Goal: Task Accomplishment & Management: Manage account settings

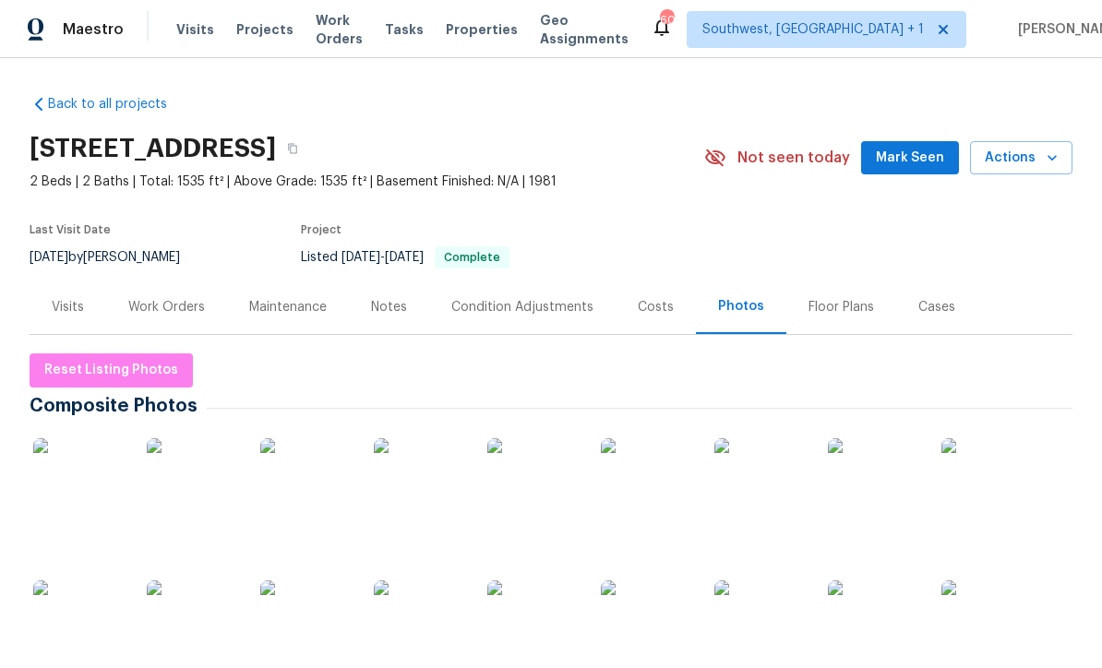
click at [245, 30] on span "Projects" at bounding box center [264, 29] width 57 height 18
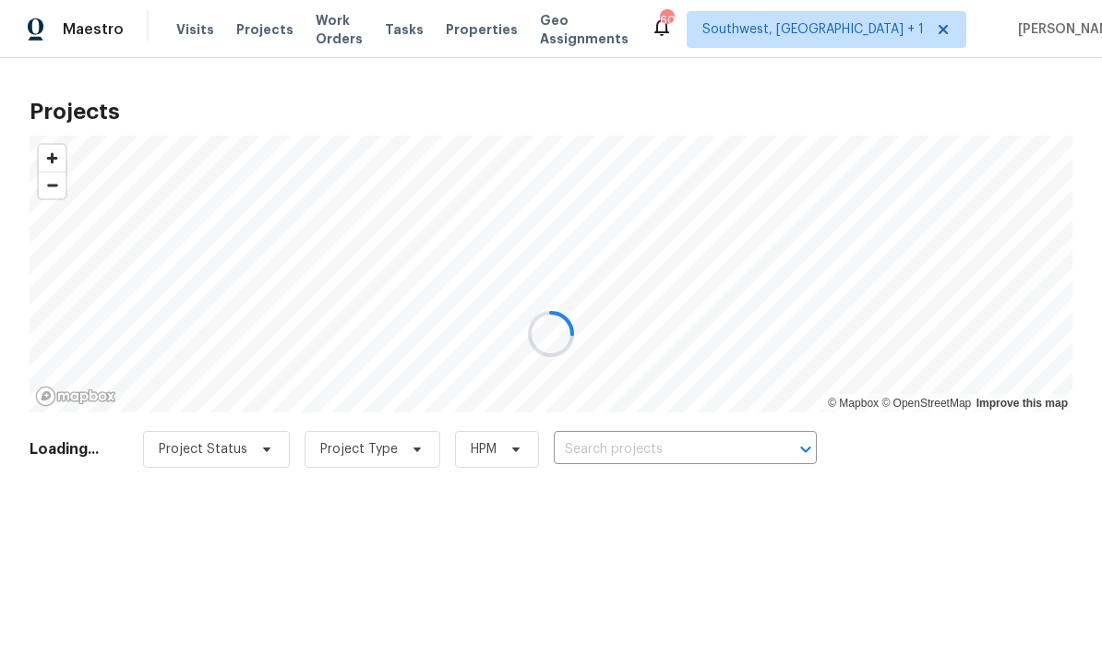
click at [719, 440] on div at bounding box center [551, 334] width 1102 height 668
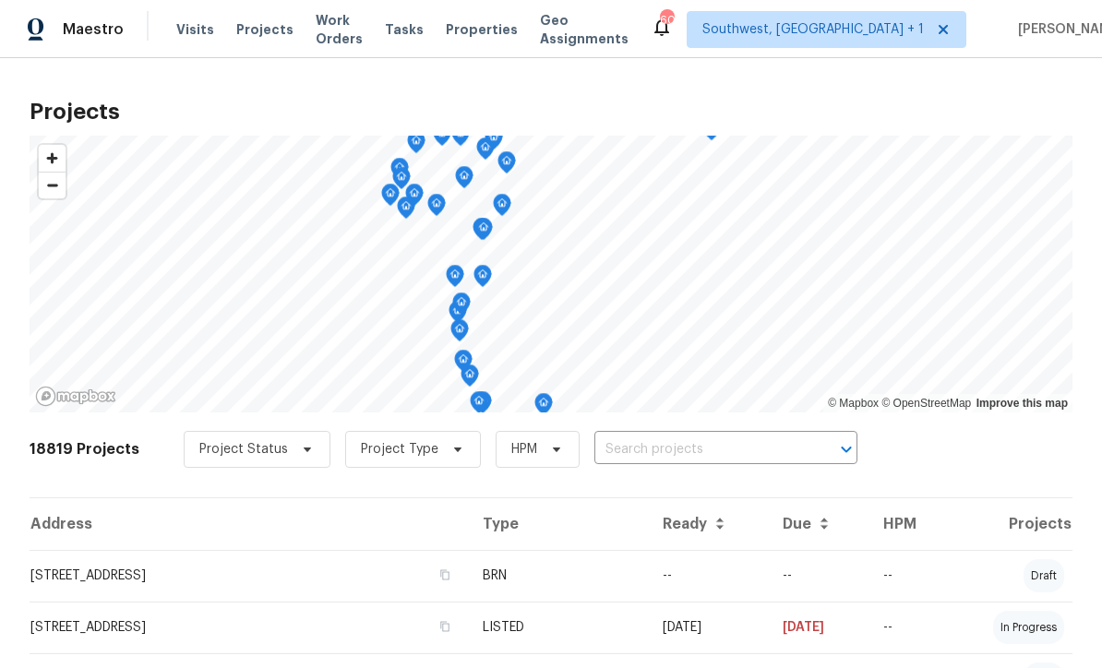
click at [677, 455] on input "text" at bounding box center [700, 450] width 211 height 29
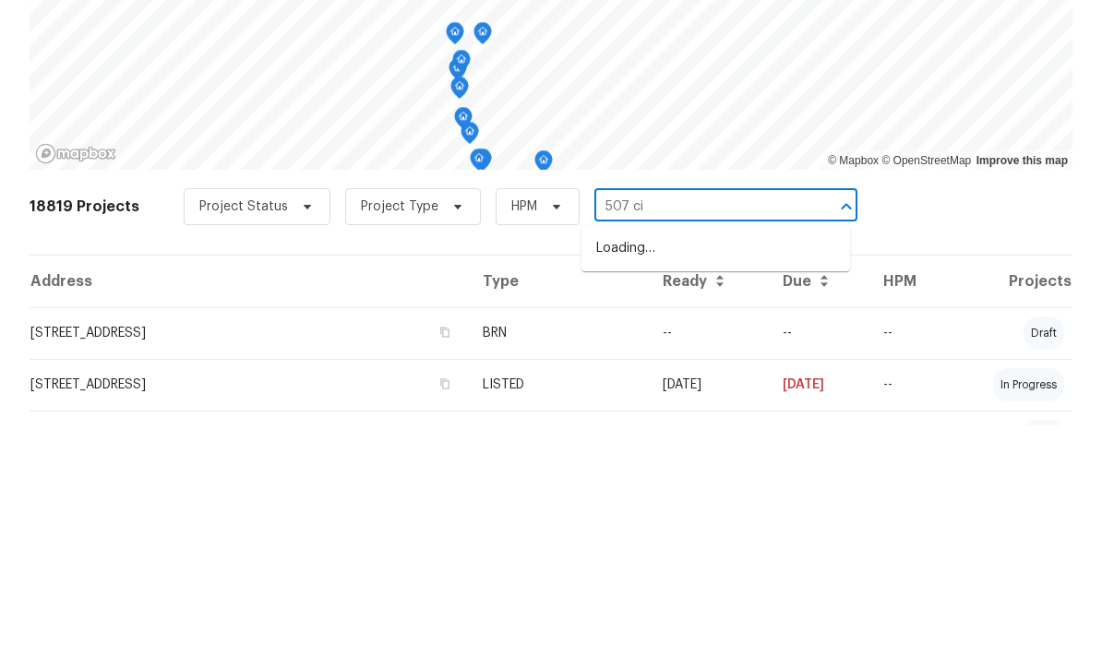
type input "507 cir"
click at [733, 476] on li "507 Circlewood Dr Unit O2, Venice, FL 34293" at bounding box center [716, 491] width 269 height 30
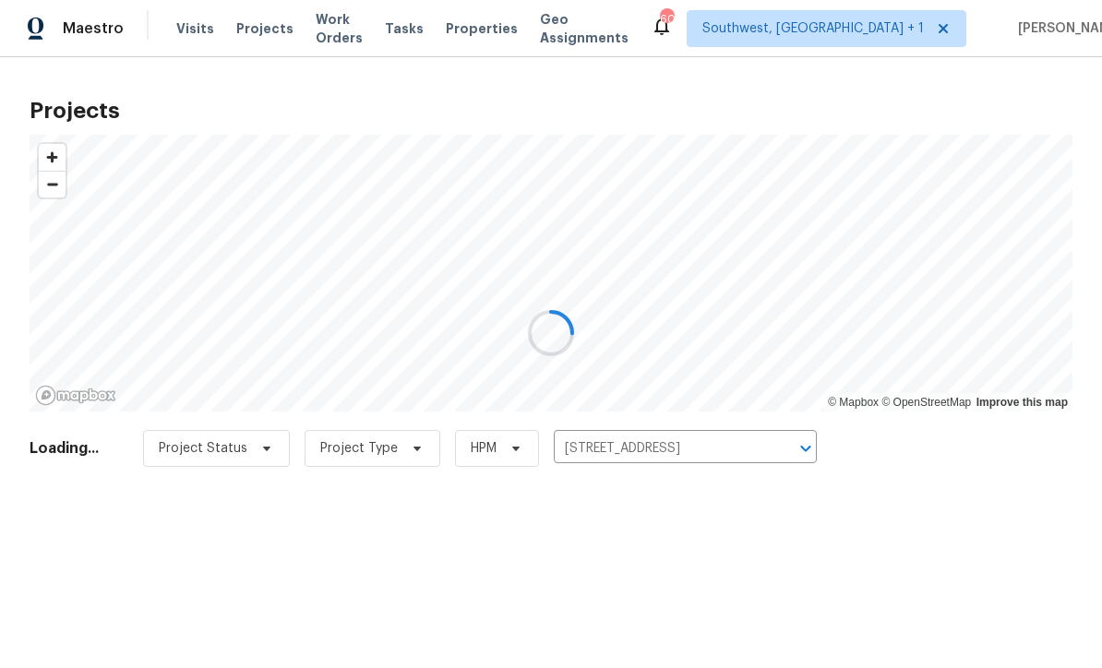
scroll to position [1, 0]
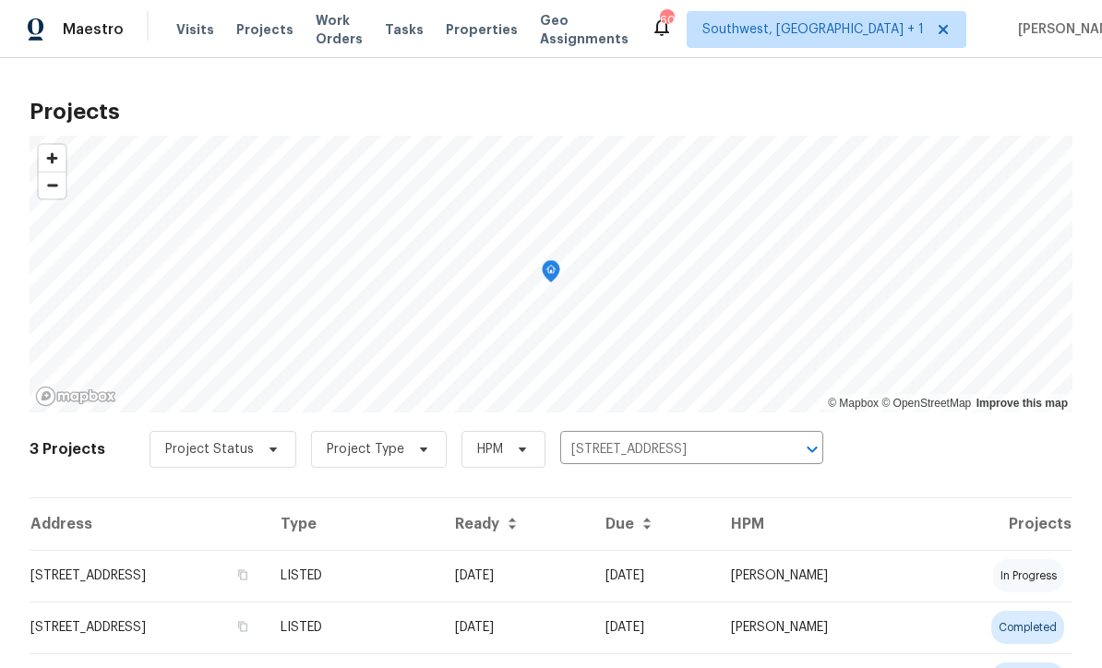
click at [440, 584] on td "LISTED" at bounding box center [353, 576] width 174 height 52
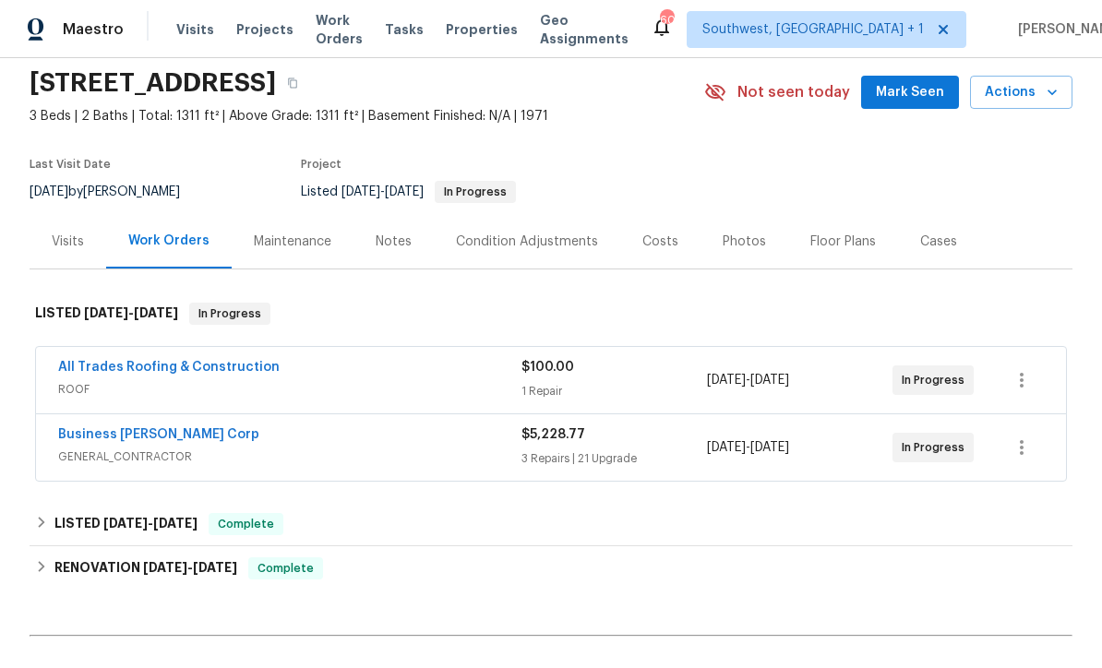
scroll to position [67, 0]
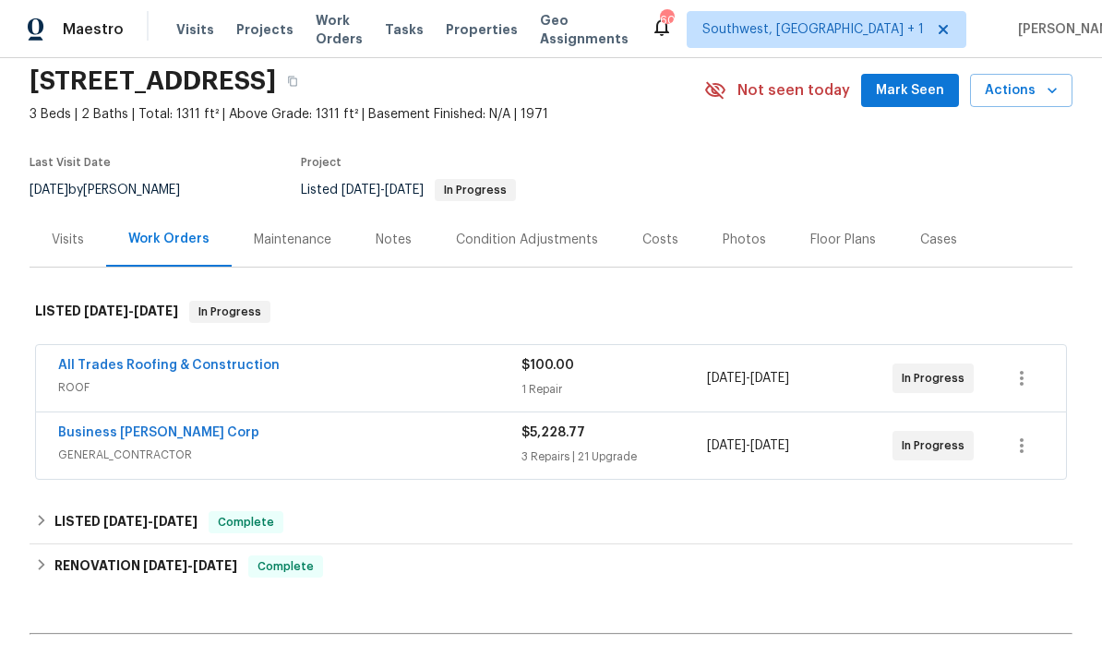
click at [174, 367] on link "All Trades Roofing & Construction" at bounding box center [169, 365] width 222 height 13
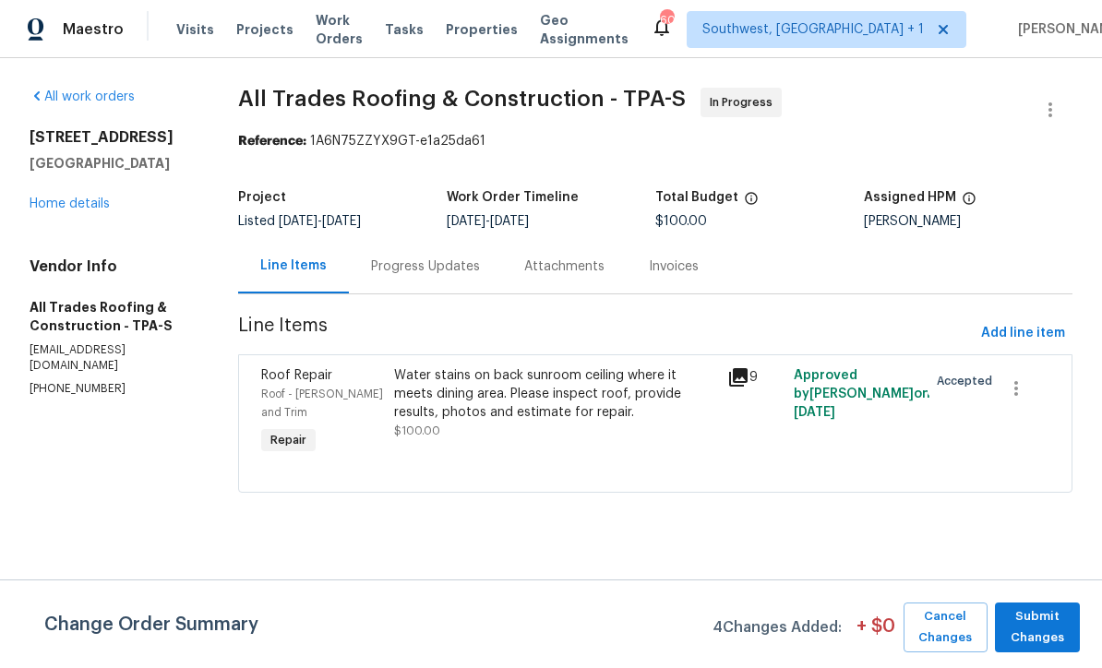
click at [434, 266] on div "Progress Updates" at bounding box center [425, 267] width 109 height 18
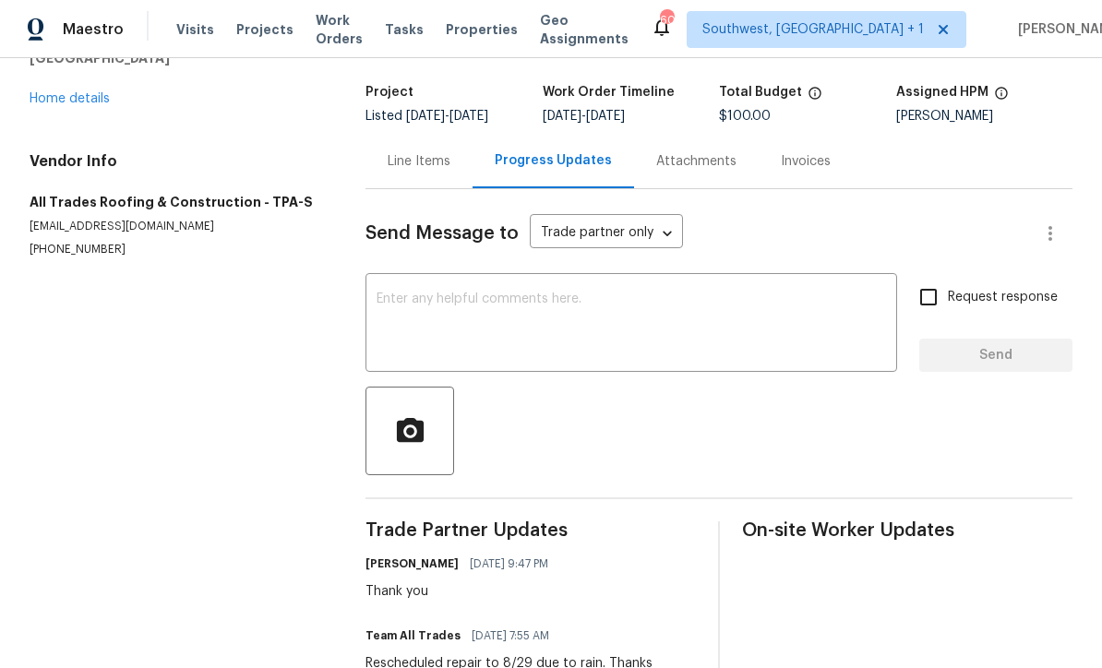
scroll to position [41, 0]
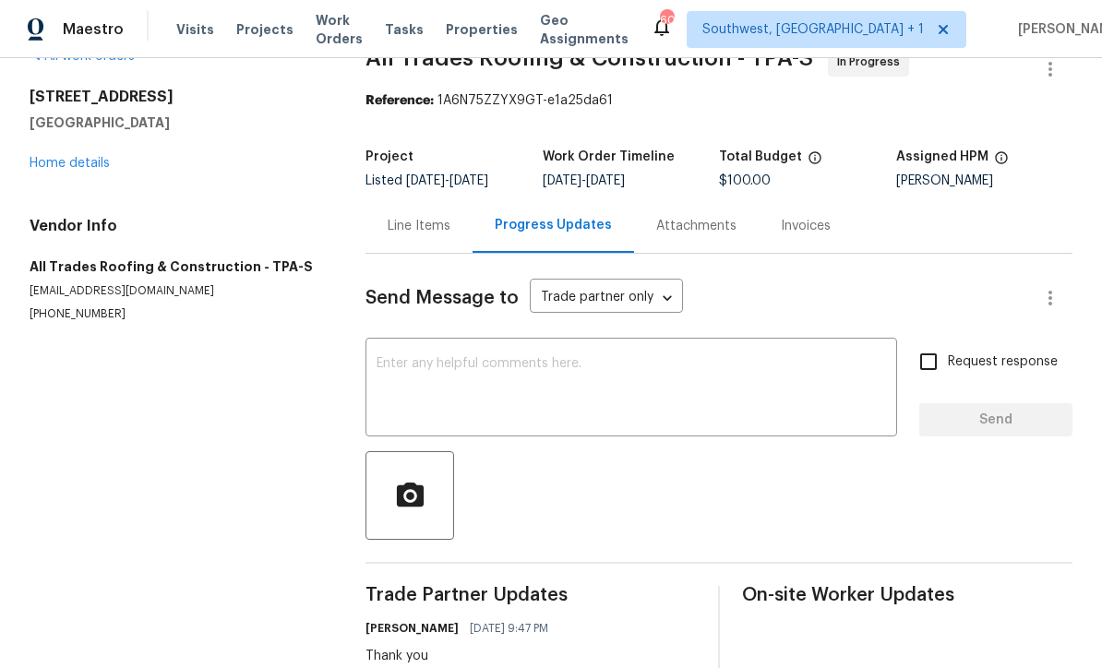
click at [432, 237] on div "Line Items" at bounding box center [419, 226] width 107 height 54
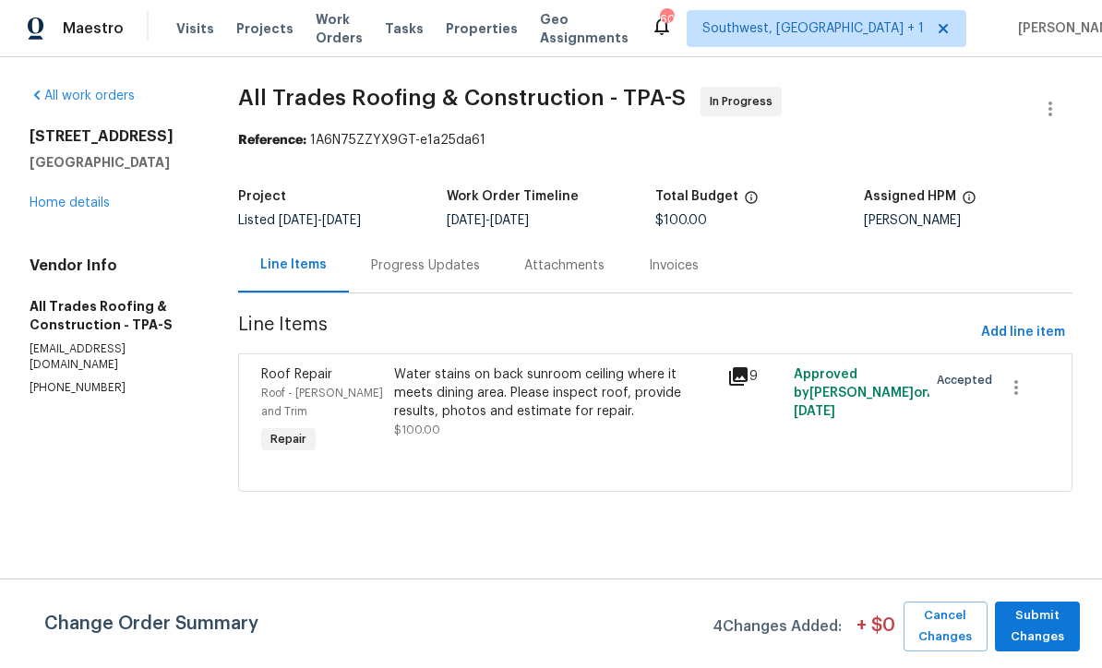
click at [576, 422] on div "Water stains on back sunroom ceiling where it meets dining area. Please inspect…" at bounding box center [555, 404] width 322 height 74
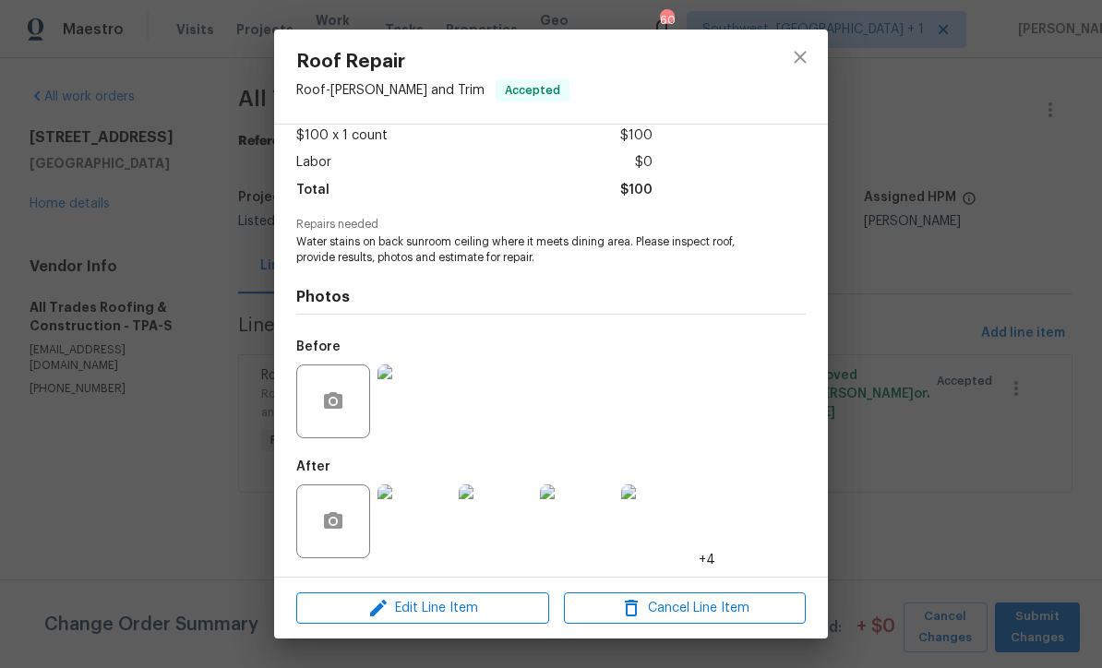
scroll to position [109, 0]
click at [487, 610] on span "Edit Line Item" at bounding box center [423, 608] width 242 height 23
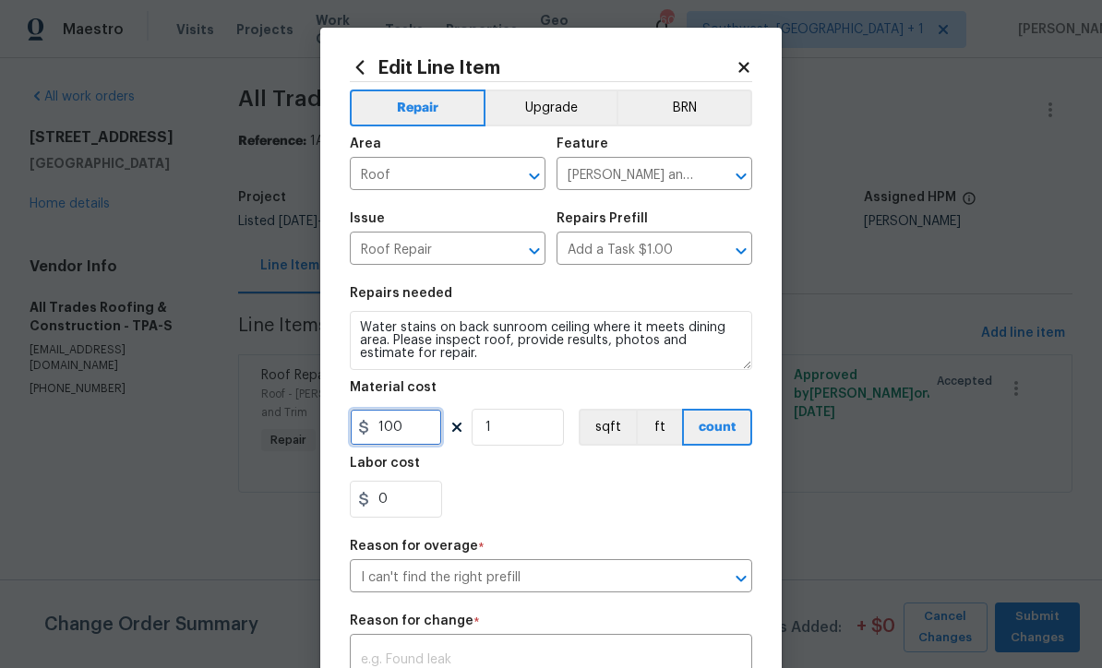
click at [423, 425] on input "100" at bounding box center [396, 427] width 92 height 37
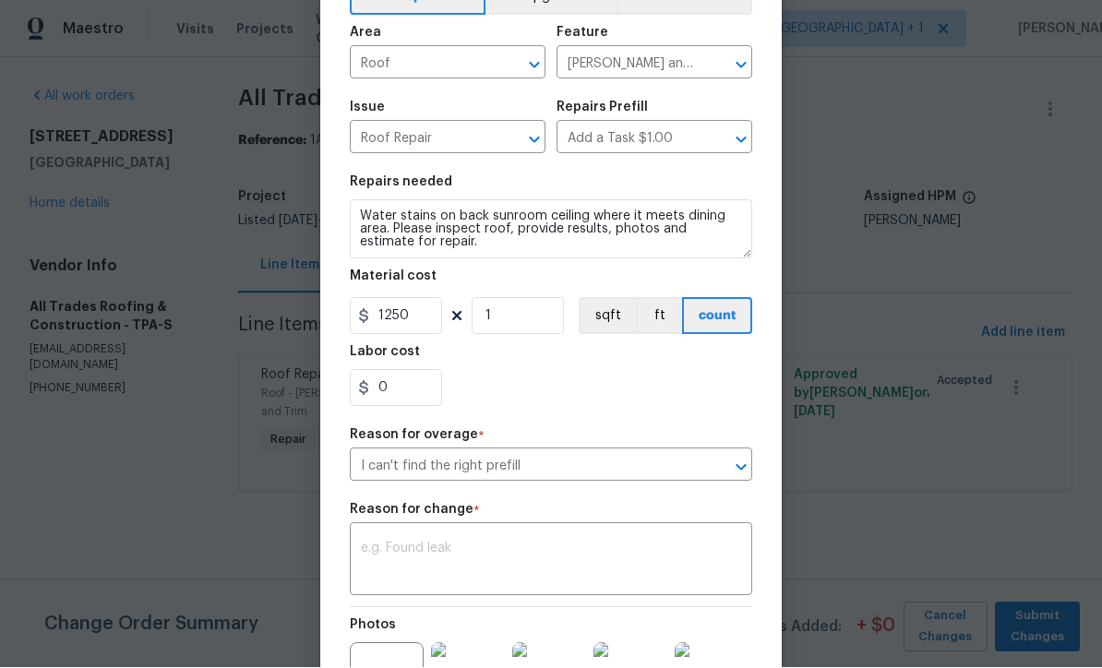
scroll to position [119, 0]
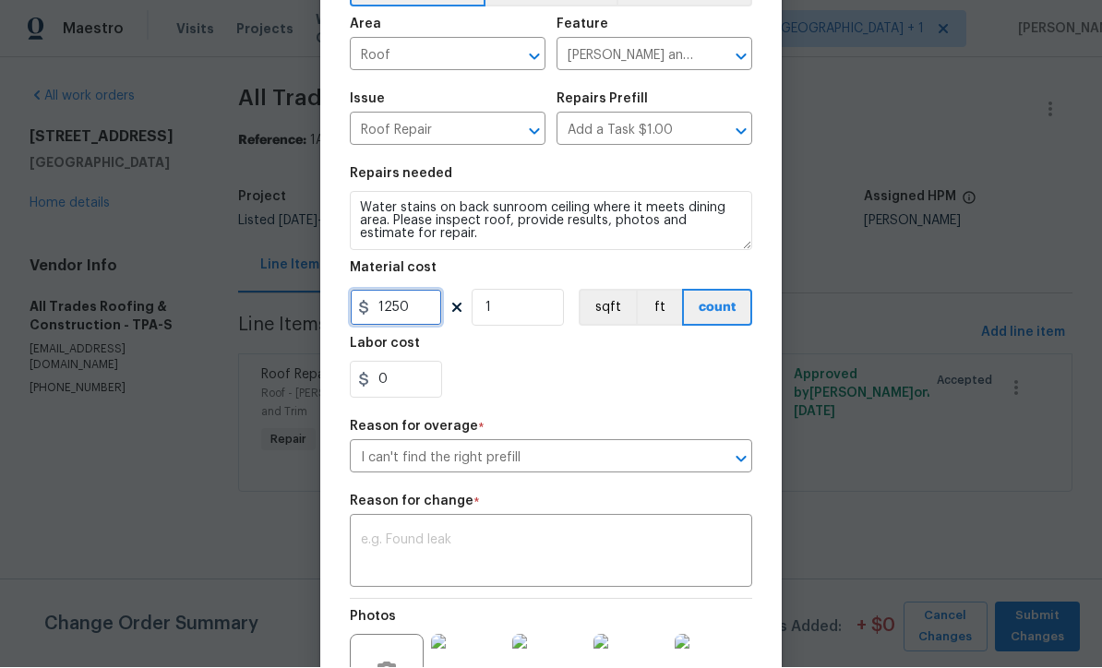
type input "1250"
click at [448, 539] on textarea at bounding box center [551, 554] width 380 height 39
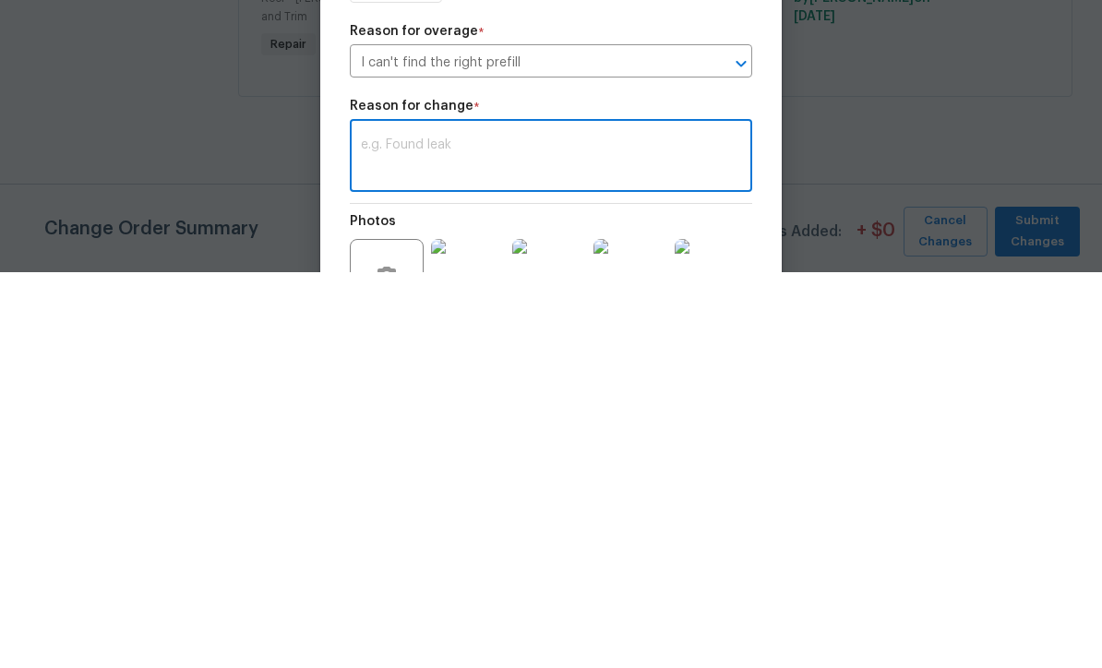
scroll to position [1, 0]
paste textarea "Tile roof repair - Apply white mortar to the ridge / rake tiles that have seper…"
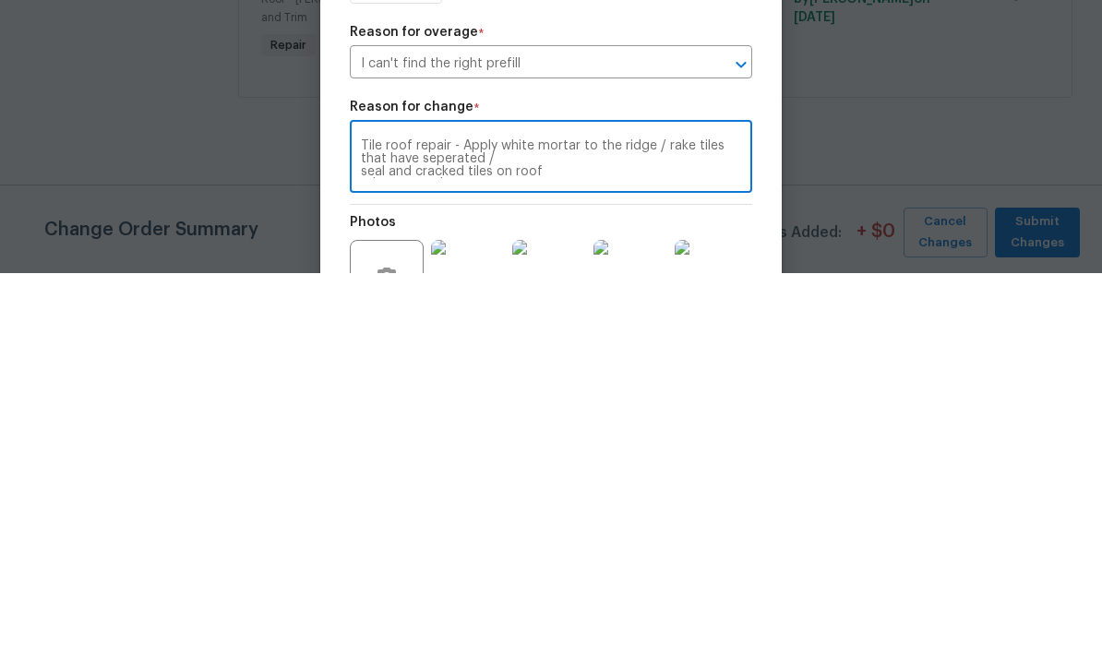
scroll to position [26, 0]
click at [559, 535] on textarea "Tile roof repair - Apply white mortar to the ridge / rake tiles that have seper…" at bounding box center [551, 554] width 380 height 39
click at [462, 535] on textarea "Tile roof repair - Apply white mortar to the ridge / rake tiles that have seper…" at bounding box center [551, 554] width 380 height 39
click at [351, 520] on div "Apply white mortar to the ridge / rake tiles that have seperated / seal and cra…" at bounding box center [551, 554] width 403 height 68
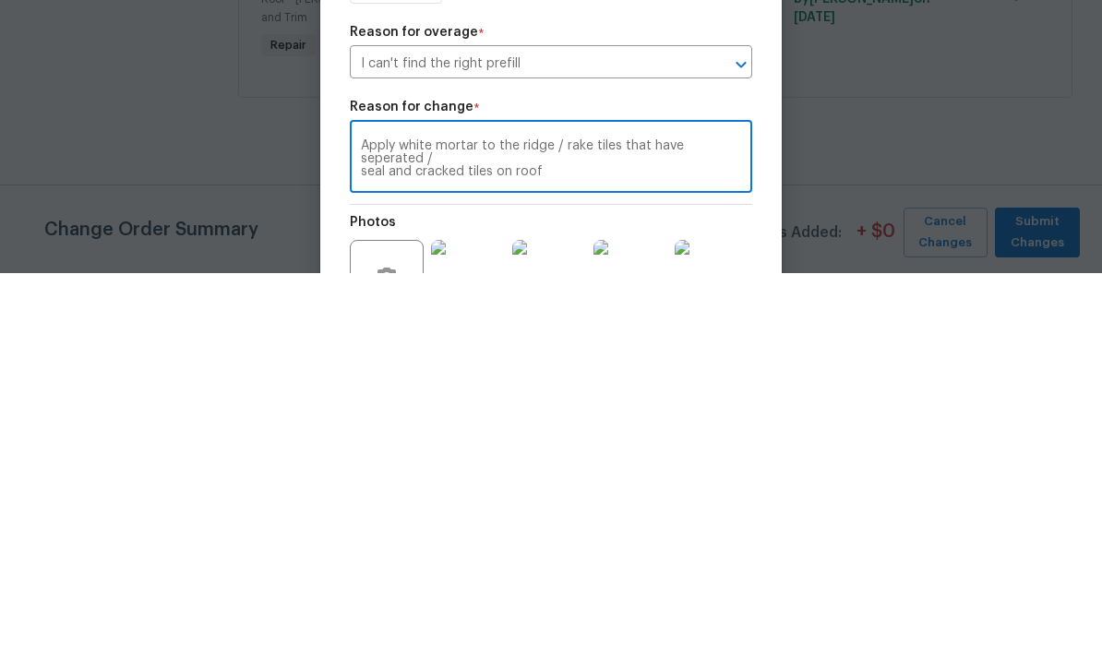
click at [366, 520] on div "Apply white mortar to the ridge / rake tiles that have seperated / seal and cra…" at bounding box center [551, 554] width 403 height 68
click at [706, 535] on textarea "Apply white mortar to the ridge / rake tiles that have seperated /seal and crac…" at bounding box center [551, 554] width 380 height 39
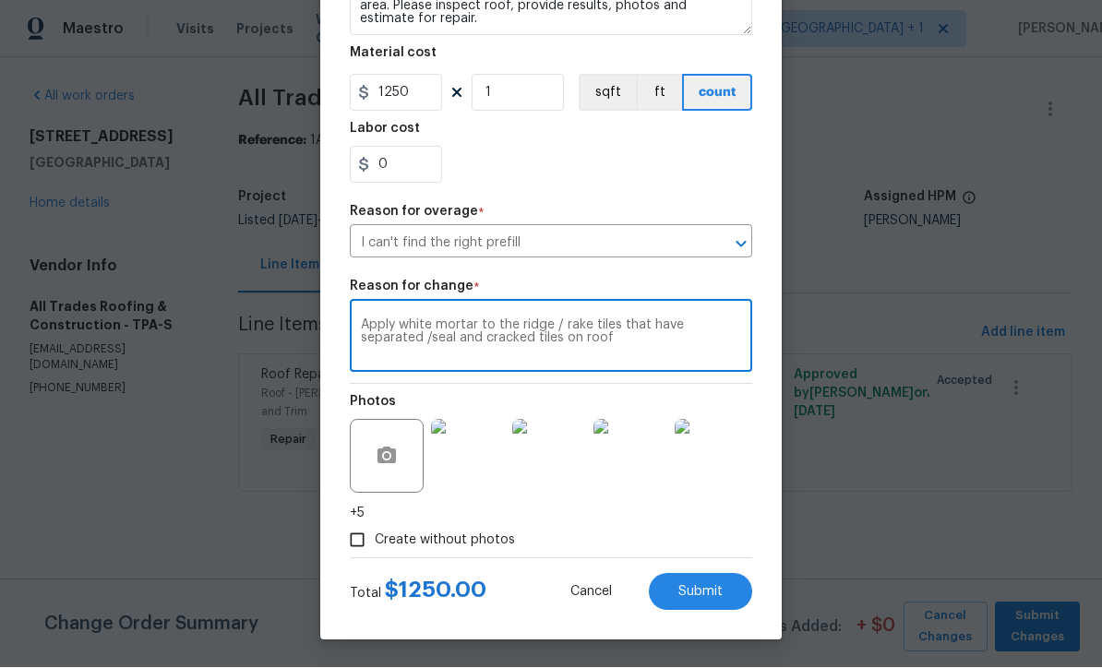
scroll to position [340, 0]
type textarea "Apply white mortar to the ridge / rake tiles that have separated /seal and crac…"
click at [709, 591] on span "Submit" at bounding box center [701, 593] width 44 height 14
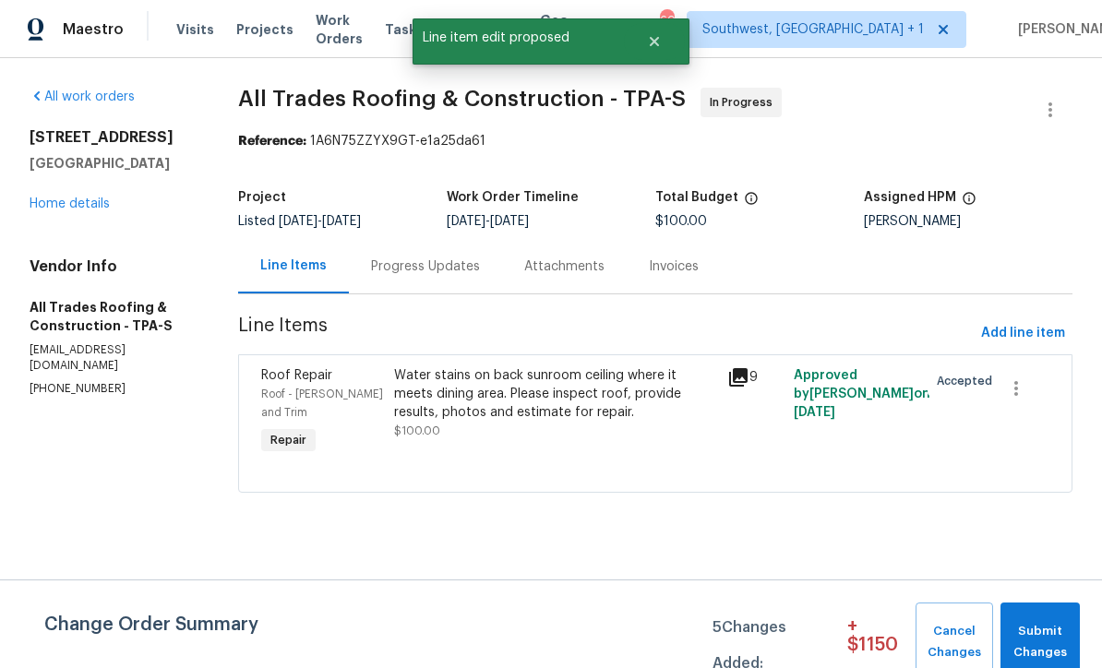
scroll to position [0, 0]
click at [1046, 644] on span "Submit Changes" at bounding box center [1040, 642] width 61 height 42
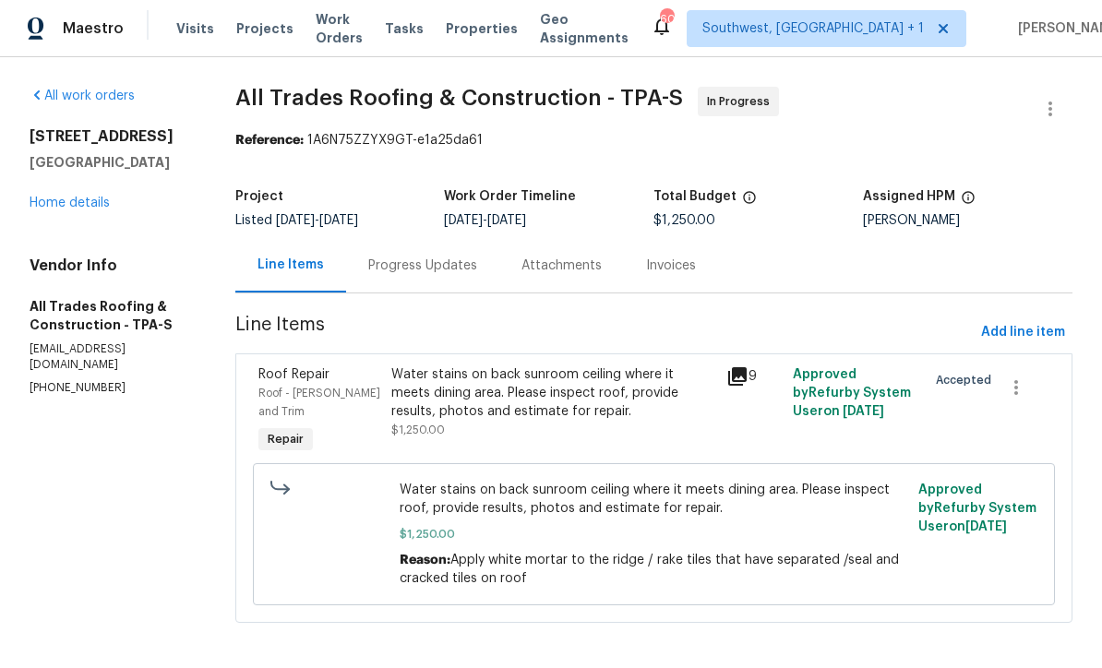
click at [451, 277] on div "Progress Updates" at bounding box center [422, 266] width 153 height 54
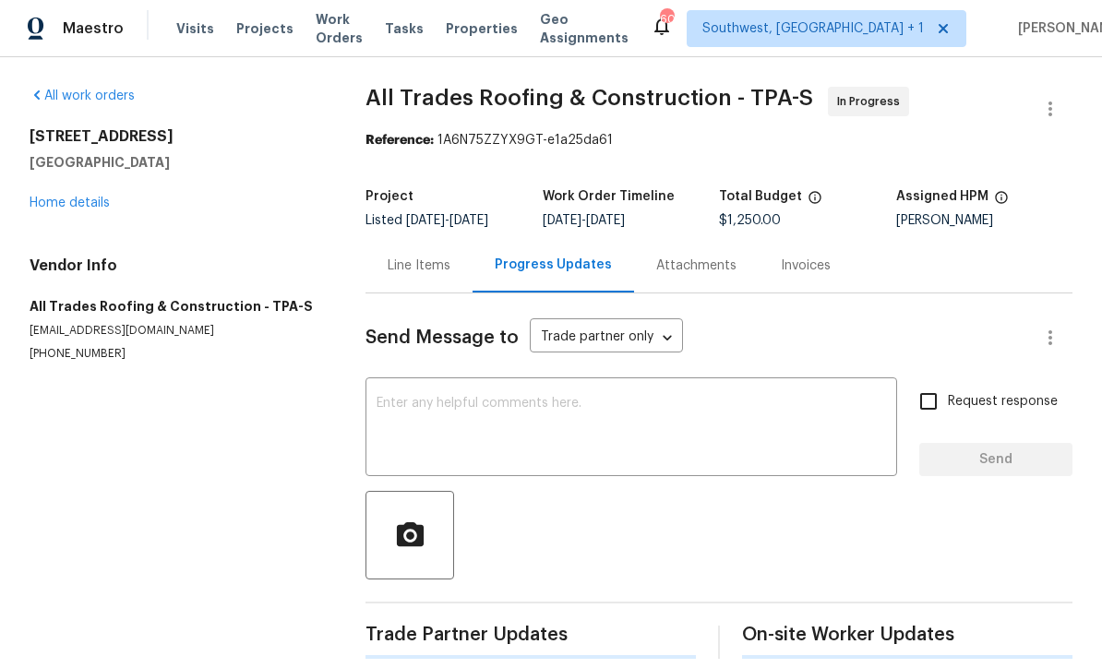
scroll to position [1, 0]
click at [627, 426] on textarea at bounding box center [632, 430] width 510 height 65
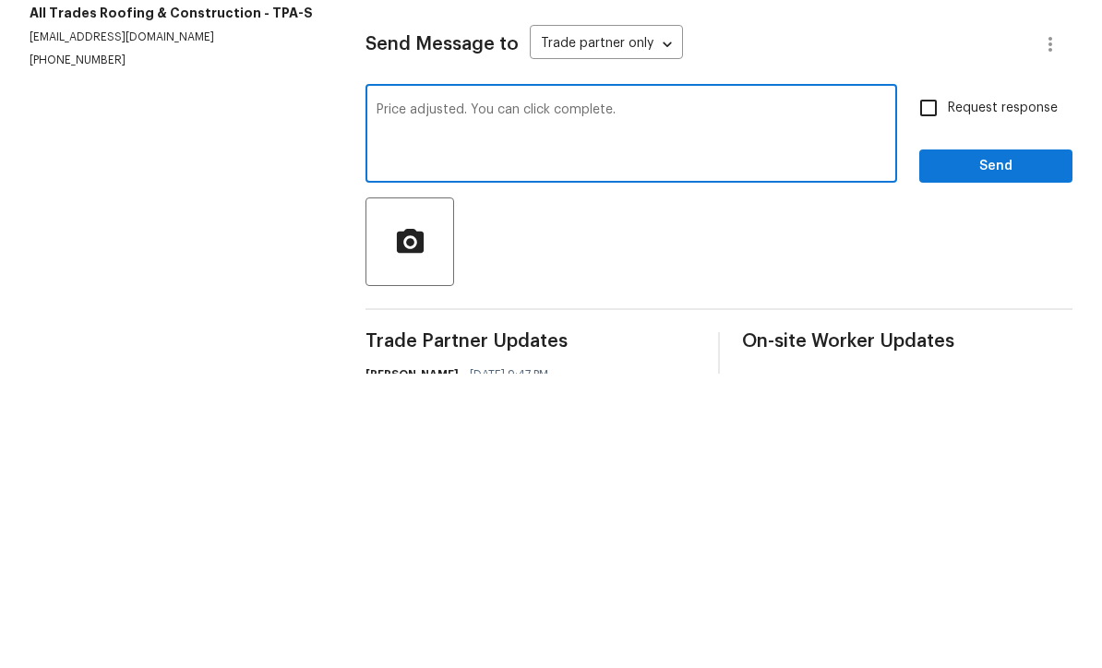
type textarea "Price adjusted. You can click complete."
click at [931, 383] on input "Request response" at bounding box center [928, 402] width 39 height 39
checkbox input "true"
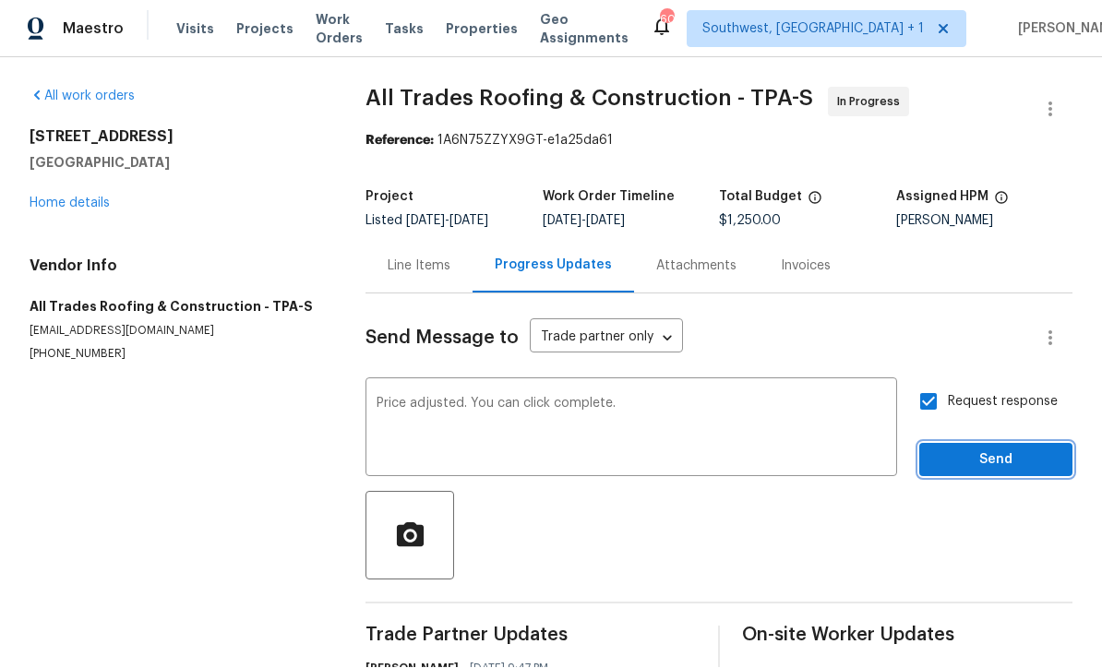
click at [987, 450] on span "Send" at bounding box center [996, 461] width 124 height 23
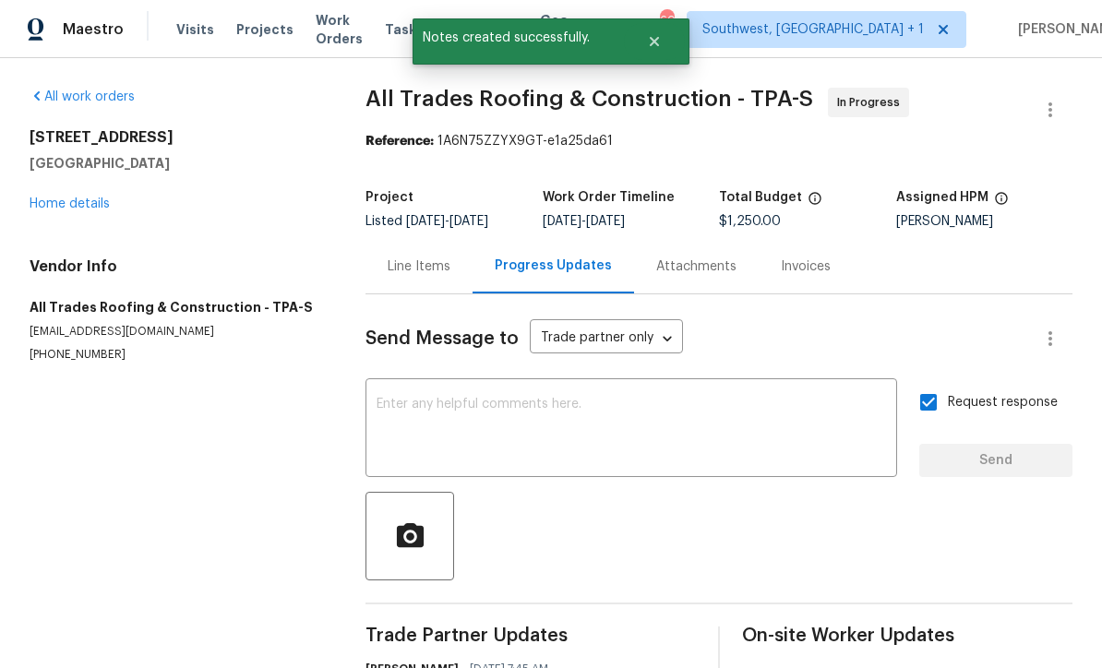
click at [65, 198] on link "Home details" at bounding box center [70, 204] width 80 height 13
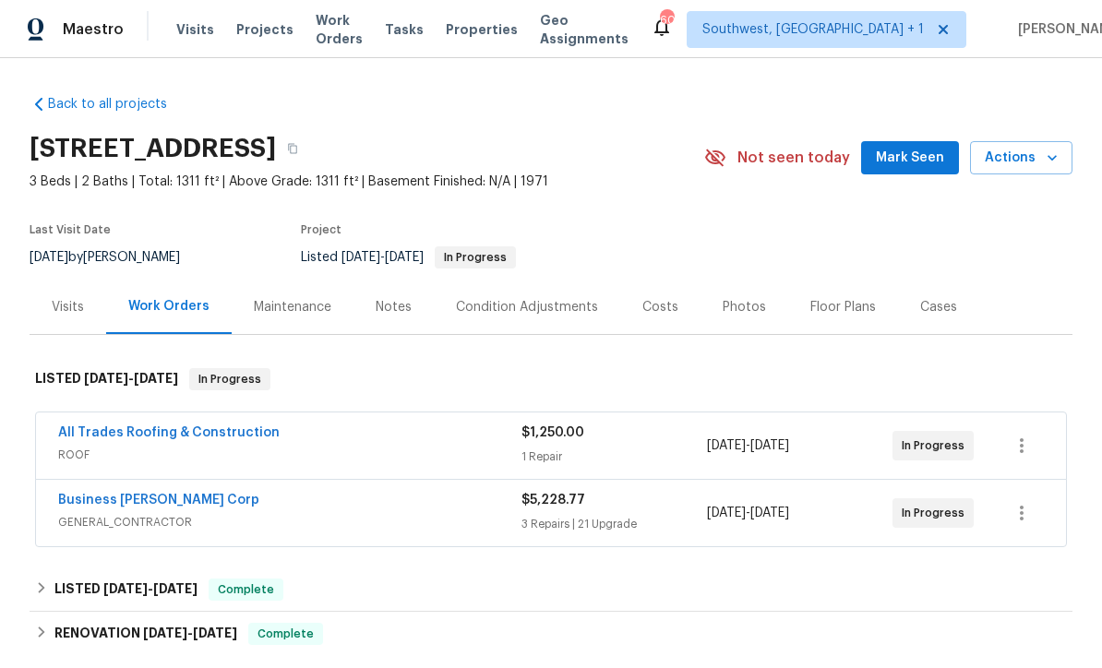
click at [255, 26] on span "Projects" at bounding box center [264, 29] width 57 height 18
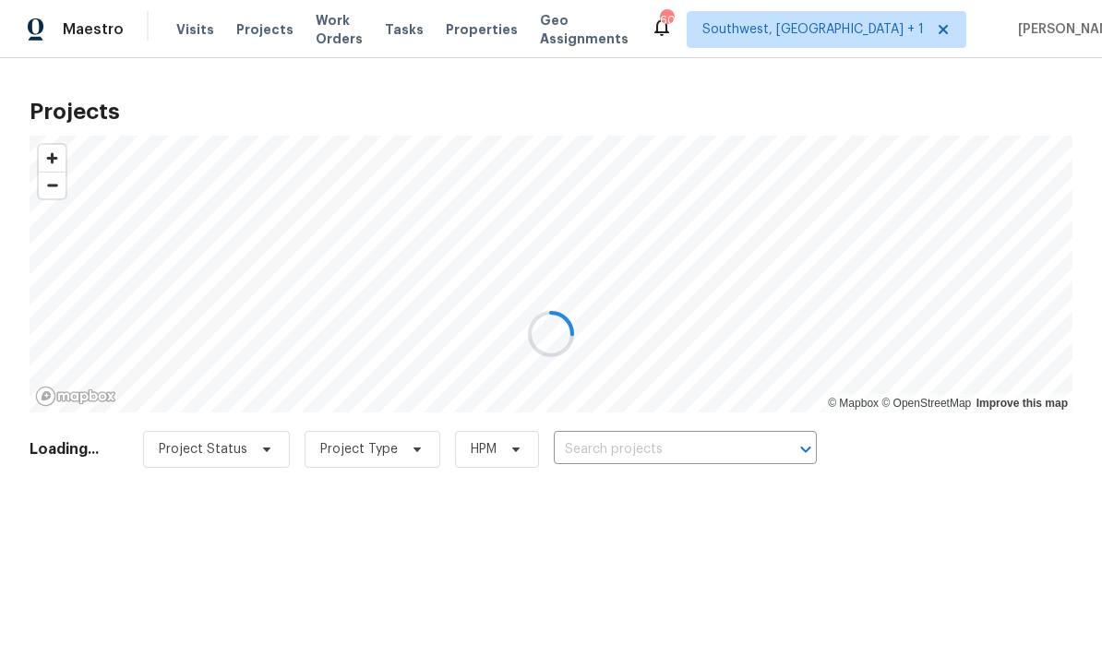
click at [660, 455] on div at bounding box center [551, 334] width 1102 height 668
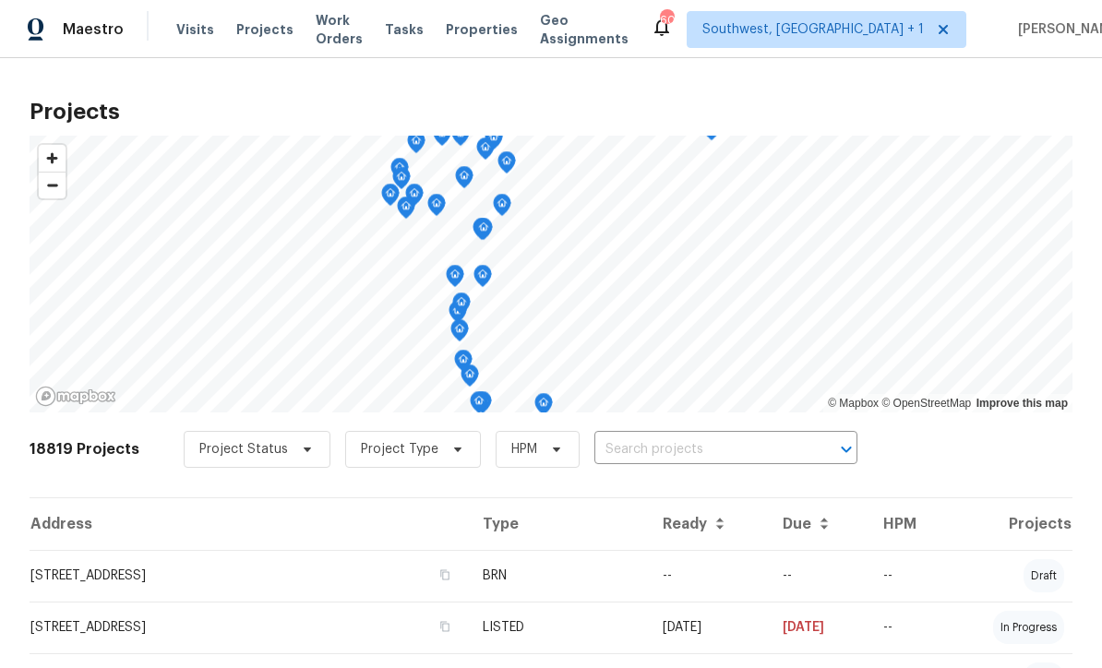
click at [659, 457] on input "text" at bounding box center [700, 450] width 211 height 29
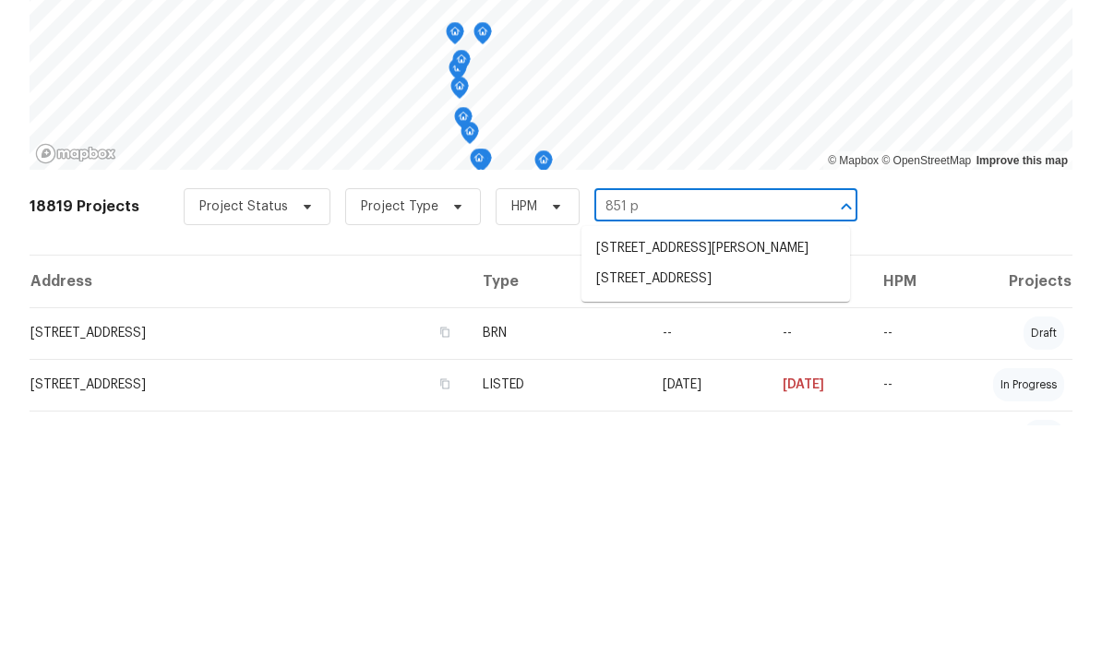
type input "851 pl"
click at [708, 476] on li "[STREET_ADDRESS]" at bounding box center [716, 491] width 269 height 30
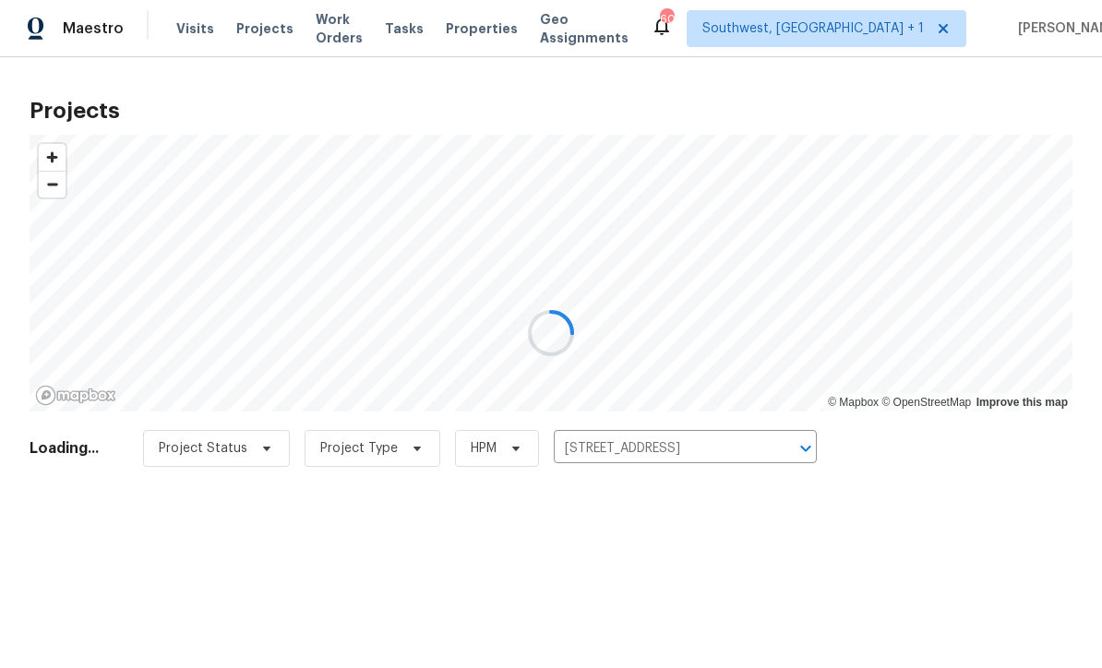
scroll to position [1, 0]
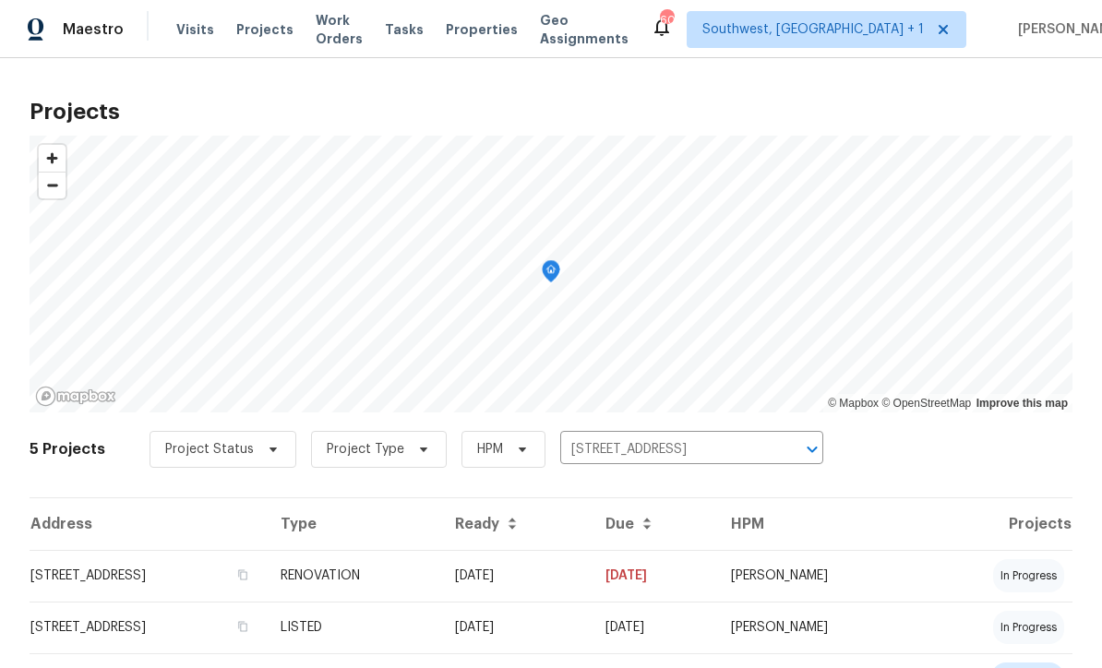
click at [440, 572] on td "RENOVATION" at bounding box center [353, 576] width 174 height 52
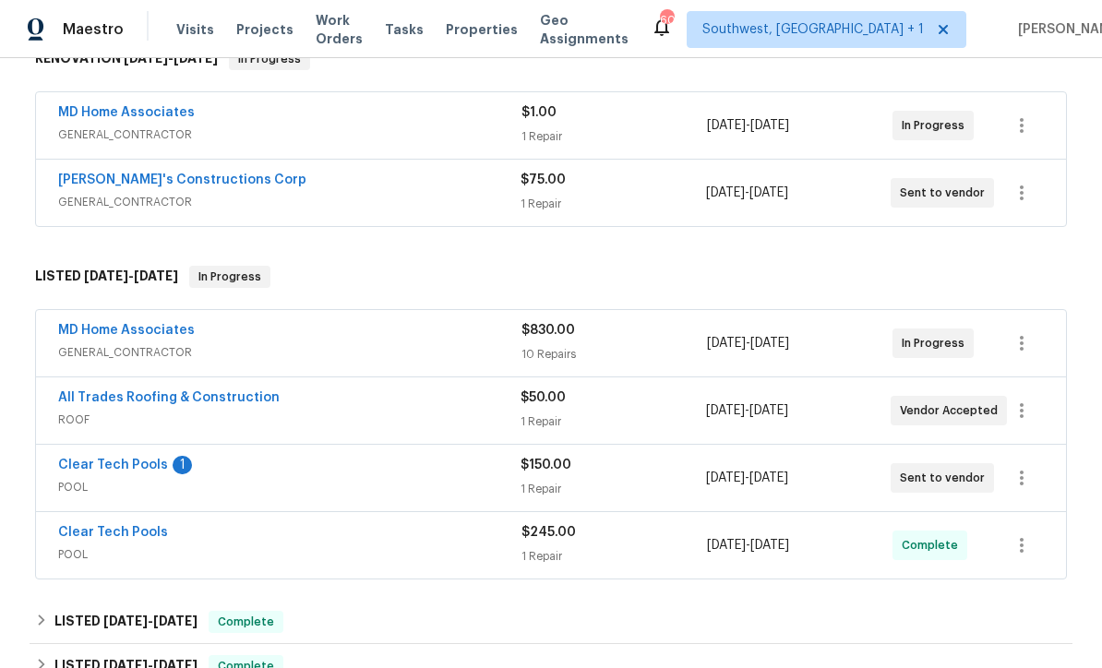
scroll to position [322, 0]
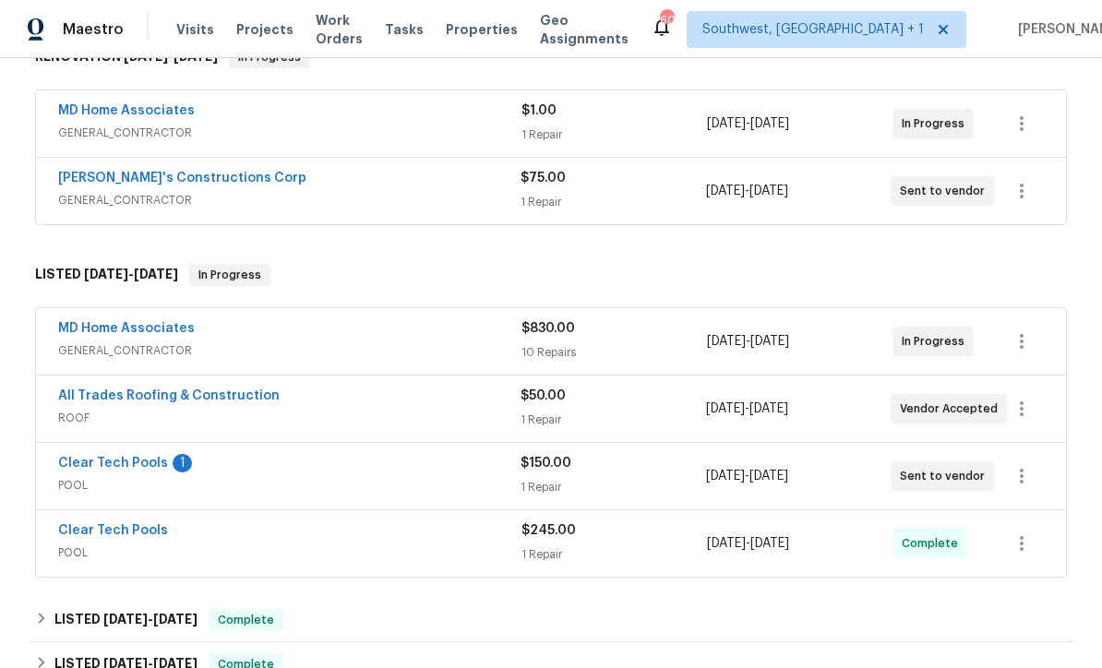
click at [654, 196] on div "1 Repair" at bounding box center [613, 202] width 185 height 18
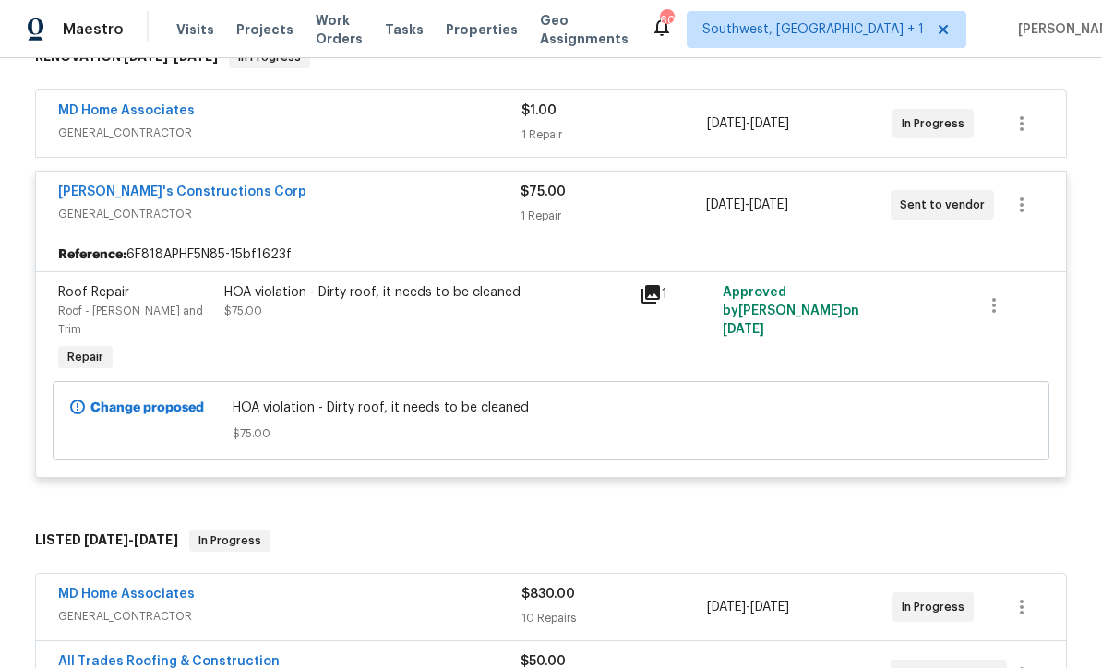
click at [624, 117] on div "$1.00" at bounding box center [615, 111] width 186 height 18
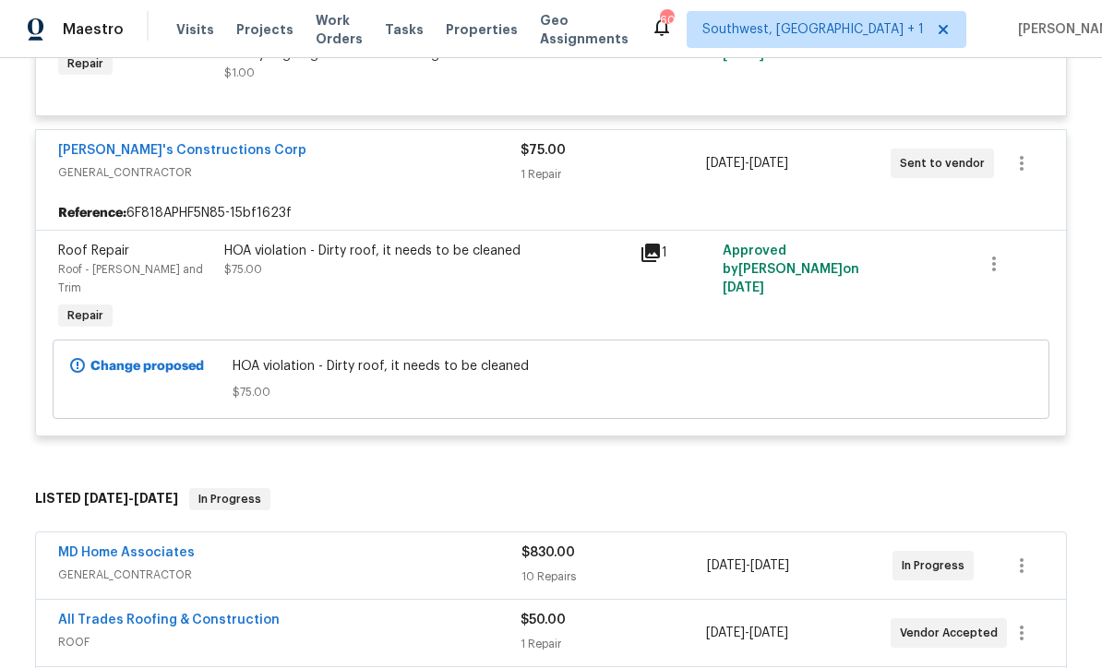
scroll to position [523, 0]
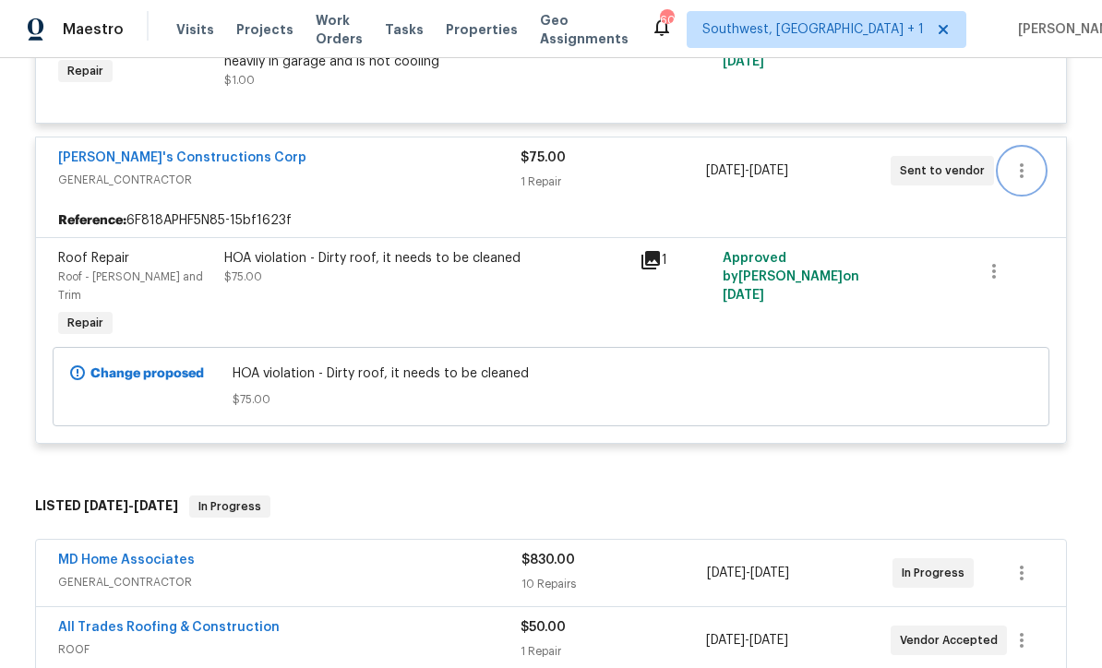
click at [1022, 174] on icon "button" at bounding box center [1022, 170] width 4 height 15
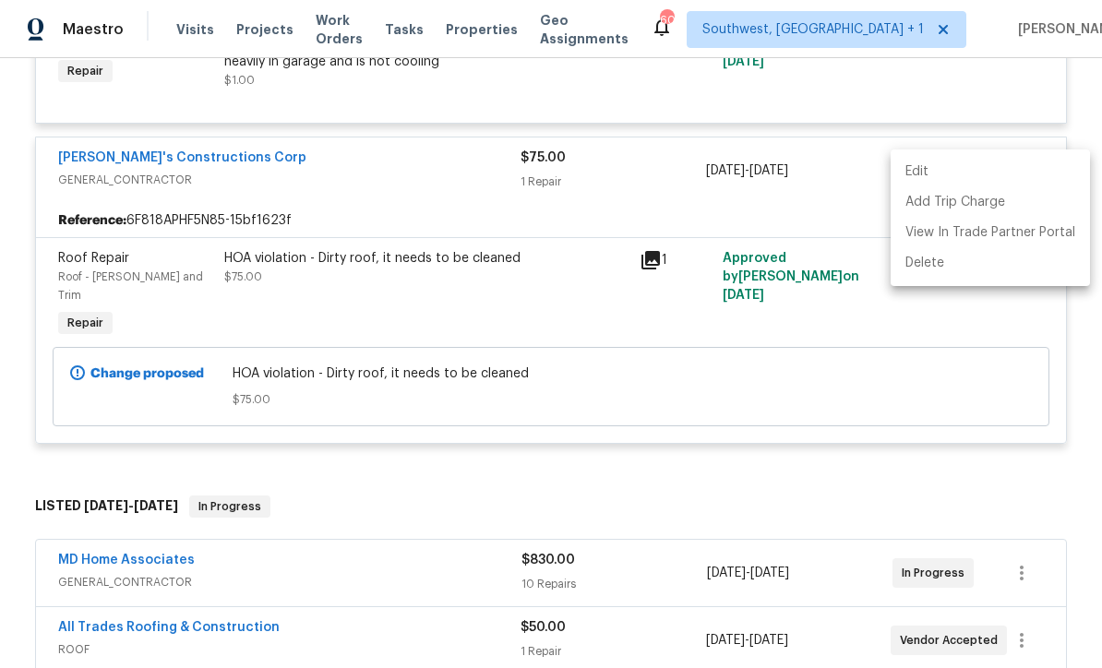
click at [925, 173] on li "Edit" at bounding box center [990, 172] width 199 height 30
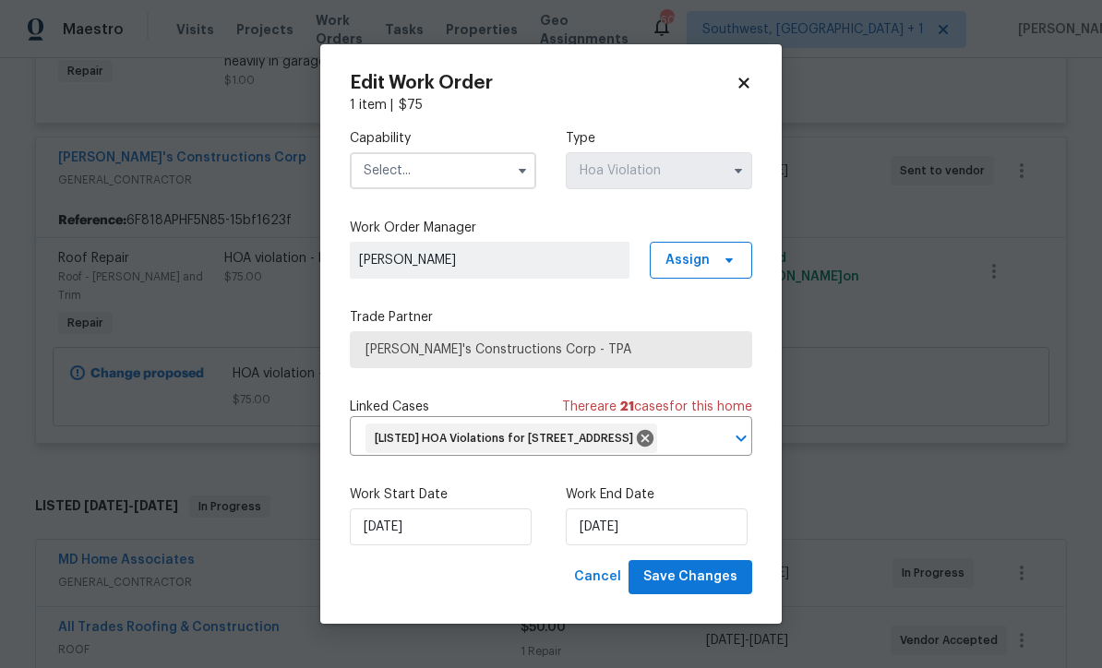
click at [436, 162] on input "text" at bounding box center [443, 170] width 187 height 37
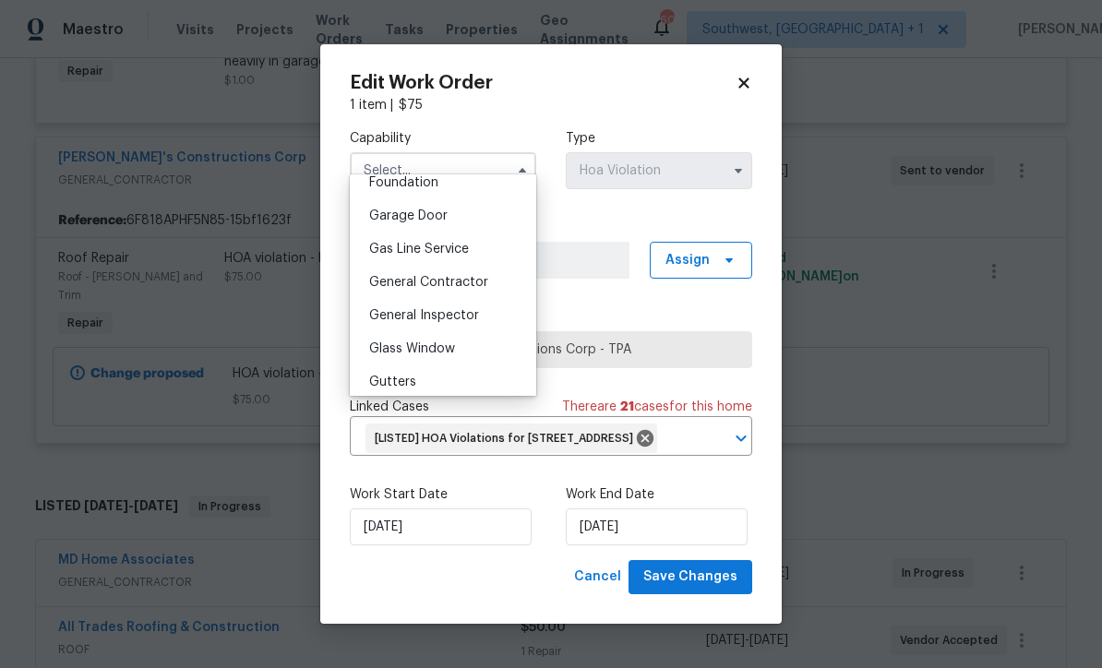
scroll to position [802, 0]
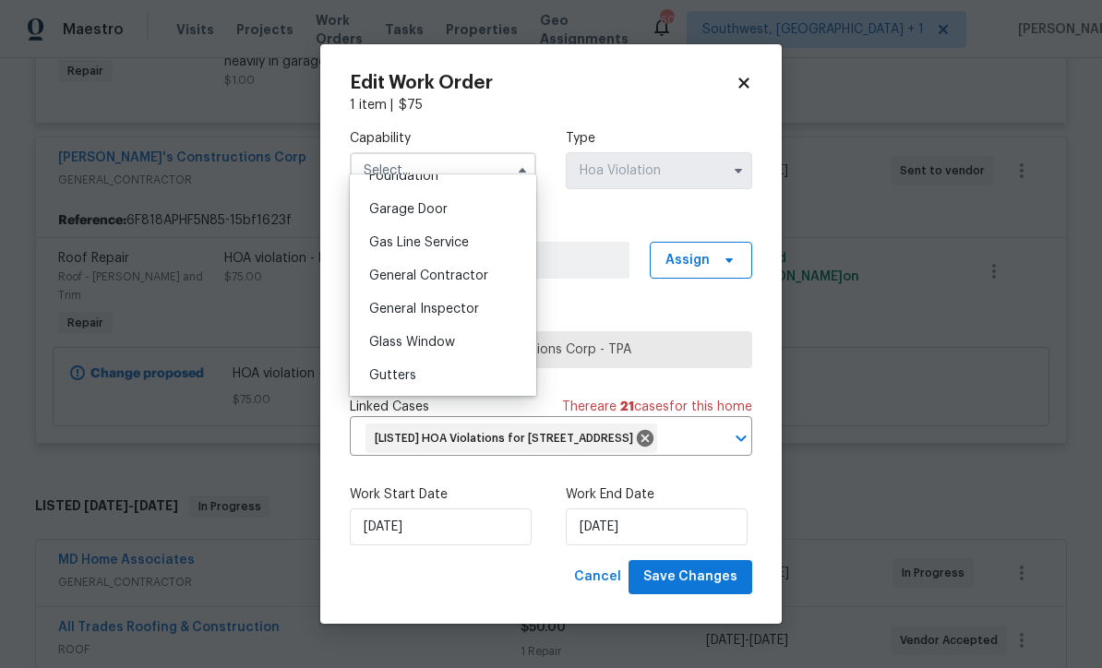
click at [487, 280] on div "General Contractor" at bounding box center [443, 275] width 177 height 33
type input "General Contractor"
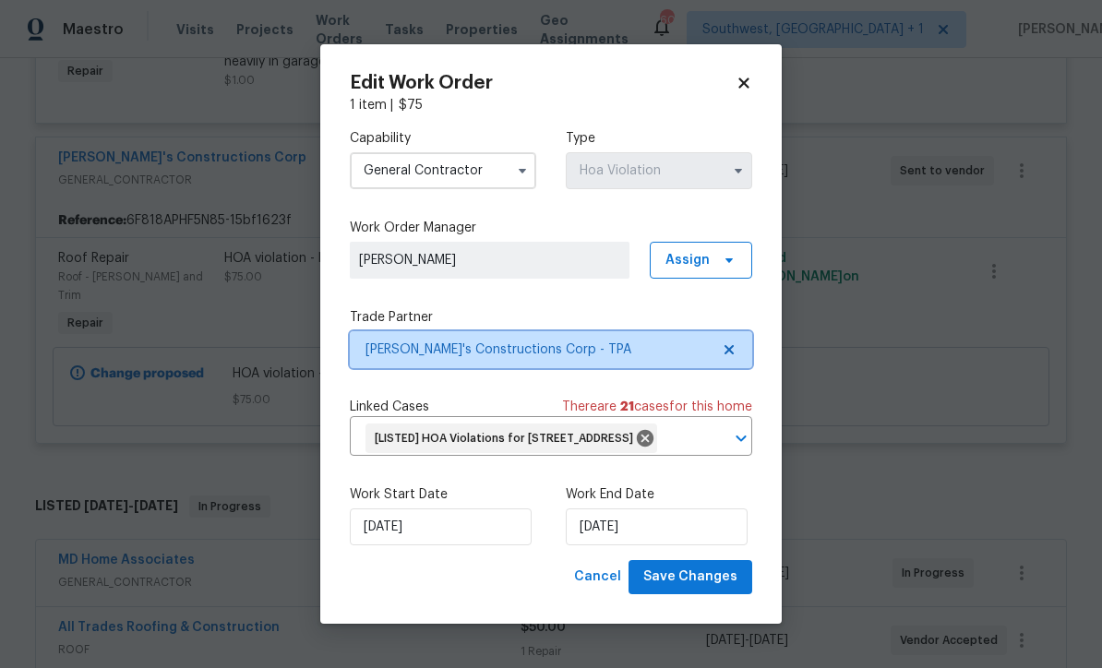
click at [703, 341] on span "Enrique's Constructions Corp - TPA" at bounding box center [538, 350] width 344 height 18
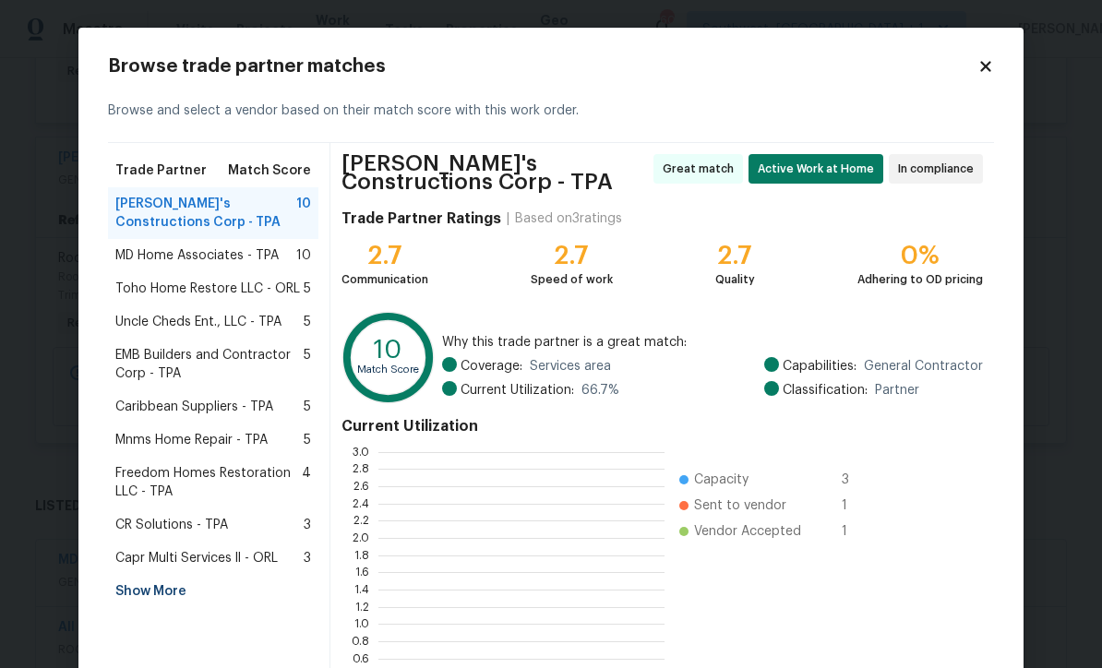
scroll to position [259, 286]
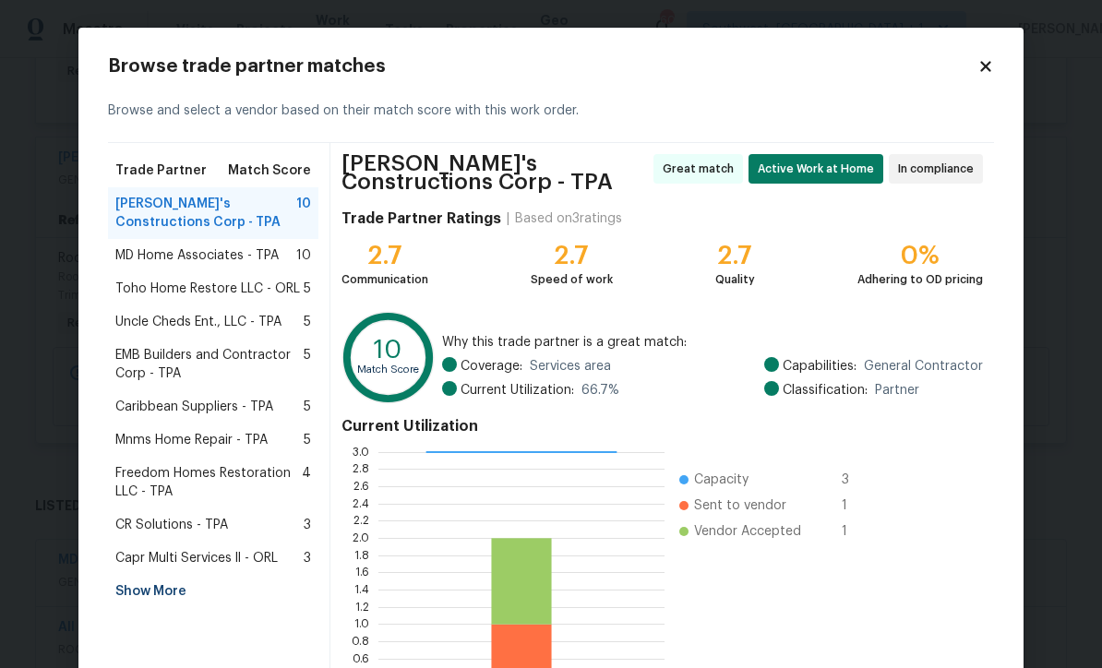
click at [196, 255] on span "MD Home Associates - TPA" at bounding box center [196, 256] width 163 height 18
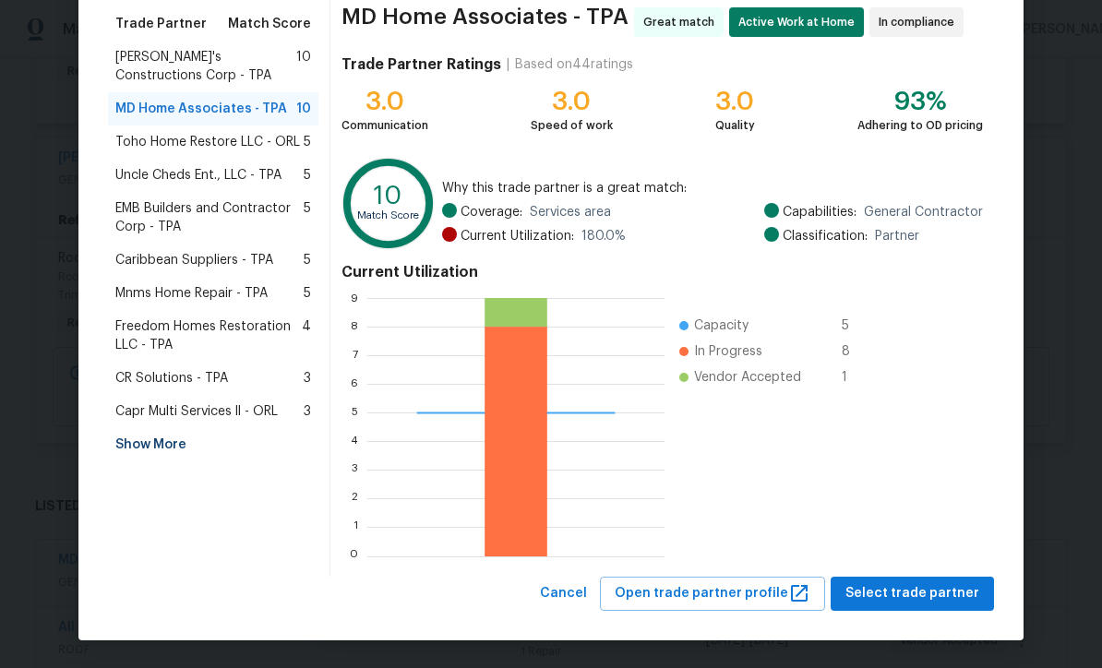
scroll to position [146, 0]
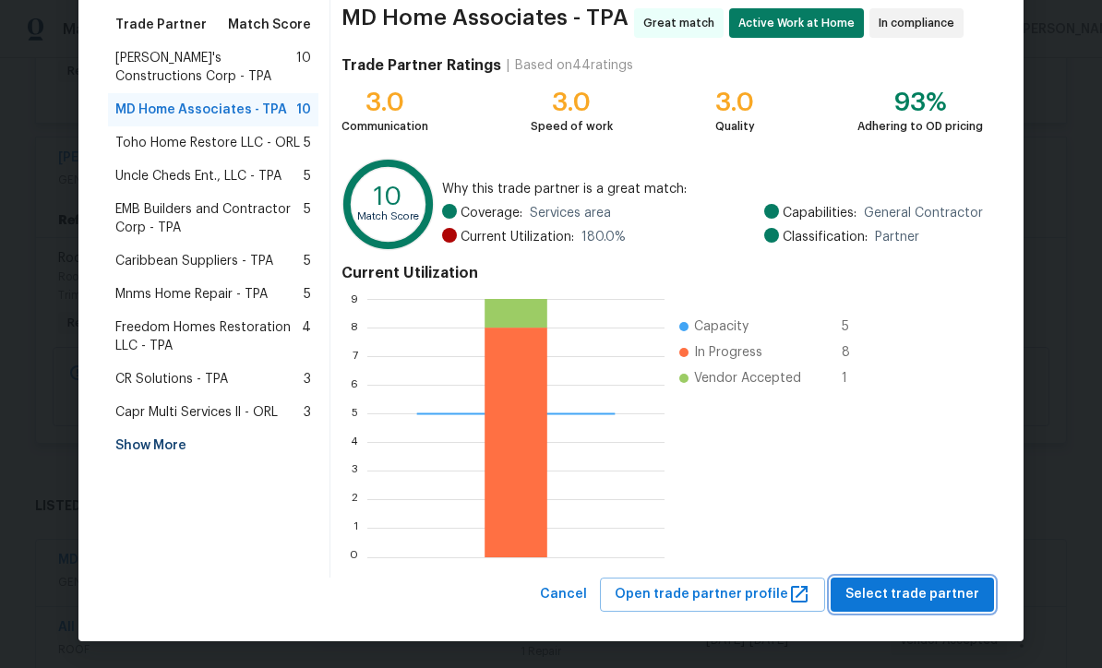
click at [933, 604] on span "Select trade partner" at bounding box center [913, 595] width 134 height 23
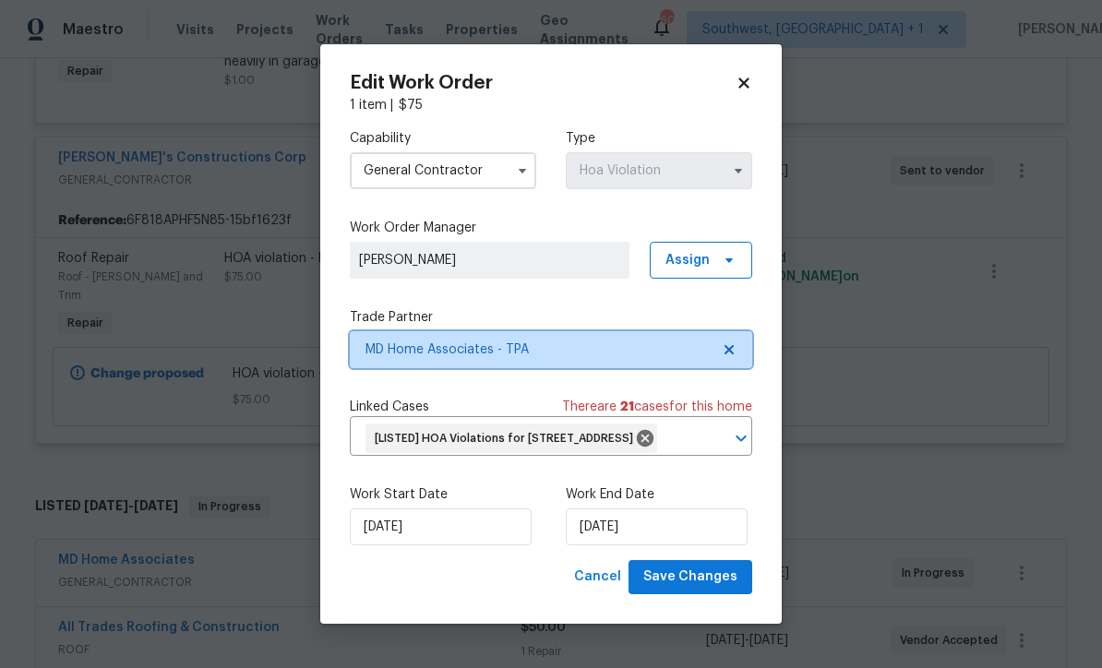
scroll to position [0, 0]
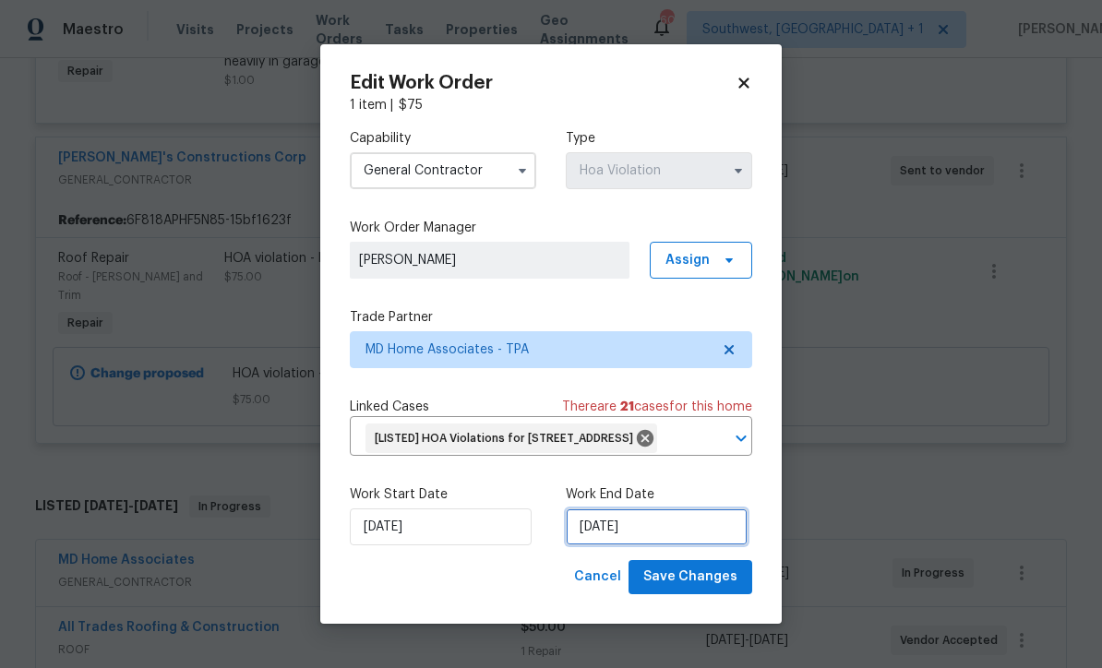
click at [673, 546] on input "8/31/2025" at bounding box center [657, 527] width 182 height 37
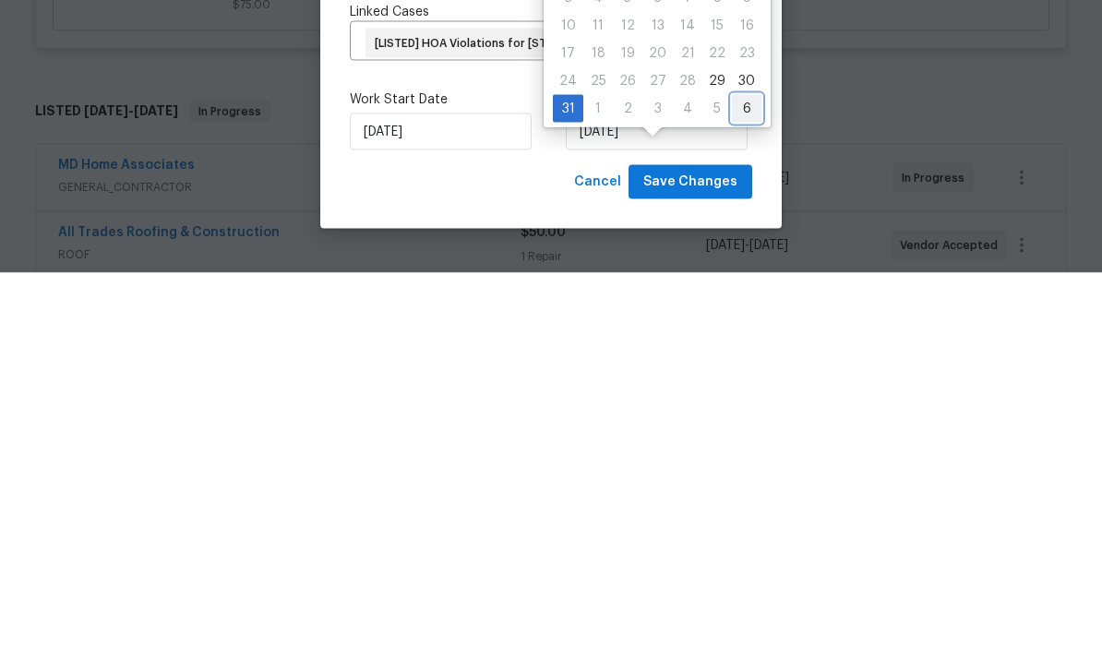
click at [743, 491] on div "6" at bounding box center [747, 504] width 30 height 26
type input "9/6/2025"
select select "8"
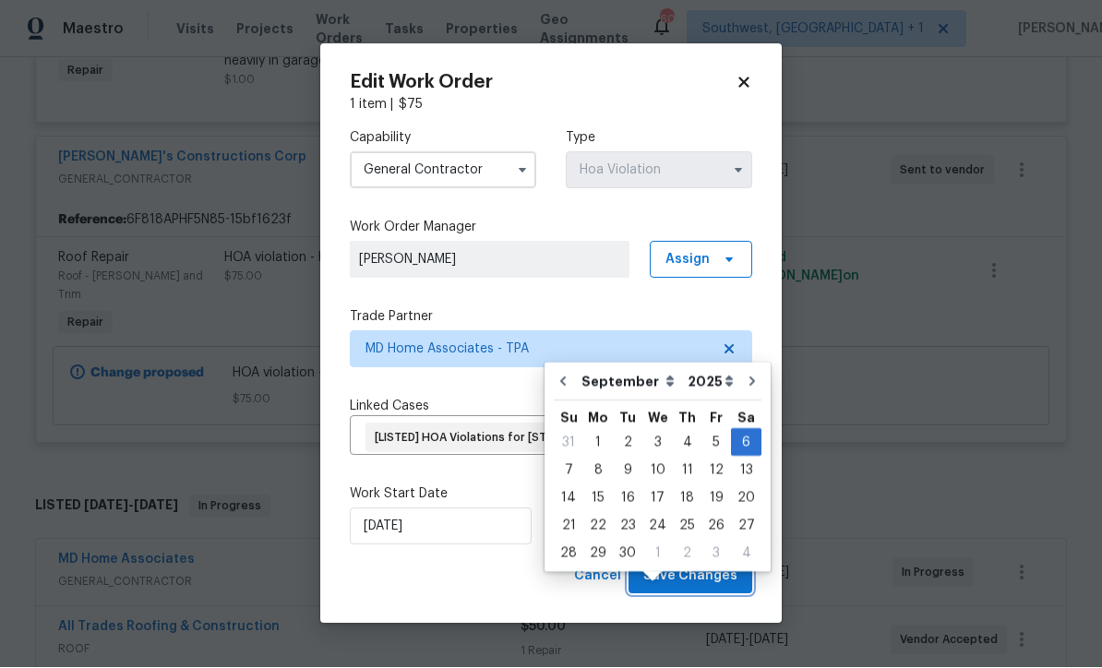
click at [701, 595] on button "Save Changes" at bounding box center [691, 577] width 124 height 34
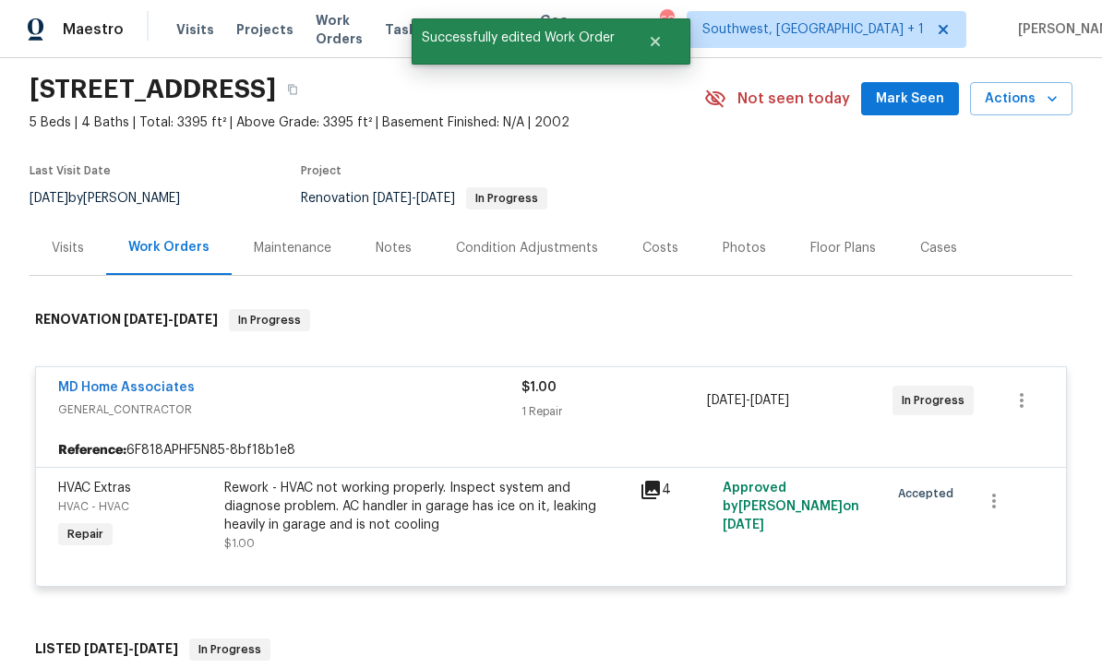
scroll to position [31, 0]
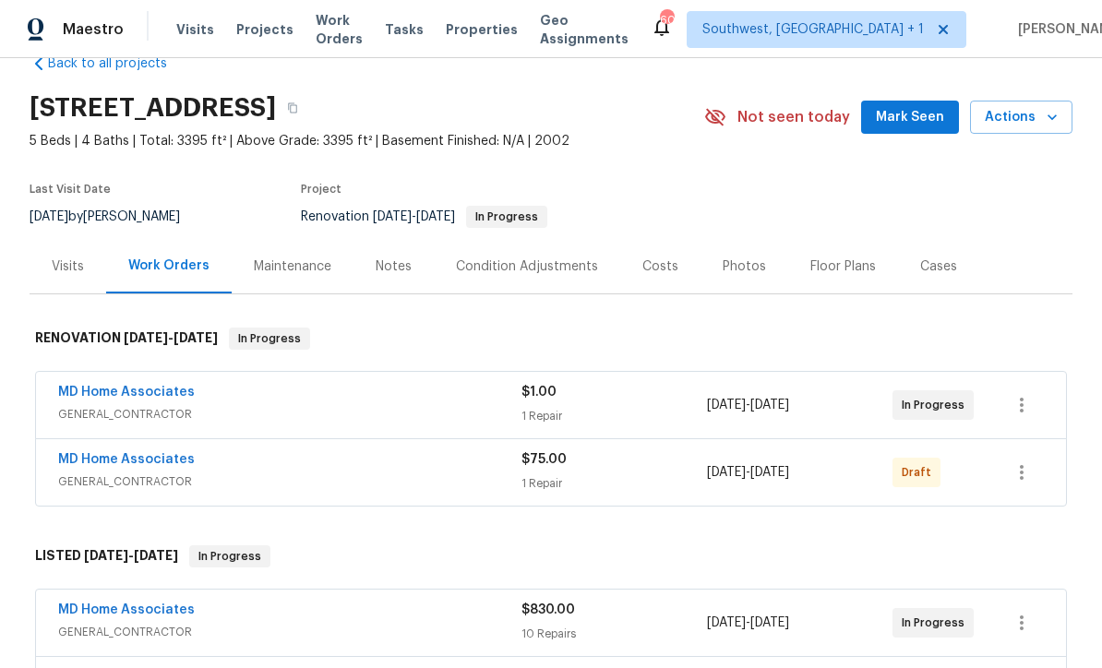
scroll to position [166, 0]
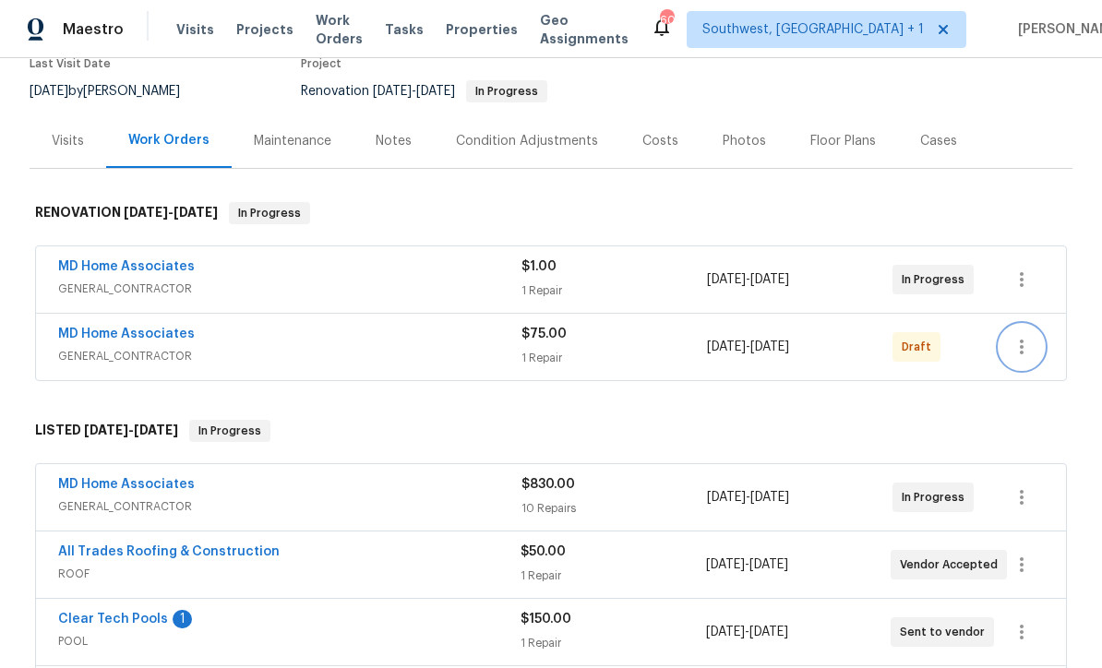
click at [1029, 355] on icon "button" at bounding box center [1022, 347] width 22 height 22
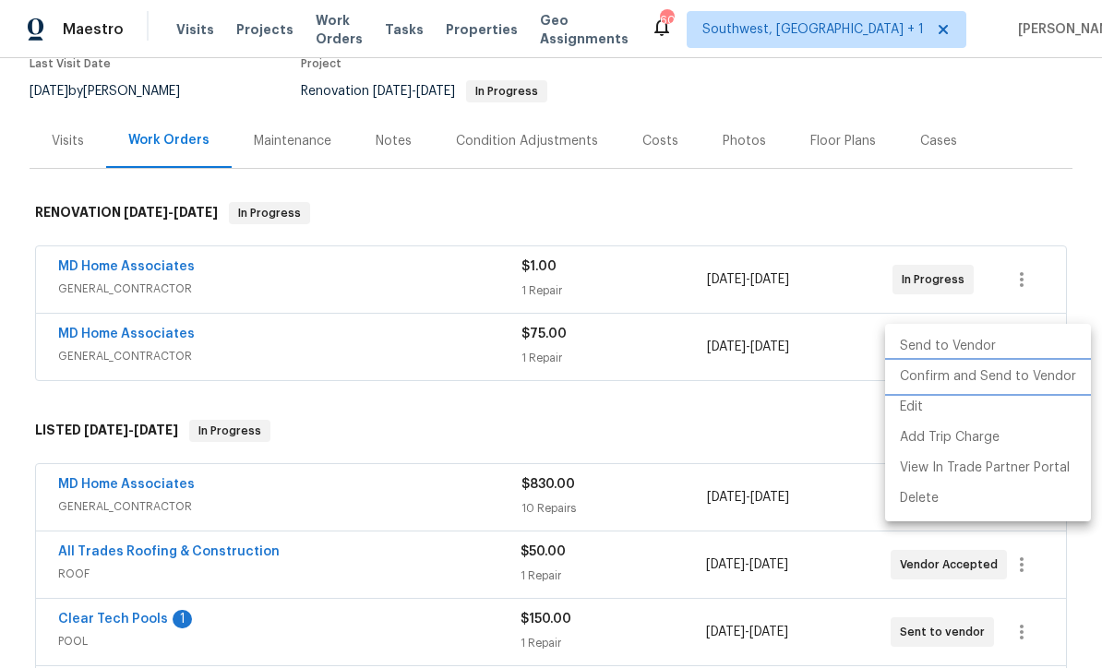
click at [1021, 383] on li "Confirm and Send to Vendor" at bounding box center [988, 377] width 206 height 30
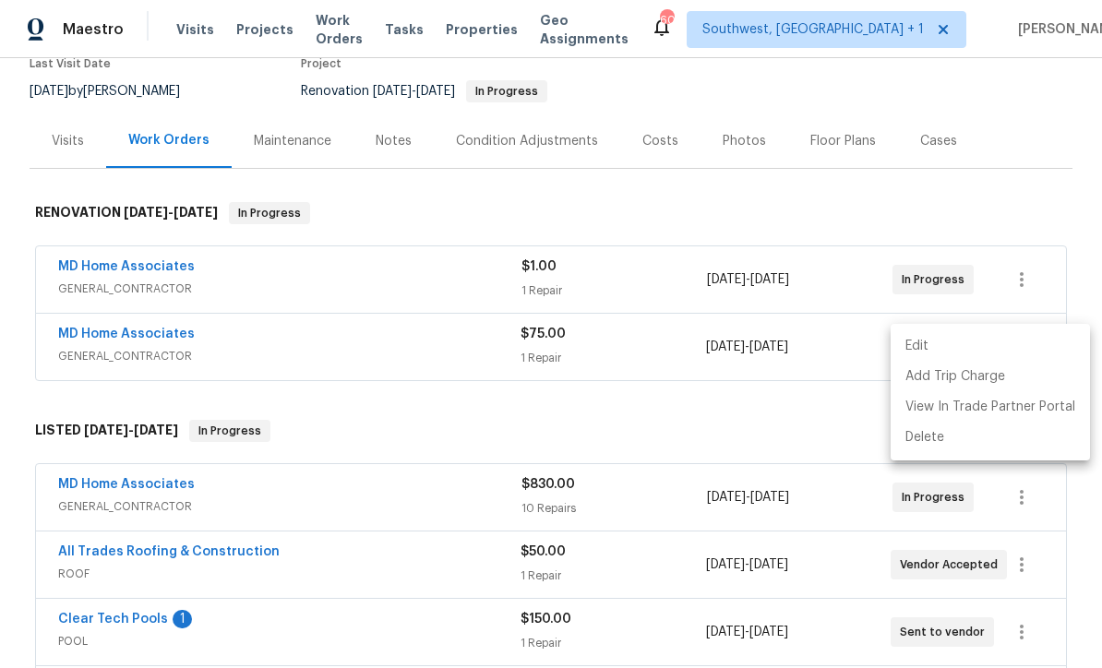
click at [931, 202] on div at bounding box center [551, 334] width 1102 height 668
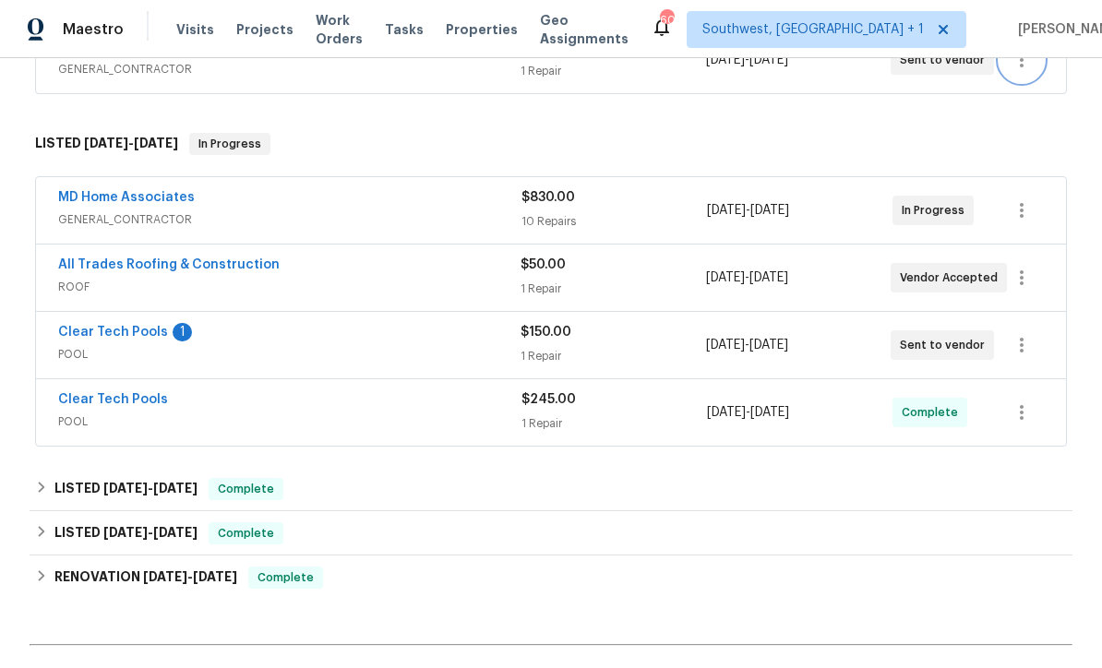
scroll to position [454, 0]
click at [197, 262] on link "All Trades Roofing & Construction" at bounding box center [169, 264] width 222 height 13
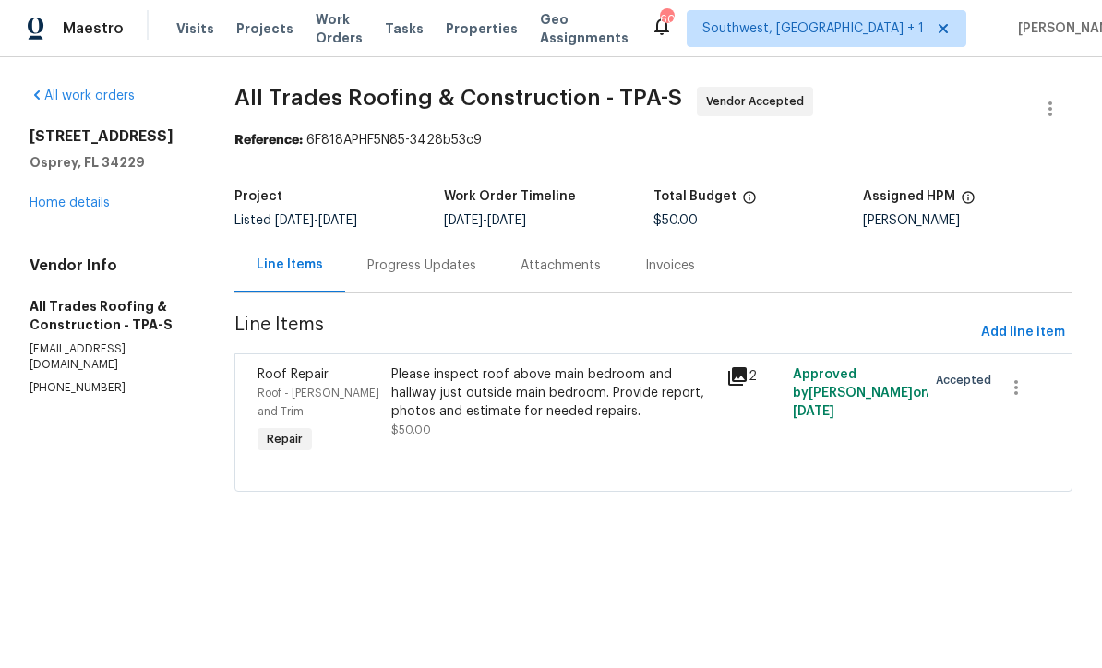
click at [454, 273] on div "Progress Updates" at bounding box center [421, 267] width 109 height 18
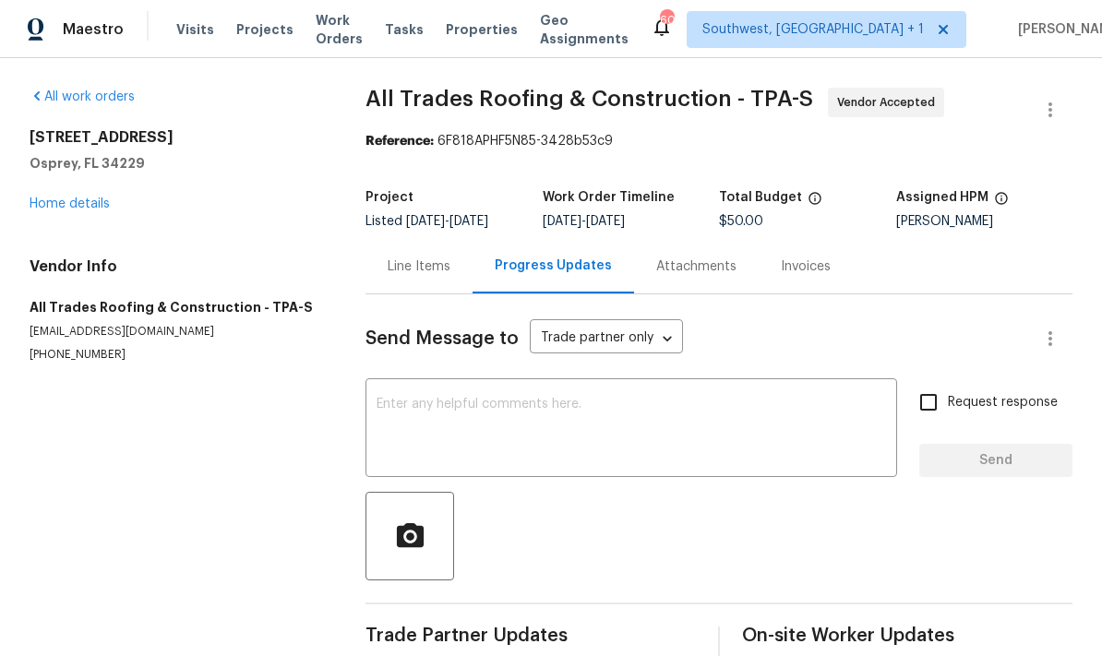
scroll to position [18, 0]
click at [439, 267] on div "Line Items" at bounding box center [419, 266] width 107 height 54
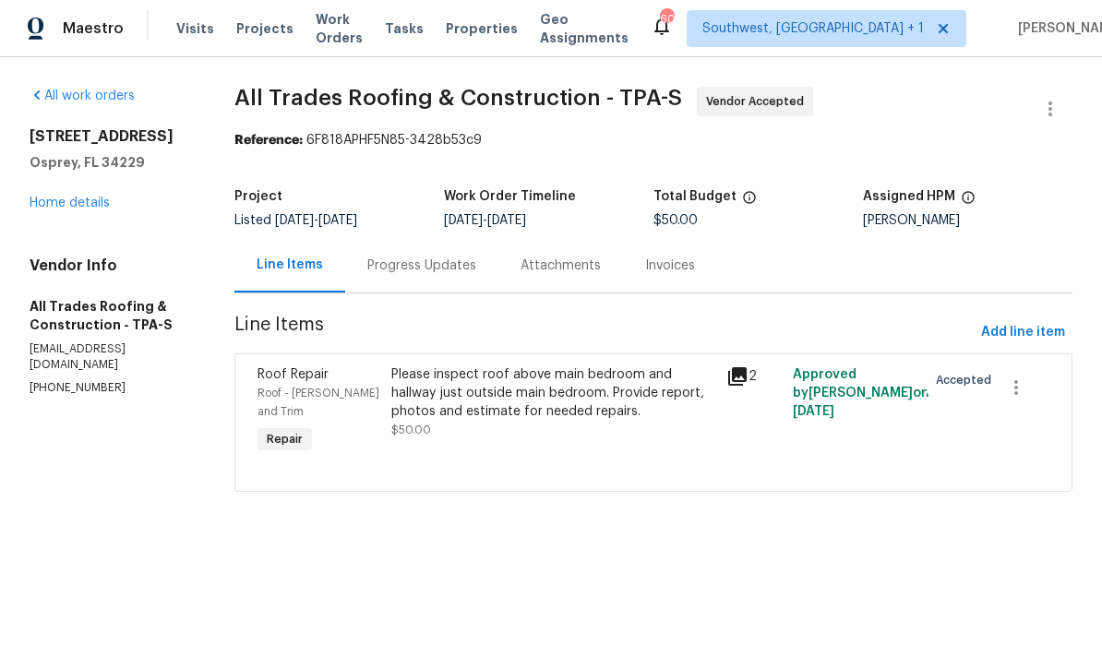
click at [558, 420] on div "Please inspect roof above main bedroom and hallway just outside main bedroom. P…" at bounding box center [552, 394] width 323 height 55
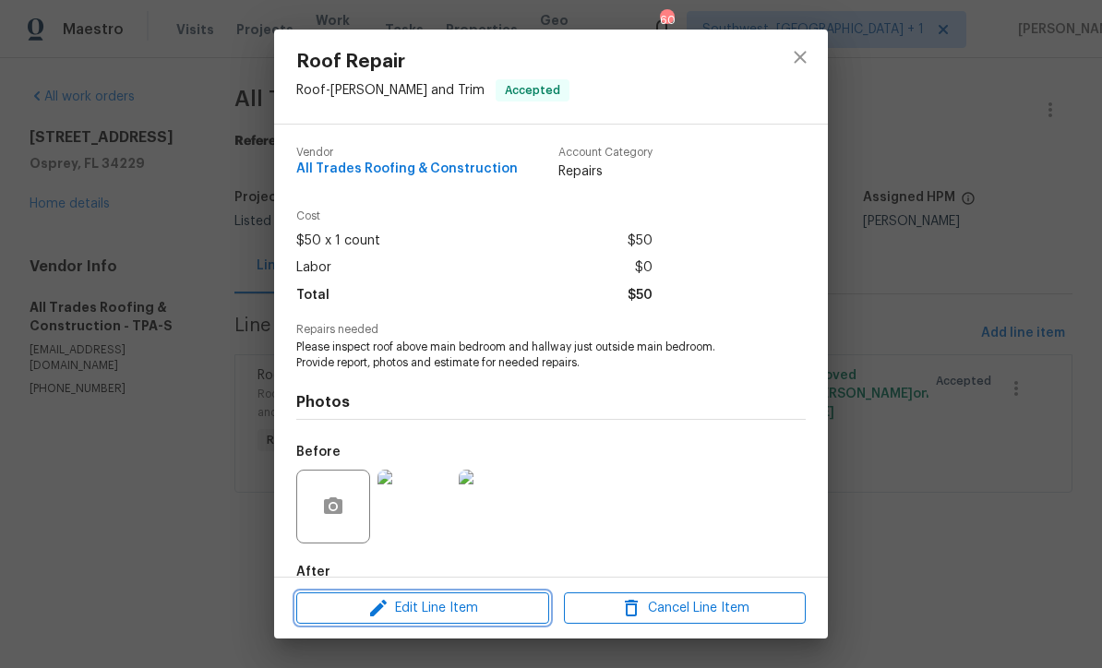
click at [467, 618] on span "Edit Line Item" at bounding box center [423, 608] width 242 height 23
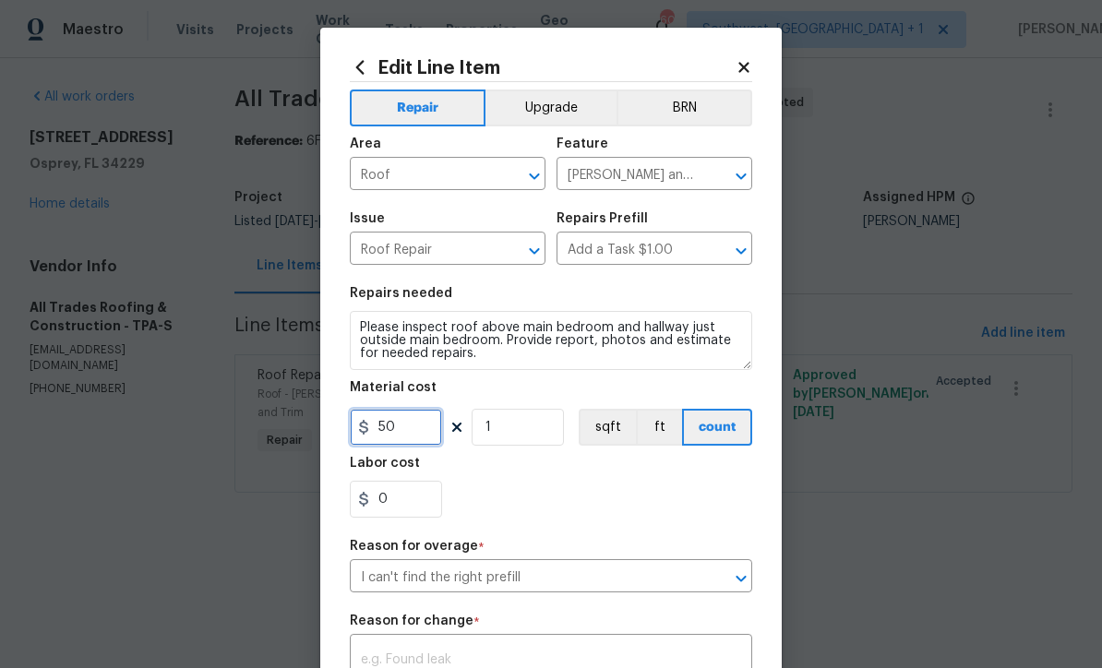
click at [421, 436] on input "50" at bounding box center [396, 427] width 92 height 37
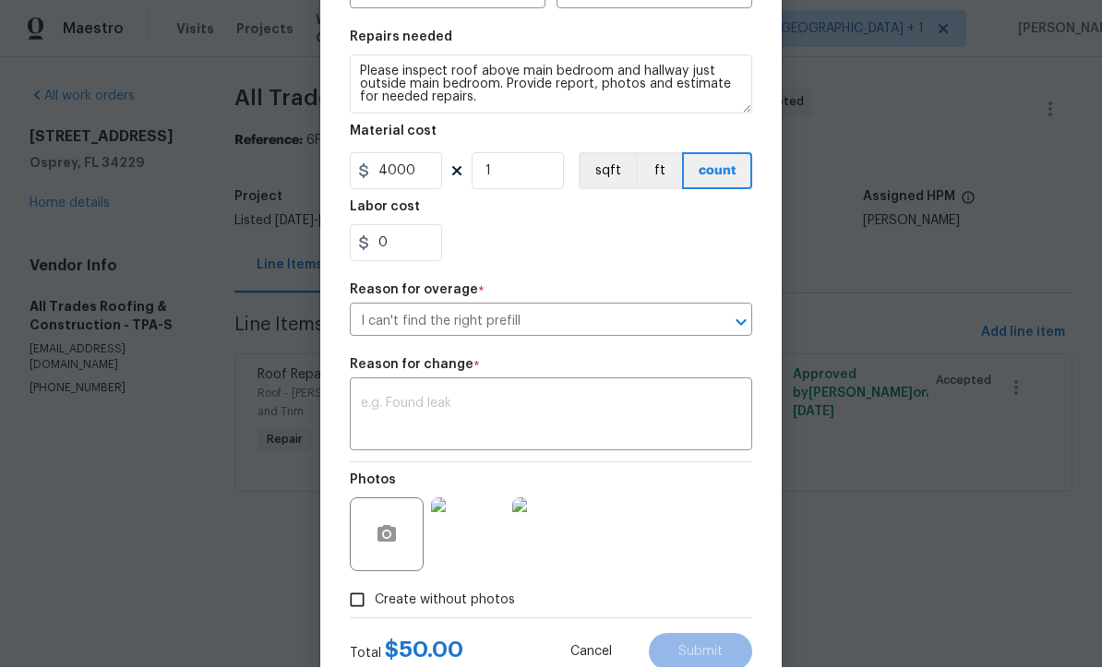
scroll to position [268, 0]
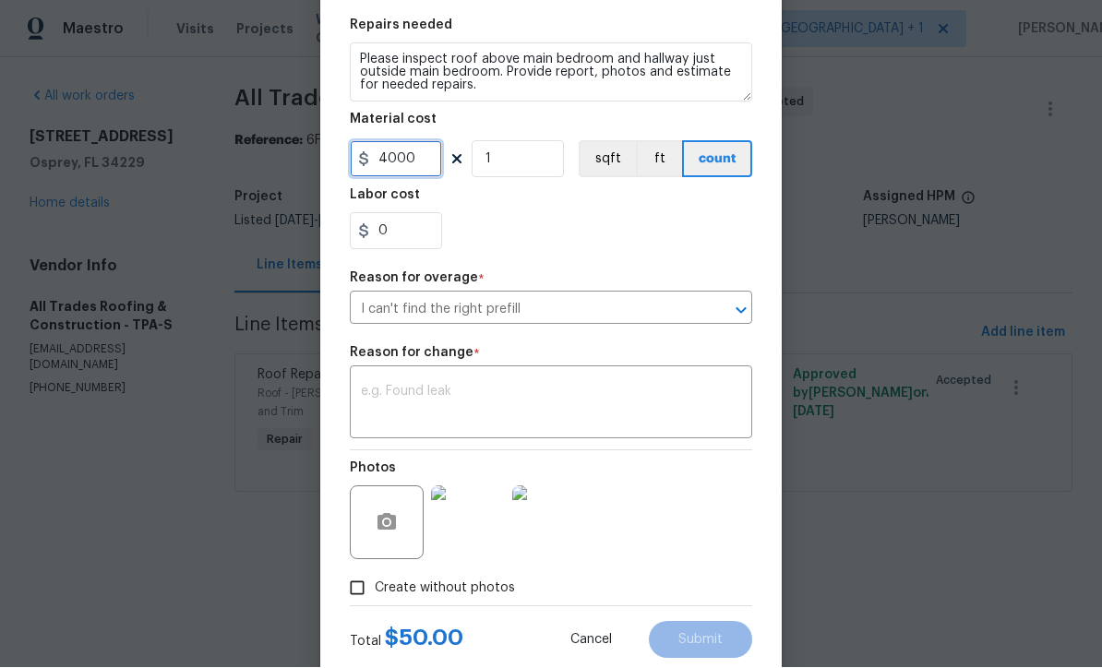
type input "4000"
click at [434, 398] on textarea at bounding box center [551, 405] width 380 height 39
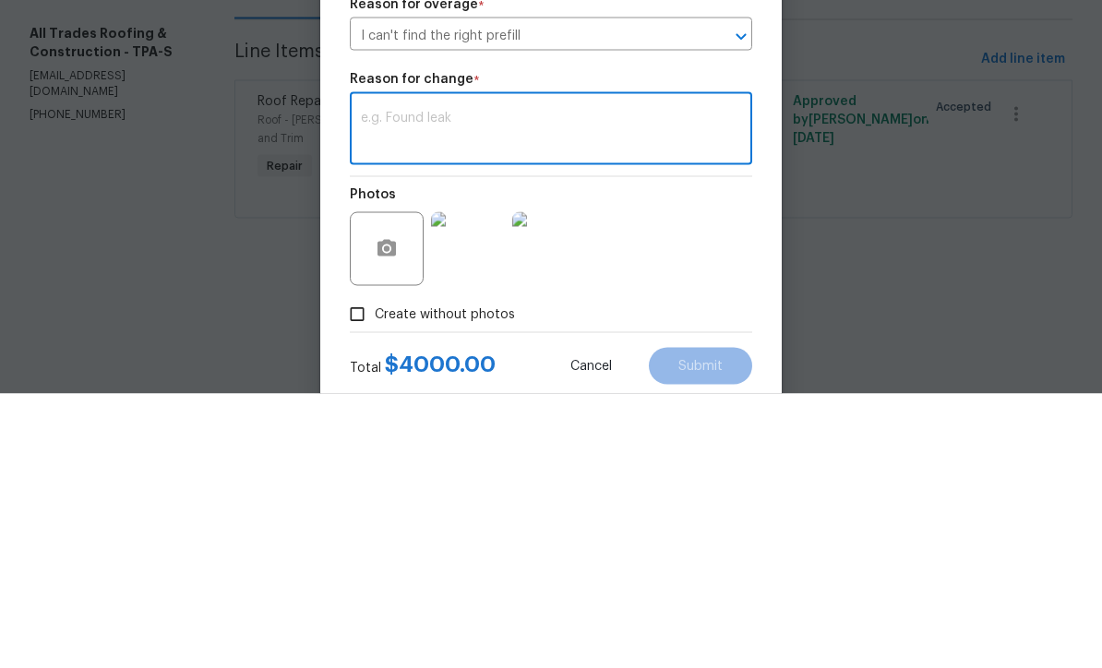
paste textarea "The leak is at the ridge area and there is rotted plywood decking and damage to…"
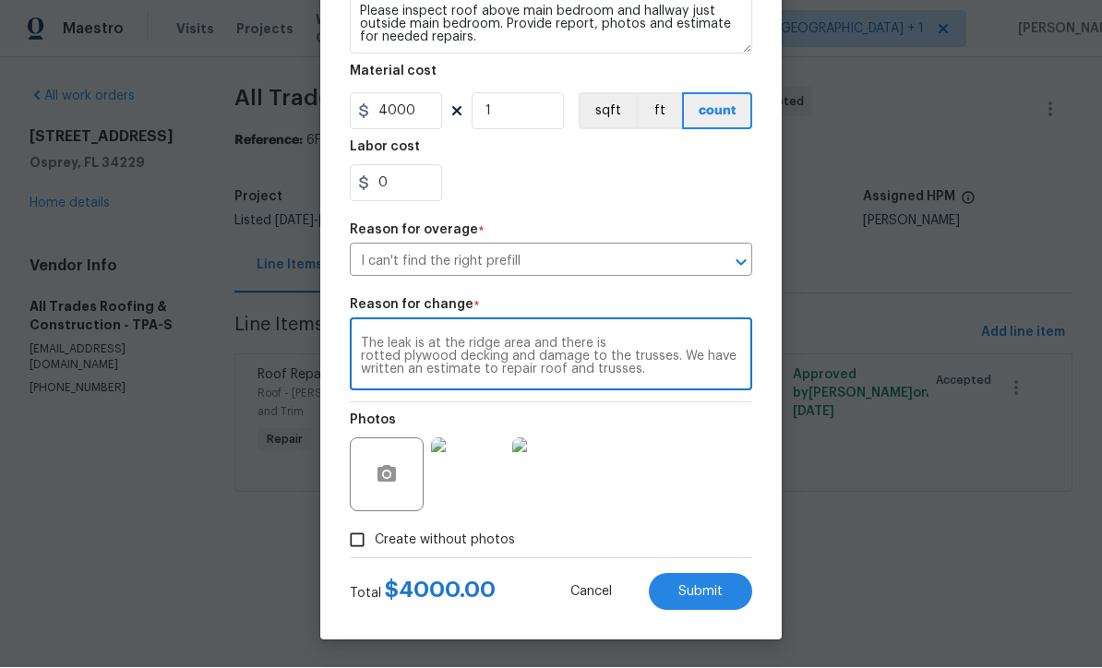
scroll to position [321, 0]
type textarea "The leak is at the ridge area and there is rotted plywood decking and damage to…"
click at [716, 600] on button "Submit" at bounding box center [700, 592] width 103 height 37
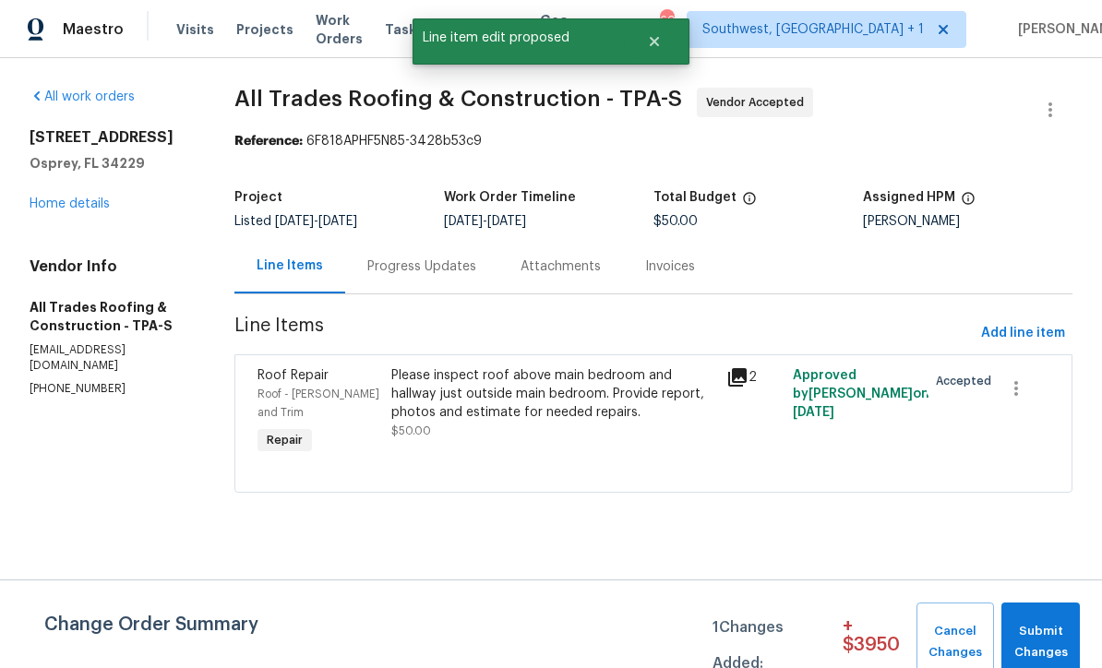
scroll to position [0, 0]
click at [1041, 639] on span "Submit Changes" at bounding box center [1041, 642] width 60 height 42
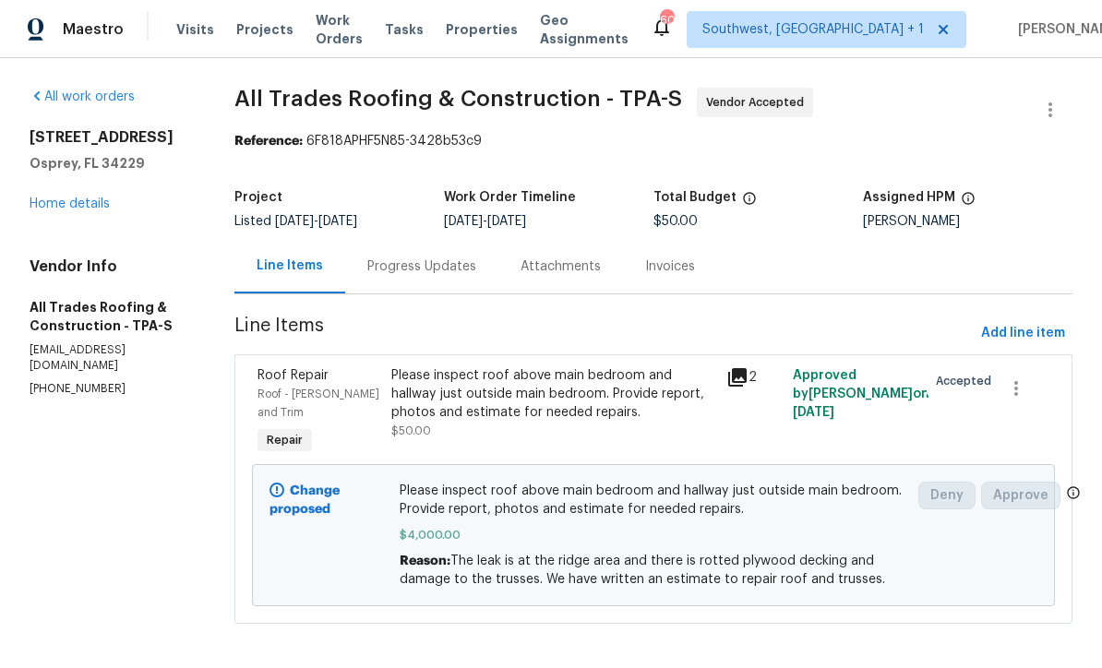
click at [75, 206] on link "Home details" at bounding box center [70, 204] width 80 height 13
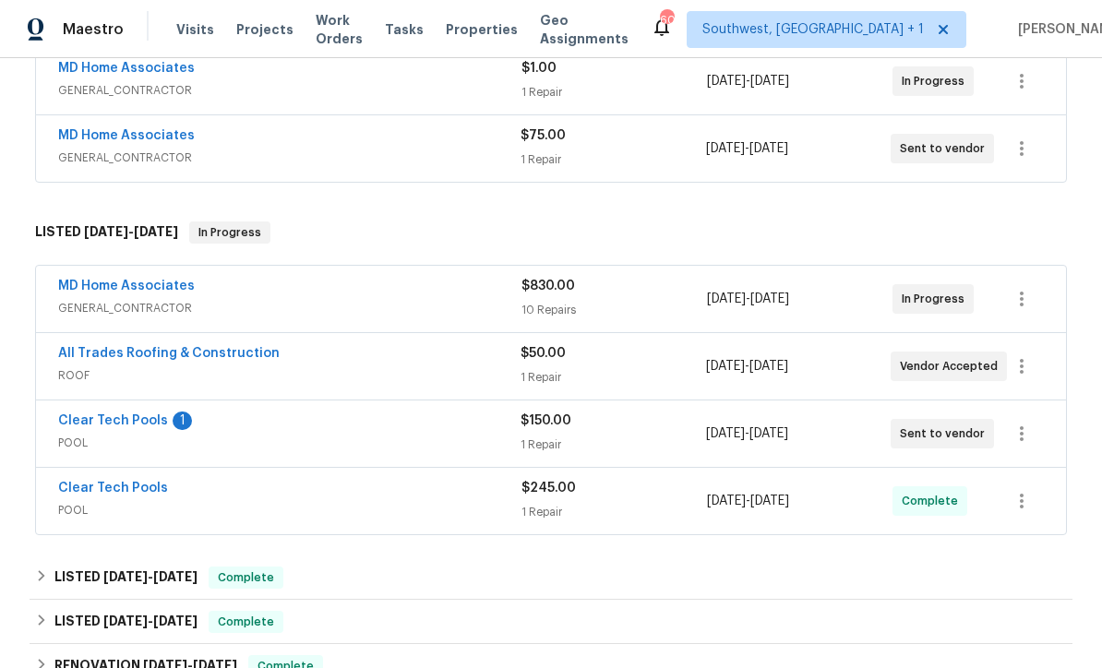
scroll to position [365, 0]
click at [96, 424] on link "Clear Tech Pools" at bounding box center [113, 421] width 110 height 13
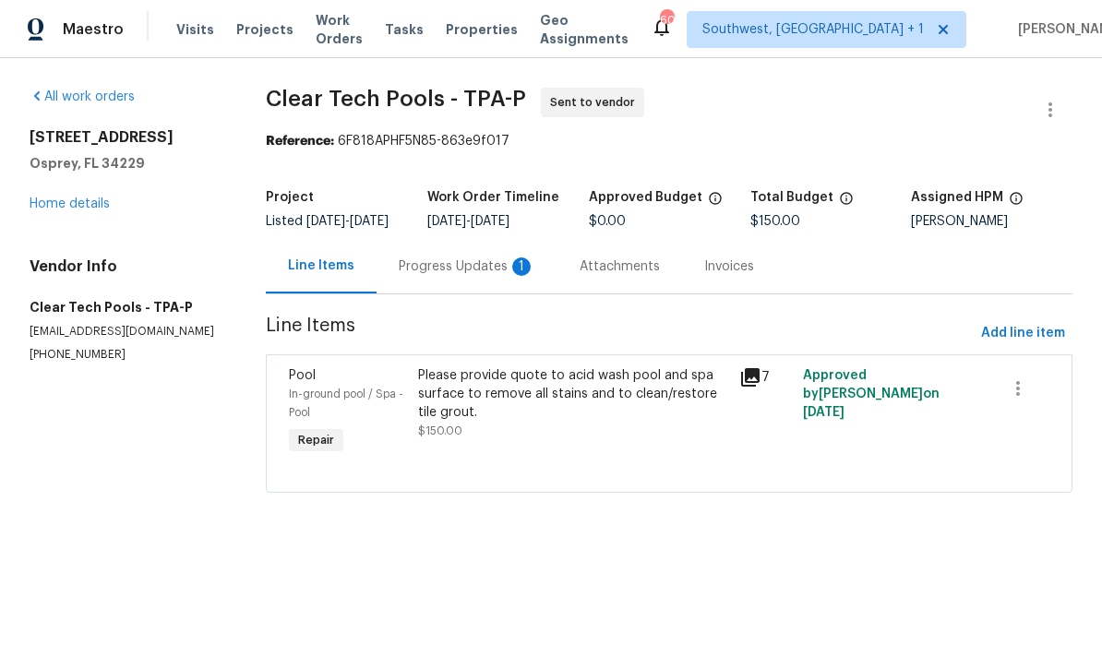
click at [472, 276] on div "Progress Updates 1" at bounding box center [467, 267] width 137 height 18
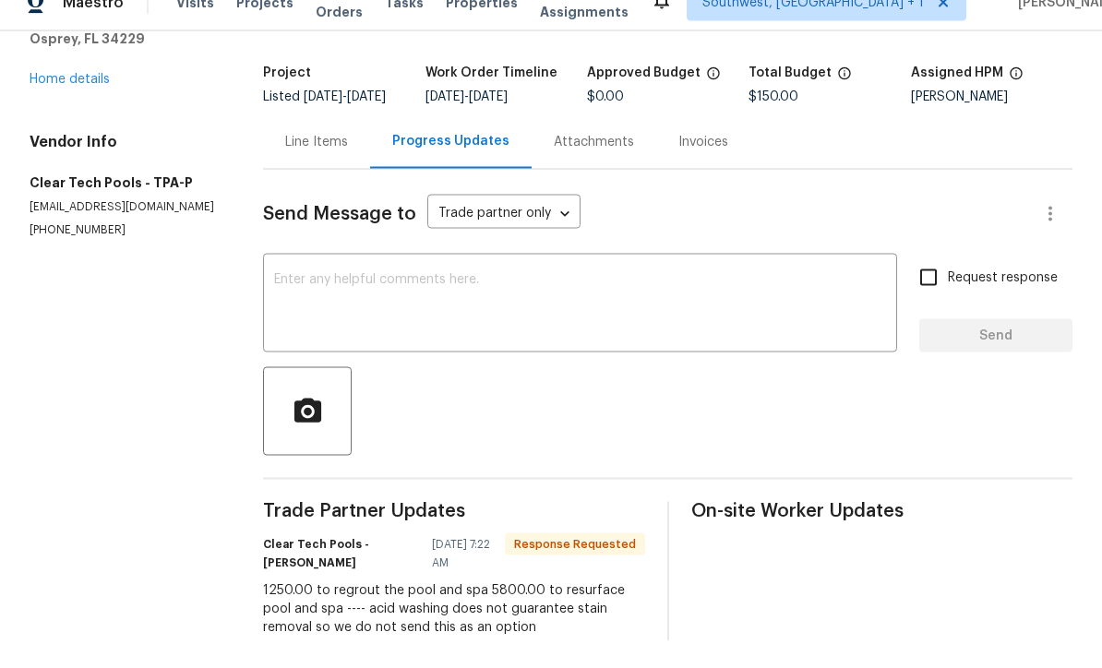
scroll to position [61, 0]
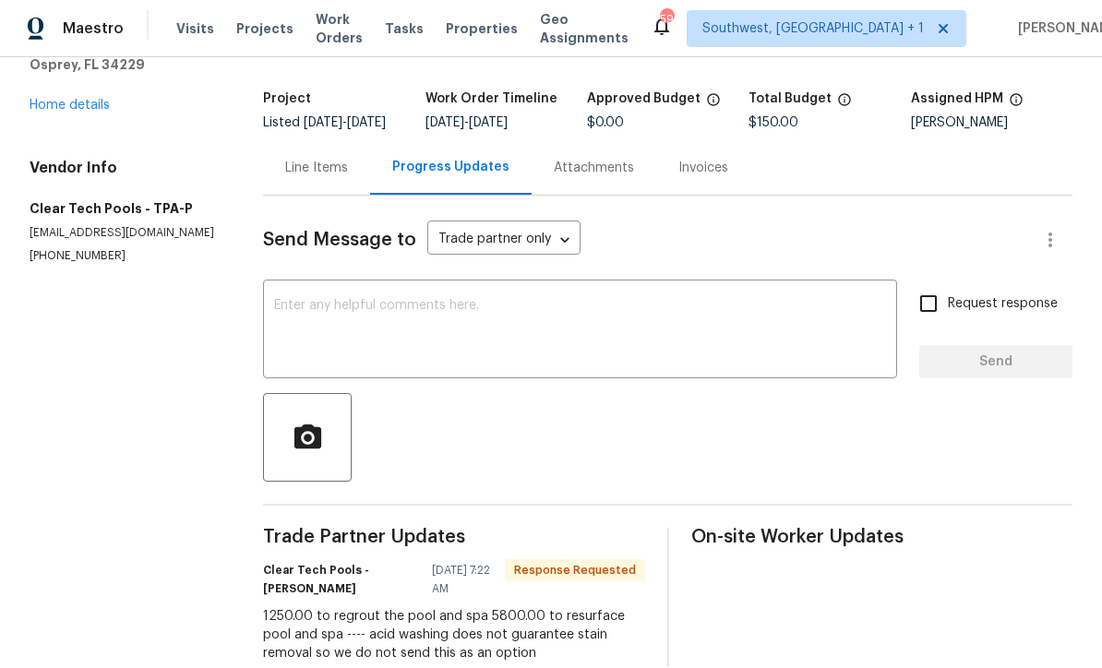
click at [399, 300] on textarea at bounding box center [580, 332] width 612 height 65
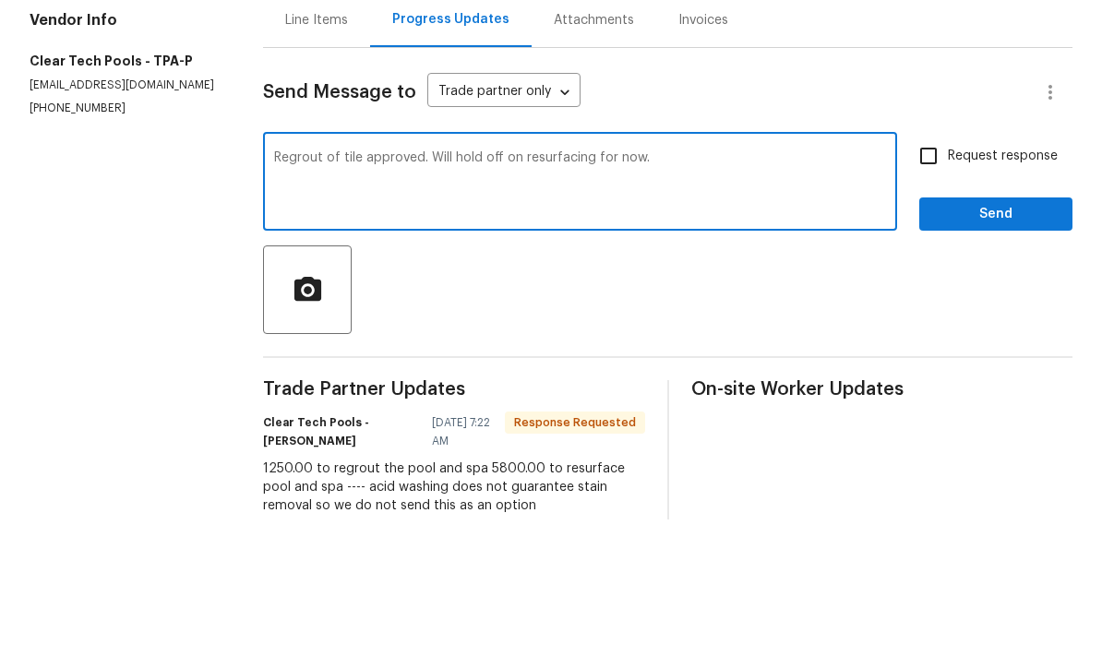
click at [486, 300] on textarea "Regrout of tile approved. Will hold off on resurfacing for now." at bounding box center [580, 332] width 612 height 65
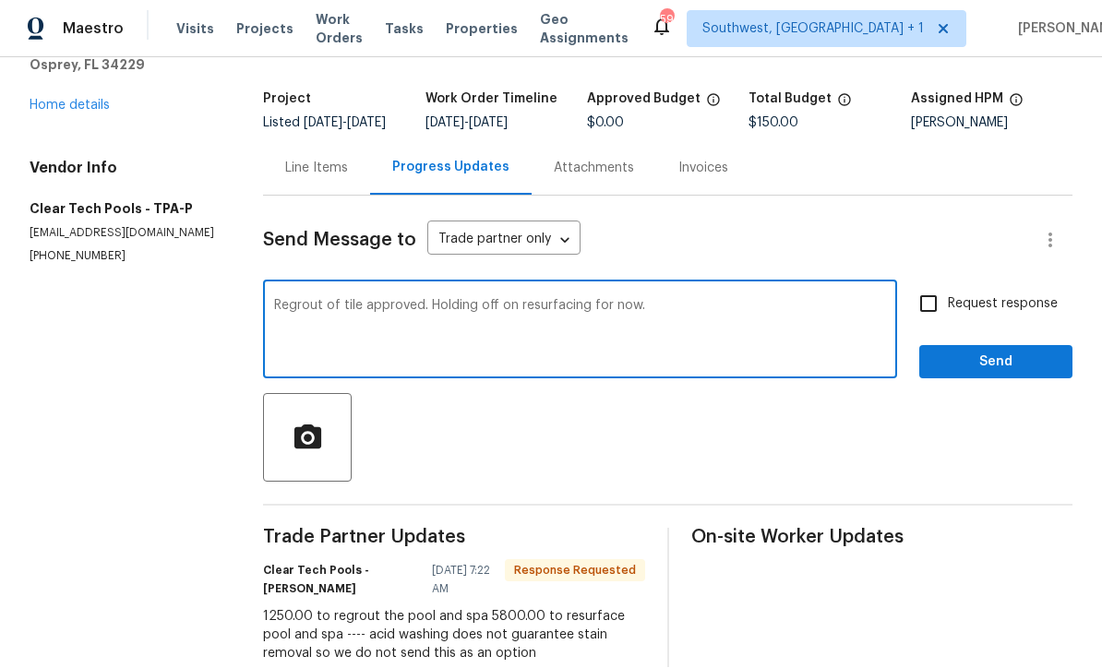
type textarea "Regrout of tile approved. Holding off on resurfacing for now."
click at [940, 285] on input "Request response" at bounding box center [928, 304] width 39 height 39
checkbox input "true"
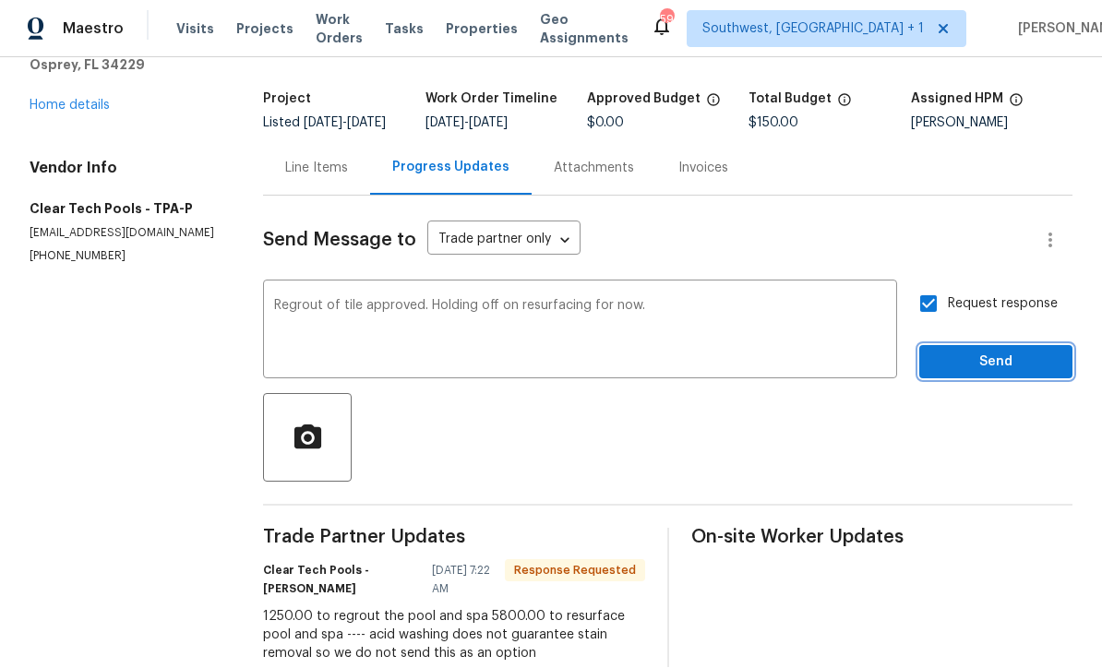
click at [970, 352] on span "Send" at bounding box center [996, 363] width 124 height 23
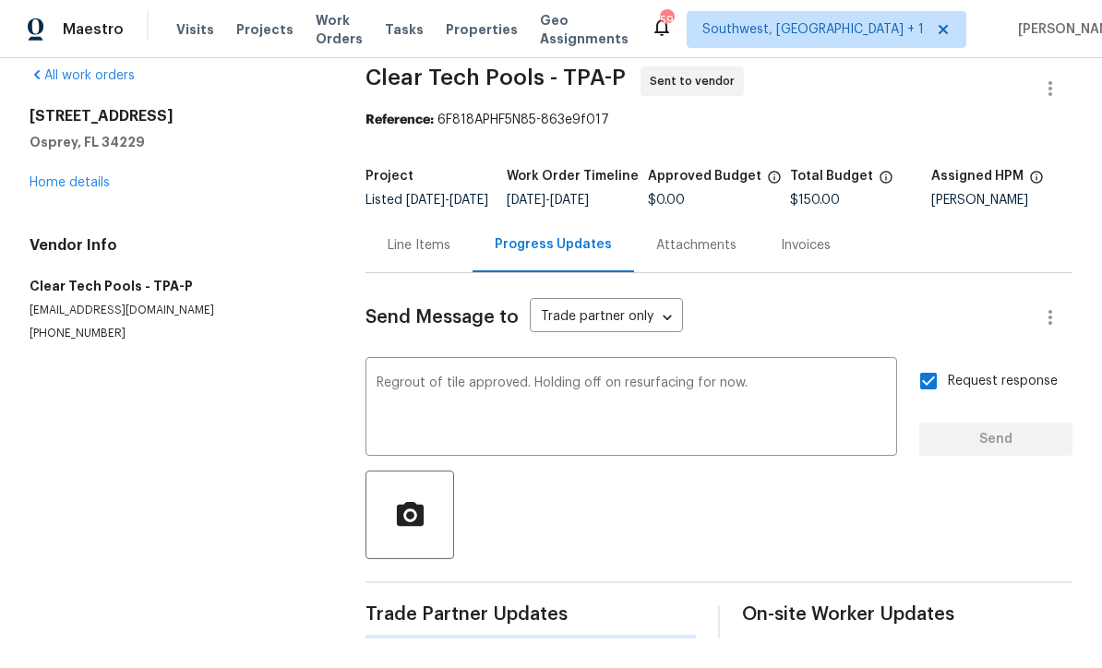
scroll to position [0, 0]
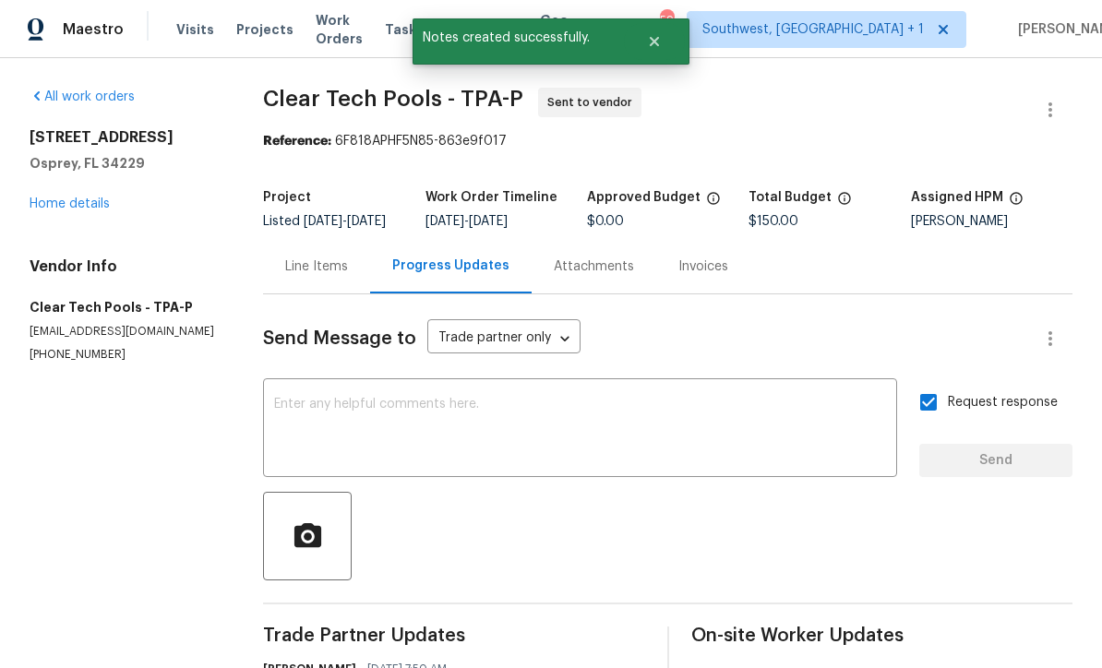
click at [88, 198] on link "Home details" at bounding box center [70, 204] width 80 height 13
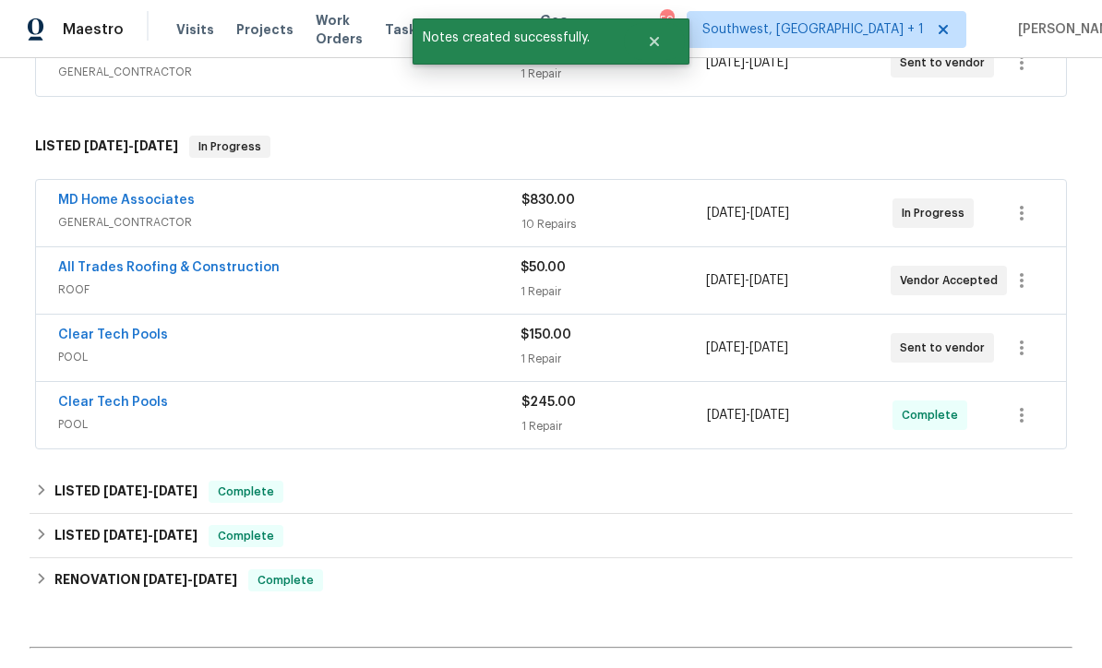
scroll to position [464, 0]
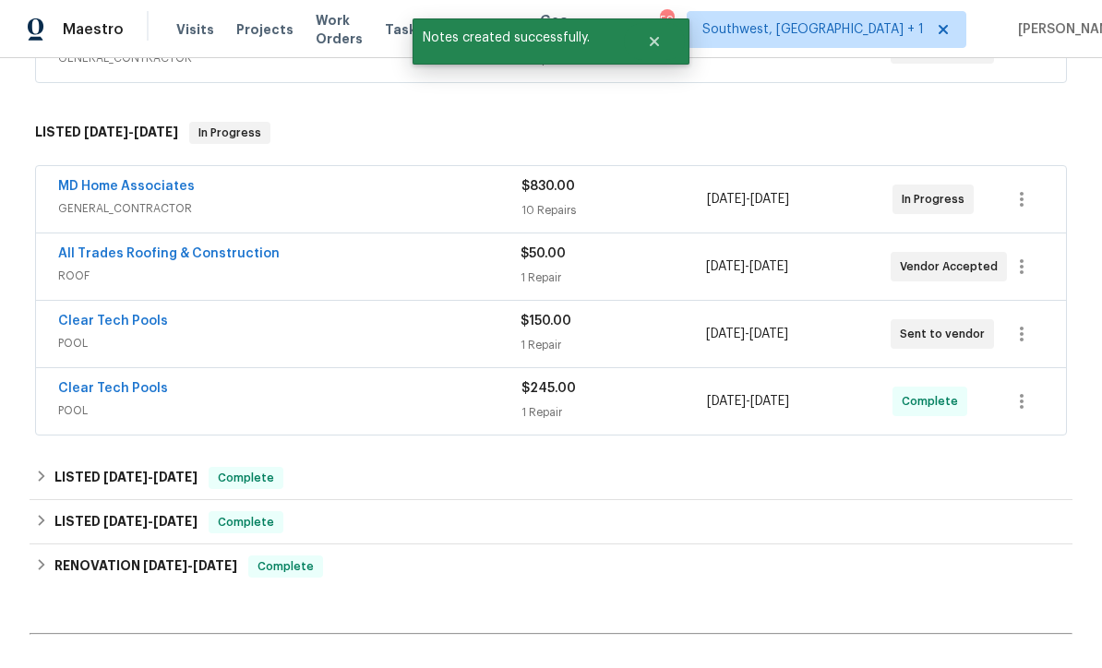
click at [106, 315] on link "Clear Tech Pools" at bounding box center [113, 321] width 110 height 13
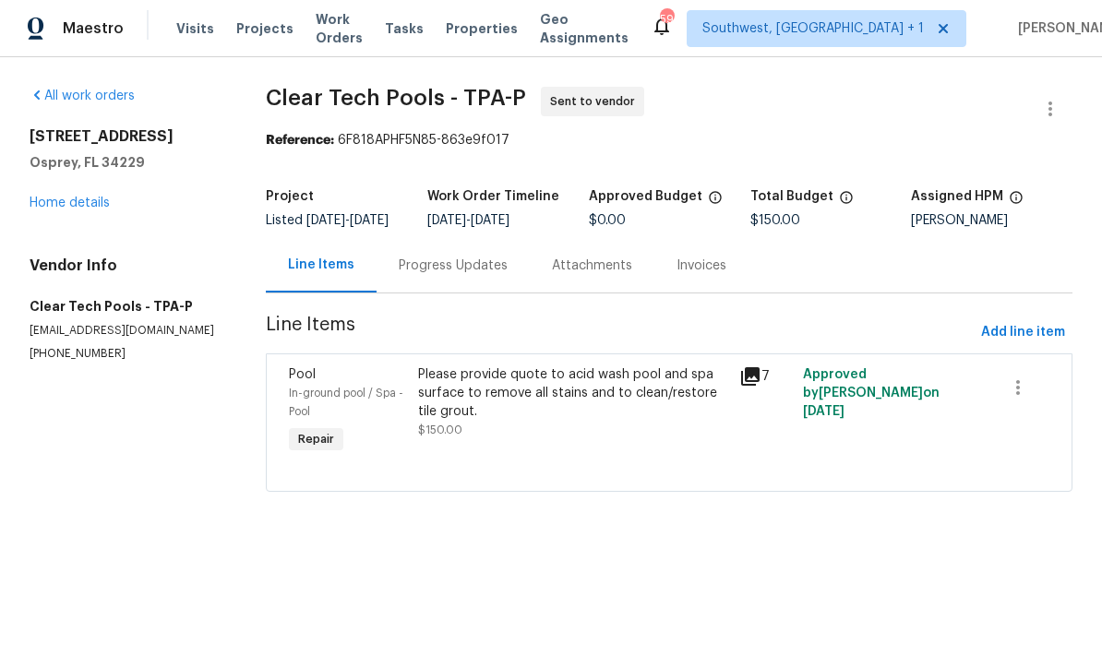
click at [637, 422] on div "Please provide quote to acid wash pool and spa surface to remove all stains and…" at bounding box center [573, 394] width 310 height 55
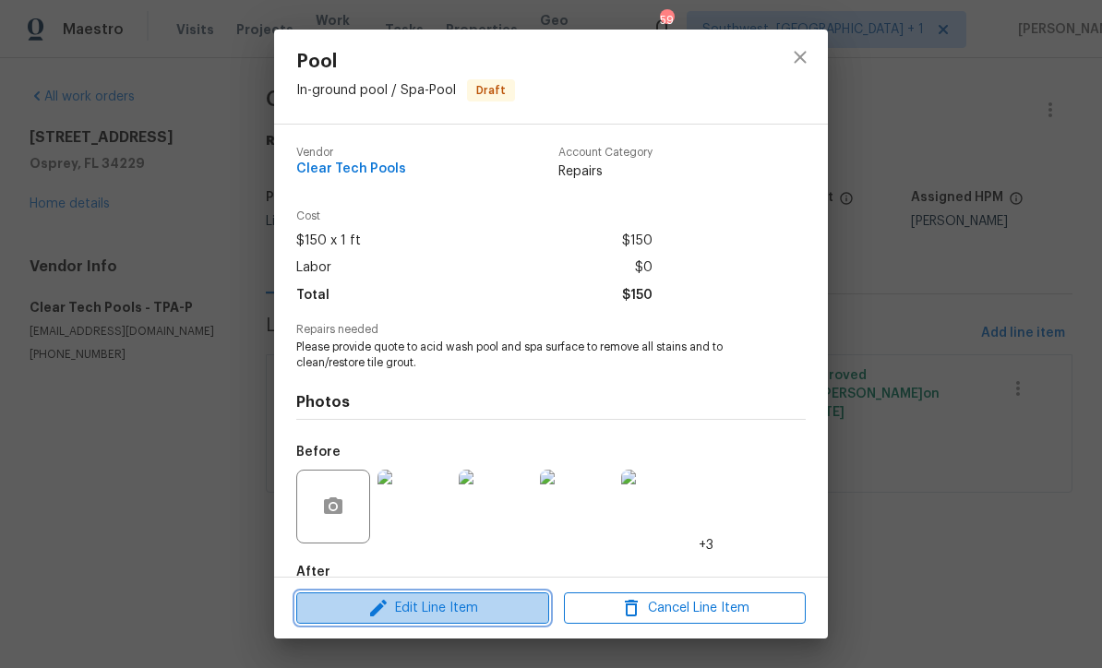
click at [458, 613] on span "Edit Line Item" at bounding box center [423, 608] width 242 height 23
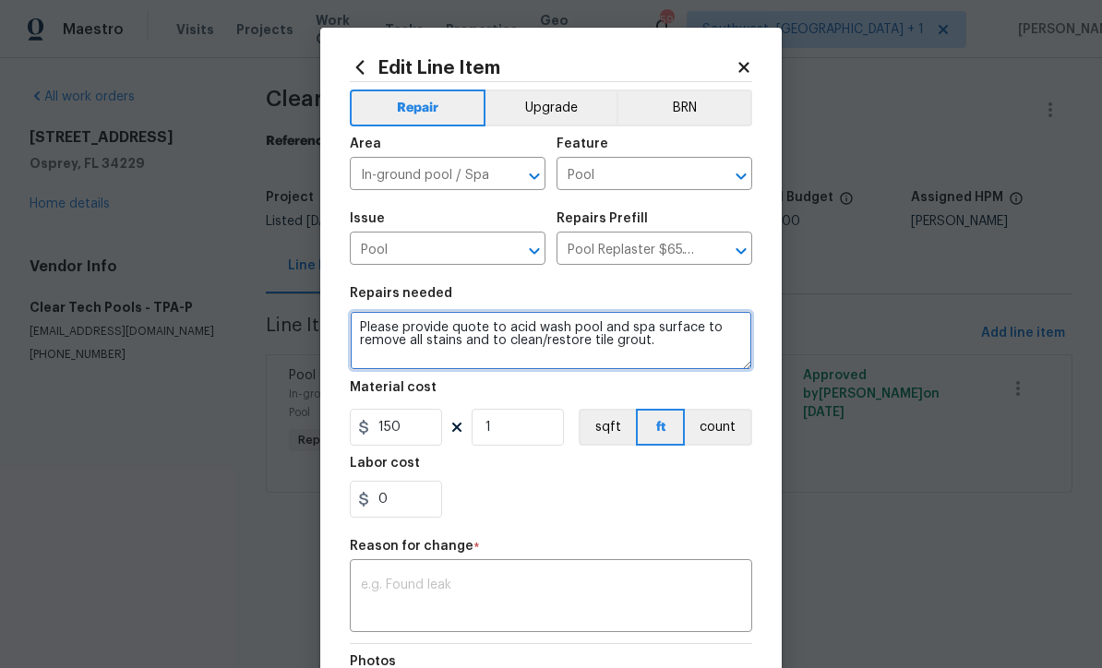
click at [374, 331] on textarea "Please provide quote to acid wash pool and spa surface to remove all stains and…" at bounding box center [551, 340] width 403 height 59
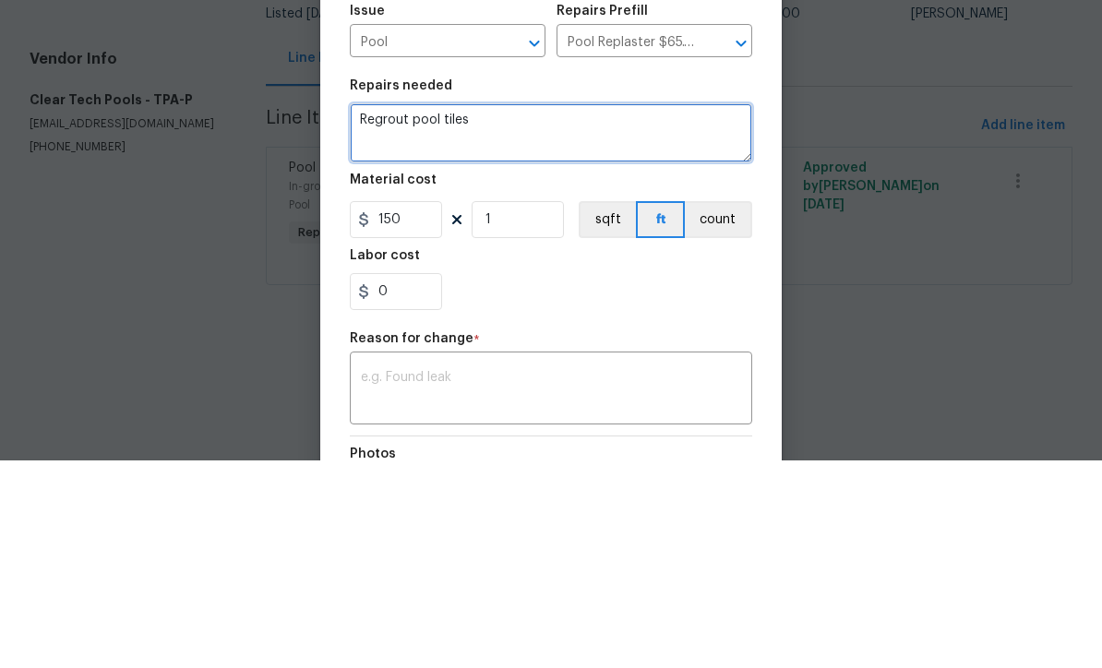
click at [411, 311] on textarea "Regrout pool tiles" at bounding box center [551, 340] width 403 height 59
type textarea "Regrout all pool tiles"
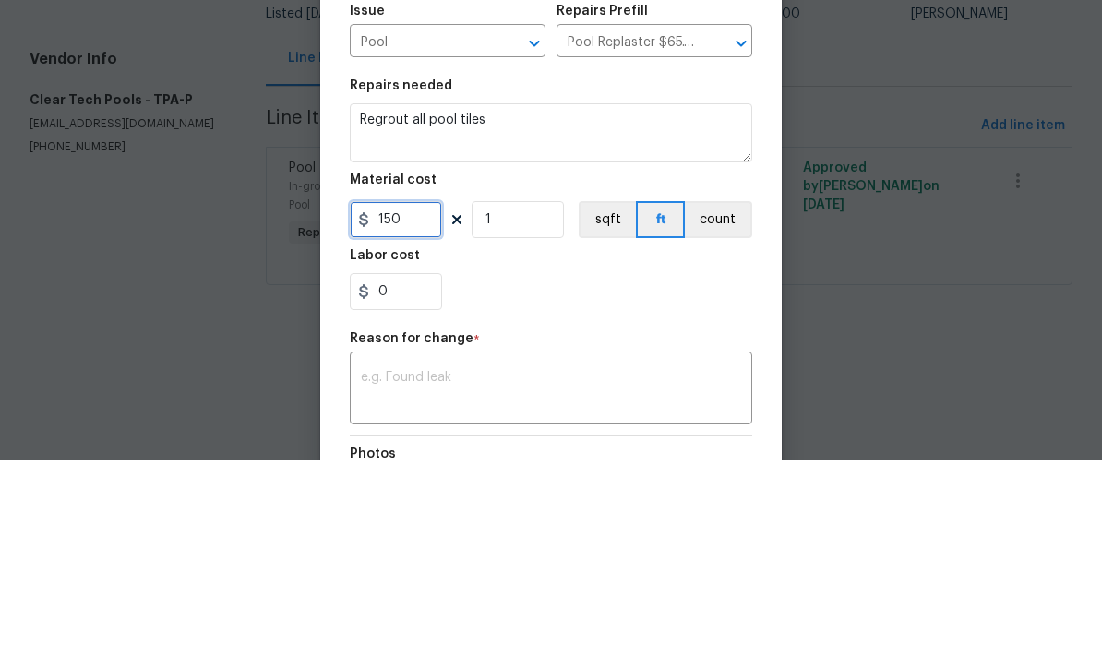
click at [424, 409] on input "150" at bounding box center [396, 427] width 92 height 37
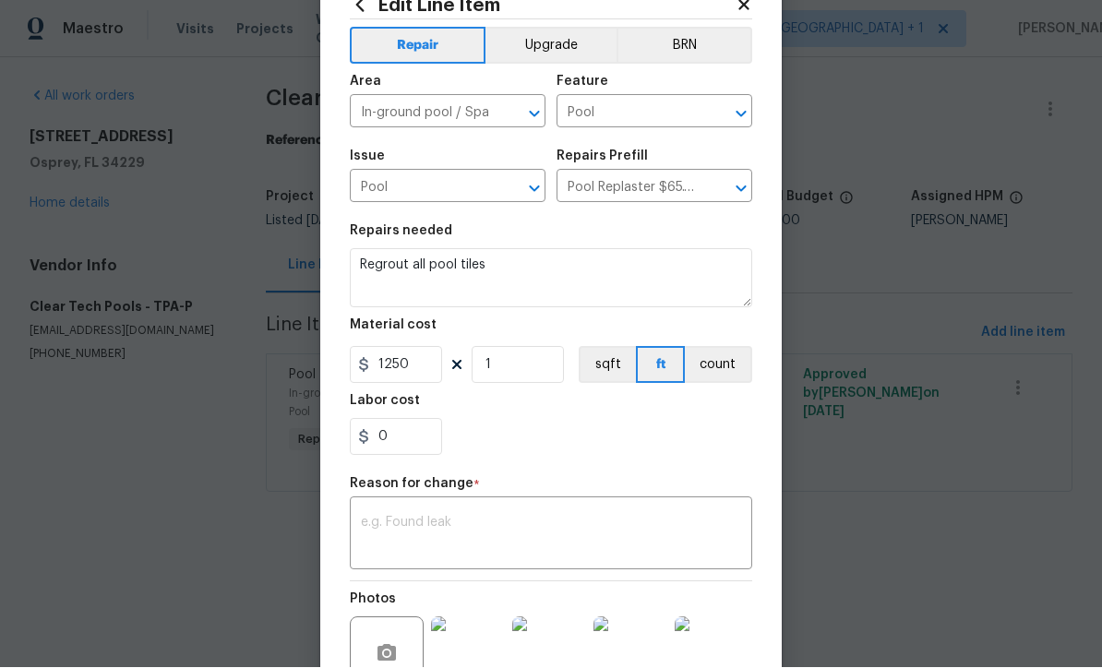
scroll to position [102, 0]
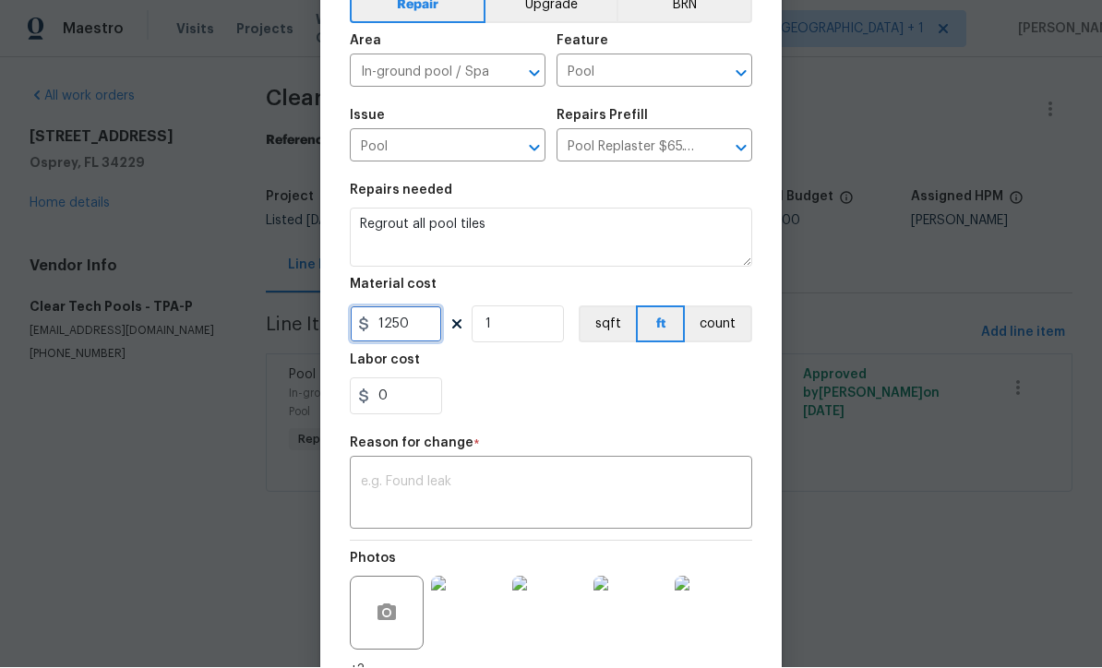
type input "1250"
click at [591, 503] on textarea at bounding box center [551, 495] width 380 height 39
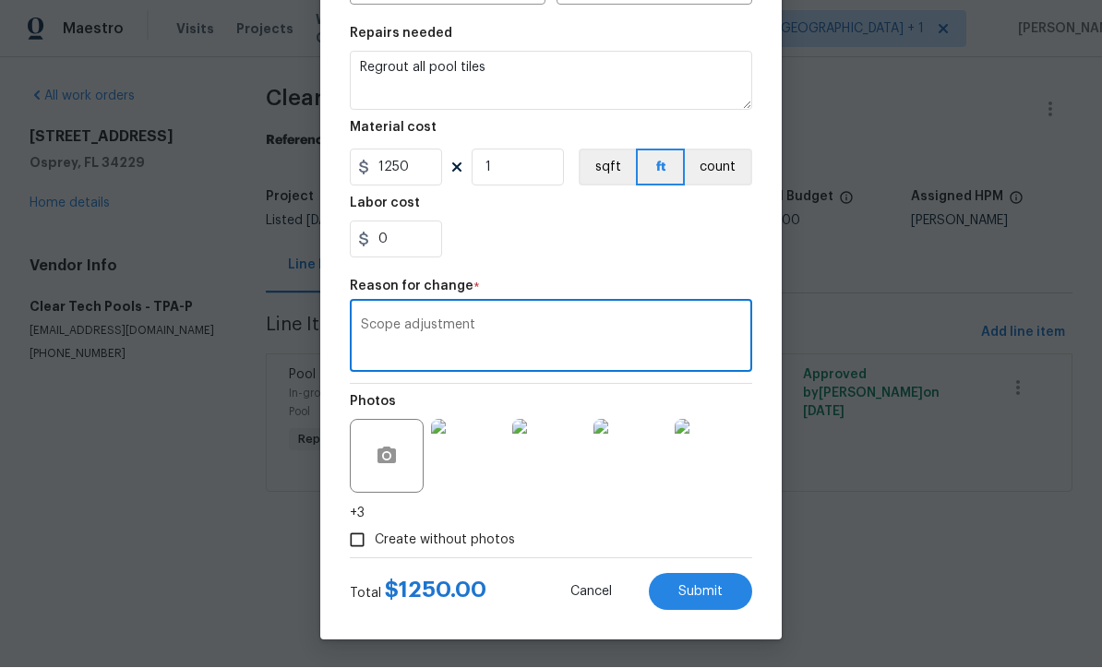
scroll to position [263, 0]
type textarea "Scope adjustment"
click at [717, 592] on span "Submit" at bounding box center [701, 593] width 44 height 14
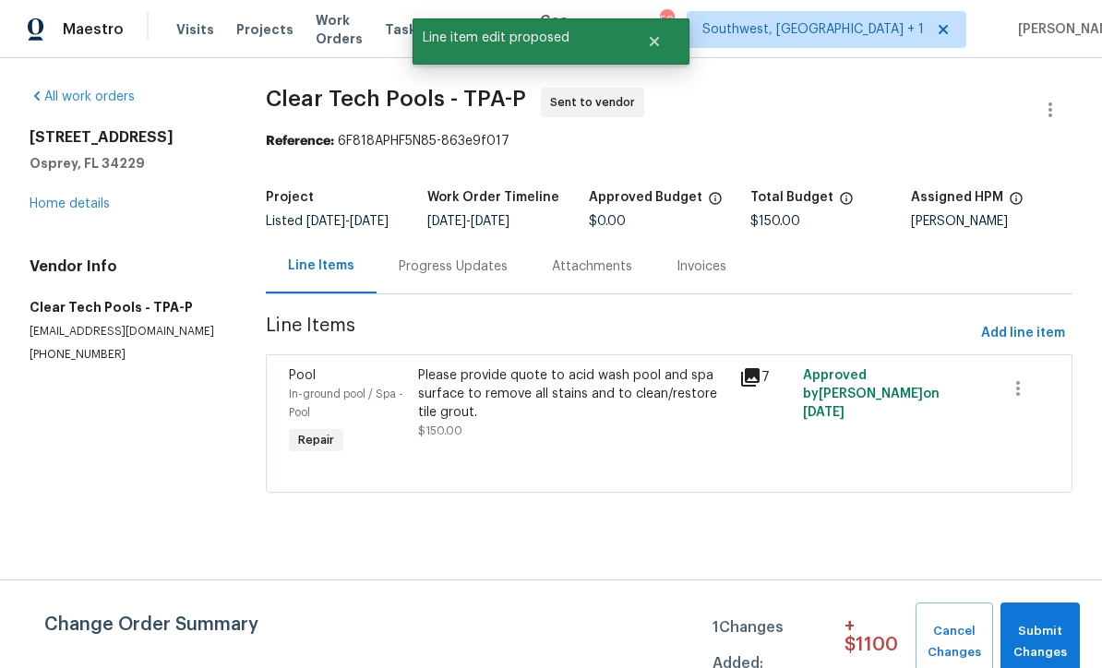
scroll to position [0, 0]
click at [1062, 639] on span "Submit Changes" at bounding box center [1040, 642] width 61 height 42
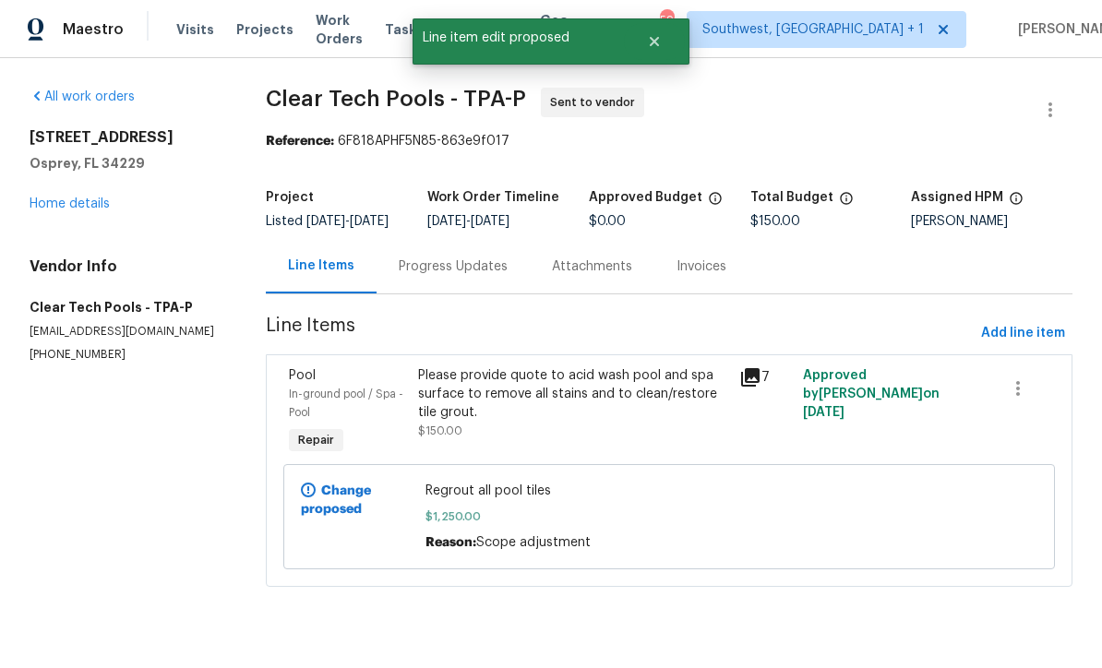
click at [68, 209] on link "Home details" at bounding box center [70, 204] width 80 height 13
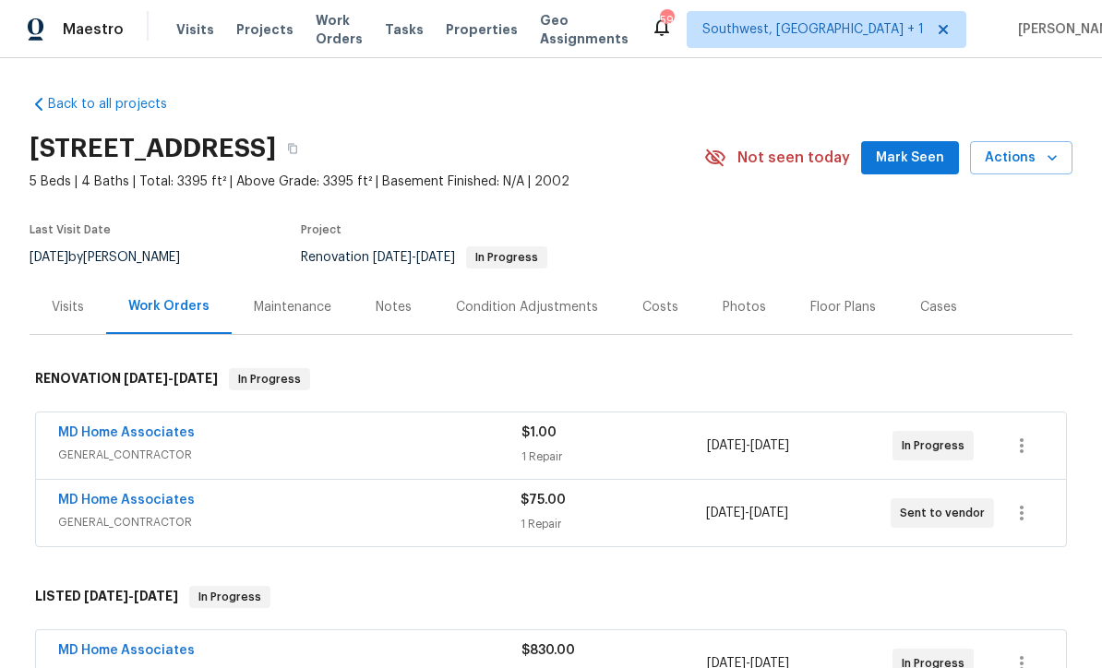
click at [247, 31] on span "Projects" at bounding box center [264, 29] width 57 height 18
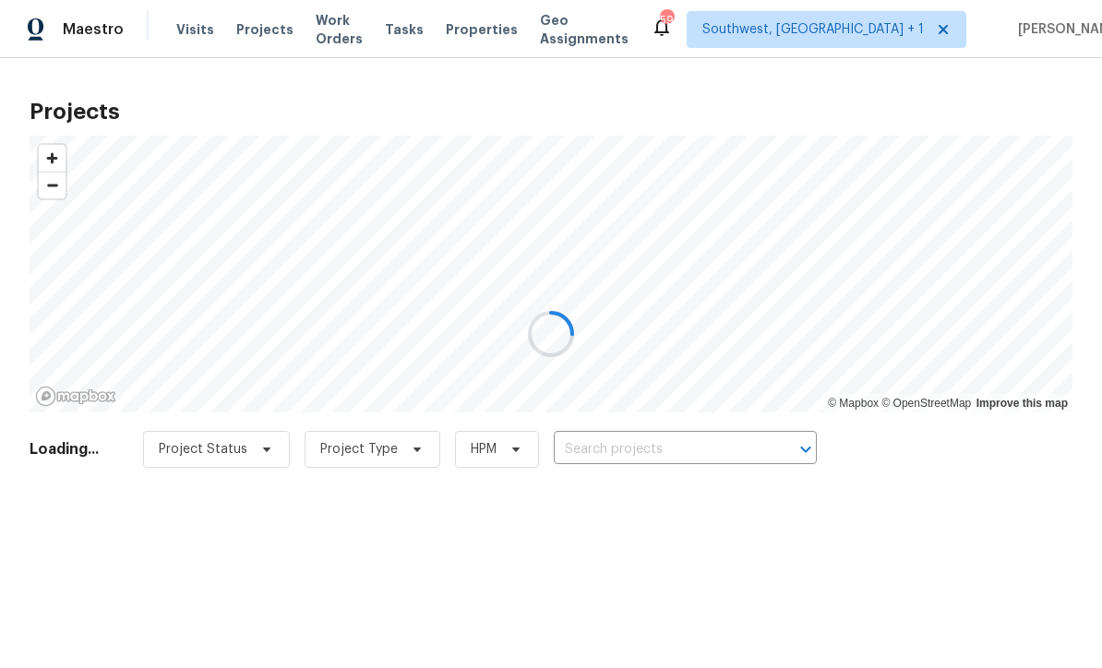
click at [673, 461] on div at bounding box center [551, 334] width 1102 height 668
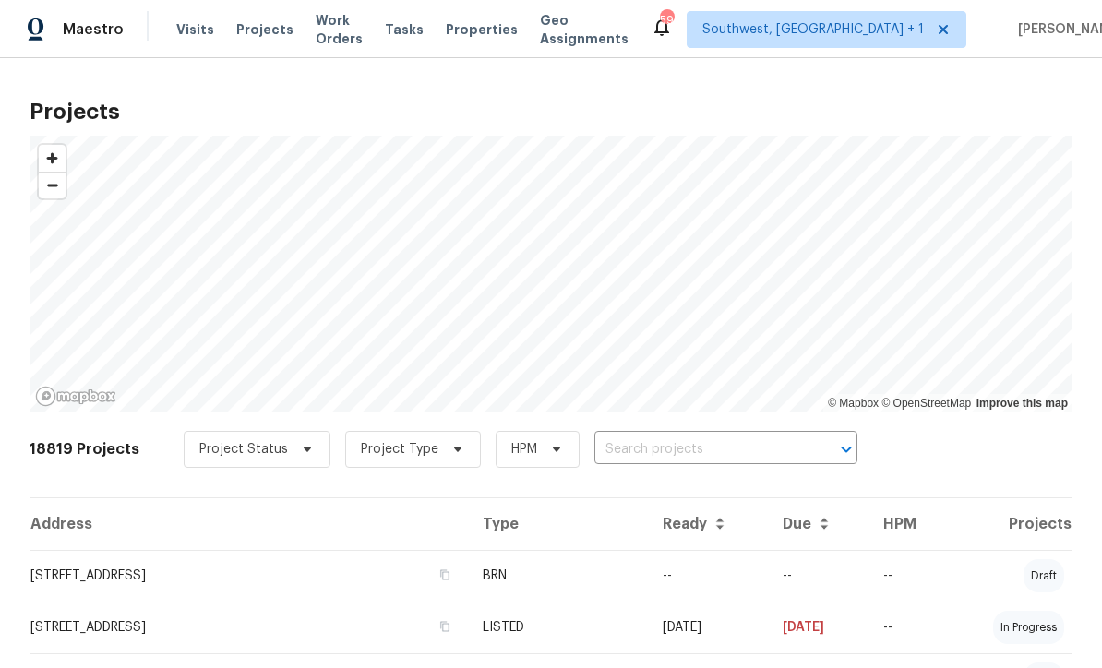
click at [672, 455] on input "text" at bounding box center [700, 450] width 211 height 29
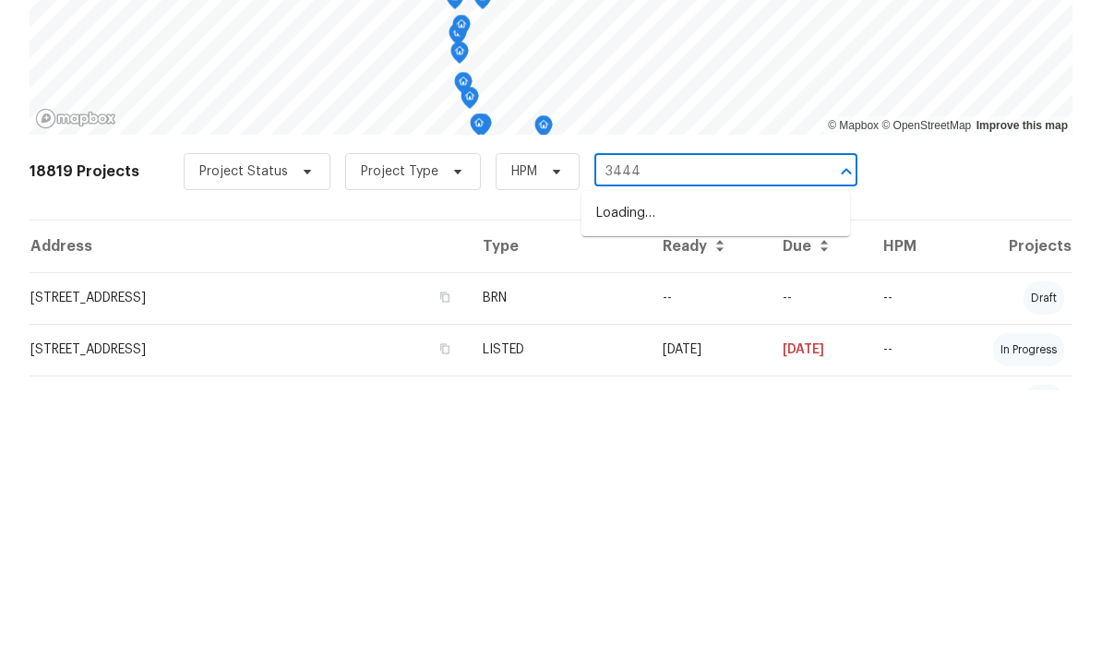
type input "3444"
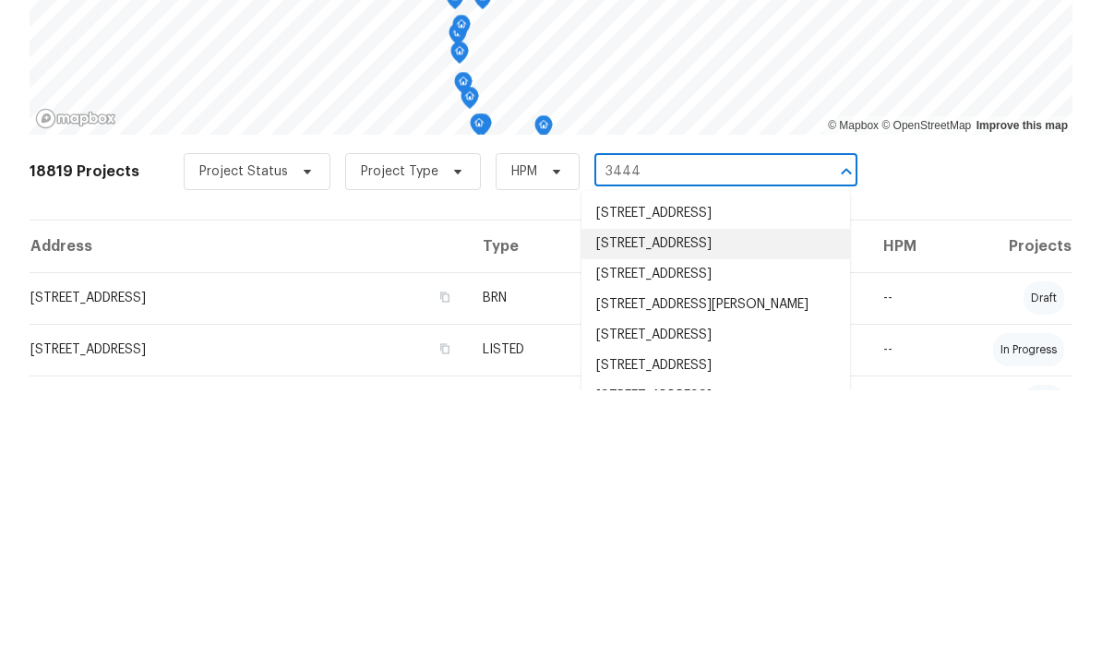
click at [738, 507] on li "3444 97th Ln E, Palmetto, FL 34221" at bounding box center [716, 522] width 269 height 30
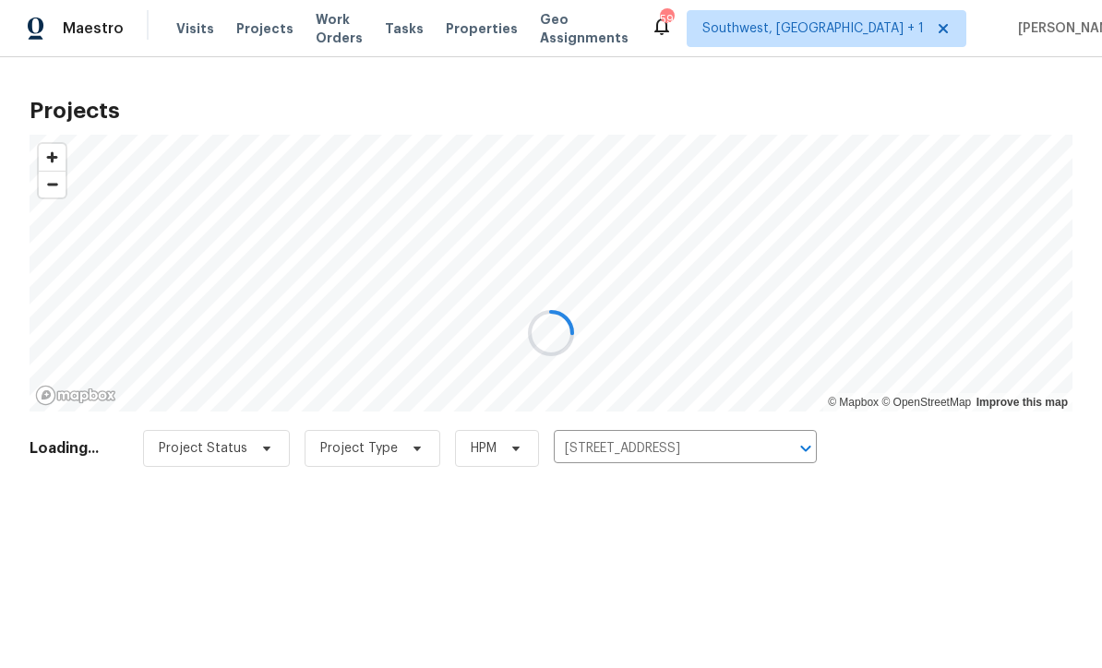
scroll to position [1, 0]
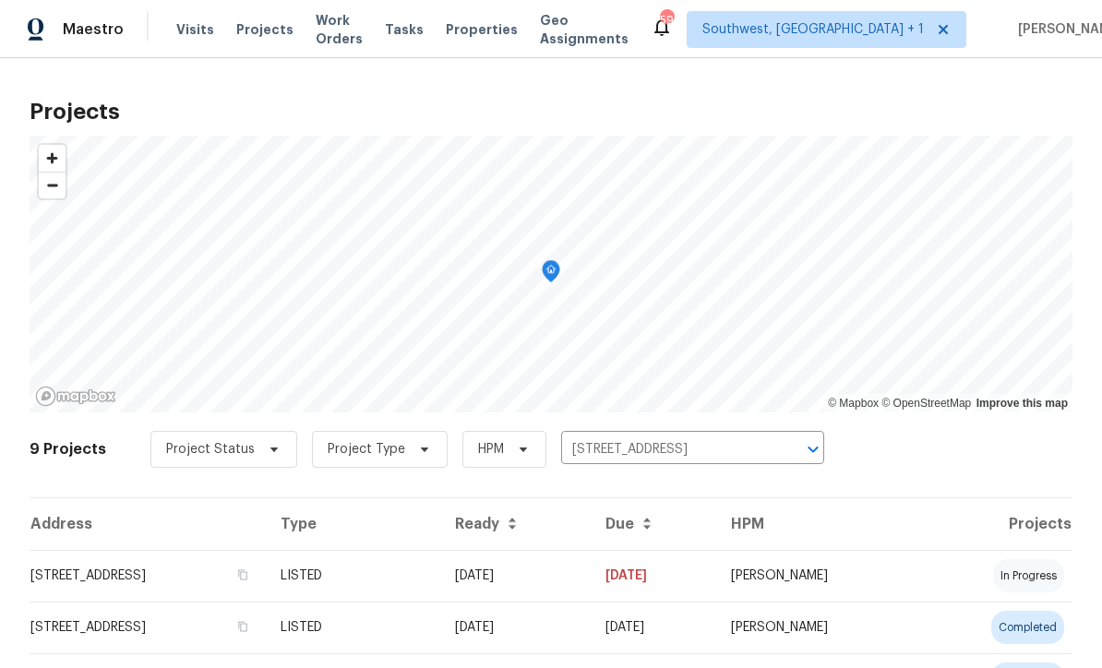
click at [591, 582] on td "08/15/25" at bounding box center [515, 576] width 150 height 52
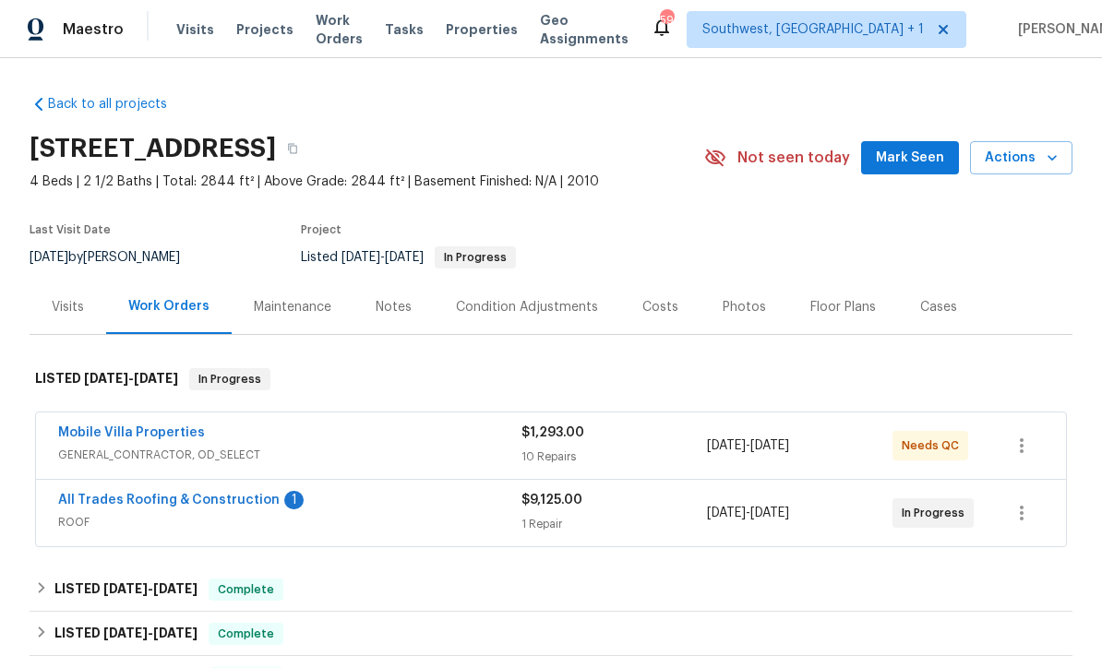
click at [376, 315] on div "Notes" at bounding box center [394, 307] width 36 height 18
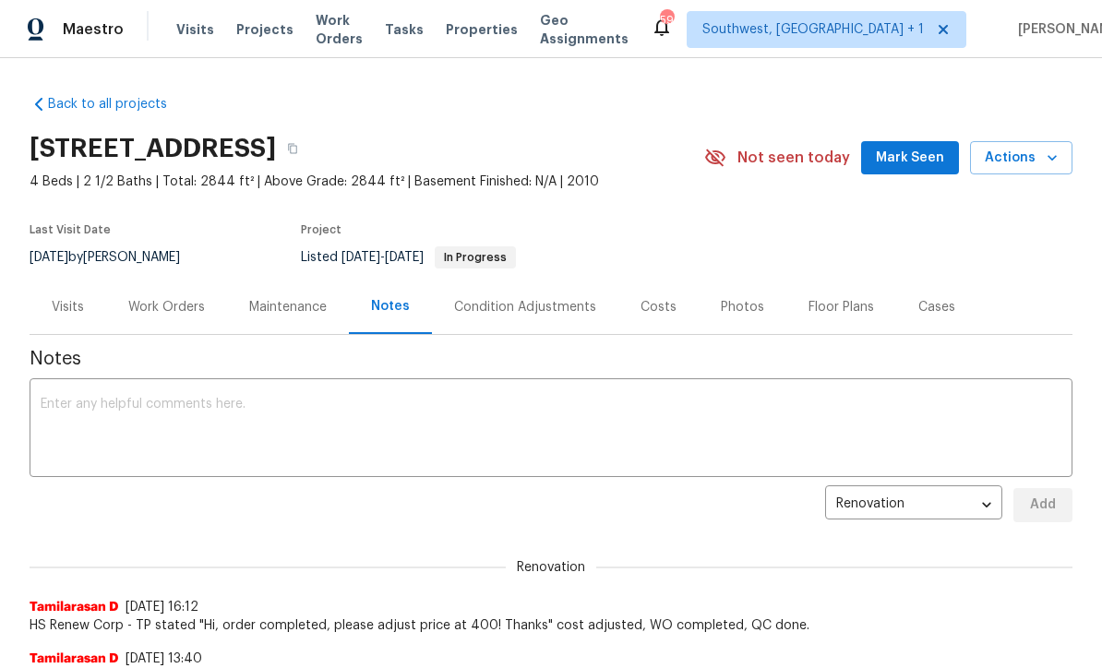
click at [618, 403] on textarea at bounding box center [551, 430] width 1021 height 65
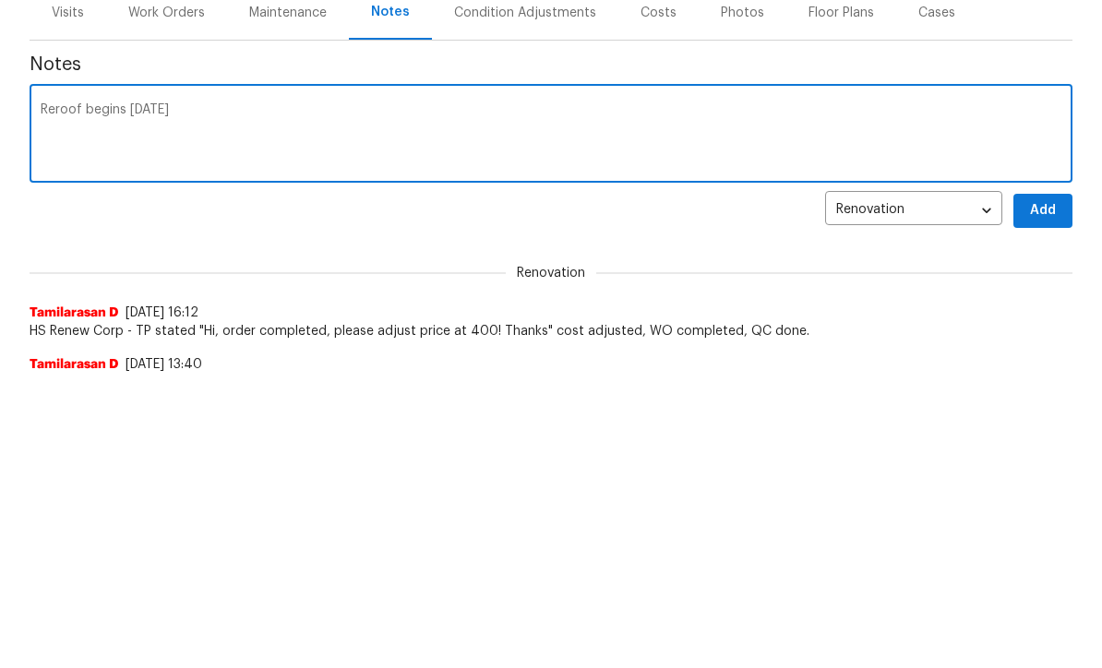
type textarea "Reroof begins today"
click at [1051, 494] on span "Add" at bounding box center [1044, 505] width 30 height 23
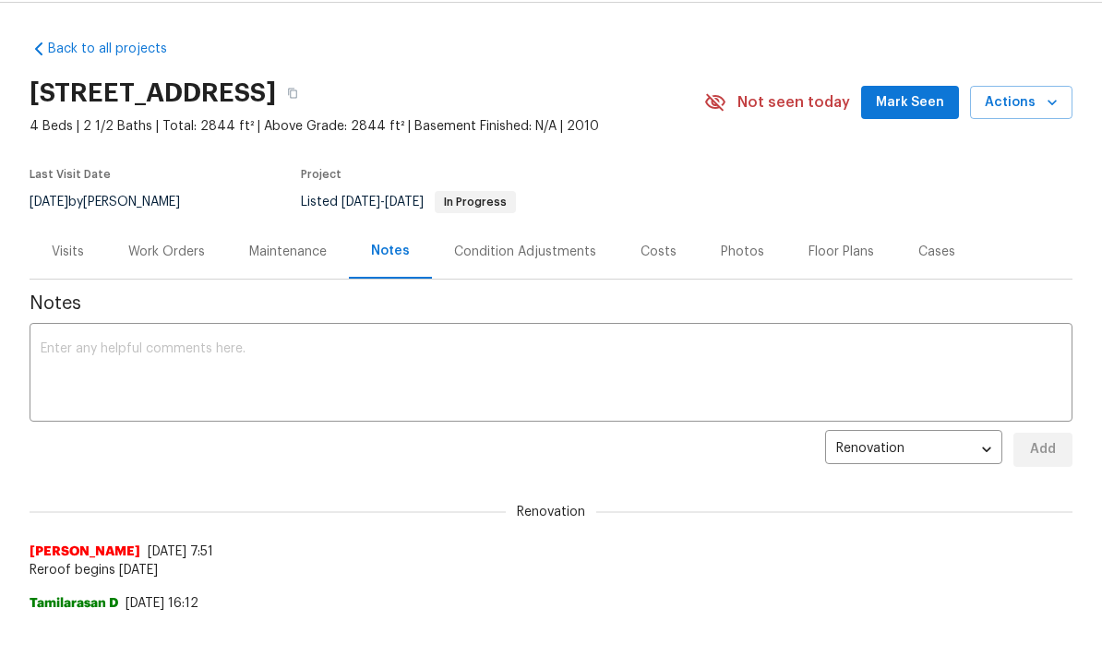
scroll to position [52, 0]
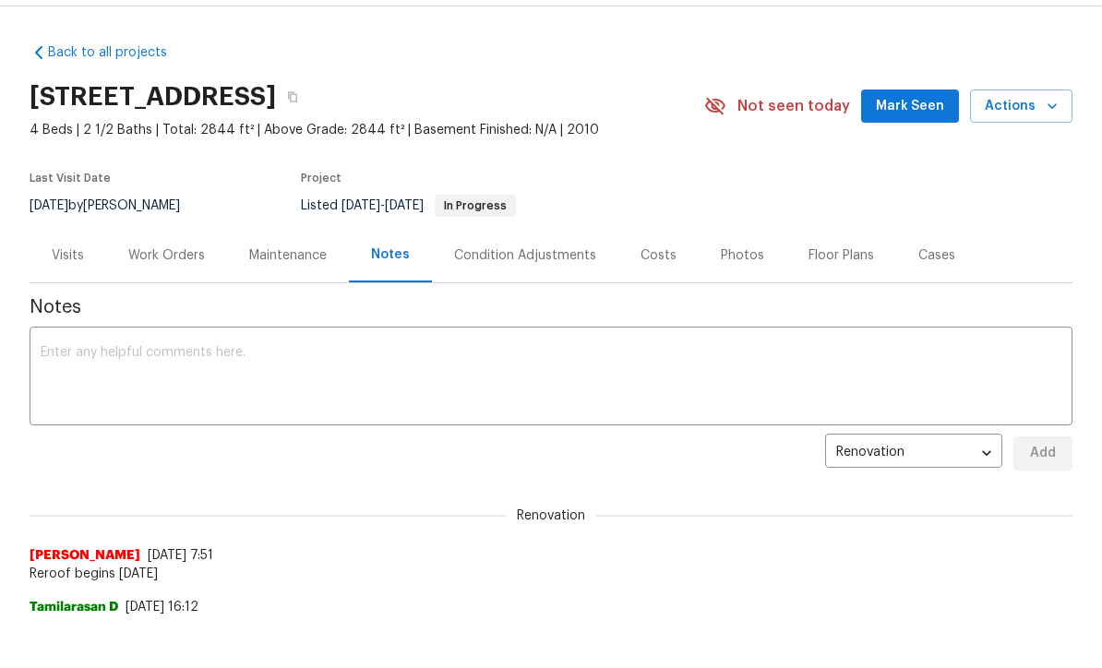
click at [173, 248] on div "Work Orders" at bounding box center [166, 256] width 77 height 18
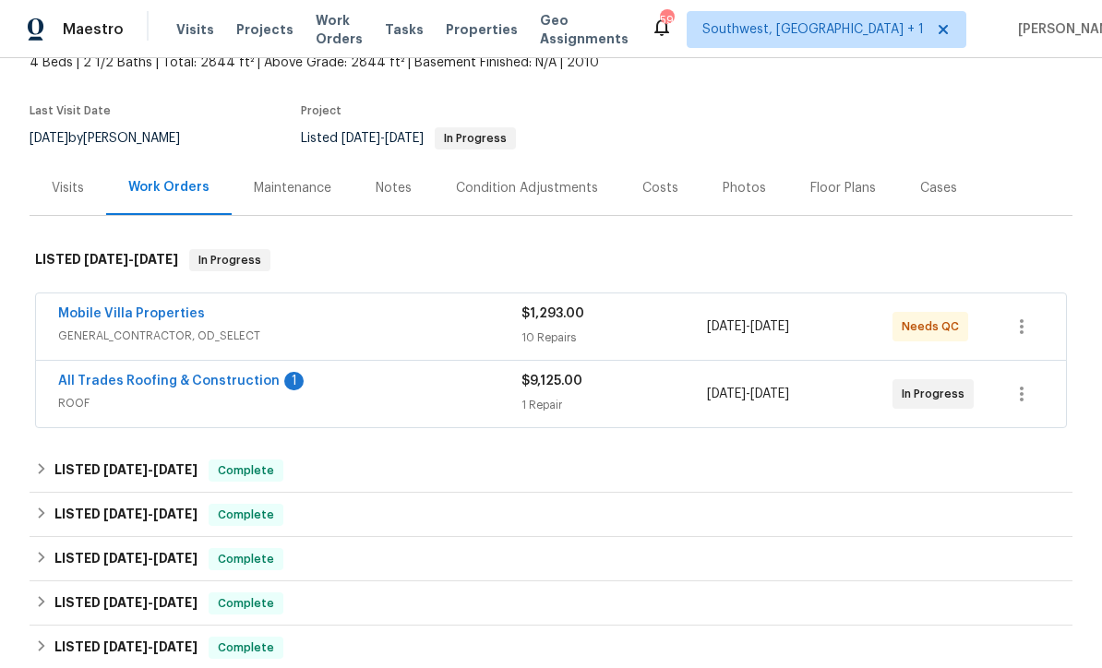
scroll to position [134, 0]
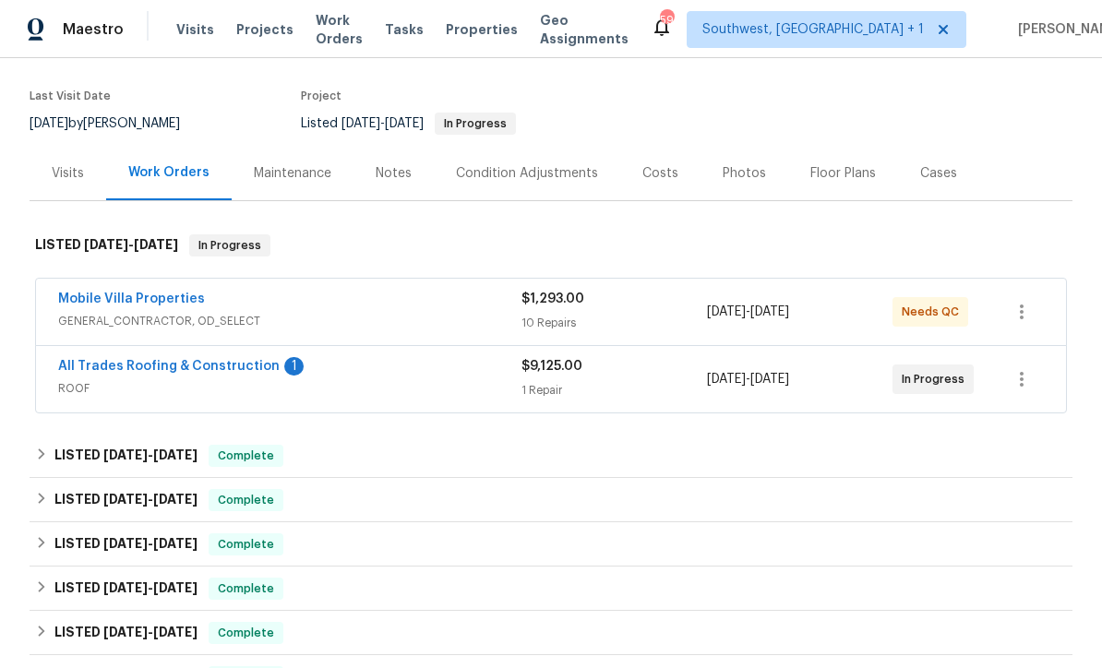
click at [190, 360] on link "All Trades Roofing & Construction" at bounding box center [169, 366] width 222 height 13
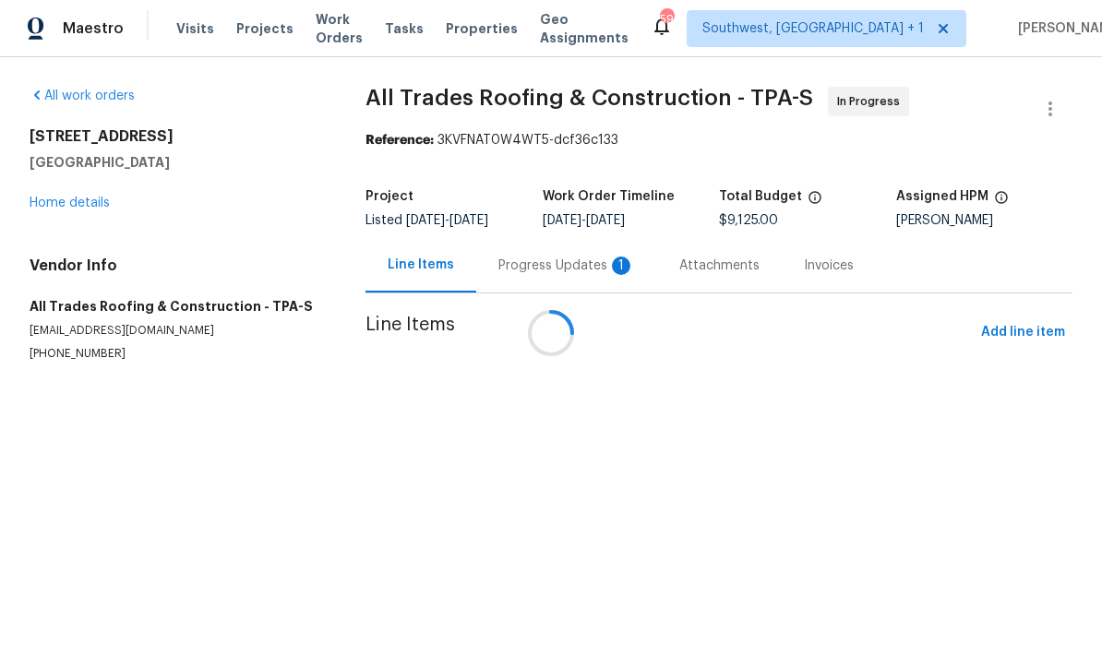
scroll to position [1, 0]
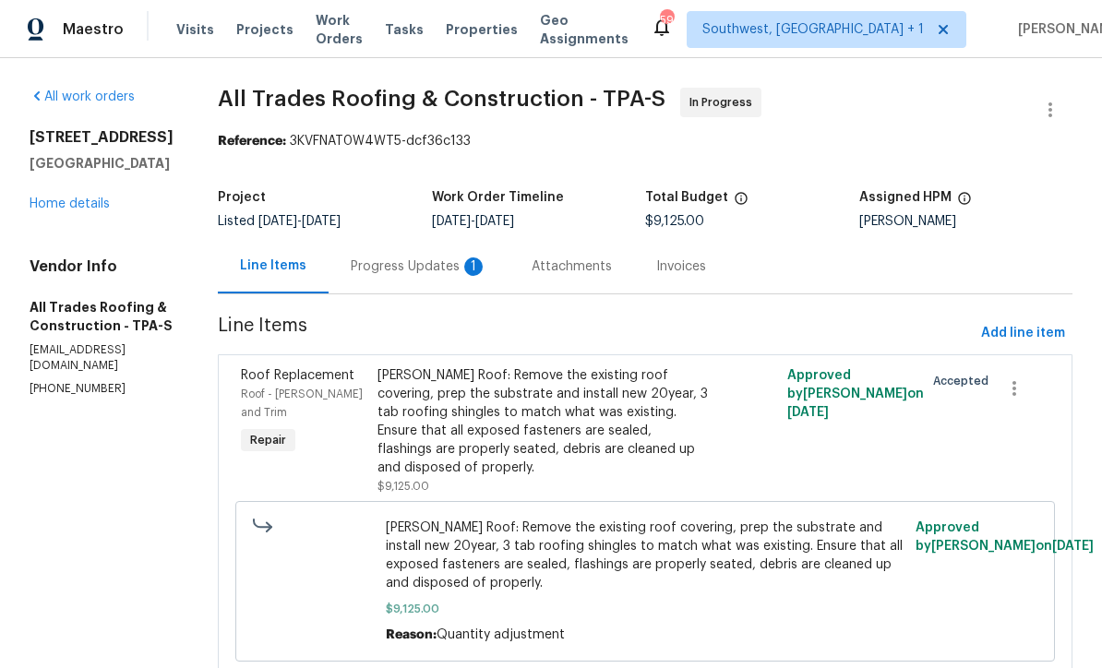
click at [417, 266] on div "Progress Updates 1" at bounding box center [419, 267] width 137 height 18
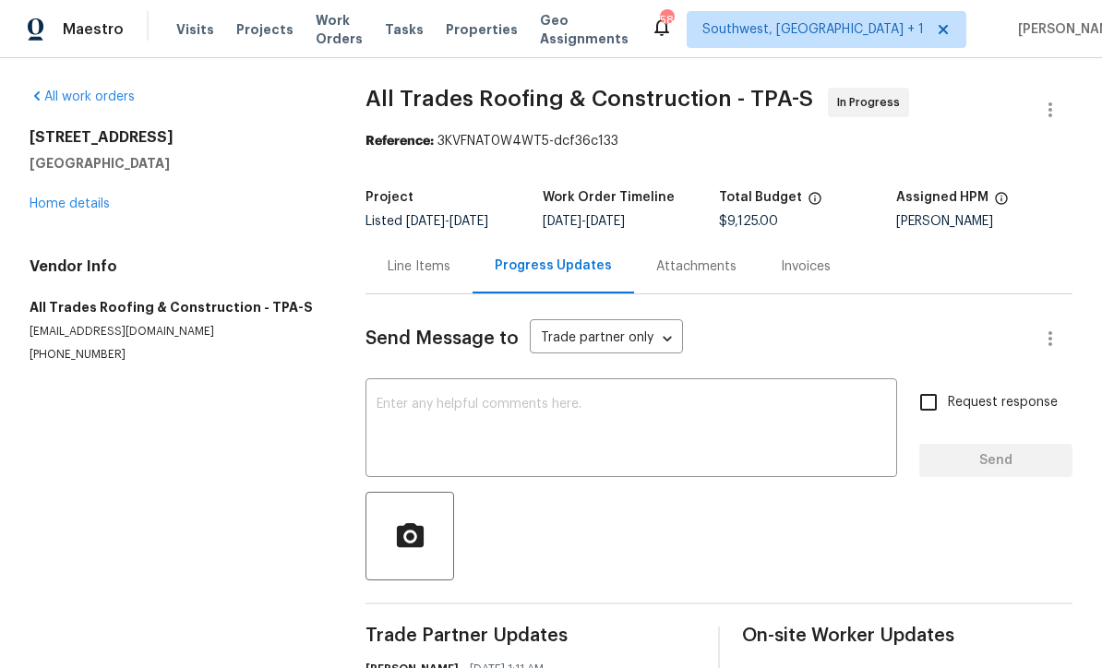
click at [70, 200] on link "Home details" at bounding box center [70, 204] width 80 height 13
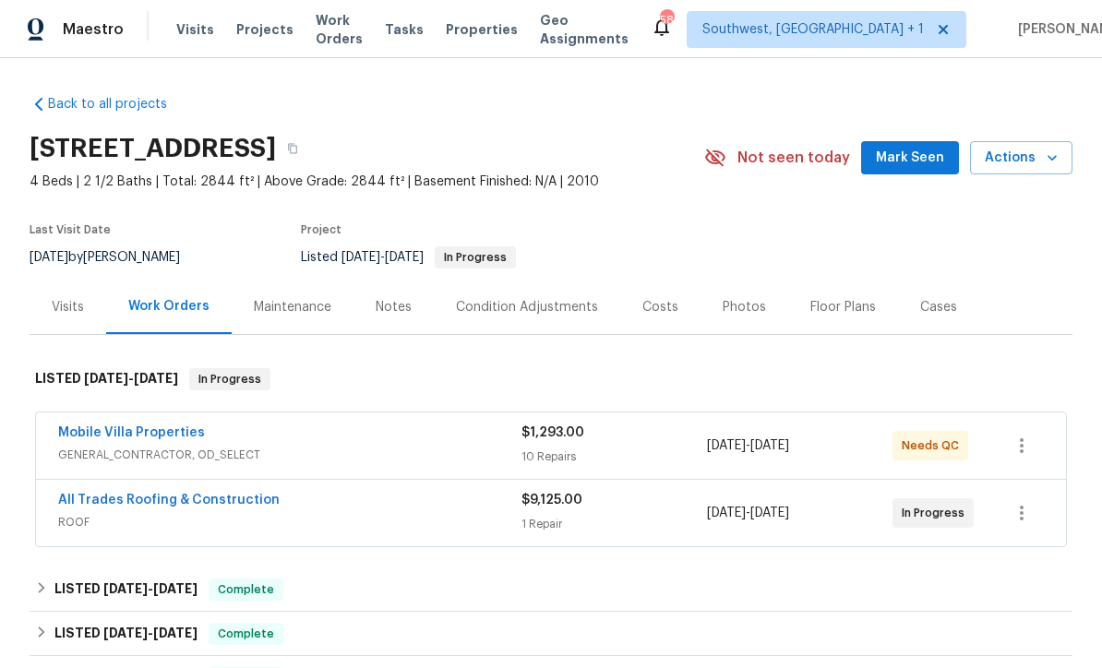
click at [117, 433] on link "Mobile Villa Properties" at bounding box center [131, 433] width 147 height 13
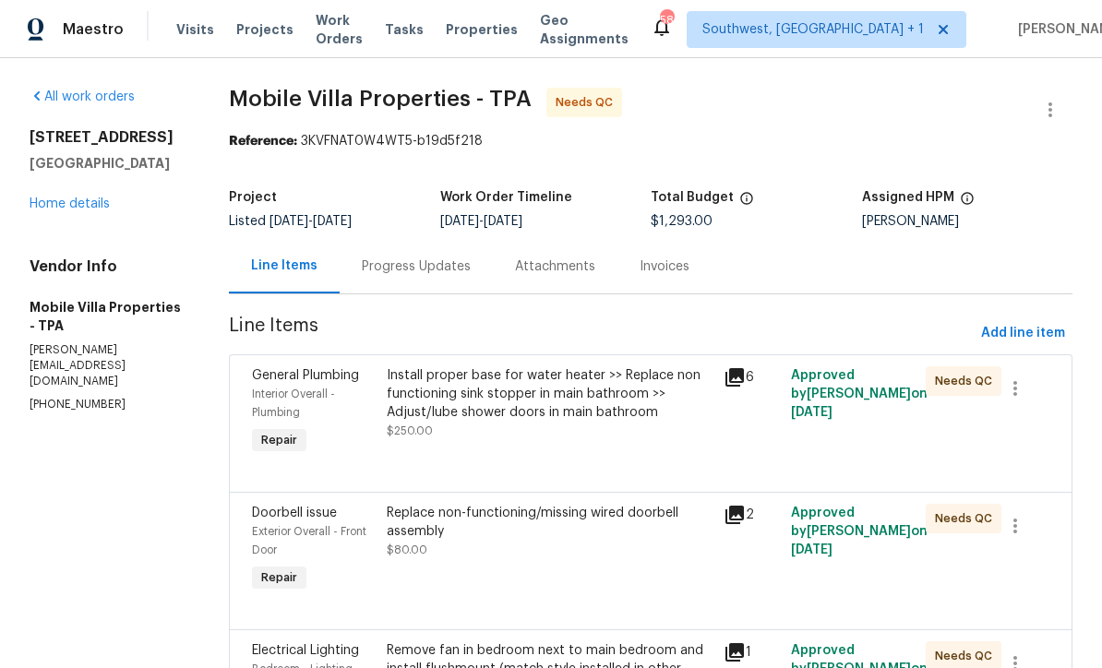
click at [391, 271] on div "Progress Updates" at bounding box center [416, 267] width 109 height 18
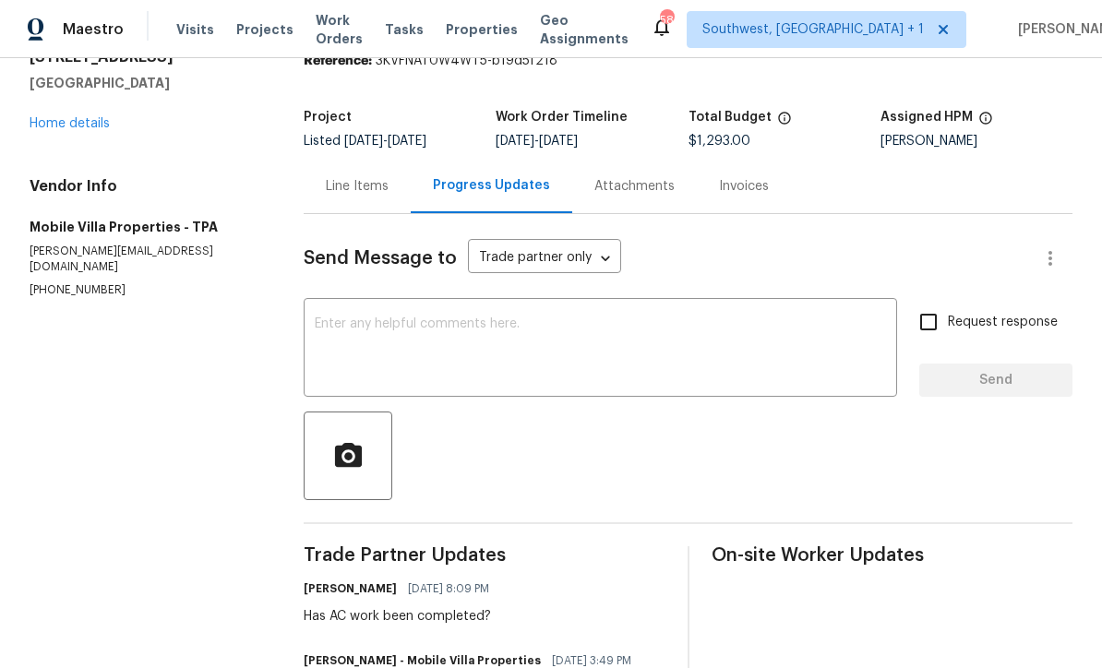
scroll to position [81, 0]
click at [342, 193] on div "Line Items" at bounding box center [357, 185] width 63 height 18
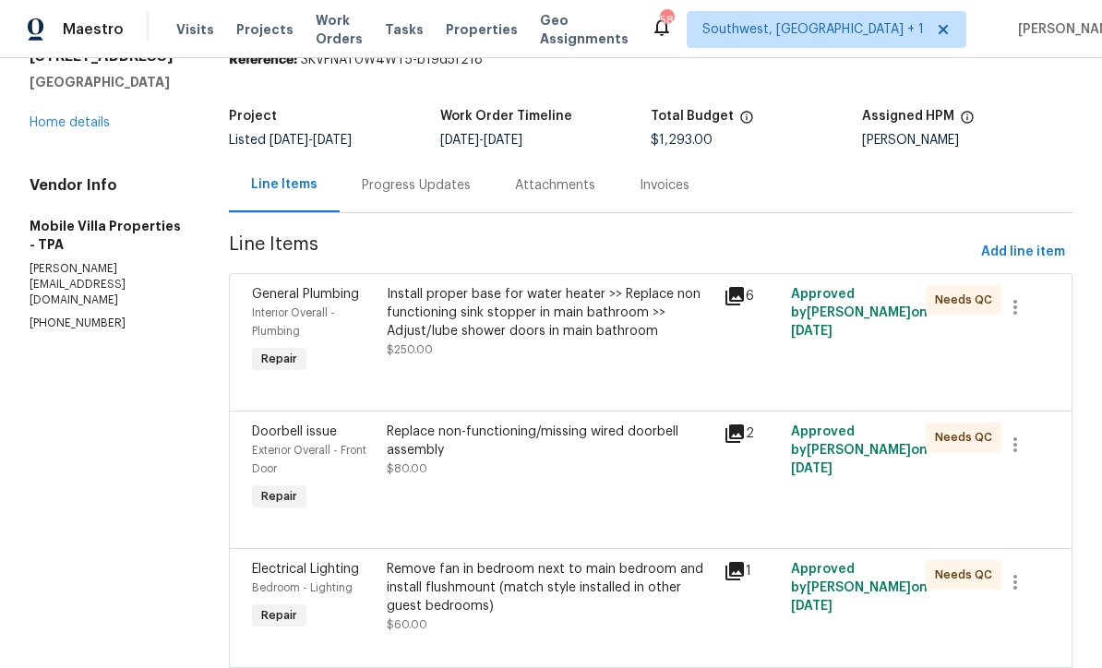
click at [620, 362] on div "Install proper base for water heater >> Replace non functioning sink stopper in…" at bounding box center [549, 331] width 337 height 103
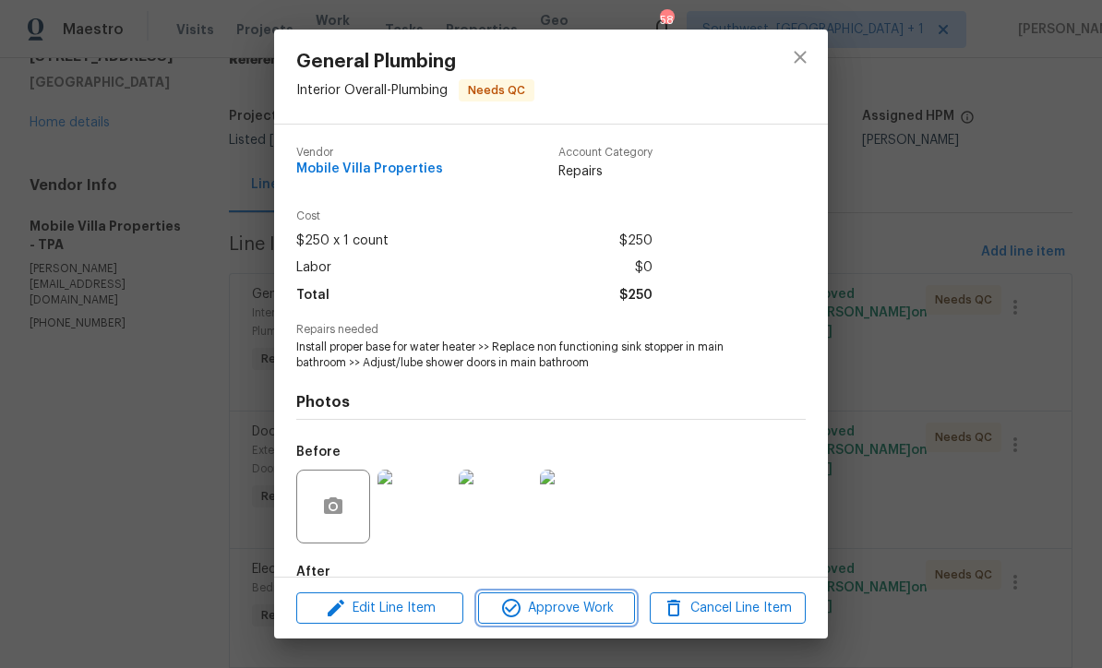
click at [593, 613] on span "Approve Work" at bounding box center [556, 608] width 145 height 23
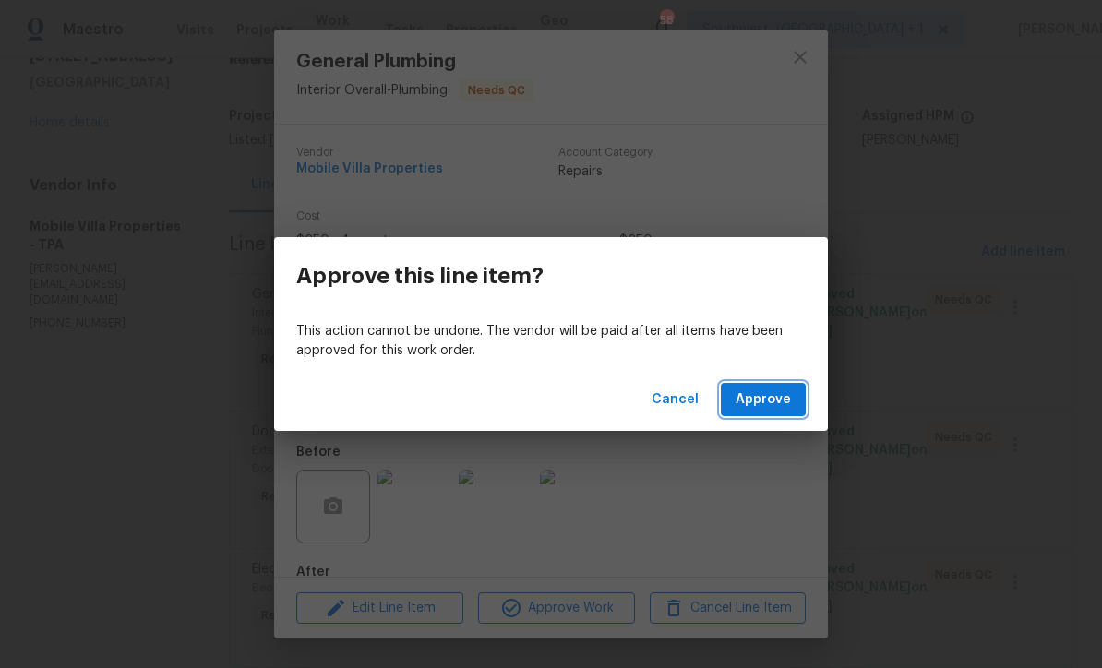
click at [774, 406] on span "Approve" at bounding box center [763, 400] width 55 height 23
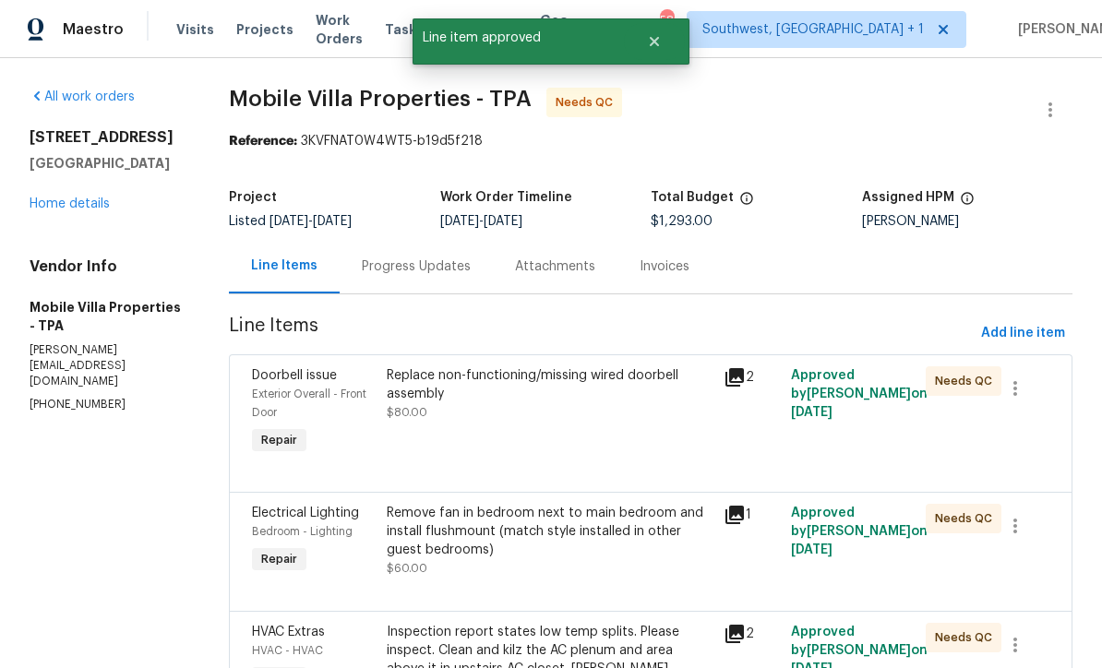
click at [616, 447] on div "Replace non-functioning/missing wired doorbell assembly $80.00" at bounding box center [549, 412] width 337 height 103
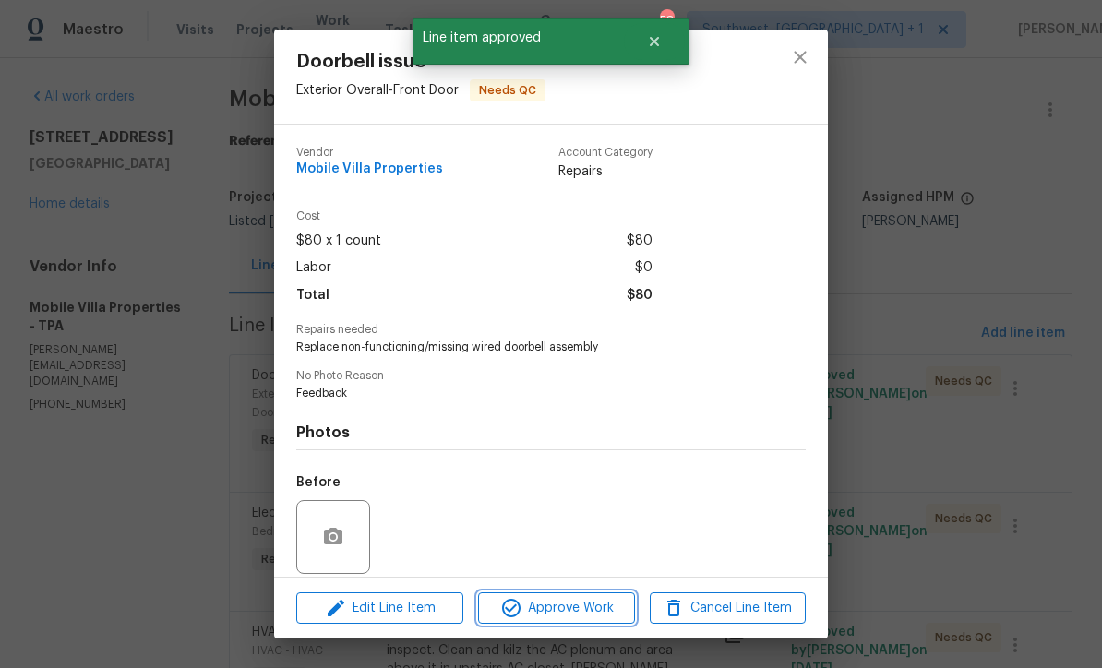
click at [592, 613] on span "Approve Work" at bounding box center [556, 608] width 145 height 23
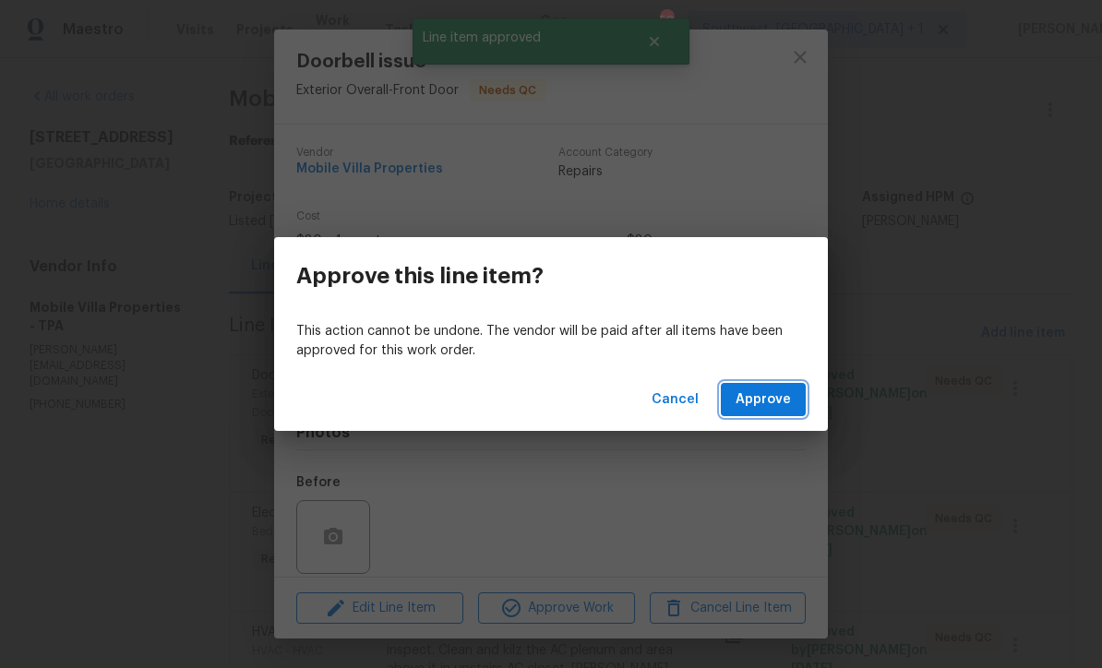
click at [783, 390] on span "Approve" at bounding box center [763, 400] width 55 height 23
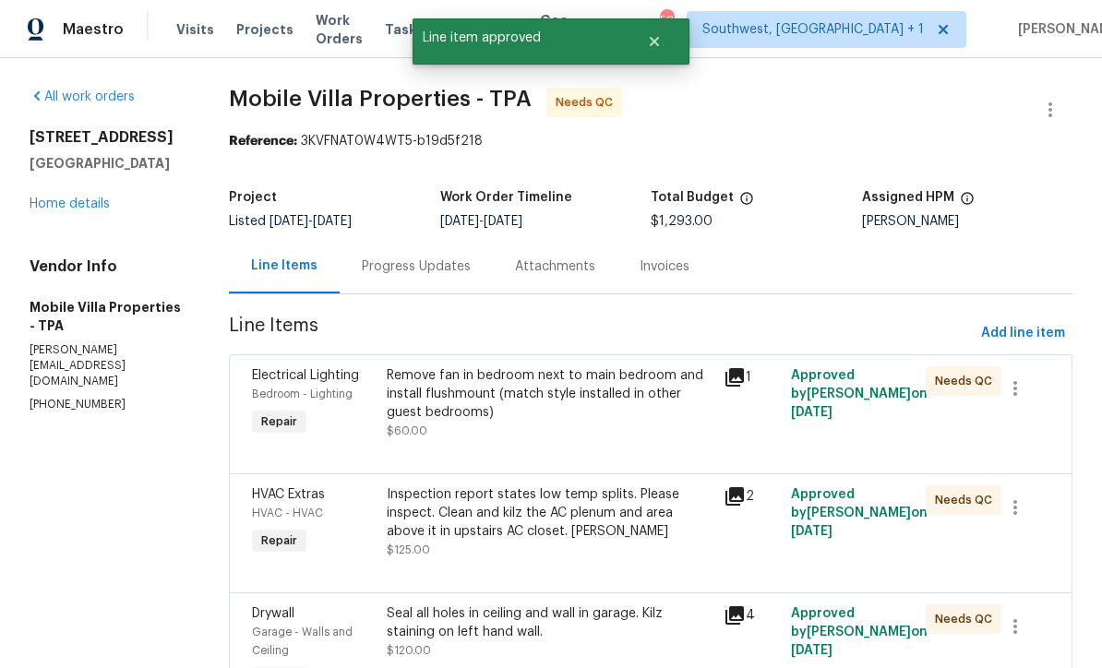
click at [604, 427] on div "Remove fan in bedroom next to main bedroom and install flushmount (match style …" at bounding box center [550, 404] width 326 height 74
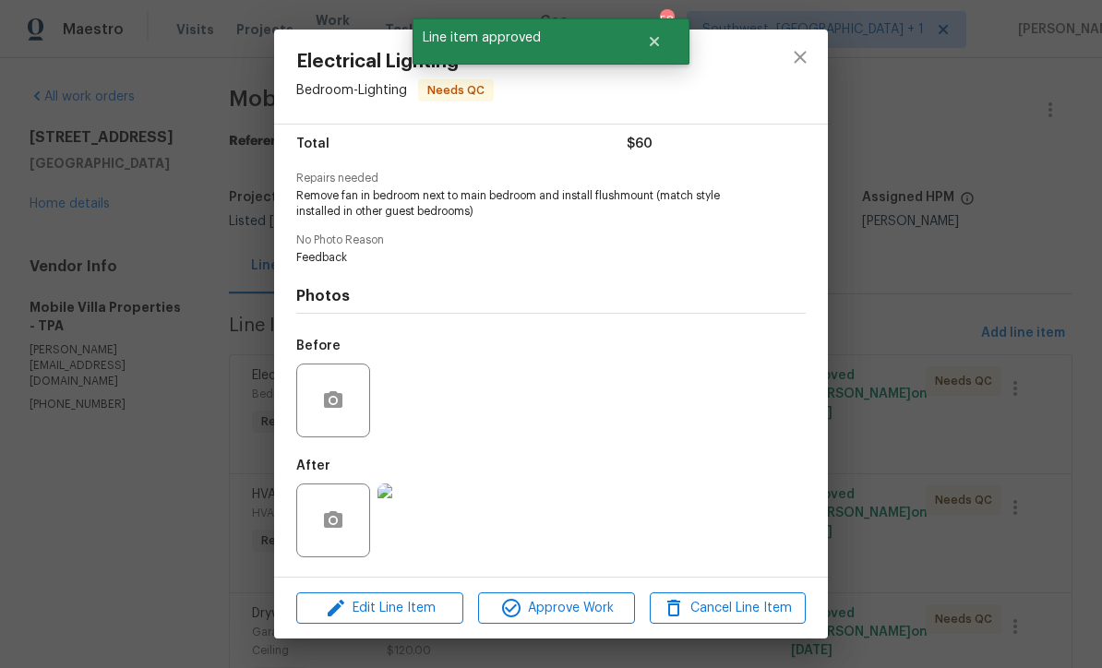
scroll to position [155, 0]
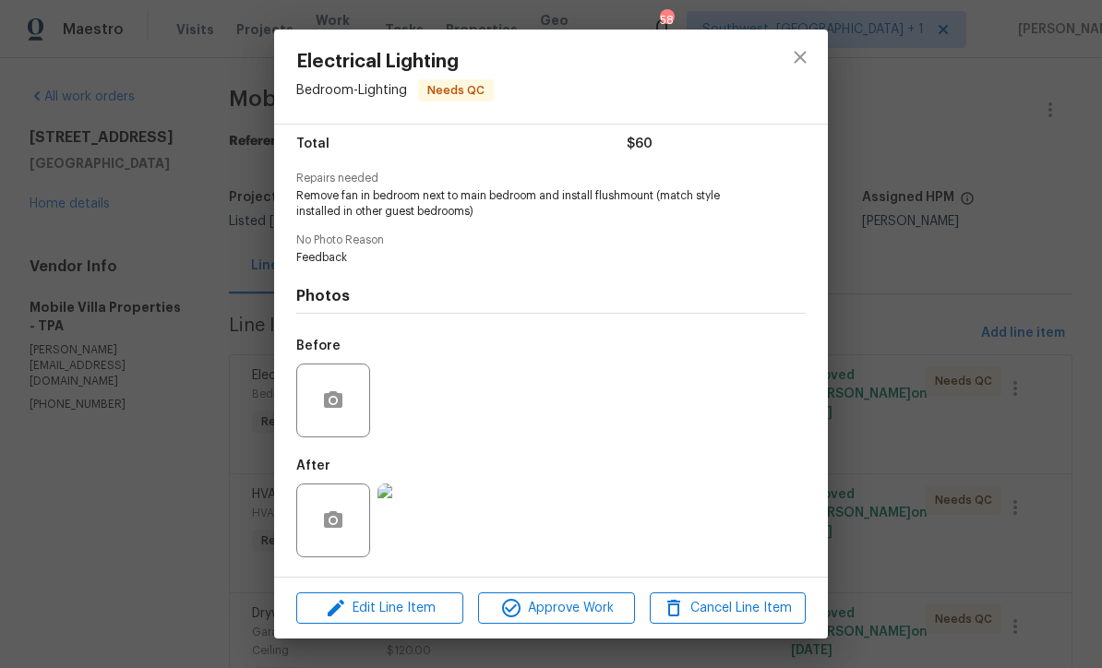
click at [415, 541] on img at bounding box center [415, 521] width 74 height 74
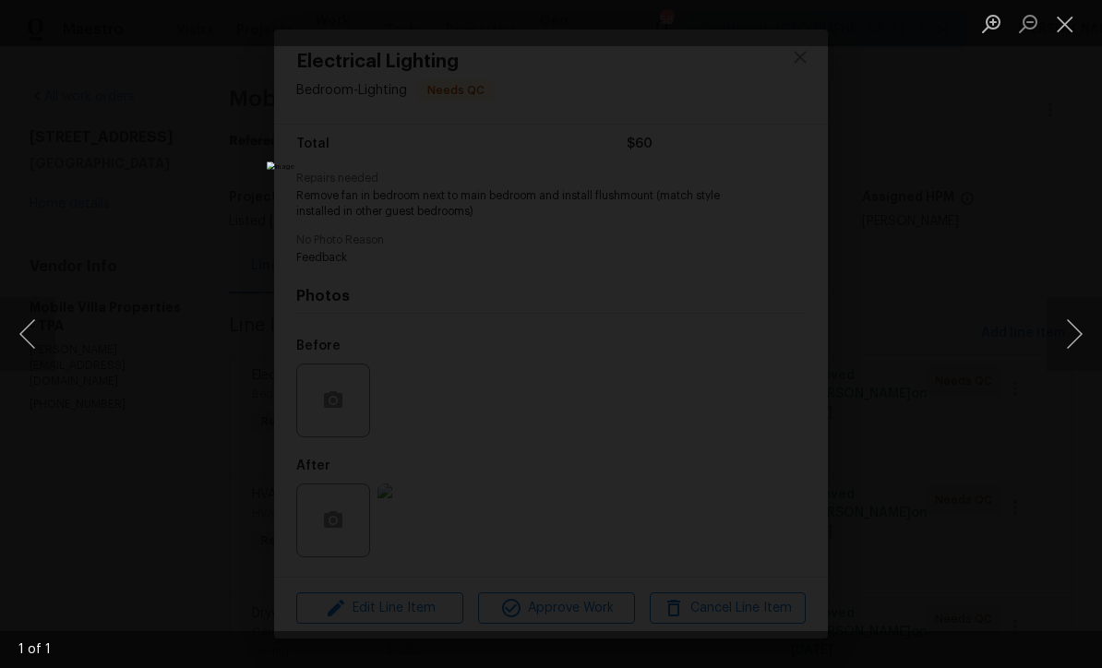
click at [1067, 30] on button "Close lightbox" at bounding box center [1065, 23] width 37 height 32
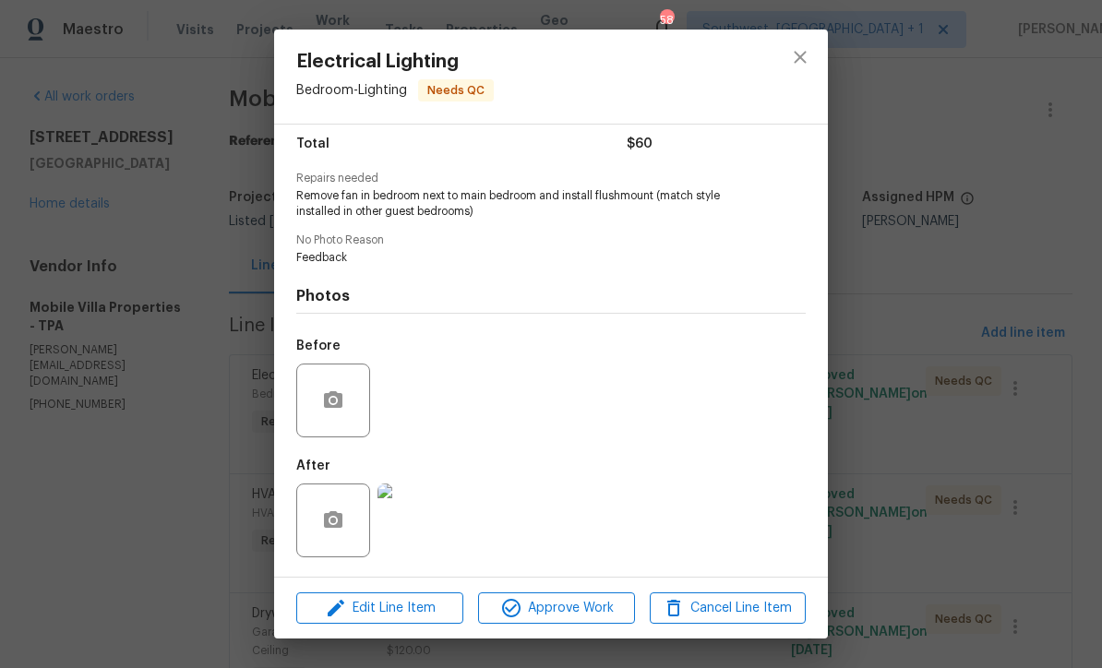
click at [416, 518] on img at bounding box center [415, 521] width 74 height 74
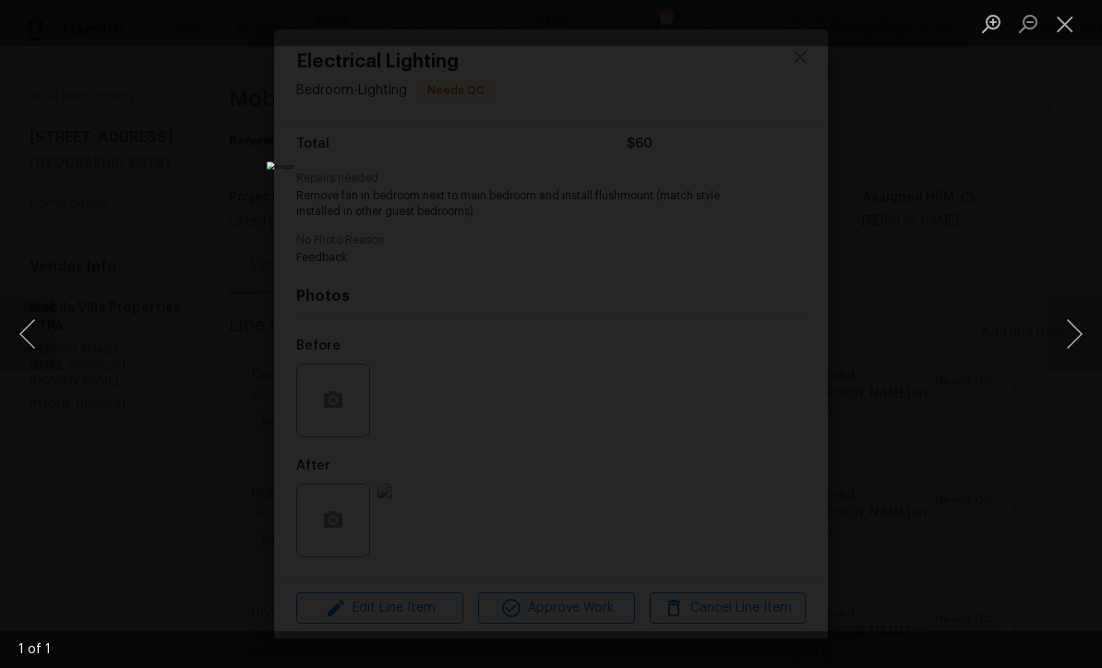
click at [1078, 29] on button "Close lightbox" at bounding box center [1065, 23] width 37 height 32
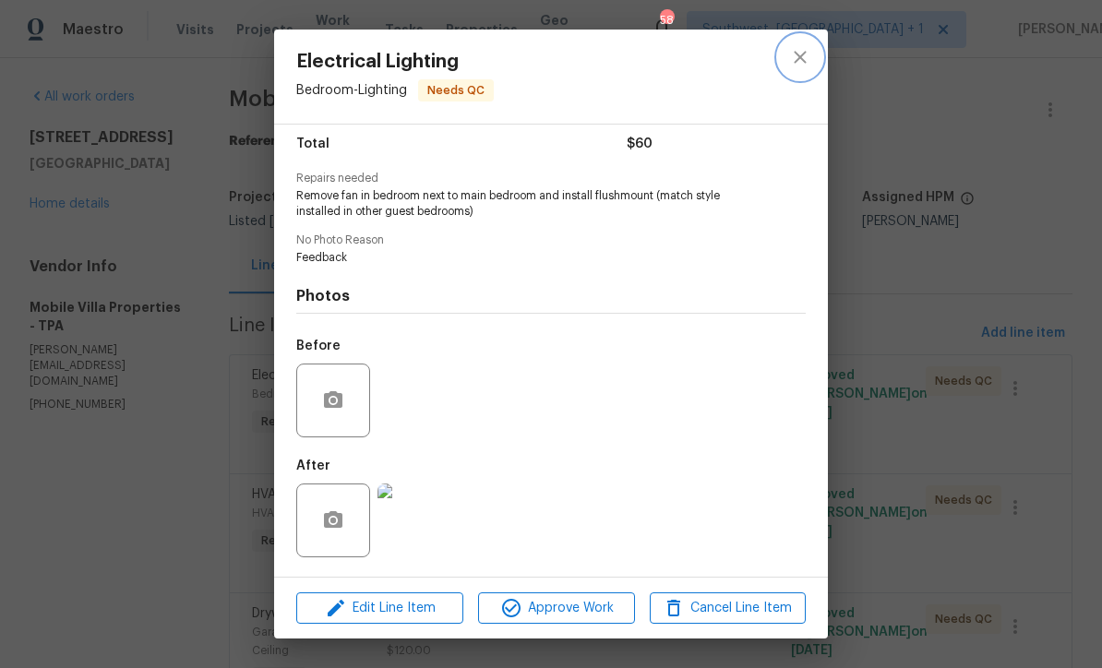
click at [808, 52] on icon "close" at bounding box center [800, 57] width 22 height 22
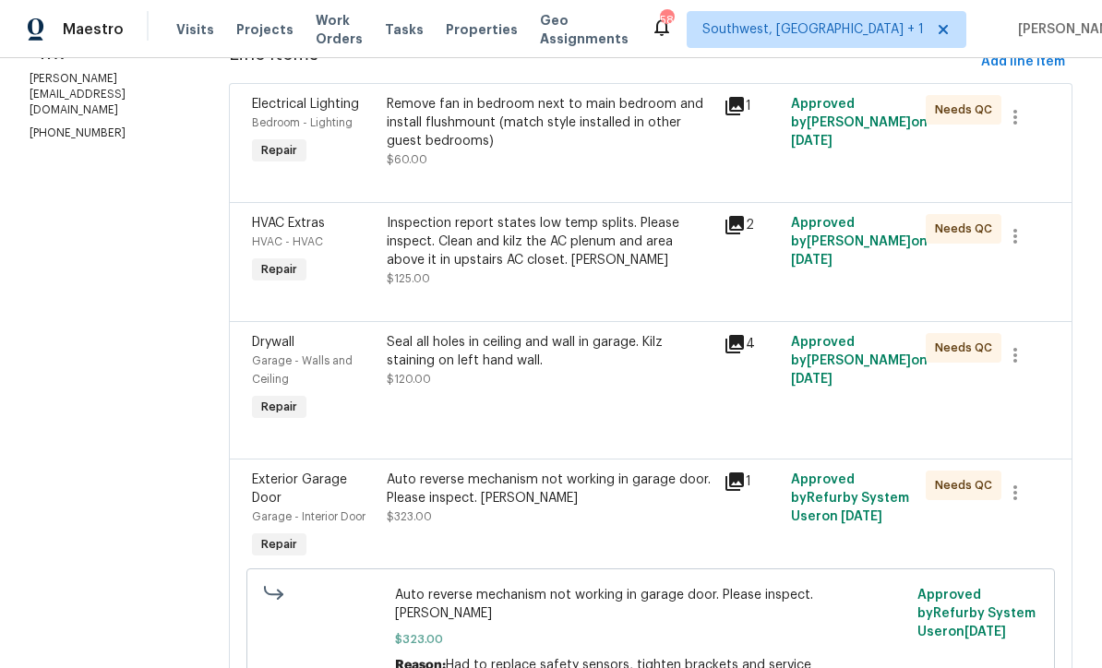
scroll to position [299, 0]
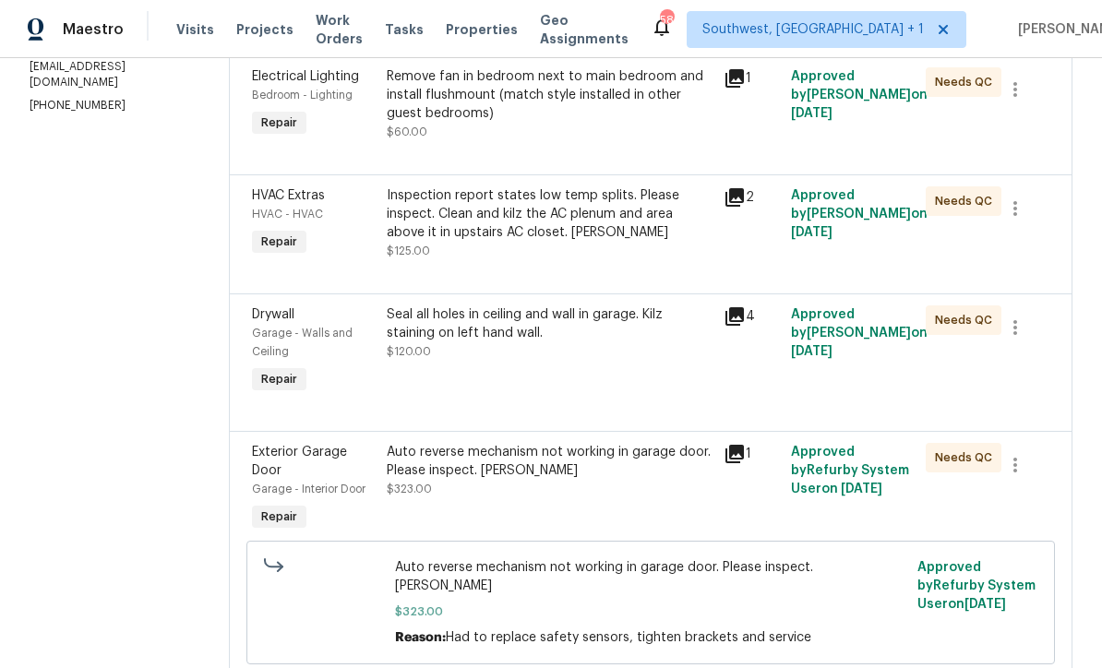
click at [596, 396] on div "Seal all holes in ceiling and wall in garage. Kilz staining on left hand wall. …" at bounding box center [549, 351] width 337 height 103
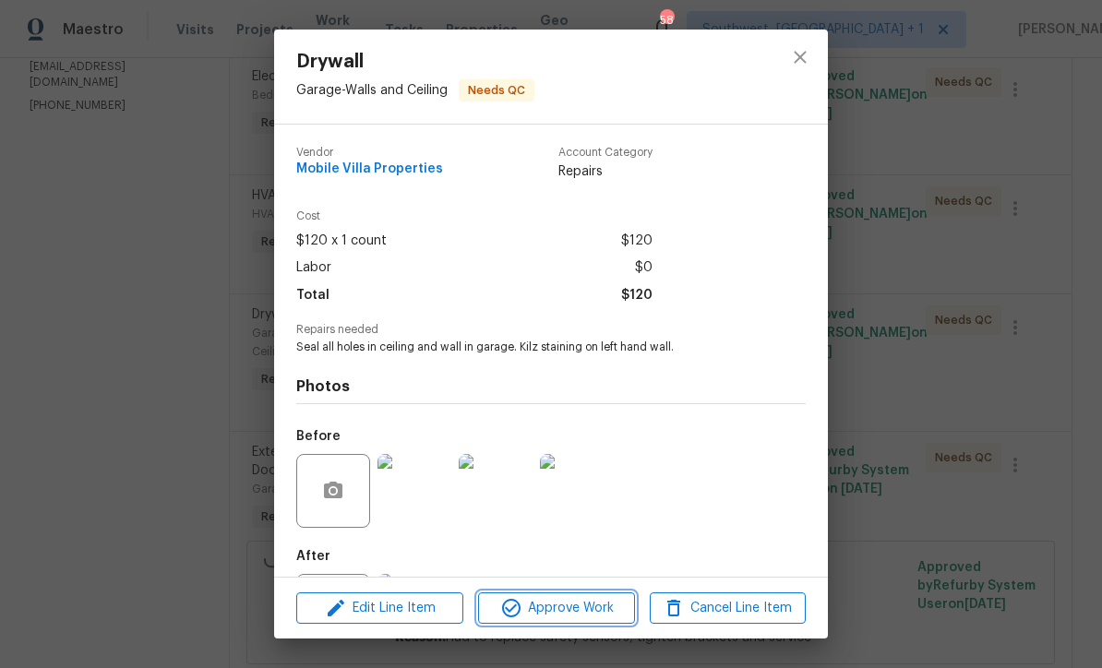
click at [584, 618] on span "Approve Work" at bounding box center [556, 608] width 145 height 23
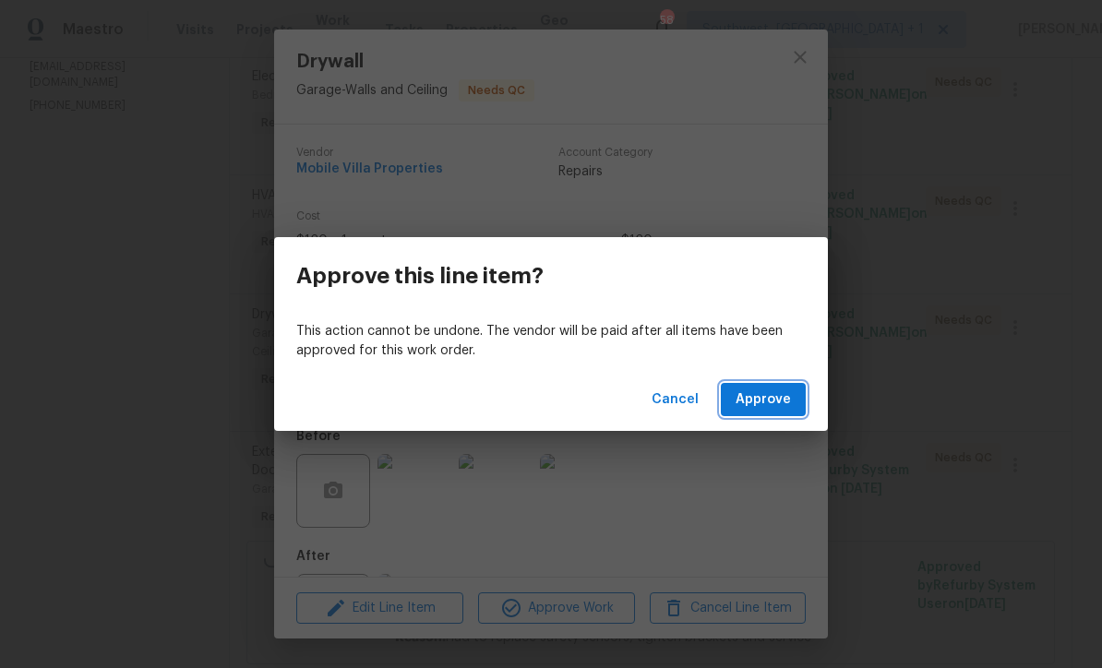
click at [781, 396] on span "Approve" at bounding box center [763, 400] width 55 height 23
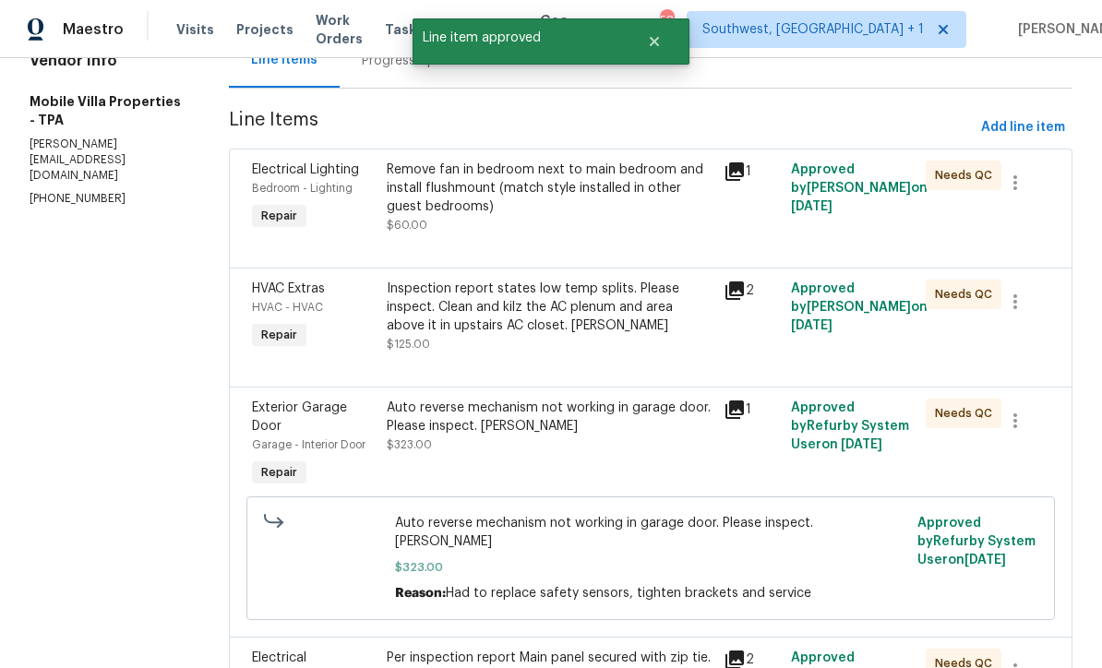
scroll to position [205, 0]
click at [616, 455] on div "Auto reverse mechanism not working in garage door. Please inspect. Naomi $323.00" at bounding box center [550, 427] width 326 height 55
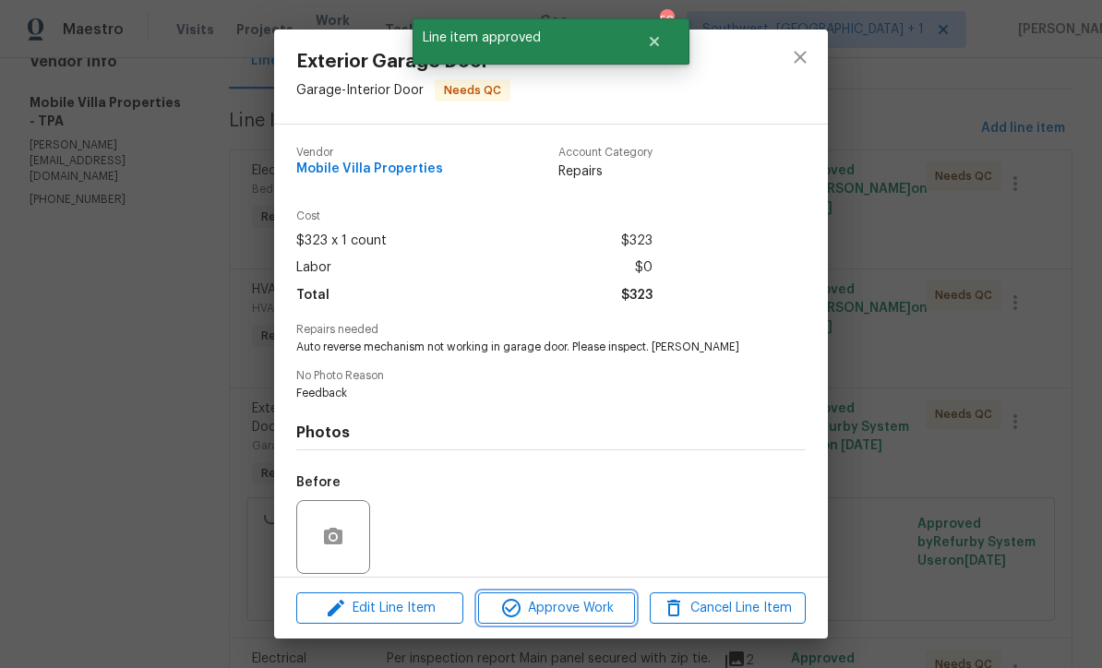
click at [594, 613] on span "Approve Work" at bounding box center [556, 608] width 145 height 23
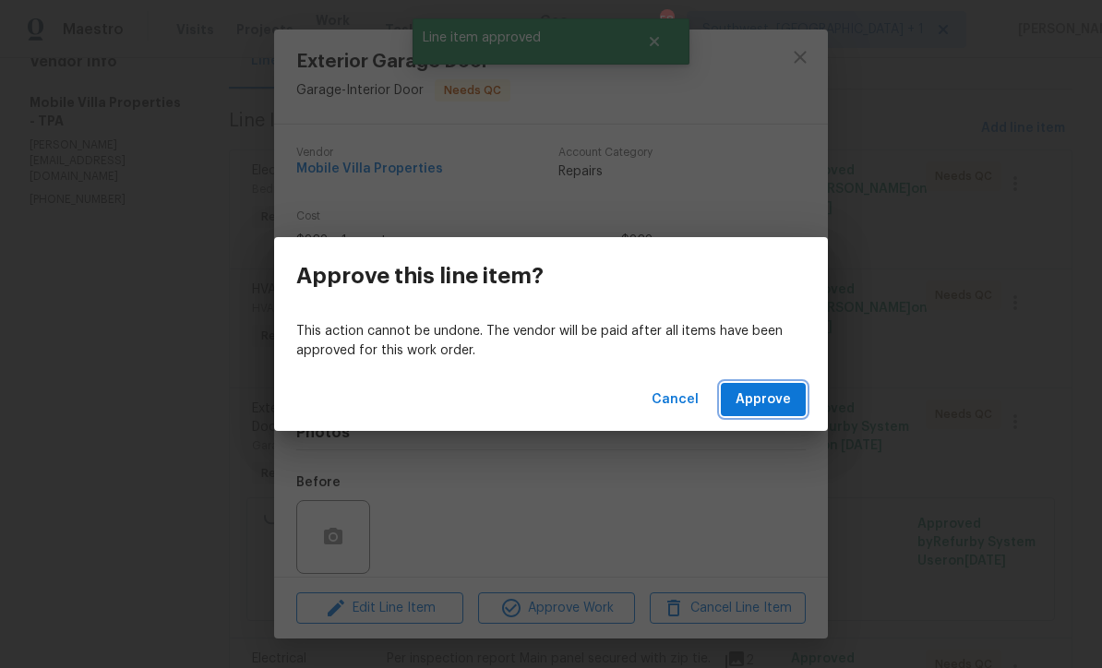
click at [764, 400] on span "Approve" at bounding box center [763, 400] width 55 height 23
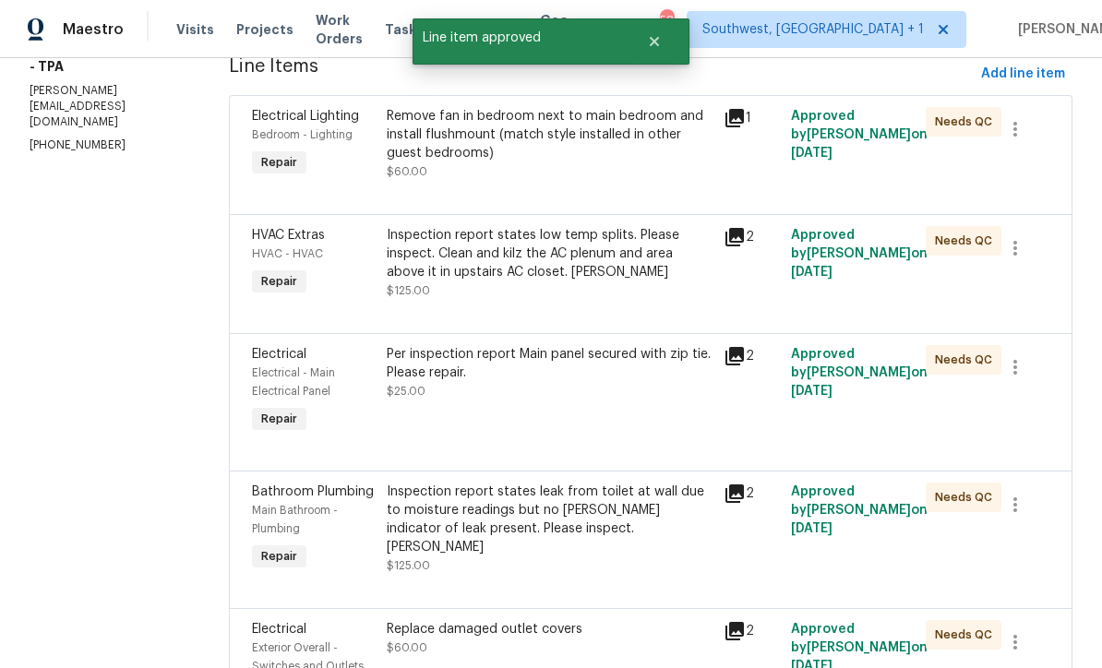
scroll to position [259, 0]
click at [610, 438] on div "Per inspection report Main panel secured with zip tie. Please repair. $25.00" at bounding box center [549, 392] width 337 height 103
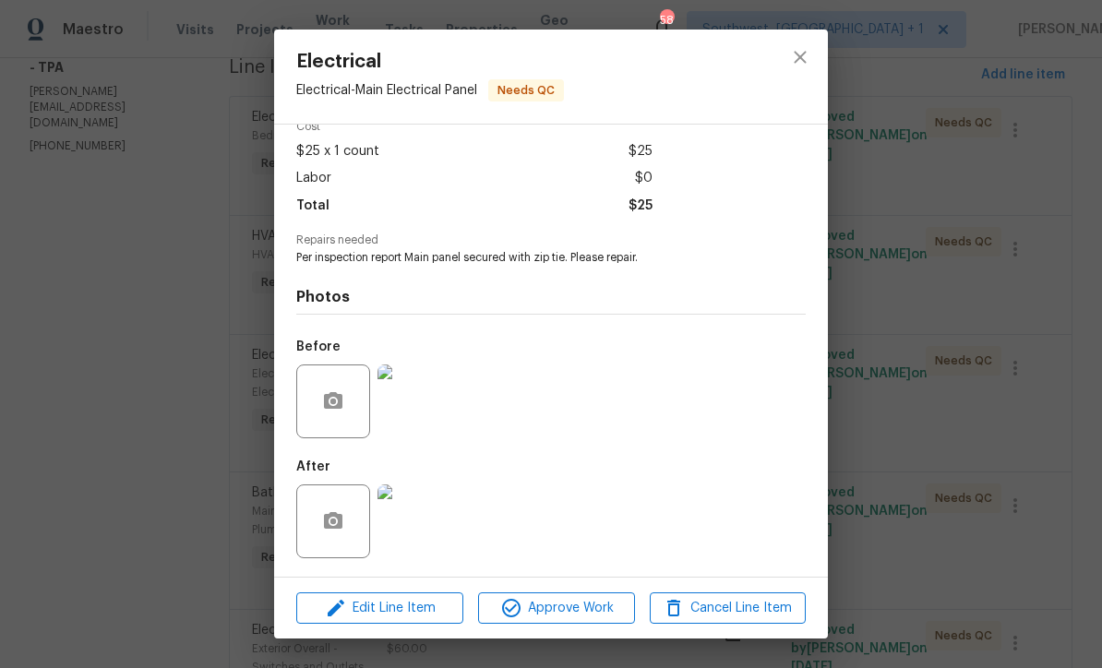
scroll to position [94, 0]
click at [586, 620] on button "Approve Work" at bounding box center [556, 609] width 156 height 32
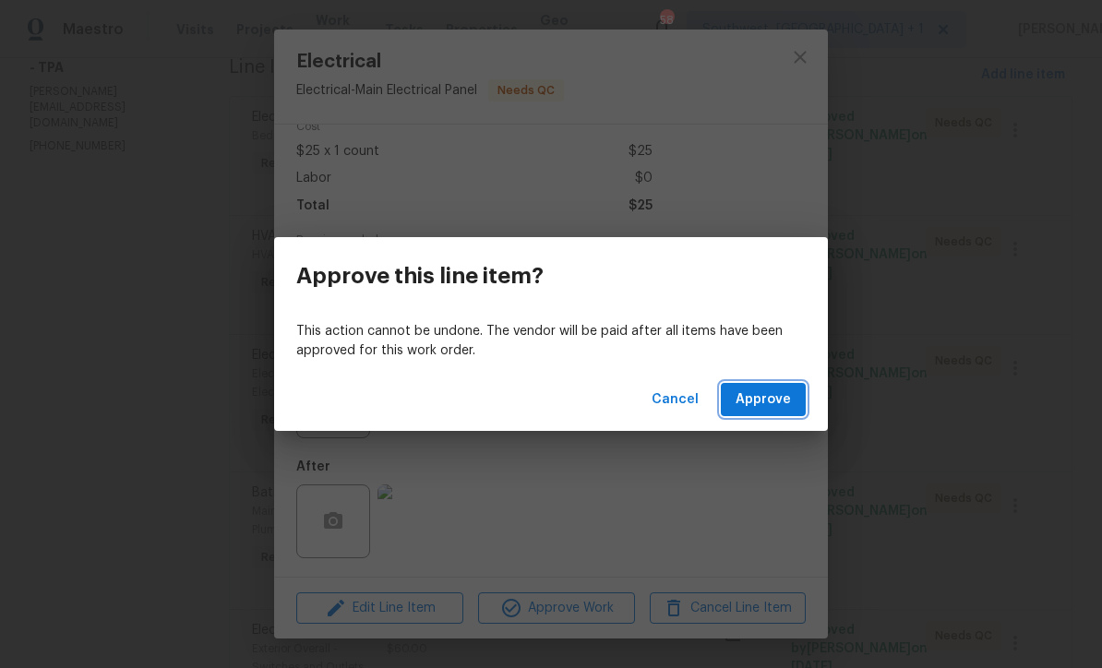
click at [765, 414] on button "Approve" at bounding box center [763, 400] width 85 height 34
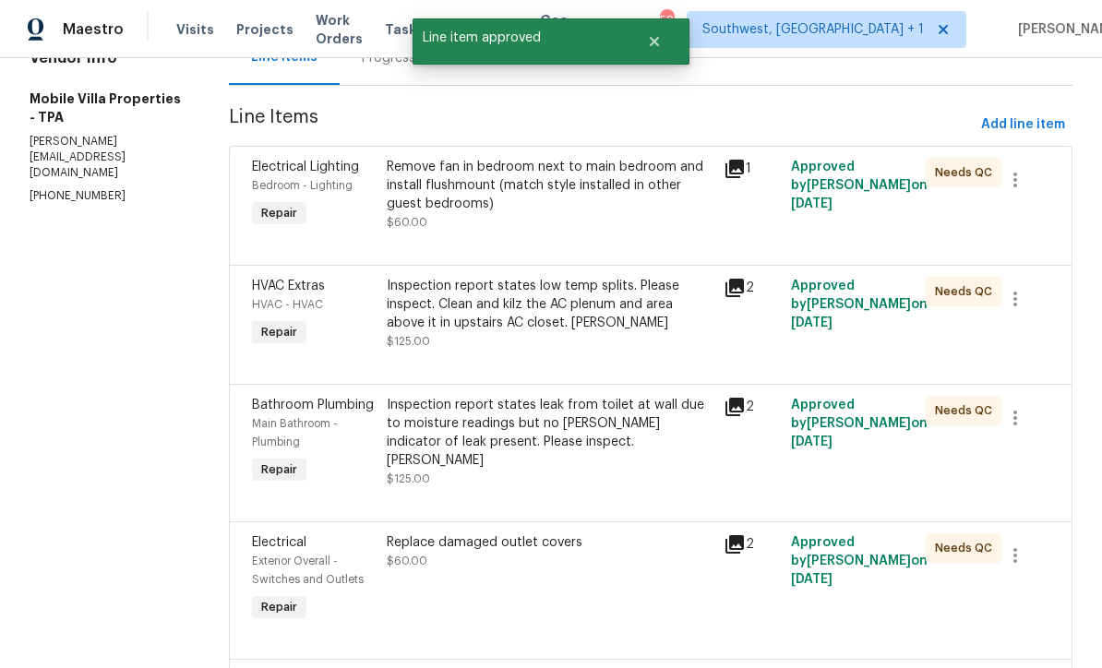
scroll to position [208, 0]
click at [621, 487] on div "Inspection report states leak from toilet at wall due to moisture readings but …" at bounding box center [549, 442] width 337 height 103
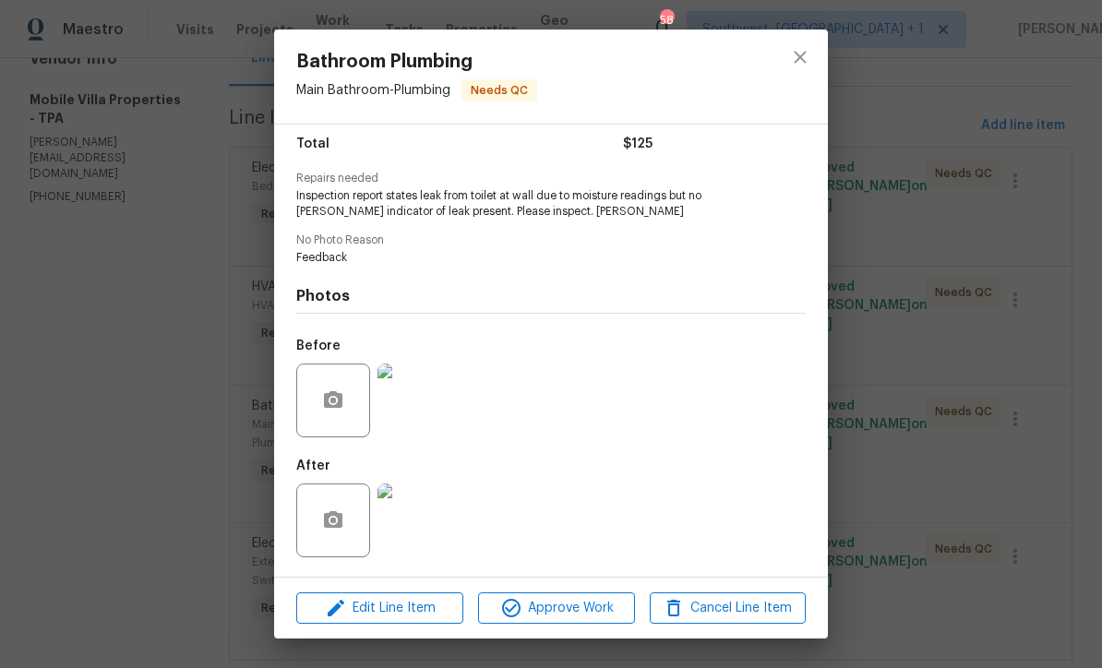
scroll to position [155, 0]
click at [445, 528] on img at bounding box center [415, 521] width 74 height 74
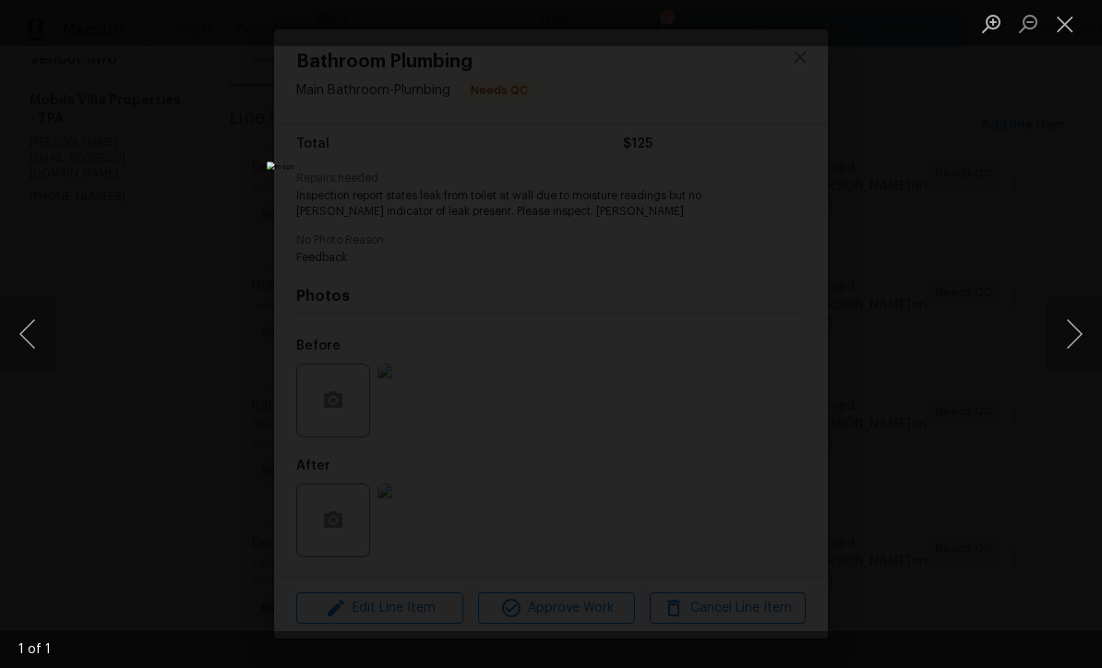
click at [1065, 26] on button "Close lightbox" at bounding box center [1065, 23] width 37 height 32
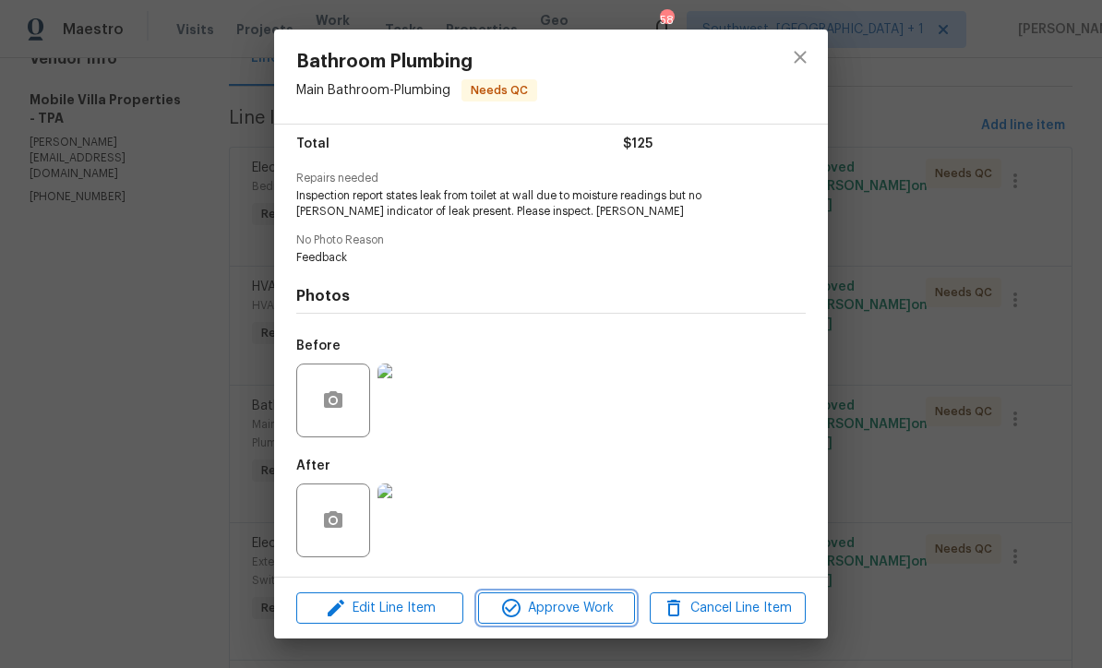
click at [576, 621] on button "Approve Work" at bounding box center [556, 609] width 156 height 32
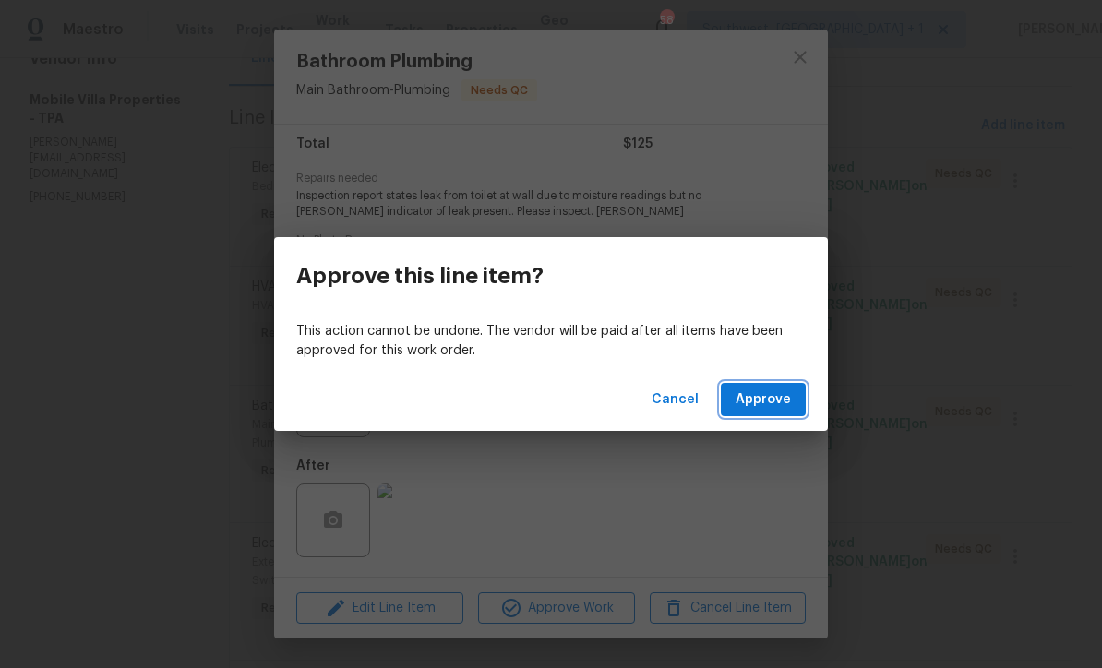
click at [769, 395] on span "Approve" at bounding box center [763, 400] width 55 height 23
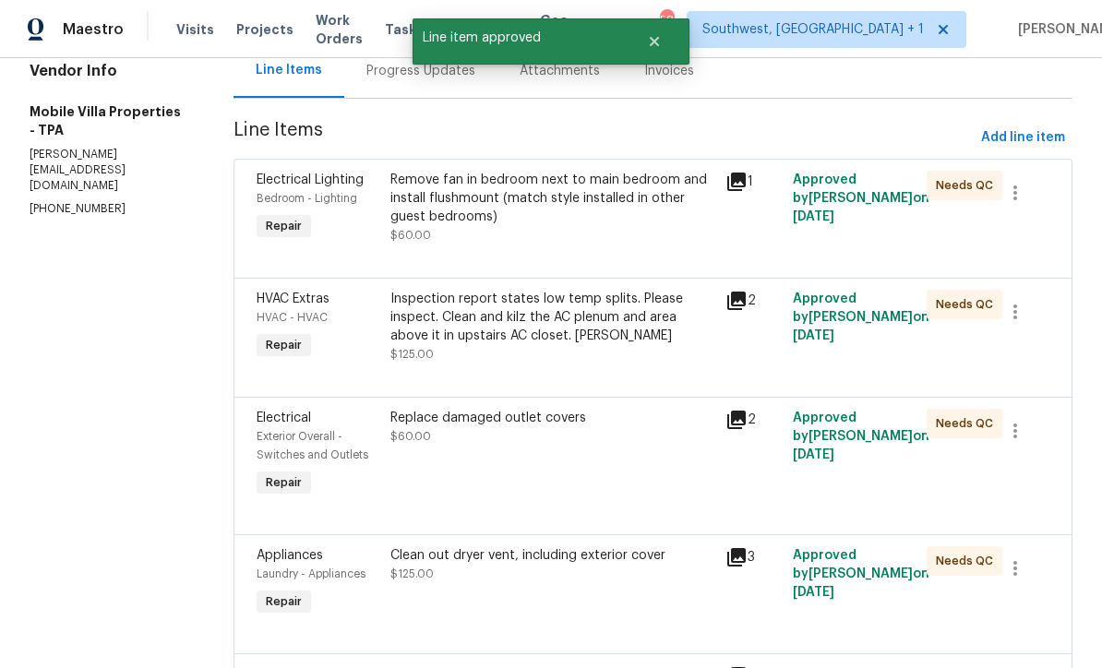
scroll to position [195, 0]
click at [591, 499] on div "Replace damaged outlet covers $60.00" at bounding box center [552, 455] width 335 height 103
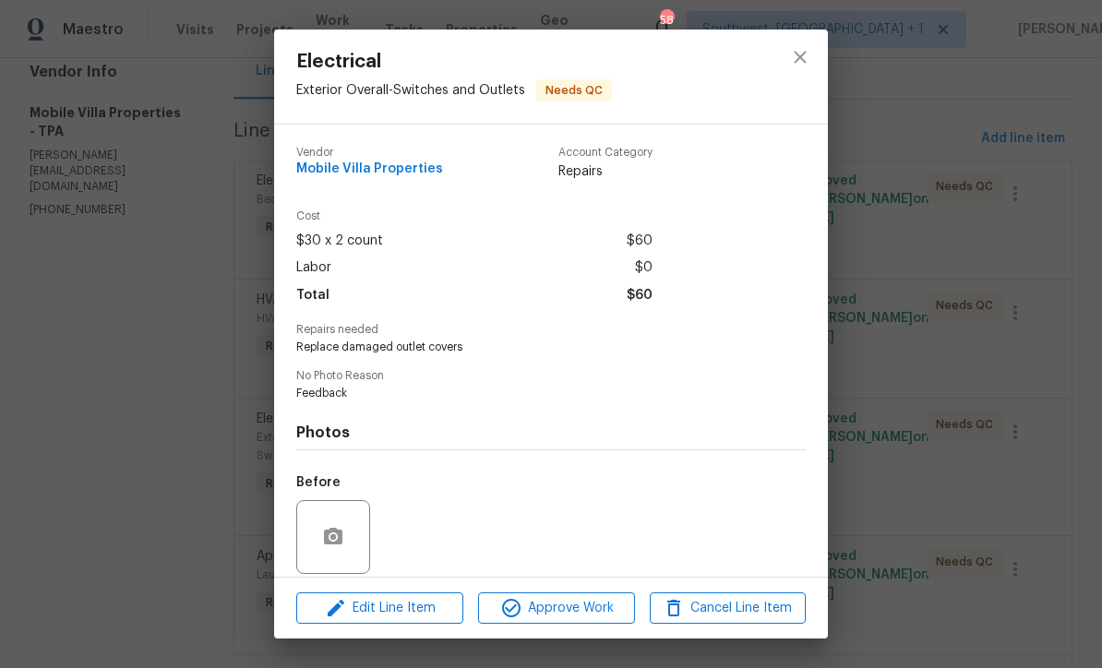
scroll to position [0, 0]
click at [807, 54] on icon "close" at bounding box center [800, 57] width 22 height 22
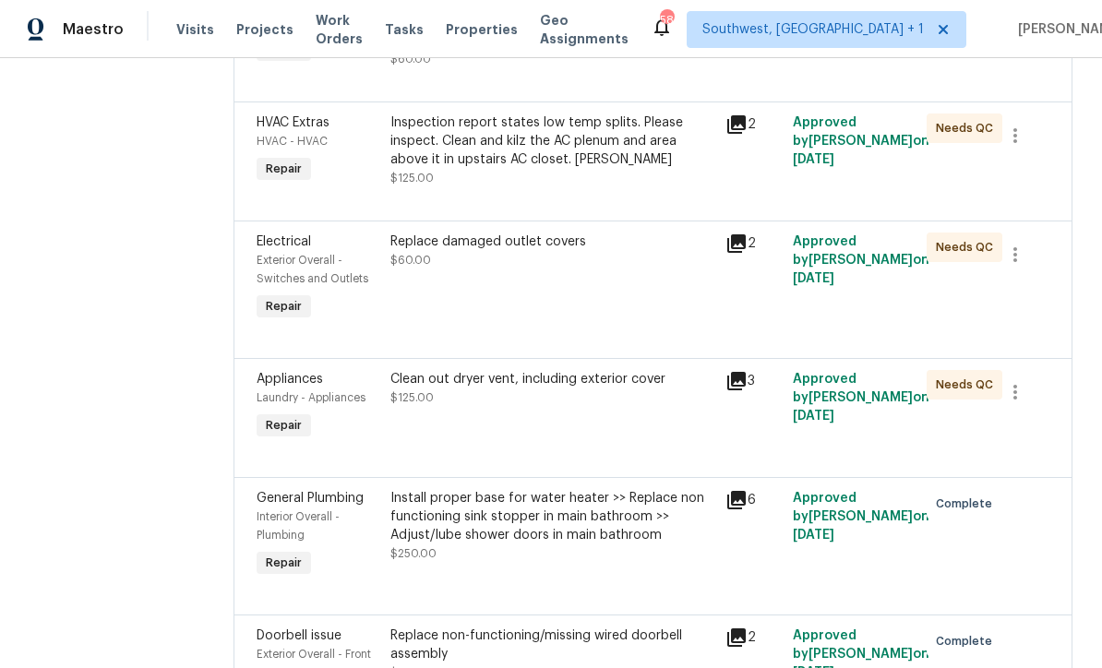
scroll to position [378, 0]
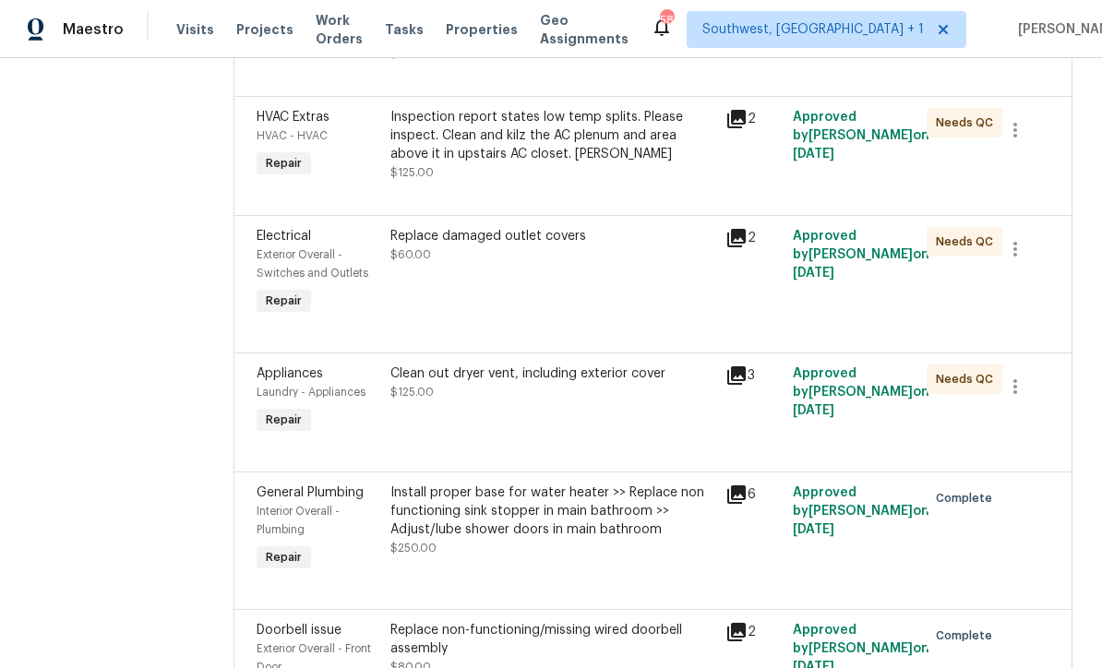
click at [580, 440] on div "Clean out dryer vent, including exterior cover $125.00" at bounding box center [552, 401] width 335 height 85
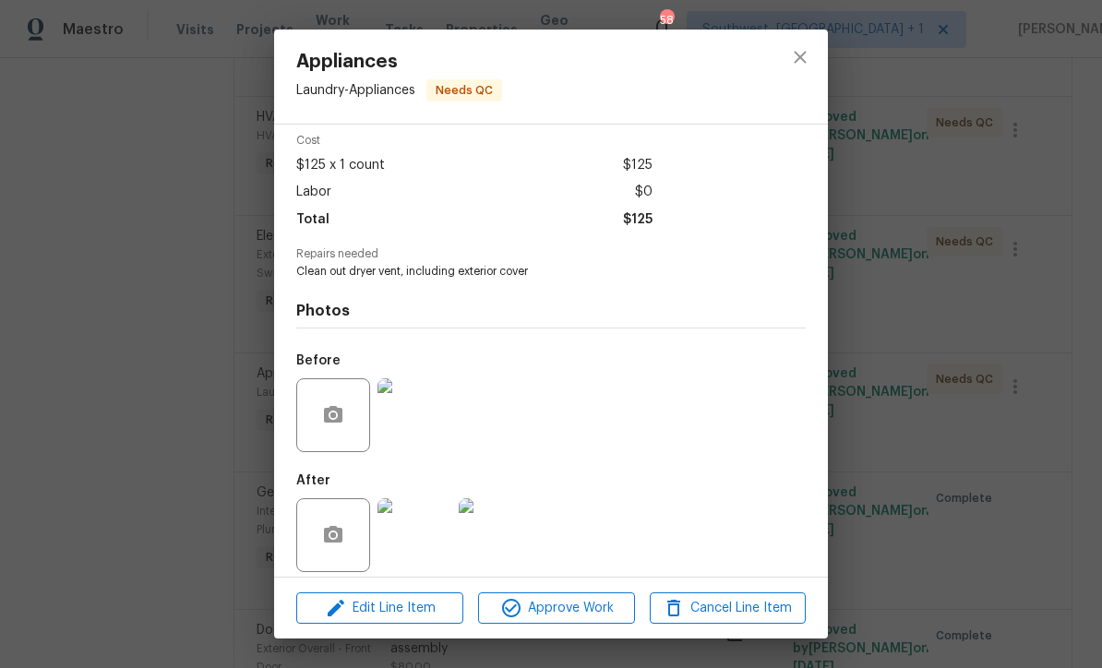
scroll to position [84, 0]
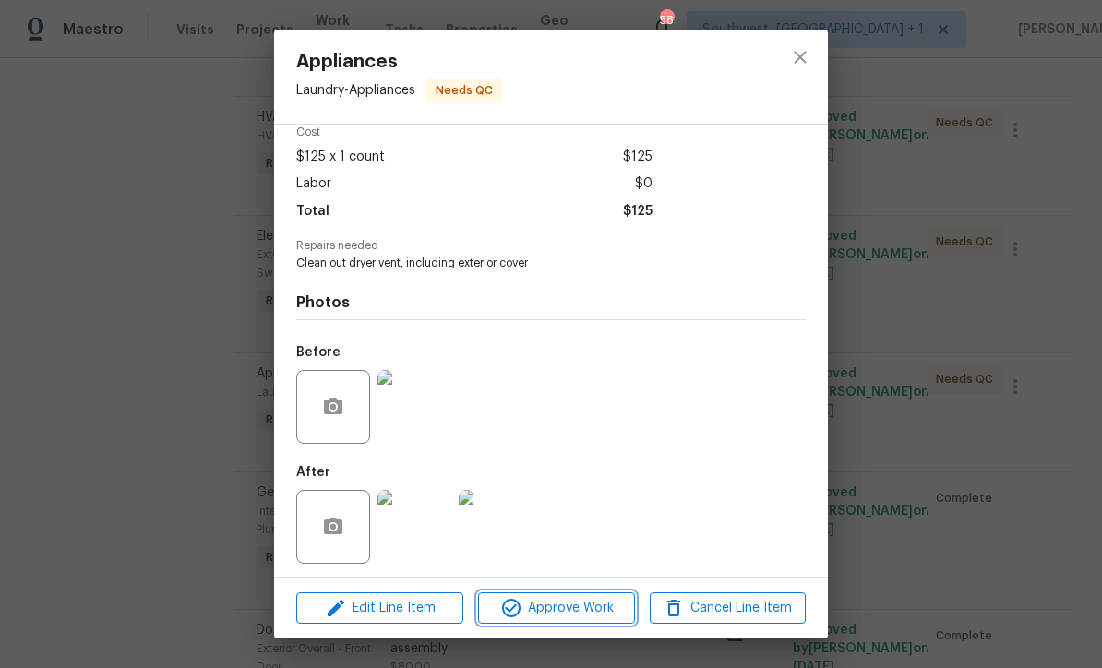
click at [588, 617] on span "Approve Work" at bounding box center [556, 608] width 145 height 23
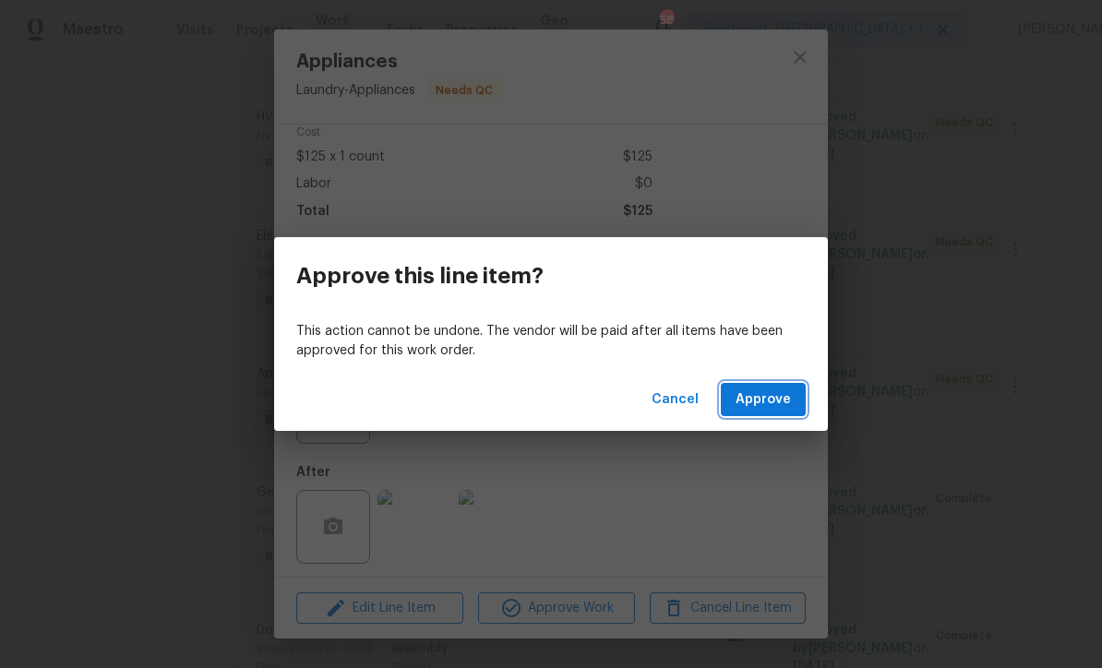
click at [775, 406] on span "Approve" at bounding box center [763, 400] width 55 height 23
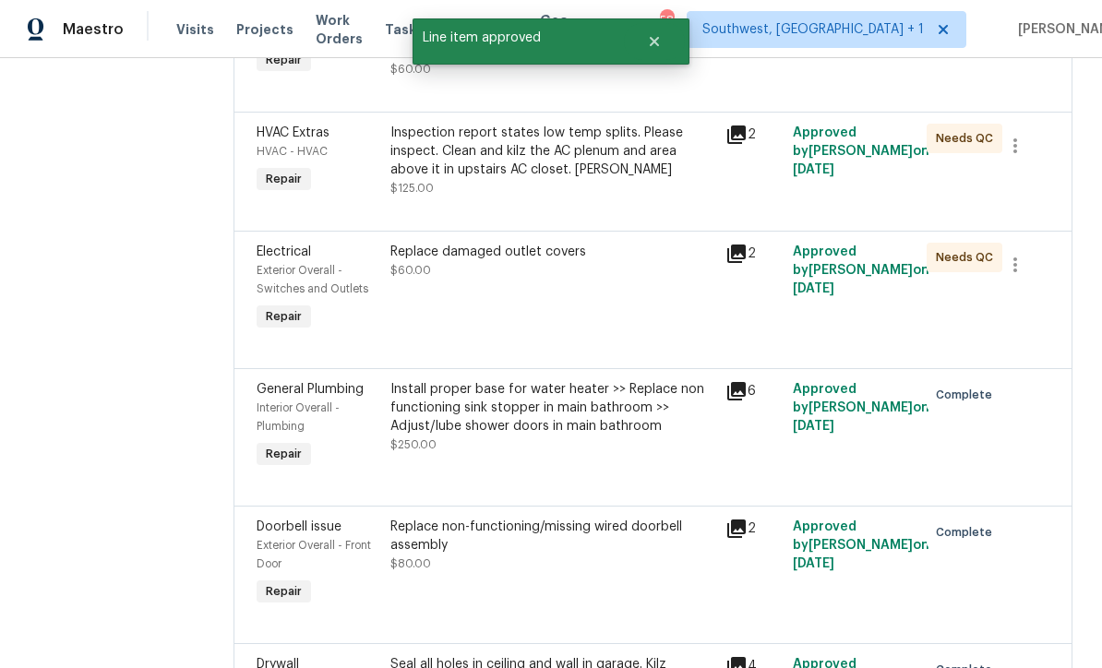
scroll to position [418, 0]
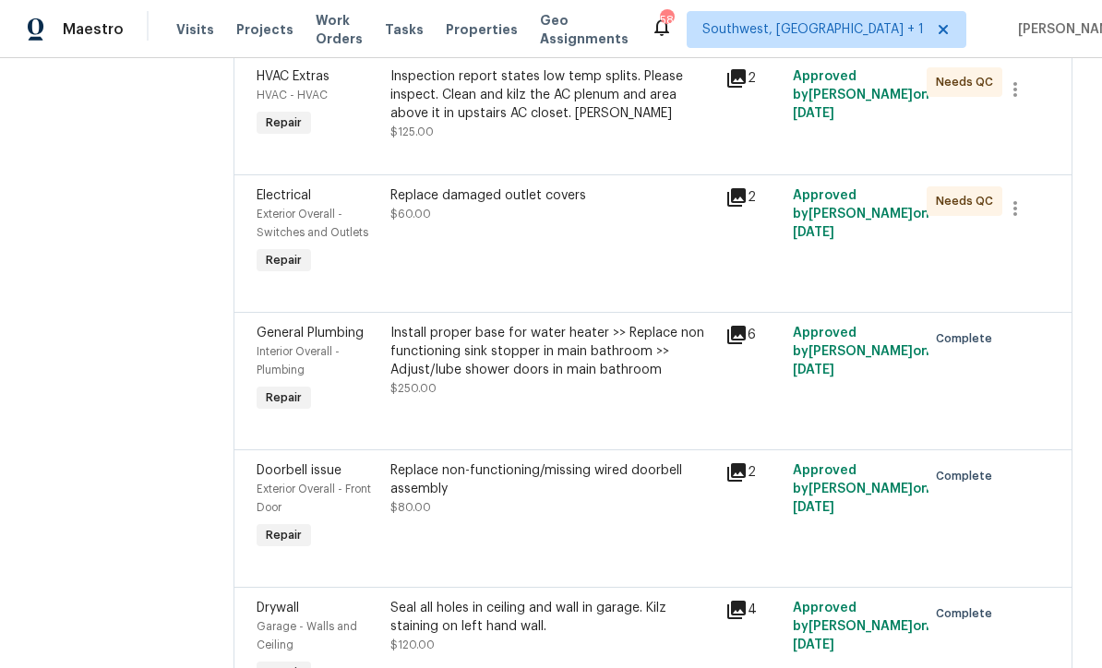
click at [591, 418] on div "Install proper base for water heater >> Replace non functioning sink stopper in…" at bounding box center [552, 370] width 335 height 103
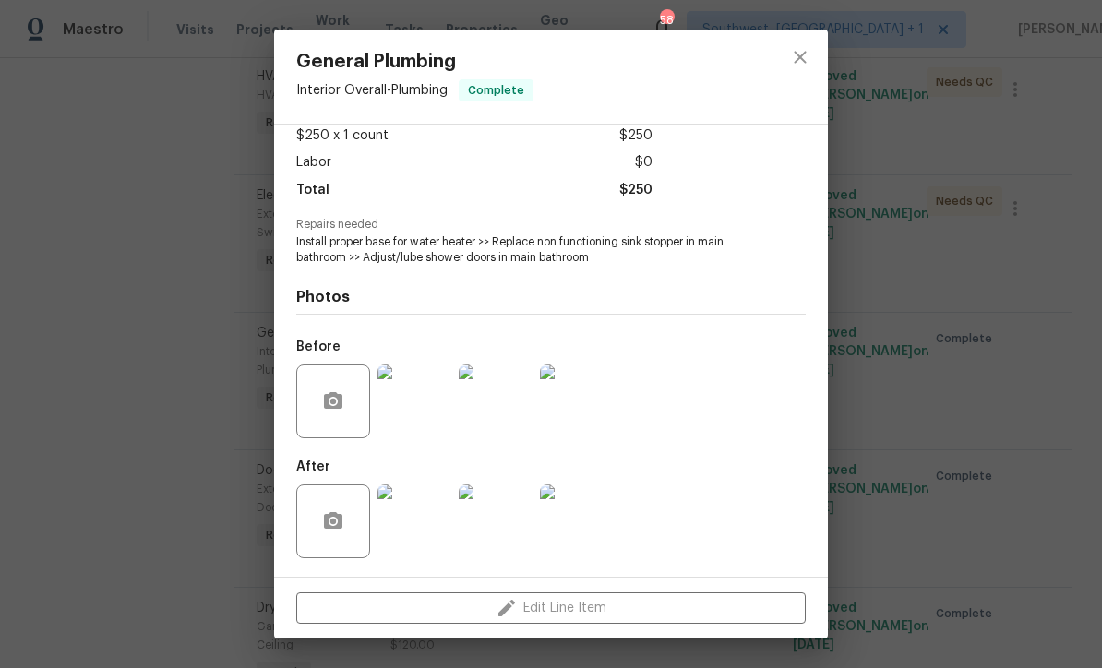
scroll to position [109, 0]
click at [502, 536] on img at bounding box center [496, 522] width 74 height 74
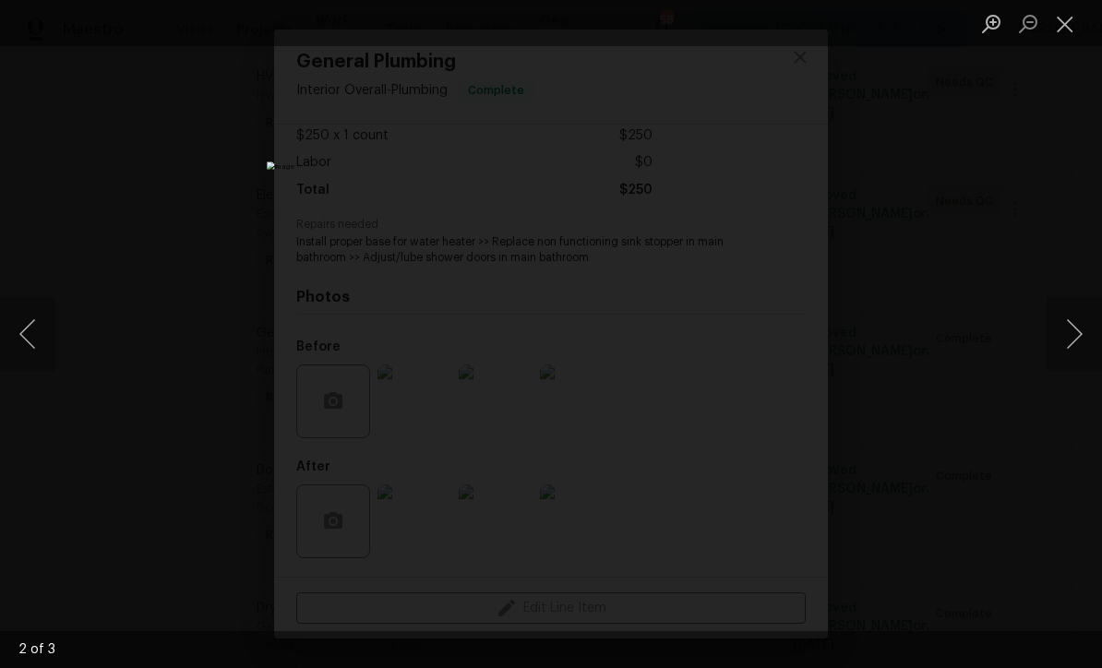
click at [1068, 24] on button "Close lightbox" at bounding box center [1065, 23] width 37 height 32
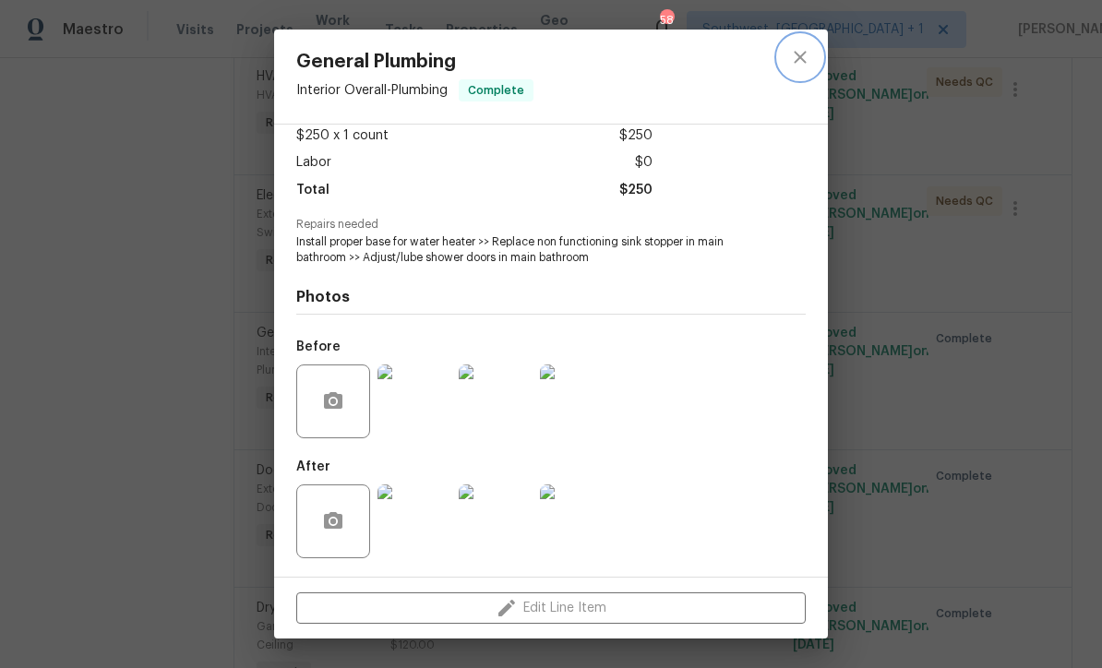
click at [804, 53] on icon "close" at bounding box center [800, 57] width 12 height 12
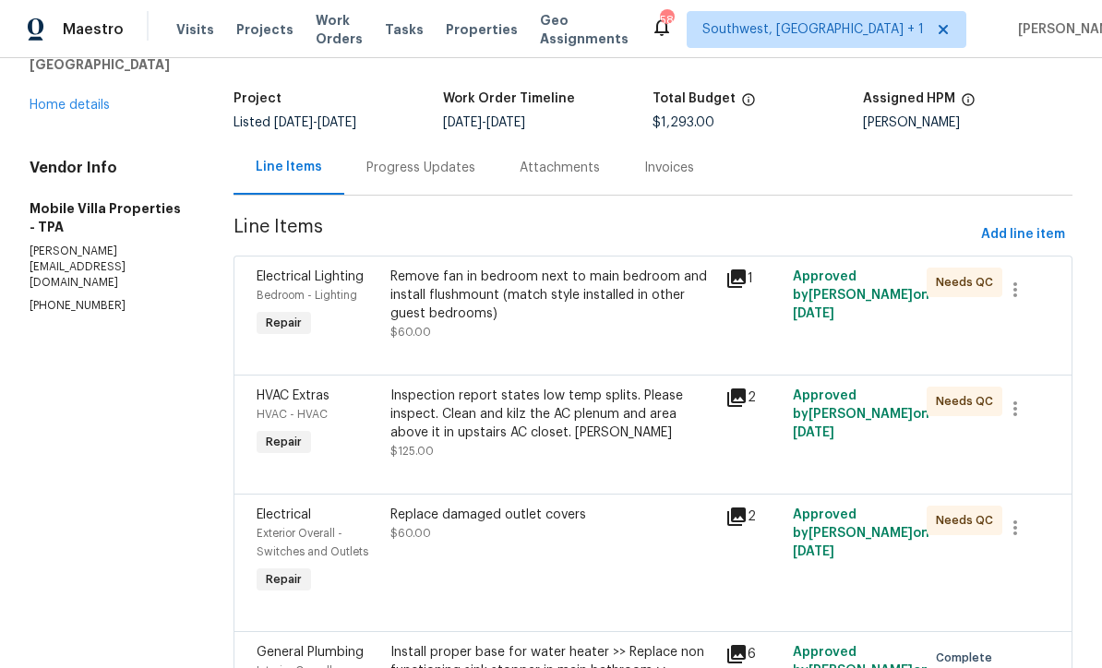
scroll to position [87, 0]
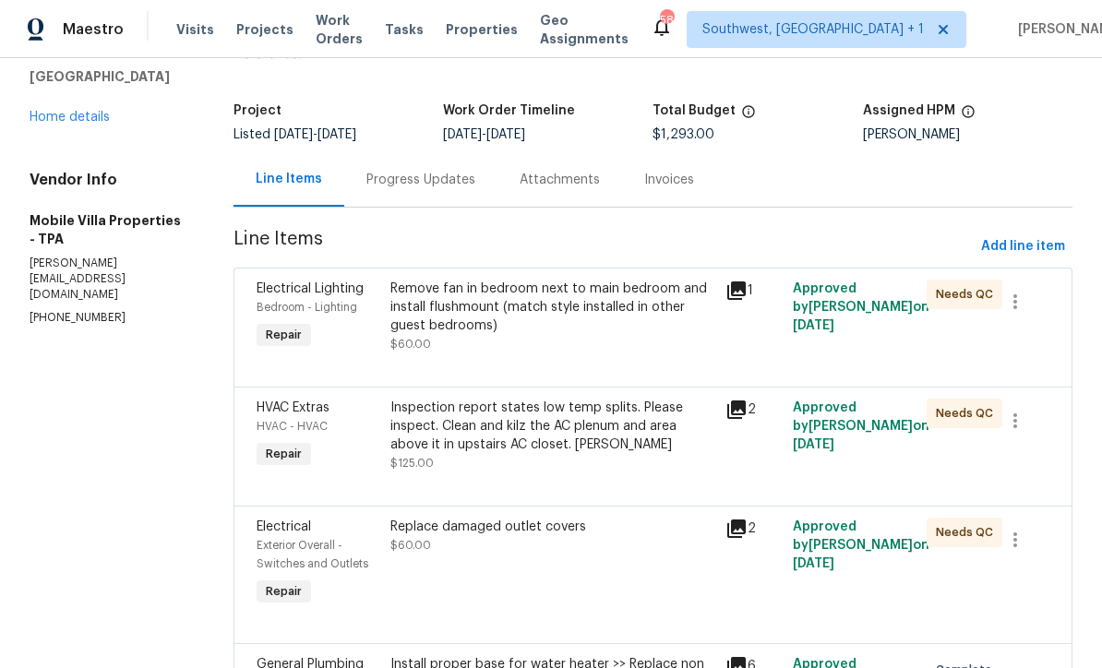
click at [429, 187] on div "Progress Updates" at bounding box center [421, 180] width 109 height 18
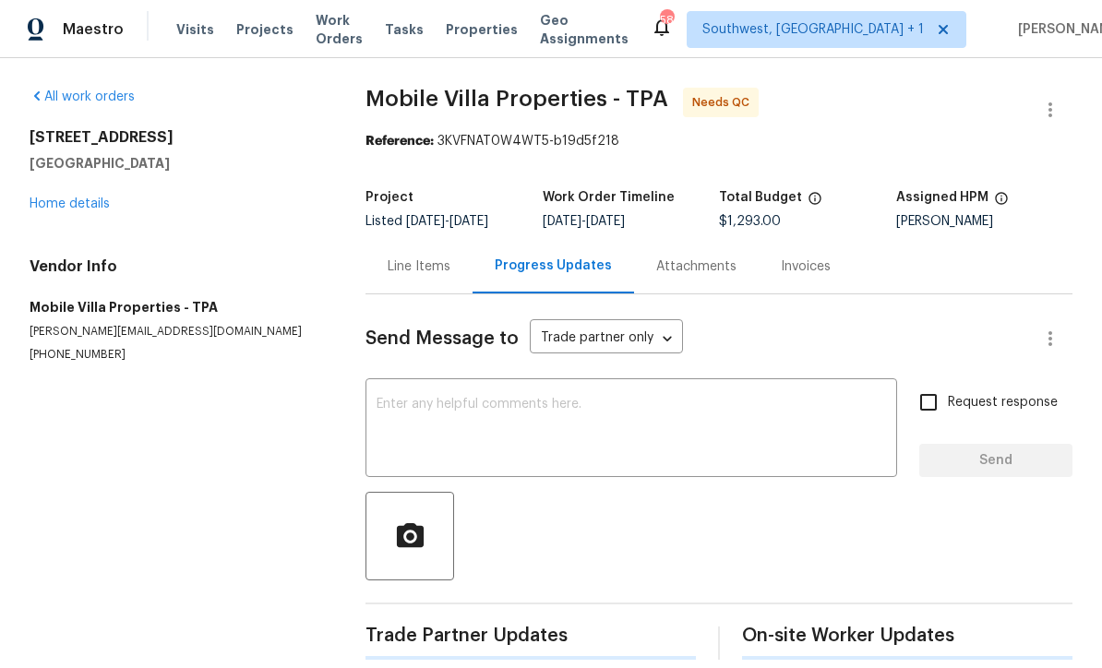
click at [572, 405] on textarea at bounding box center [632, 430] width 510 height 65
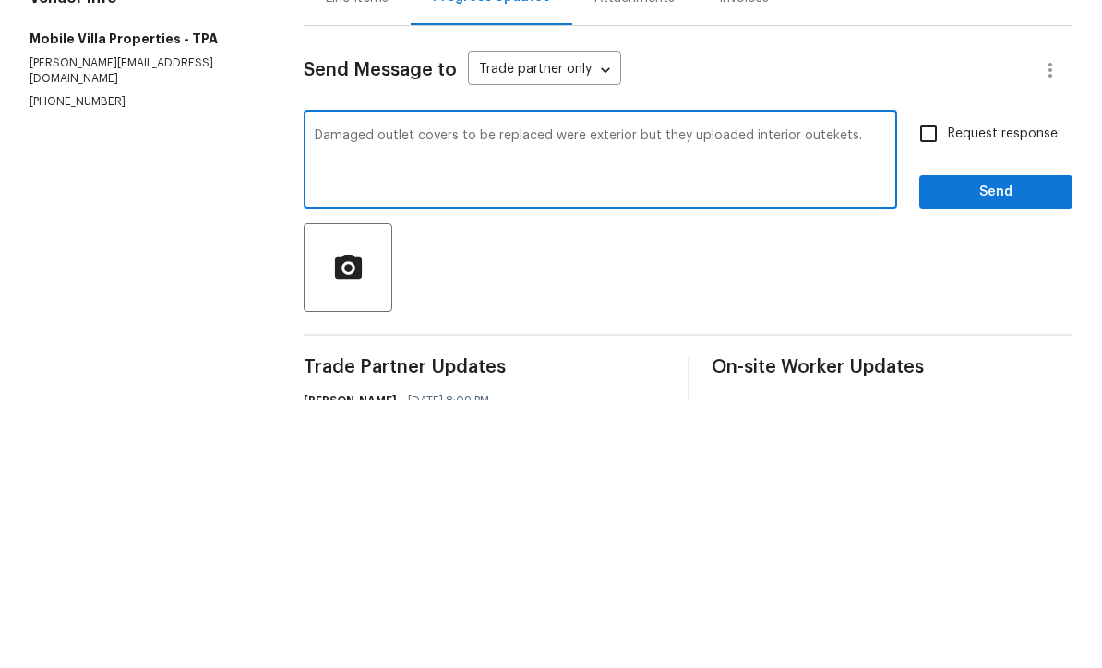
click at [826, 383] on div "Damaged outlet covers to be replaced were exterior but they uploaded interior o…" at bounding box center [601, 430] width 594 height 94
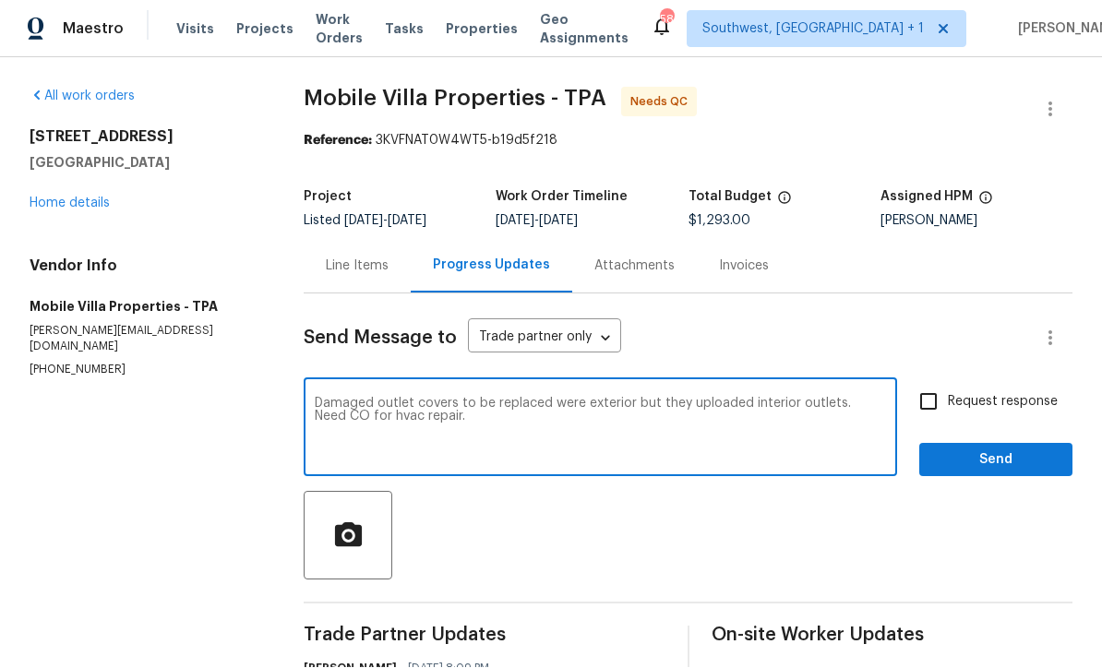
type textarea "Damaged outlet covers to be replaced were exterior but they uploaded interior o…"
click at [929, 383] on input "Request response" at bounding box center [928, 402] width 39 height 39
checkbox input "true"
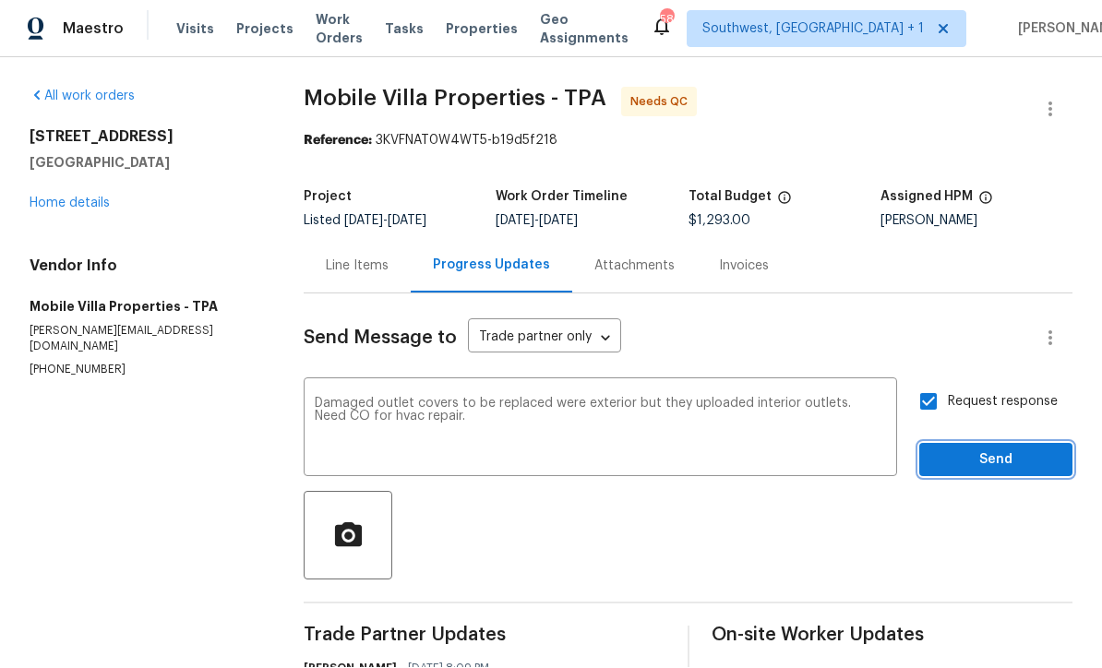
click at [998, 450] on span "Send" at bounding box center [996, 461] width 124 height 23
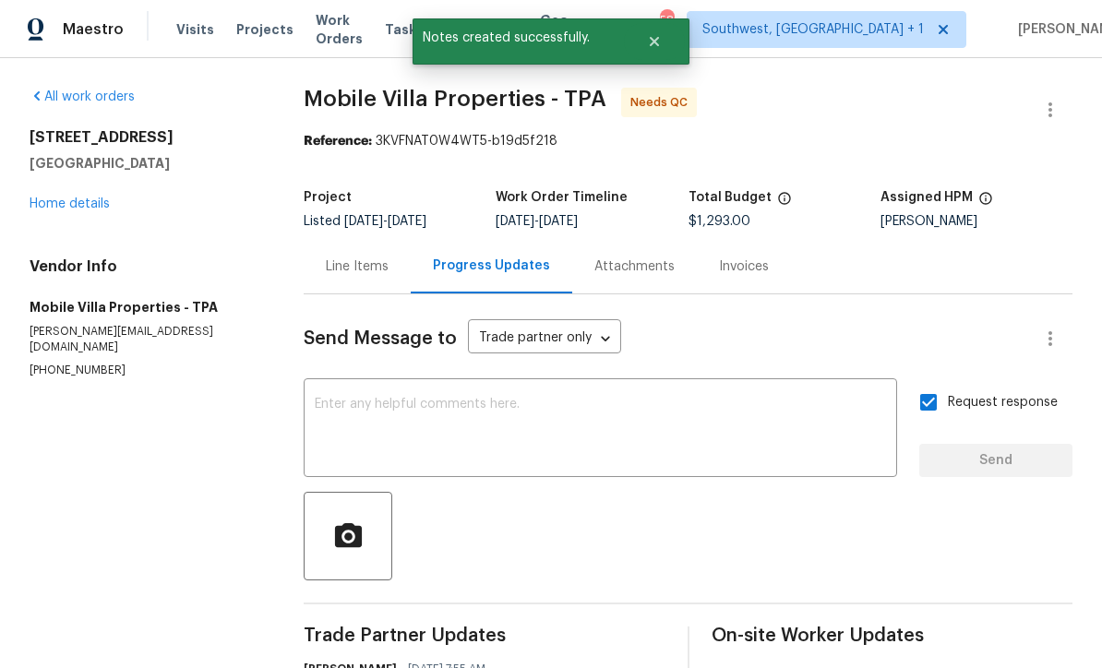
click at [61, 198] on link "Home details" at bounding box center [70, 204] width 80 height 13
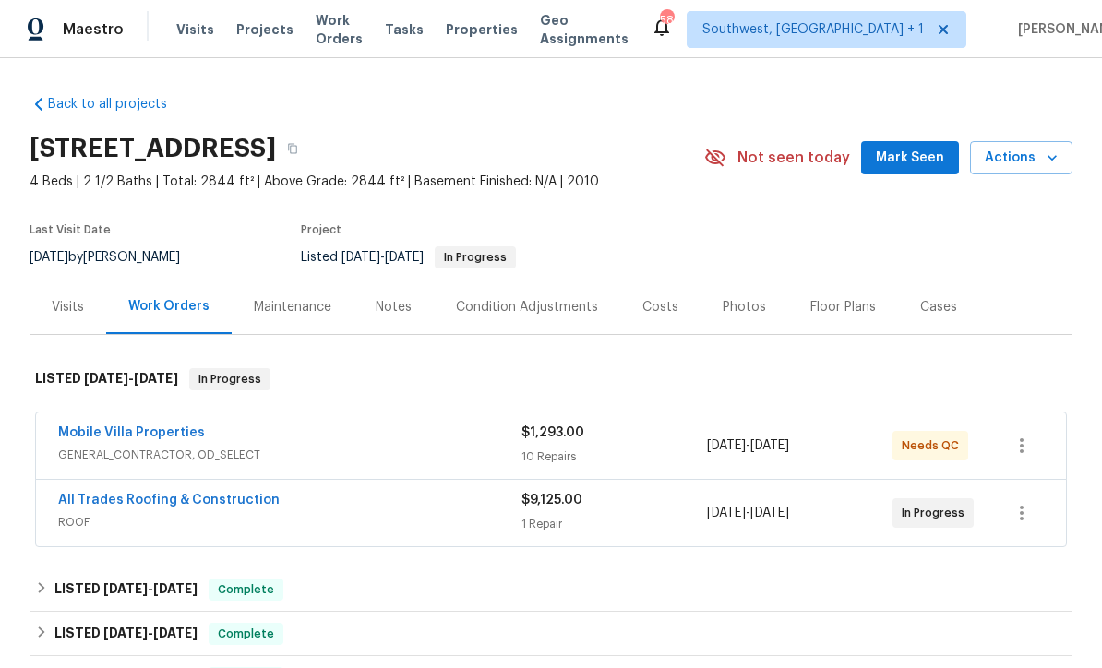
click at [188, 26] on span "Visits" at bounding box center [195, 29] width 38 height 18
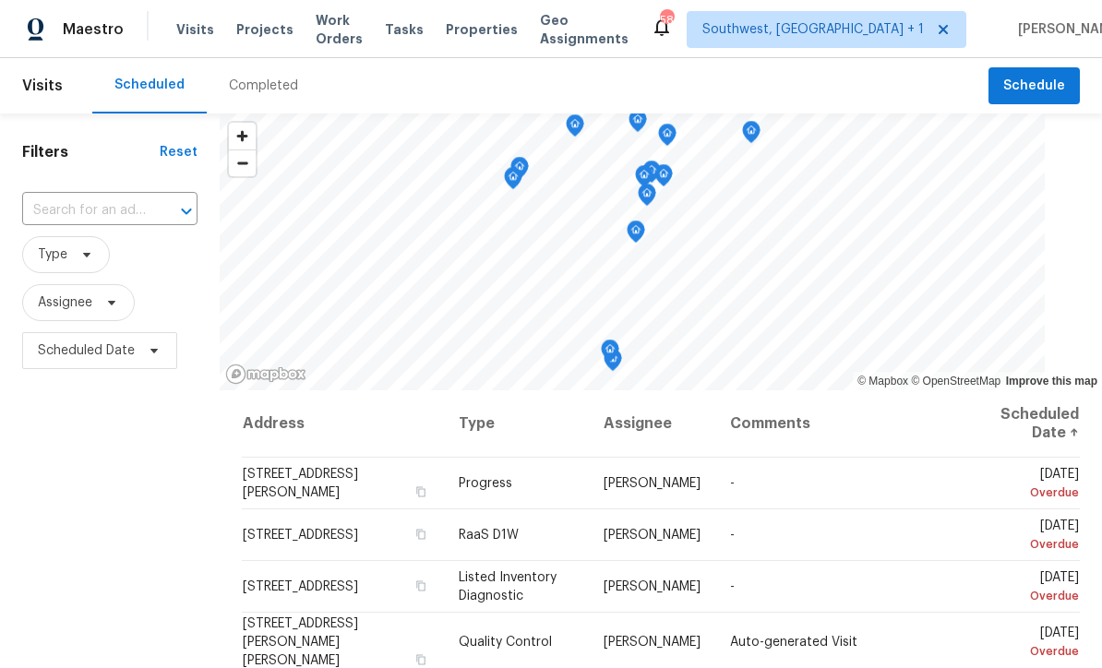
click at [160, 211] on div at bounding box center [174, 212] width 48 height 26
type input "5198 Moeller"
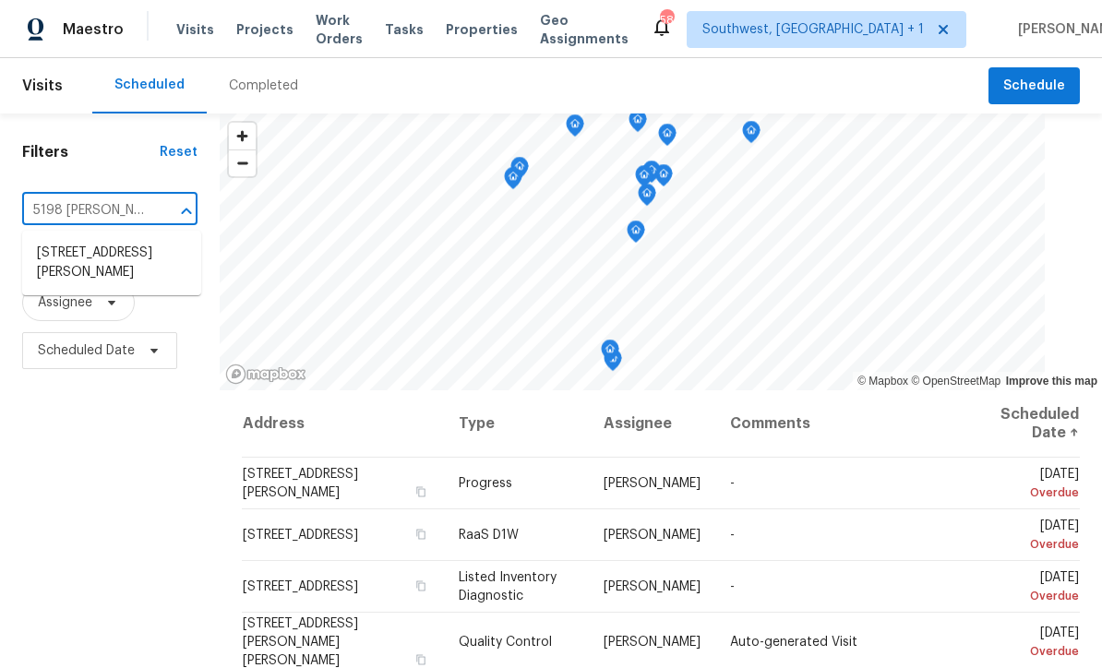
click at [90, 254] on li "[STREET_ADDRESS][PERSON_NAME]" at bounding box center [111, 263] width 179 height 50
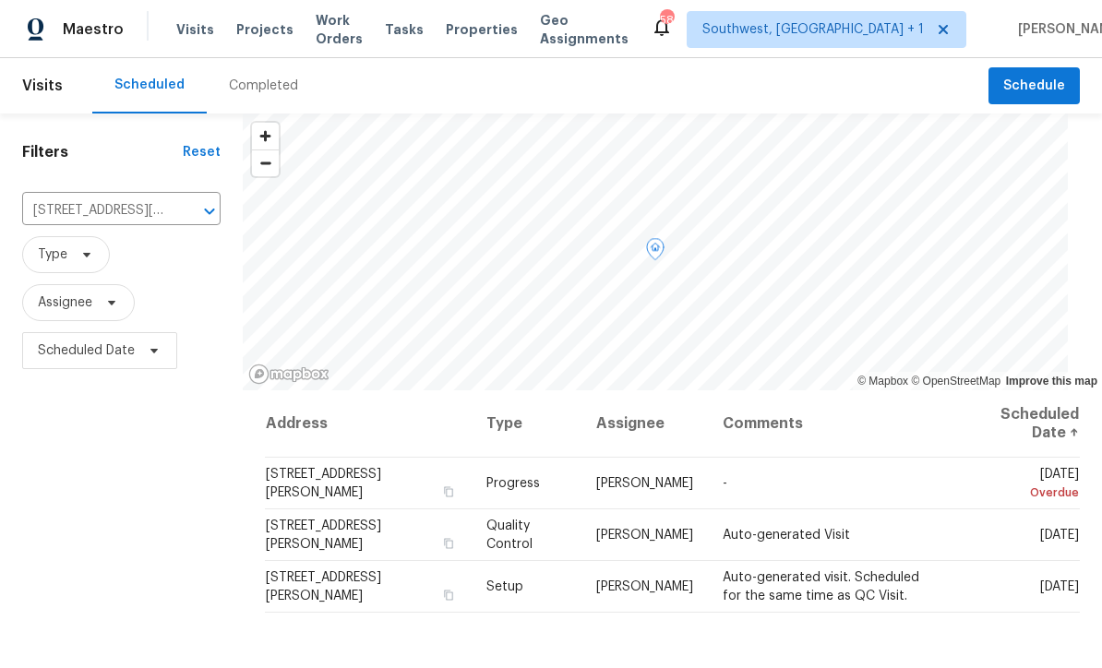
click at [0, 0] on icon at bounding box center [0, 0] width 0 height 0
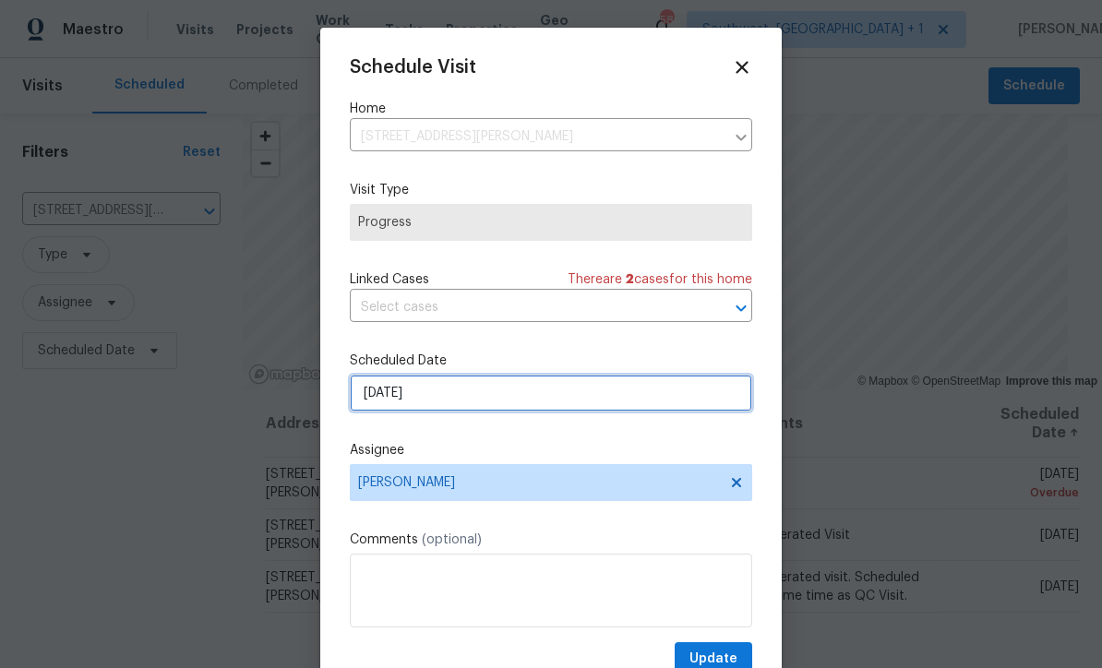
click at [507, 408] on input "8/26/2025" at bounding box center [551, 393] width 403 height 37
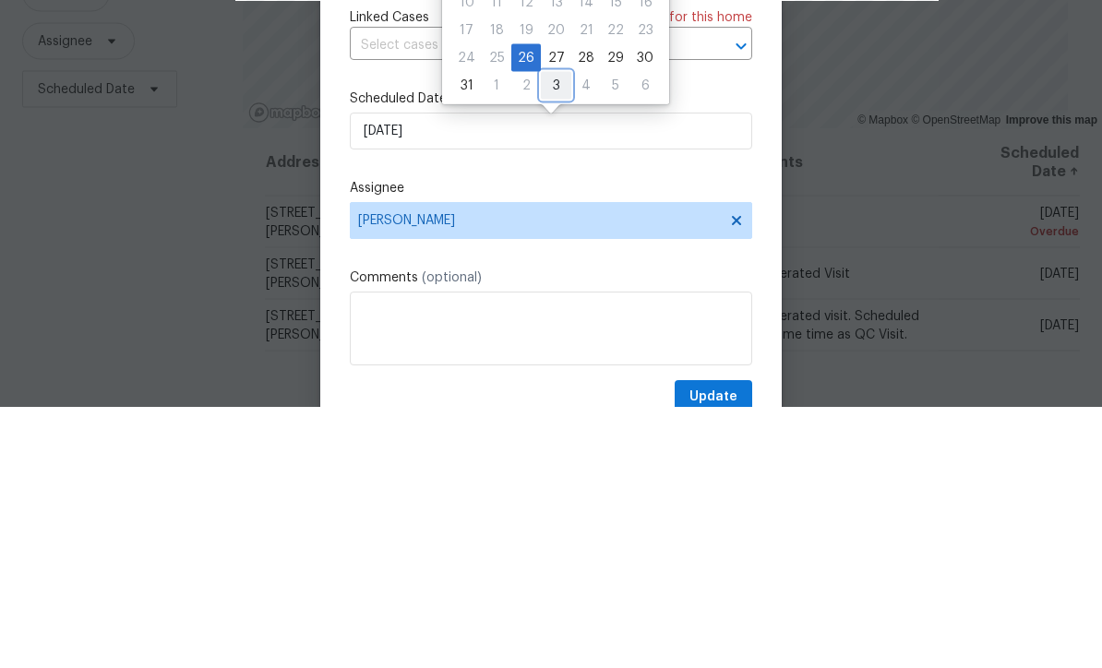
click at [550, 334] on div "3" at bounding box center [556, 347] width 30 height 26
type input "9/3/2025"
select select "8"
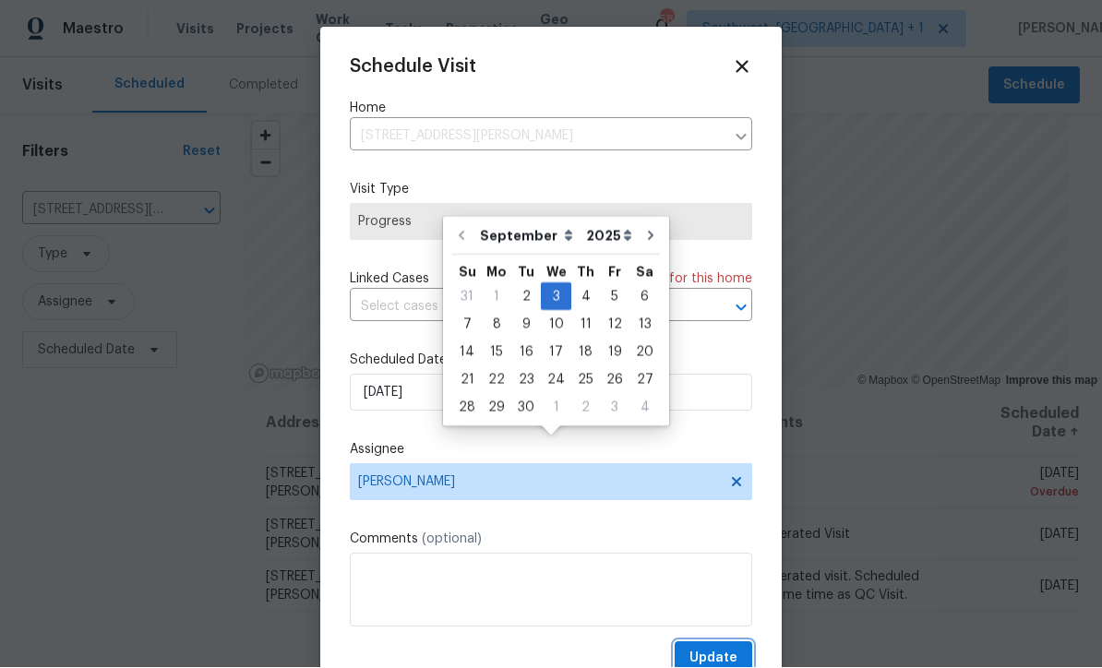
click at [722, 656] on span "Update" at bounding box center [714, 659] width 48 height 23
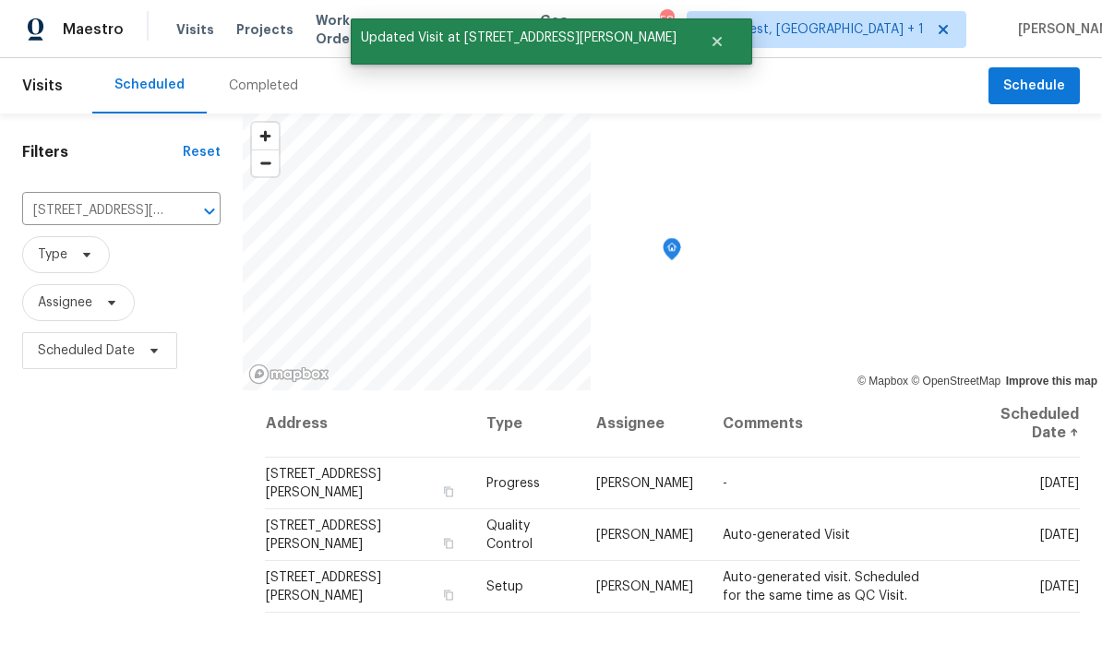
scroll to position [0, 0]
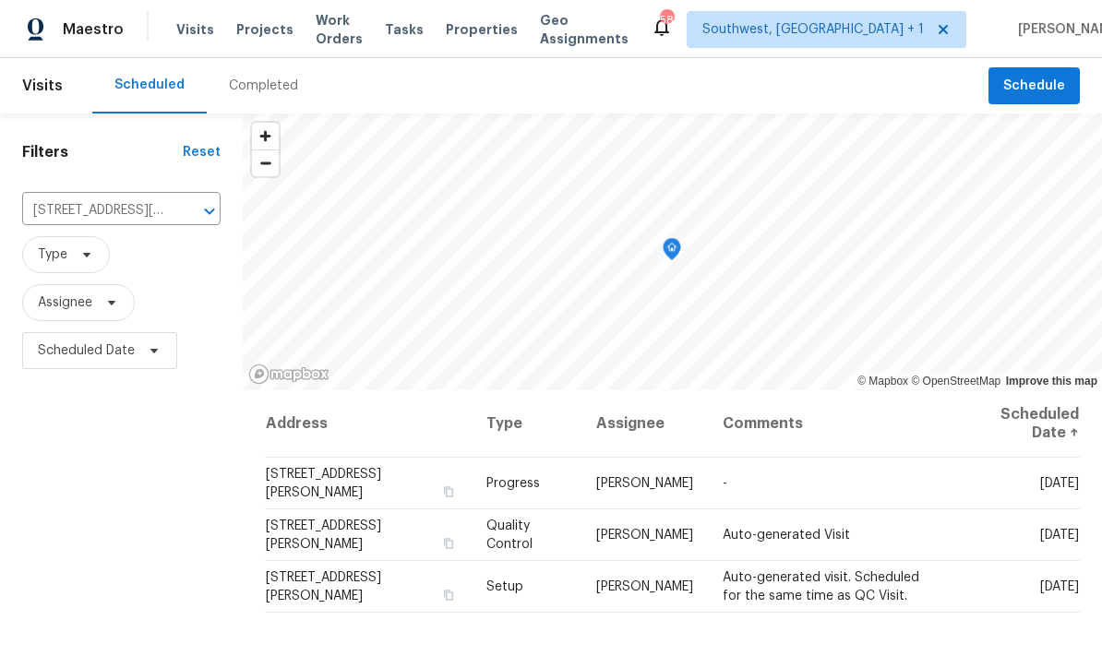
click at [252, 36] on span "Projects" at bounding box center [264, 29] width 57 height 18
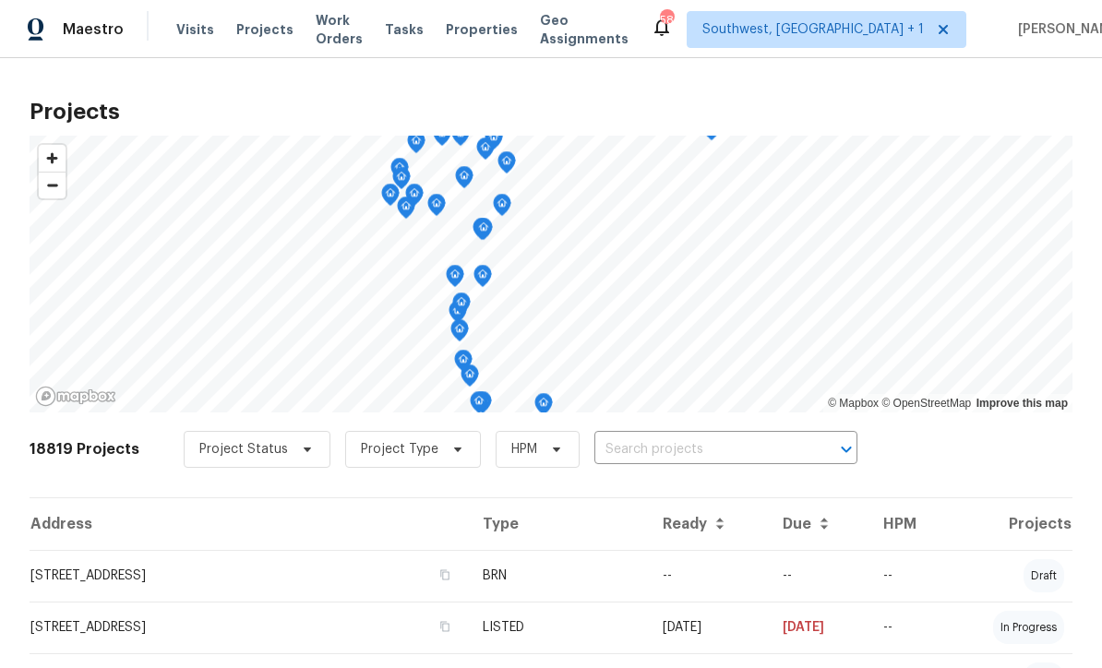
click at [667, 454] on input "text" at bounding box center [700, 450] width 211 height 29
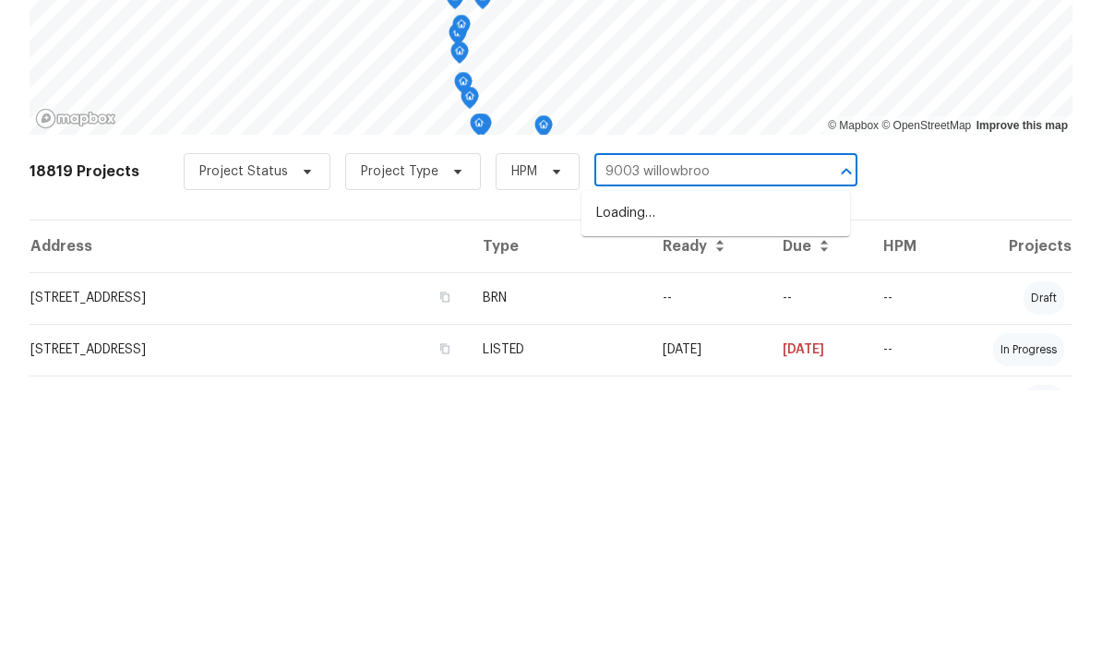
type input "9003 willowbrook"
click at [728, 476] on li "9003 Willowbrook Cir, Bradenton, FL 34212" at bounding box center [716, 491] width 269 height 30
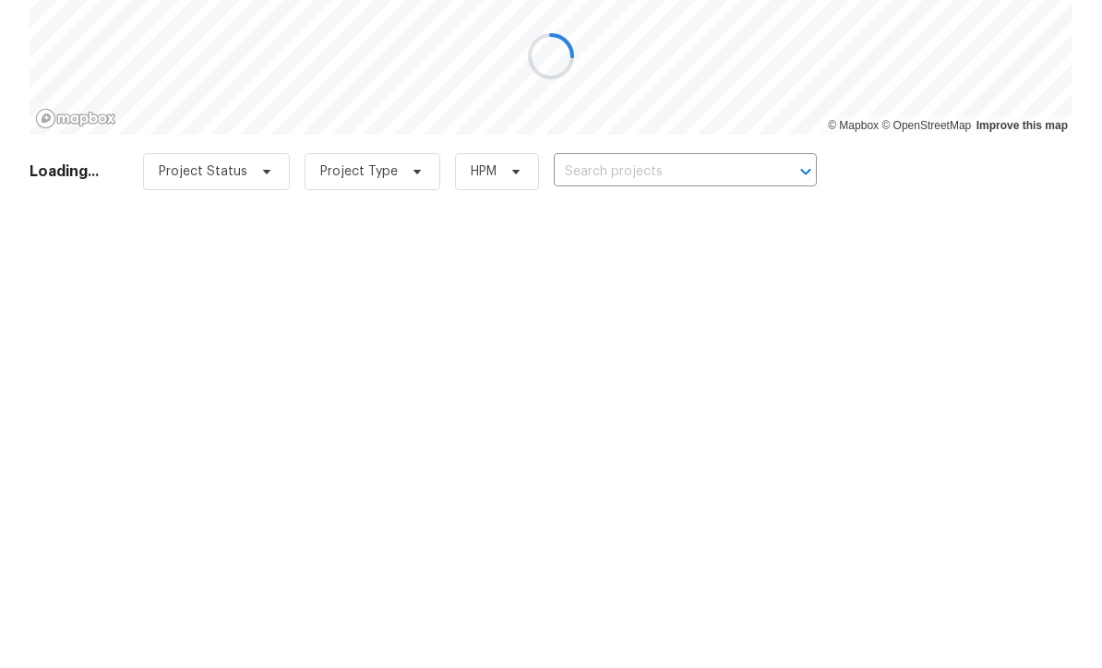
type input "9003 Willowbrook Cir, Bradenton, FL 34212"
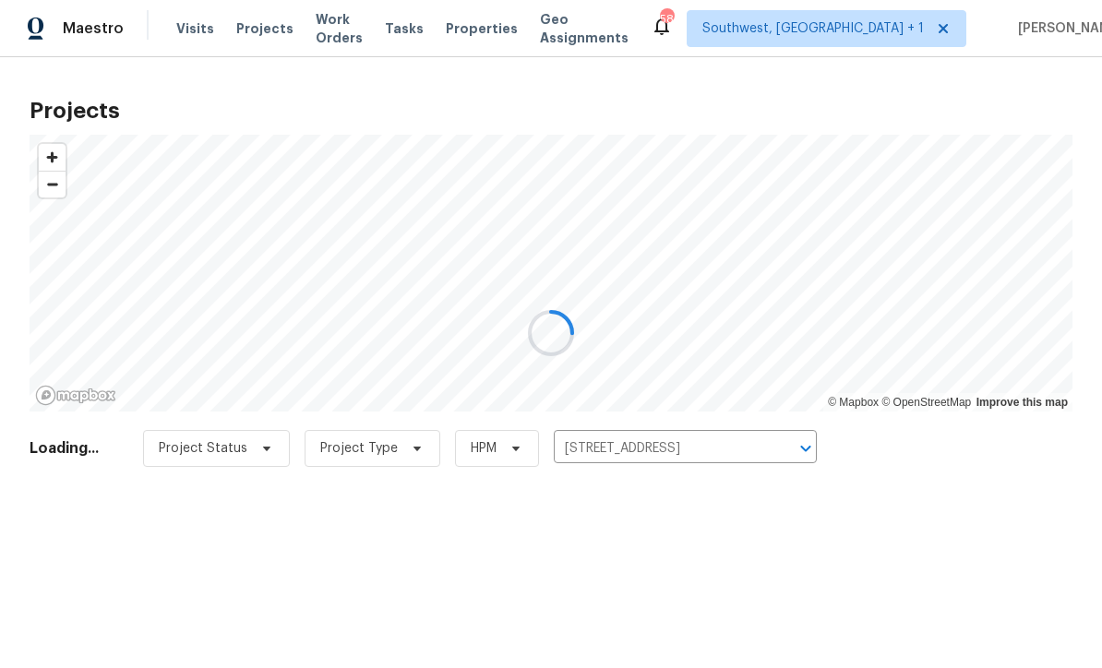
scroll to position [1, 0]
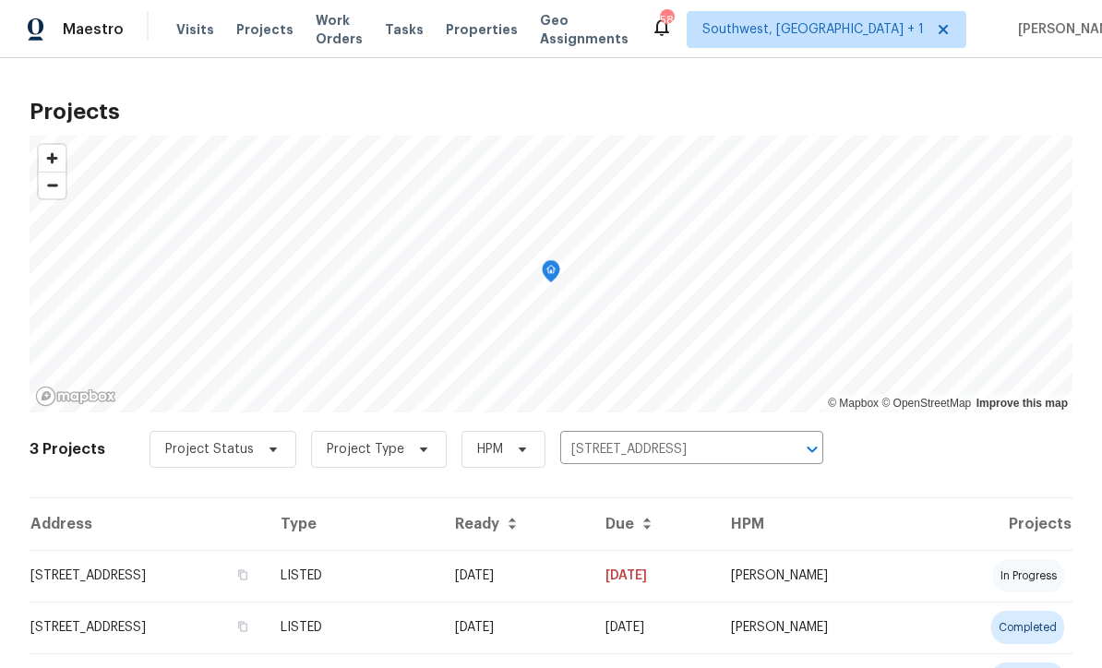
click at [589, 591] on td "05/16/25" at bounding box center [515, 576] width 150 height 52
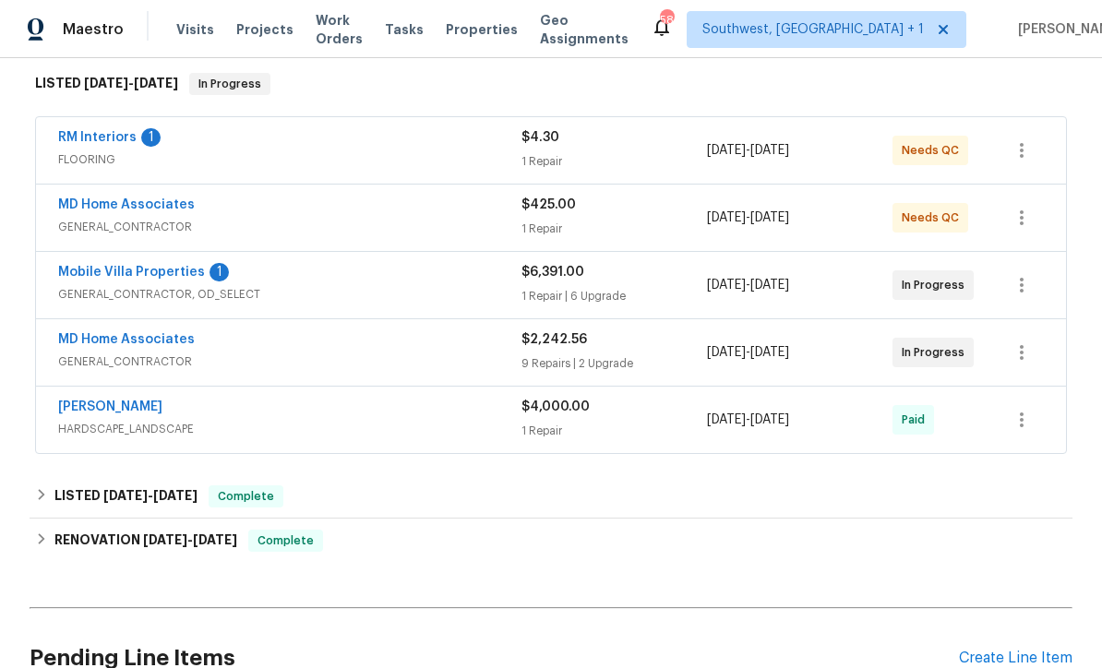
scroll to position [304, 0]
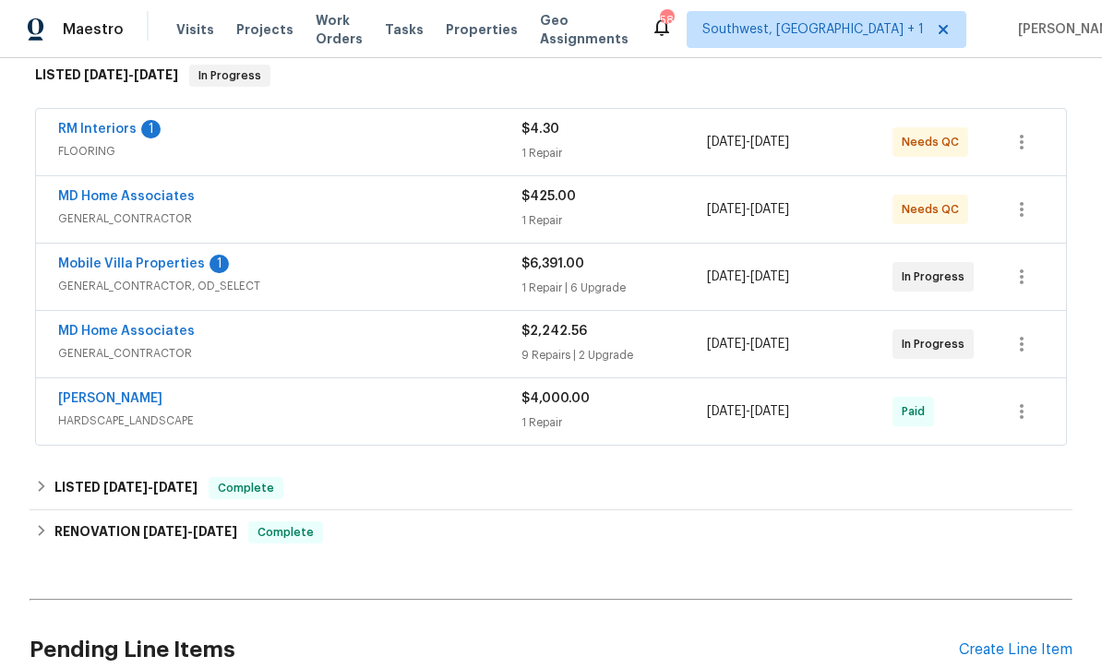
click at [117, 334] on link "MD Home Associates" at bounding box center [126, 331] width 137 height 13
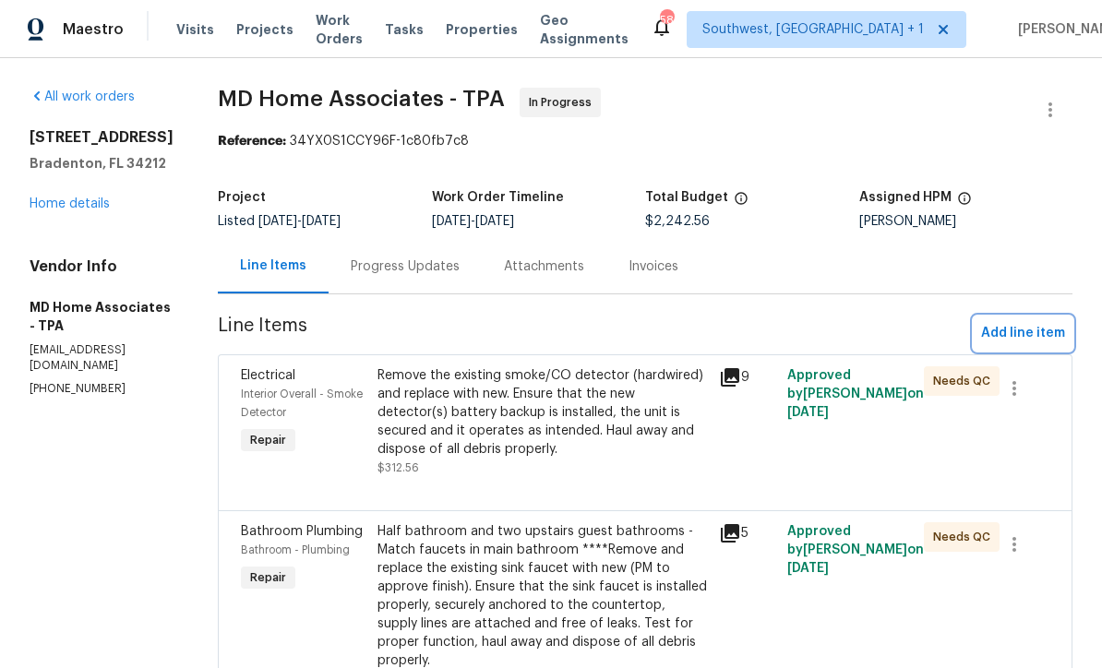
click at [1020, 333] on span "Add line item" at bounding box center [1023, 333] width 84 height 23
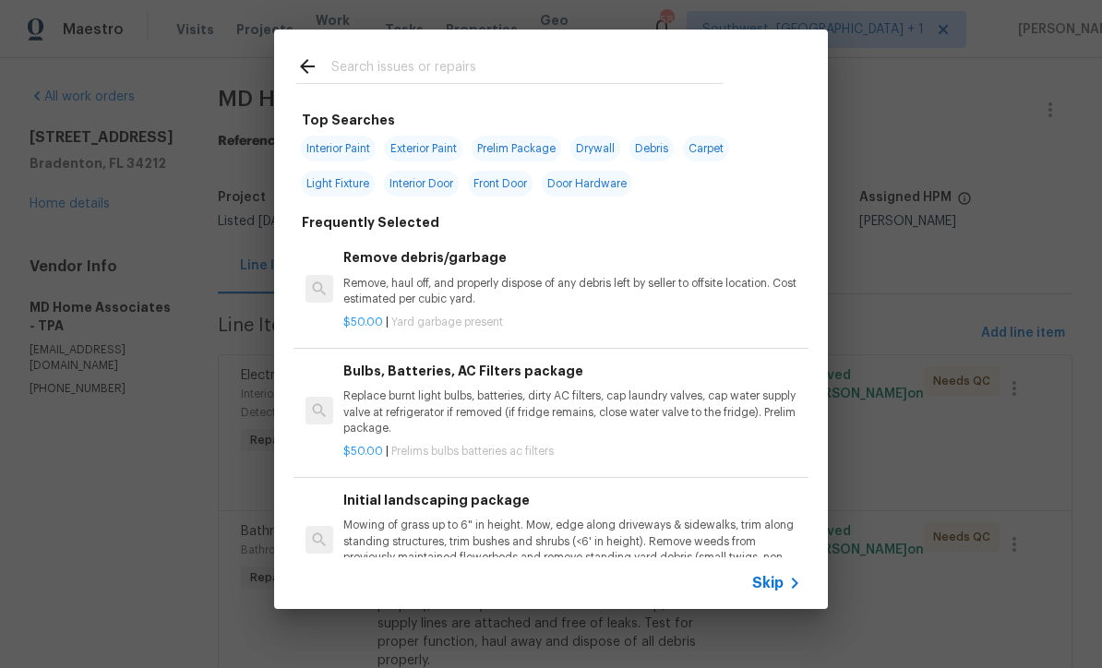
click at [783, 605] on div "Skip" at bounding box center [551, 584] width 554 height 52
click at [787, 587] on icon at bounding box center [795, 583] width 22 height 22
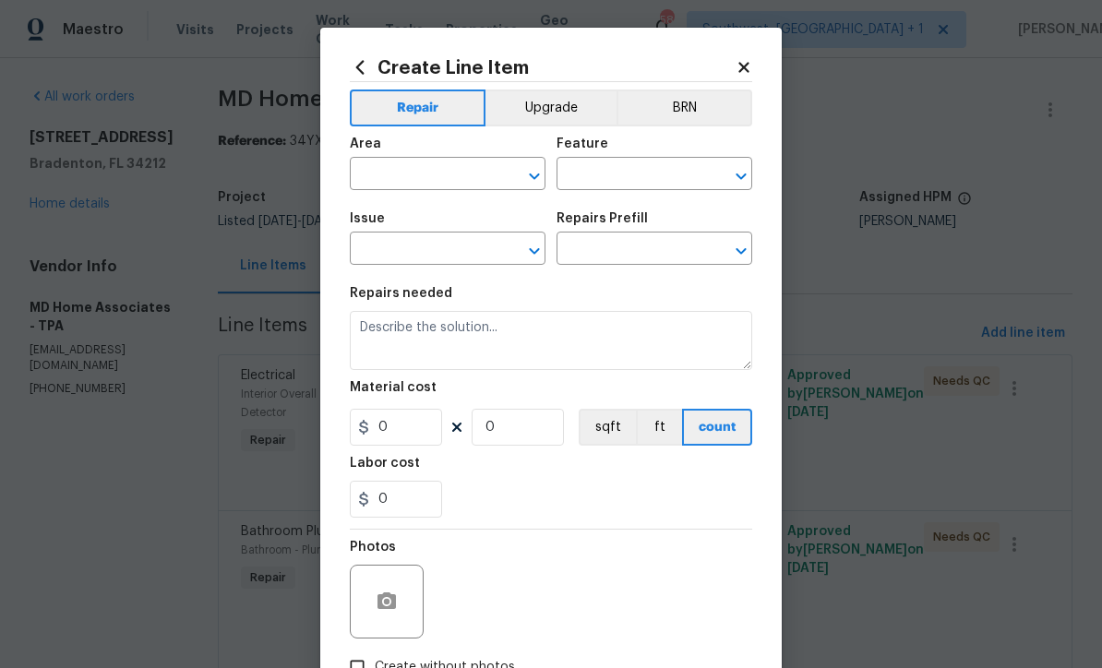
click at [425, 176] on input "text" at bounding box center [422, 176] width 144 height 29
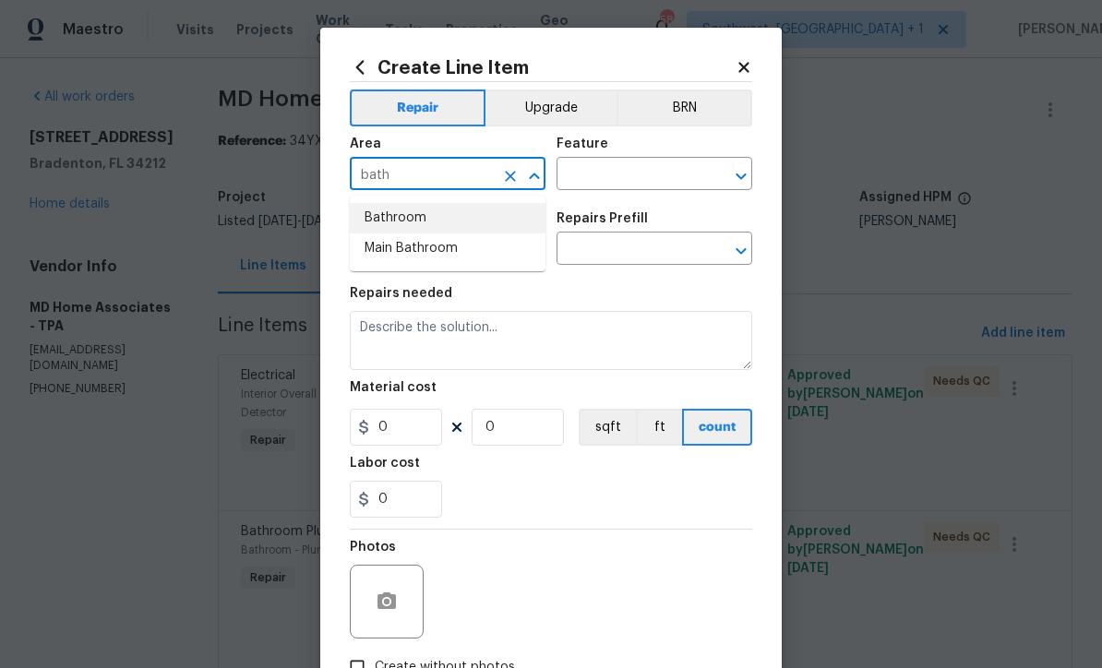
click at [420, 216] on li "Bathroom" at bounding box center [448, 218] width 196 height 30
type input "Bathroom"
click at [656, 181] on input "text" at bounding box center [629, 176] width 144 height 29
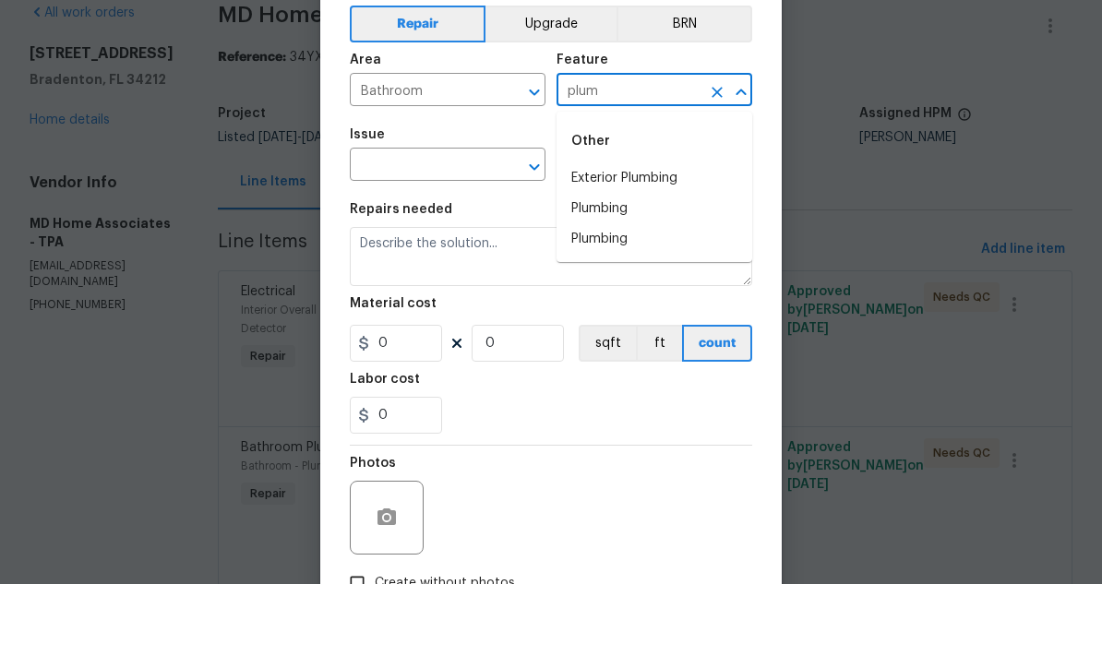
click at [622, 278] on li "Plumbing" at bounding box center [655, 293] width 196 height 30
type input "Plumbing"
click at [487, 236] on input "text" at bounding box center [422, 250] width 144 height 29
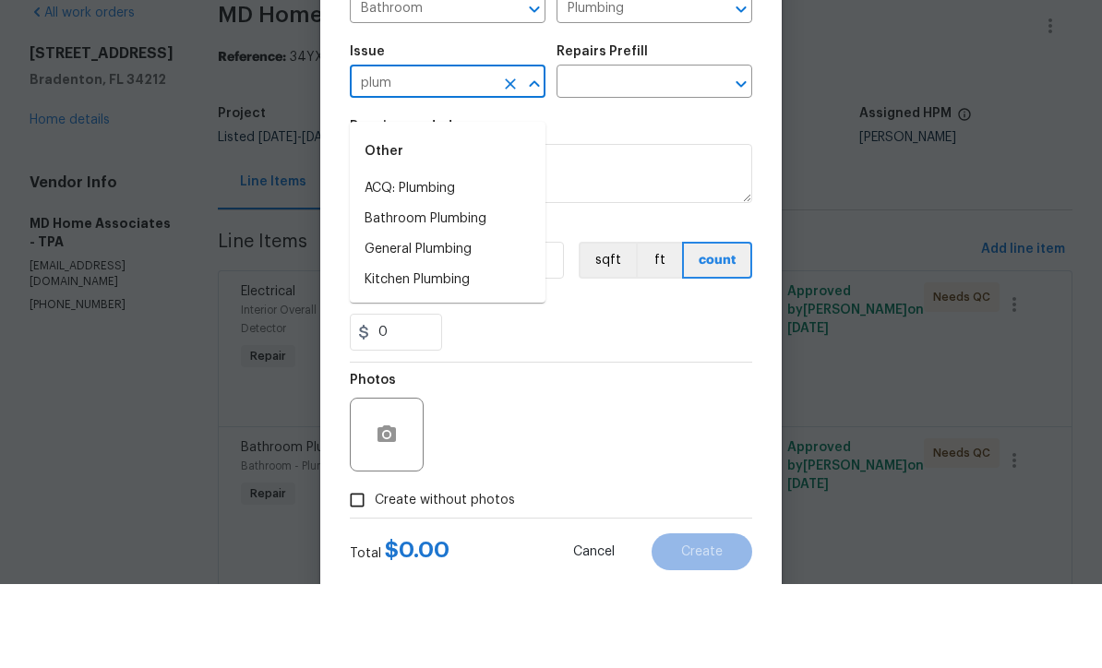
scroll to position [92, 0]
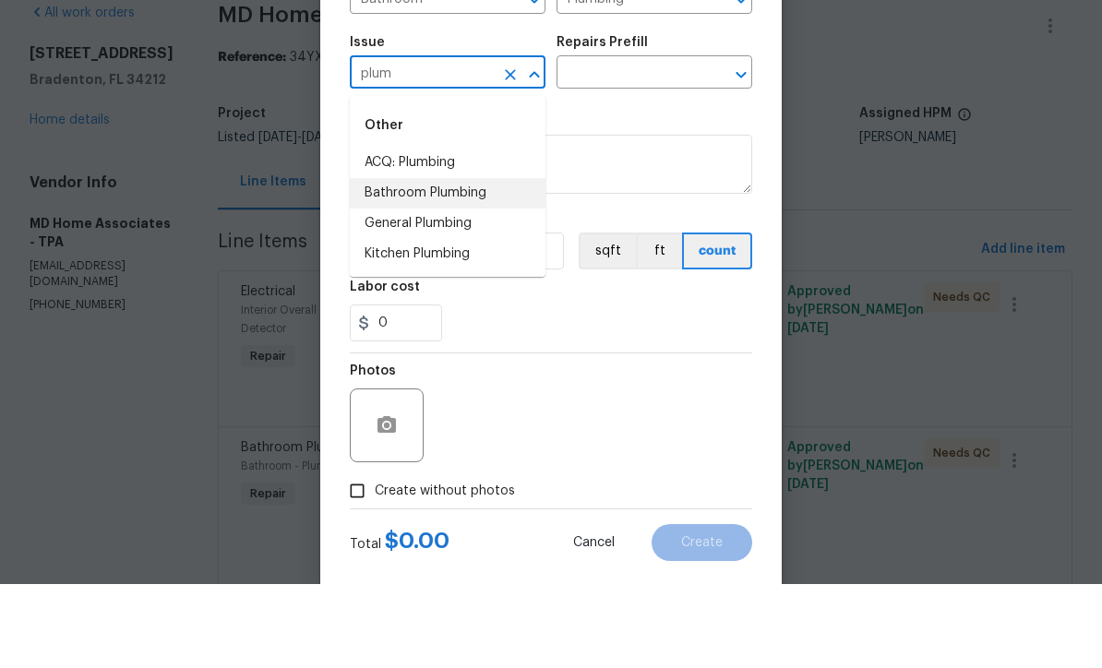
click at [470, 262] on li "Bathroom Plumbing" at bounding box center [448, 277] width 196 height 30
type input "Bathroom Plumbing"
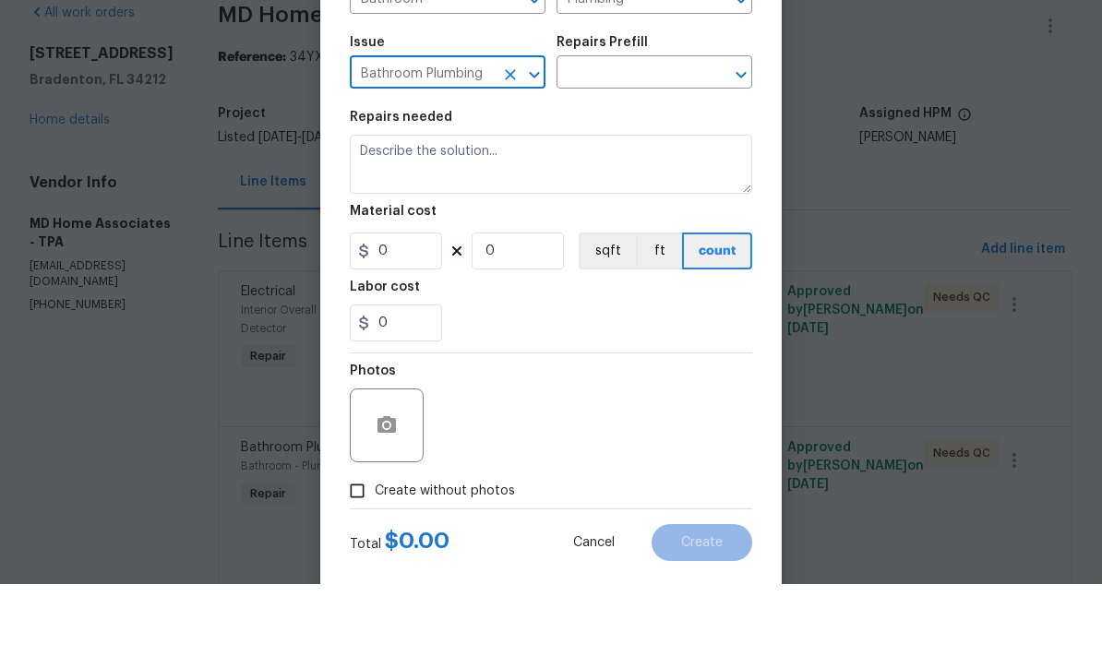
click at [671, 144] on input "text" at bounding box center [629, 158] width 144 height 29
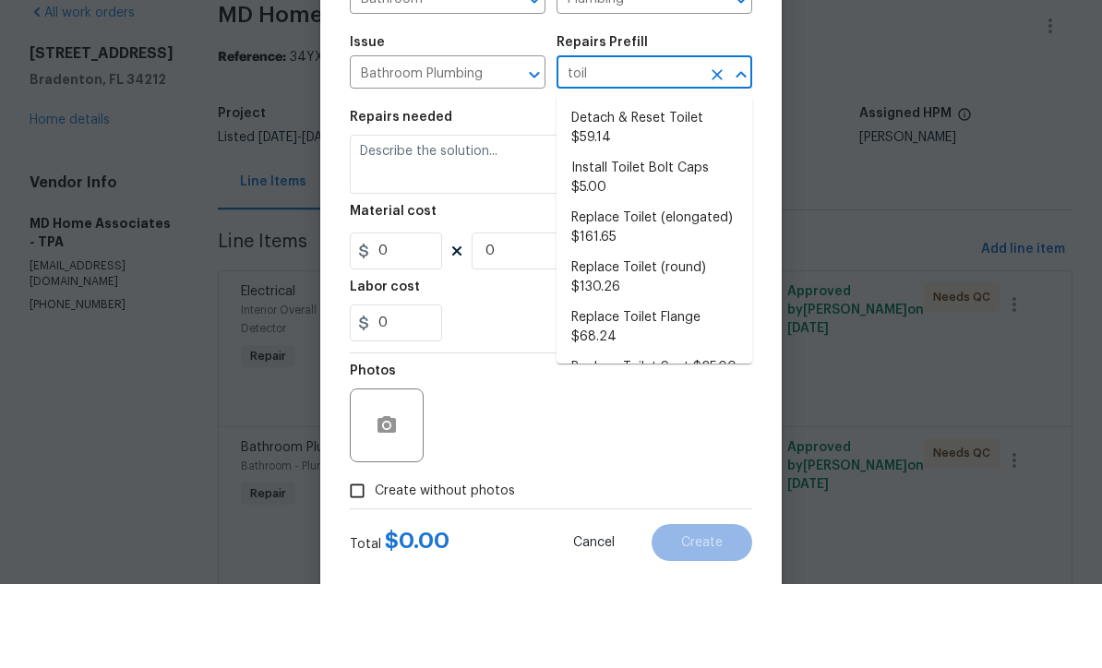
click at [670, 187] on li "Detach & Reset Toilet $59.14" at bounding box center [655, 212] width 196 height 50
type input "Detach & Reset Toilet $59.14"
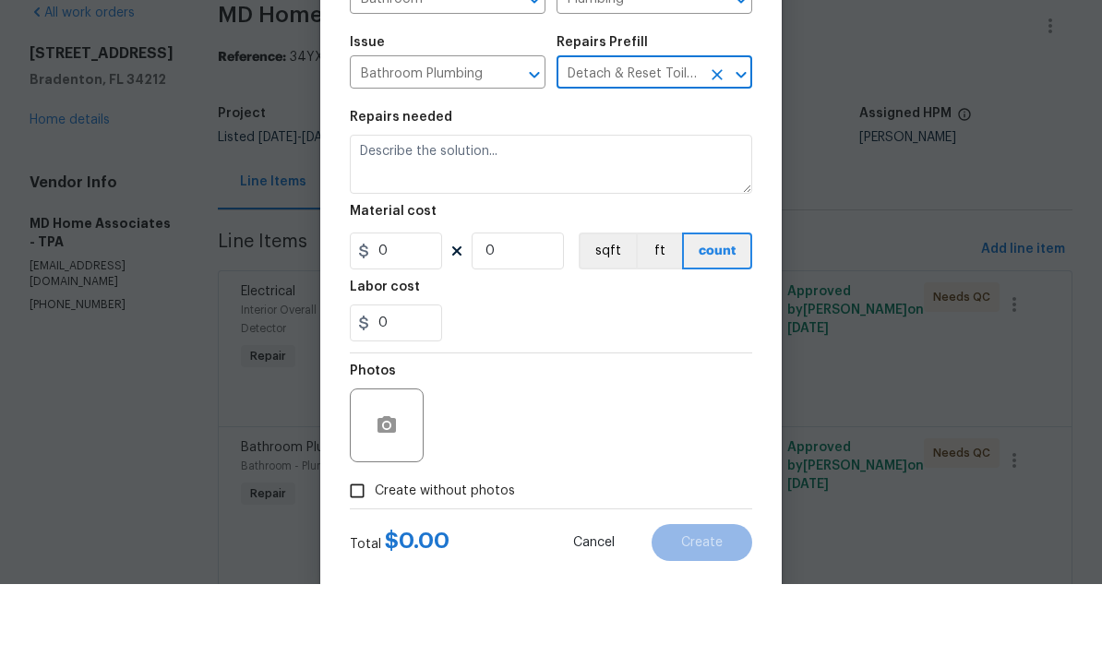
type textarea "Detach, store and reset the toilet as needed for other repairs. Ensure that the…"
type input "1"
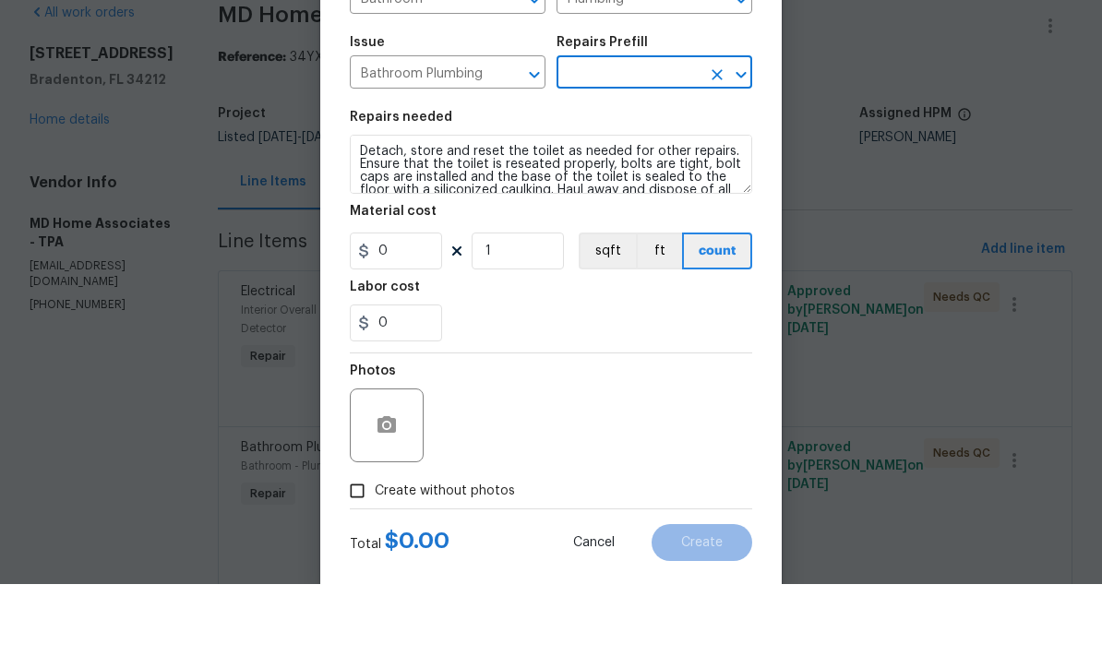
type input "Detach & Reset Toilet $59.14"
type input "59.14"
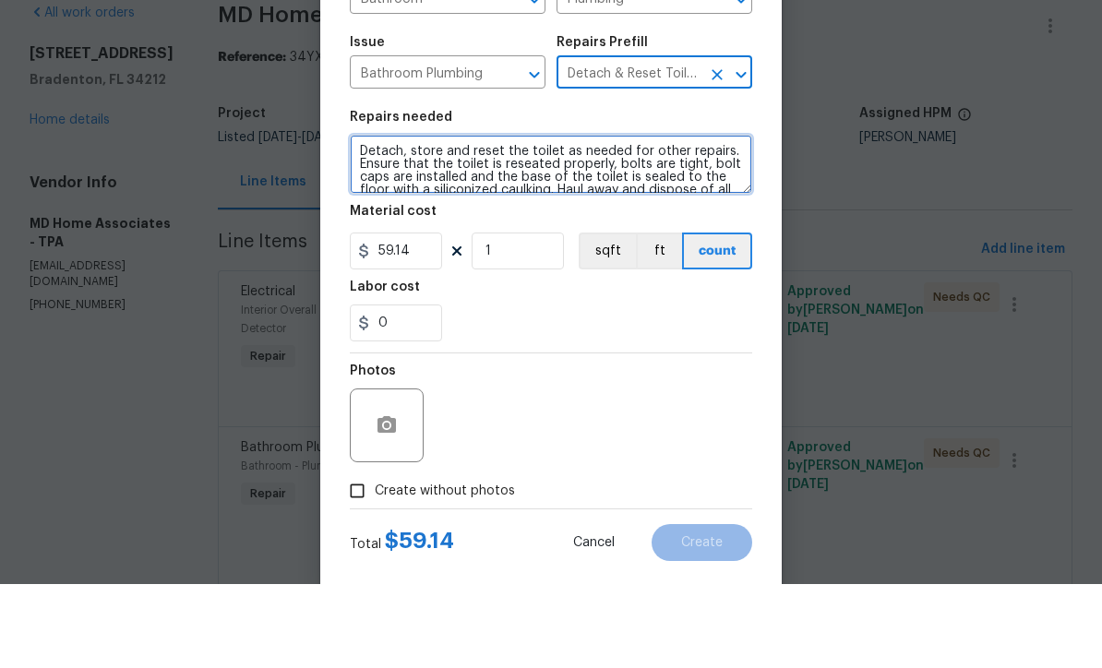
click at [478, 219] on textarea "Detach, store and reset the toilet as needed for other repairs. Ensure that the…" at bounding box center [551, 248] width 403 height 59
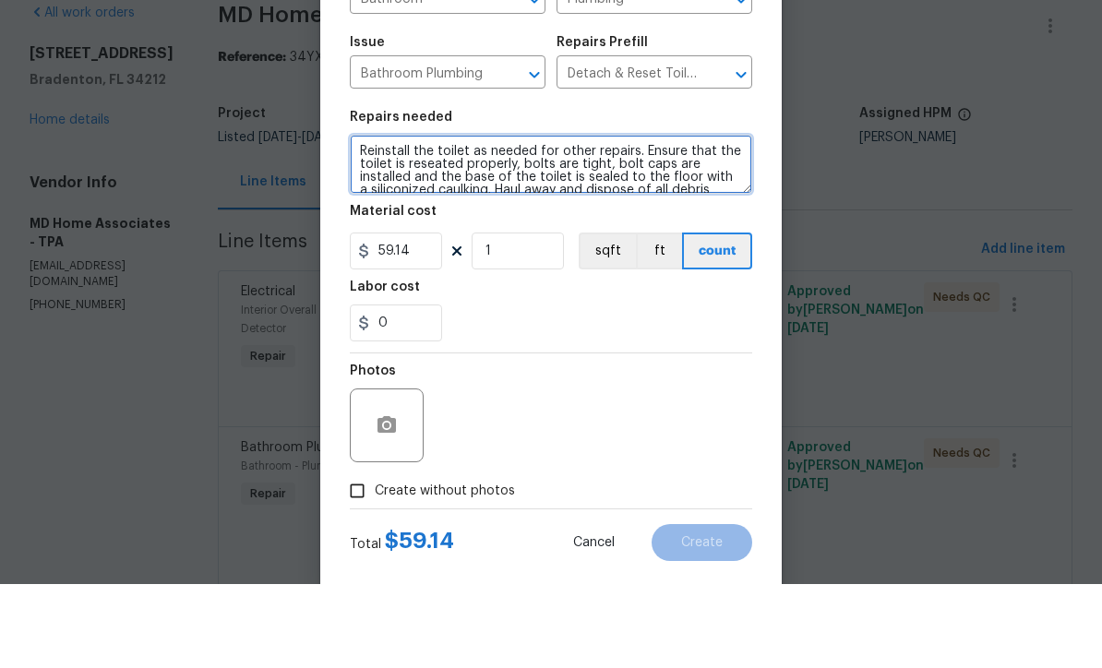
click at [623, 219] on textarea "Reinstall the toilet as needed for other repairs. Ensure that the toilet is res…" at bounding box center [551, 248] width 403 height 59
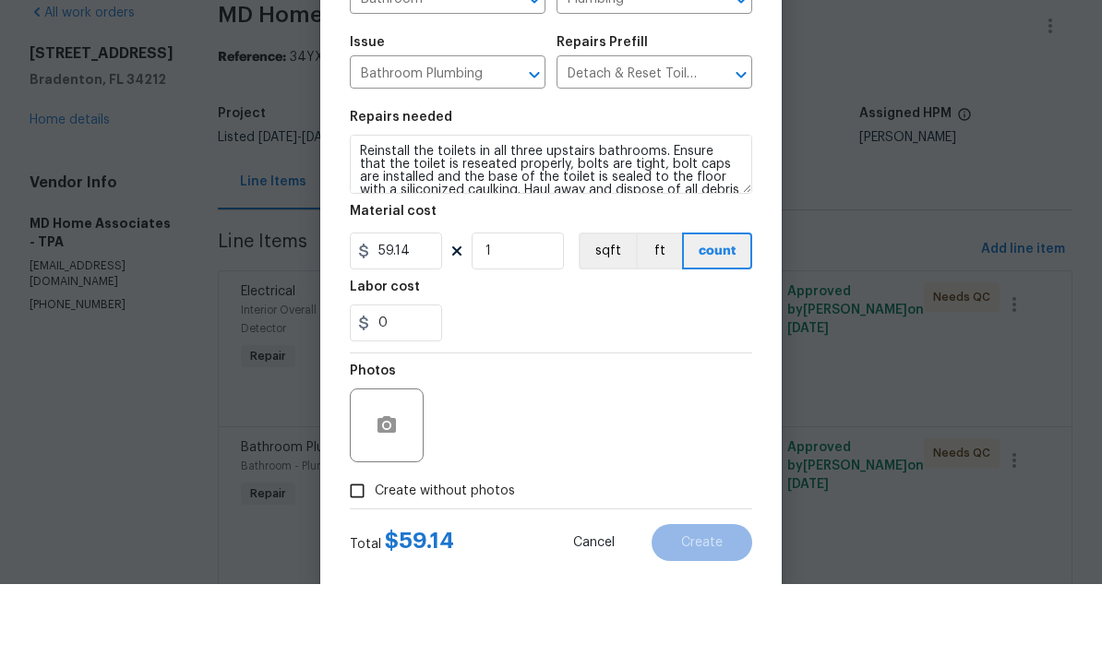
scroll to position [61, 0]
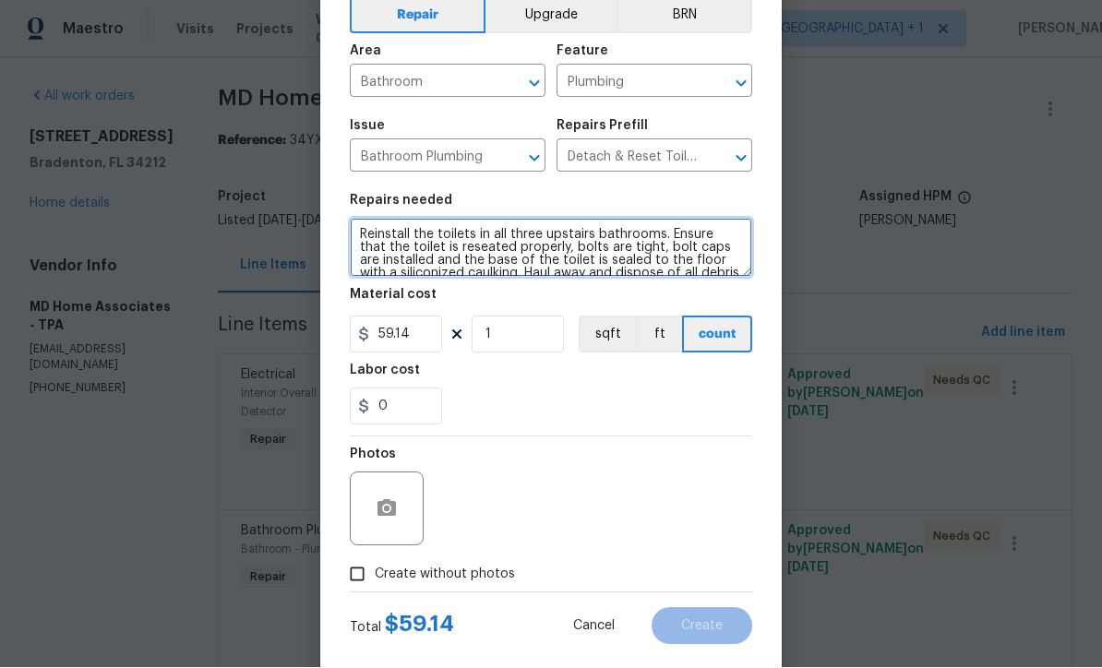
type textarea "Reinstall the toilets in all three upstairs bathrooms. Ensure that the toilet i…"
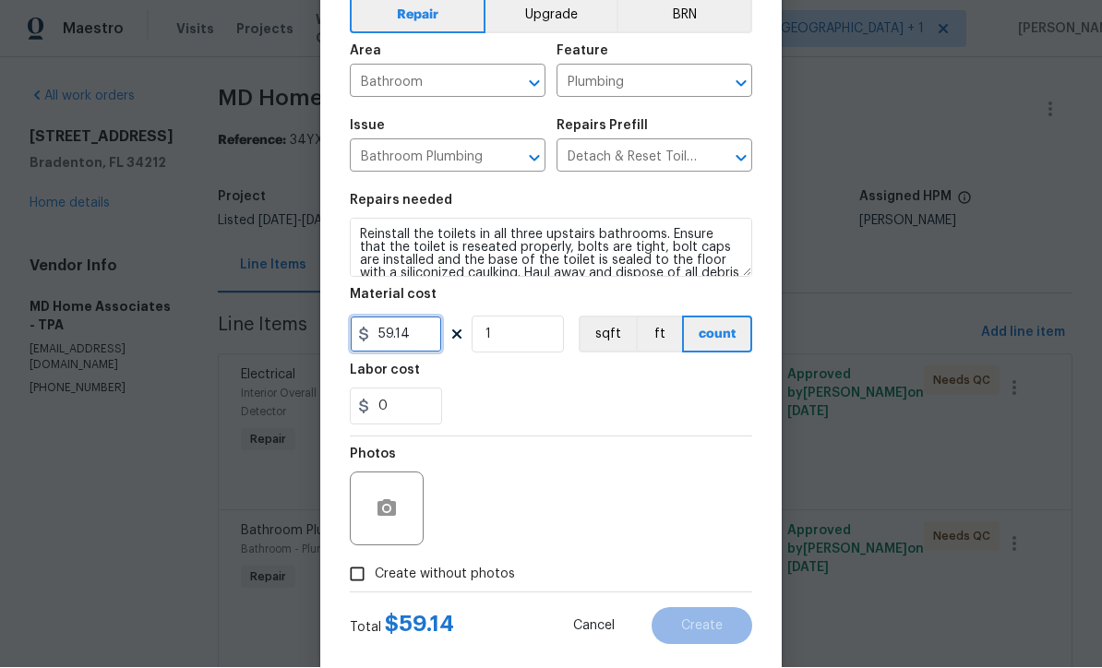
click at [418, 343] on input "59.14" at bounding box center [396, 335] width 92 height 37
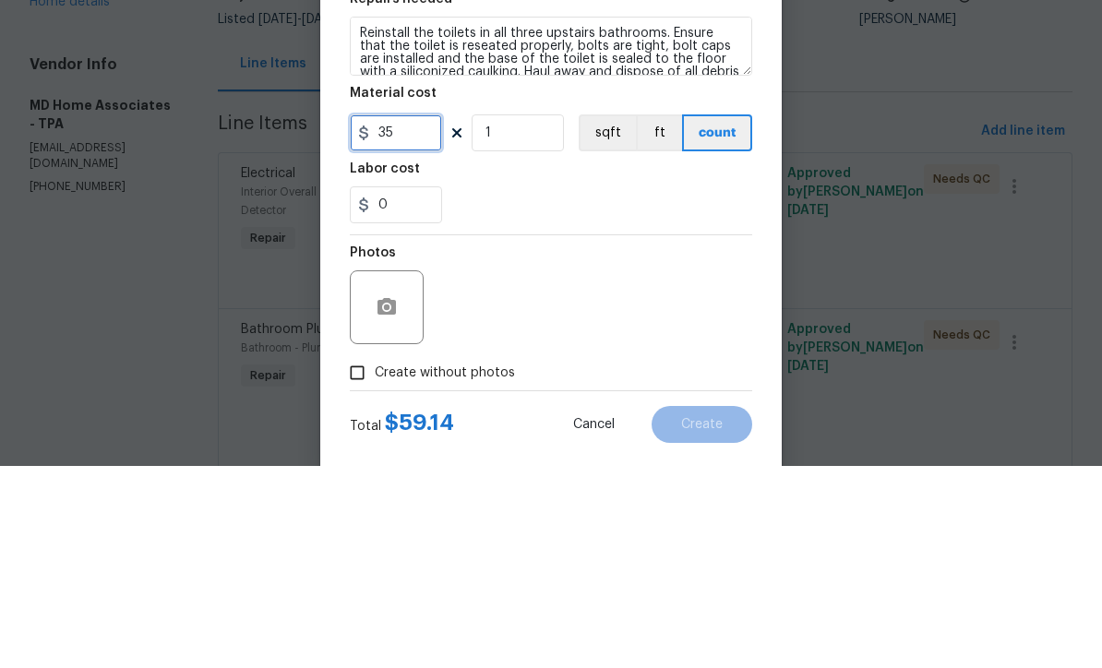
type input "35"
click at [580, 317] on button "sqft" at bounding box center [607, 335] width 57 height 37
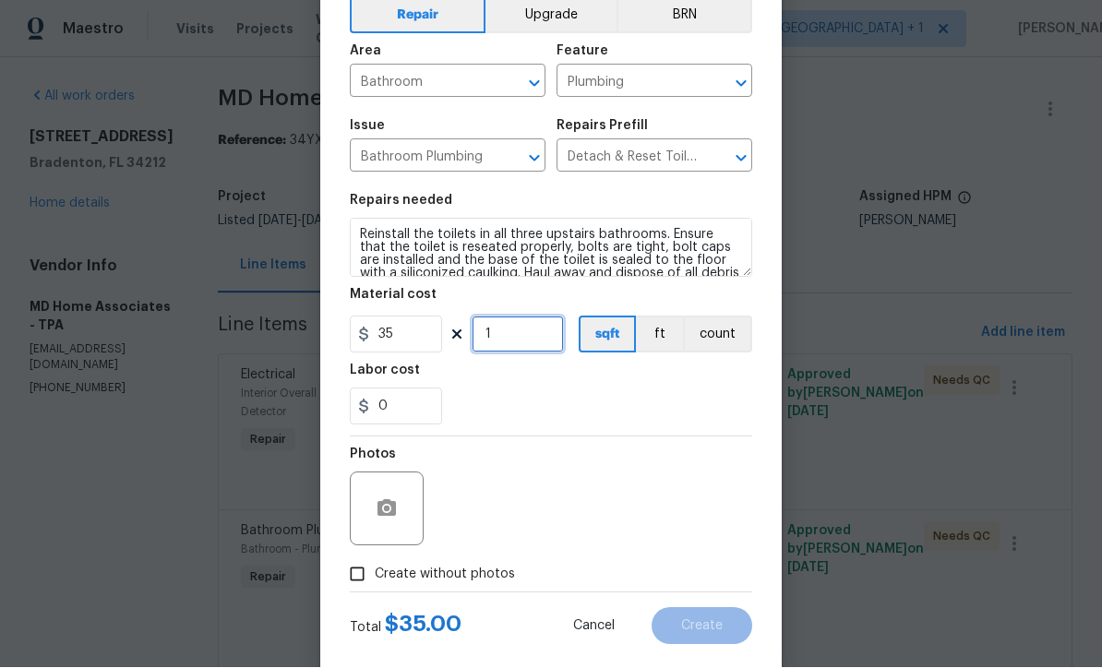
click at [518, 346] on input "1" at bounding box center [518, 335] width 92 height 37
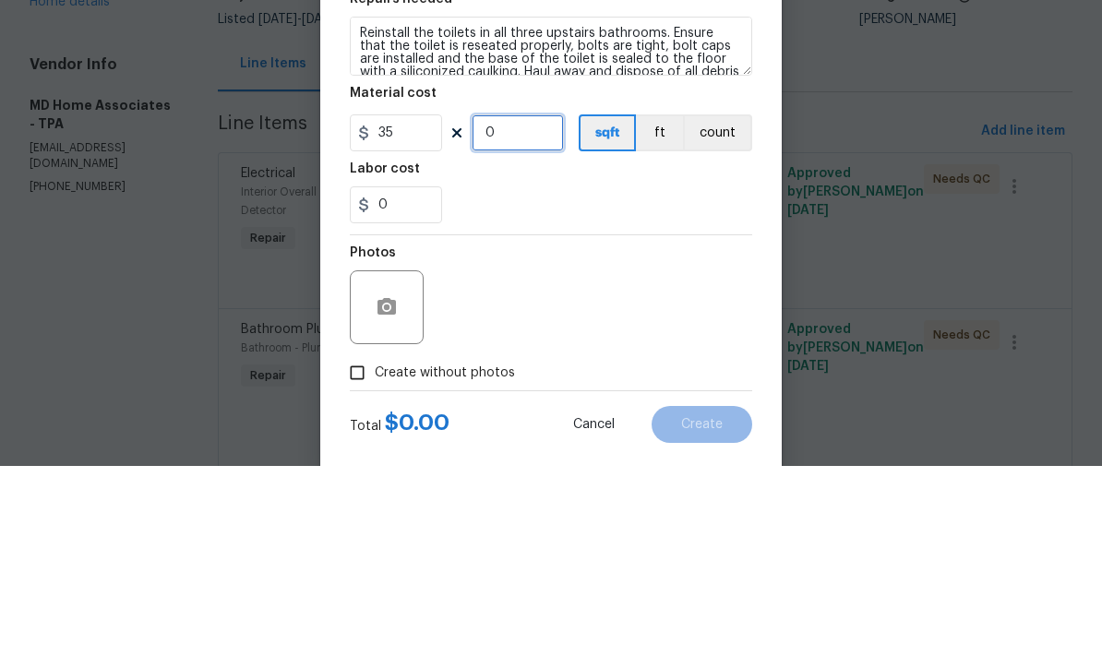
type input "3"
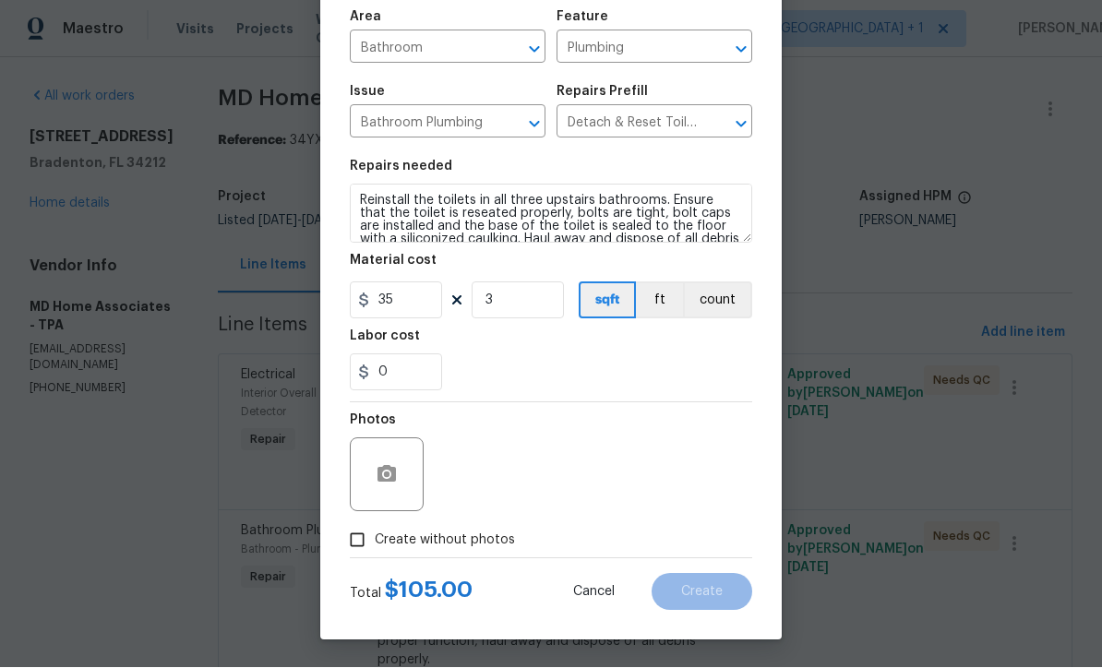
scroll to position [130, 0]
click at [357, 546] on input "Create without photos" at bounding box center [357, 540] width 35 height 35
checkbox input "true"
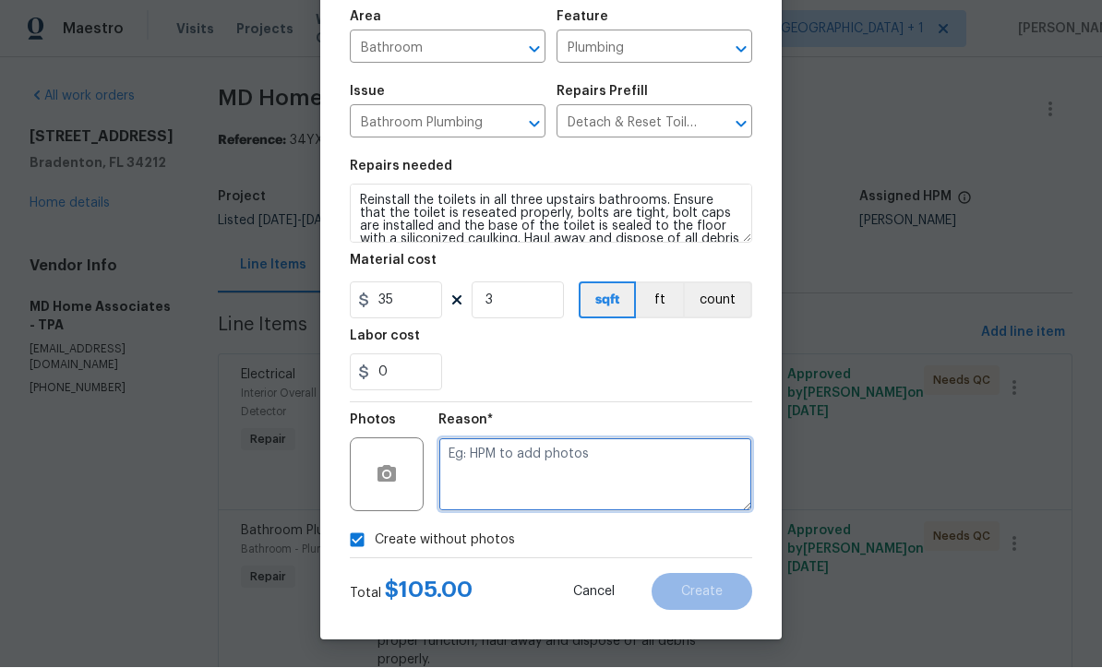
click at [569, 485] on textarea at bounding box center [596, 476] width 314 height 74
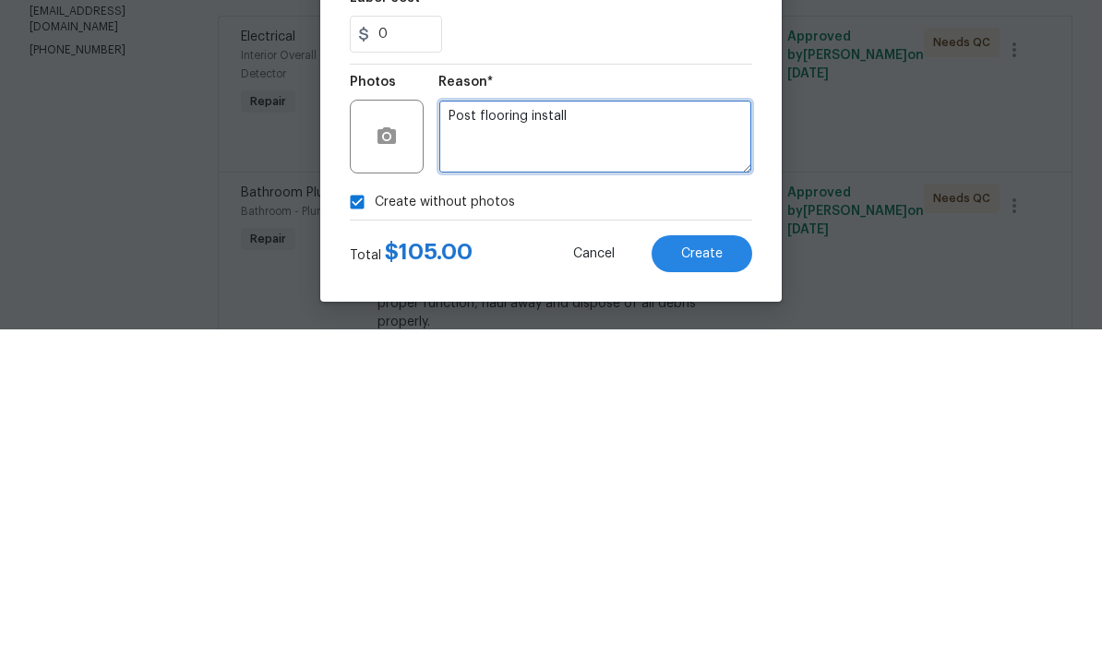
type textarea "Post flooring install"
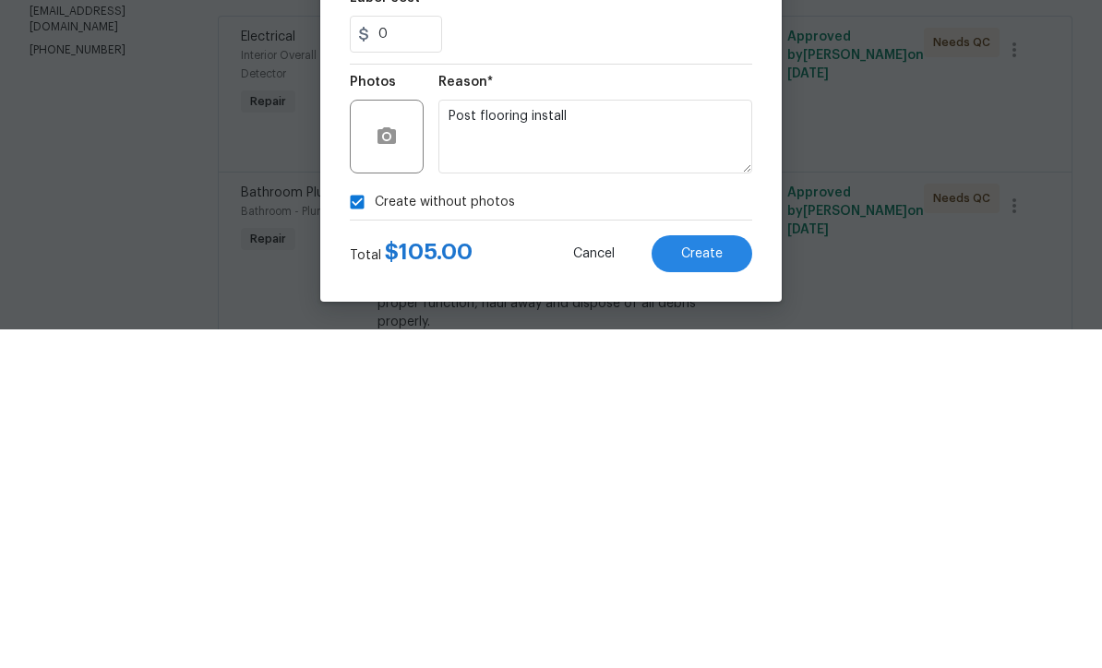
click at [700, 586] on span "Create" at bounding box center [702, 593] width 42 height 14
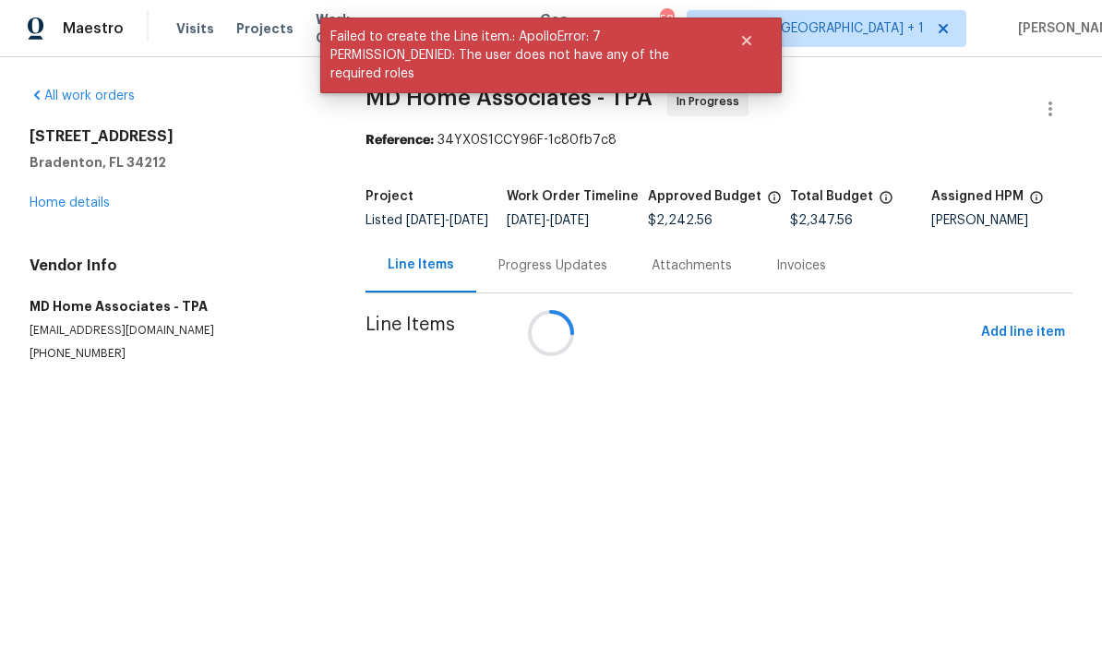
scroll to position [1, 0]
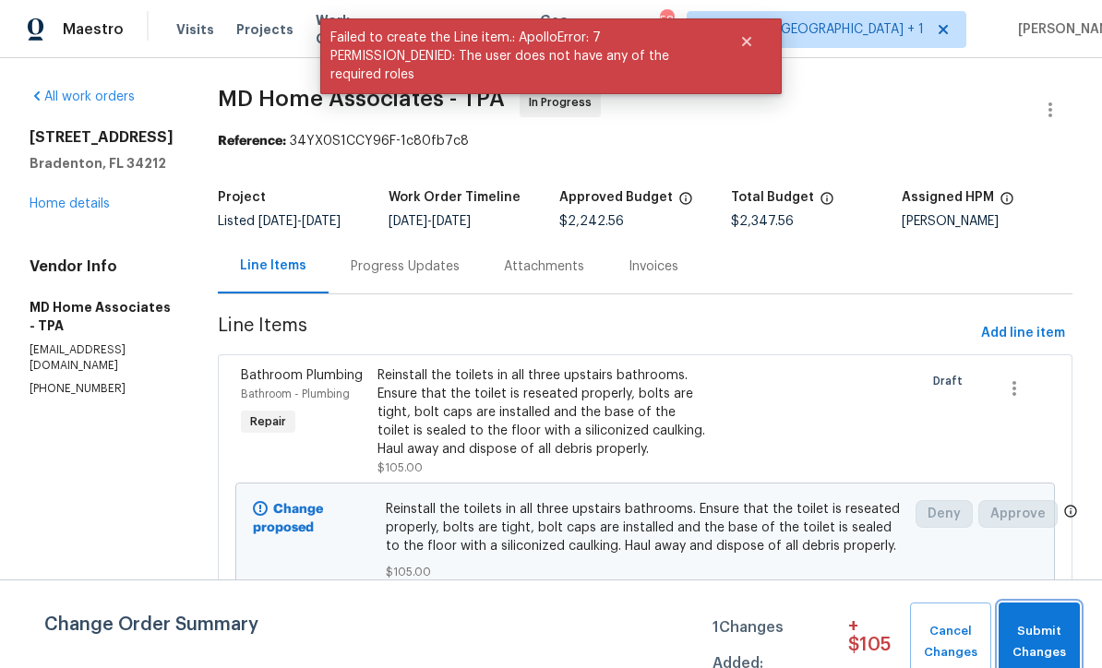
click at [1040, 642] on span "Submit Changes" at bounding box center [1040, 642] width 64 height 42
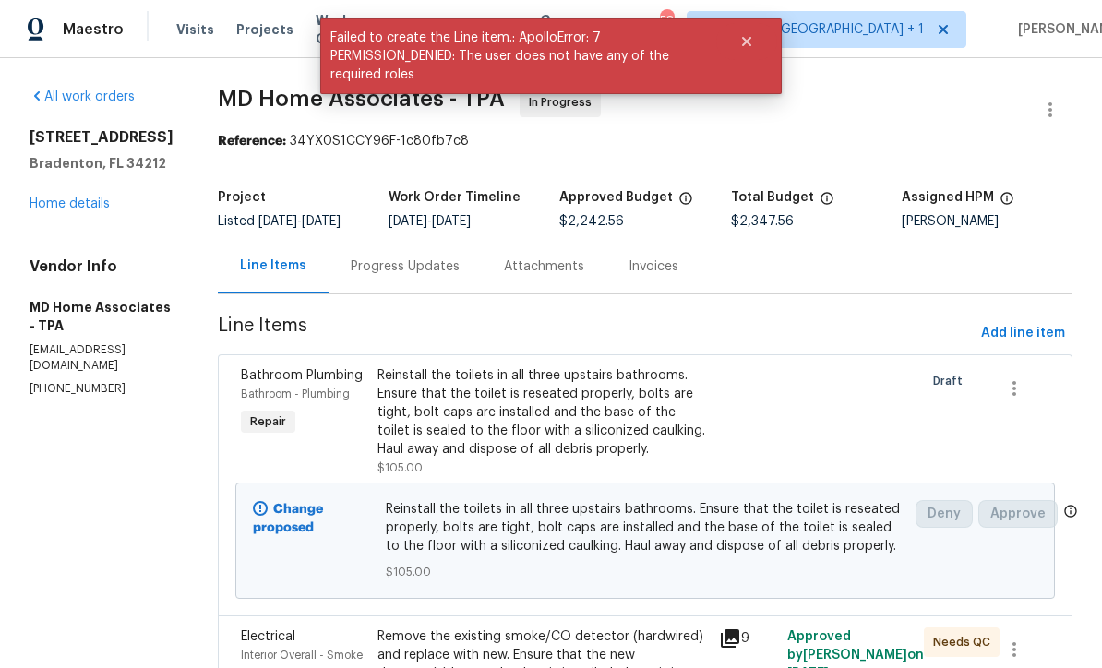
scroll to position [0, 0]
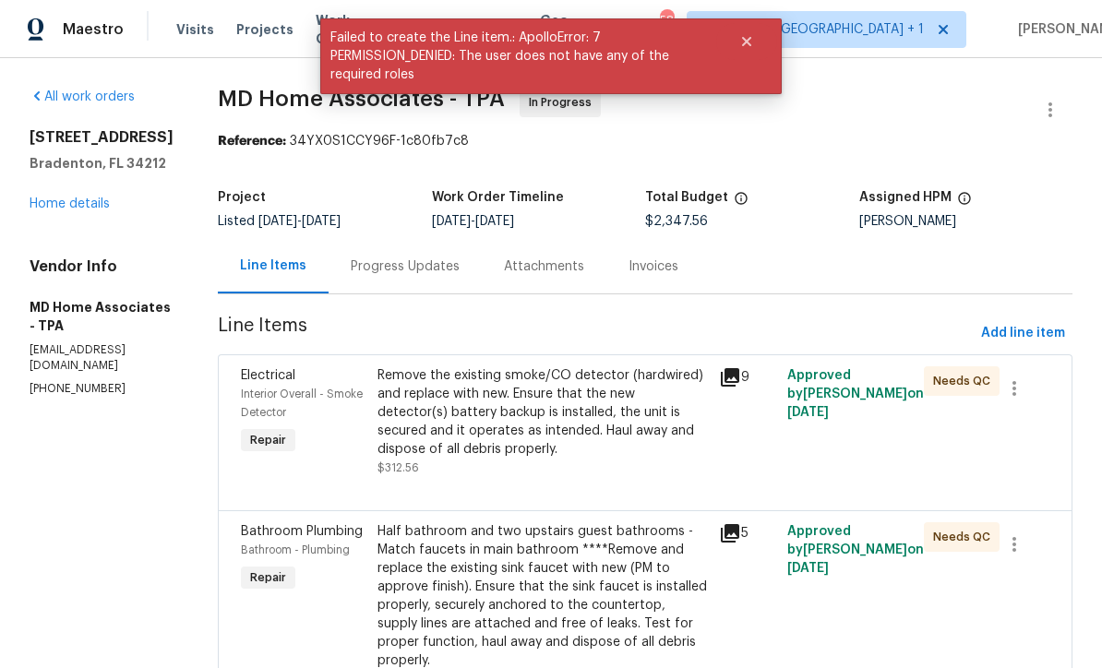
click at [81, 204] on link "Home details" at bounding box center [70, 204] width 80 height 13
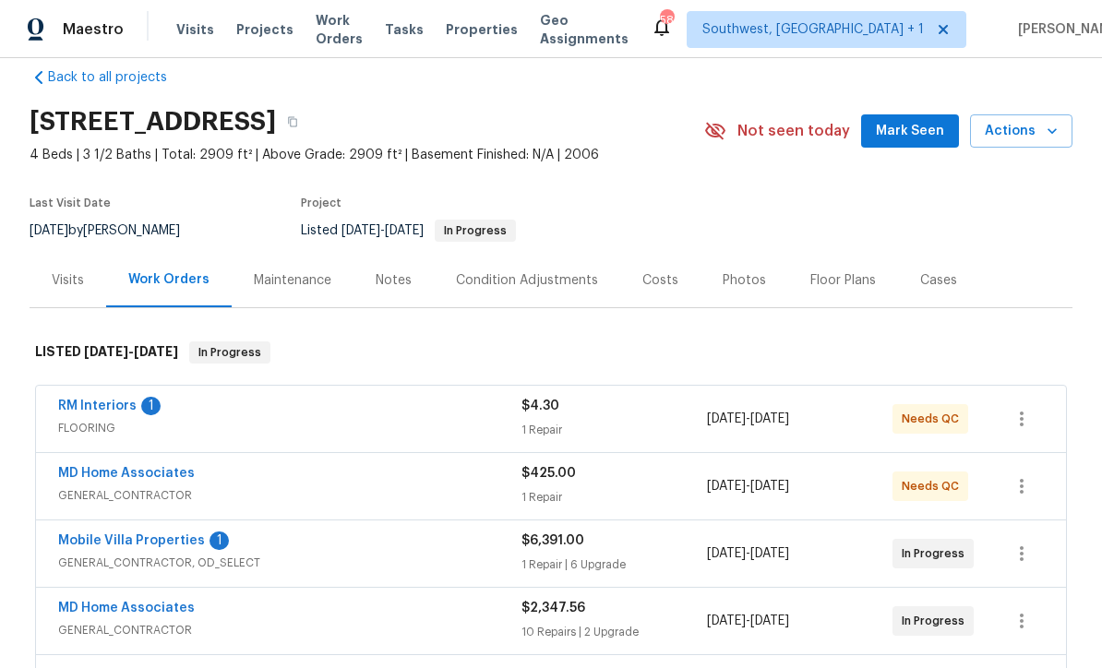
scroll to position [58, 0]
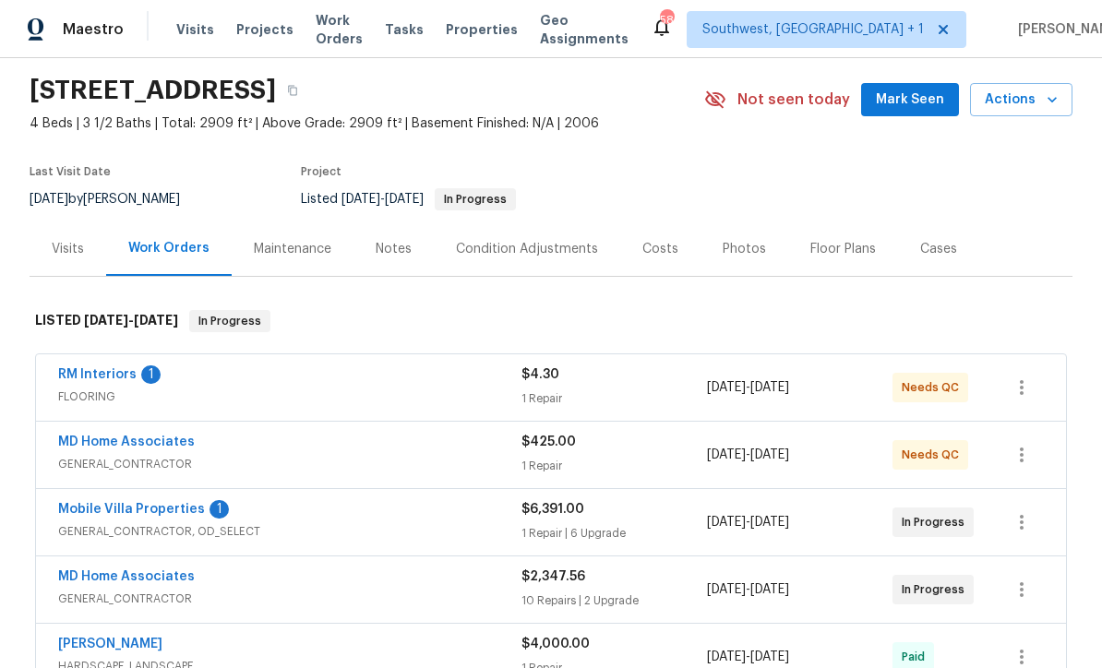
click at [632, 458] on div "1 Repair" at bounding box center [615, 466] width 186 height 18
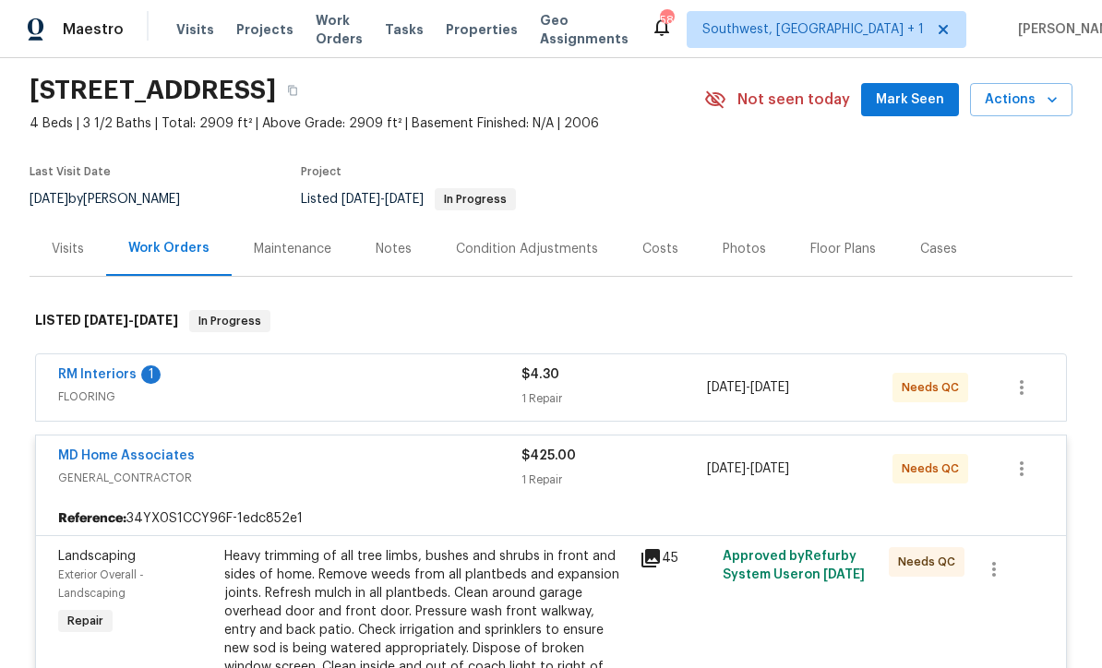
click at [63, 379] on link "RM Interiors" at bounding box center [97, 374] width 78 height 13
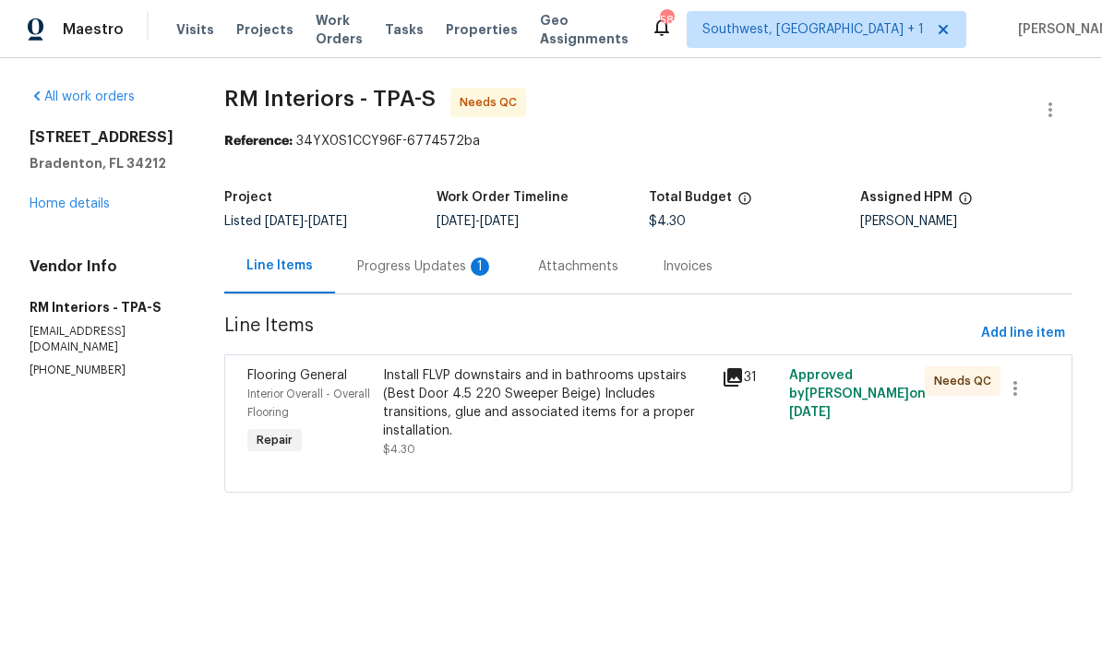
click at [626, 427] on div "Install FLVP downstairs and in bathrooms upstairs (Best Door 4.5 220 Sweeper Be…" at bounding box center [547, 404] width 328 height 74
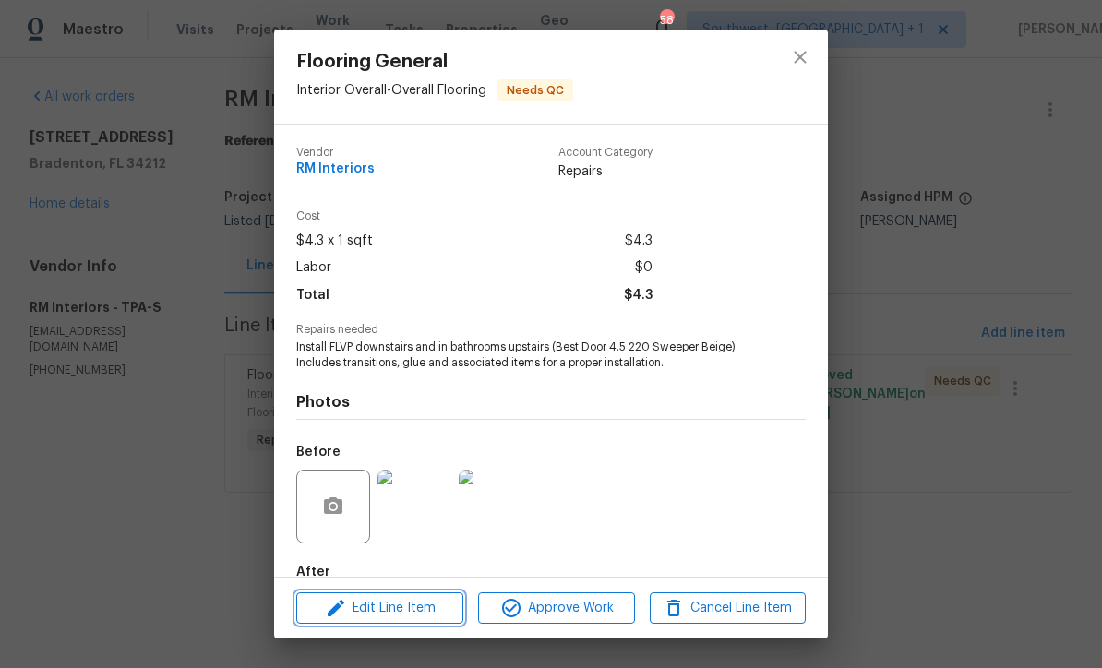
click at [434, 613] on span "Edit Line Item" at bounding box center [380, 608] width 156 height 23
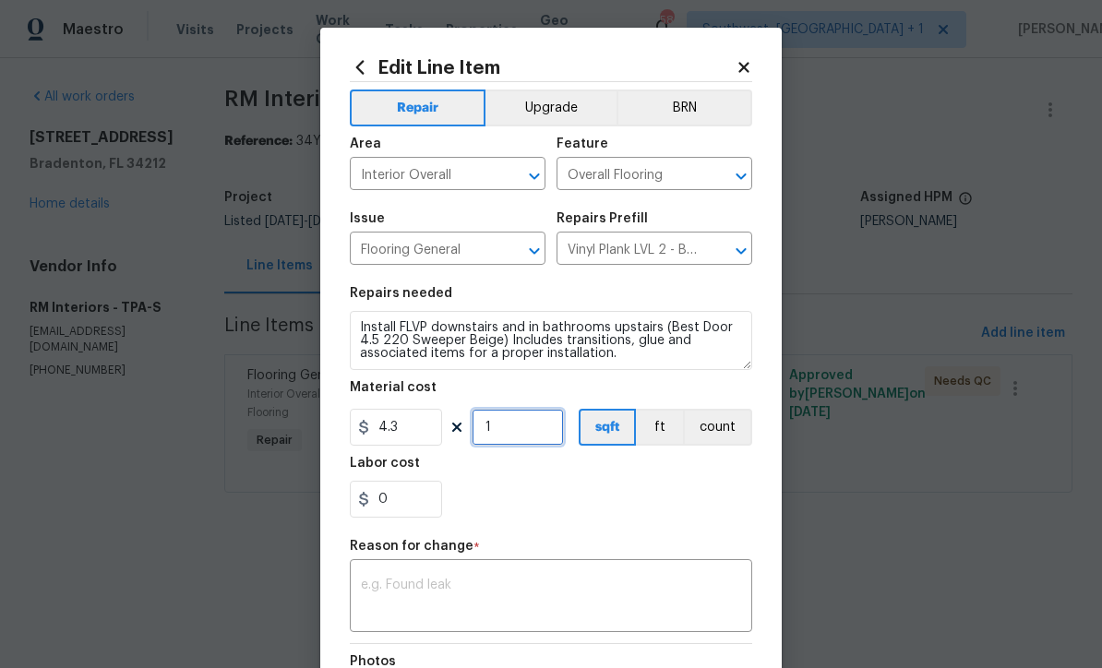
click at [541, 427] on input "1" at bounding box center [518, 427] width 92 height 37
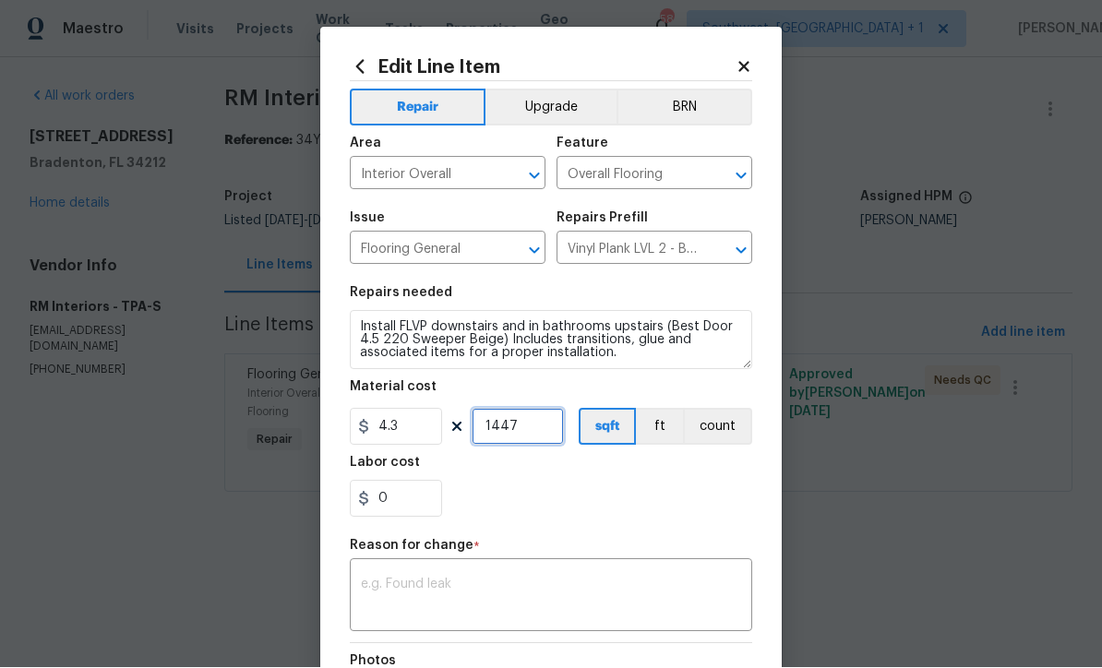
type input "1447"
click at [541, 578] on div "x ​" at bounding box center [551, 598] width 403 height 68
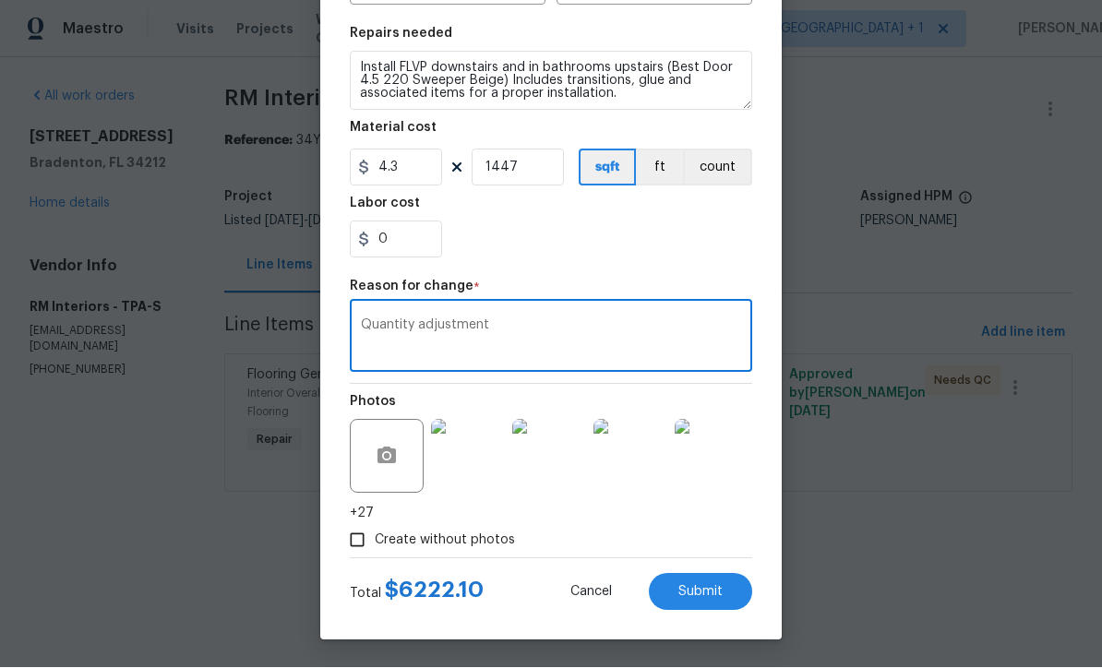
scroll to position [263, 0]
type textarea "Quantity adjustment"
click at [707, 599] on button "Submit" at bounding box center [700, 592] width 103 height 37
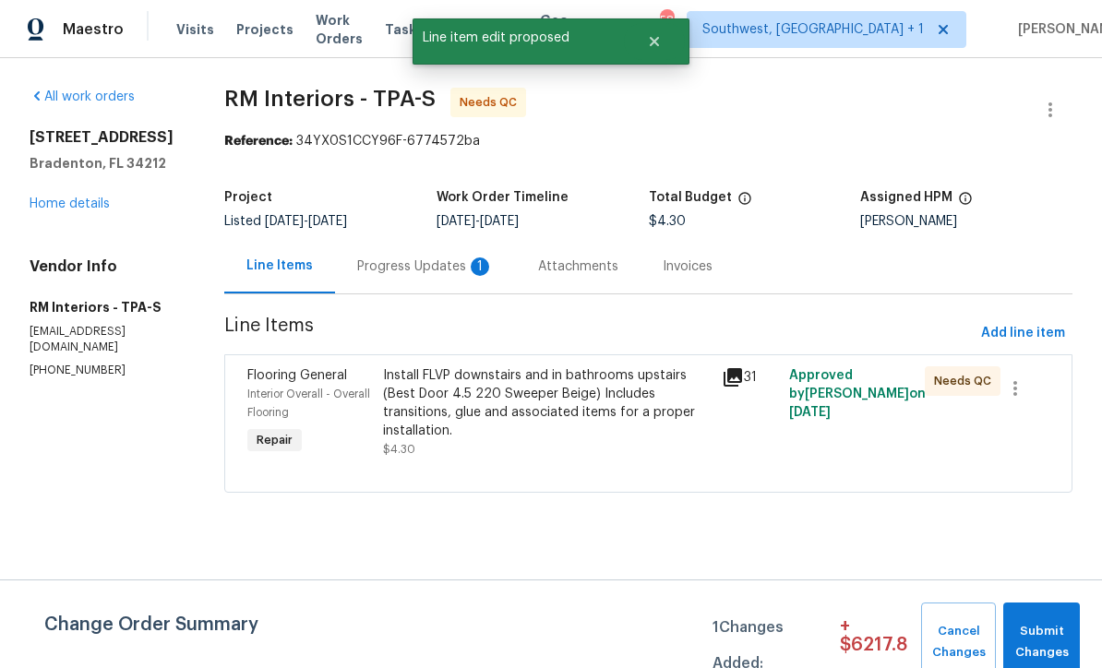
scroll to position [0, 0]
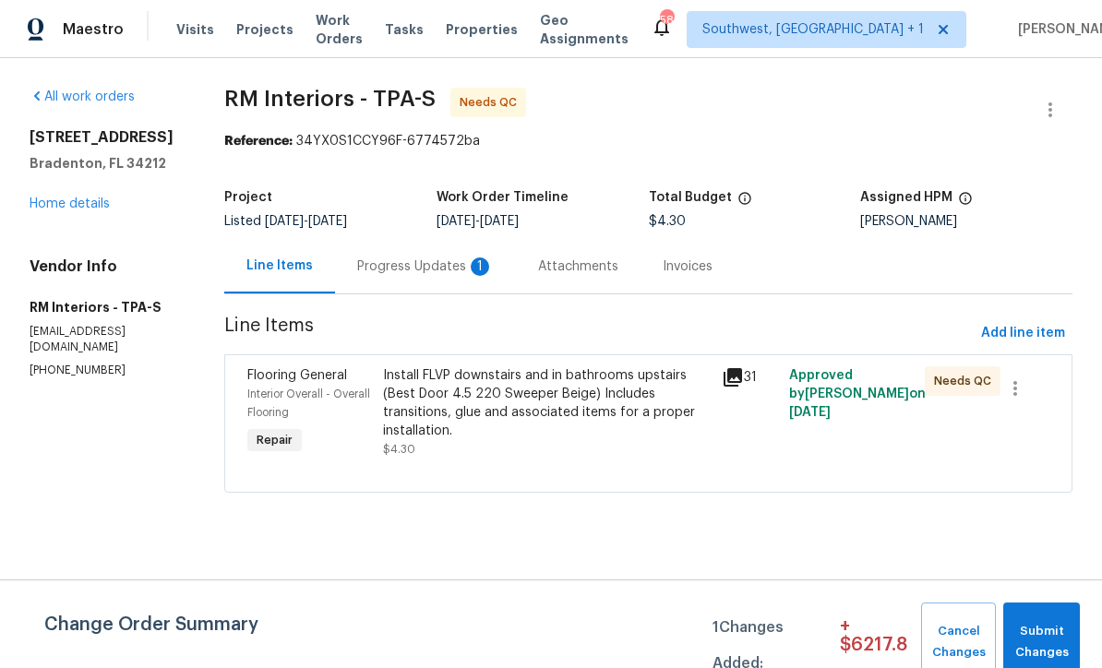
click at [578, 429] on div "Install FLVP downstairs and in bathrooms upstairs (Best Door 4.5 220 Sweeper Be…" at bounding box center [547, 404] width 328 height 74
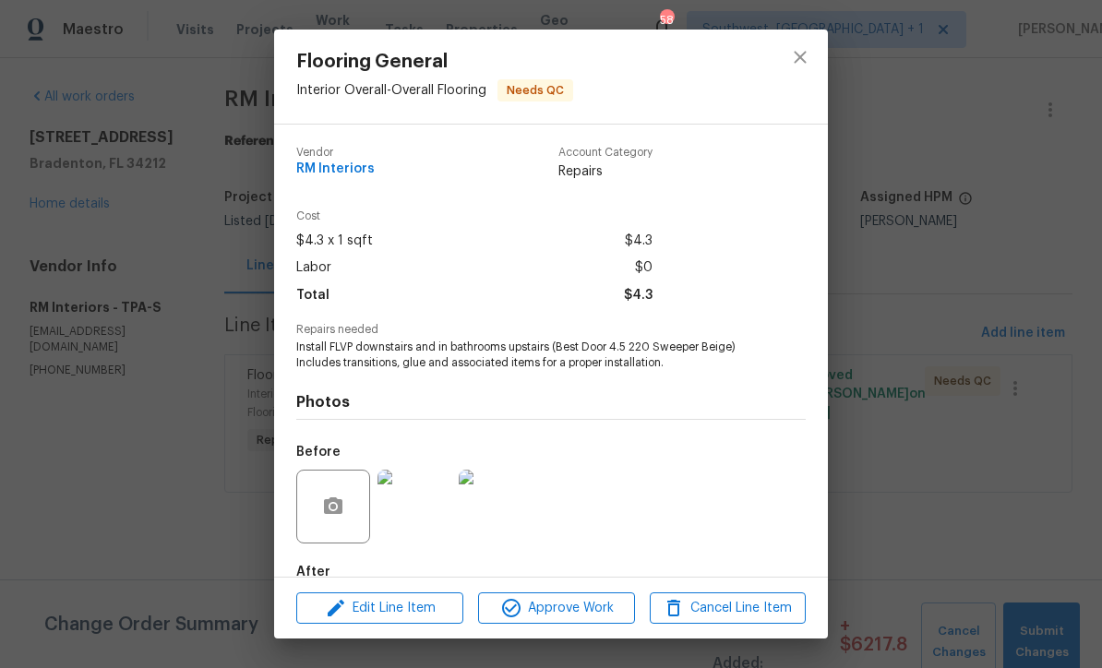
click at [948, 490] on div "Flooring General Interior Overall - Overall Flooring Needs QC Vendor RM Interio…" at bounding box center [551, 334] width 1102 height 668
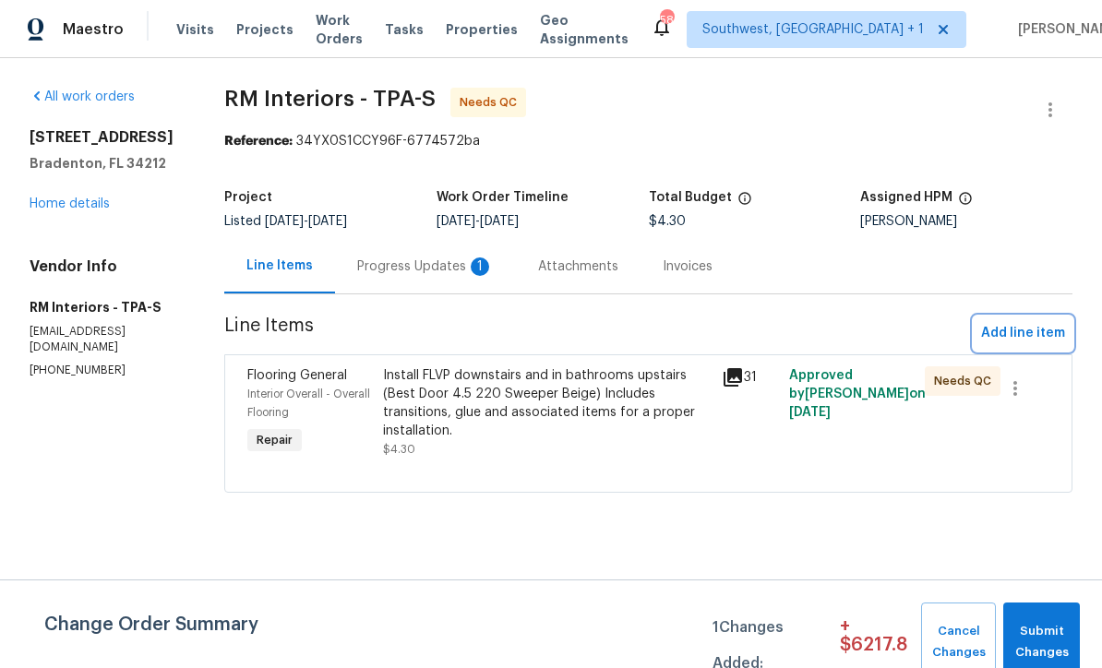
click at [1024, 337] on span "Add line item" at bounding box center [1023, 333] width 84 height 23
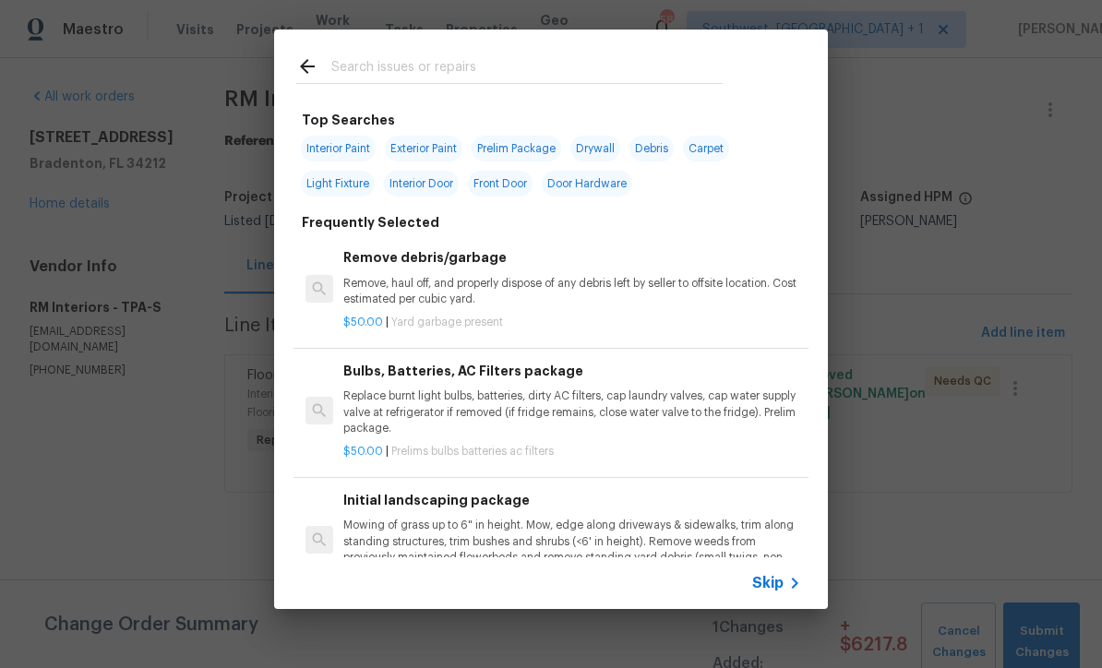
click at [775, 591] on span "Skip" at bounding box center [767, 583] width 31 height 18
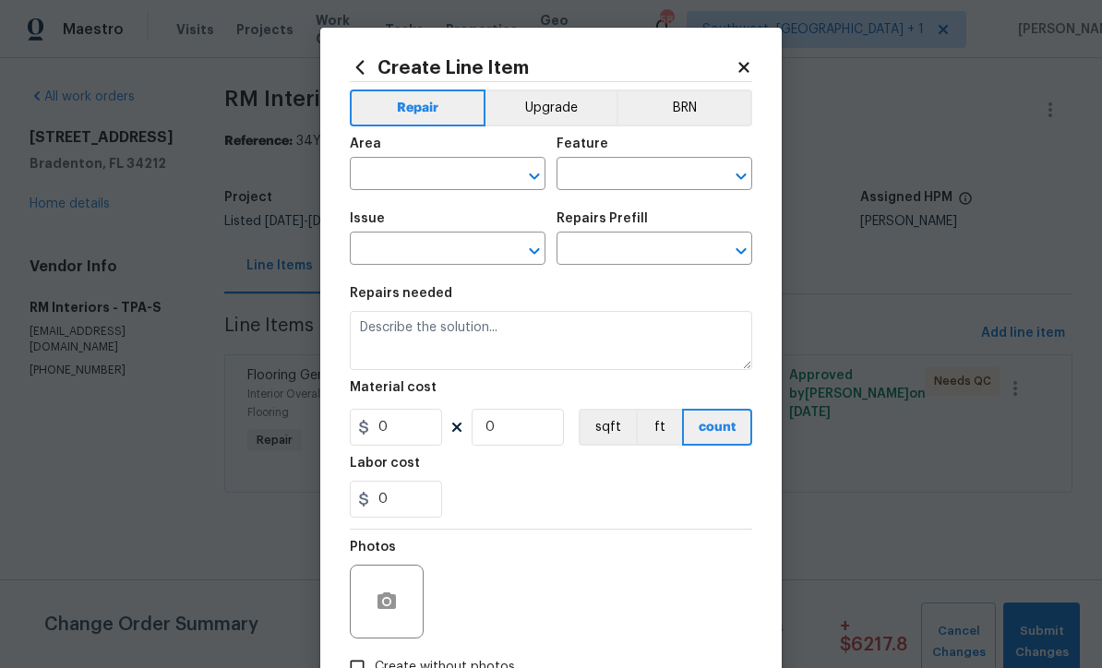
click at [449, 176] on input "text" at bounding box center [422, 176] width 144 height 29
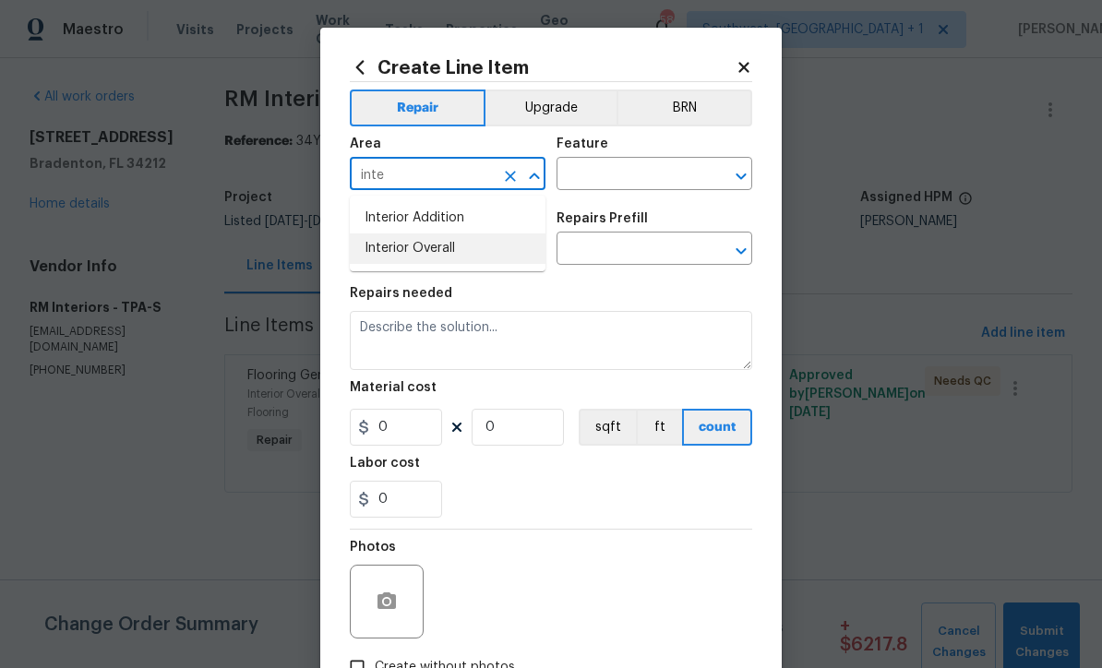
click at [445, 249] on li "Interior Overall" at bounding box center [448, 249] width 196 height 30
type input "Interior Overall"
click at [627, 180] on input "text" at bounding box center [629, 176] width 144 height 29
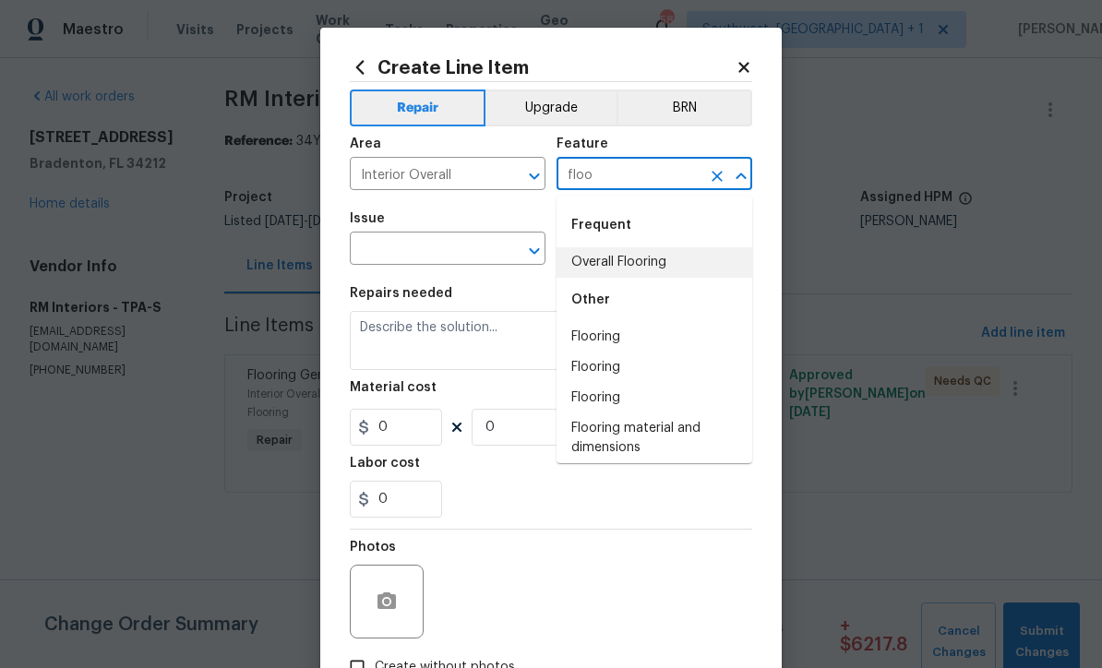
click at [645, 261] on li "Overall Flooring" at bounding box center [655, 262] width 196 height 30
type input "Overall Flooring"
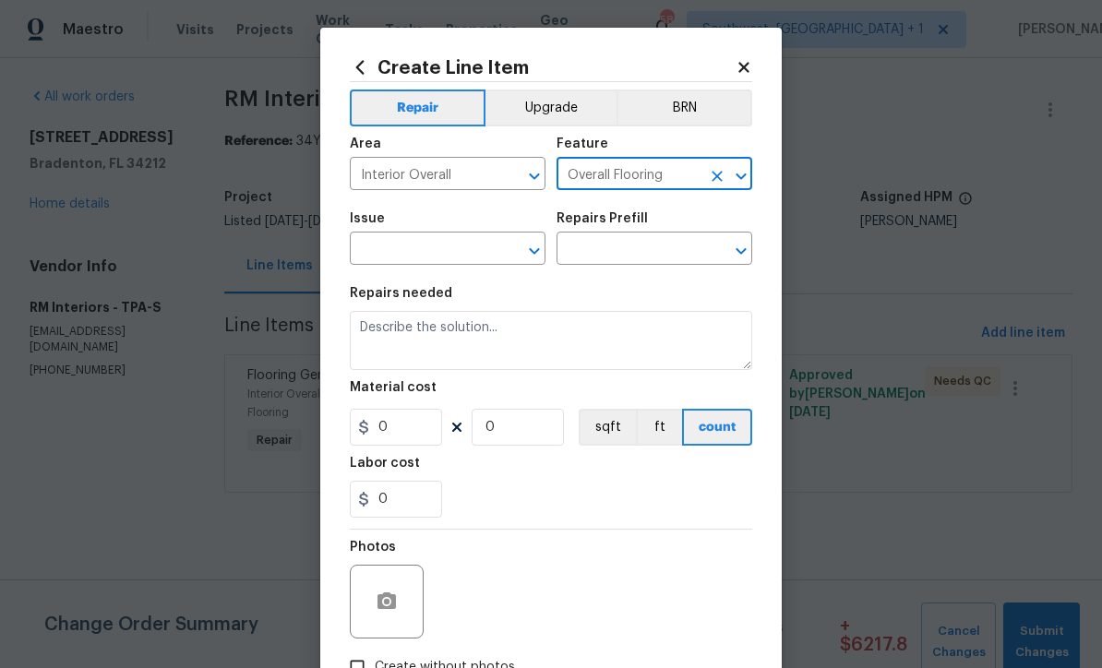
click at [451, 259] on input "text" at bounding box center [422, 250] width 144 height 29
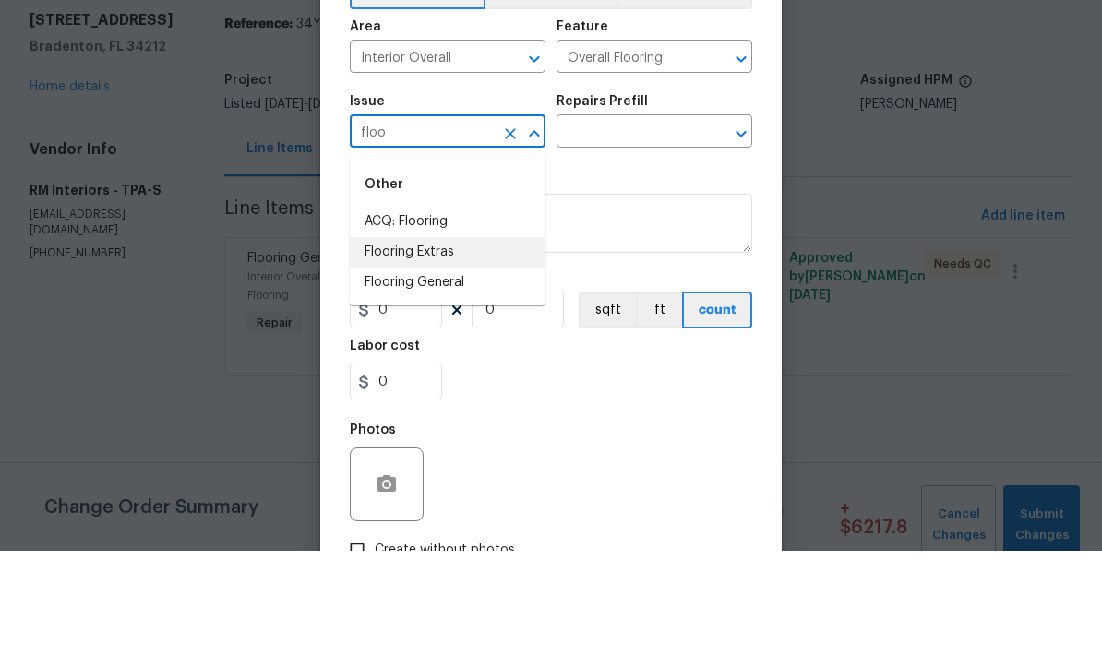
click at [439, 355] on li "Flooring Extras" at bounding box center [448, 370] width 196 height 30
type input "Flooring Extras"
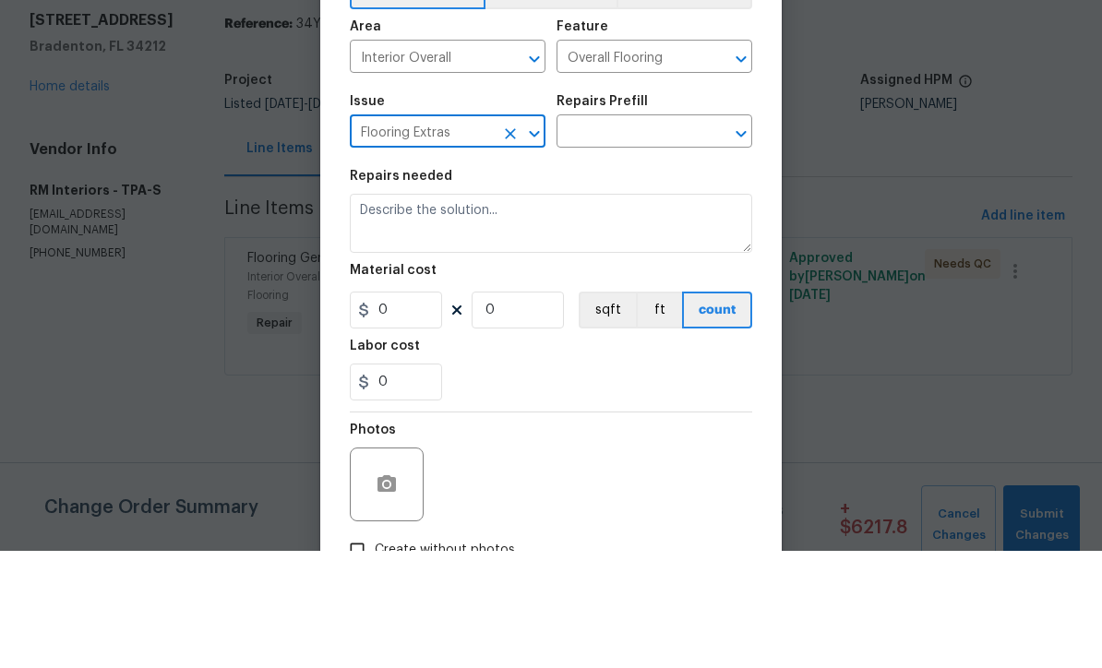
click at [653, 236] on input "text" at bounding box center [629, 250] width 144 height 29
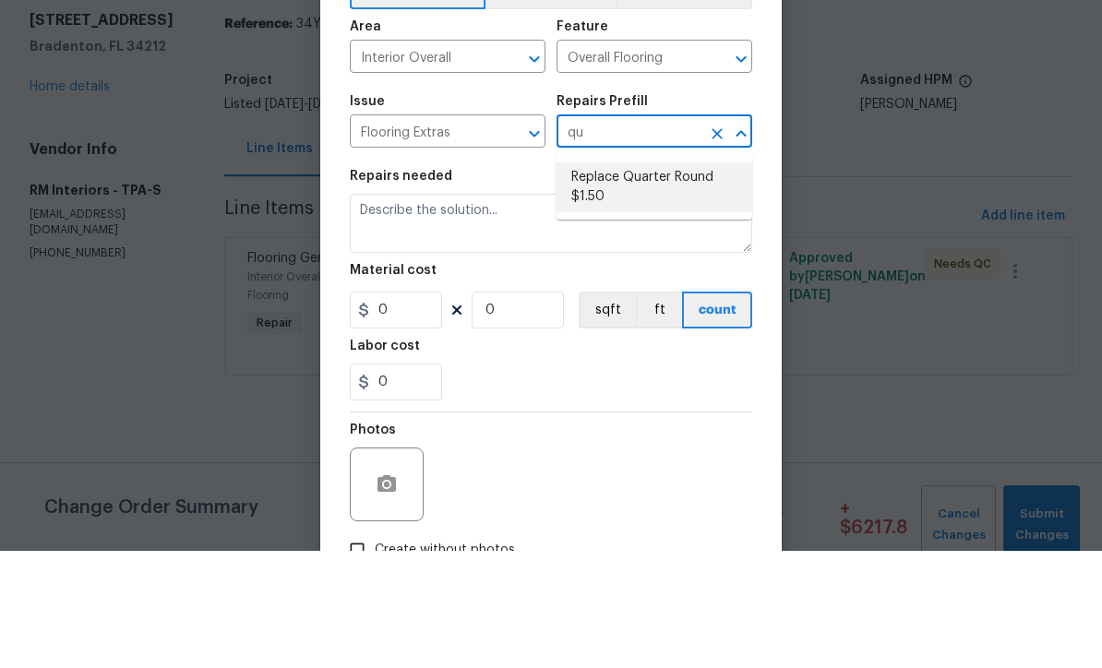
click at [657, 280] on li "Replace Quarter Round $1.50" at bounding box center [655, 305] width 196 height 50
type input "Replace Quarter Round $1.50"
type textarea "Replace Quarter Round"
type input "1"
type input "Replace Quarter Round $1.50"
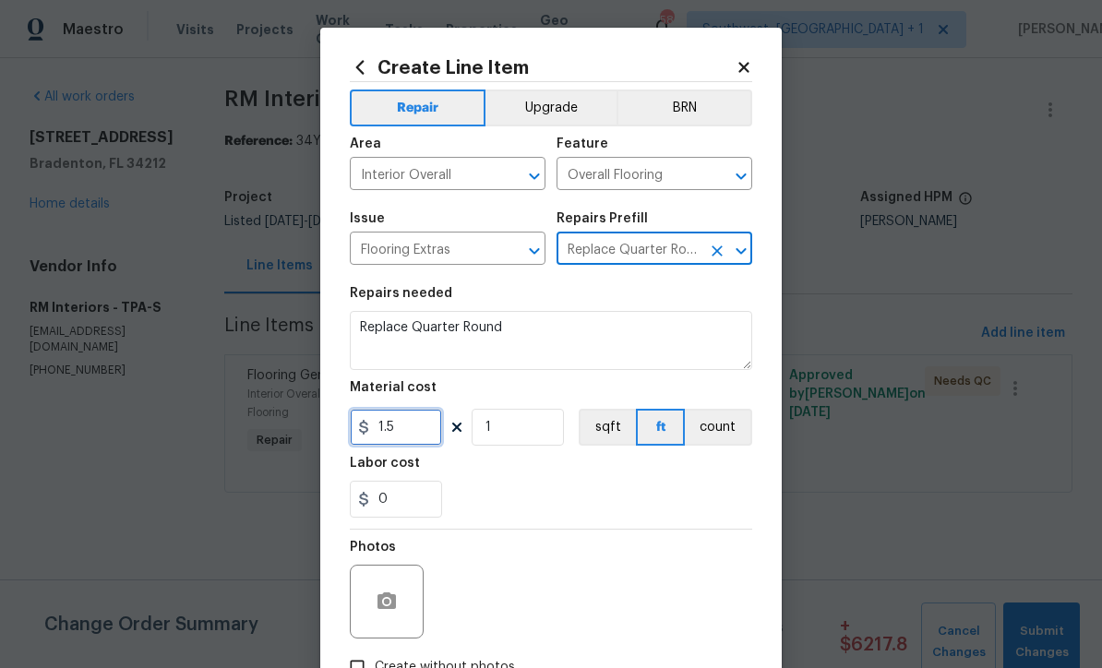
click at [441, 442] on input "1.5" at bounding box center [396, 427] width 92 height 37
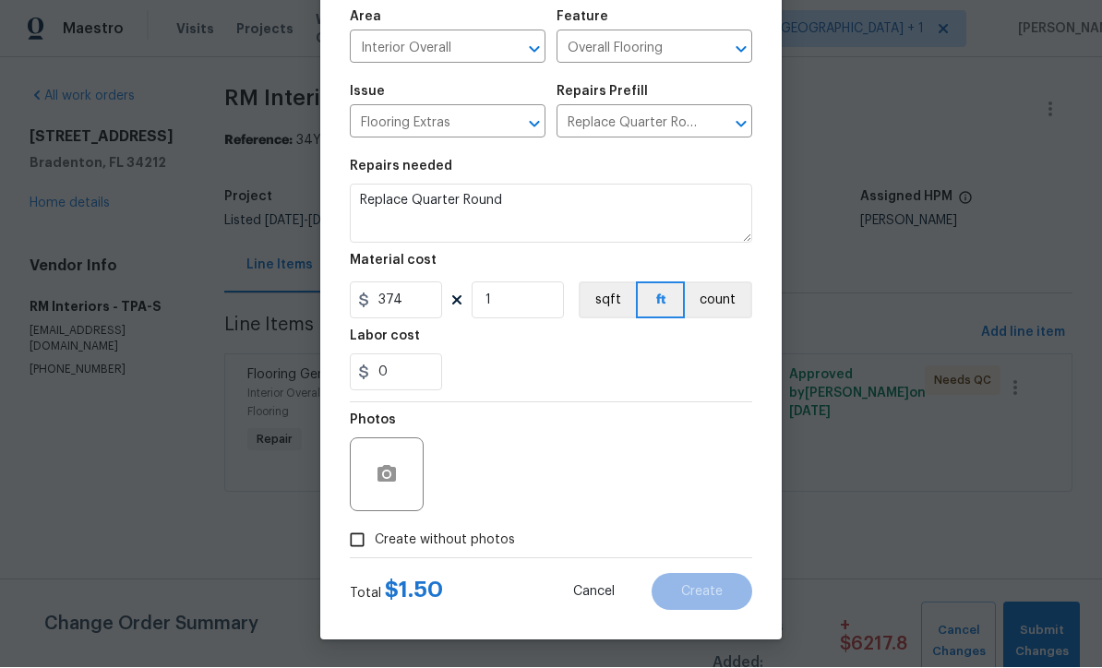
scroll to position [130, 0]
type input "374"
click at [357, 553] on input "Create without photos" at bounding box center [357, 540] width 35 height 35
checkbox input "true"
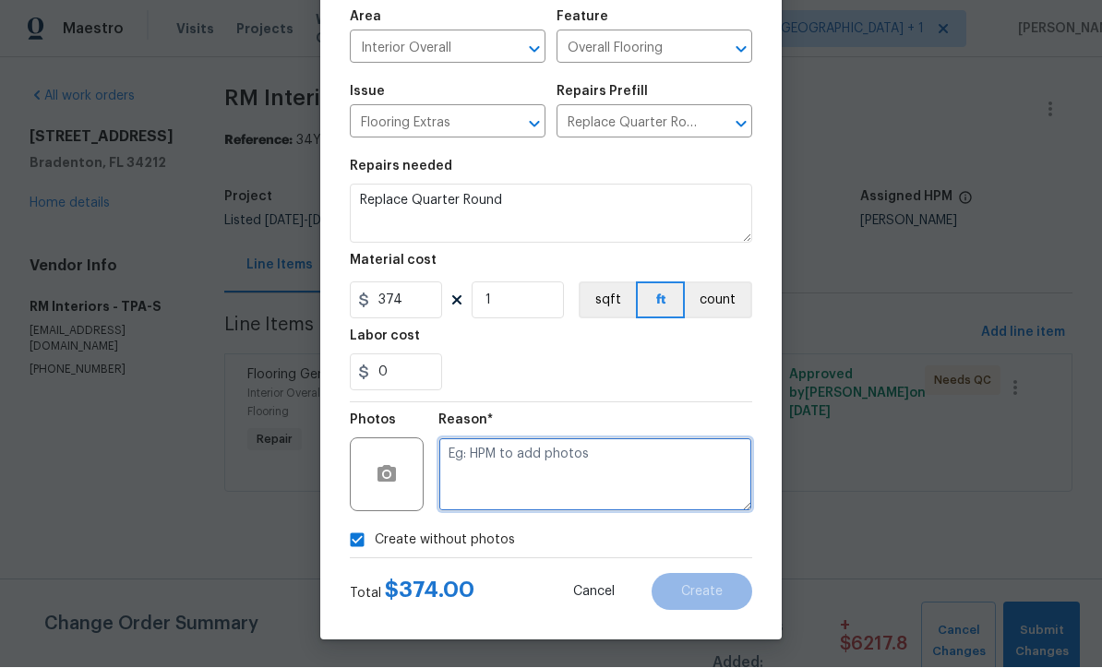
click at [533, 483] on textarea at bounding box center [596, 476] width 314 height 74
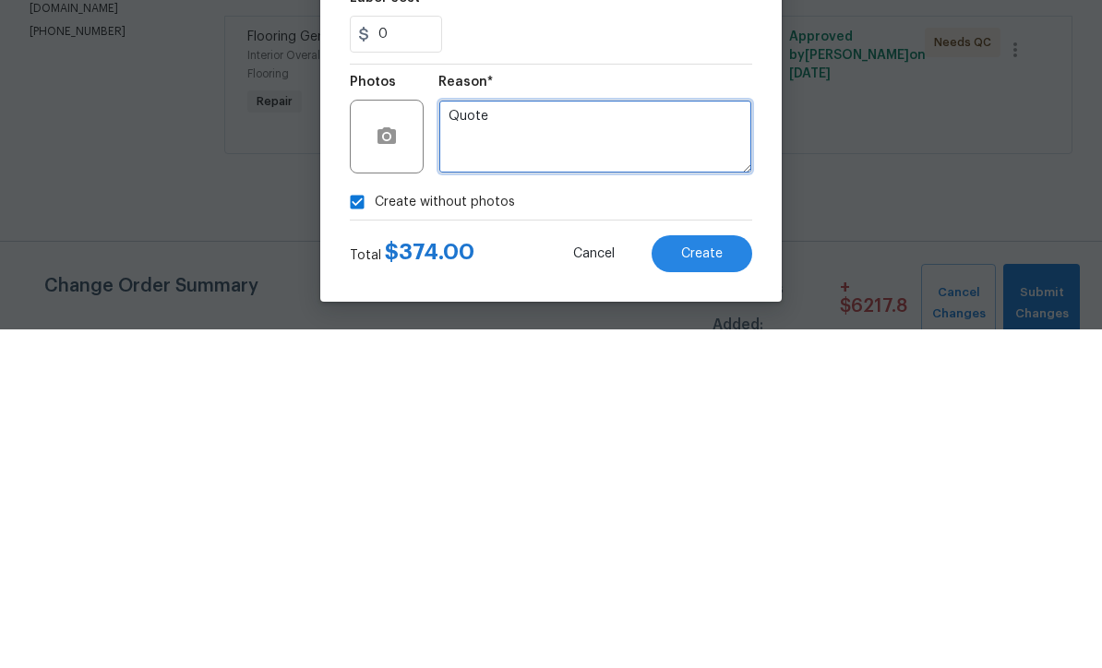
type textarea "Quote"
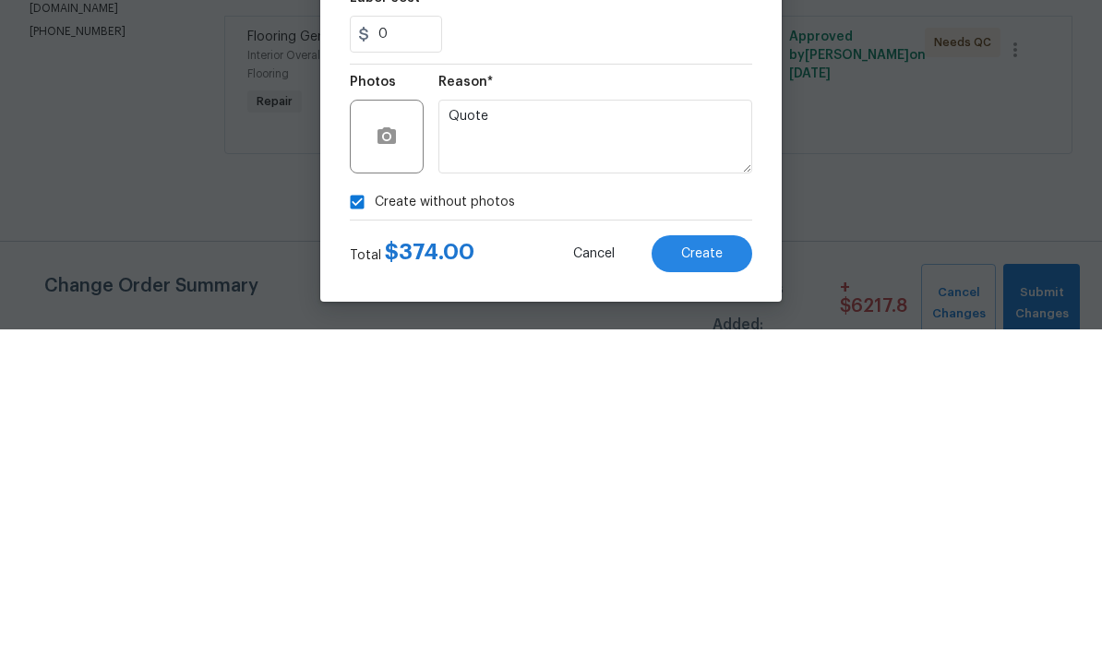
click at [718, 574] on button "Create" at bounding box center [702, 592] width 101 height 37
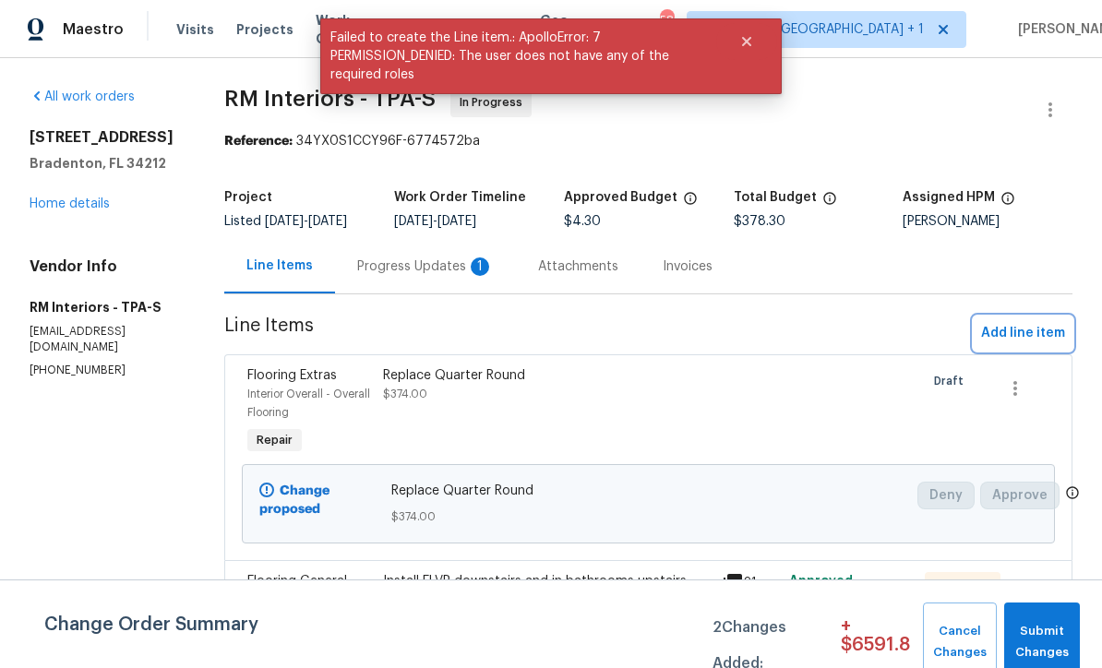
click at [1012, 345] on span "Add line item" at bounding box center [1023, 333] width 84 height 23
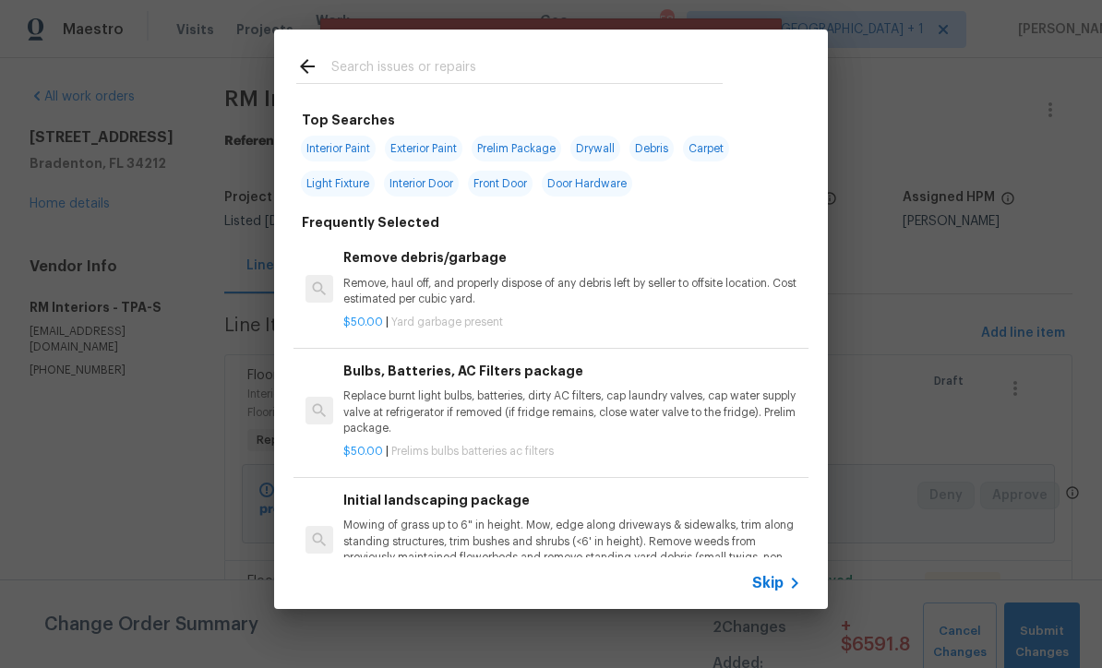
click at [774, 593] on div "Skip" at bounding box center [779, 583] width 54 height 22
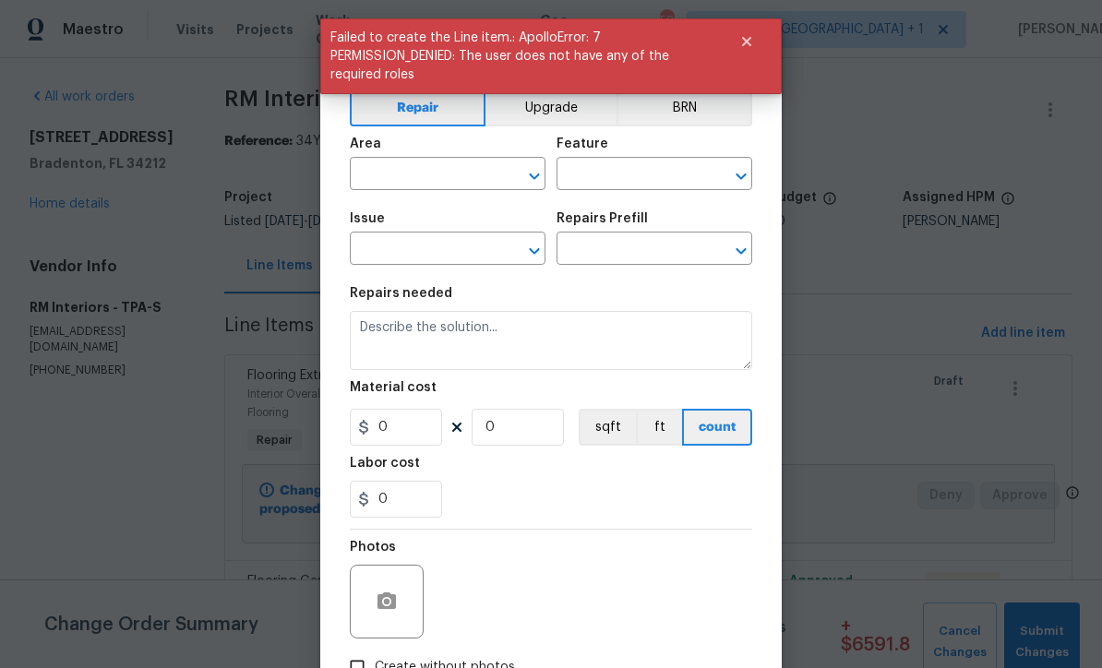
click at [460, 175] on input "text" at bounding box center [422, 176] width 144 height 29
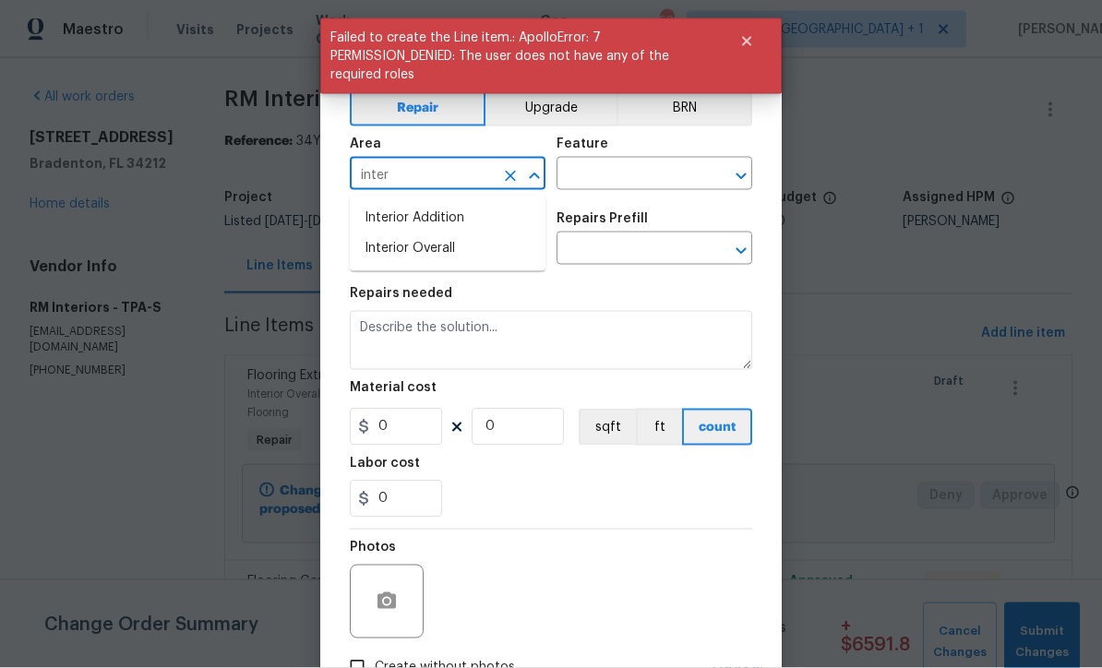
click at [435, 257] on li "Interior Overall" at bounding box center [448, 249] width 196 height 30
type input "Interior Overall"
click at [644, 181] on input "text" at bounding box center [629, 176] width 144 height 29
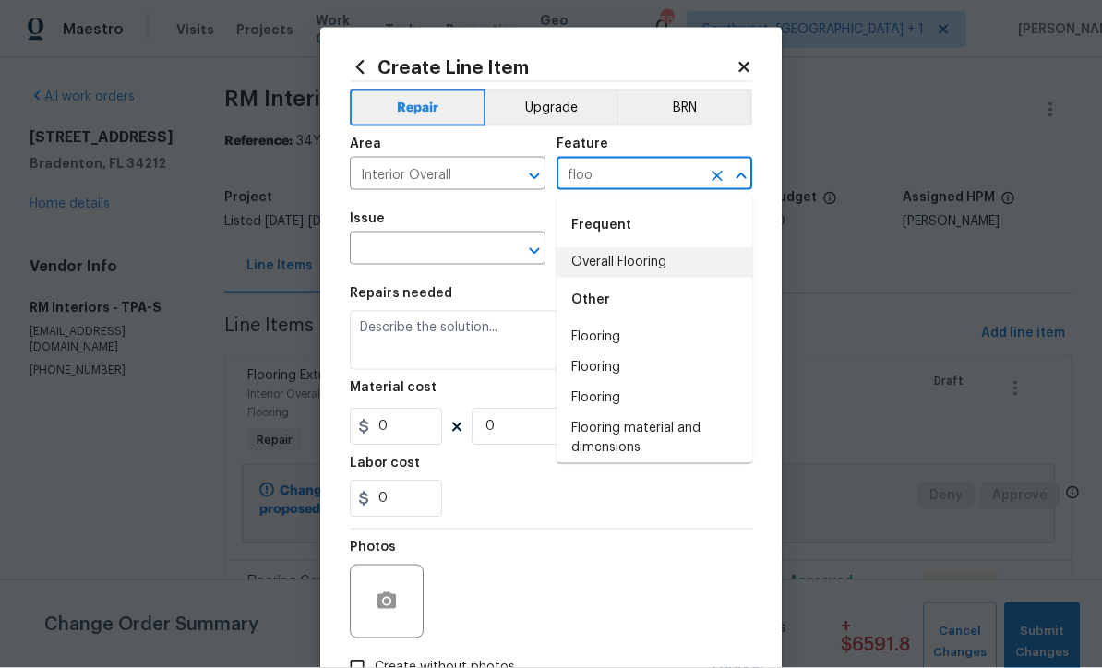
click at [641, 256] on li "Overall Flooring" at bounding box center [655, 262] width 196 height 30
type input "Overall Flooring"
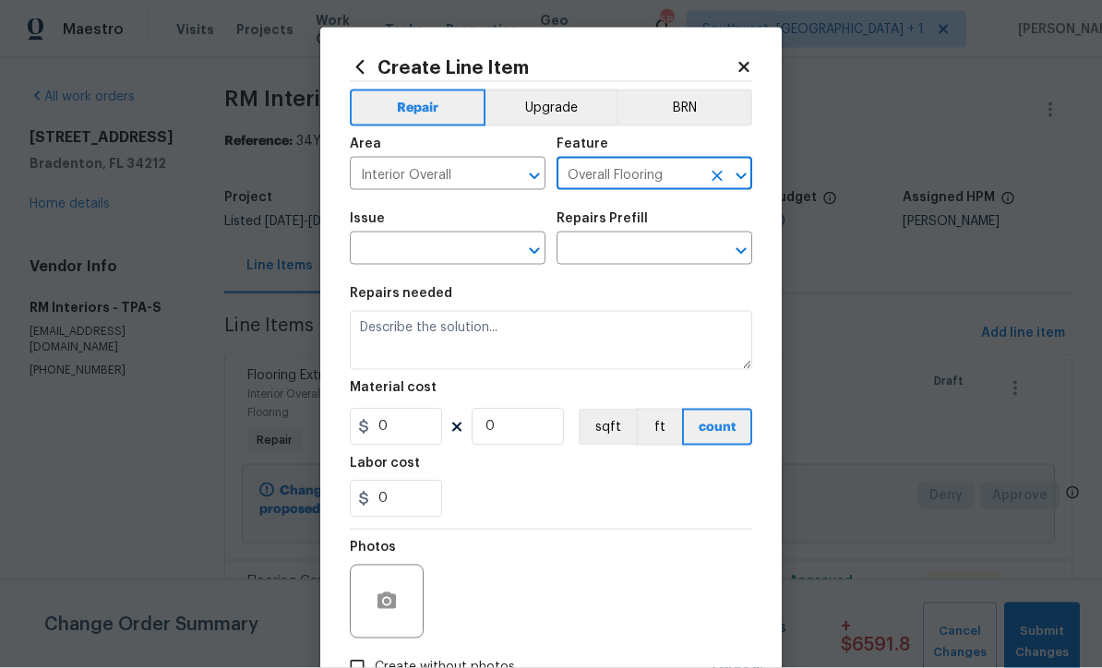
click at [456, 258] on input "text" at bounding box center [422, 250] width 144 height 29
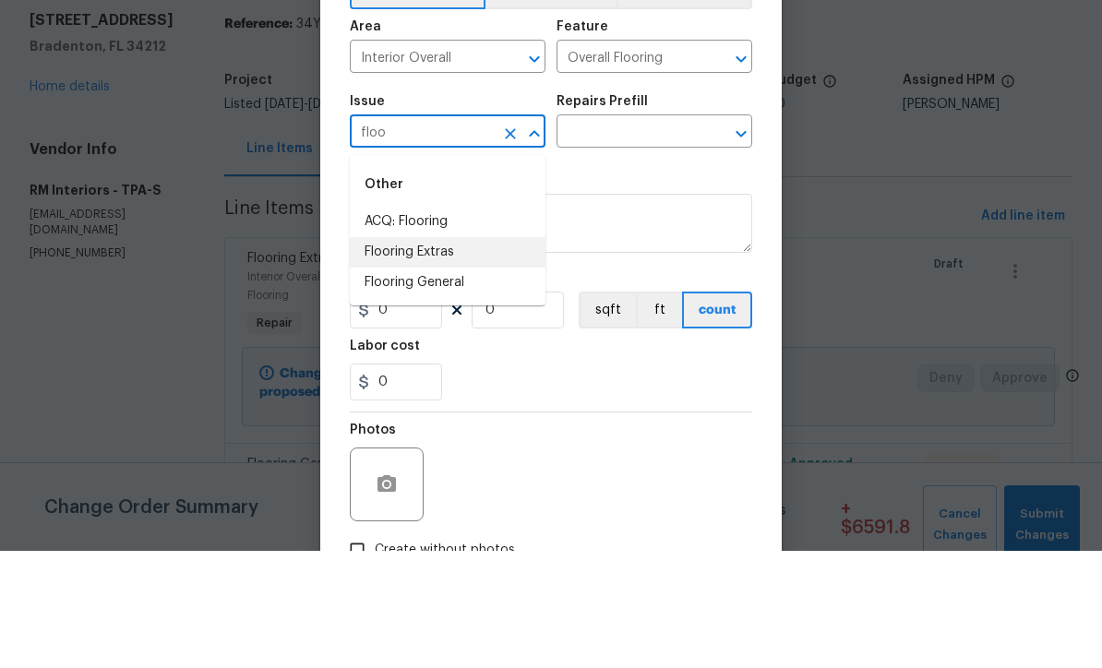
click at [437, 355] on li "Flooring Extras" at bounding box center [448, 370] width 196 height 30
type input "Flooring Extras"
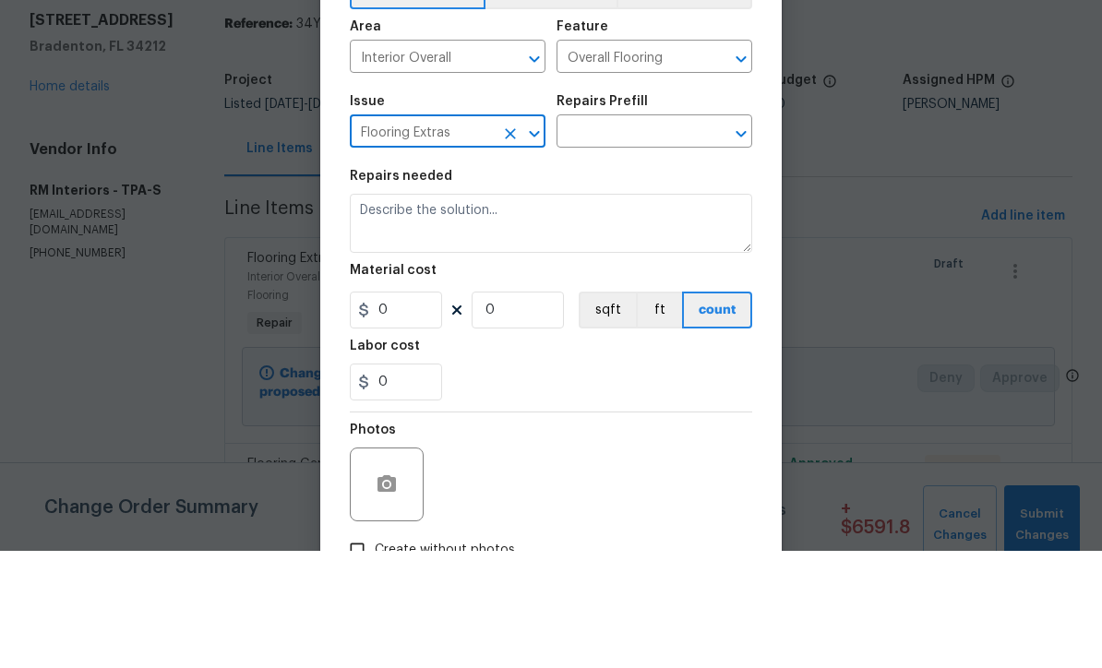
click at [645, 236] on input "text" at bounding box center [629, 250] width 144 height 29
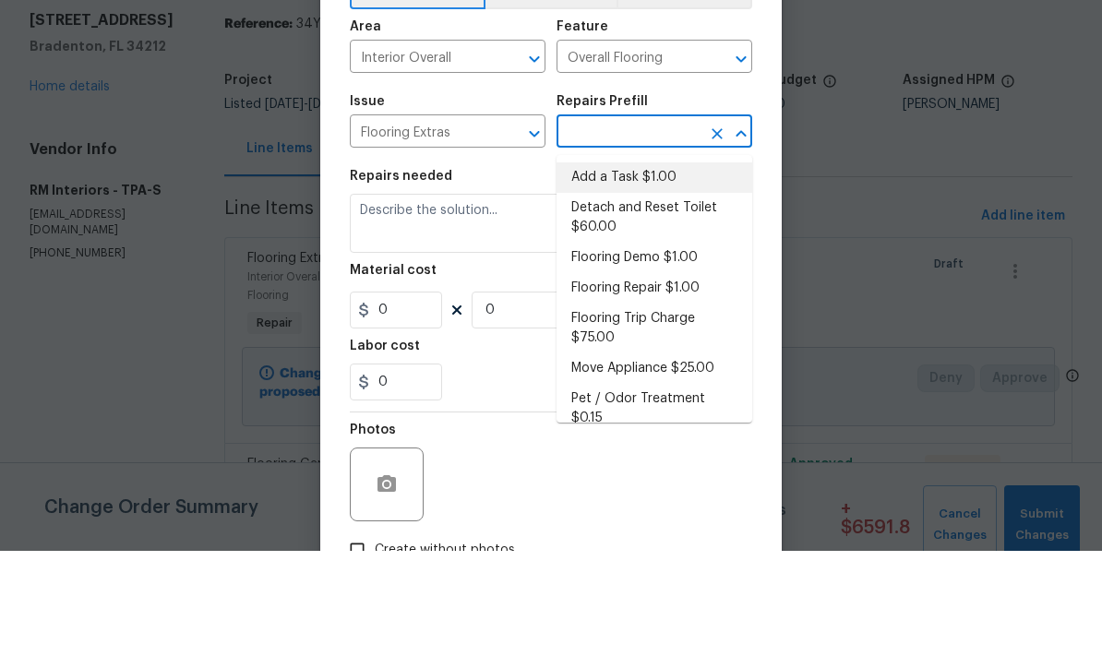
click at [636, 280] on li "Add a Task $1.00" at bounding box center [655, 295] width 196 height 30
type input "Add a Task $1.00"
type textarea "HPM to detail"
type input "1"
type input "Add a Task $1.00"
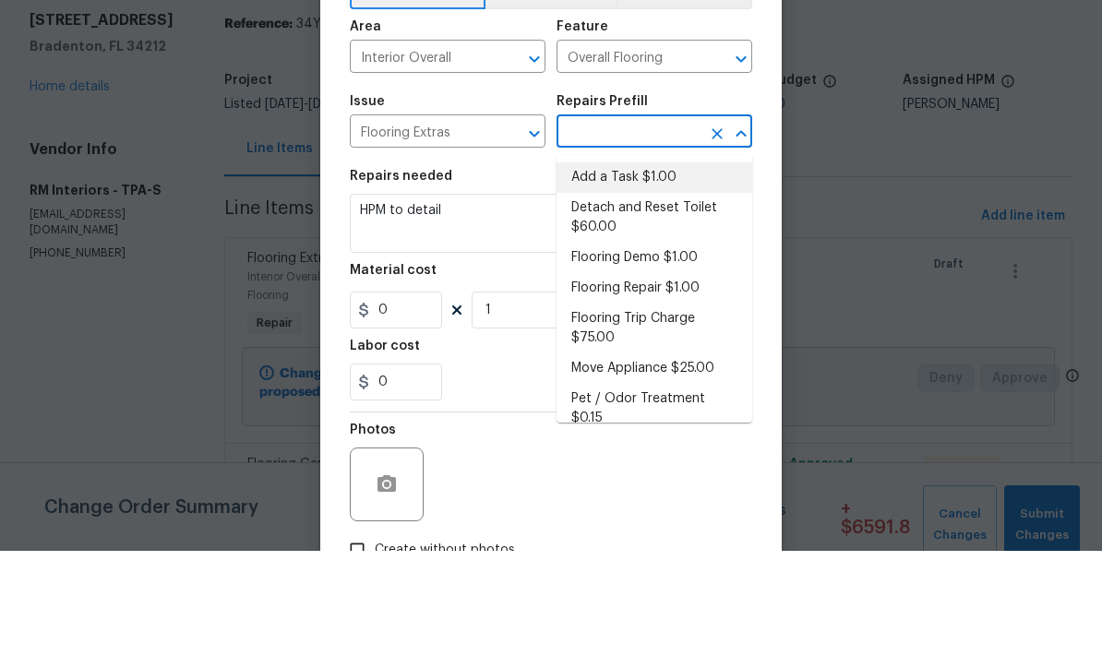
type input "1"
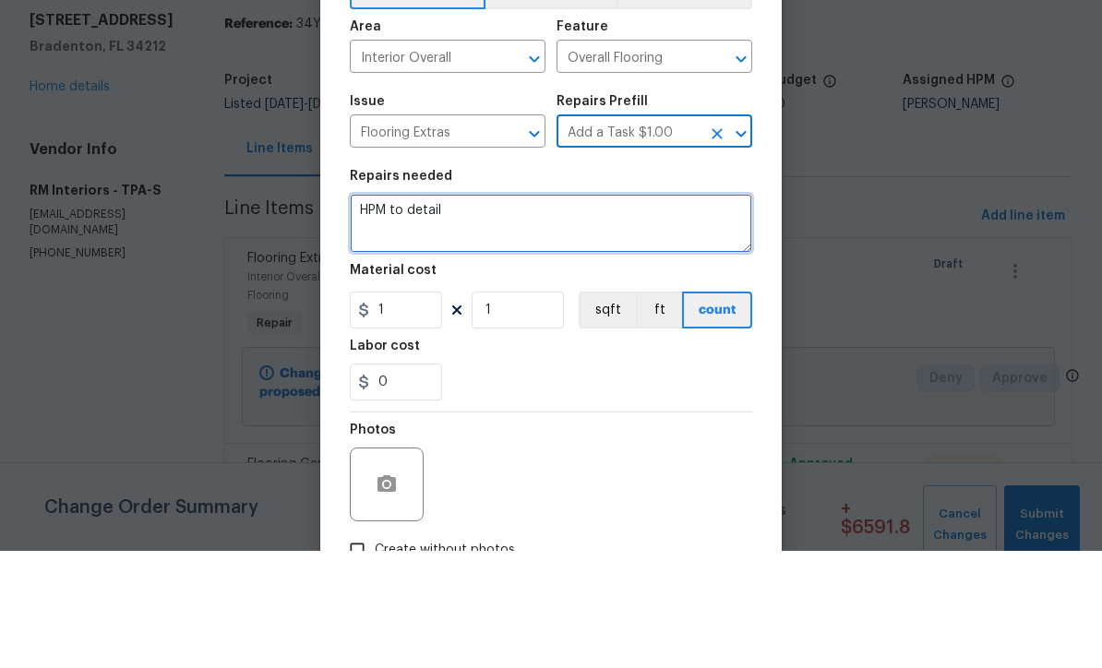
click at [546, 311] on textarea "HPM to detail" at bounding box center [551, 340] width 403 height 59
type textarea "H"
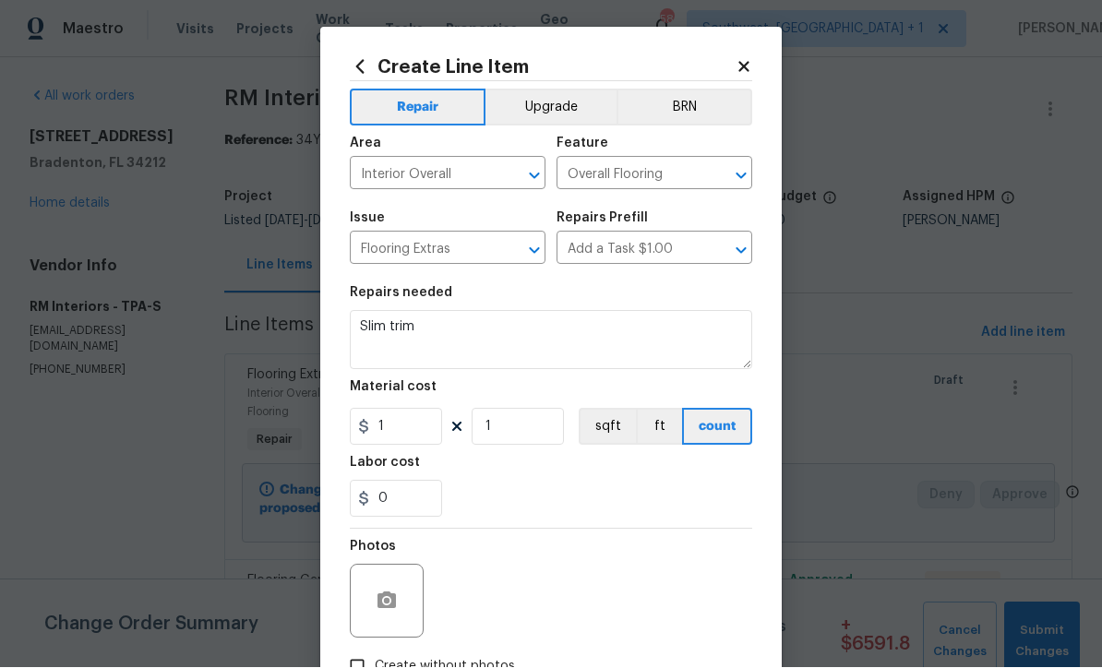
scroll to position [0, 0]
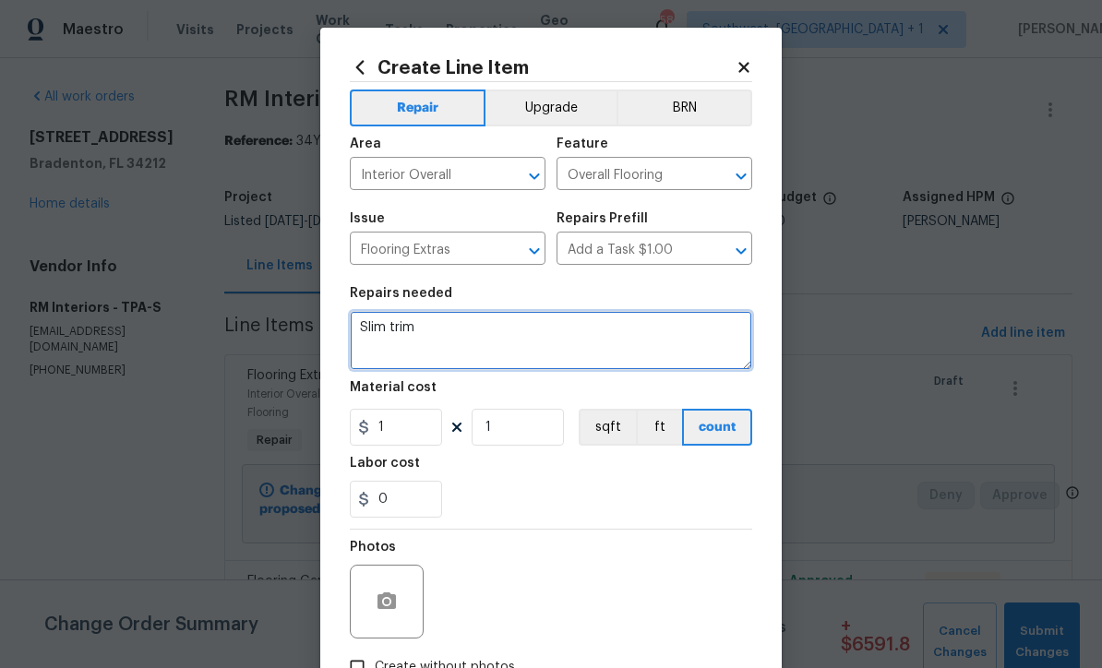
type textarea "Slim trim"
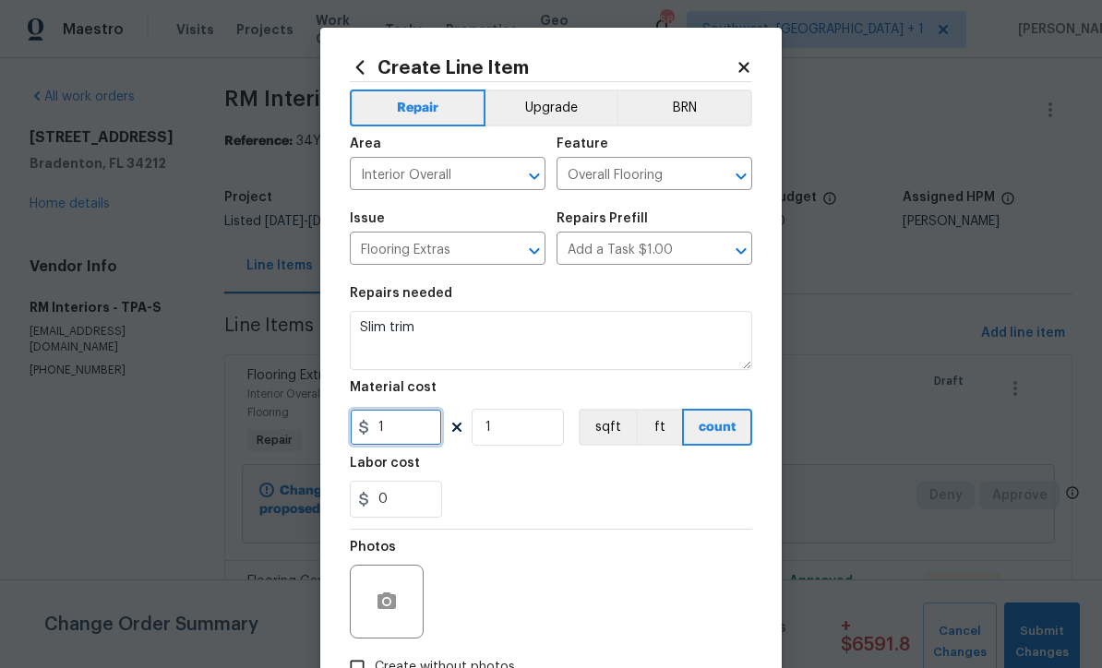
click at [417, 446] on input "1" at bounding box center [396, 427] width 92 height 37
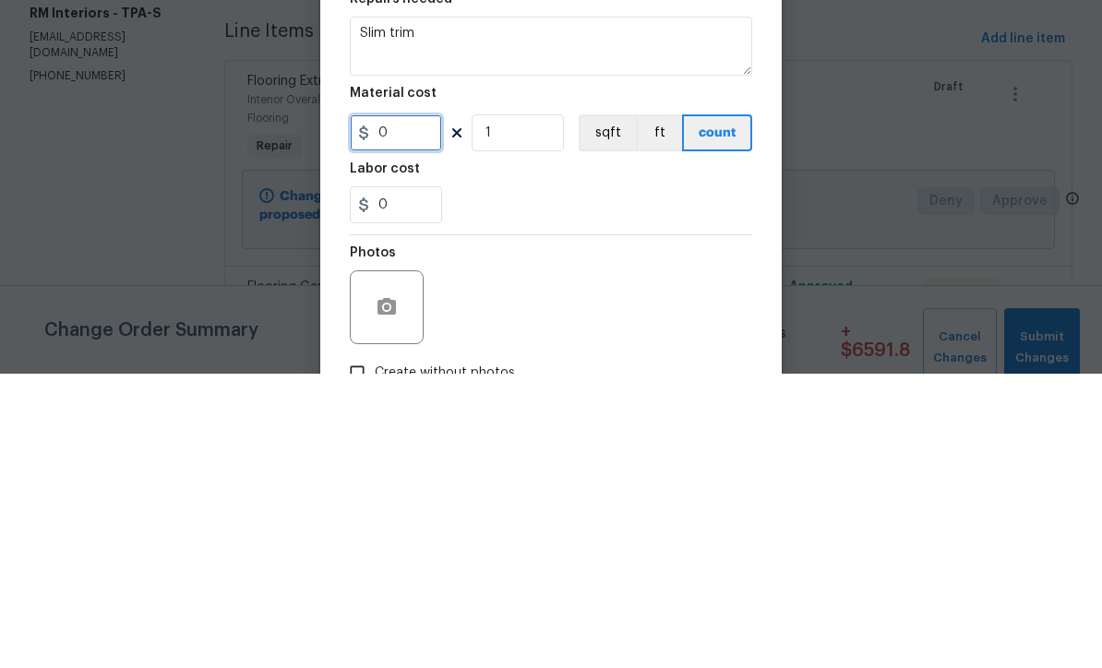
type input "2"
click at [558, 409] on input "1" at bounding box center [518, 427] width 92 height 37
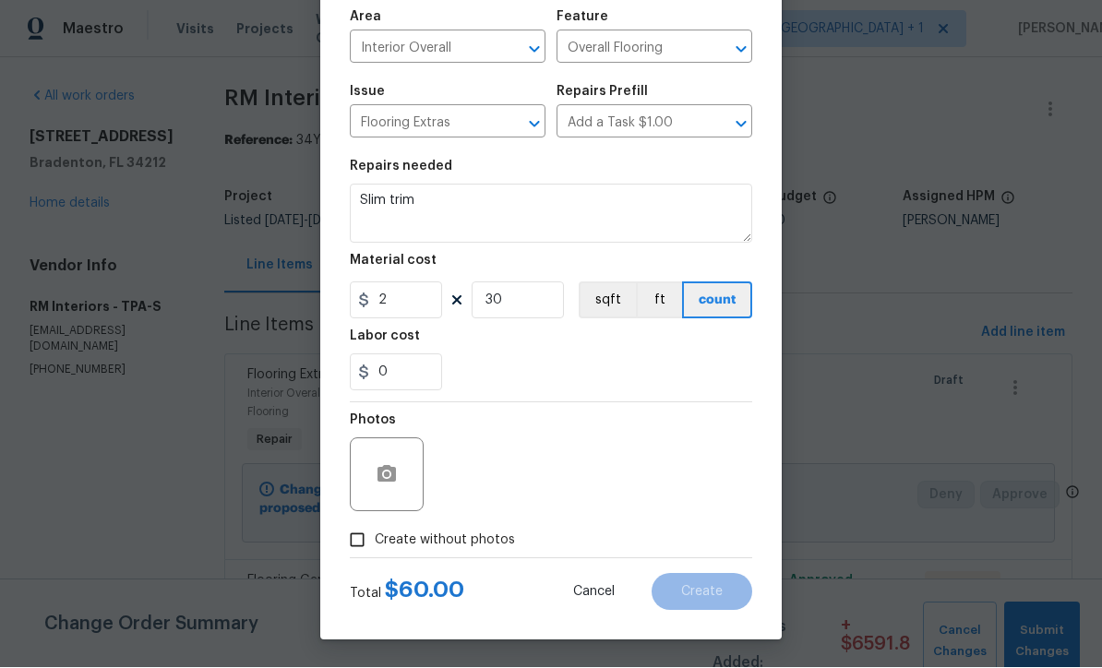
scroll to position [130, 0]
type input "30"
click at [361, 547] on input "Create without photos" at bounding box center [357, 540] width 35 height 35
checkbox input "true"
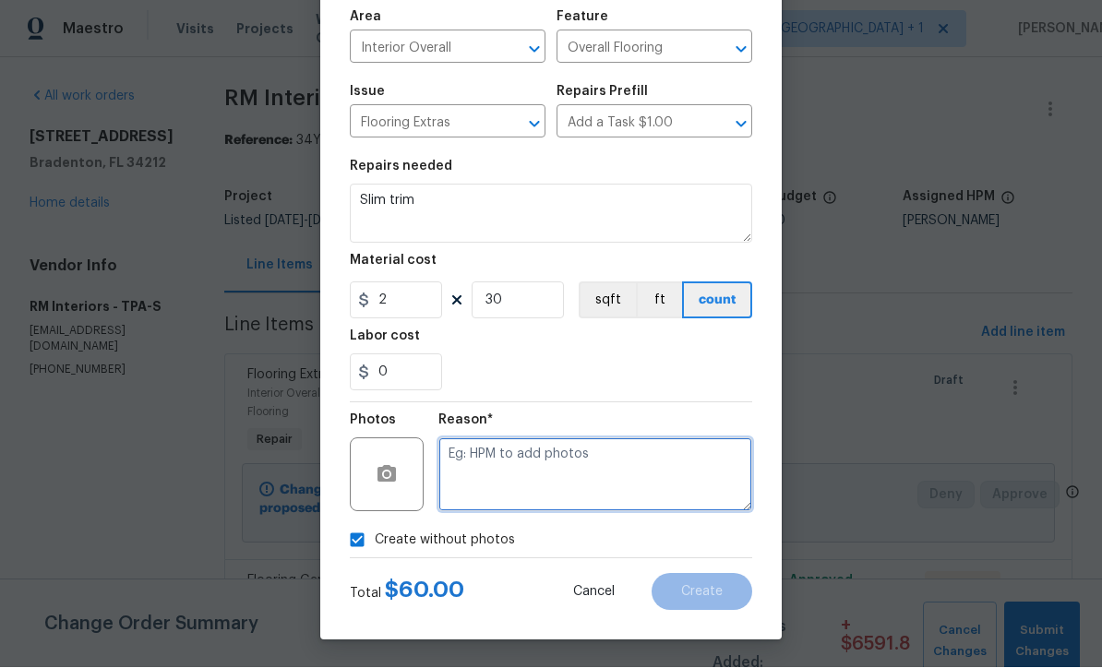
click at [535, 466] on textarea at bounding box center [596, 476] width 314 height 74
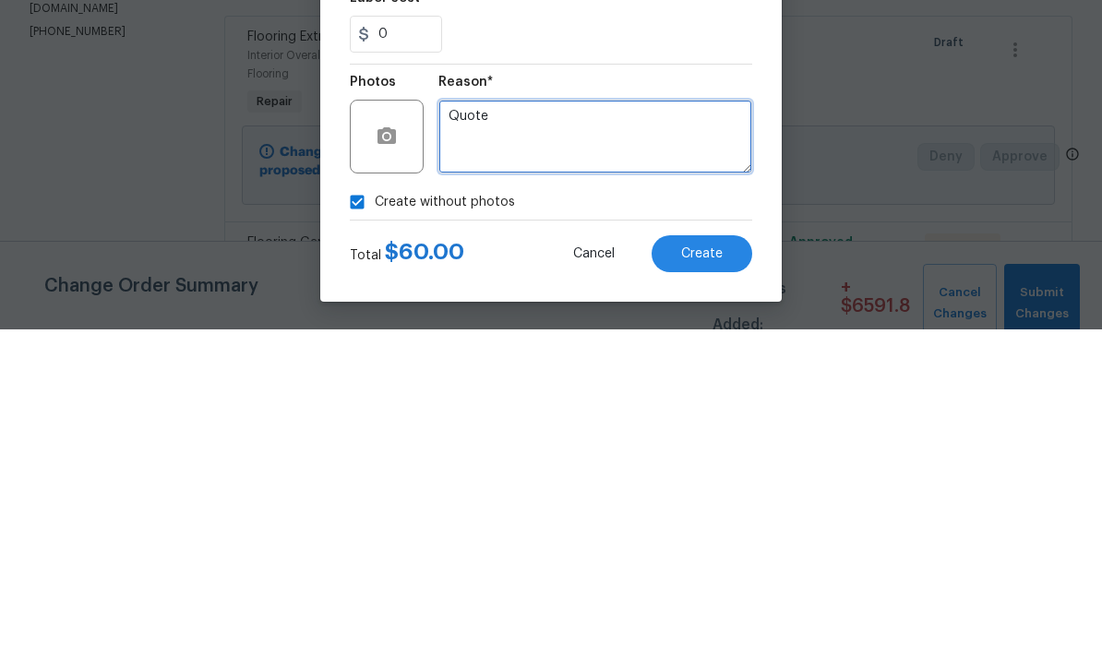
type textarea "Quote"
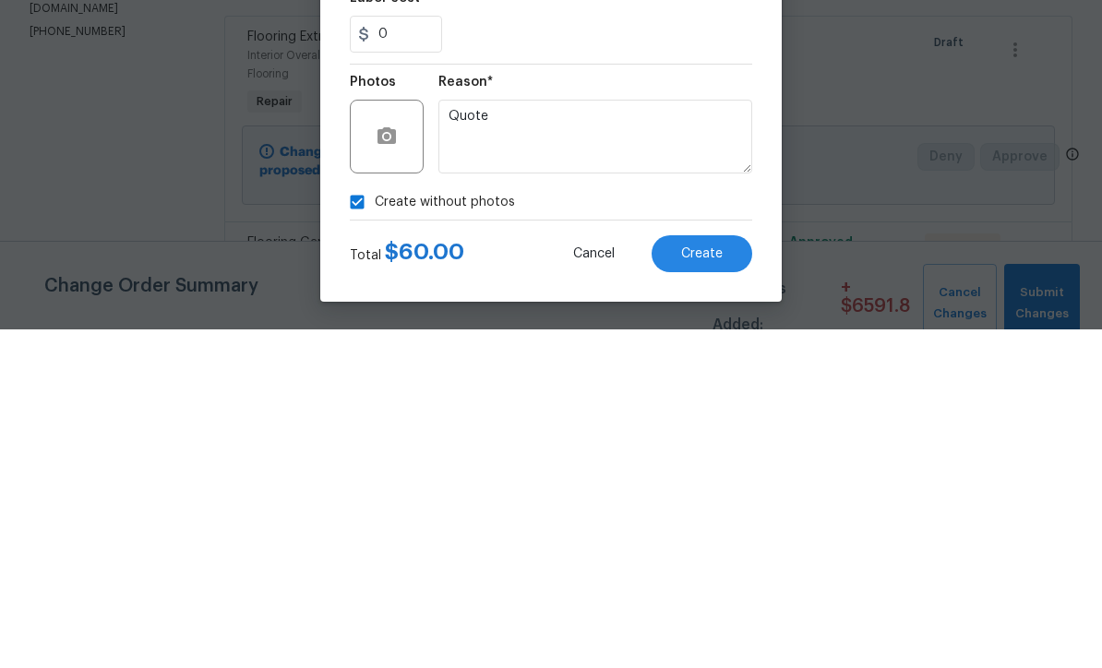
click at [717, 586] on span "Create" at bounding box center [702, 593] width 42 height 14
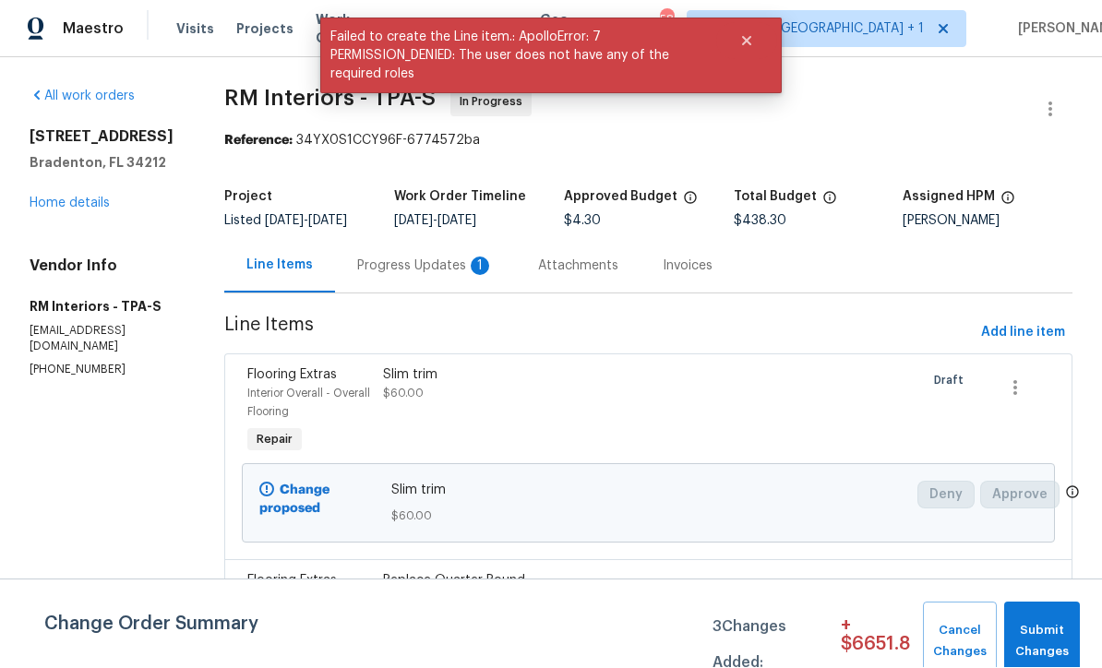
scroll to position [1, 0]
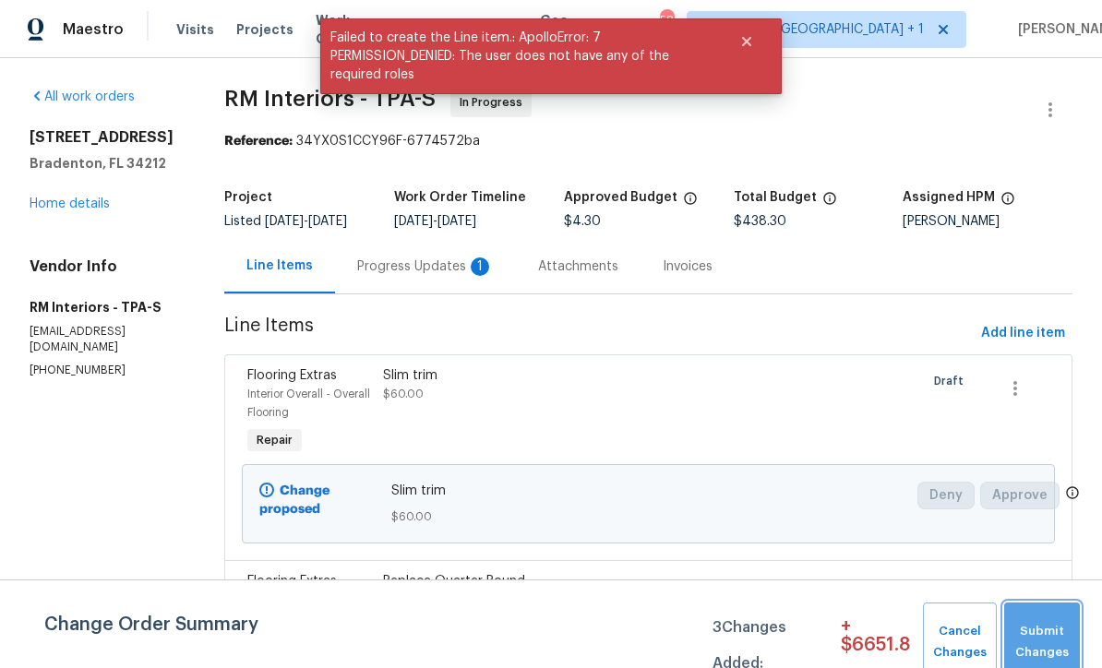
click at [1049, 647] on span "Submit Changes" at bounding box center [1042, 642] width 57 height 42
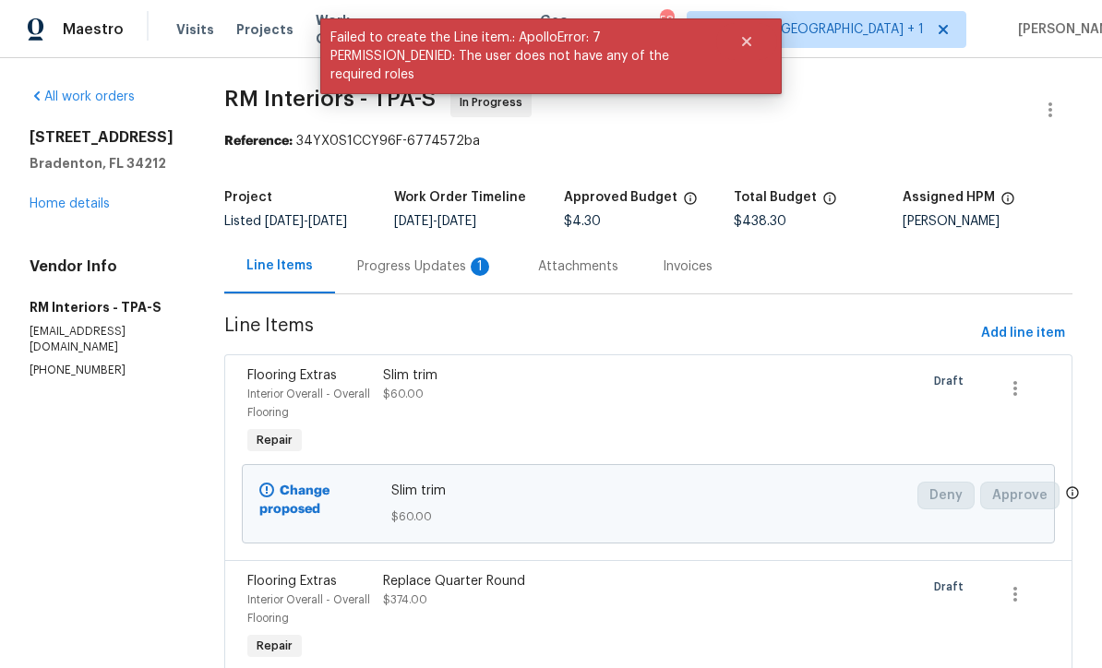
click at [429, 276] on div "Progress Updates 1" at bounding box center [425, 267] width 137 height 18
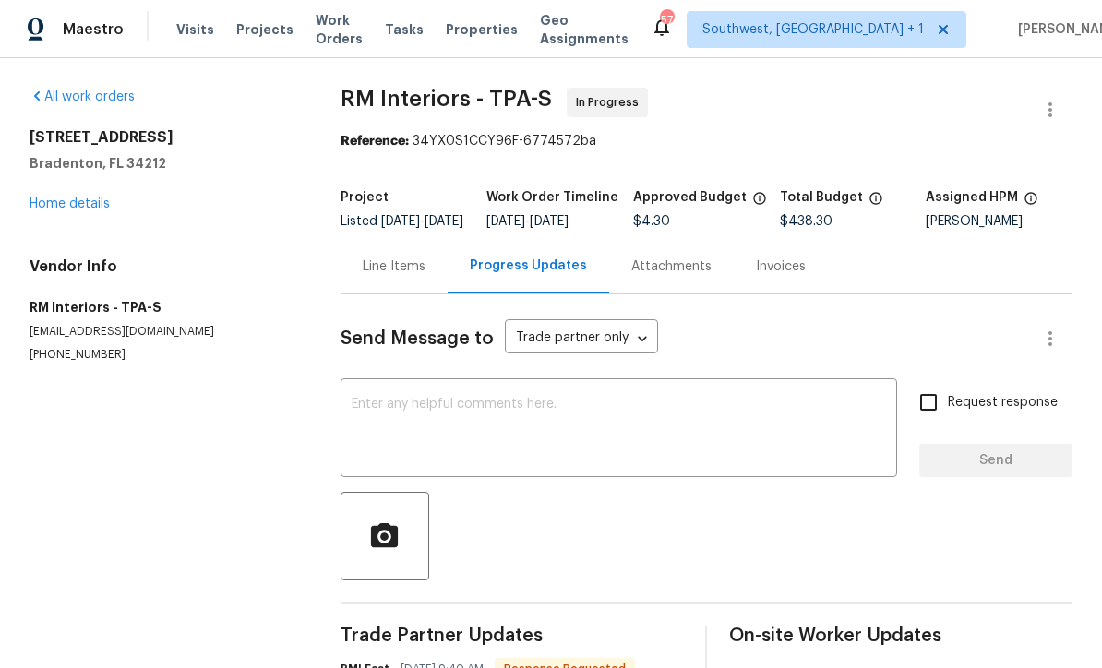
click at [84, 207] on link "Home details" at bounding box center [70, 204] width 80 height 13
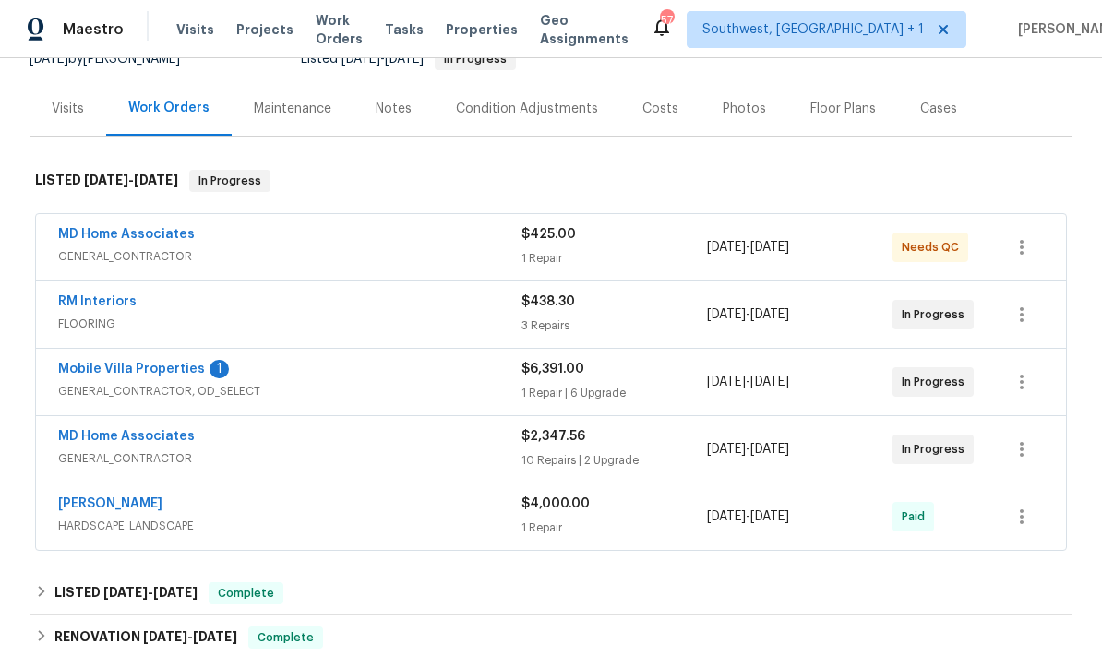
scroll to position [201, 0]
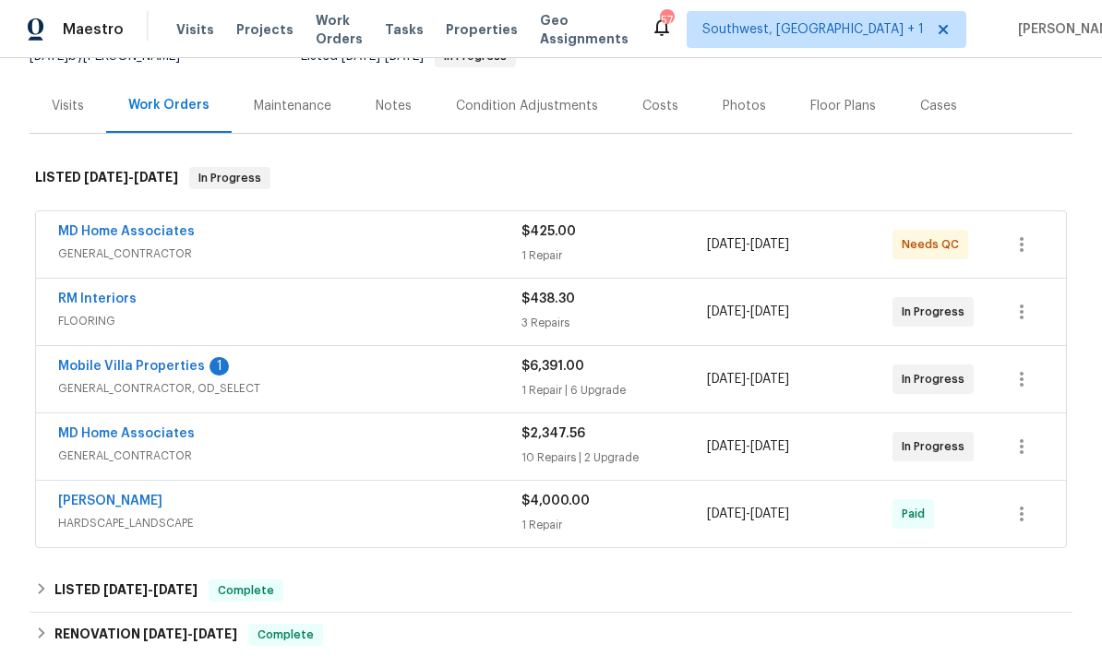
click at [85, 302] on link "RM Interiors" at bounding box center [97, 299] width 78 height 13
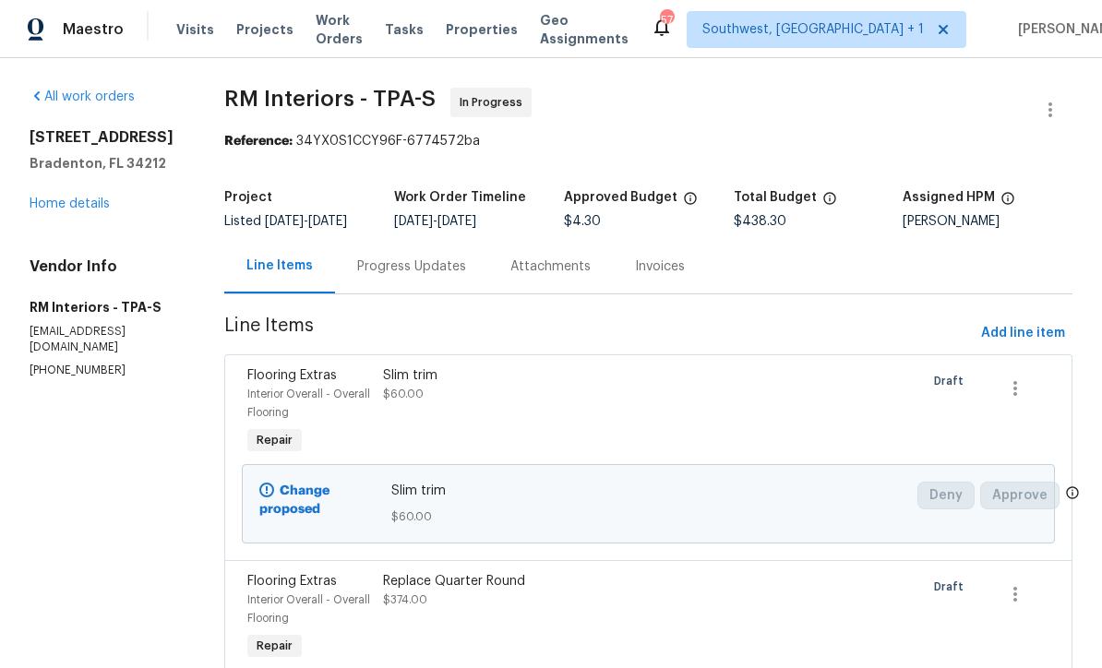
click at [42, 211] on link "Home details" at bounding box center [70, 204] width 80 height 13
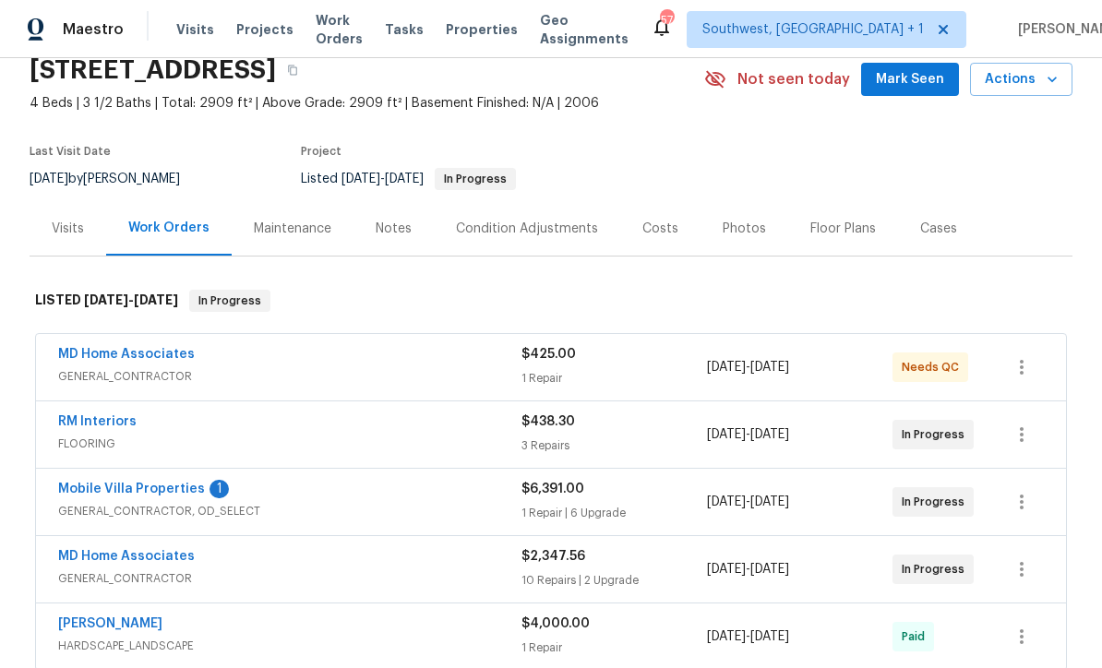
scroll to position [107, 0]
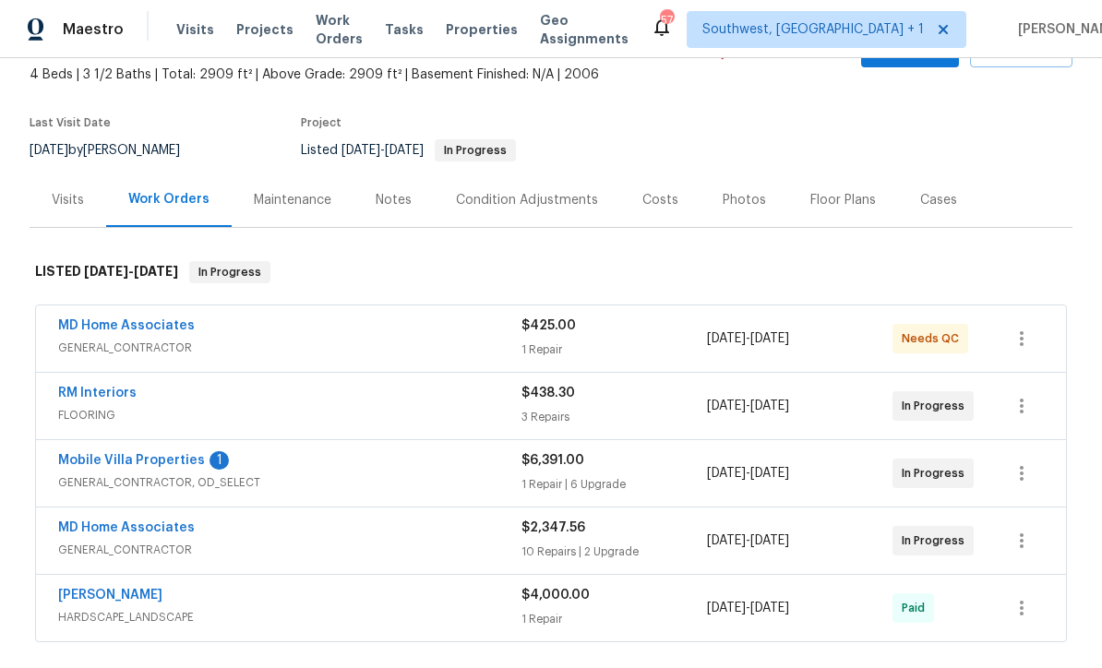
click at [259, 350] on span "GENERAL_CONTRACTOR" at bounding box center [289, 348] width 463 height 18
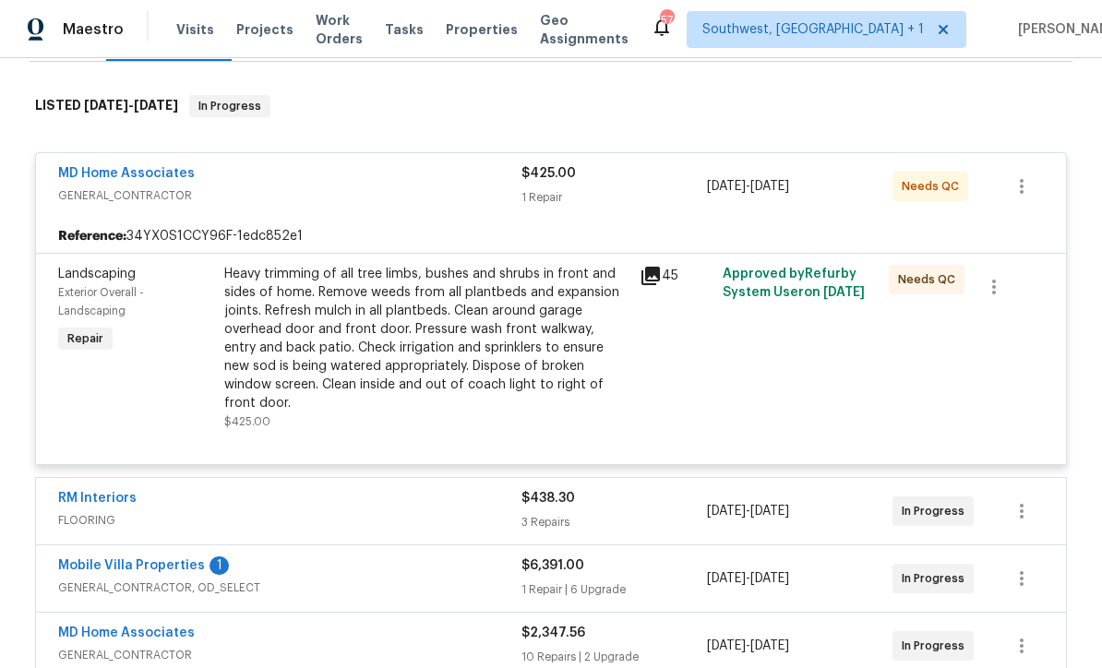
scroll to position [305, 0]
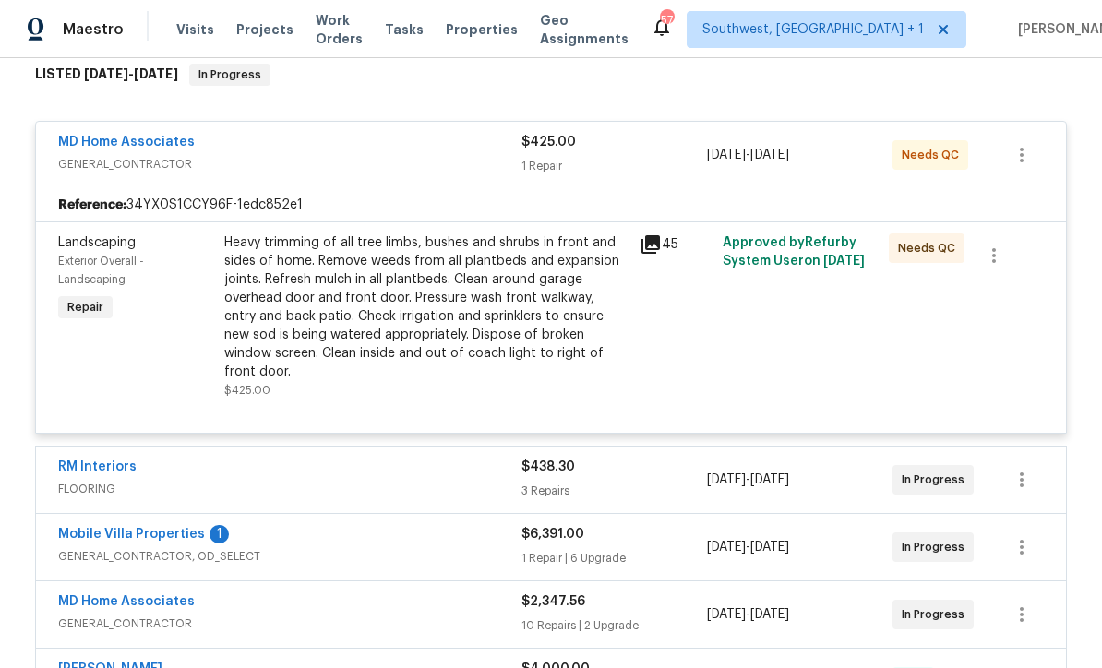
click at [574, 334] on div "Heavy trimming of all tree limbs, bushes and shrubs in front and sides of home.…" at bounding box center [426, 308] width 404 height 148
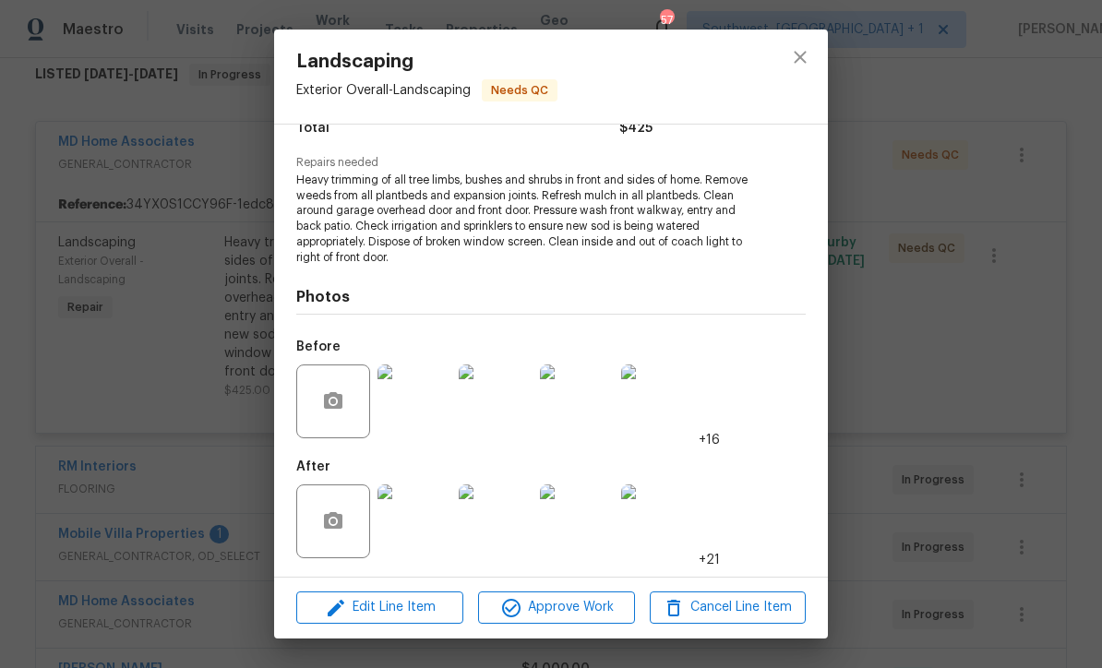
scroll to position [167, 0]
click at [416, 427] on img at bounding box center [415, 402] width 74 height 74
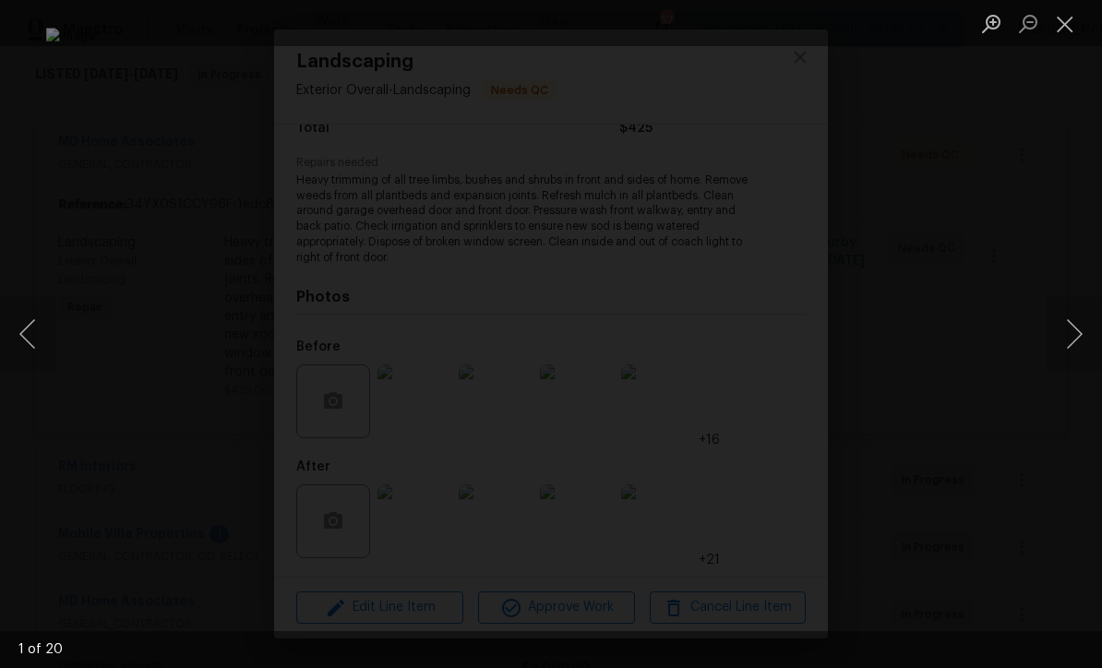
click at [1070, 340] on button "Next image" at bounding box center [1074, 334] width 55 height 74
click at [1077, 351] on button "Next image" at bounding box center [1074, 334] width 55 height 74
click at [1073, 354] on button "Next image" at bounding box center [1074, 334] width 55 height 74
click at [1077, 355] on button "Next image" at bounding box center [1074, 334] width 55 height 74
click at [1077, 356] on button "Next image" at bounding box center [1074, 334] width 55 height 74
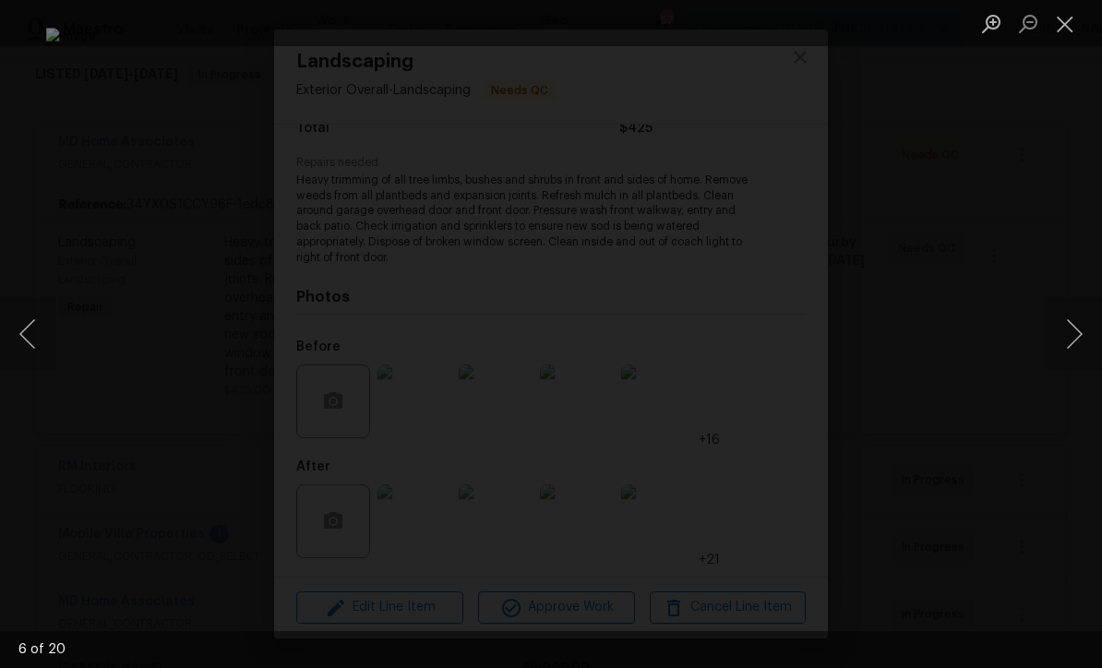
click at [1077, 358] on button "Next image" at bounding box center [1074, 334] width 55 height 74
click at [1079, 356] on button "Next image" at bounding box center [1074, 334] width 55 height 74
click at [1080, 356] on button "Next image" at bounding box center [1074, 334] width 55 height 74
click at [1077, 359] on button "Next image" at bounding box center [1074, 334] width 55 height 74
click at [1080, 357] on button "Next image" at bounding box center [1074, 334] width 55 height 74
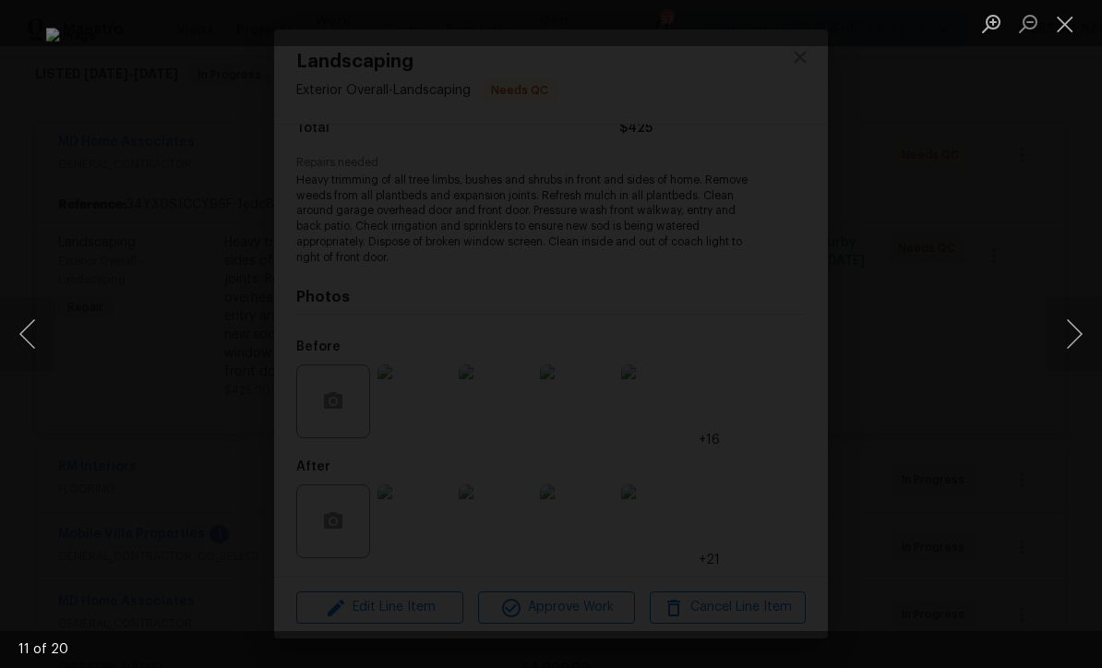
click at [1078, 361] on button "Next image" at bounding box center [1074, 334] width 55 height 74
click at [1076, 363] on button "Next image" at bounding box center [1074, 334] width 55 height 74
click at [1062, 28] on button "Close lightbox" at bounding box center [1065, 23] width 37 height 32
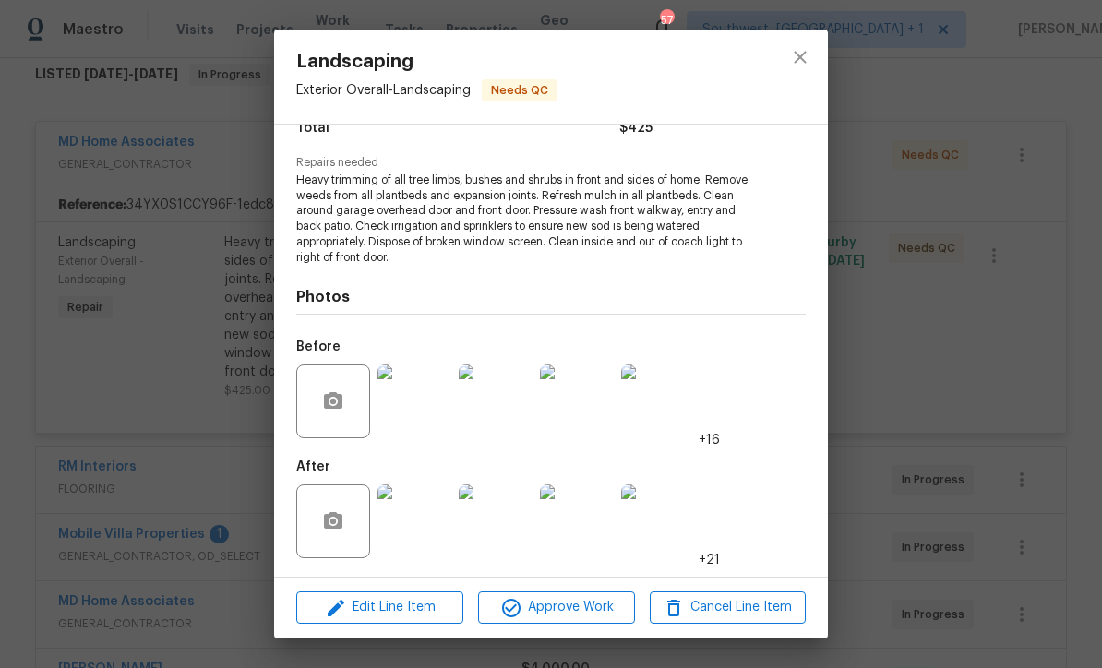
click at [430, 530] on img at bounding box center [415, 522] width 74 height 74
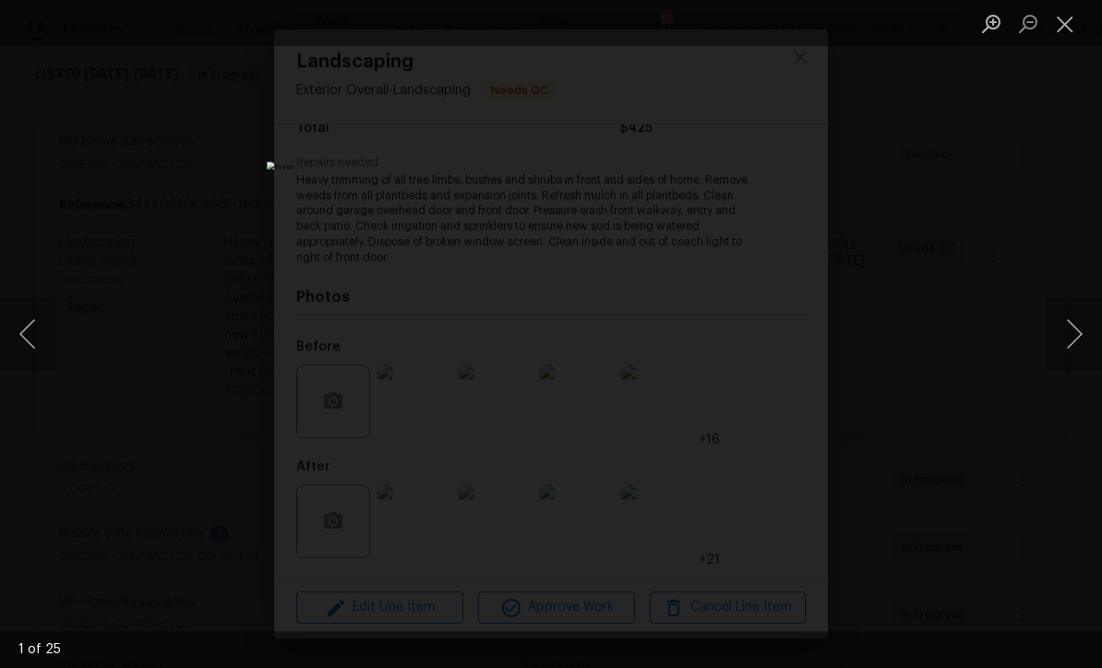
click at [1067, 344] on button "Next image" at bounding box center [1074, 334] width 55 height 74
click at [1079, 343] on button "Next image" at bounding box center [1074, 334] width 55 height 74
click at [1076, 344] on button "Next image" at bounding box center [1074, 334] width 55 height 74
click at [1076, 342] on button "Next image" at bounding box center [1074, 334] width 55 height 74
click at [1077, 339] on button "Next image" at bounding box center [1074, 334] width 55 height 74
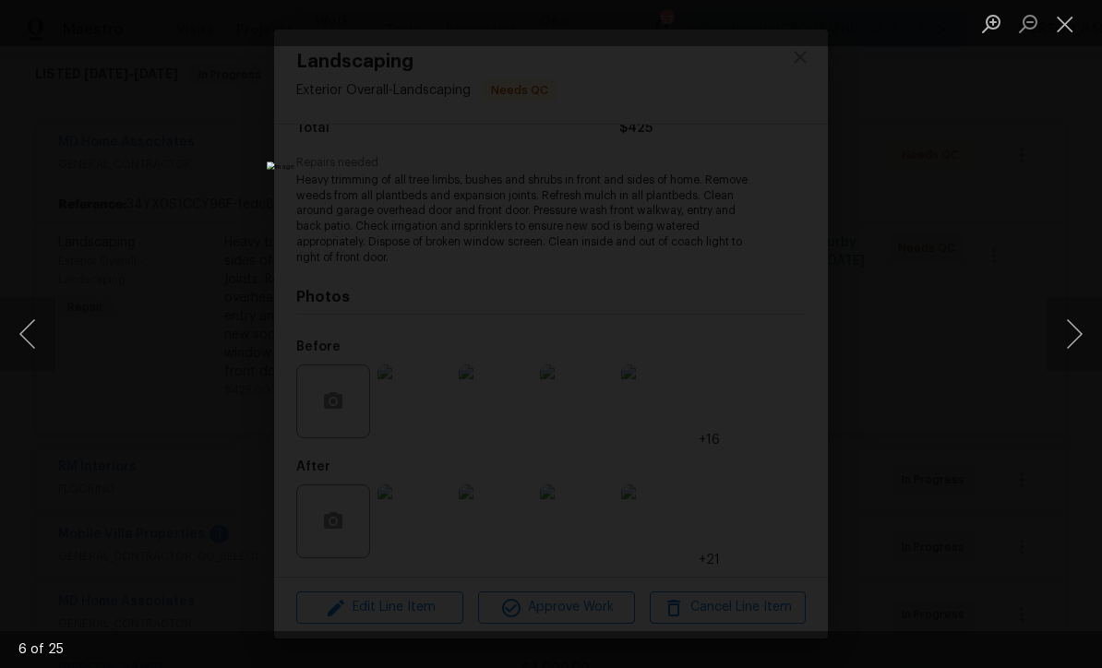
click at [1072, 335] on button "Next image" at bounding box center [1074, 334] width 55 height 74
click at [1078, 342] on button "Next image" at bounding box center [1074, 334] width 55 height 74
click at [1076, 342] on button "Next image" at bounding box center [1074, 334] width 55 height 74
click at [1075, 344] on button "Next image" at bounding box center [1074, 334] width 55 height 74
click at [1074, 341] on button "Next image" at bounding box center [1074, 334] width 55 height 74
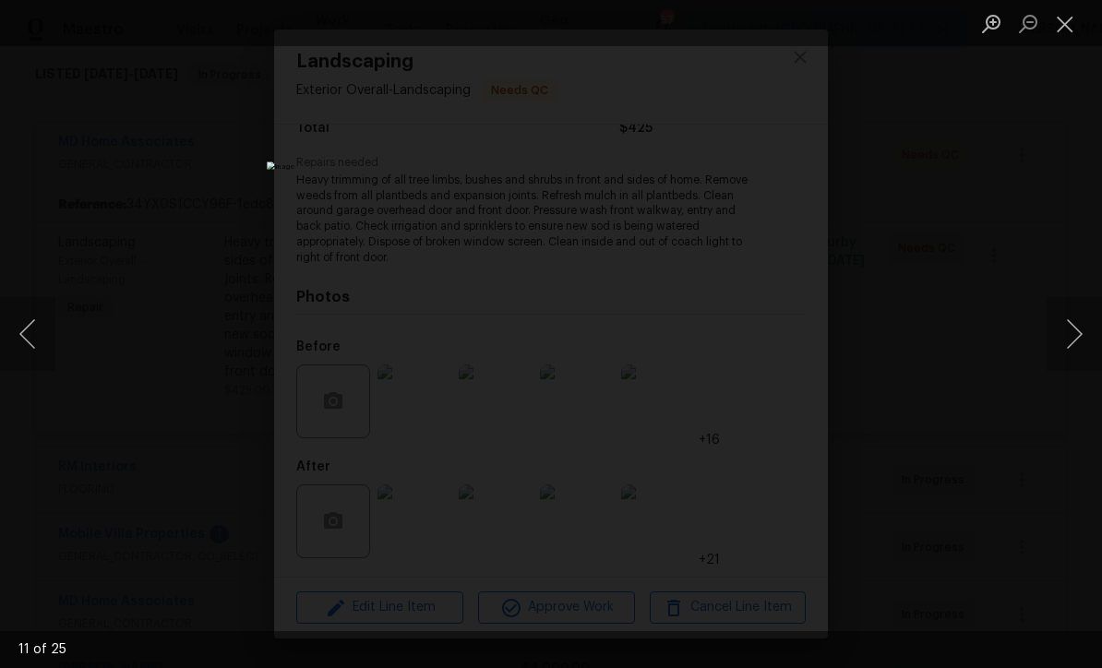
click at [1074, 347] on button "Next image" at bounding box center [1074, 334] width 55 height 74
click at [1076, 349] on button "Next image" at bounding box center [1074, 334] width 55 height 74
click at [1072, 354] on button "Next image" at bounding box center [1074, 334] width 55 height 74
click at [1074, 349] on button "Next image" at bounding box center [1074, 334] width 55 height 74
click at [1077, 343] on button "Next image" at bounding box center [1074, 334] width 55 height 74
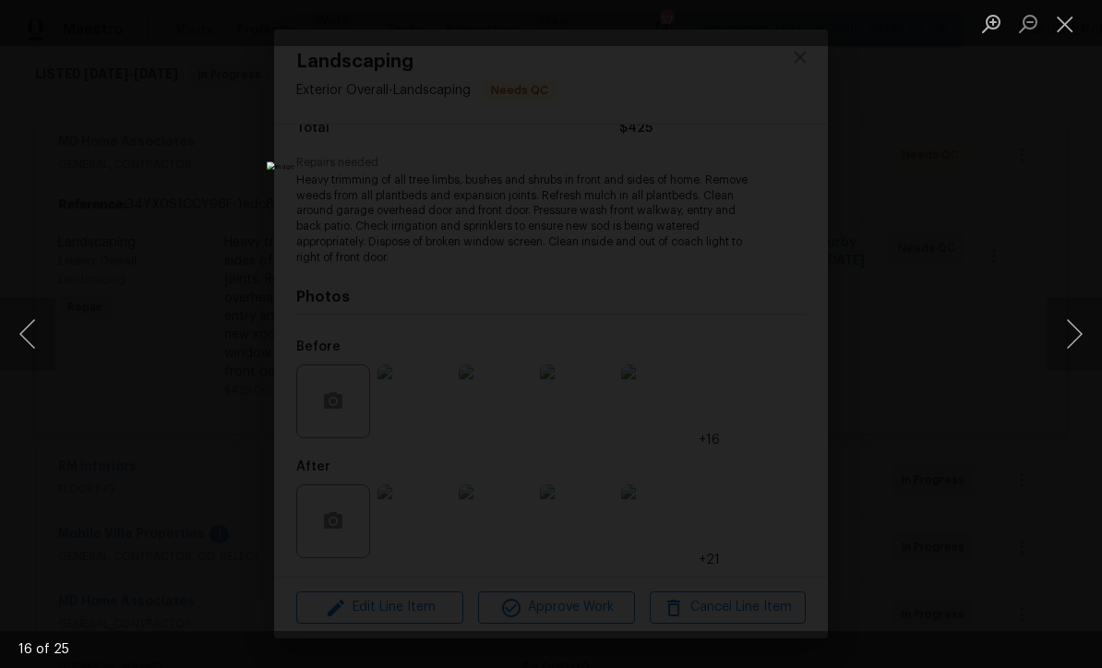
click at [1079, 349] on button "Next image" at bounding box center [1074, 334] width 55 height 74
click at [1068, 348] on button "Next image" at bounding box center [1074, 334] width 55 height 74
click at [1079, 340] on button "Next image" at bounding box center [1074, 334] width 55 height 74
click at [1074, 347] on button "Next image" at bounding box center [1074, 334] width 55 height 74
click at [1073, 347] on button "Next image" at bounding box center [1074, 334] width 55 height 74
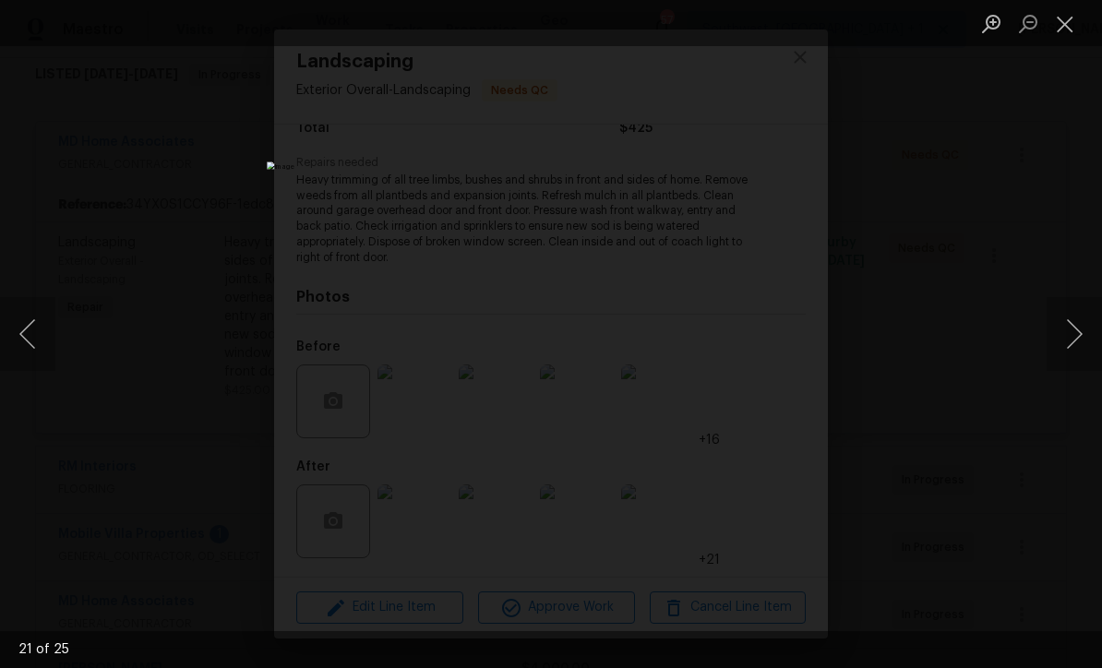
click at [1062, 40] on button "Close lightbox" at bounding box center [1065, 23] width 37 height 32
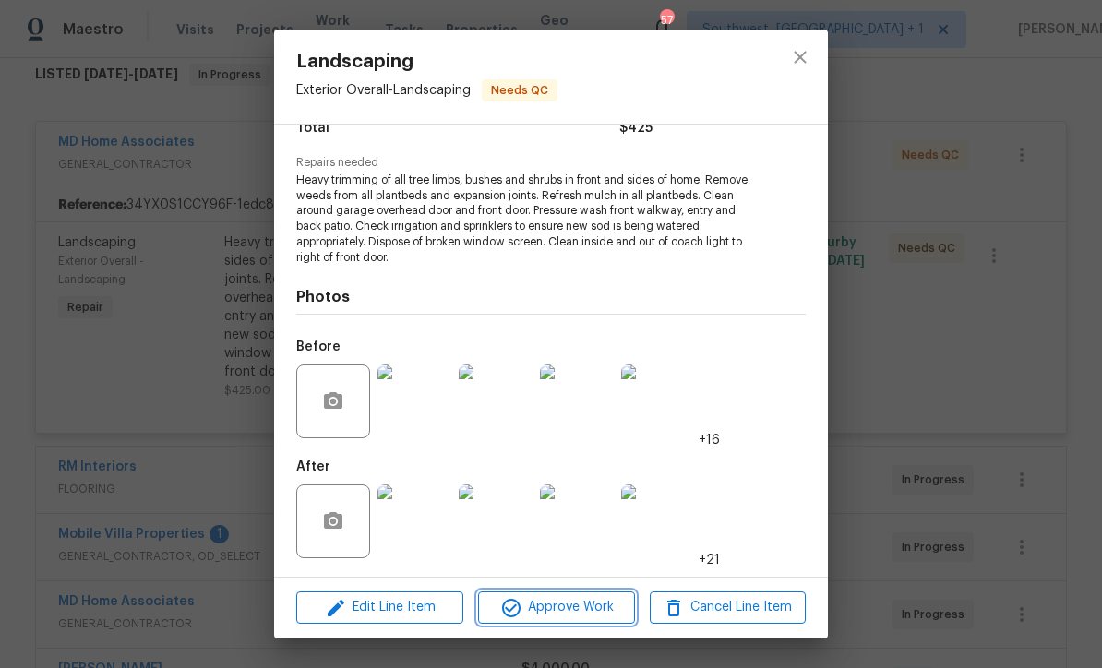
click at [579, 612] on span "Approve Work" at bounding box center [556, 607] width 145 height 23
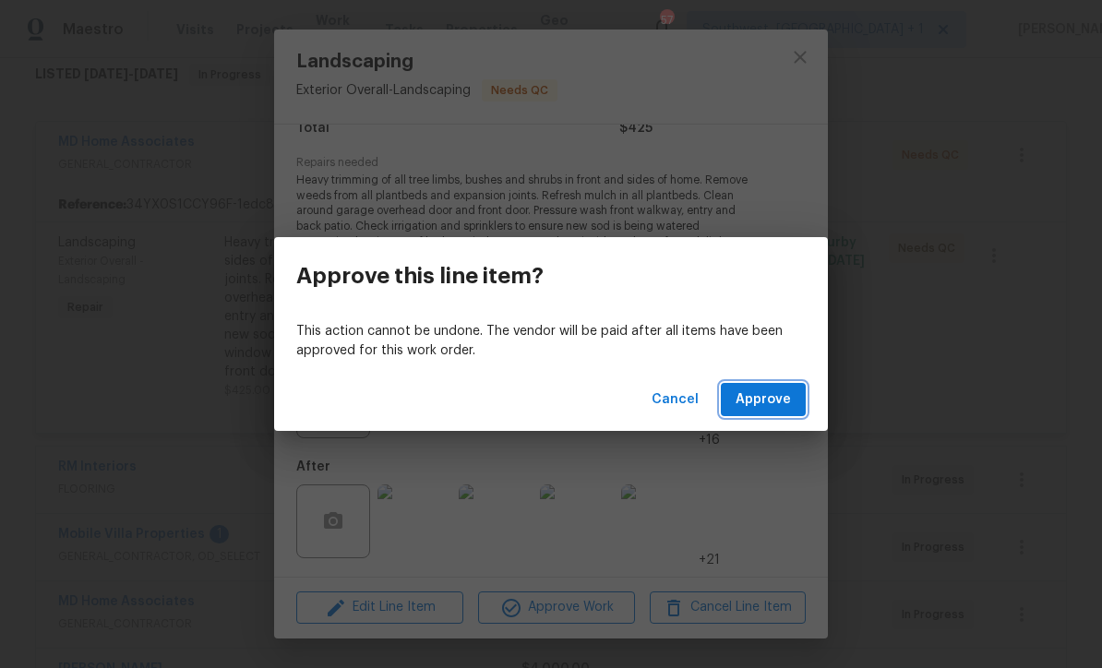
click at [777, 400] on span "Approve" at bounding box center [763, 400] width 55 height 23
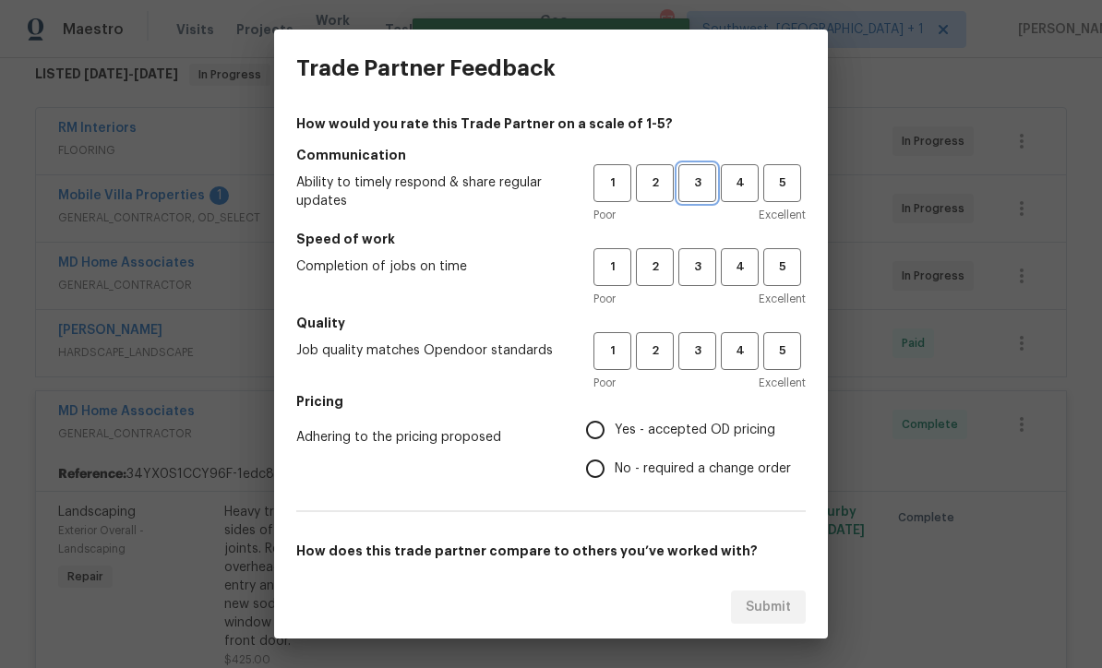
click at [703, 187] on span "3" at bounding box center [697, 183] width 34 height 21
click at [695, 270] on span "3" at bounding box center [697, 267] width 34 height 21
click at [692, 350] on span "3" at bounding box center [697, 351] width 34 height 21
click at [598, 438] on input "Yes - accepted OD pricing" at bounding box center [595, 430] width 39 height 39
radio input "true"
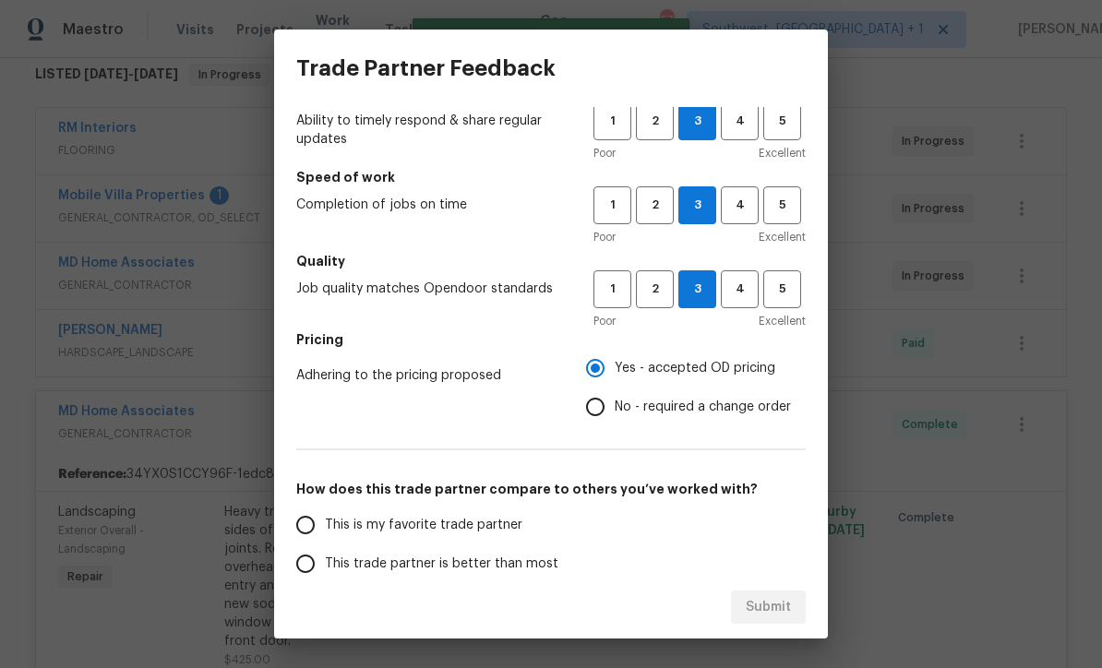
scroll to position [117, 0]
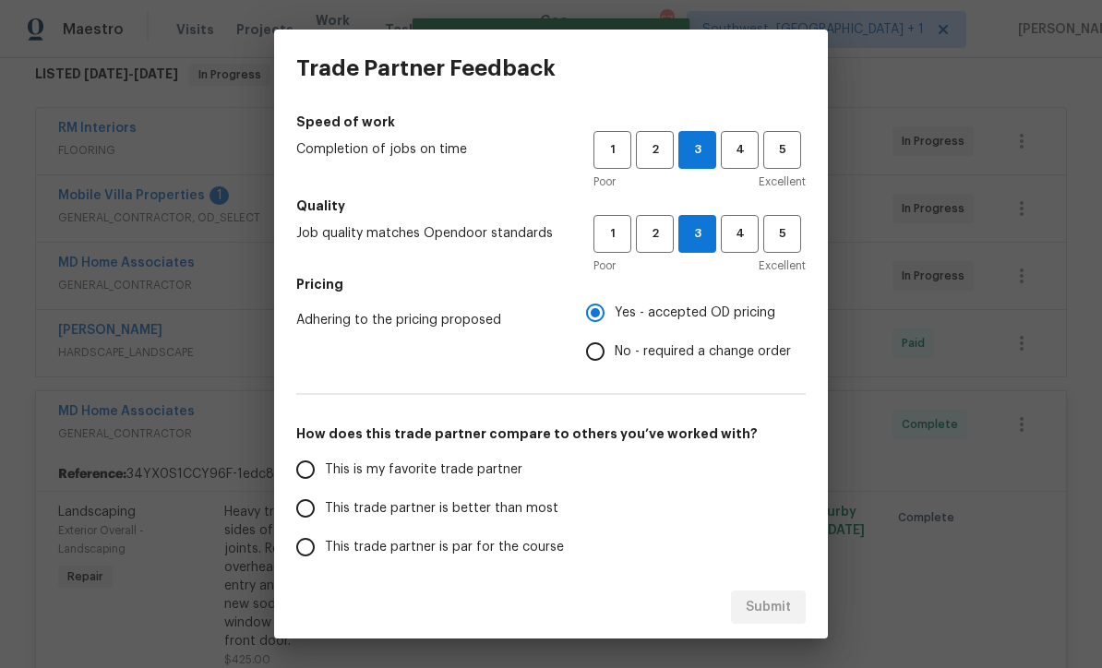
click at [313, 508] on input "This trade partner is better than most" at bounding box center [305, 508] width 39 height 39
radio input "false"
click at [290, 552] on input "This trade partner is par for the course" at bounding box center [305, 547] width 39 height 39
radio input "false"
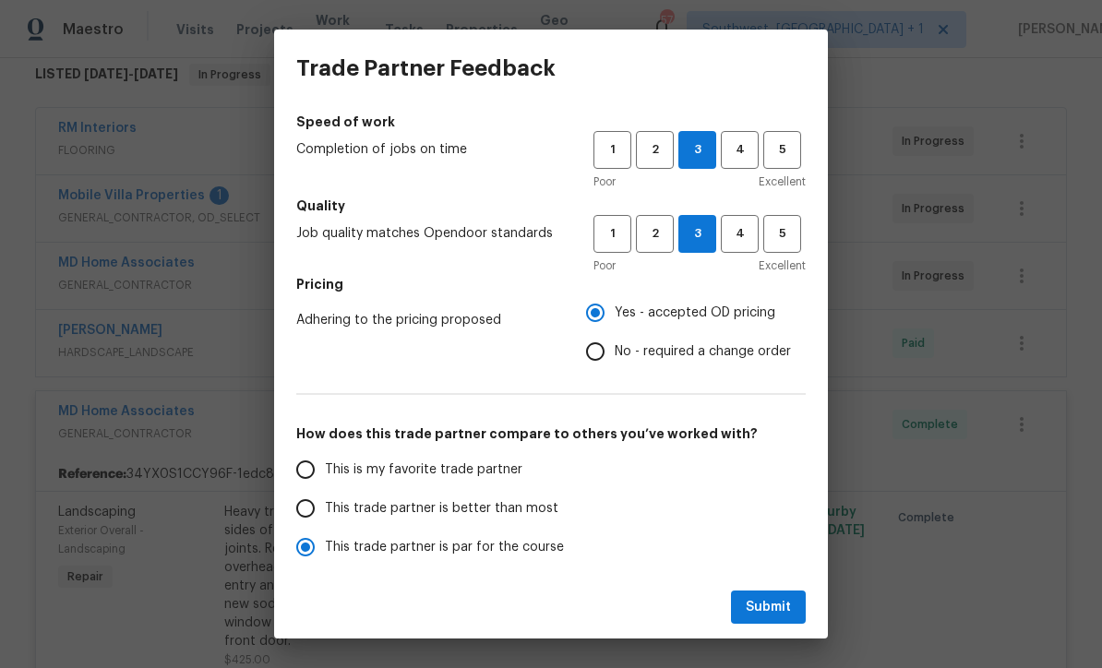
click at [290, 521] on input "This trade partner is better than most" at bounding box center [305, 508] width 39 height 39
click at [789, 610] on span "Submit" at bounding box center [768, 607] width 45 height 23
radio input "true"
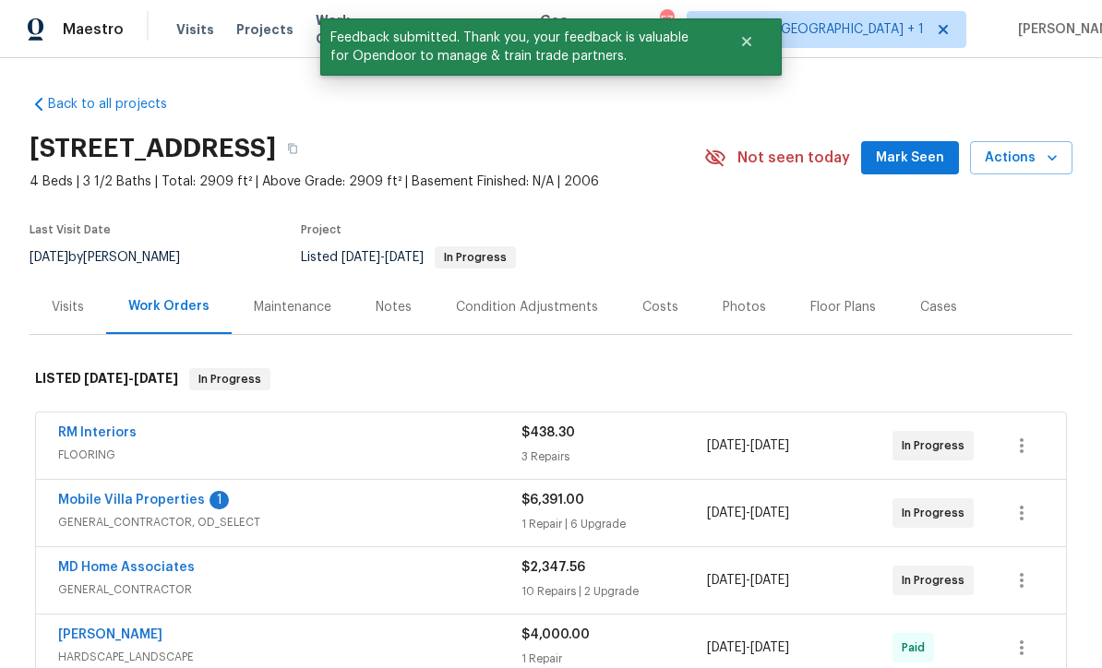
scroll to position [-1, 0]
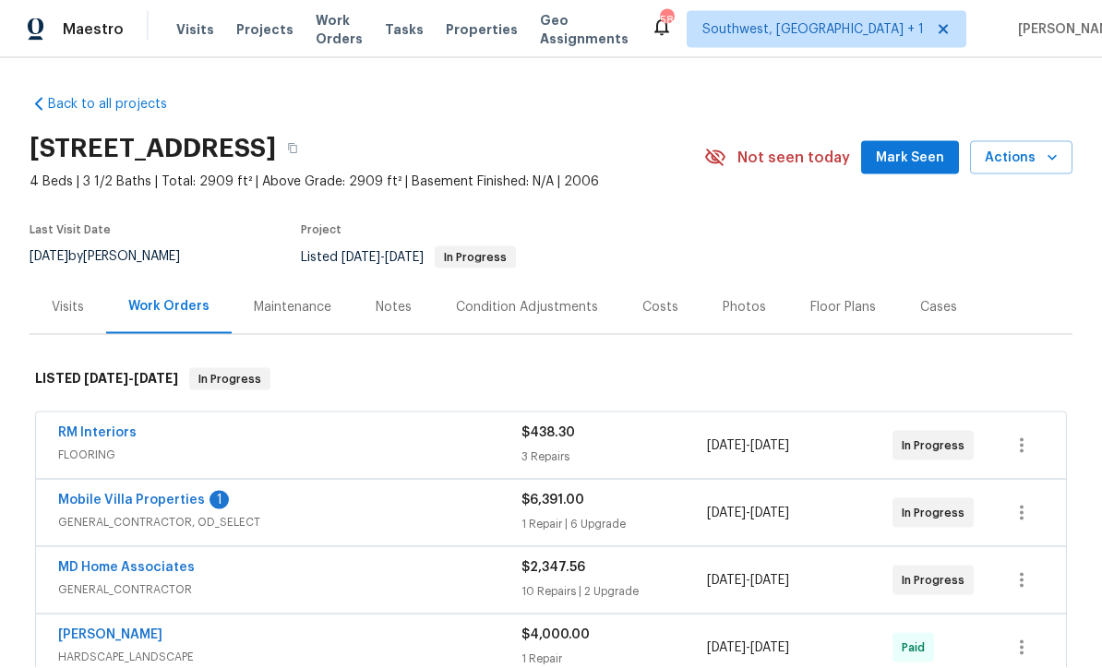
scroll to position [11, 0]
click at [153, 494] on link "Mobile Villa Properties" at bounding box center [131, 500] width 147 height 13
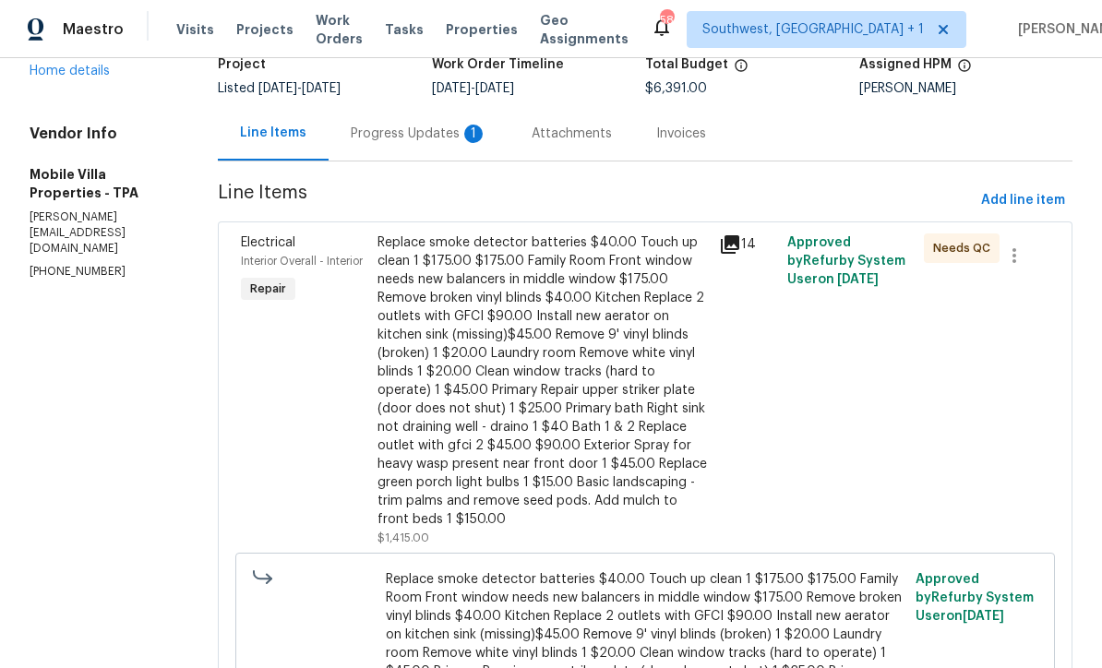
scroll to position [132, 0]
click at [456, 608] on span "Replace smoke detector batteries $40.00 Touch up clean 1 $175.00 $175.00 Family…" at bounding box center [646, 664] width 520 height 185
click at [456, 599] on span "Replace smoke detector batteries $40.00 Touch up clean 1 $175.00 $175.00 Family…" at bounding box center [646, 664] width 520 height 185
click at [978, 382] on div "Needs QC" at bounding box center [953, 391] width 68 height 325
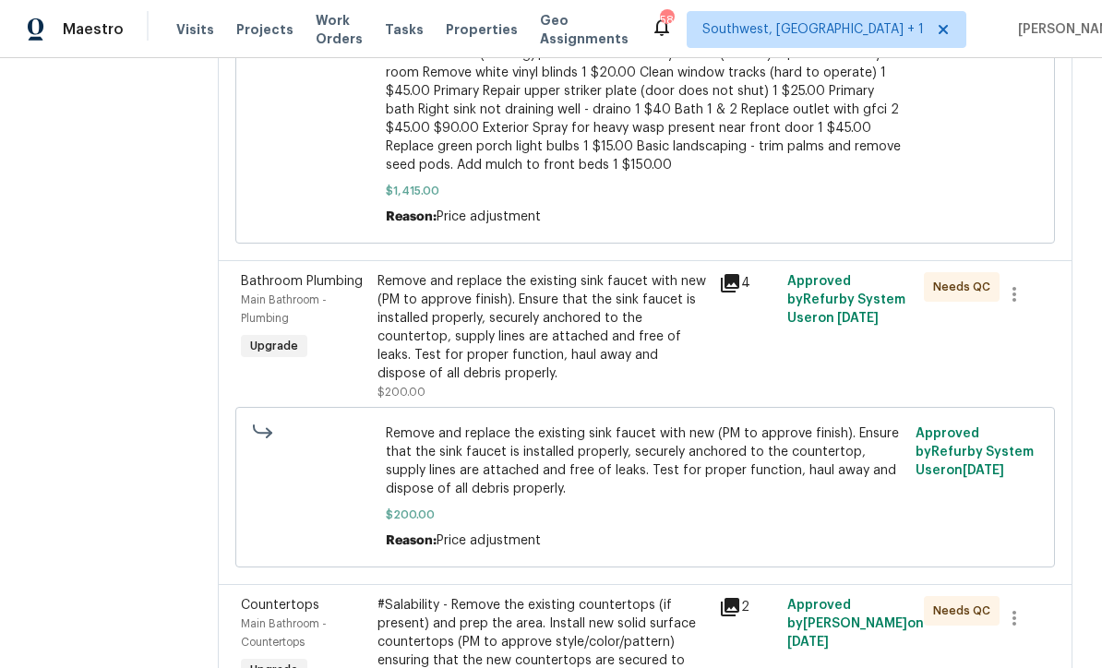
scroll to position [713, 0]
click at [539, 307] on div "Remove and replace the existing sink faucet with new (PM to approve finish). En…" at bounding box center [543, 328] width 331 height 111
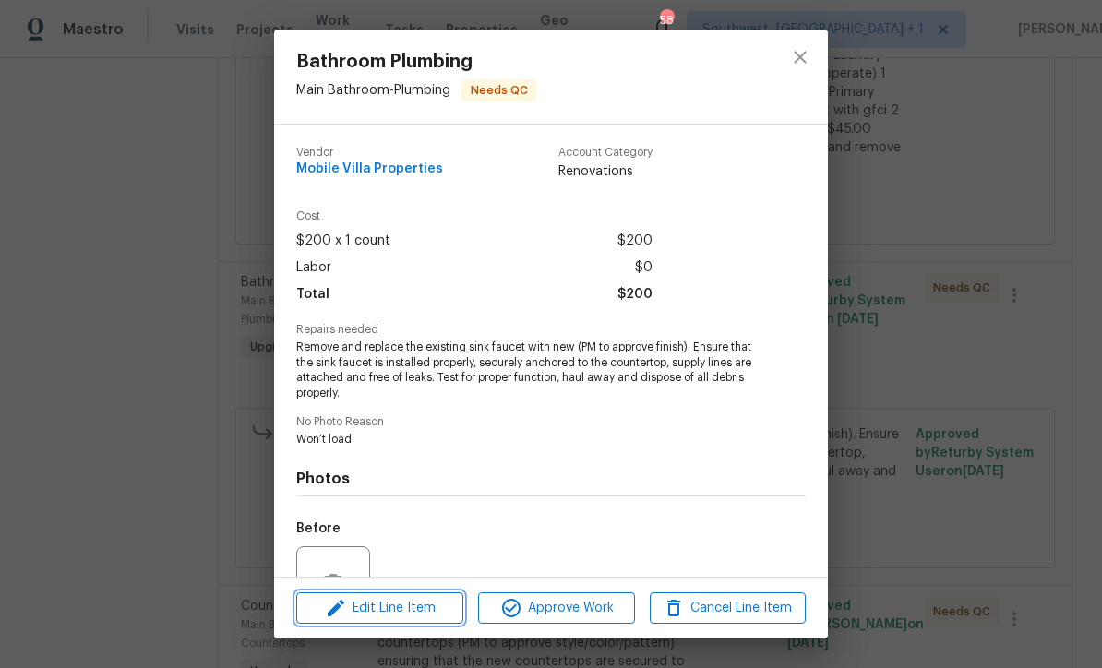
click at [418, 615] on span "Edit Line Item" at bounding box center [380, 608] width 156 height 23
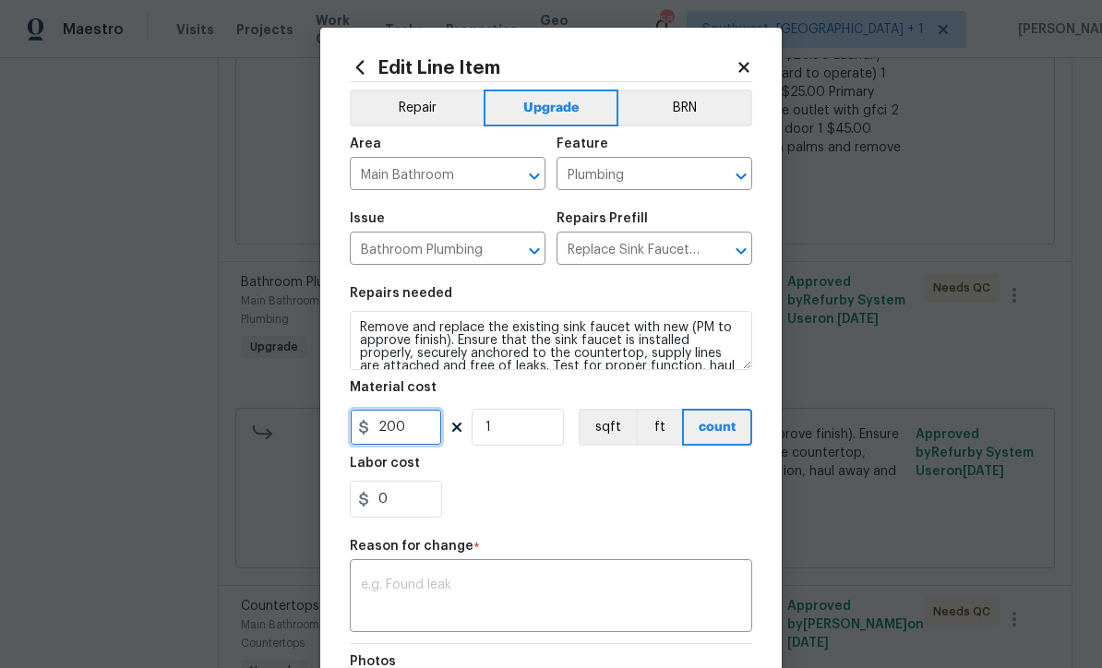
click at [431, 437] on input "200" at bounding box center [396, 427] width 92 height 37
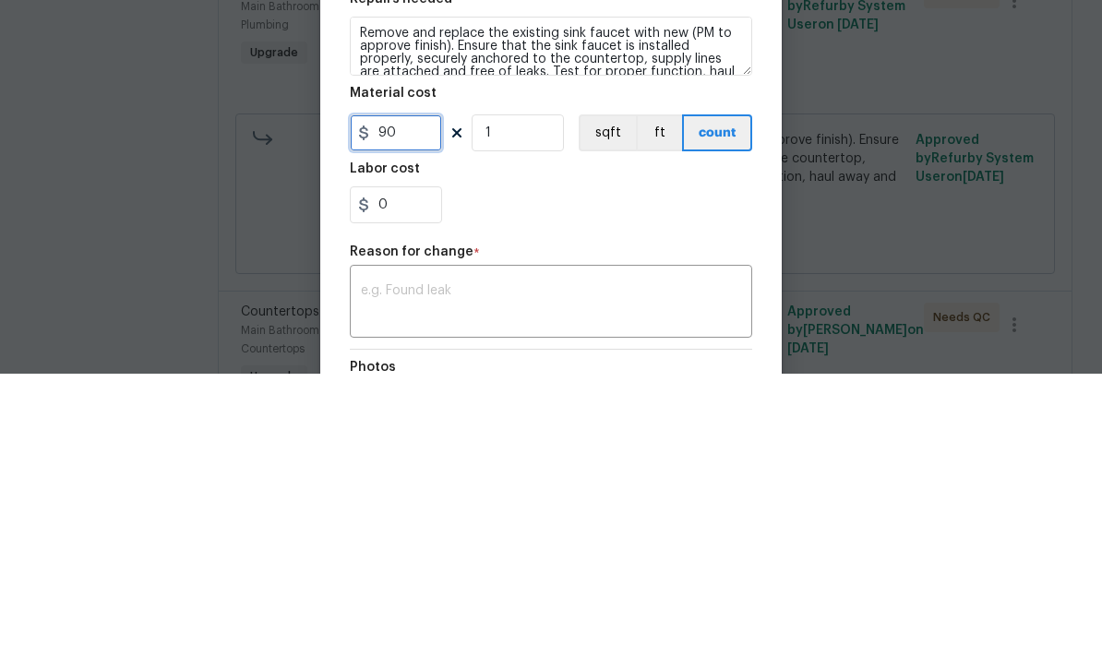
type input "90"
click at [552, 409] on input "1" at bounding box center [518, 427] width 92 height 37
type input "2"
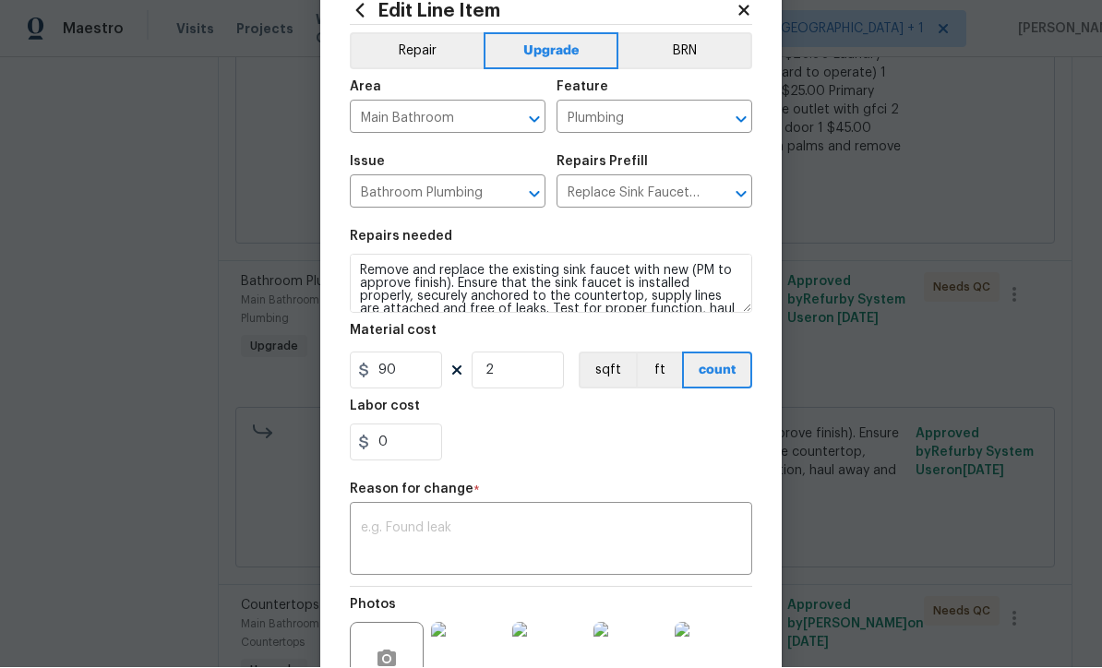
scroll to position [99, 0]
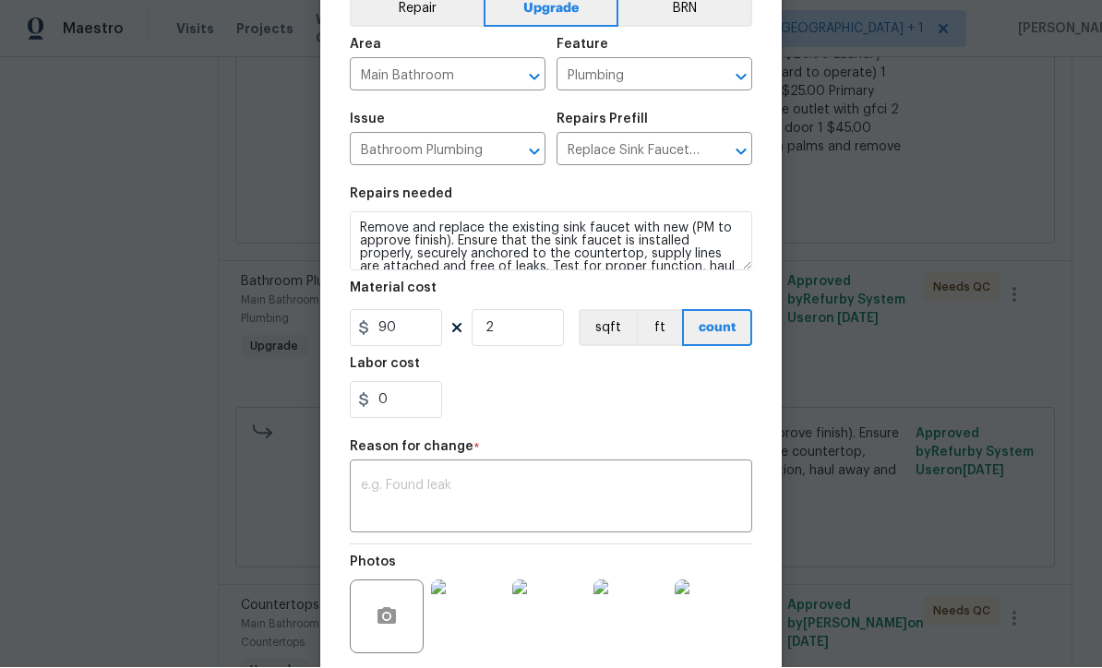
click at [561, 505] on textarea at bounding box center [551, 499] width 380 height 39
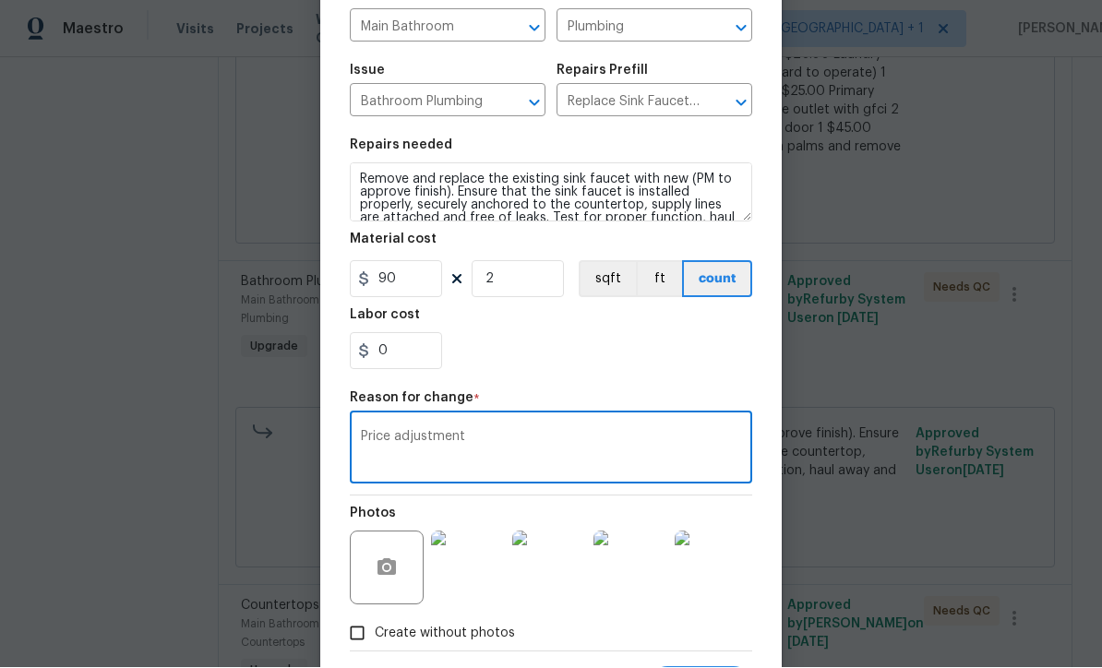
scroll to position [203, 0]
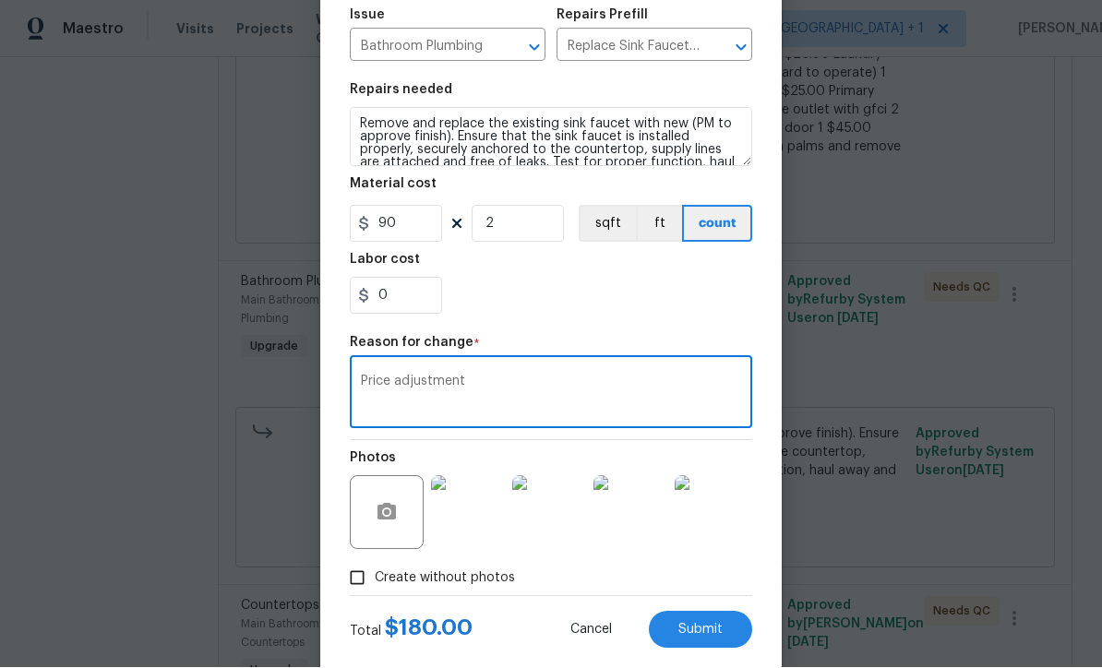
type textarea "Price adjustment"
click at [704, 638] on span "Submit" at bounding box center [701, 631] width 44 height 14
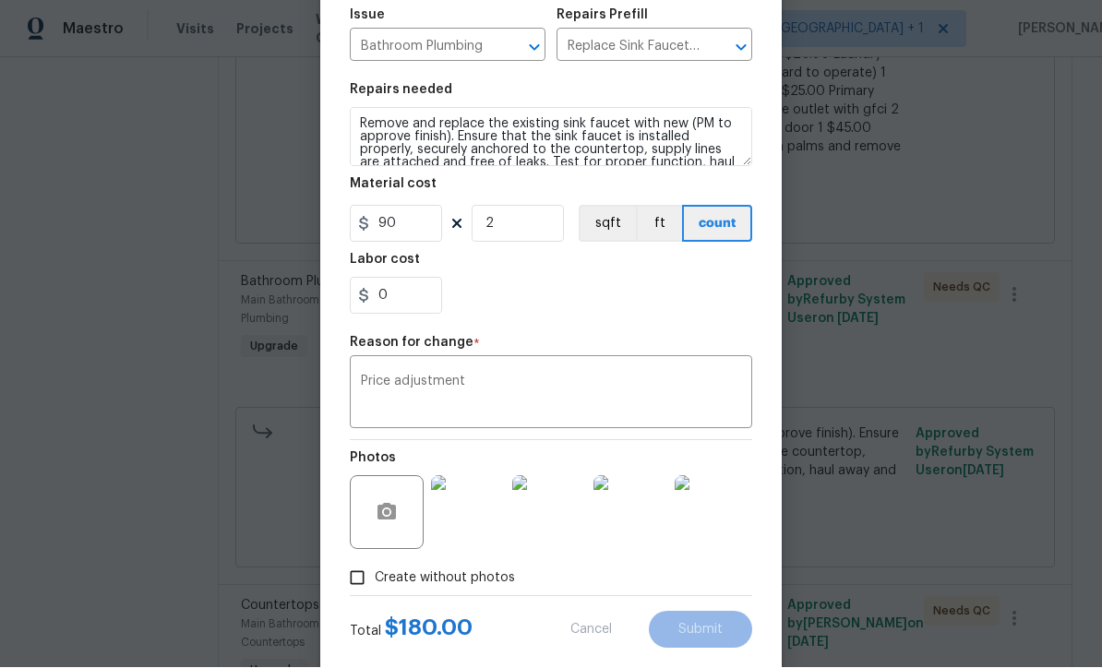
type input "1"
type input "200"
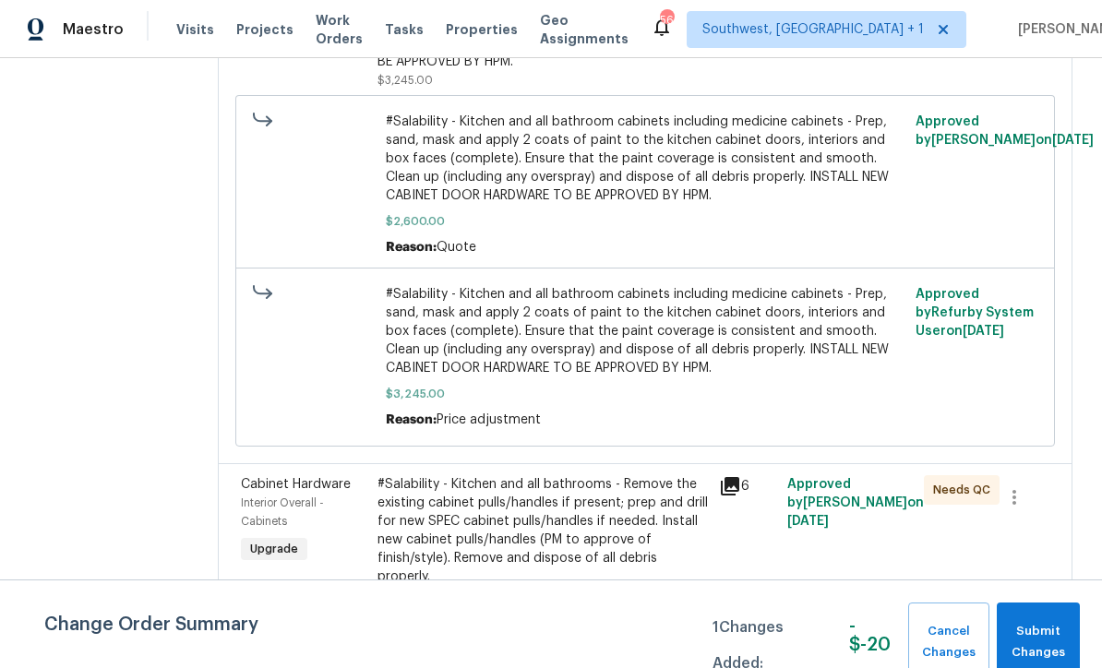
scroll to position [1883, 0]
click at [609, 286] on span "#Salability - Kitchen and all bathroom cabinets including medicine cabinets - P…" at bounding box center [646, 332] width 520 height 92
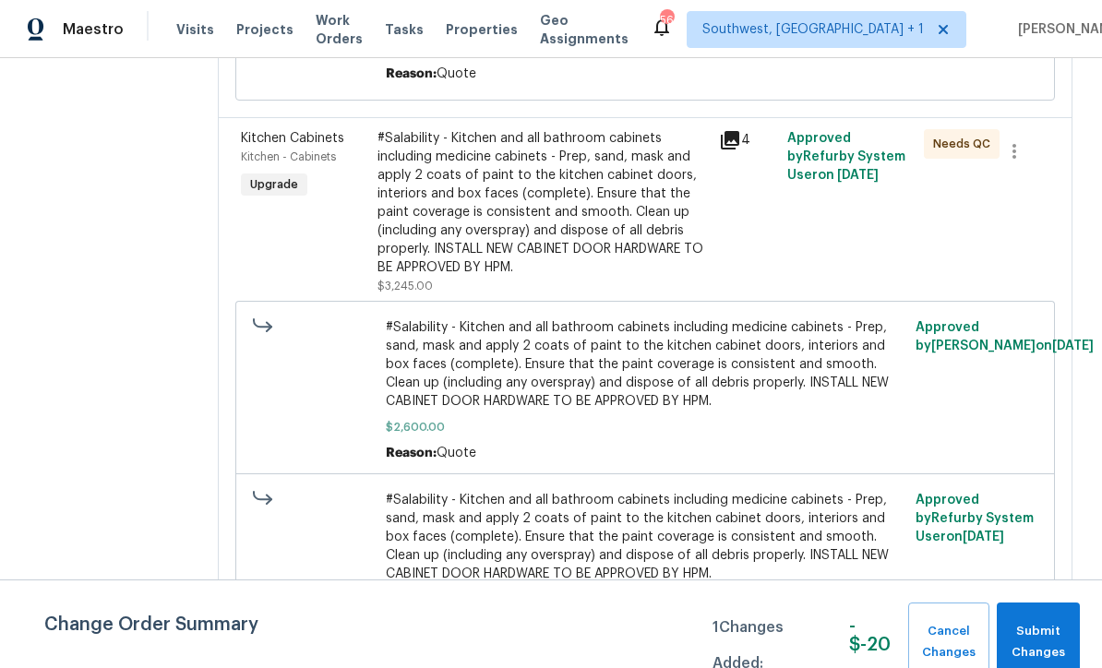
scroll to position [1679, 0]
click at [620, 318] on span "#Salability - Kitchen and all bathroom cabinets including medicine cabinets - P…" at bounding box center [646, 364] width 520 height 92
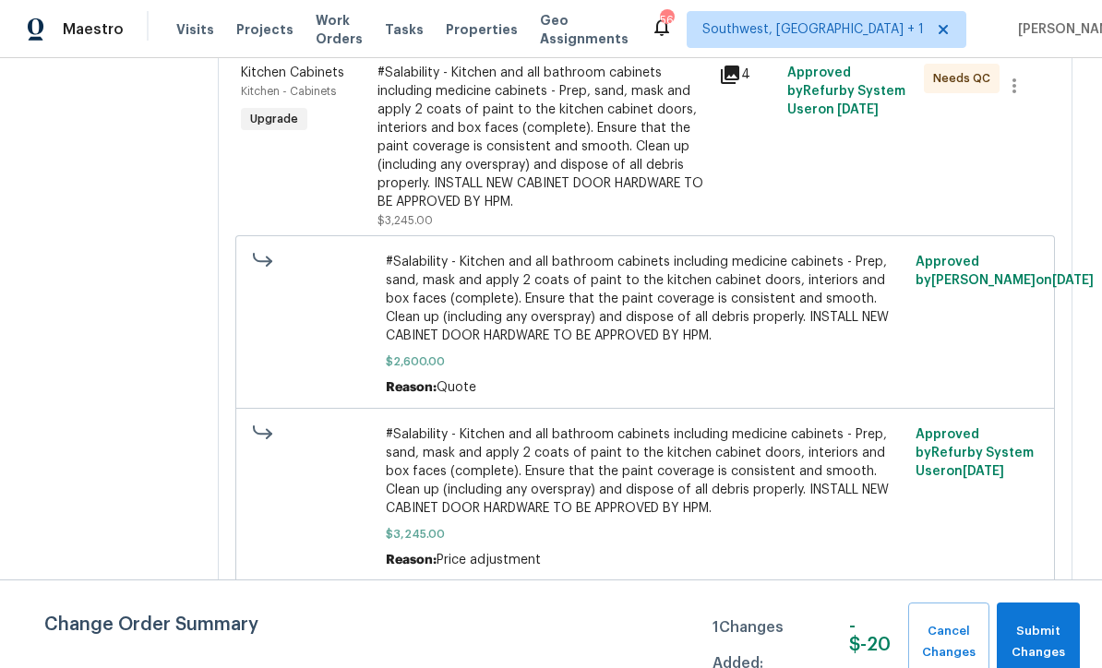
scroll to position [1779, 0]
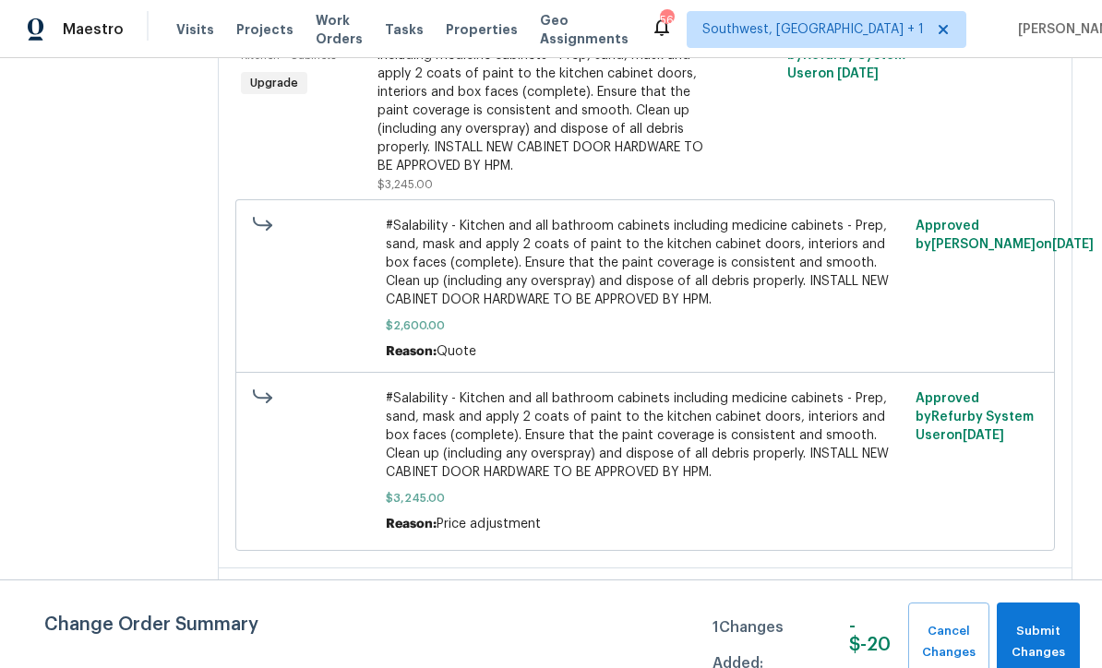
click at [614, 390] on span "#Salability - Kitchen and all bathroom cabinets including medicine cabinets - P…" at bounding box center [646, 436] width 520 height 92
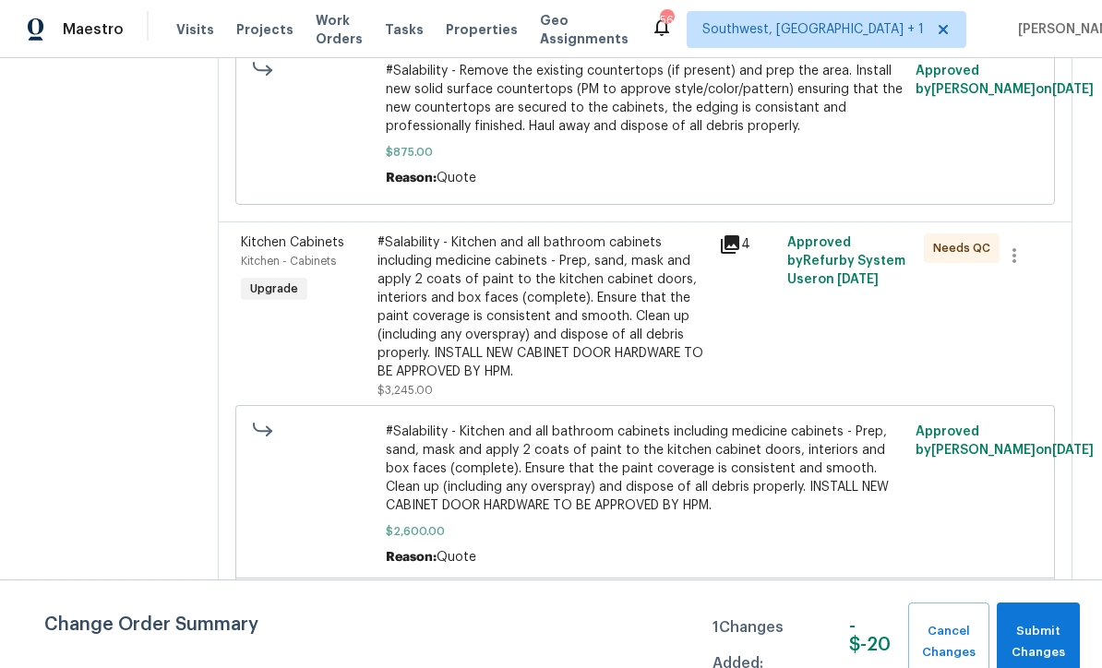
scroll to position [1572, 0]
click at [591, 249] on div "#Salability - Kitchen and all bathroom cabinets including medicine cabinets - P…" at bounding box center [543, 309] width 331 height 148
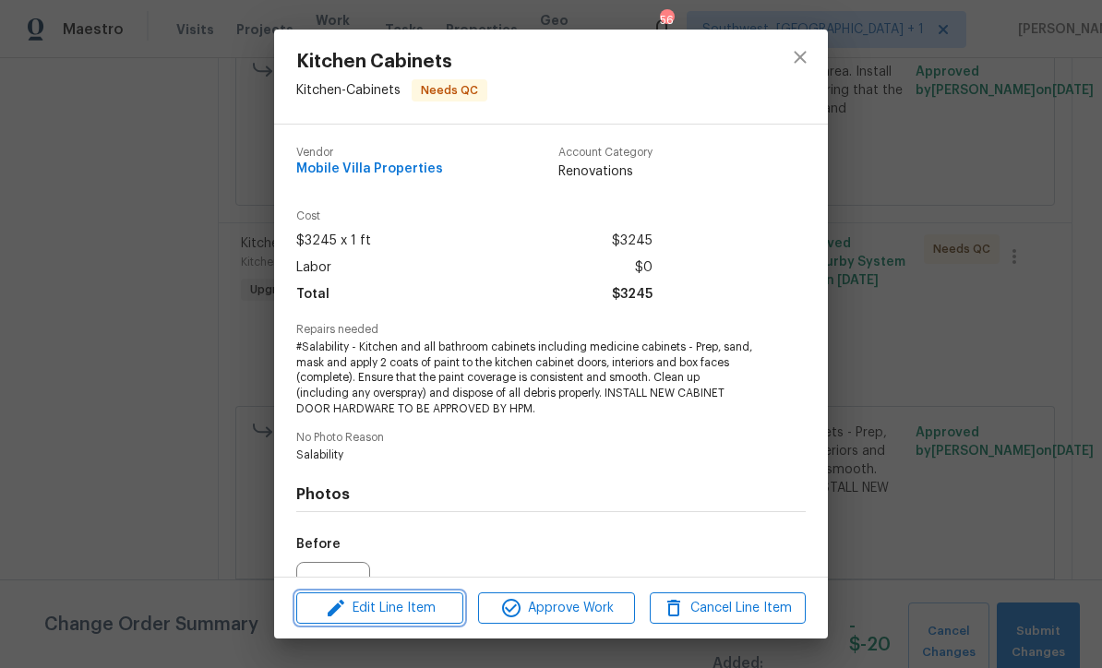
click at [420, 613] on span "Edit Line Item" at bounding box center [380, 608] width 156 height 23
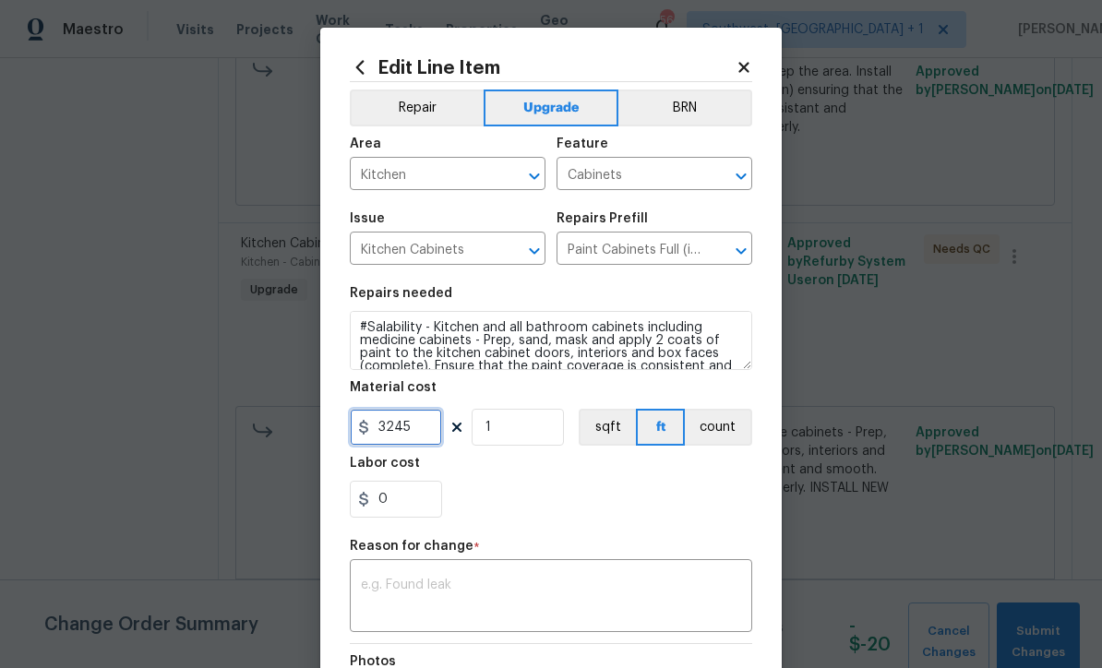
click at [438, 427] on input "3245" at bounding box center [396, 427] width 92 height 37
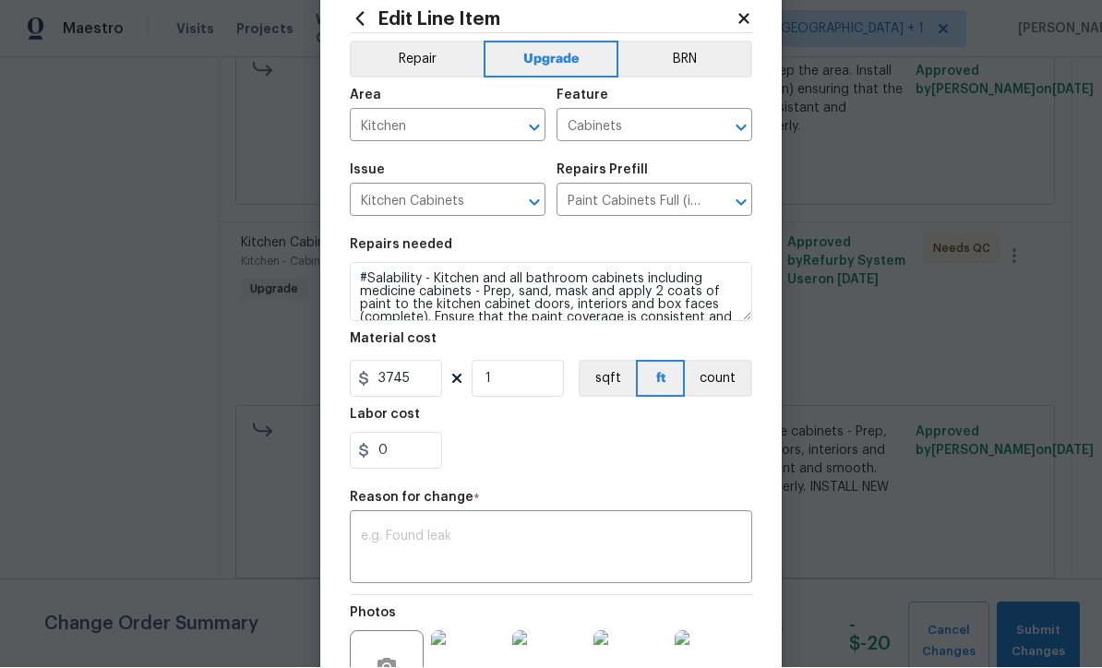
scroll to position [91, 0]
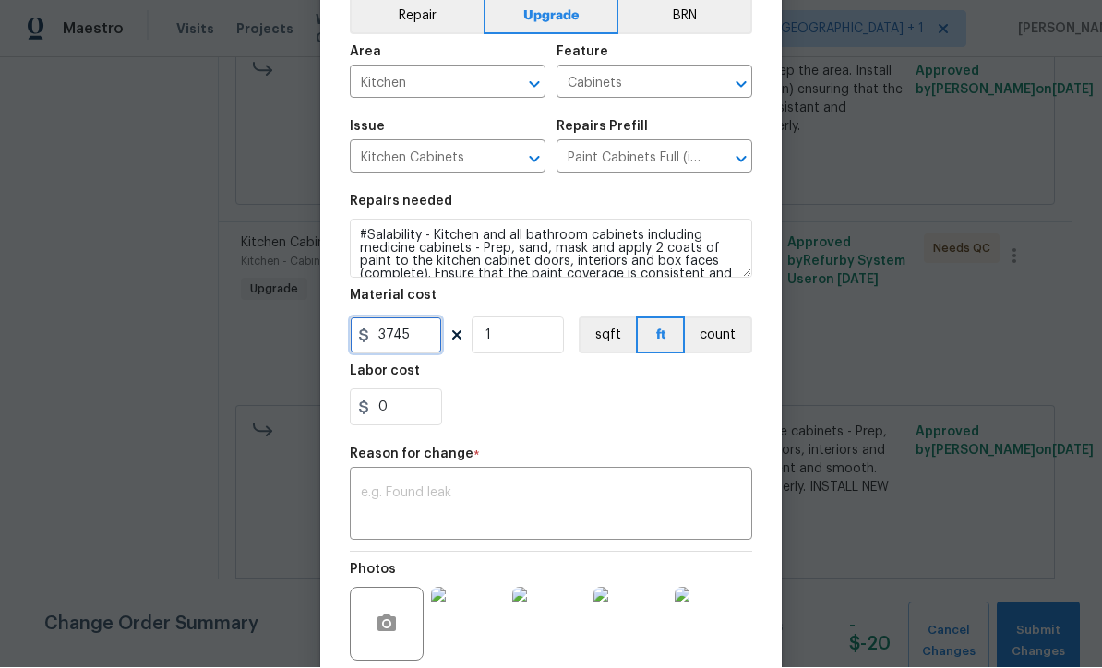
type input "3745"
click at [615, 515] on textarea at bounding box center [551, 506] width 380 height 39
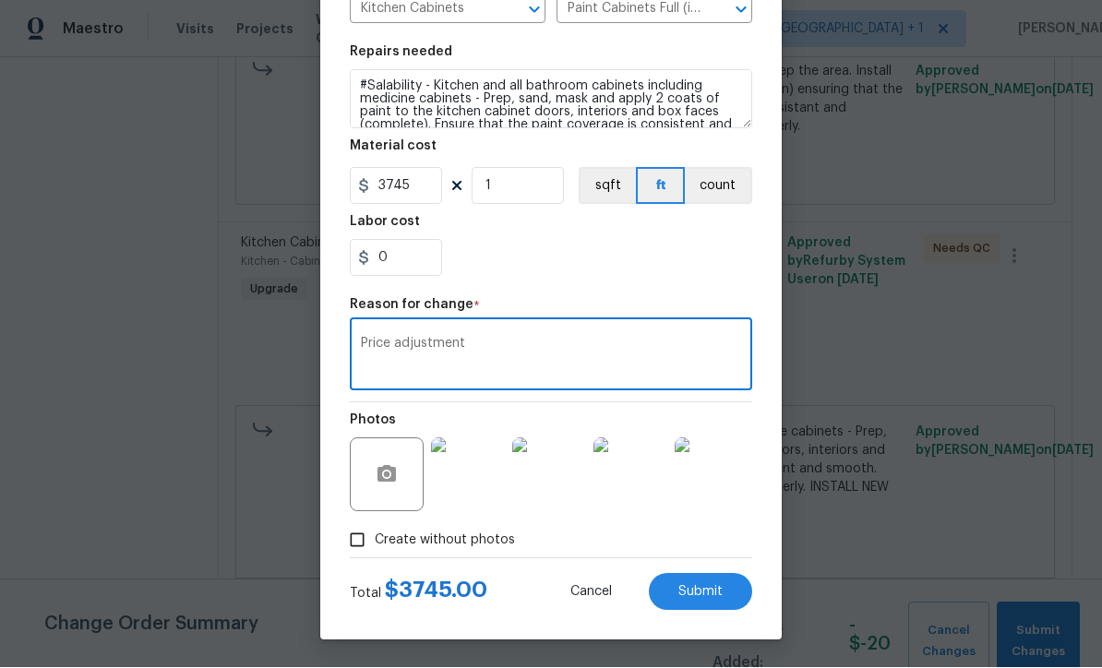
scroll to position [245, 0]
type textarea "Price adjustment"
click at [713, 603] on button "Submit" at bounding box center [700, 592] width 103 height 37
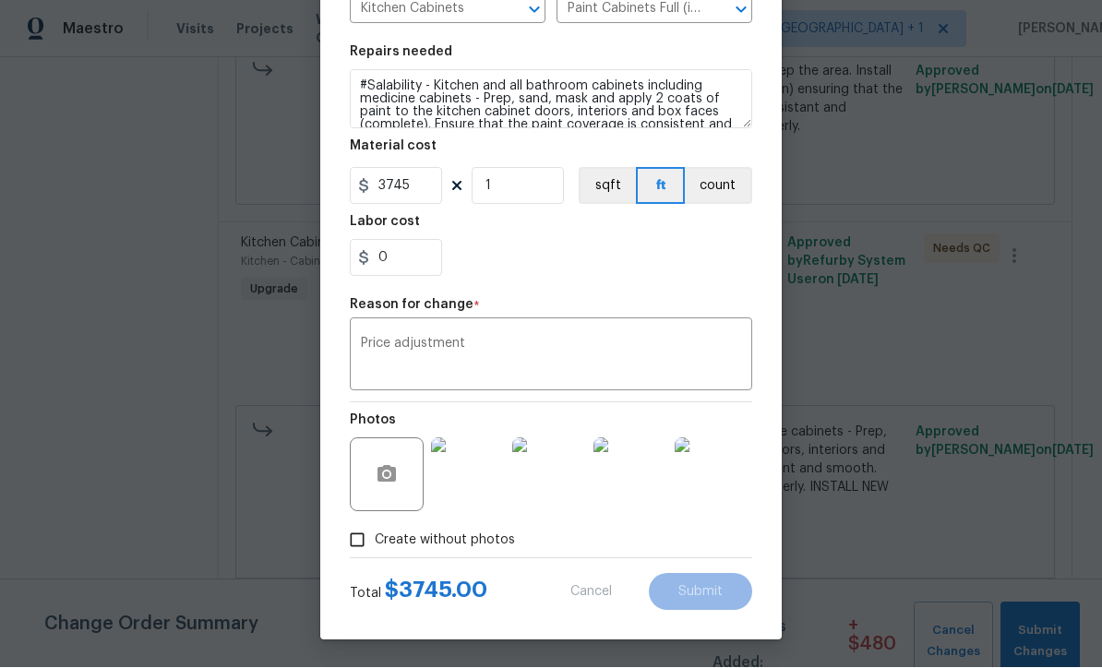
type input "3245"
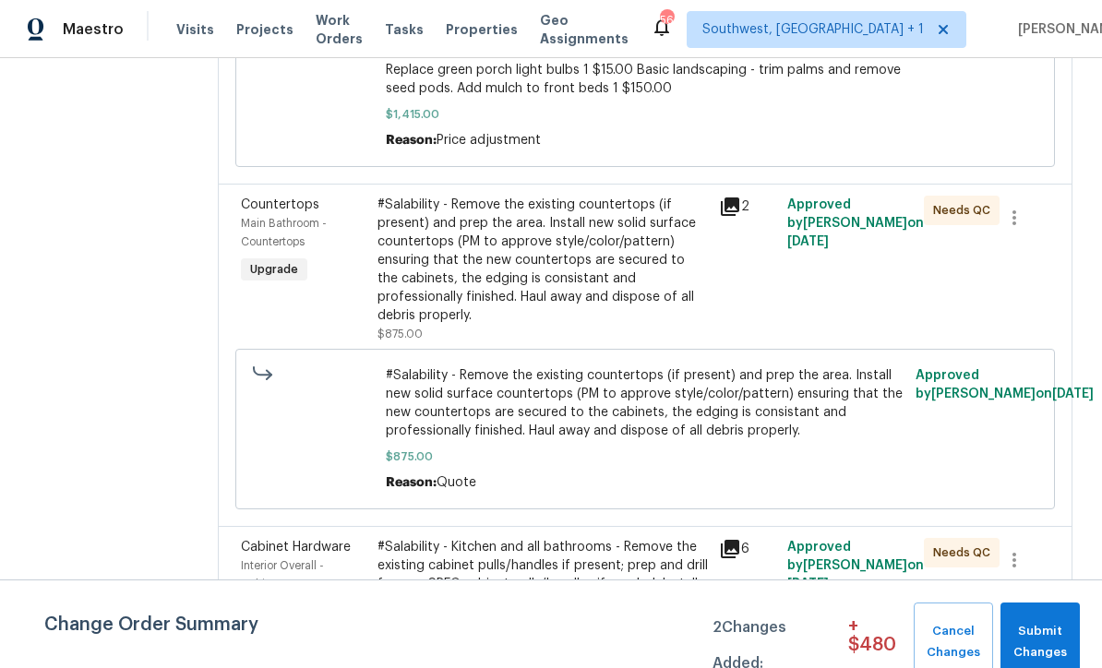
scroll to position [1994, 0]
click at [603, 366] on span "#Salability - Remove the existing countertops (if present) and prep the area. I…" at bounding box center [646, 403] width 520 height 74
click at [577, 366] on span "#Salability - Remove the existing countertops (if present) and prep the area. I…" at bounding box center [646, 403] width 520 height 74
click at [594, 223] on div "#Salability - Remove the existing countertops (if present) and prep the area. I…" at bounding box center [543, 259] width 331 height 129
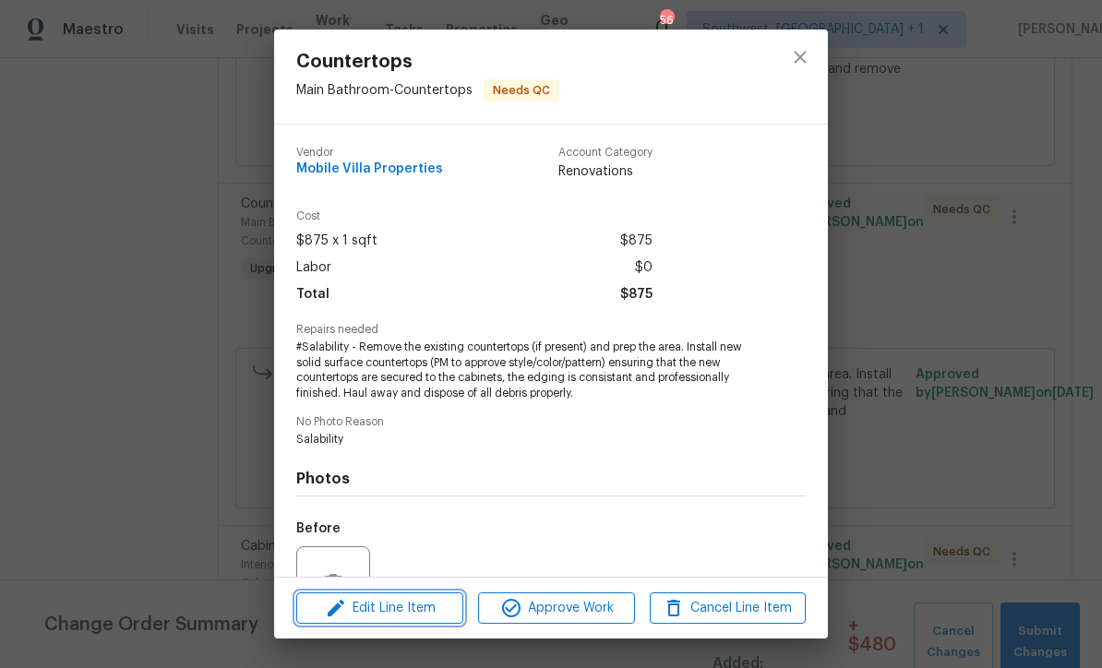
click at [422, 615] on span "Edit Line Item" at bounding box center [380, 608] width 156 height 23
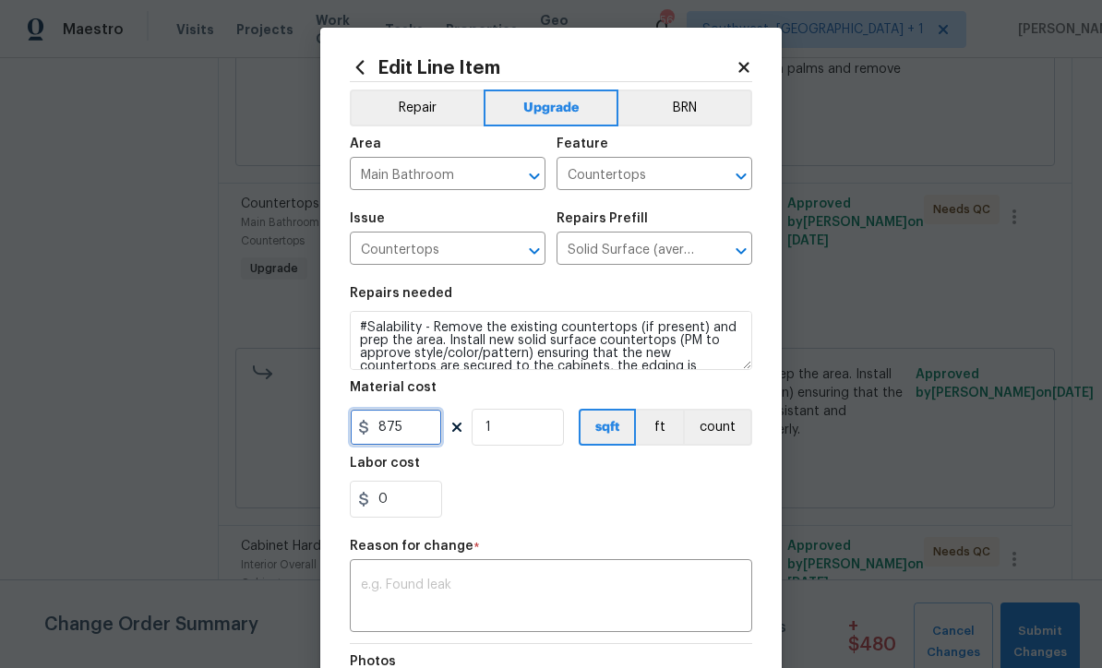
click at [428, 444] on input "875" at bounding box center [396, 427] width 92 height 37
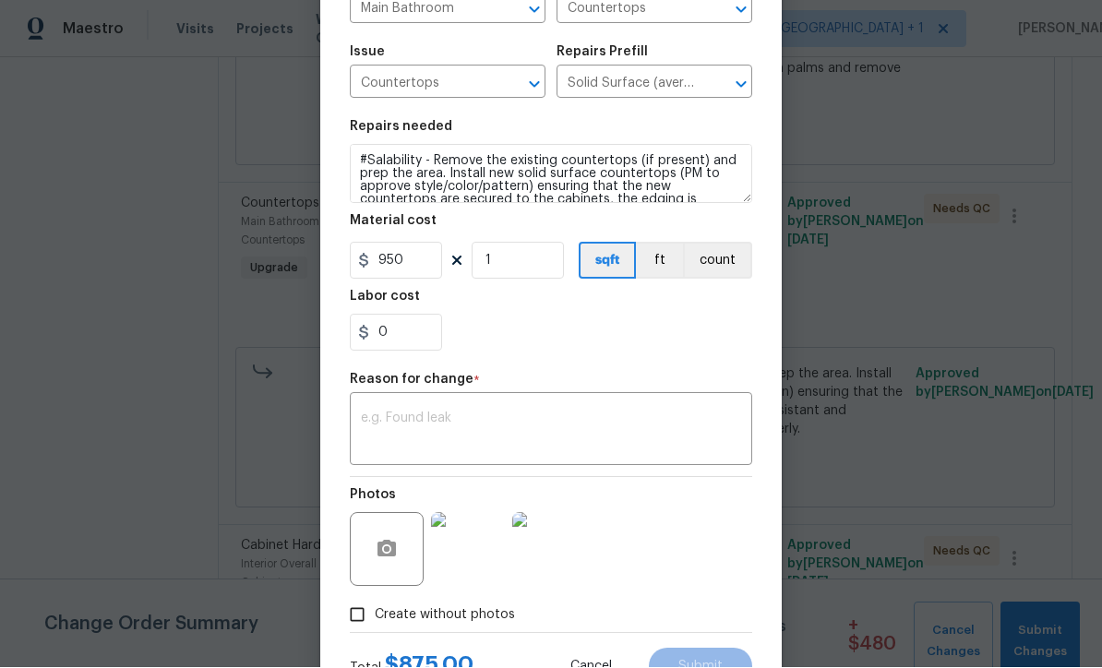
scroll to position [164, 0]
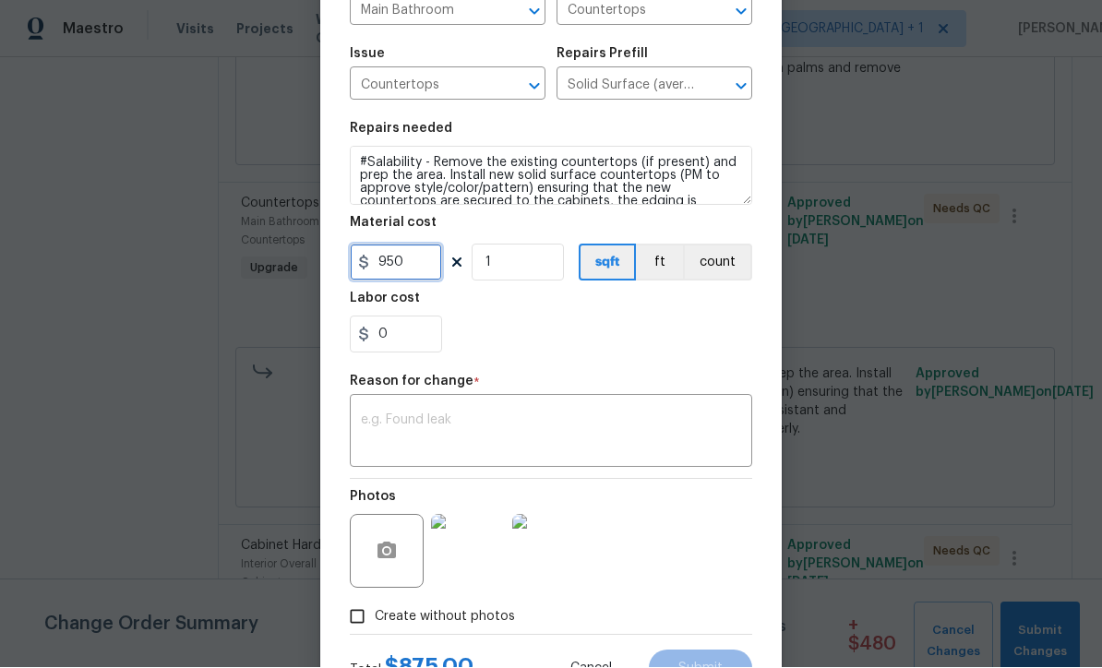
type input "950"
click at [584, 435] on textarea at bounding box center [551, 434] width 380 height 39
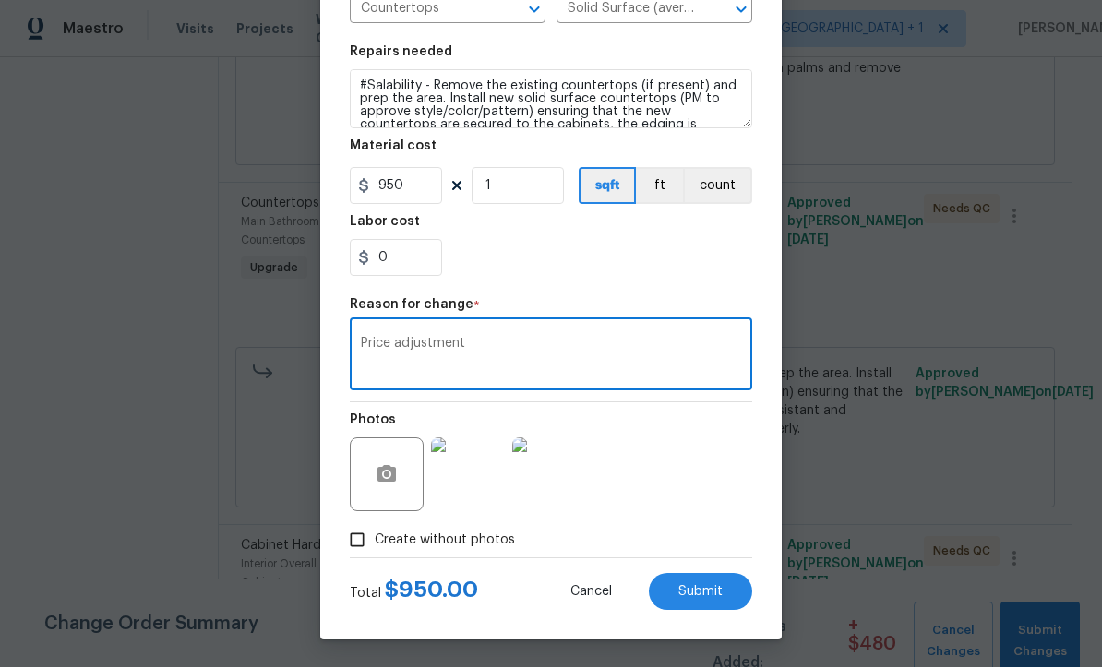
scroll to position [245, 0]
type textarea "Price adjustment"
click at [709, 596] on span "Submit" at bounding box center [701, 593] width 44 height 14
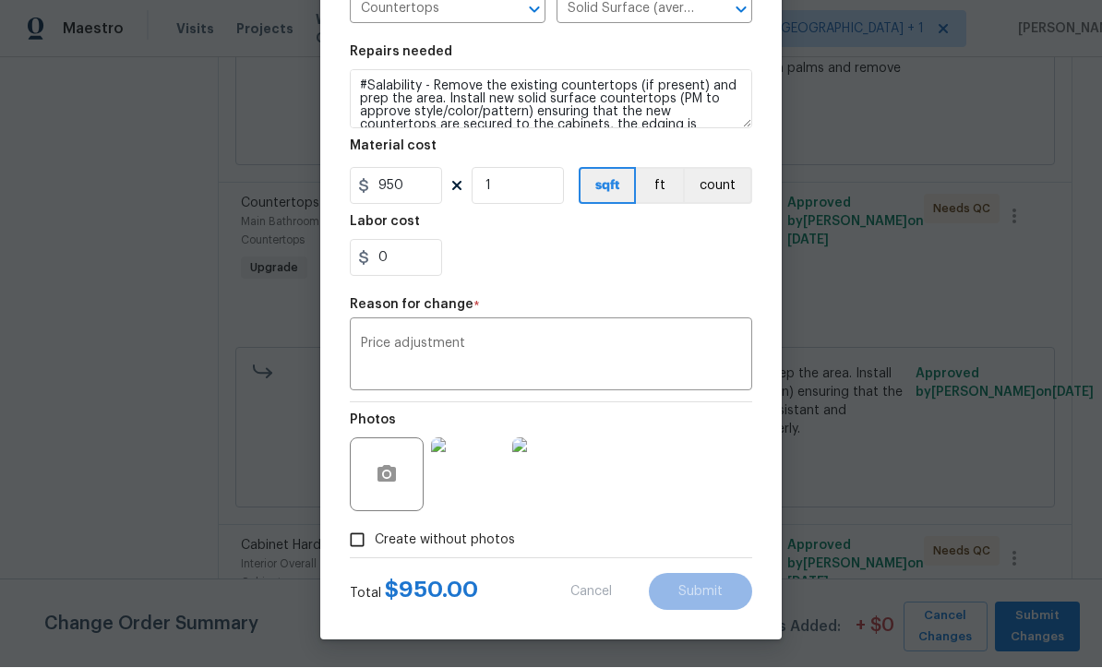
type input "875"
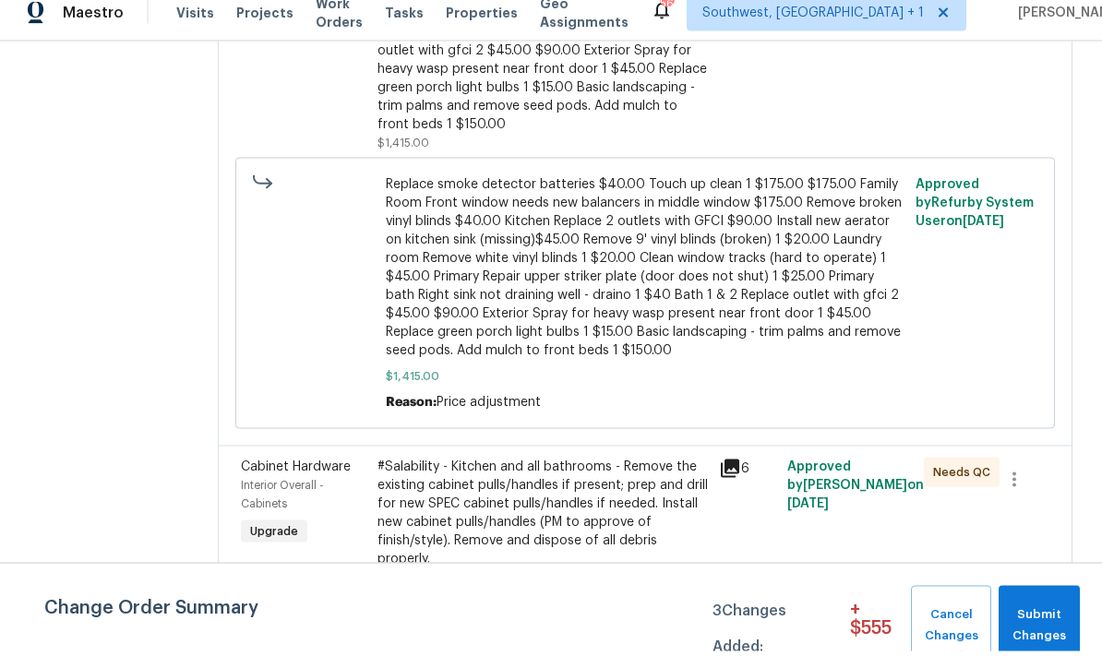
scroll to position [61, 0]
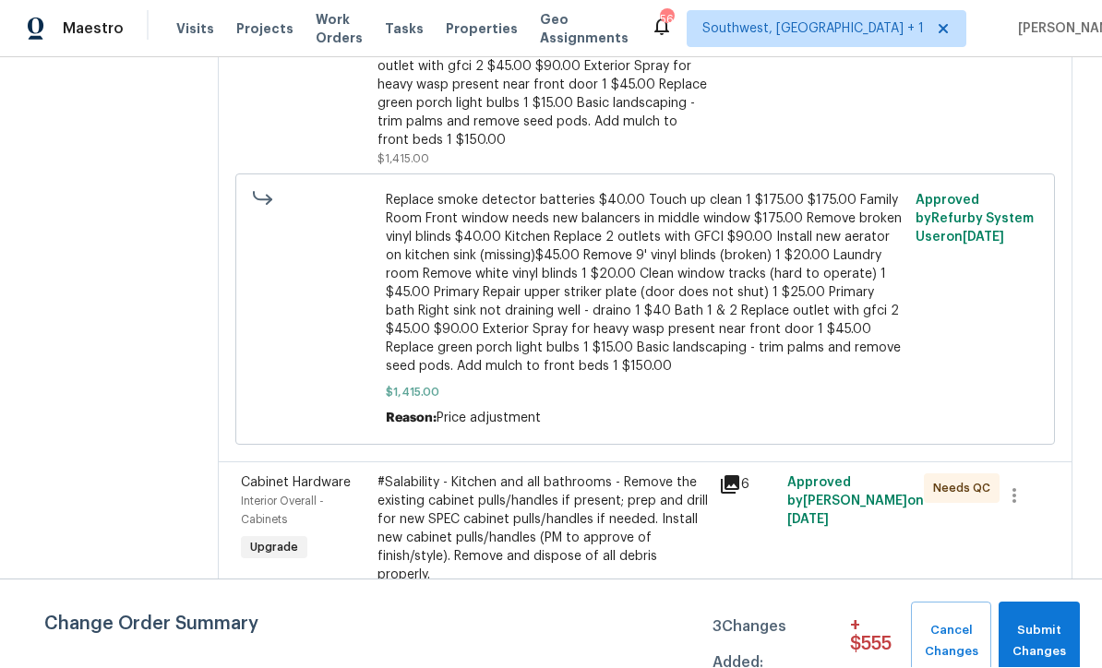
click at [565, 475] on div "#Salability - Kitchen and all bathrooms - Remove the existing cabinet pulls/han…" at bounding box center [543, 530] width 331 height 111
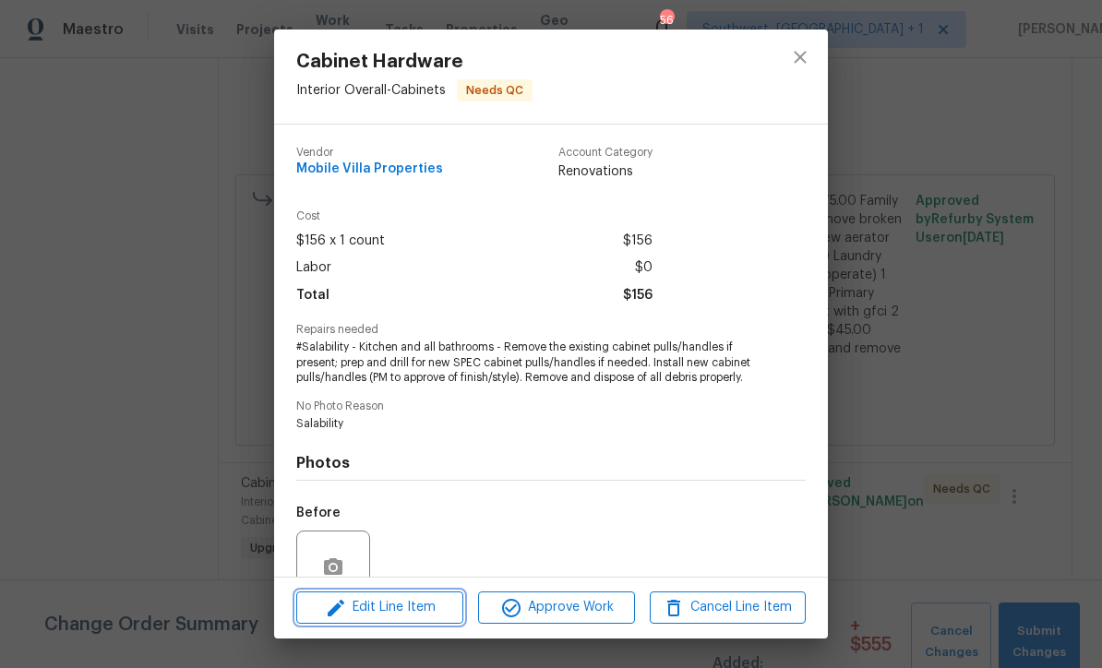
click at [414, 615] on span "Edit Line Item" at bounding box center [380, 607] width 156 height 23
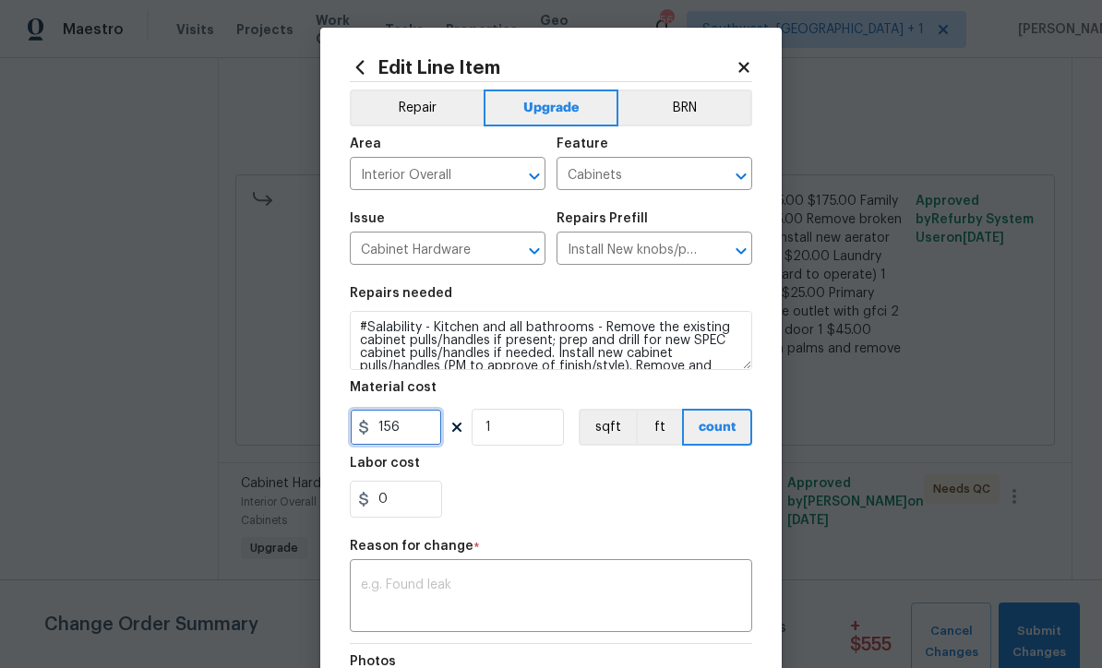
click at [434, 433] on input "156" at bounding box center [396, 427] width 92 height 37
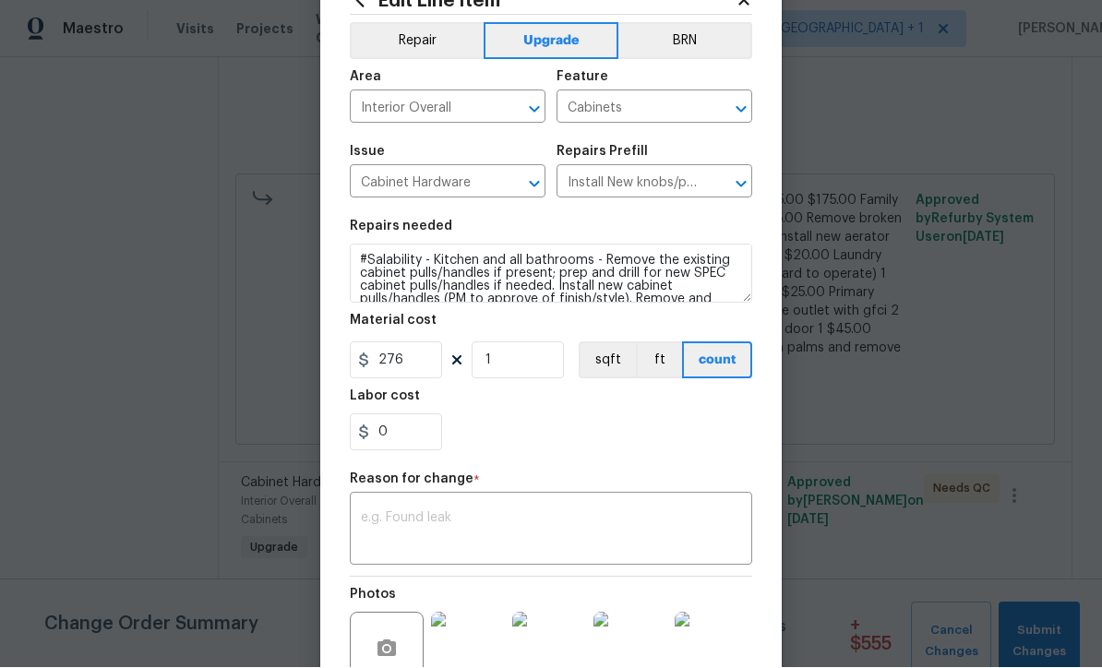
scroll to position [76, 0]
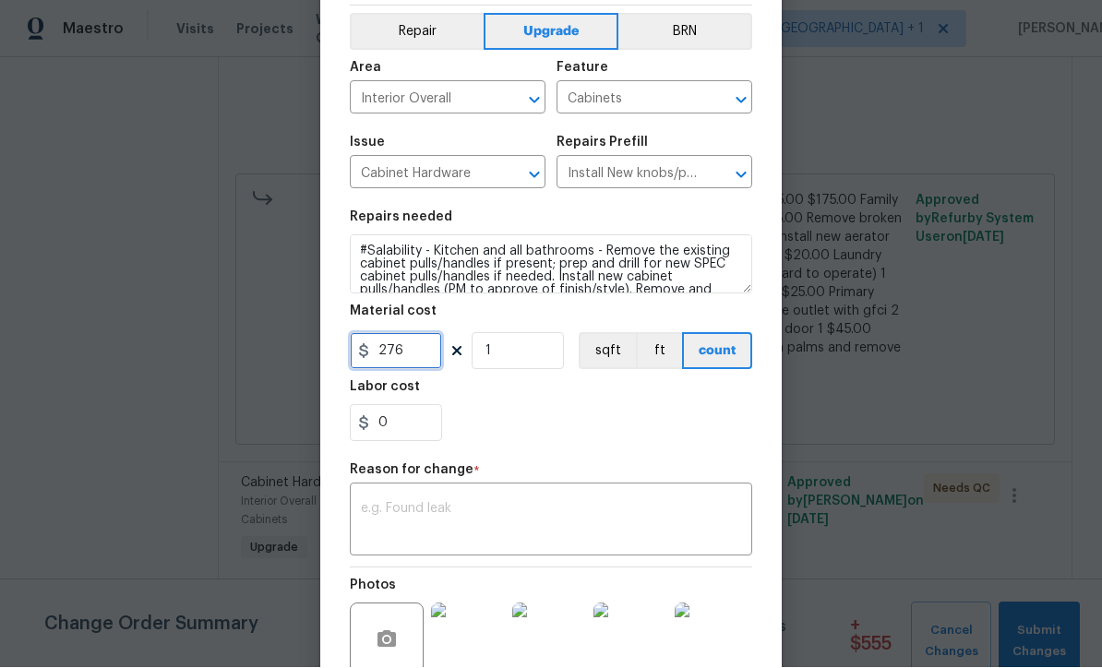
type input "276"
click at [572, 530] on textarea at bounding box center [551, 522] width 380 height 39
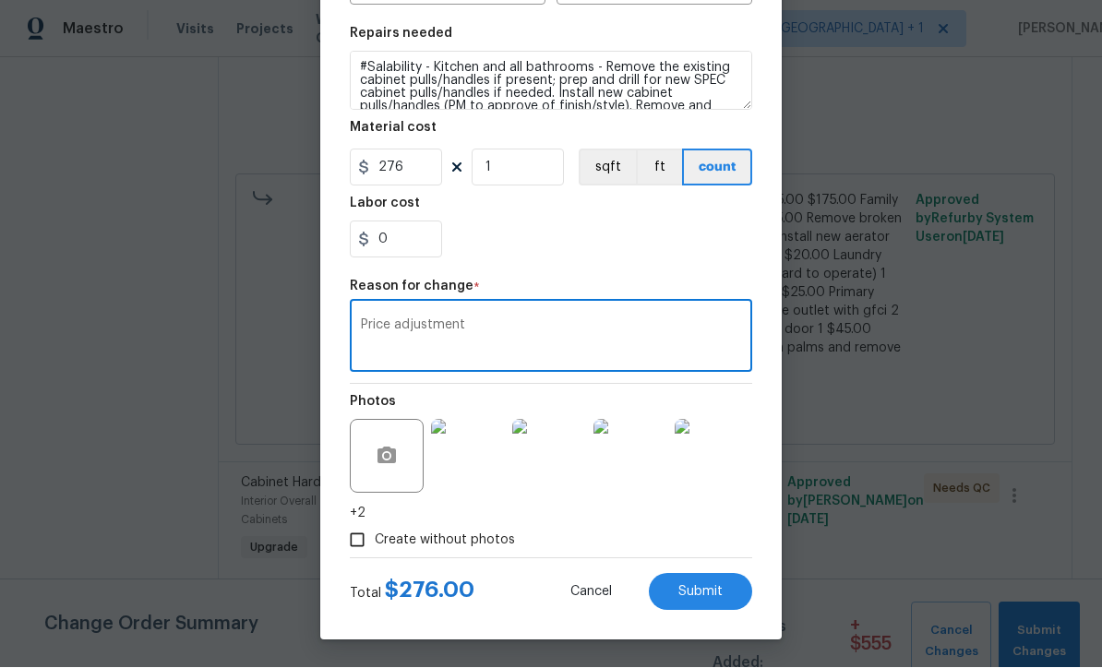
scroll to position [263, 0]
type textarea "Price adjustment"
click at [703, 596] on span "Submit" at bounding box center [701, 593] width 44 height 14
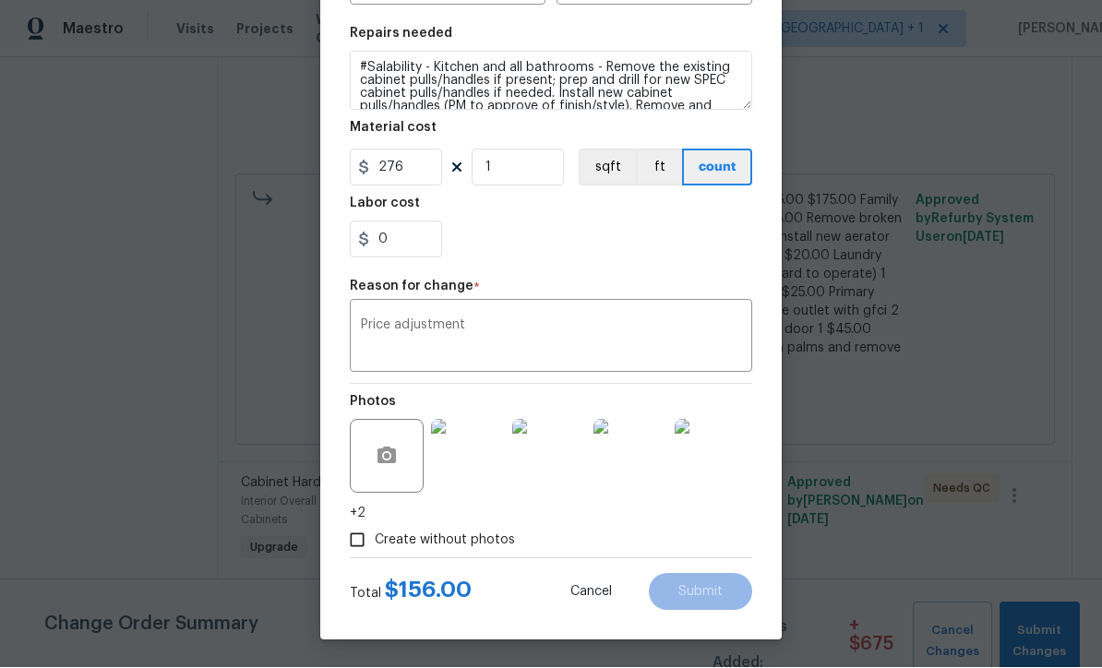
type input "156"
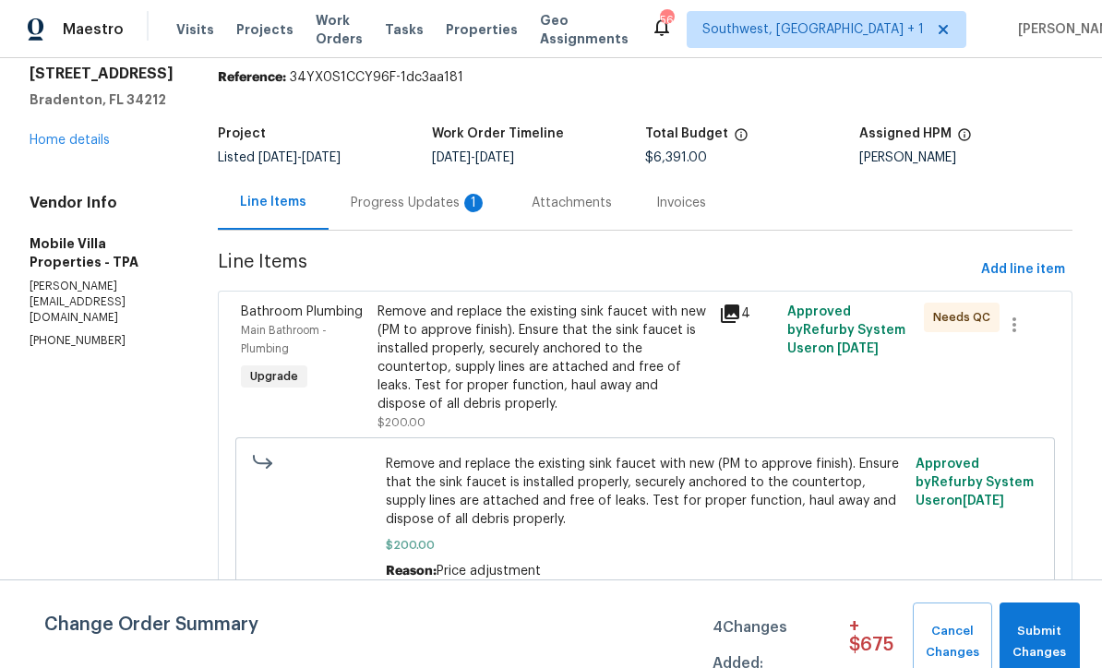
scroll to position [71, 0]
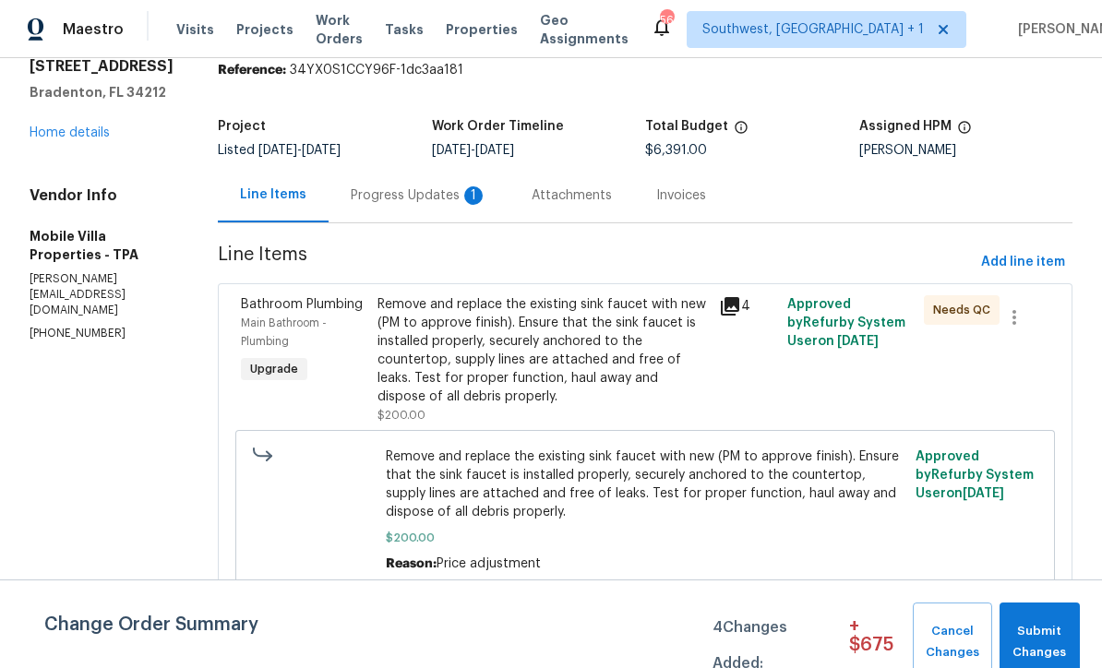
click at [546, 354] on div "Remove and replace the existing sink faucet with new (PM to approve finish). En…" at bounding box center [543, 350] width 331 height 111
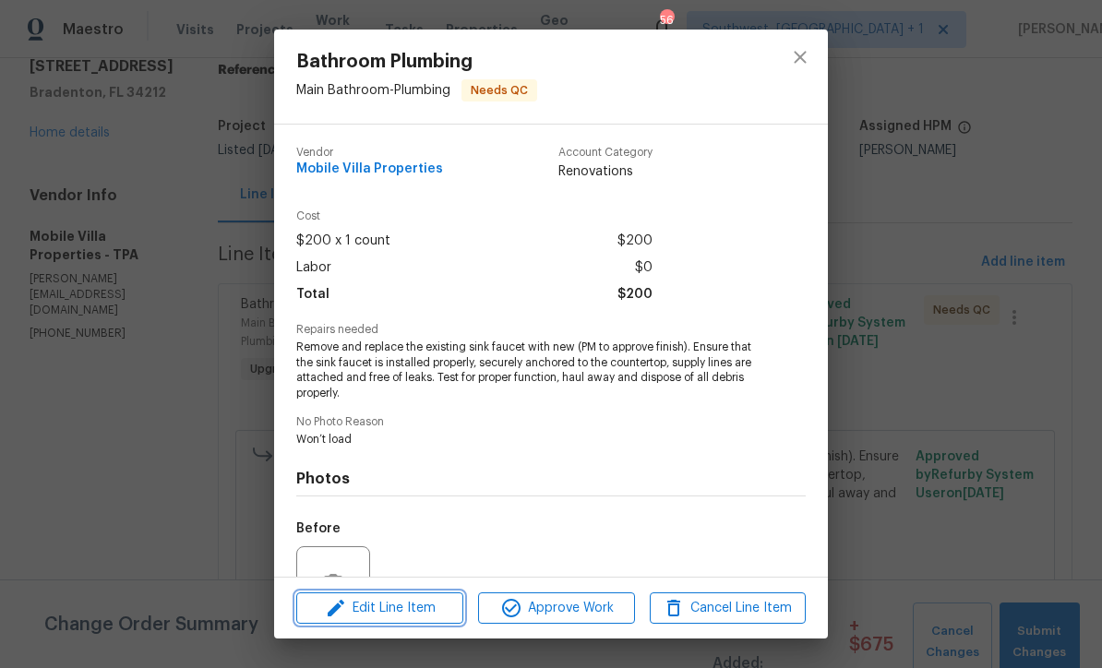
click at [400, 618] on span "Edit Line Item" at bounding box center [380, 608] width 156 height 23
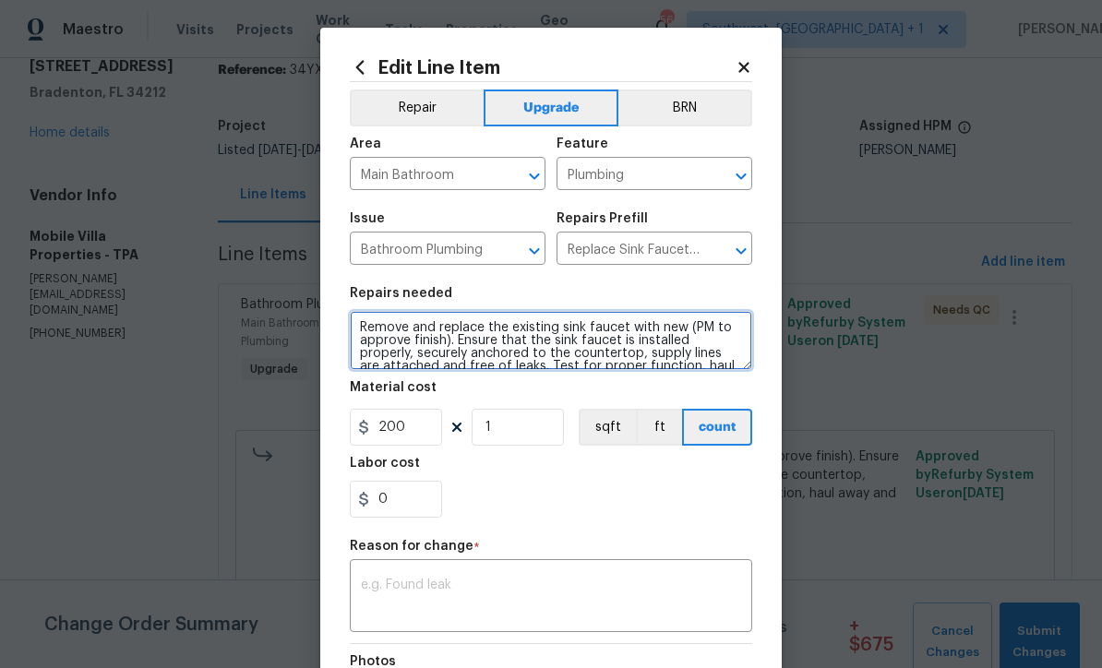
click at [351, 323] on textarea "Remove and replace the existing sink faucet with new (PM to approve finish). En…" at bounding box center [551, 340] width 403 height 59
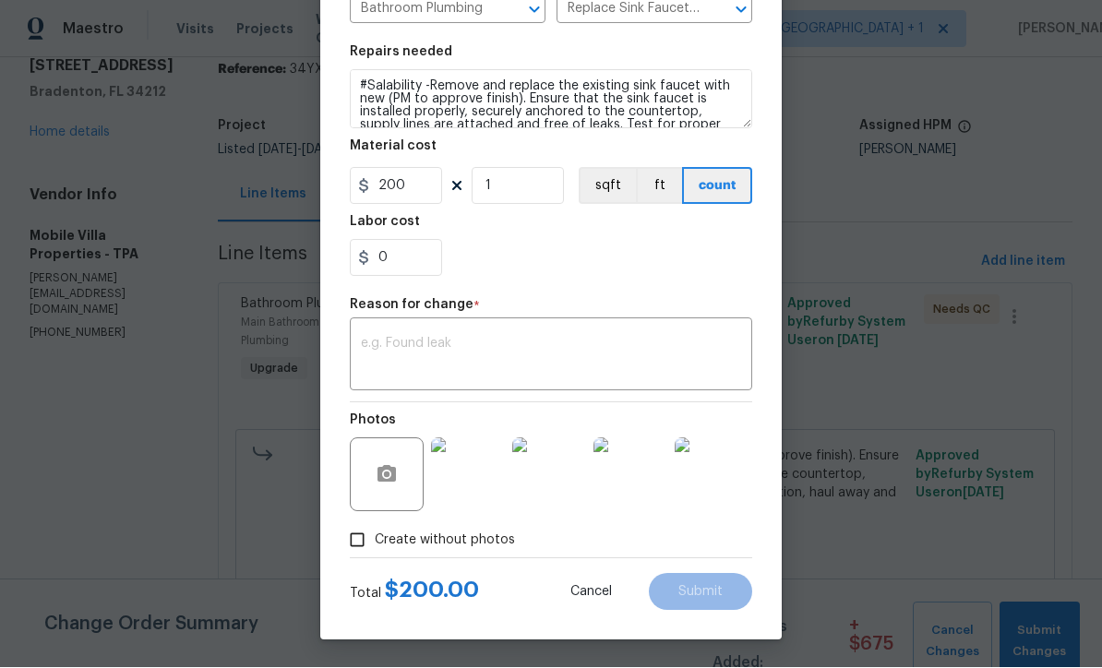
scroll to position [245, 0]
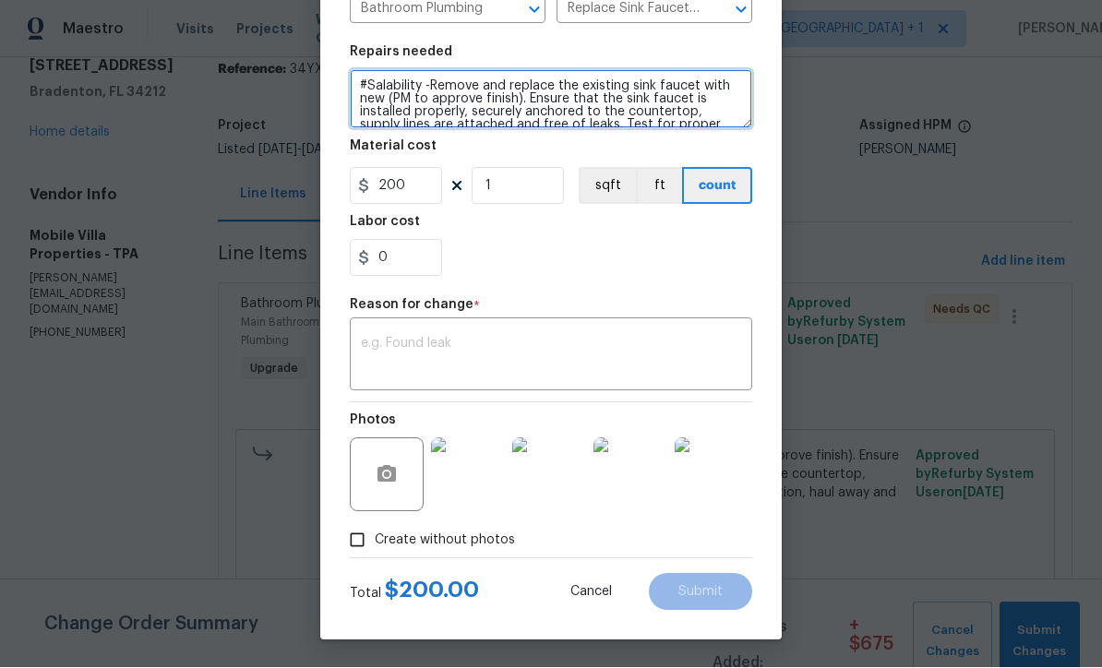
type textarea "#Salability -Remove and replace the existing sink faucet with new (PM to approv…"
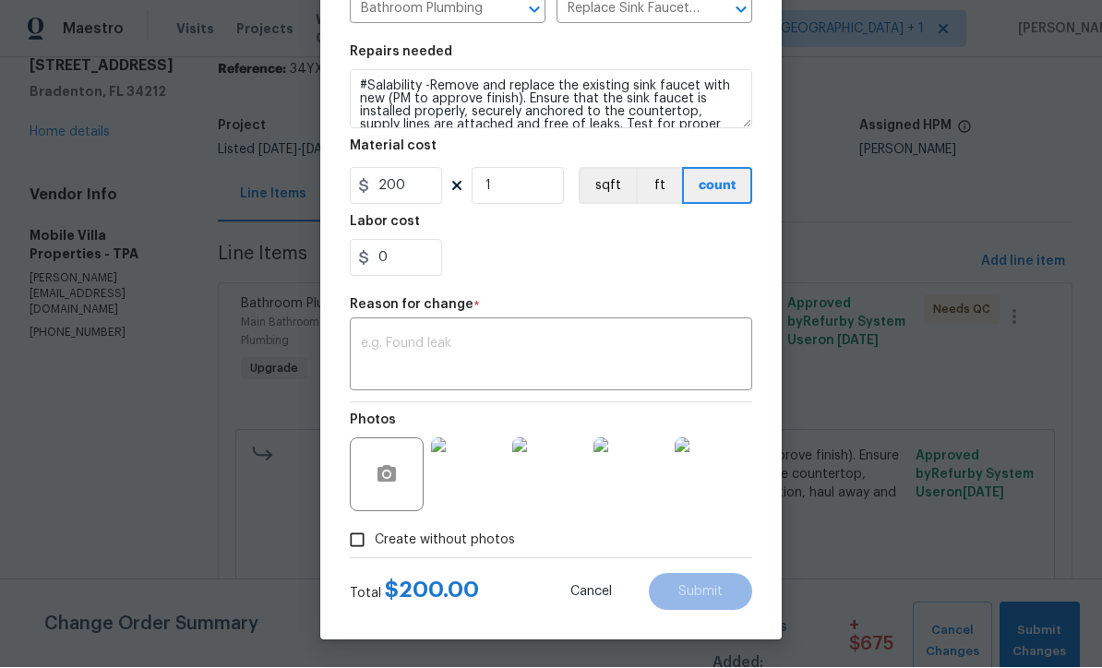
click at [525, 364] on textarea at bounding box center [551, 357] width 380 height 39
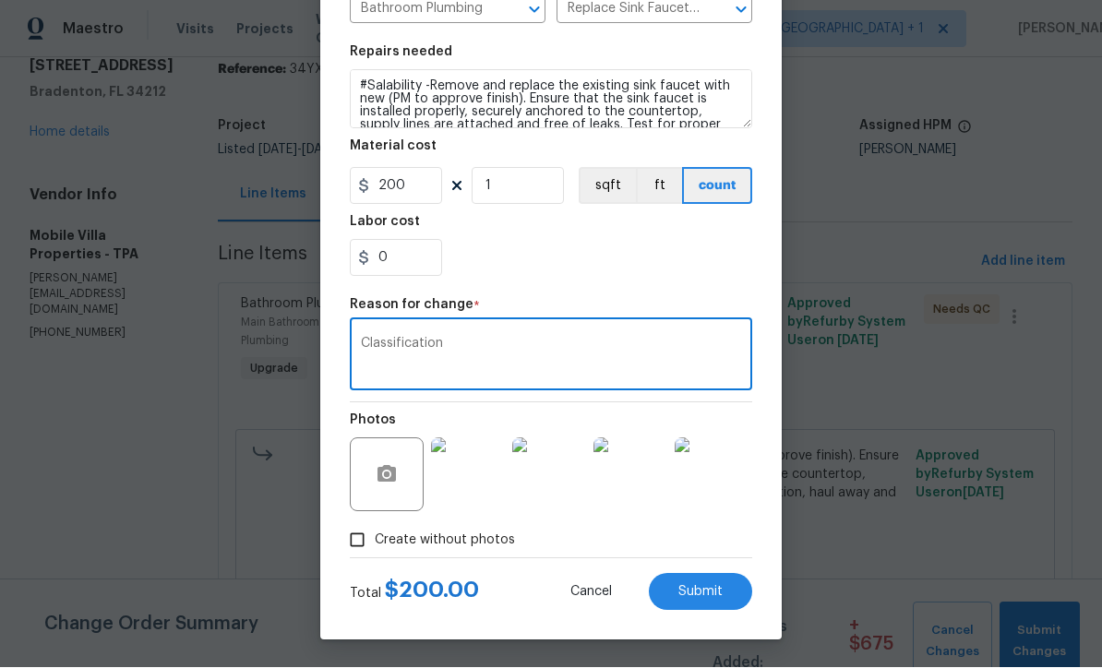
type textarea "Classification"
click at [702, 601] on button "Submit" at bounding box center [700, 592] width 103 height 37
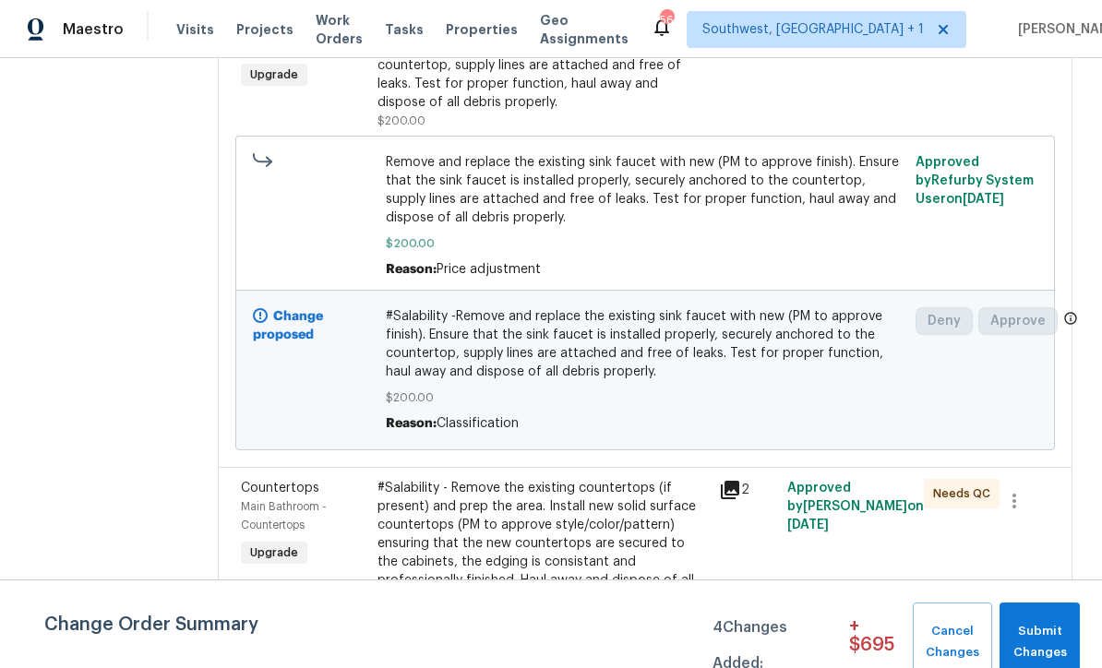
scroll to position [407, 0]
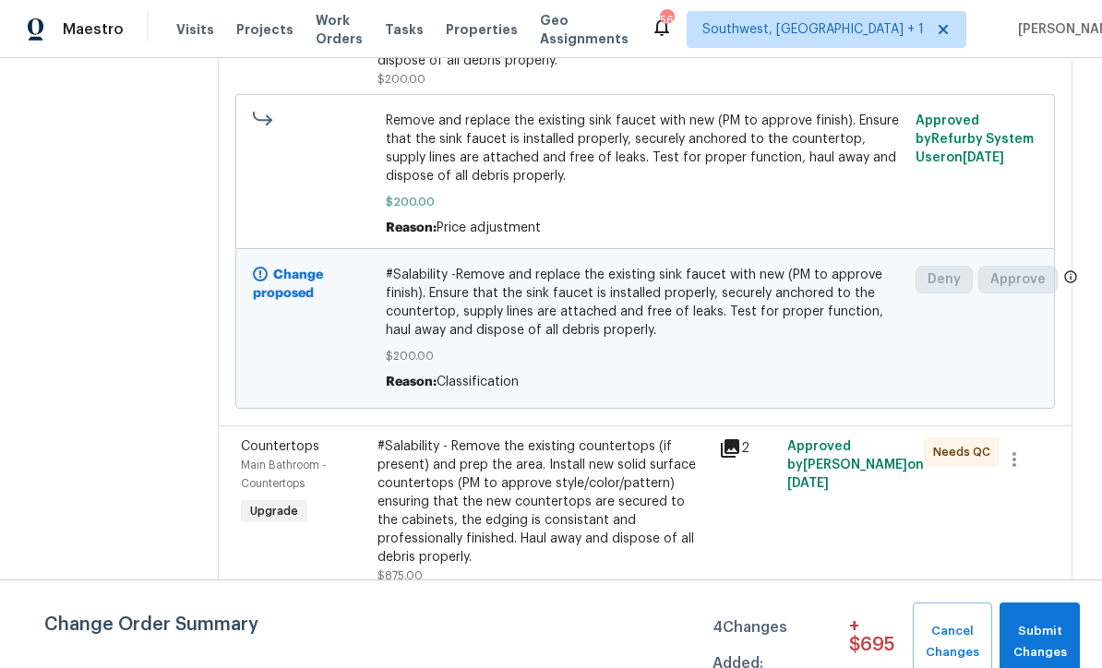
click at [586, 266] on span "#Salability -Remove and replace the existing sink faucet with new (PM to approv…" at bounding box center [646, 303] width 520 height 74
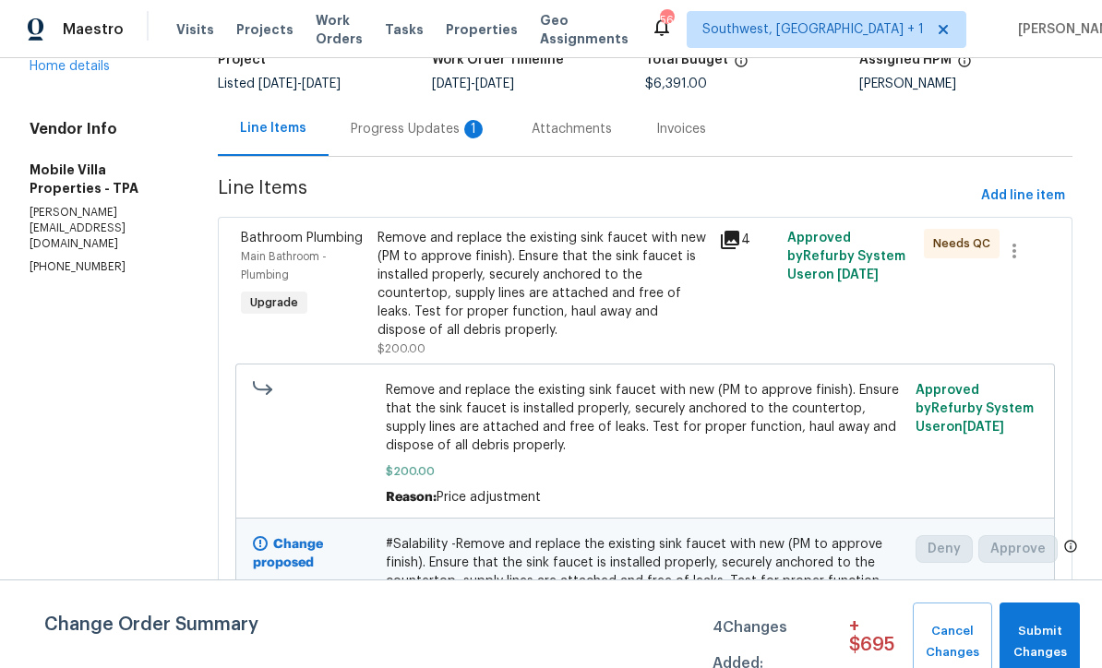
scroll to position [138, 0]
click at [574, 228] on div "Remove and replace the existing sink faucet with new (PM to approve finish). En…" at bounding box center [543, 283] width 331 height 111
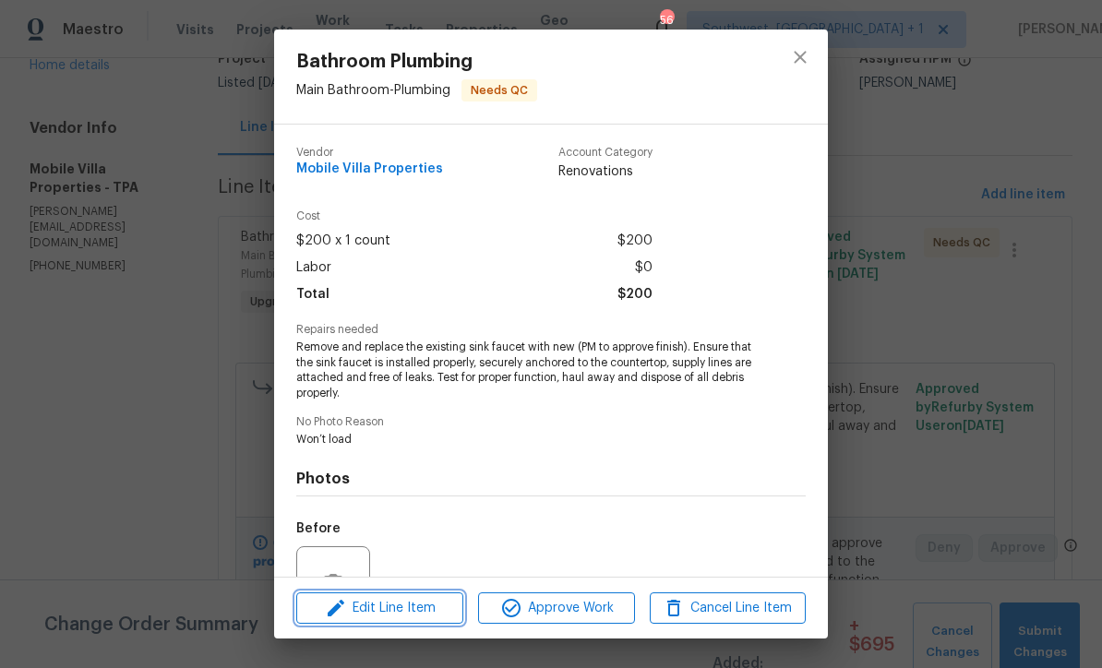
click at [418, 613] on span "Edit Line Item" at bounding box center [380, 608] width 156 height 23
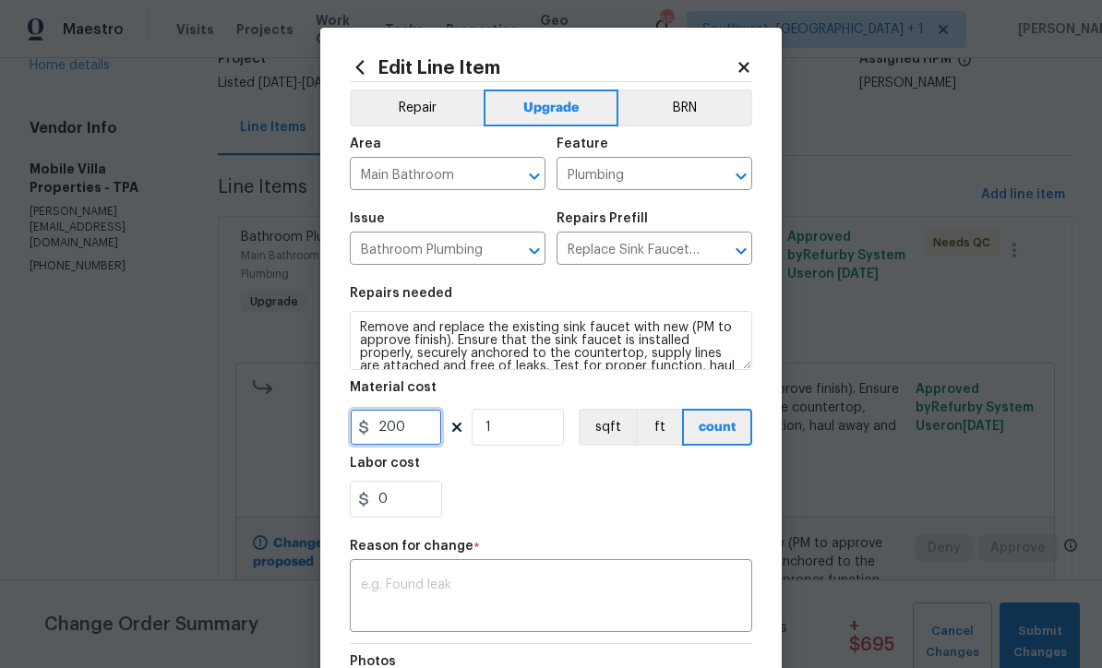
click at [436, 431] on input "200" at bounding box center [396, 427] width 92 height 37
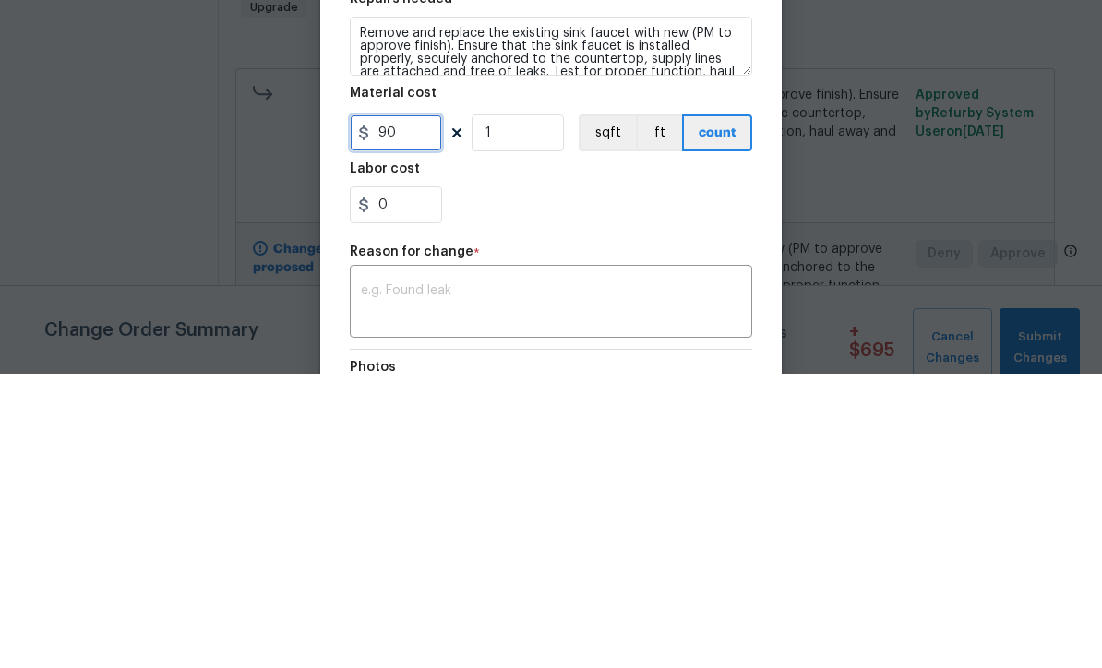
type input "90"
click at [536, 409] on input "1" at bounding box center [518, 427] width 92 height 37
type input "2"
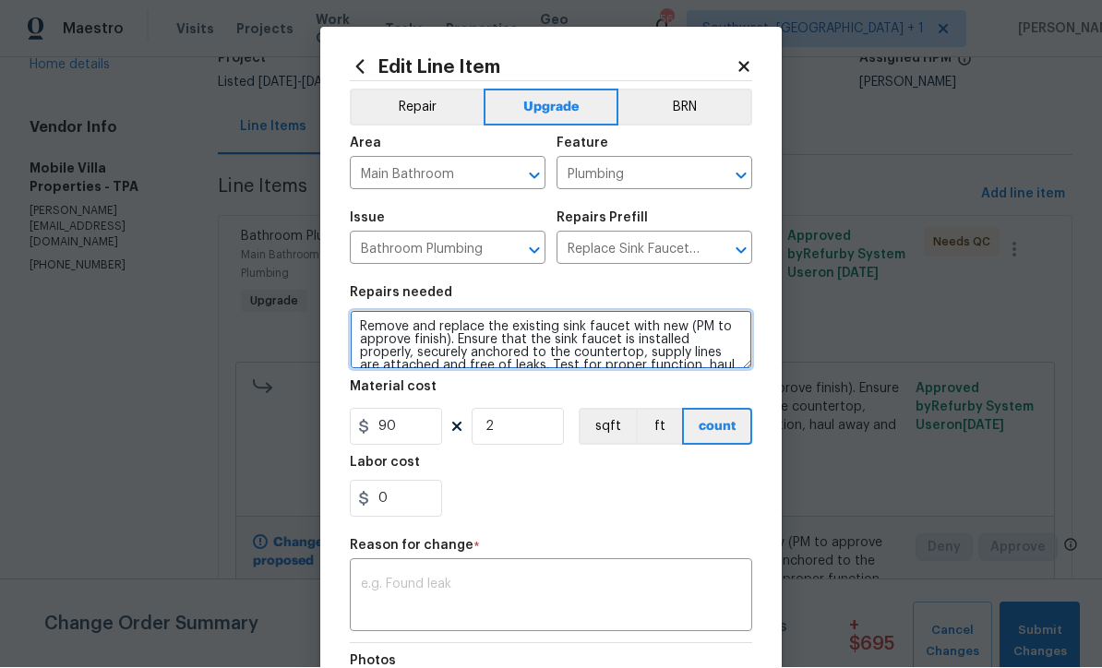
click at [354, 327] on textarea "Remove and replace the existing sink faucet with new (PM to approve finish). En…" at bounding box center [551, 340] width 403 height 59
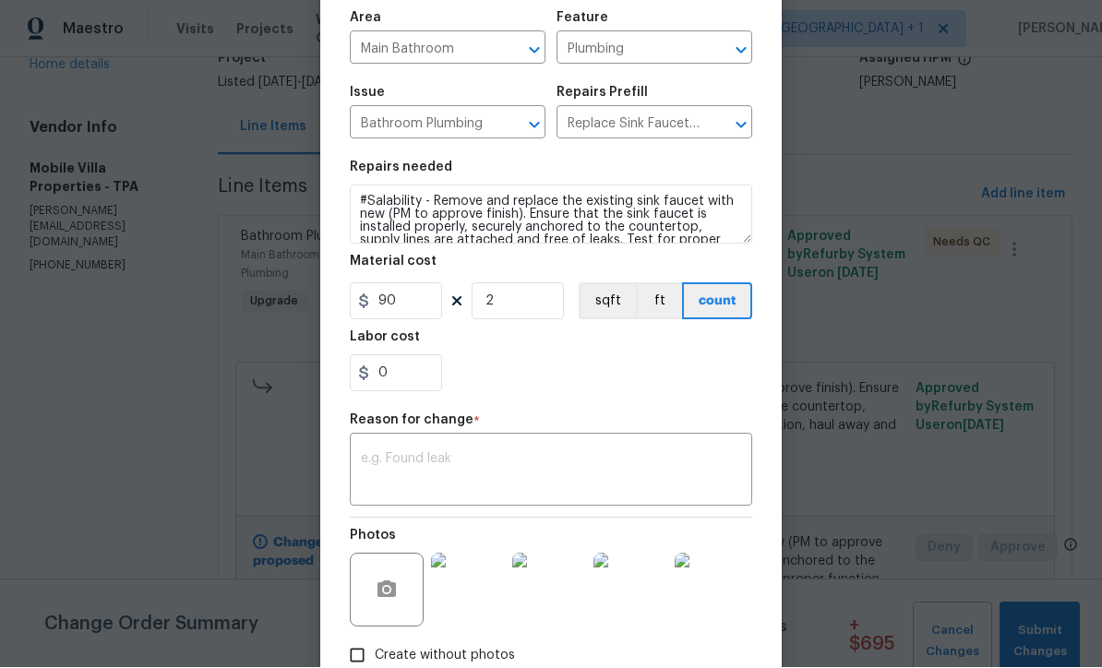
scroll to position [126, 0]
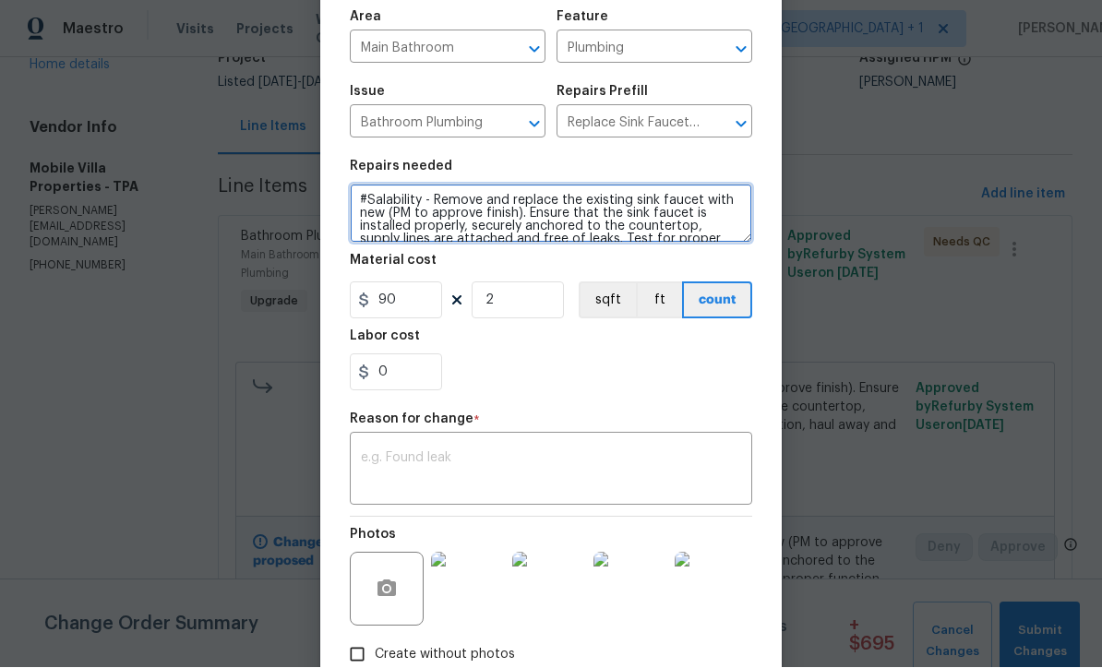
type textarea "#Salability - Remove and replace the existing sink faucet with new (PM to appro…"
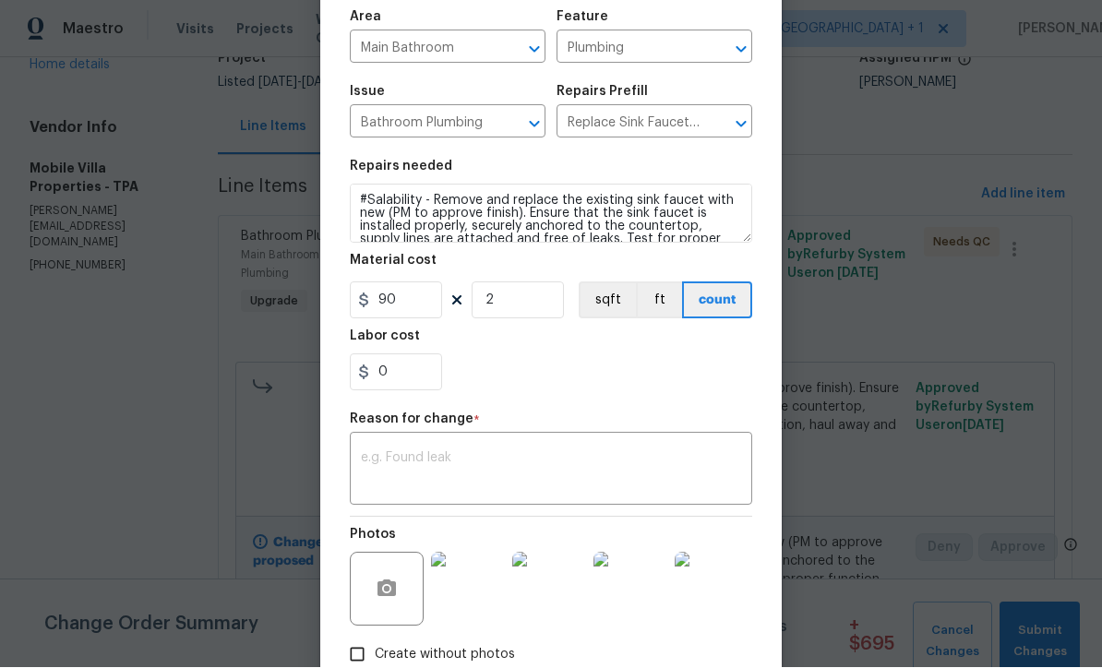
click at [620, 485] on textarea at bounding box center [551, 471] width 380 height 39
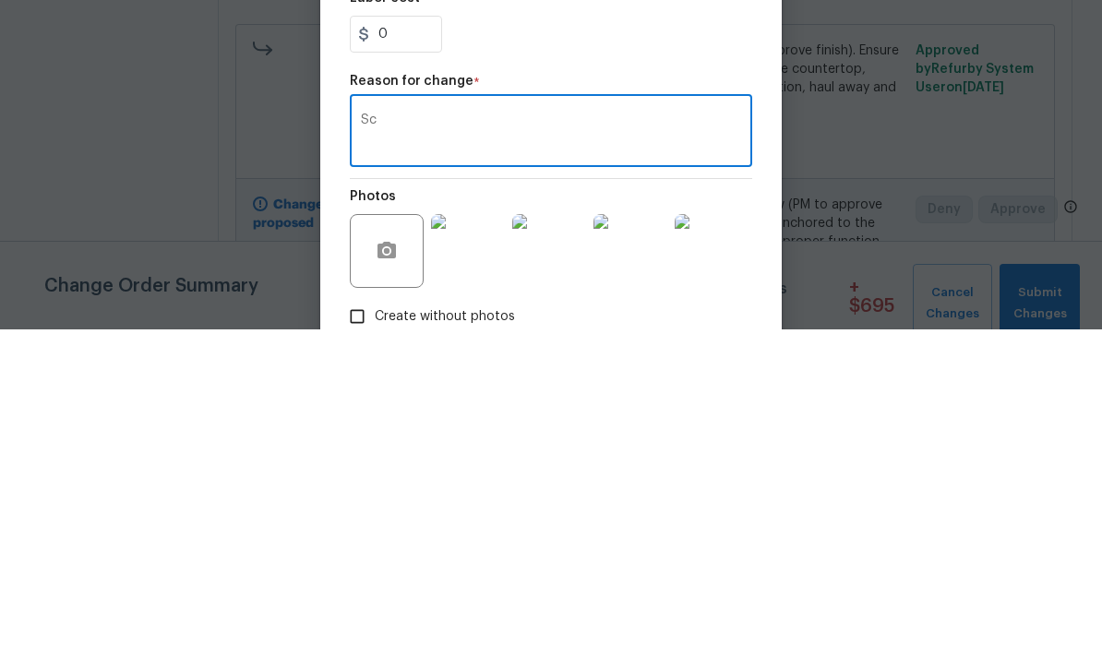
type textarea "S"
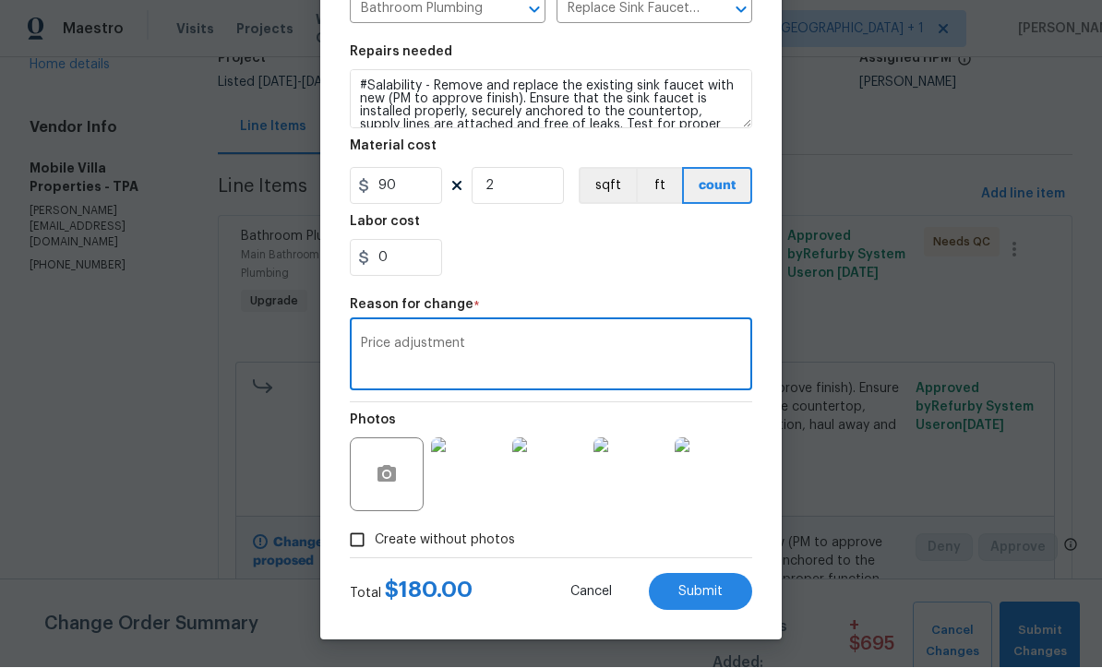
scroll to position [245, 0]
type textarea "Price adjustment"
click at [713, 591] on span "Submit" at bounding box center [701, 593] width 44 height 14
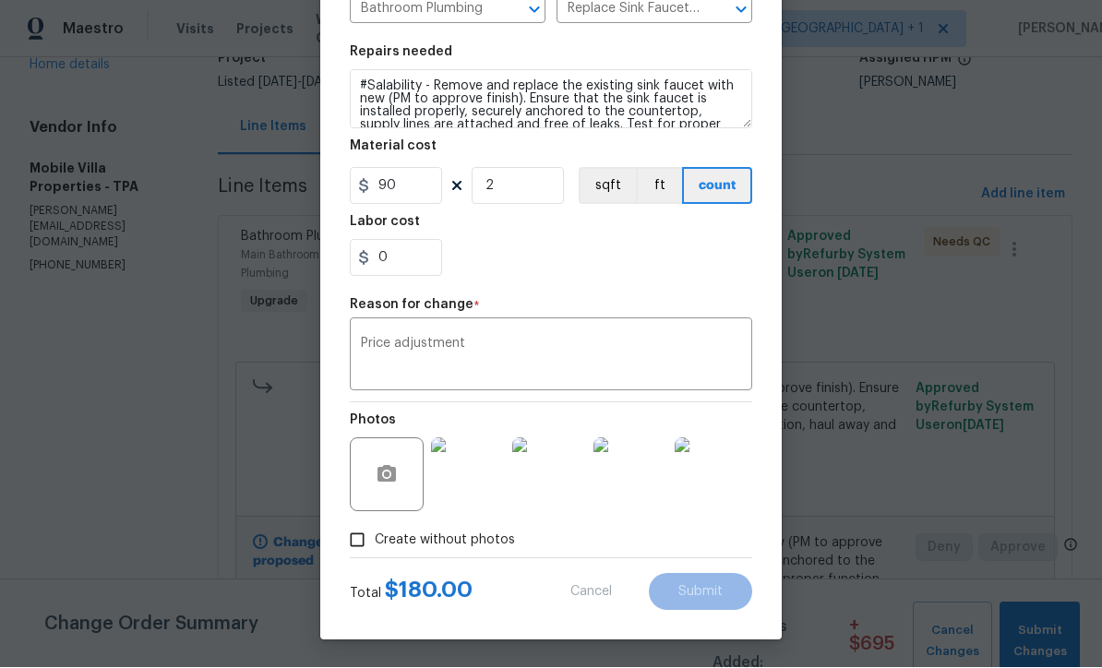
type textarea "Remove and replace the existing sink faucet with new (PM to approve finish). En…"
type input "1"
type input "200"
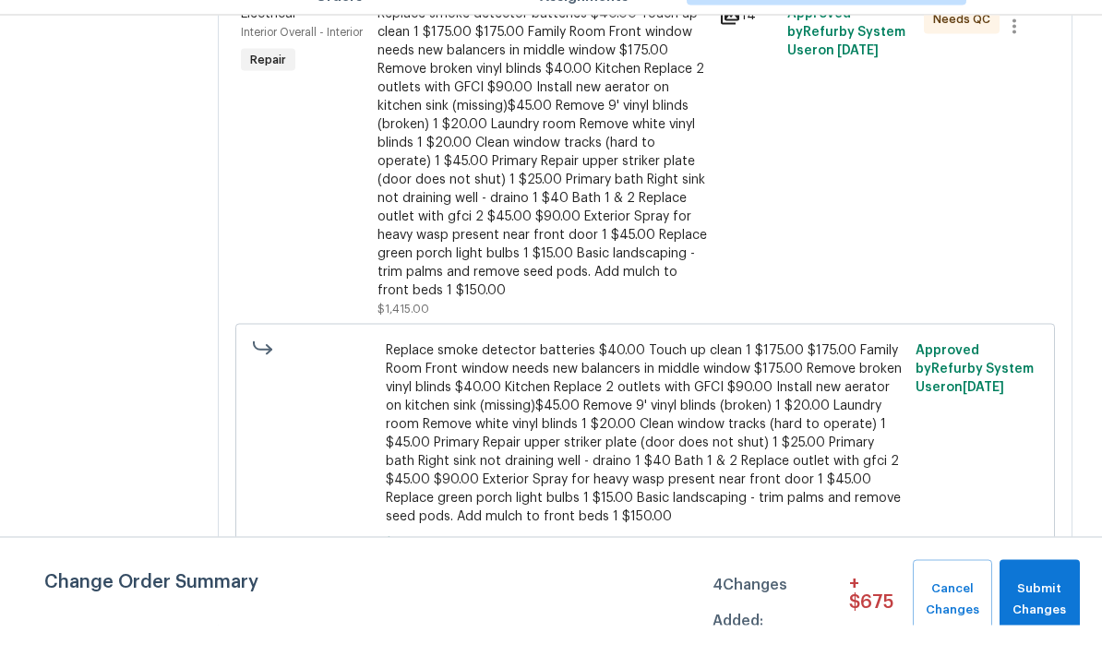
scroll to position [61, 0]
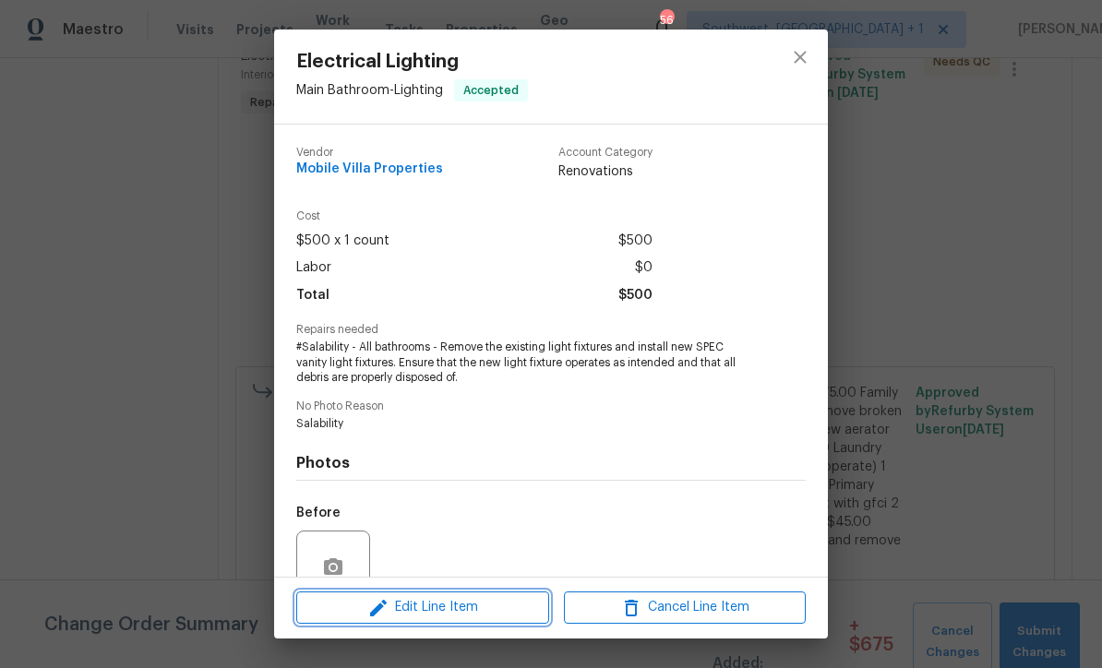
click at [466, 617] on span "Edit Line Item" at bounding box center [423, 607] width 242 height 23
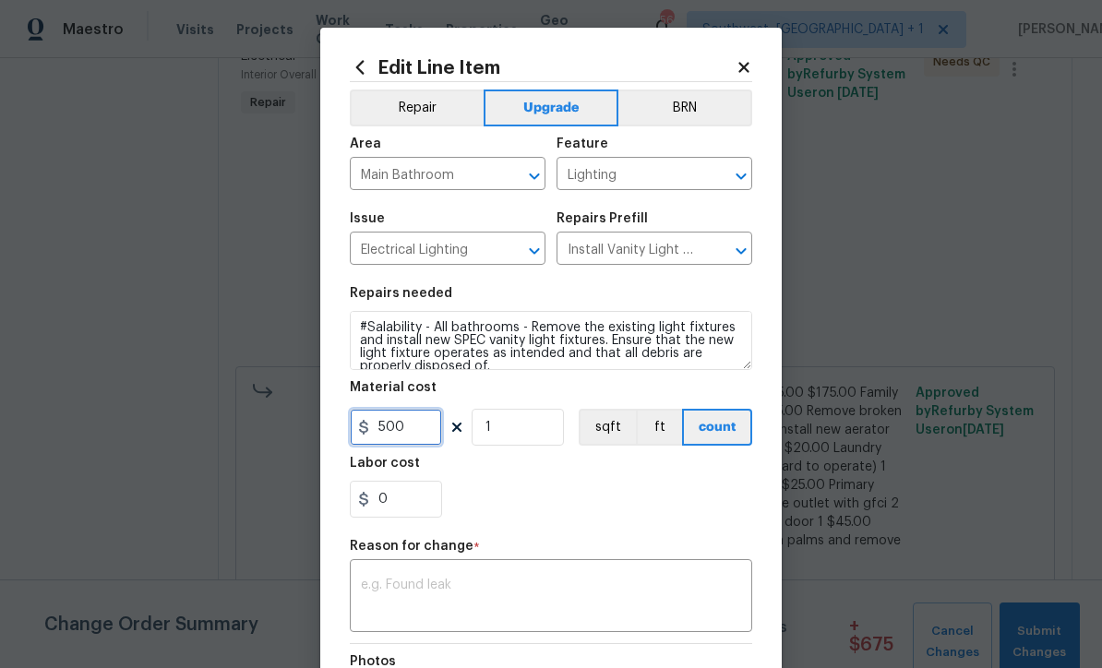
click at [427, 439] on input "500" at bounding box center [396, 427] width 92 height 37
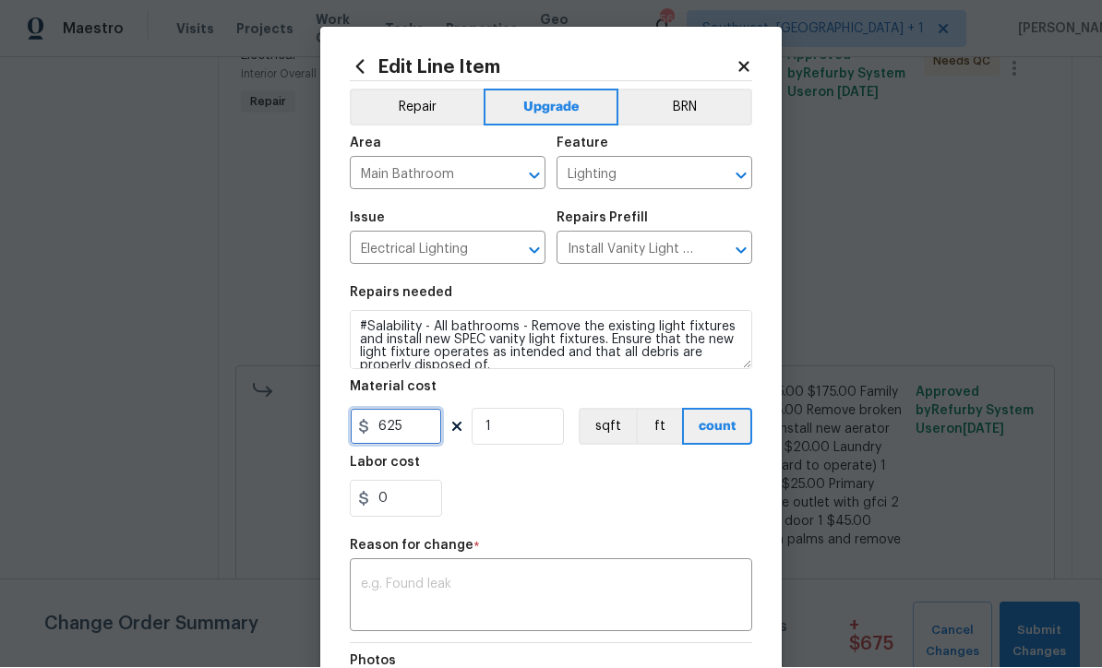
type input "625"
click at [542, 595] on textarea at bounding box center [551, 598] width 380 height 39
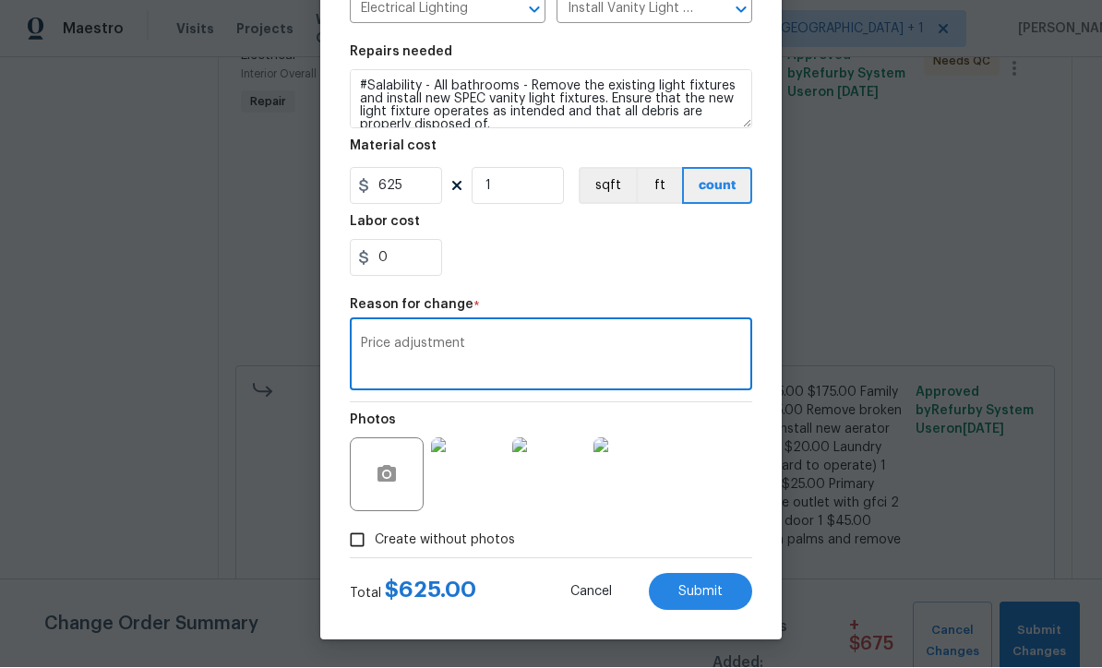
scroll to position [245, 0]
type textarea "Price adjustment"
click at [696, 603] on button "Submit" at bounding box center [700, 592] width 103 height 37
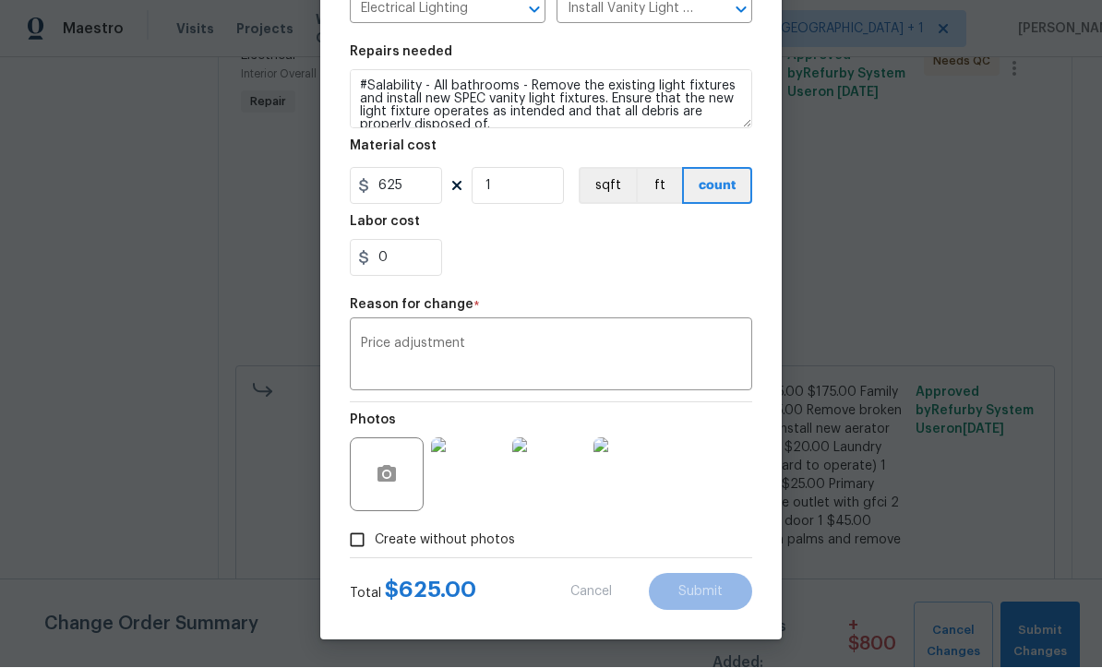
type input "500"
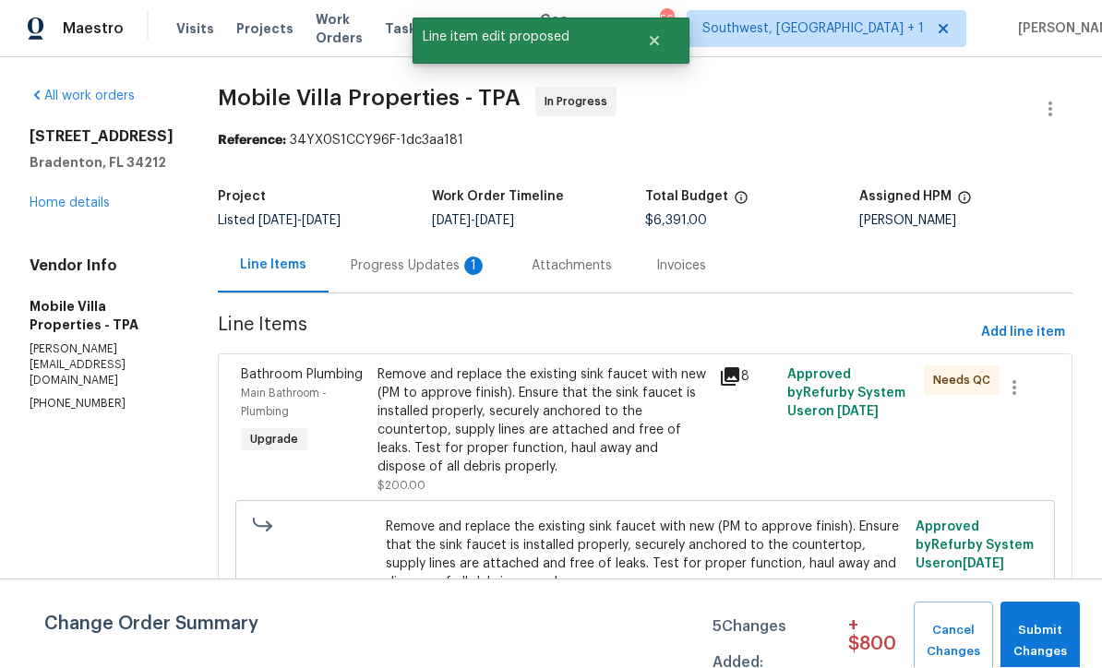
scroll to position [1, 0]
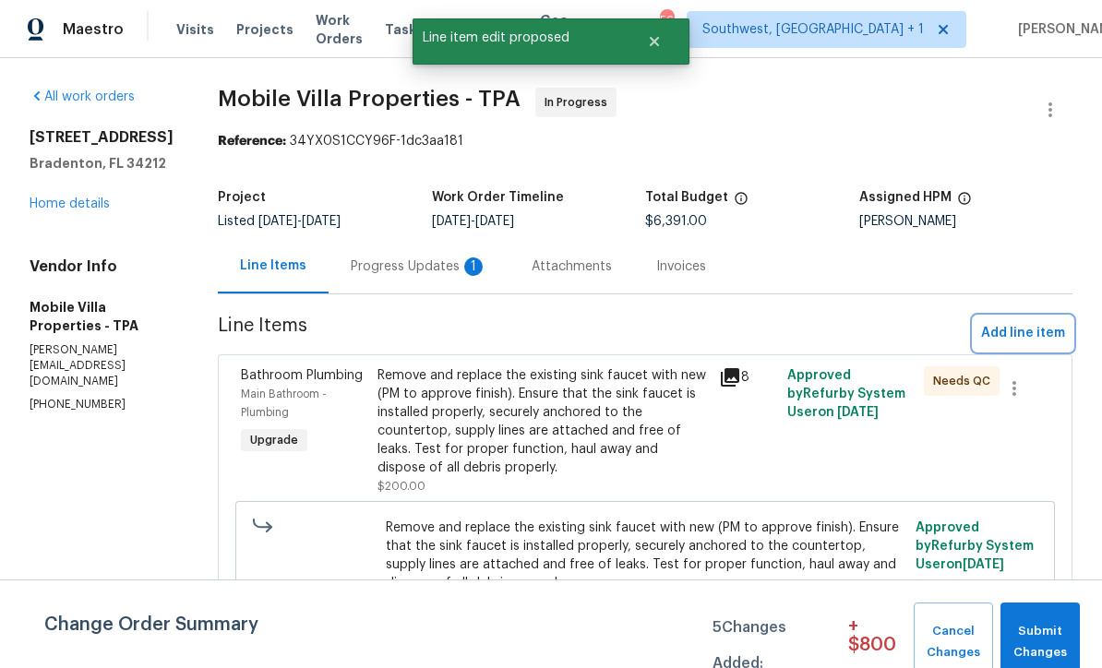
click at [1033, 332] on span "Add line item" at bounding box center [1023, 333] width 84 height 23
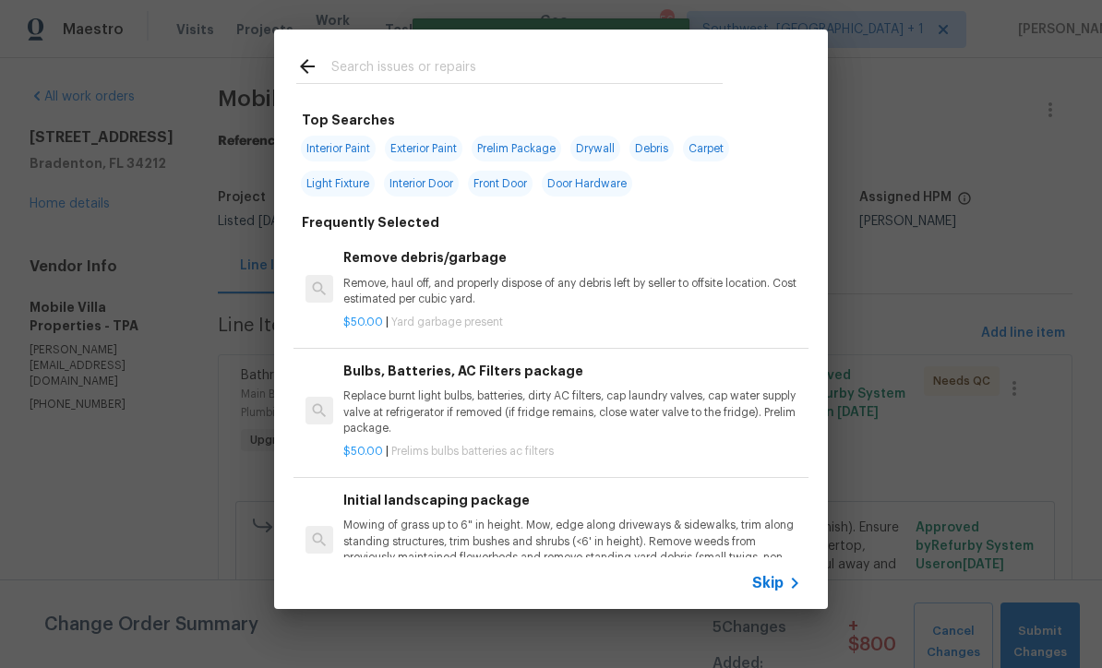
click at [781, 586] on span "Skip" at bounding box center [767, 583] width 31 height 18
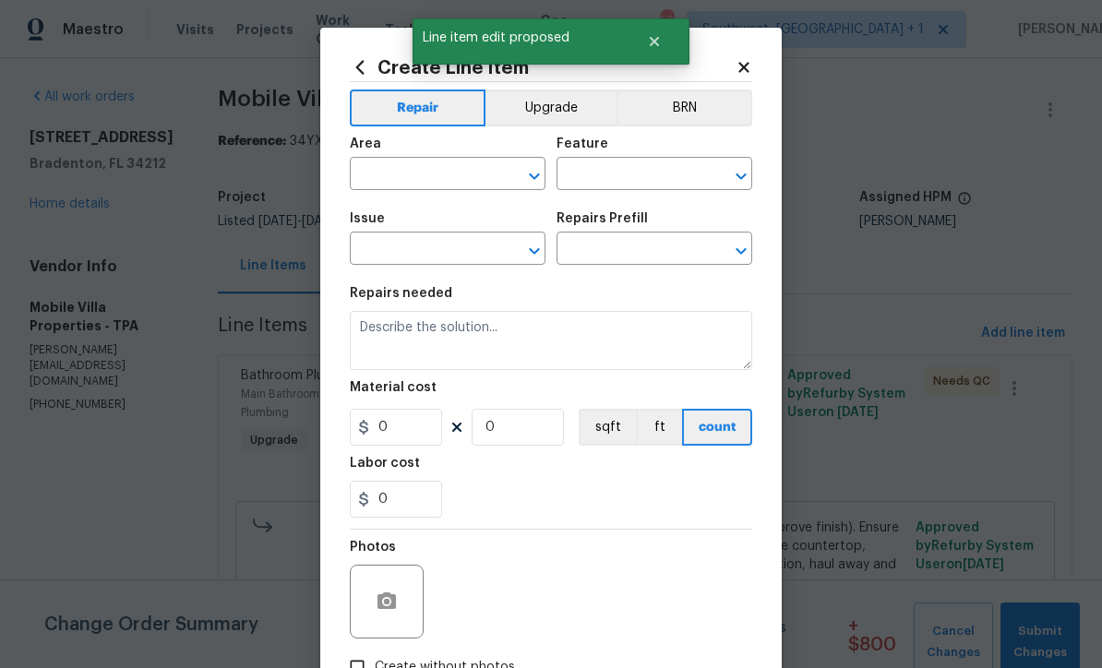
click at [416, 169] on input "text" at bounding box center [422, 176] width 144 height 29
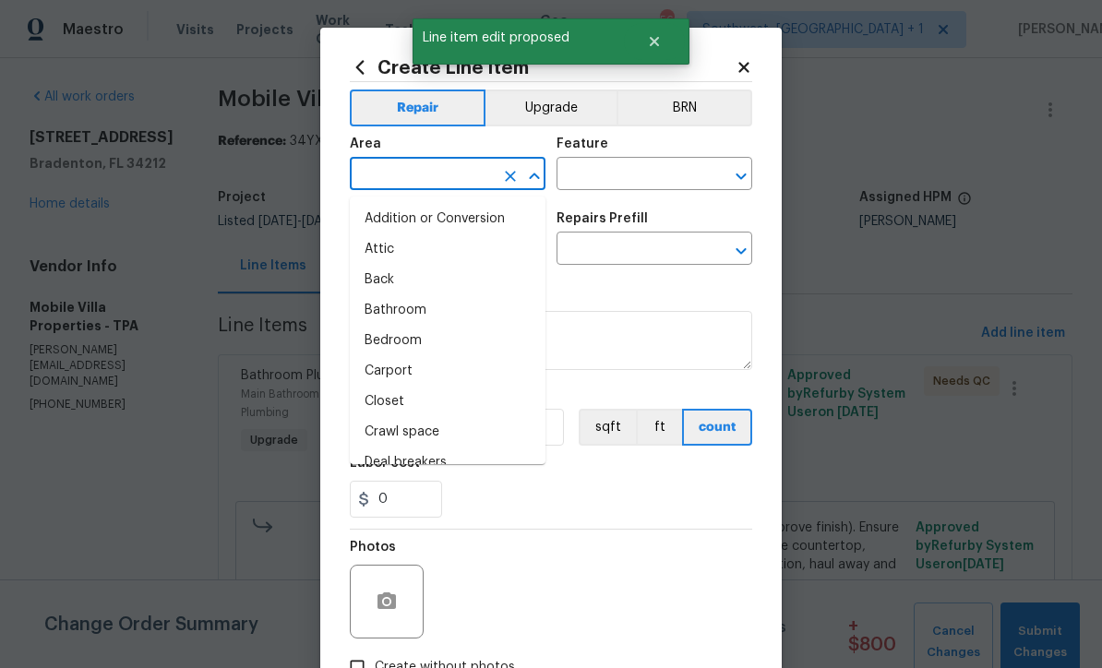
scroll to position [0, 0]
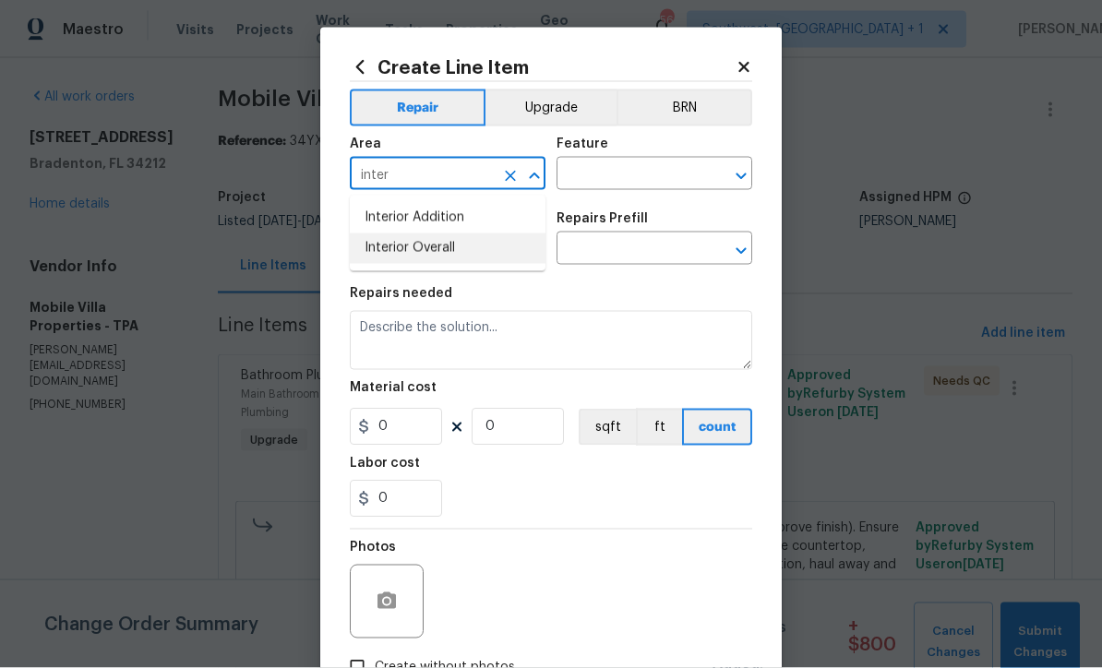
click at [445, 247] on li "Interior Overall" at bounding box center [448, 249] width 196 height 30
type input "Interior Overall"
click at [633, 181] on input "text" at bounding box center [629, 176] width 144 height 29
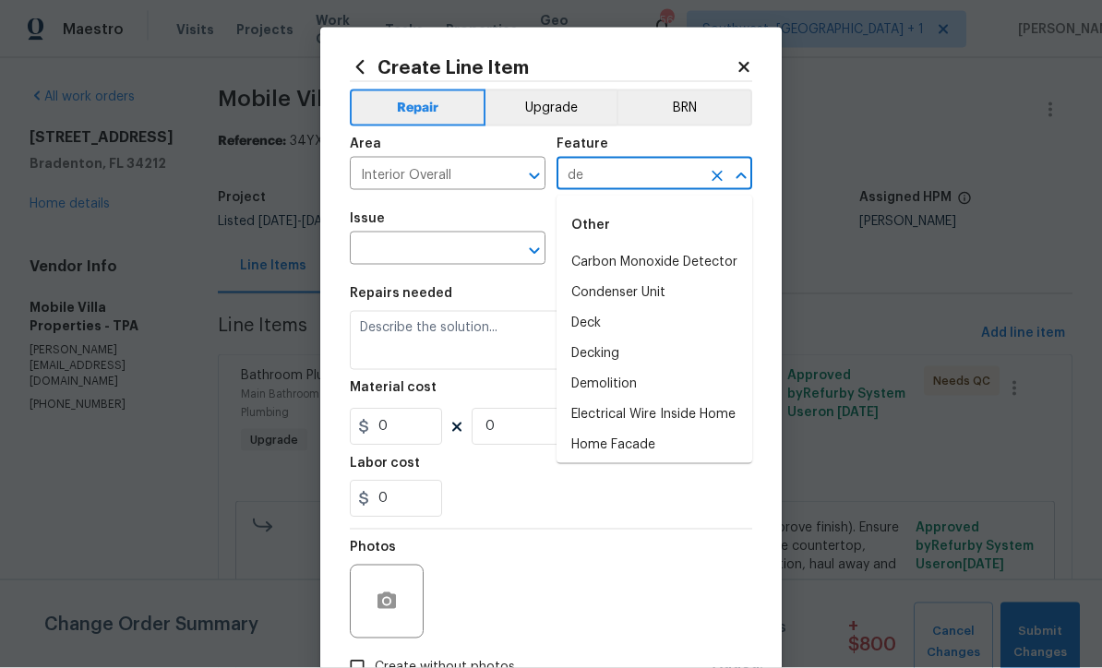
type input "d"
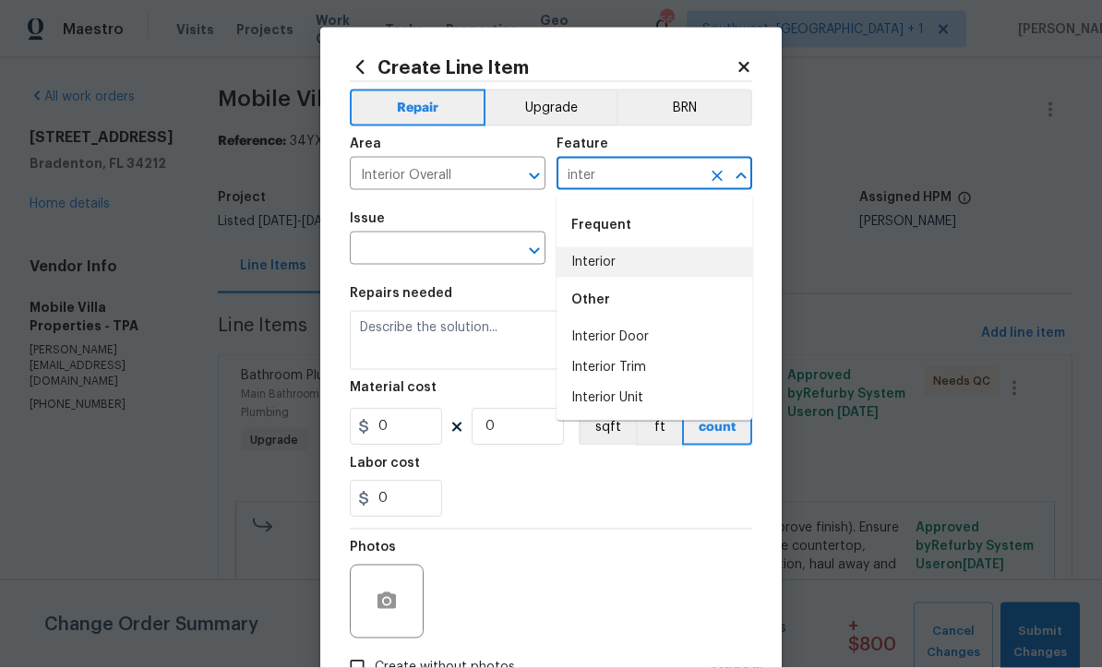
click at [616, 256] on li "Interior" at bounding box center [655, 262] width 196 height 30
type input "Interior"
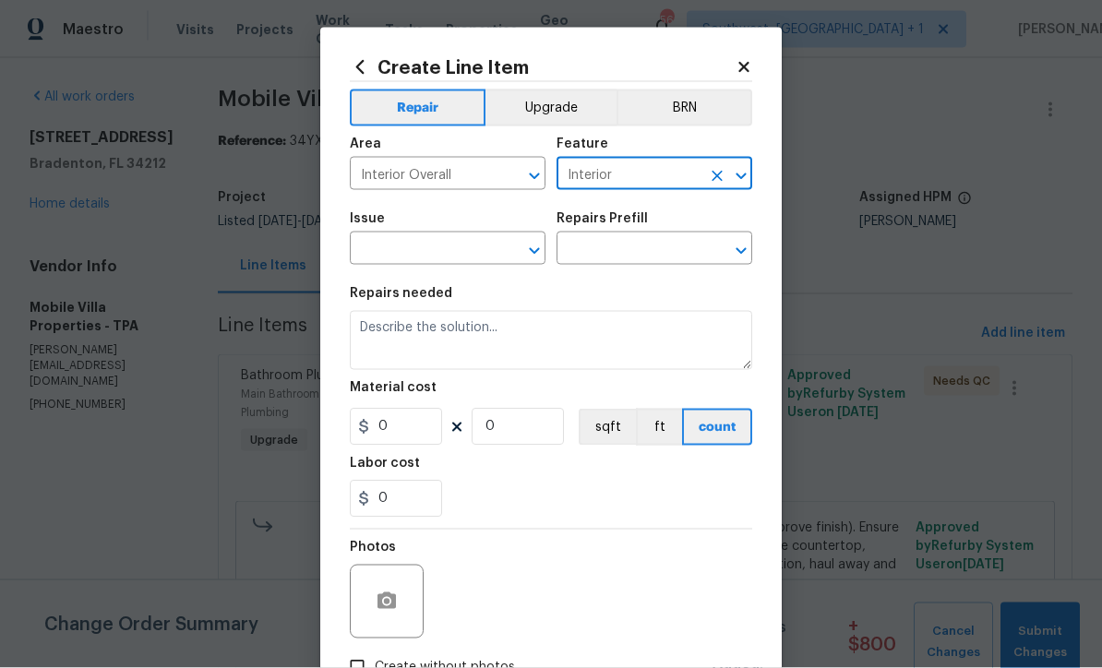
click at [475, 247] on input "text" at bounding box center [422, 250] width 144 height 29
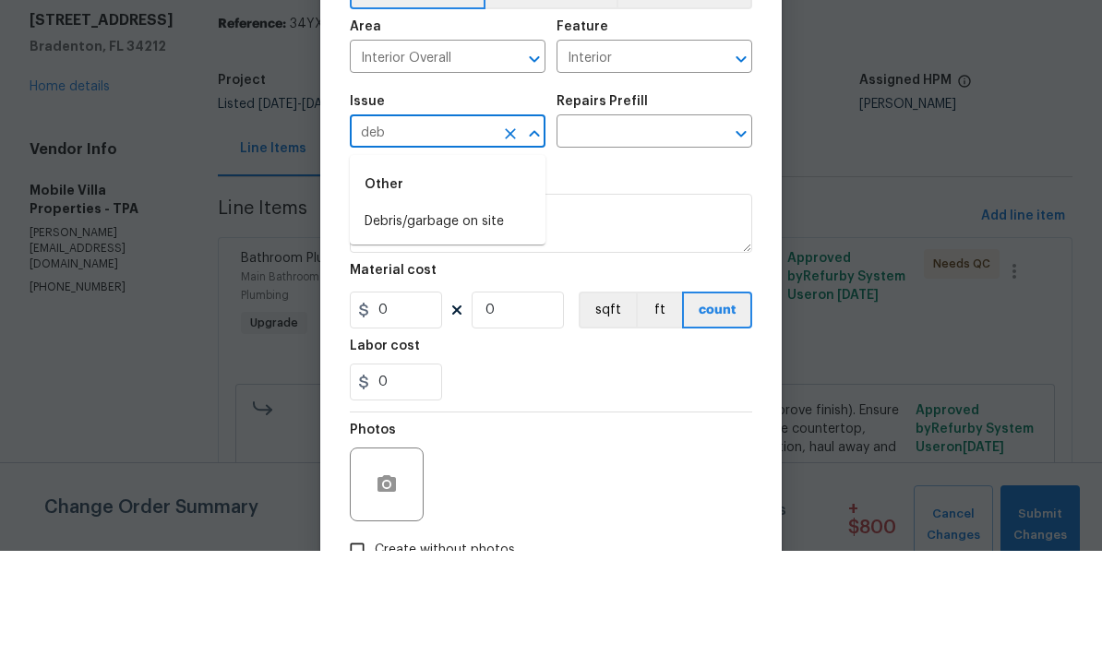
click at [458, 324] on li "Debris/garbage on site" at bounding box center [448, 339] width 196 height 30
type input "Debris/garbage on site"
click at [654, 236] on input "text" at bounding box center [629, 250] width 144 height 29
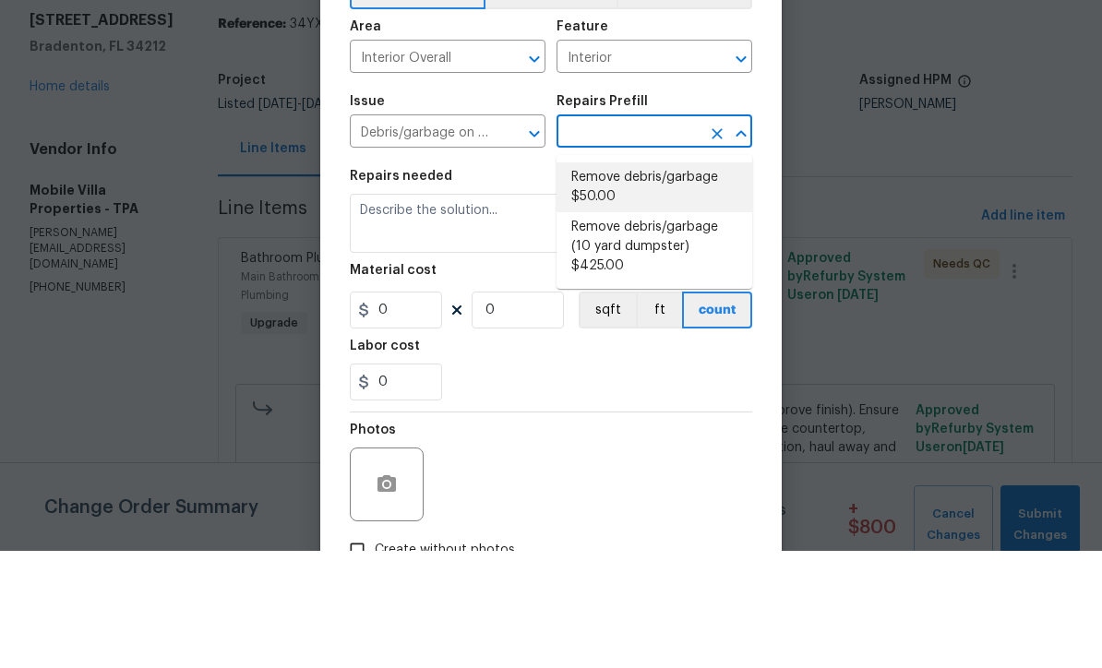
click at [679, 280] on li "Remove debris/garbage $50.00" at bounding box center [655, 305] width 196 height 50
type input "Remove debris/garbage $50.00"
type textarea "Remove, haul off, and properly dispose of any debris left by seller to offsite …"
type input "1"
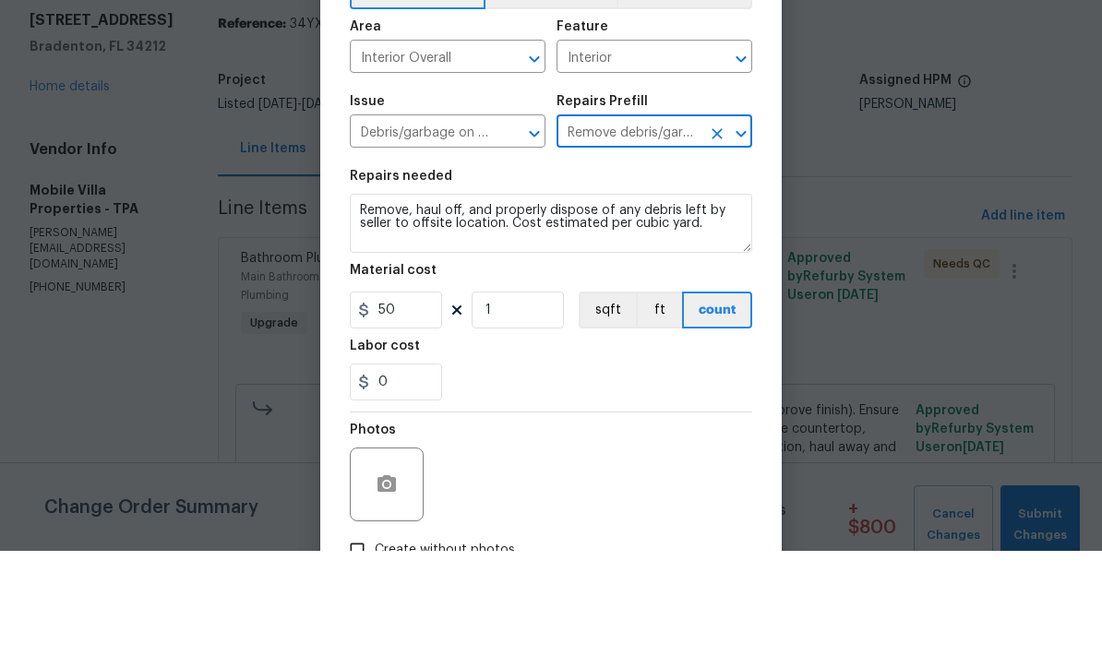
scroll to position [61, 0]
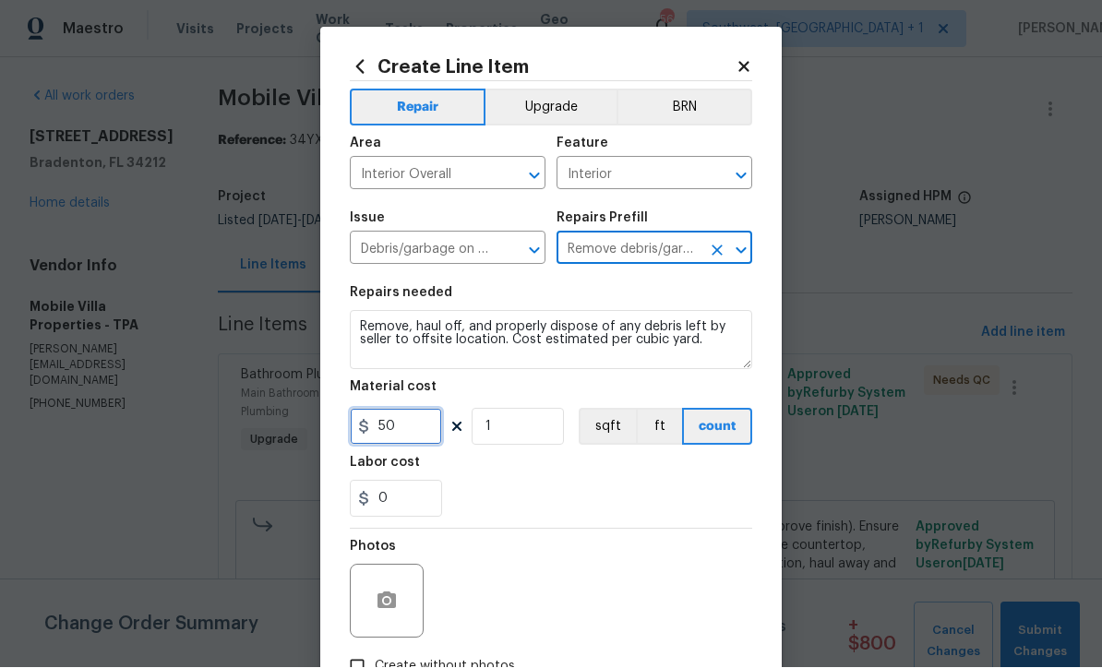
click at [438, 436] on input "50" at bounding box center [396, 427] width 92 height 37
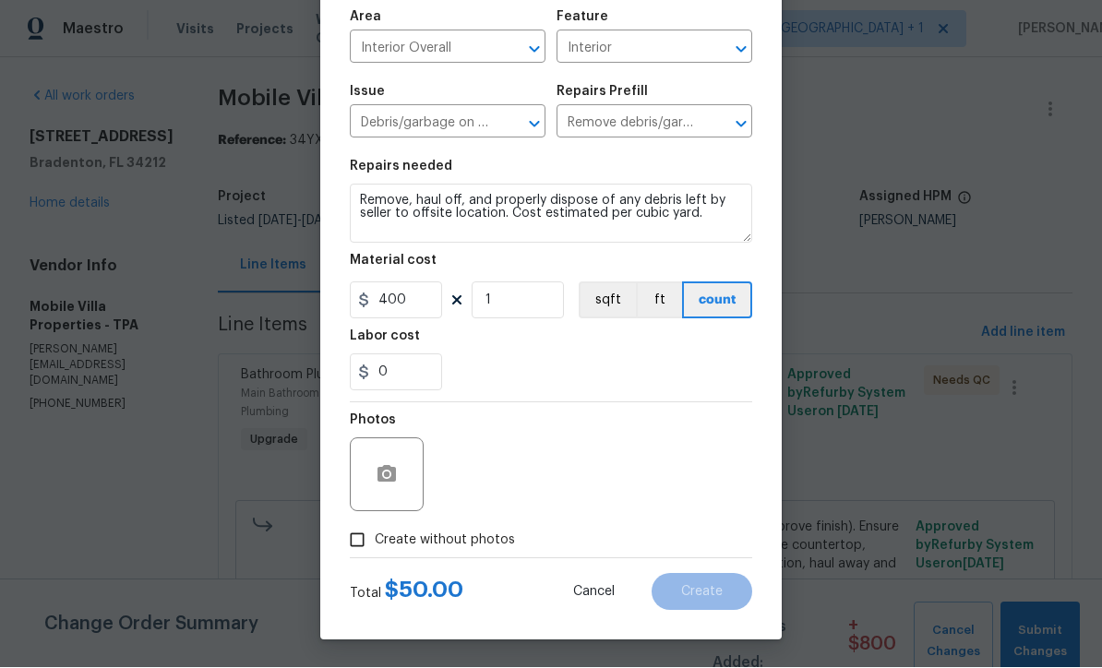
scroll to position [130, 0]
type input "400"
click at [352, 548] on input "Create without photos" at bounding box center [357, 540] width 35 height 35
checkbox input "true"
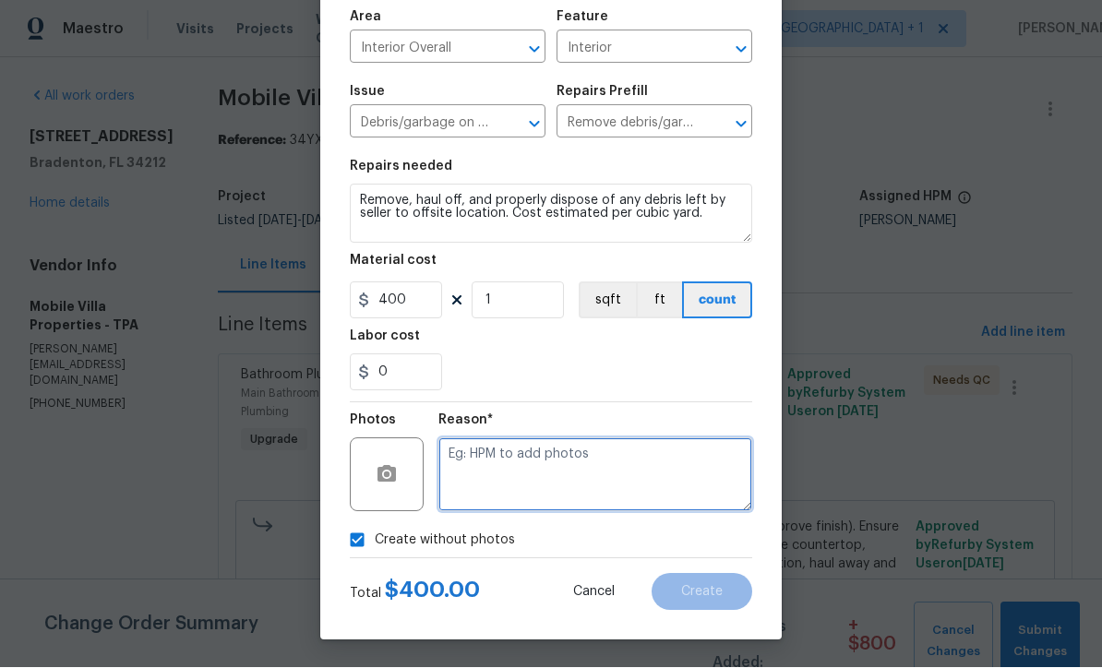
click at [616, 488] on textarea at bounding box center [596, 476] width 314 height 74
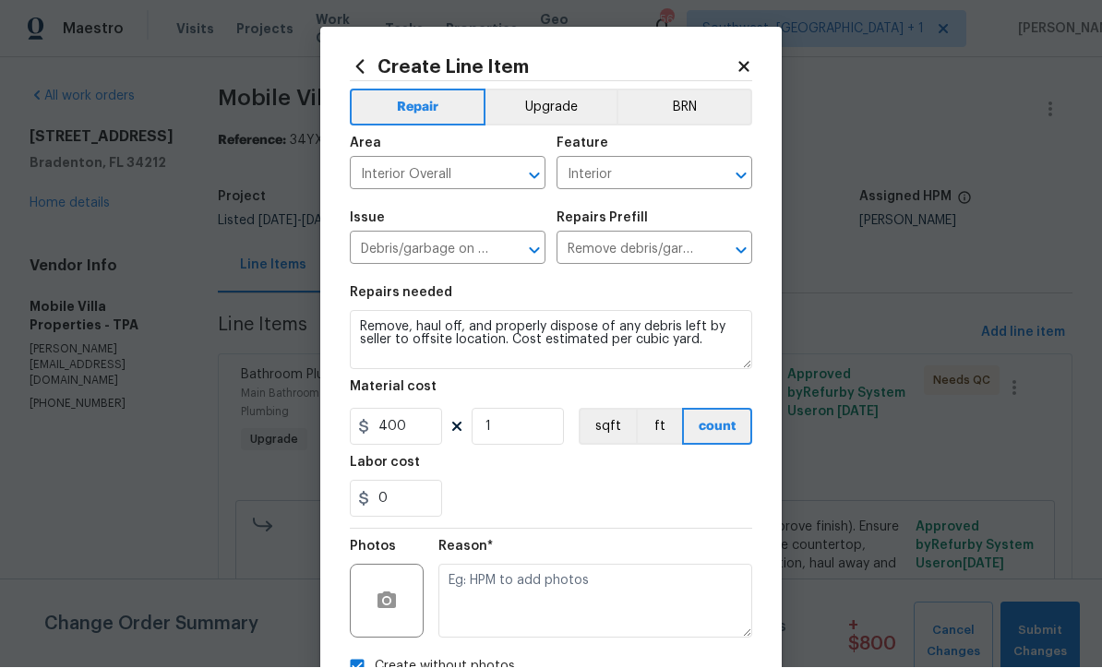
scroll to position [0, 0]
click at [565, 107] on button "Upgrade" at bounding box center [552, 108] width 132 height 37
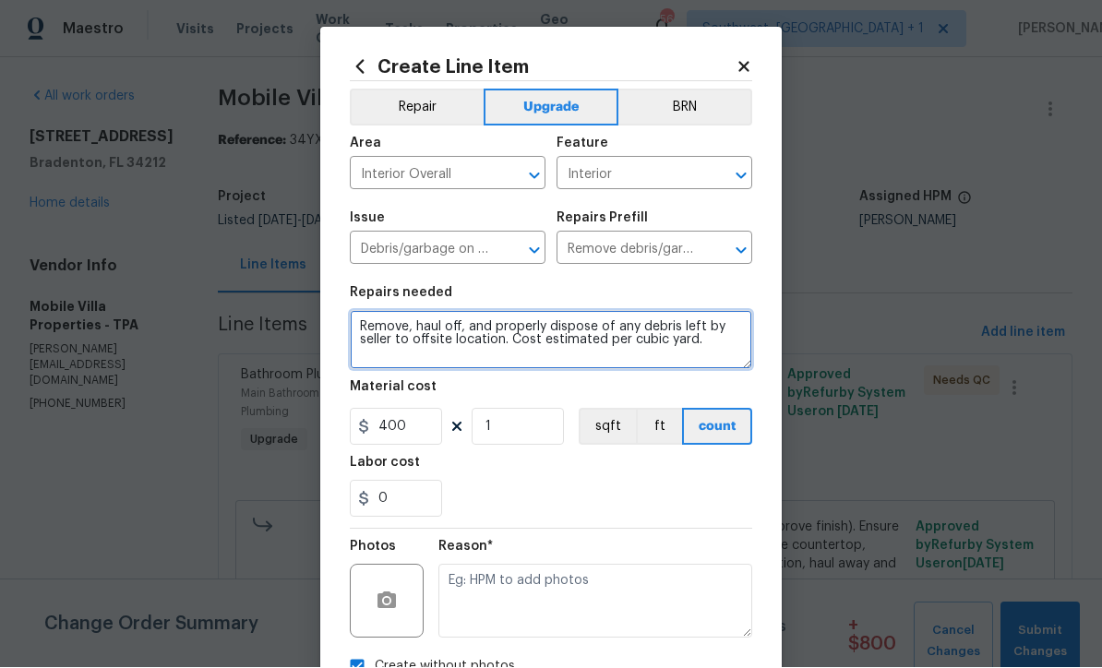
click at [361, 329] on textarea "Remove, haul off, and properly dispose of any debris left by seller to offsite …" at bounding box center [551, 340] width 403 height 59
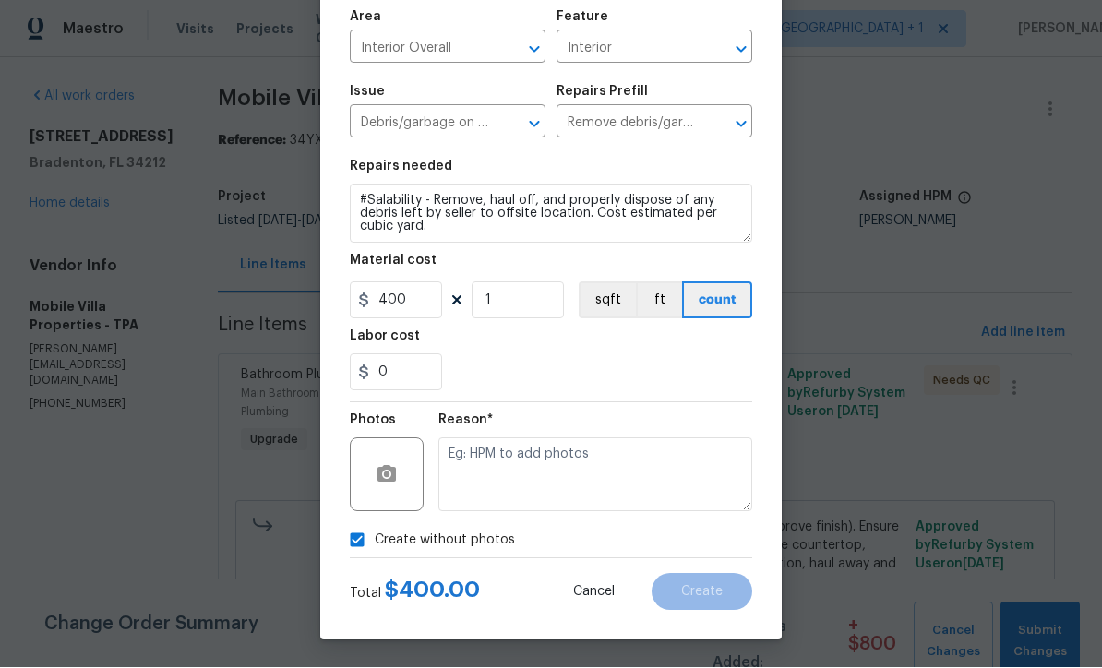
scroll to position [130, 0]
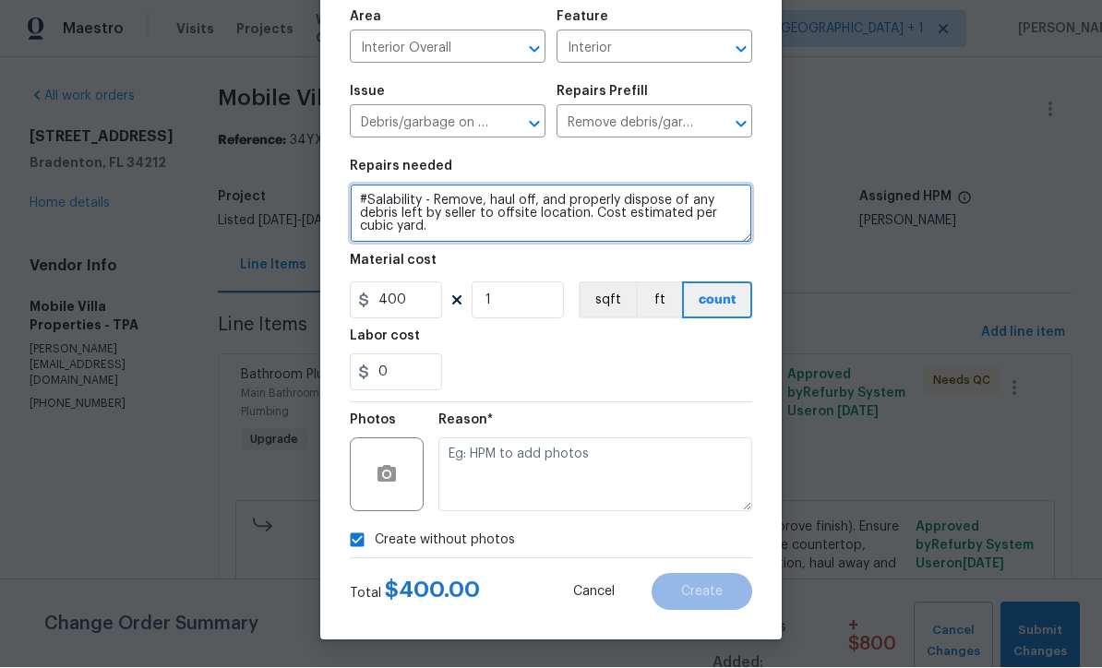
type textarea "#Salability - Remove, haul off, and properly dispose of any debris left by sell…"
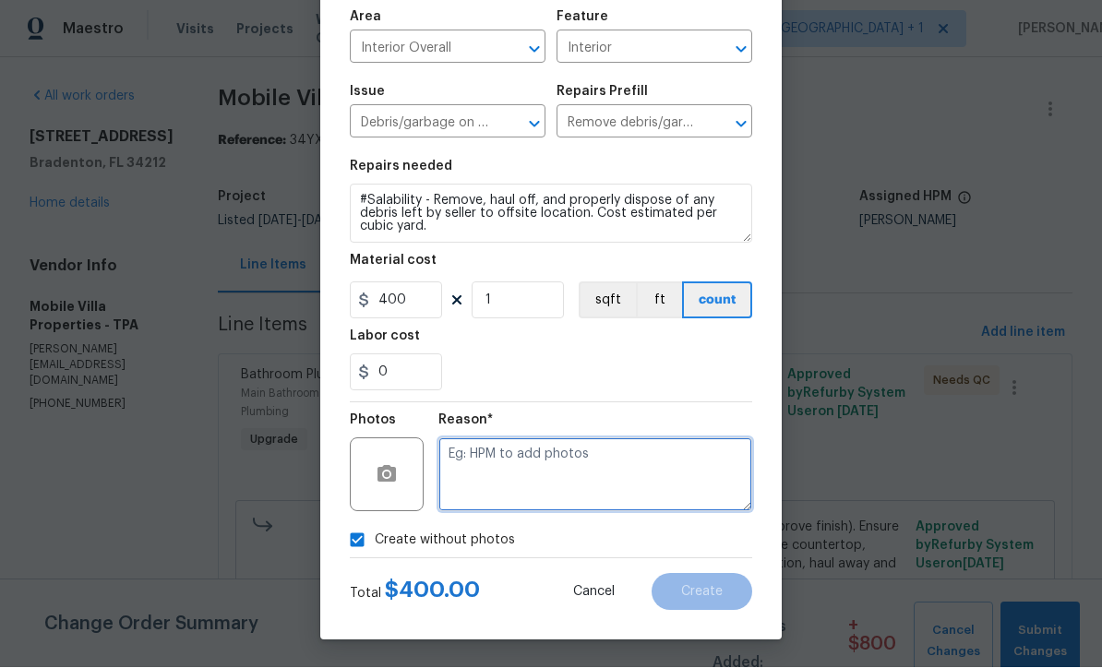
click at [607, 487] on textarea at bounding box center [596, 476] width 314 height 74
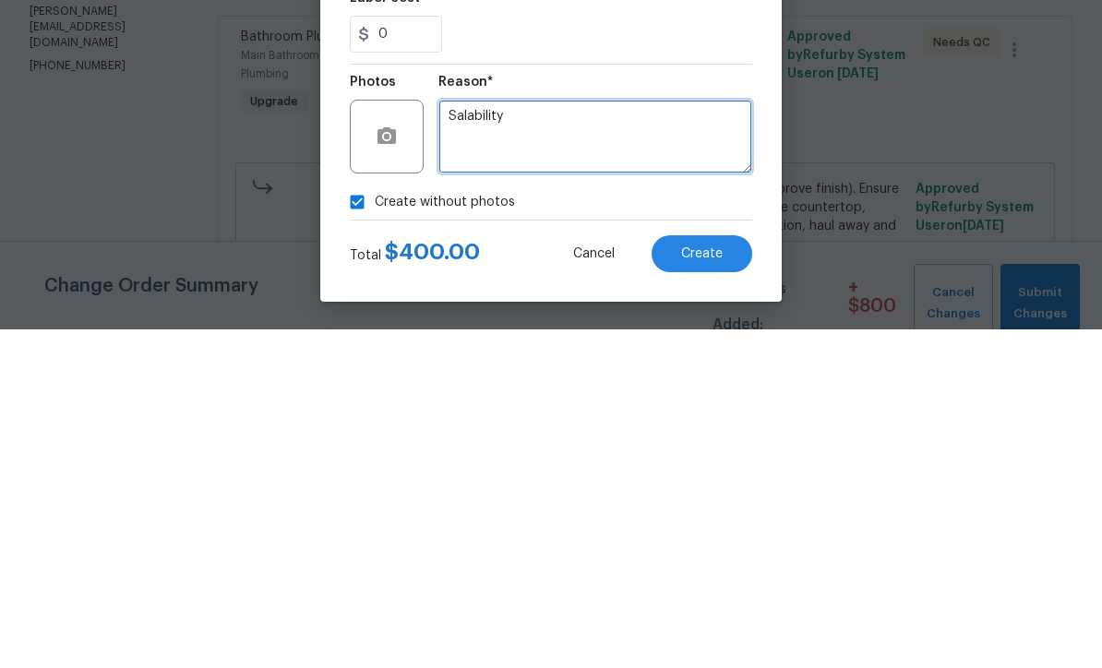
type textarea "Salability"
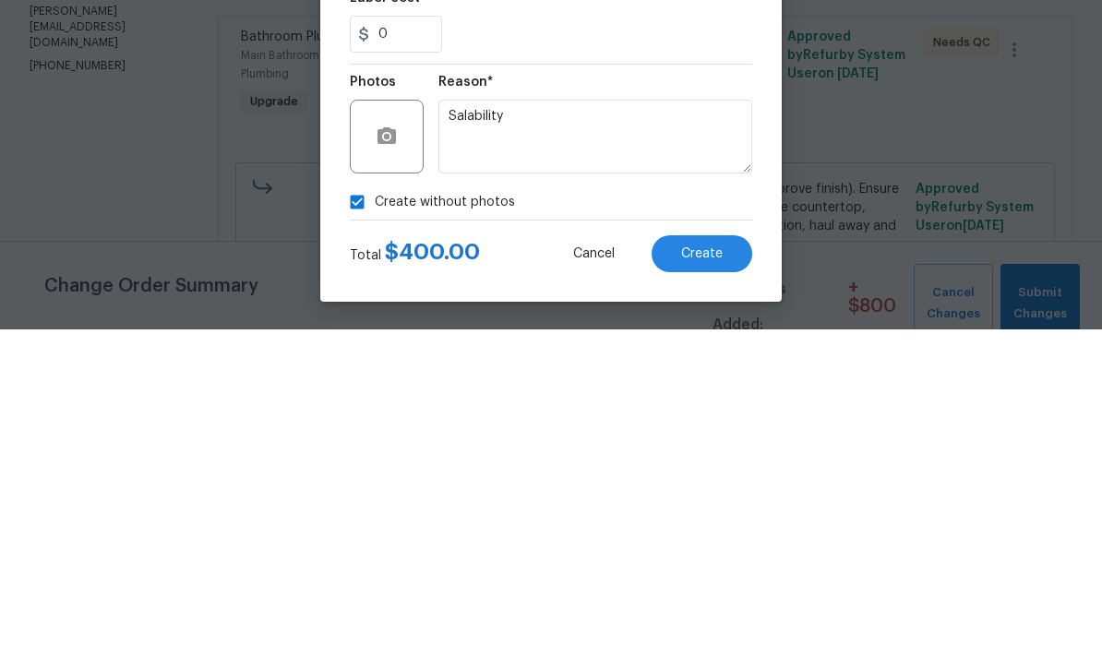
click at [712, 586] on span "Create" at bounding box center [702, 593] width 42 height 14
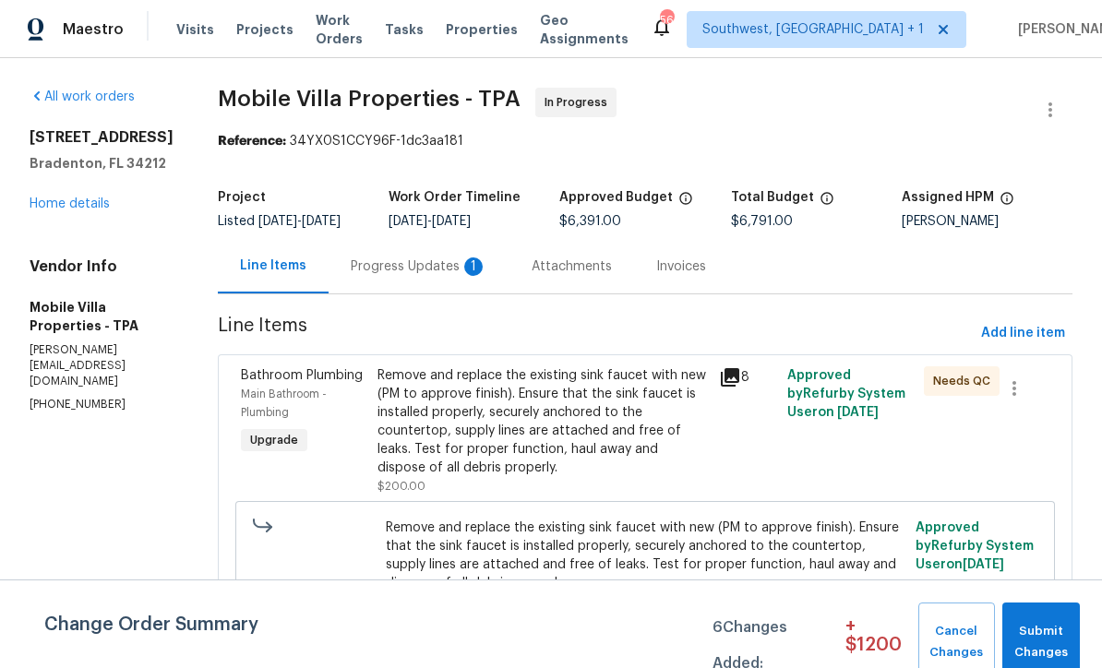
scroll to position [0, 0]
click at [1033, 638] on span "Submit Changes" at bounding box center [1041, 642] width 59 height 42
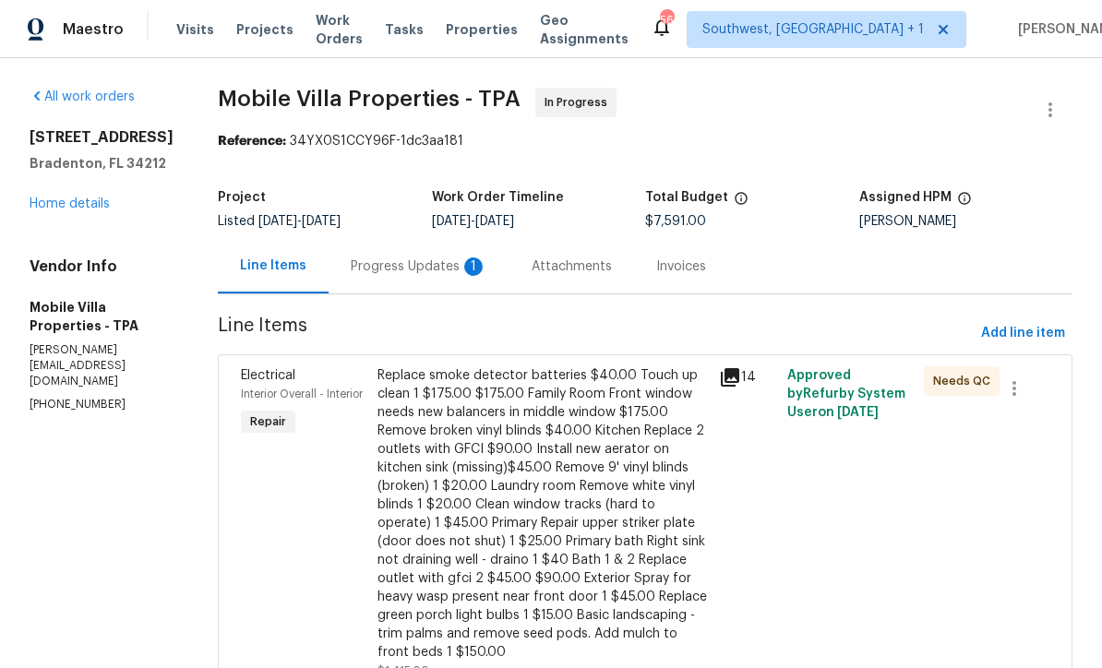
click at [59, 211] on link "Home details" at bounding box center [70, 204] width 80 height 13
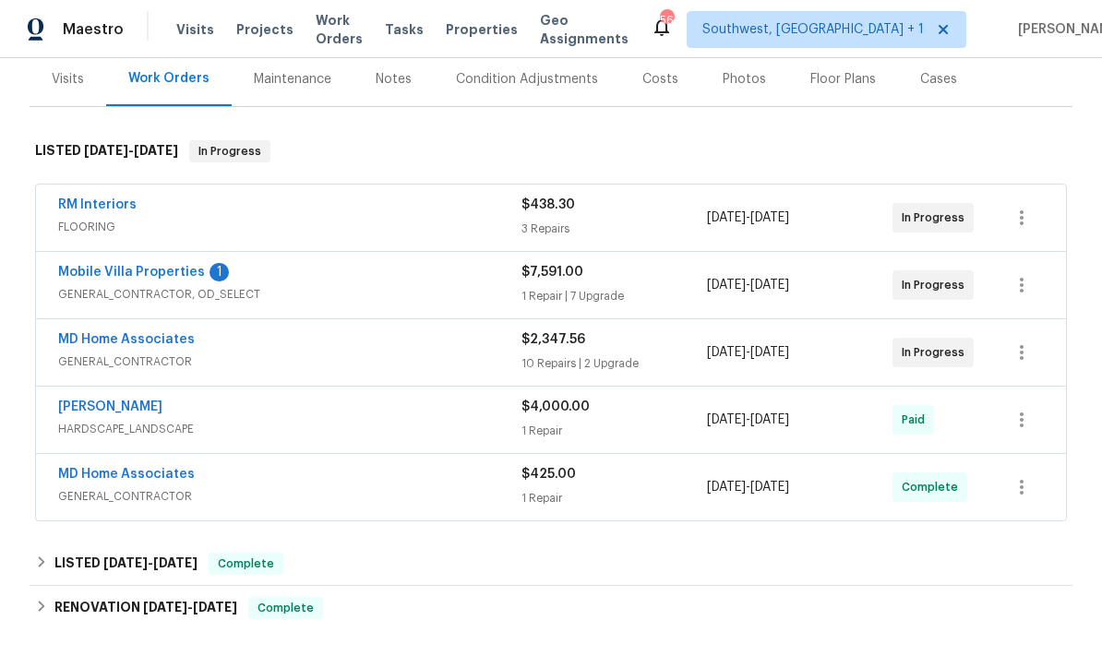
scroll to position [273, 0]
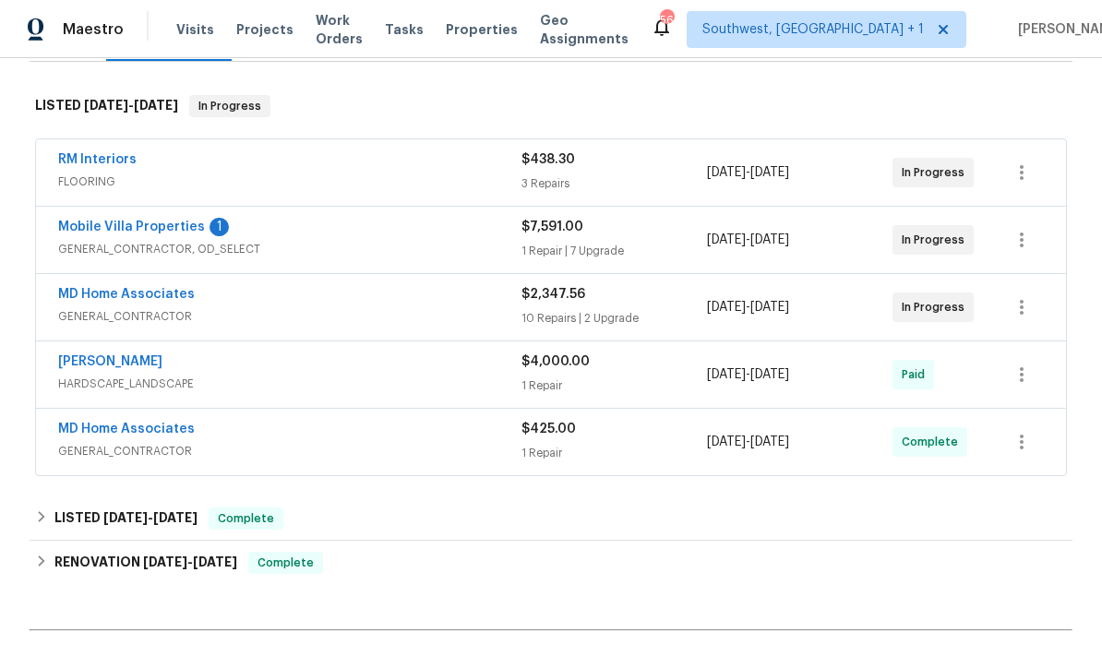
click at [80, 229] on link "Mobile Villa Properties" at bounding box center [131, 227] width 147 height 13
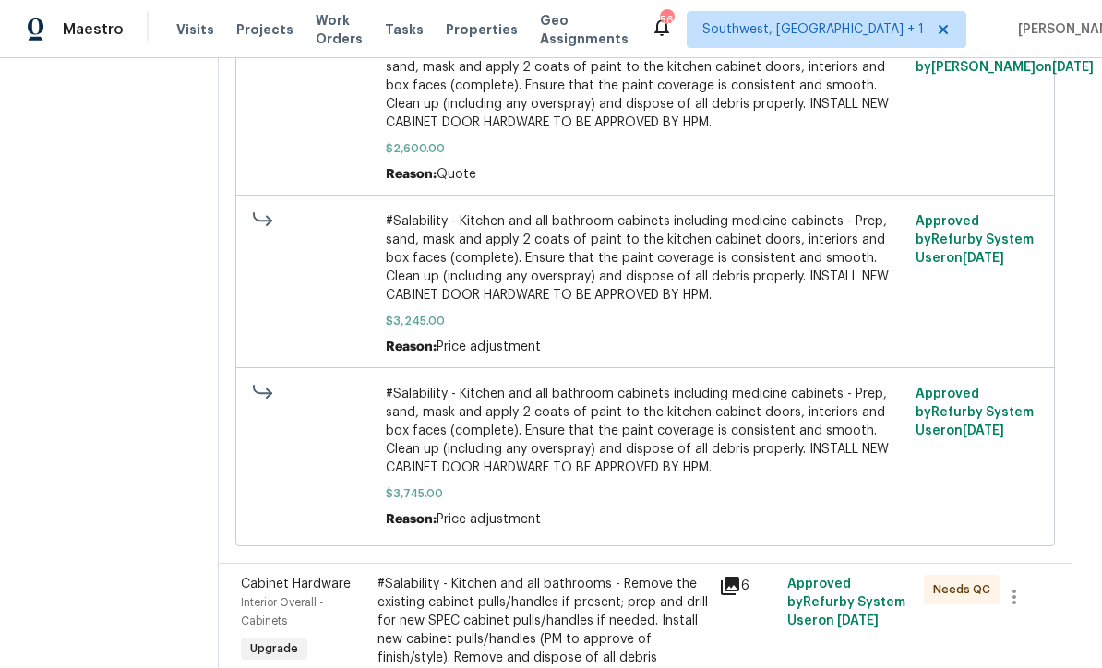
scroll to position [2076, 0]
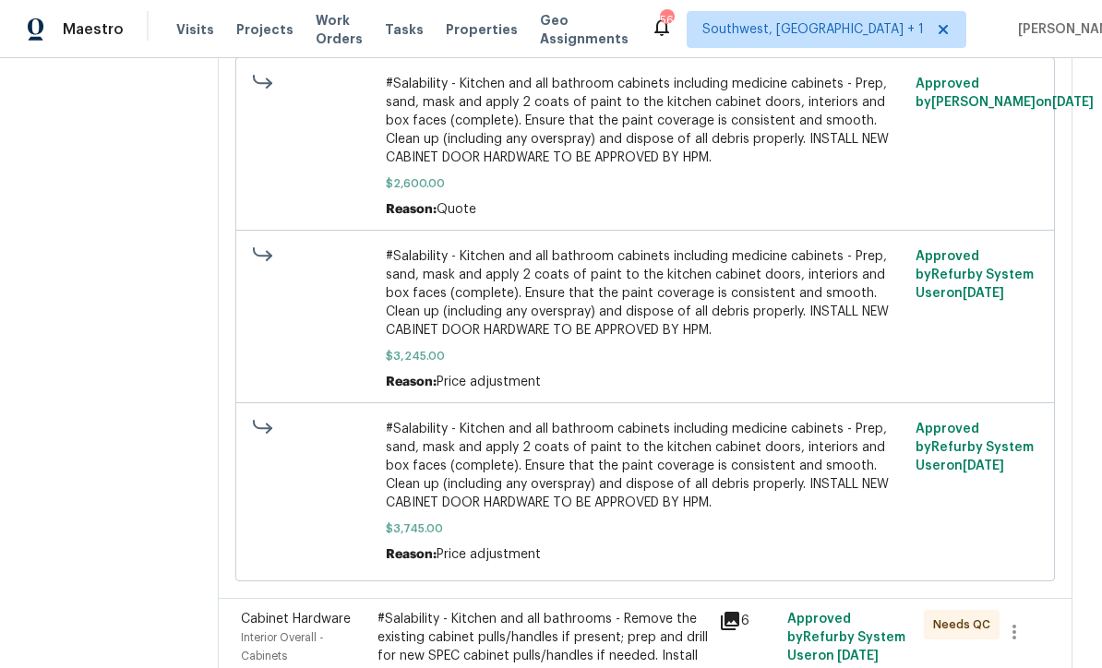
click at [597, 420] on span "#Salability - Kitchen and all bathroom cabinets including medicine cabinets - P…" at bounding box center [646, 466] width 520 height 92
click at [597, 271] on span "#Salability - Kitchen and all bathroom cabinets including medicine cabinets - P…" at bounding box center [646, 293] width 520 height 92
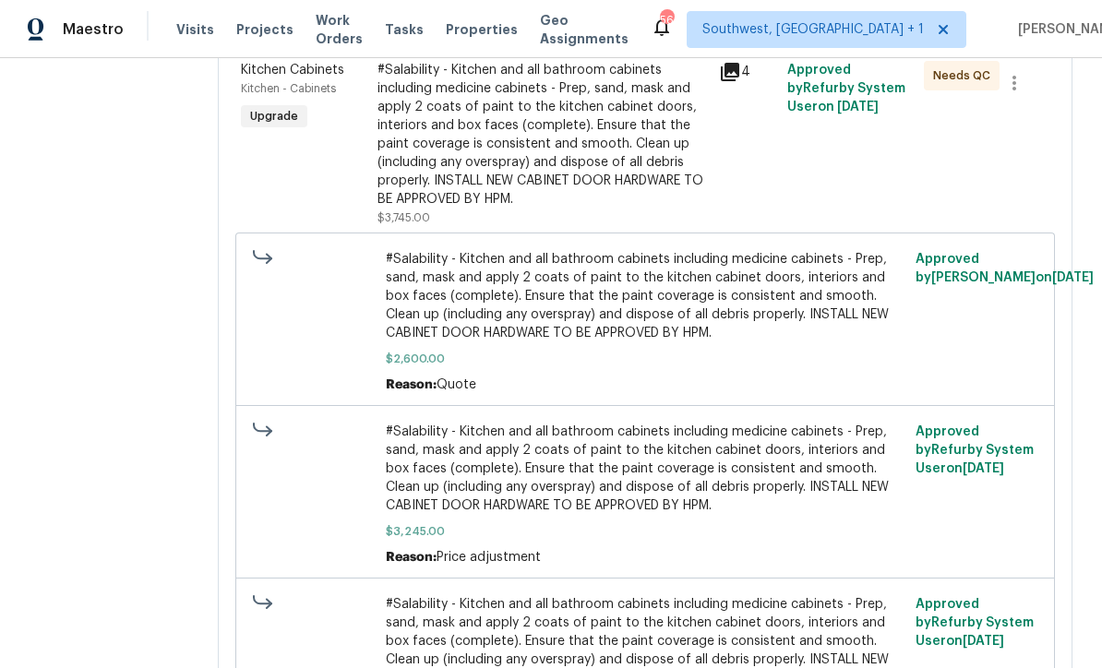
scroll to position [1901, 0]
click at [583, 249] on span "#Salability - Kitchen and all bathroom cabinets including medicine cabinets - P…" at bounding box center [646, 295] width 520 height 92
click at [624, 114] on div "#Salability - Kitchen and all bathroom cabinets including medicine cabinets - P…" at bounding box center [543, 134] width 331 height 148
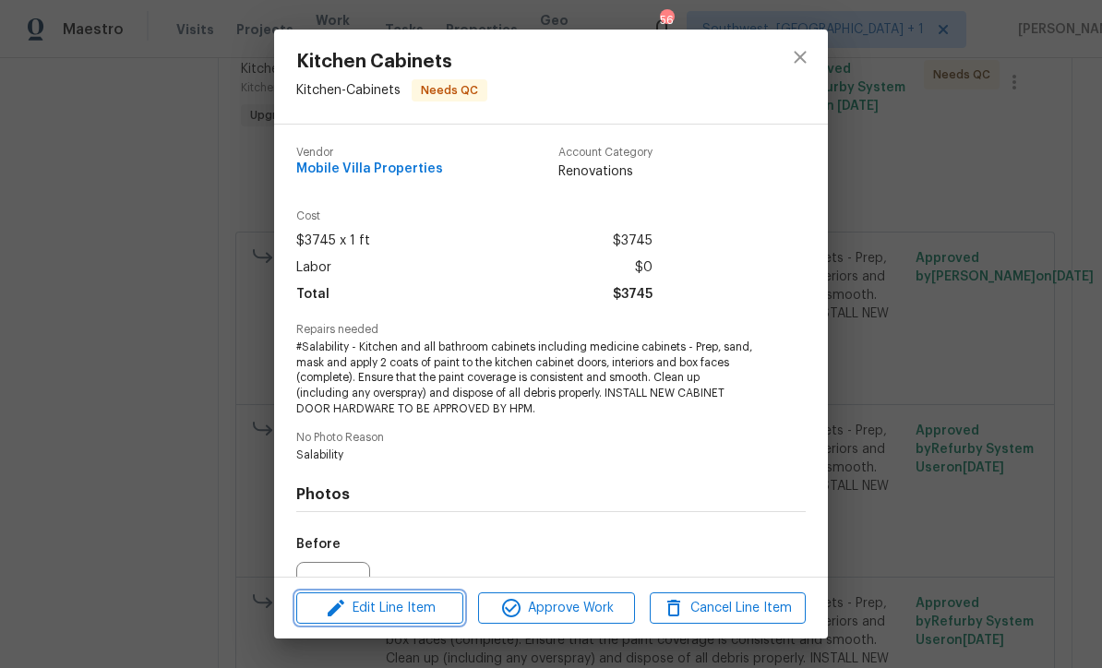
click at [429, 616] on span "Edit Line Item" at bounding box center [380, 608] width 156 height 23
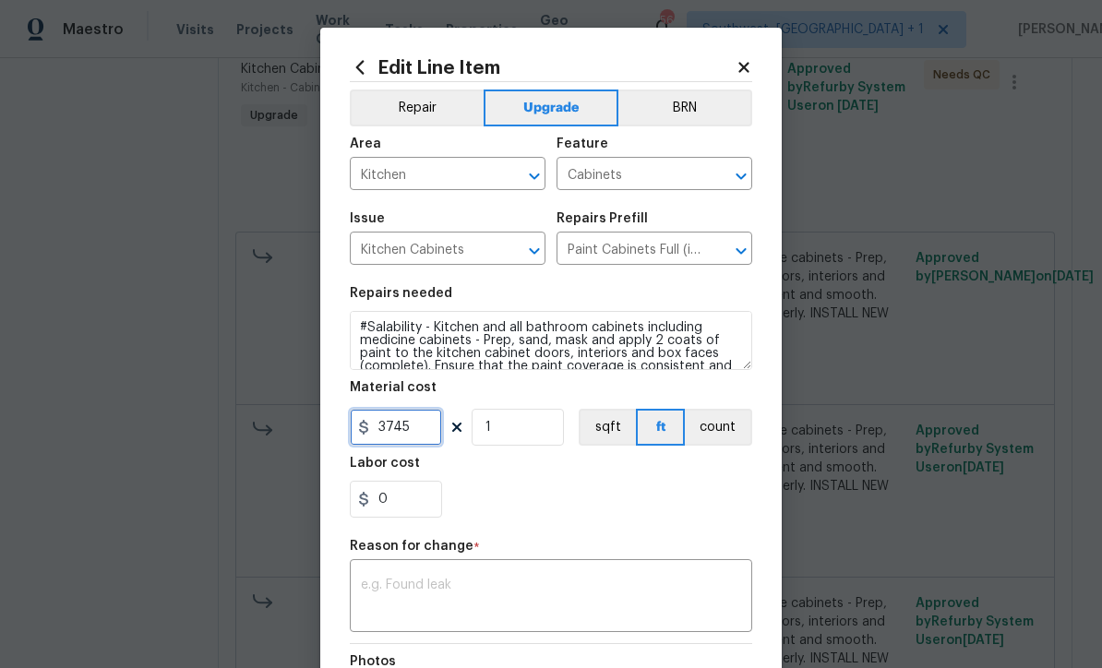
click at [441, 427] on input "3745" at bounding box center [396, 427] width 92 height 37
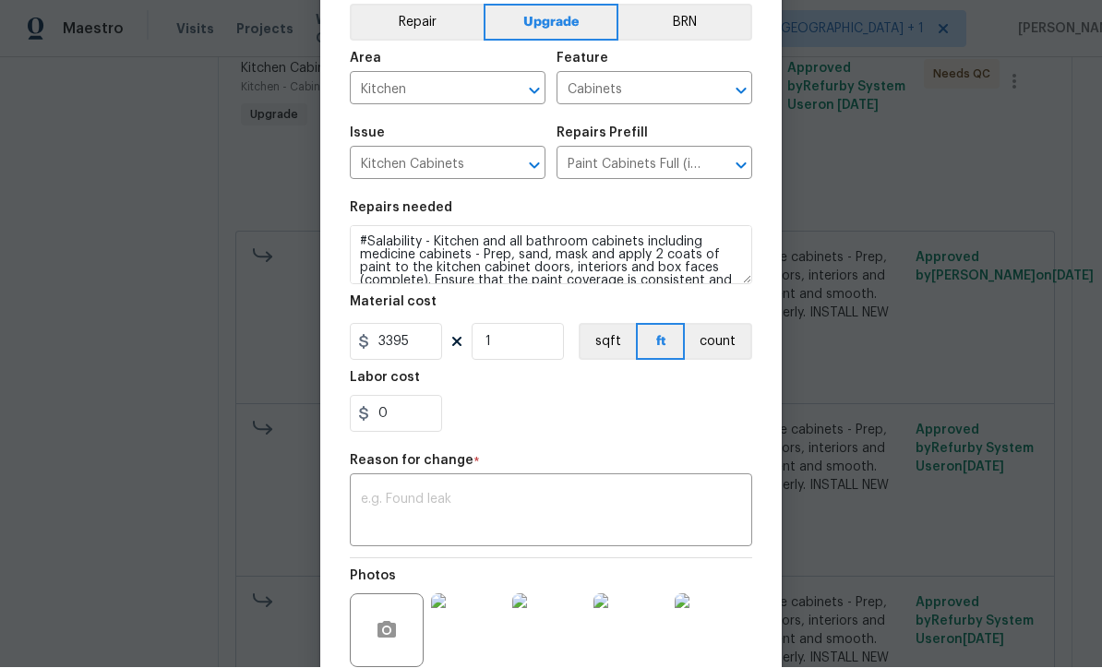
scroll to position [102, 0]
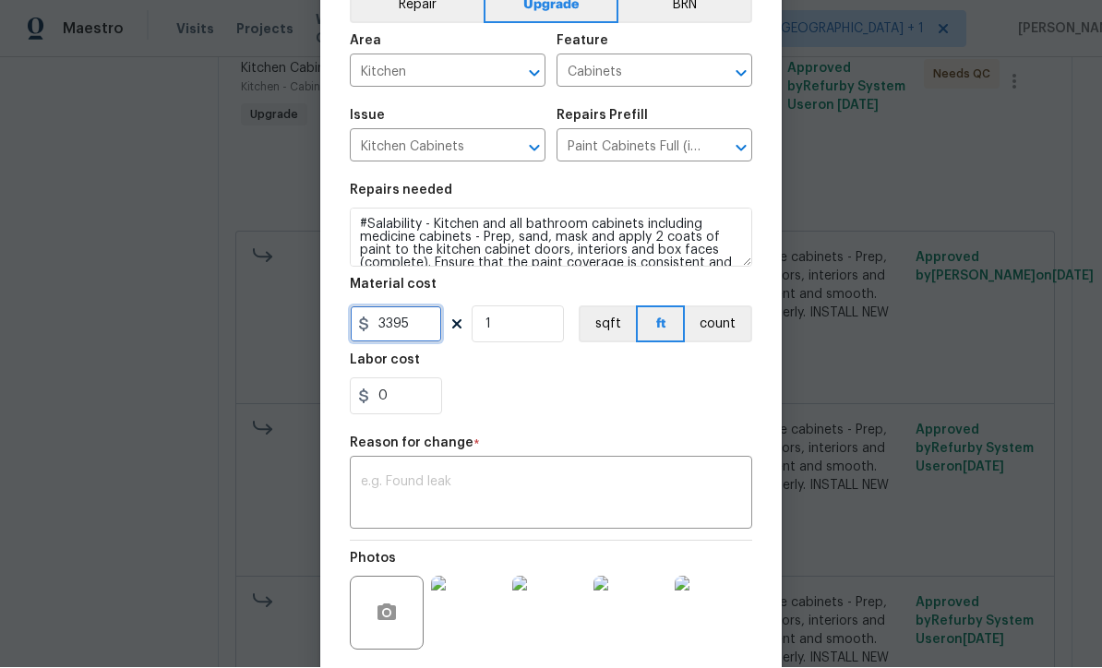
type input "3395"
click at [637, 504] on textarea at bounding box center [551, 495] width 380 height 39
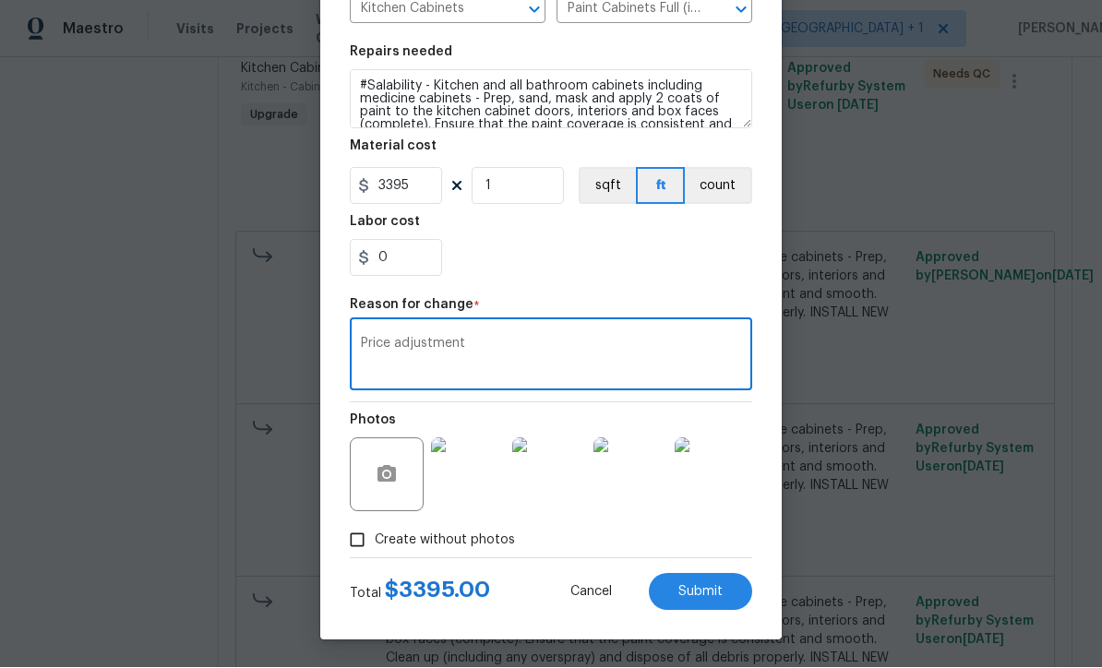
scroll to position [245, 0]
type textarea "Price adjustment"
click at [713, 596] on span "Submit" at bounding box center [701, 593] width 44 height 14
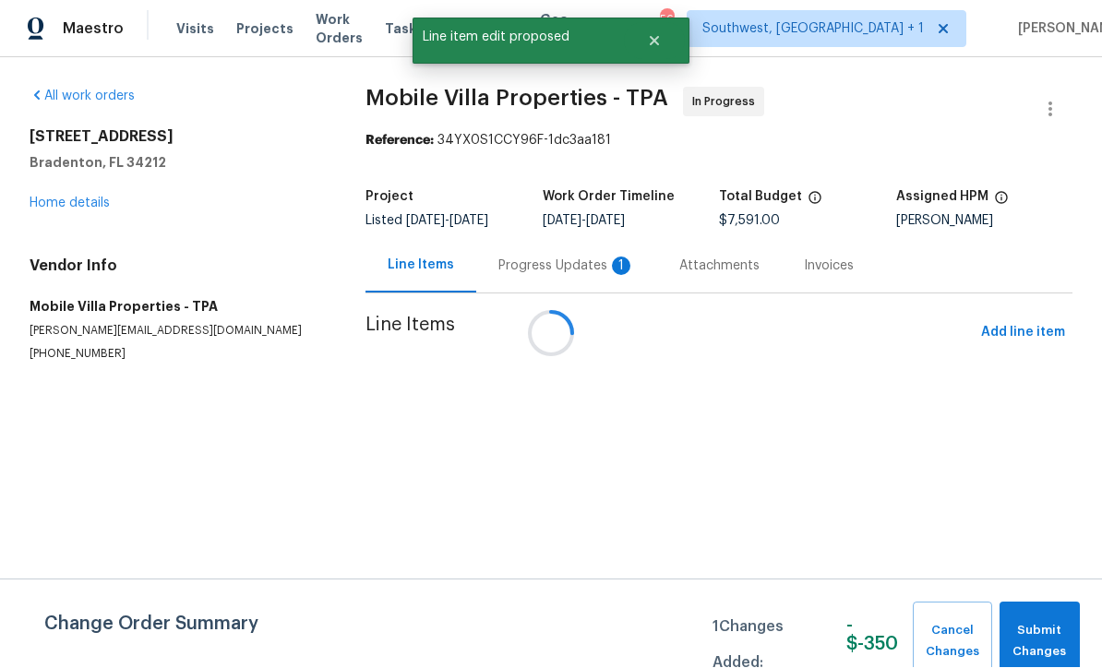
scroll to position [1, 0]
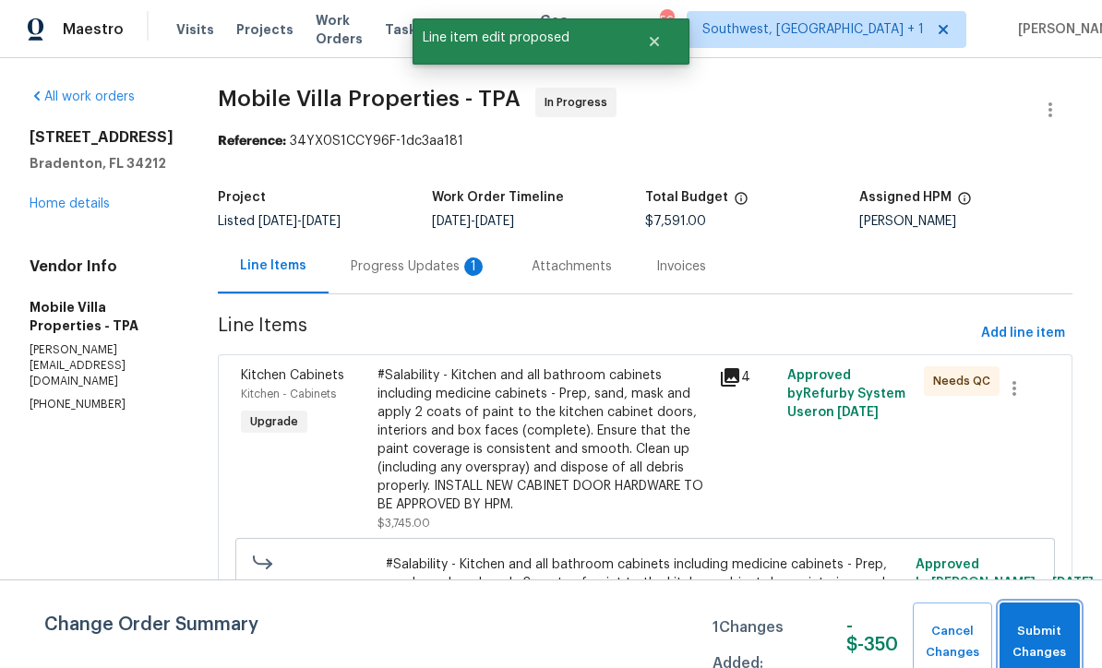
click at [1043, 643] on span "Submit Changes" at bounding box center [1040, 642] width 62 height 42
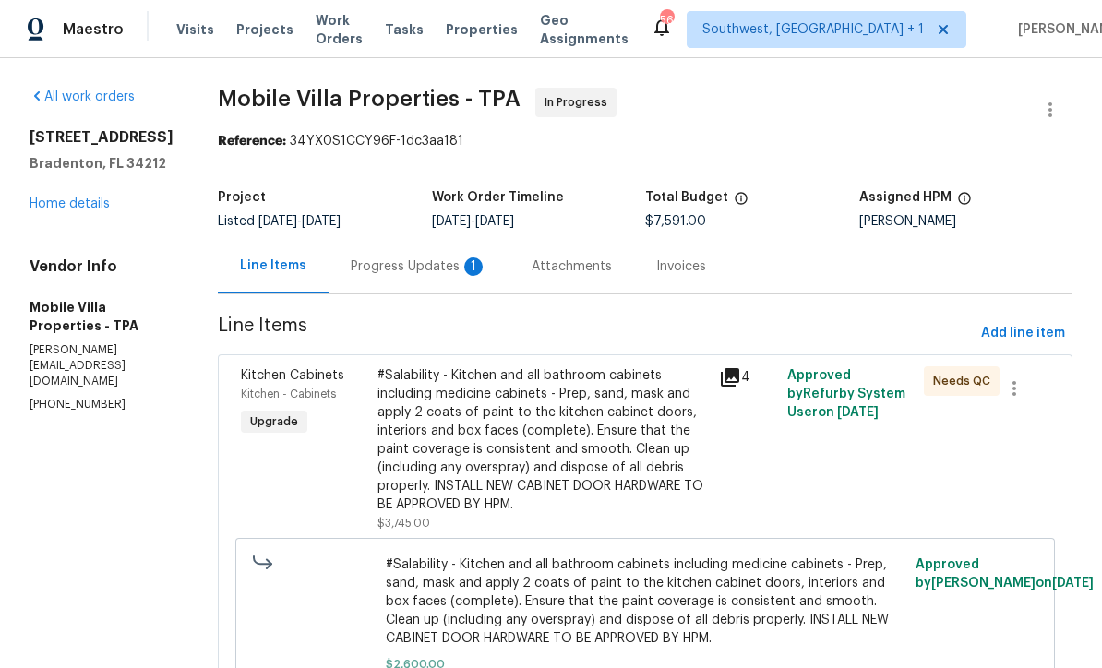
click at [58, 211] on link "Home details" at bounding box center [70, 204] width 80 height 13
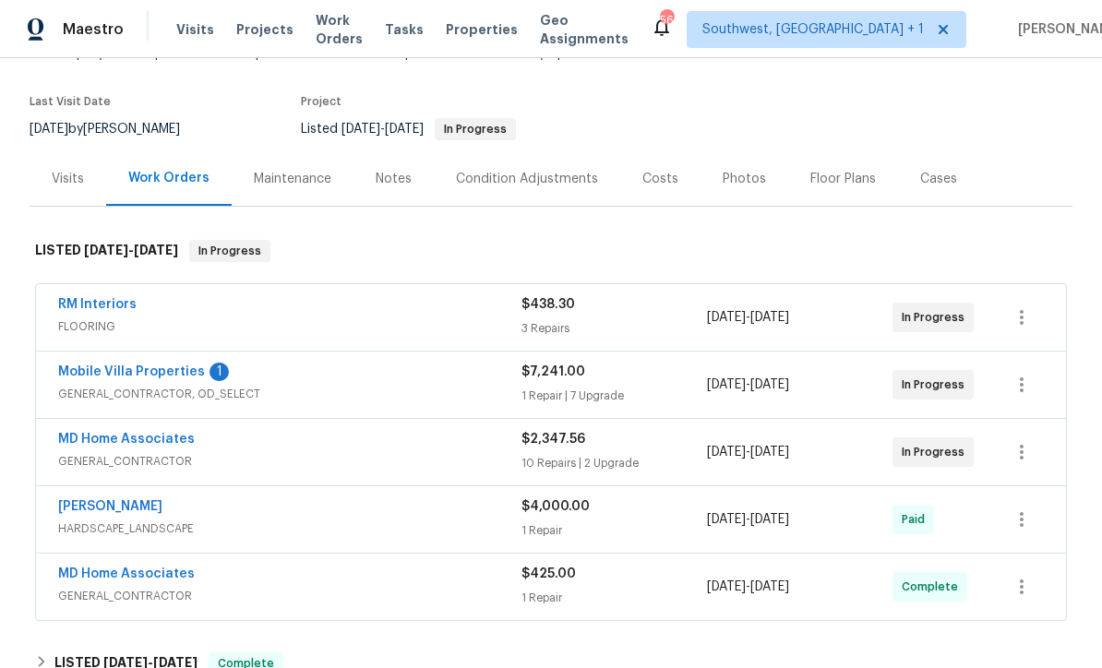
scroll to position [127, 0]
click at [76, 376] on link "Mobile Villa Properties" at bounding box center [131, 373] width 147 height 13
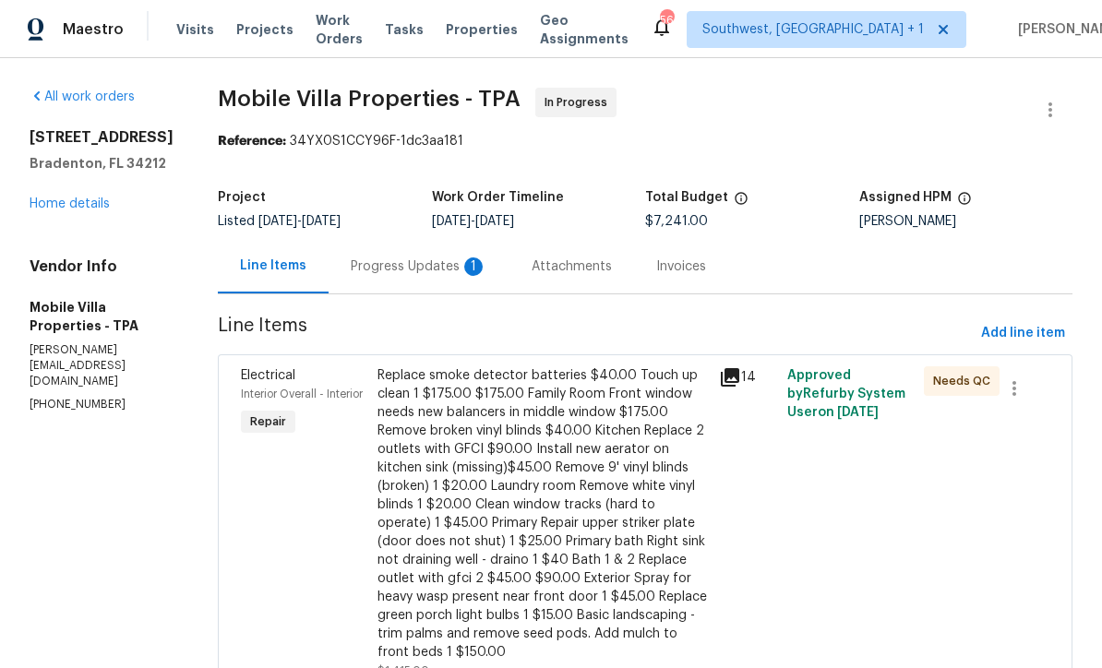
click at [391, 270] on div "Progress Updates 1" at bounding box center [419, 267] width 137 height 18
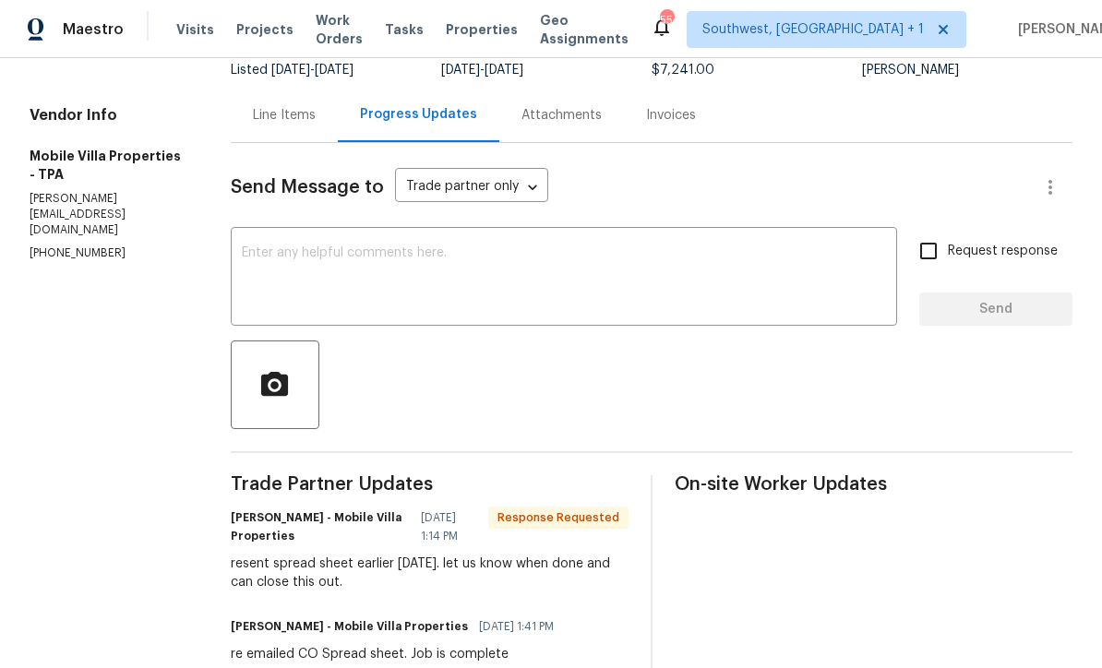
scroll to position [148, 0]
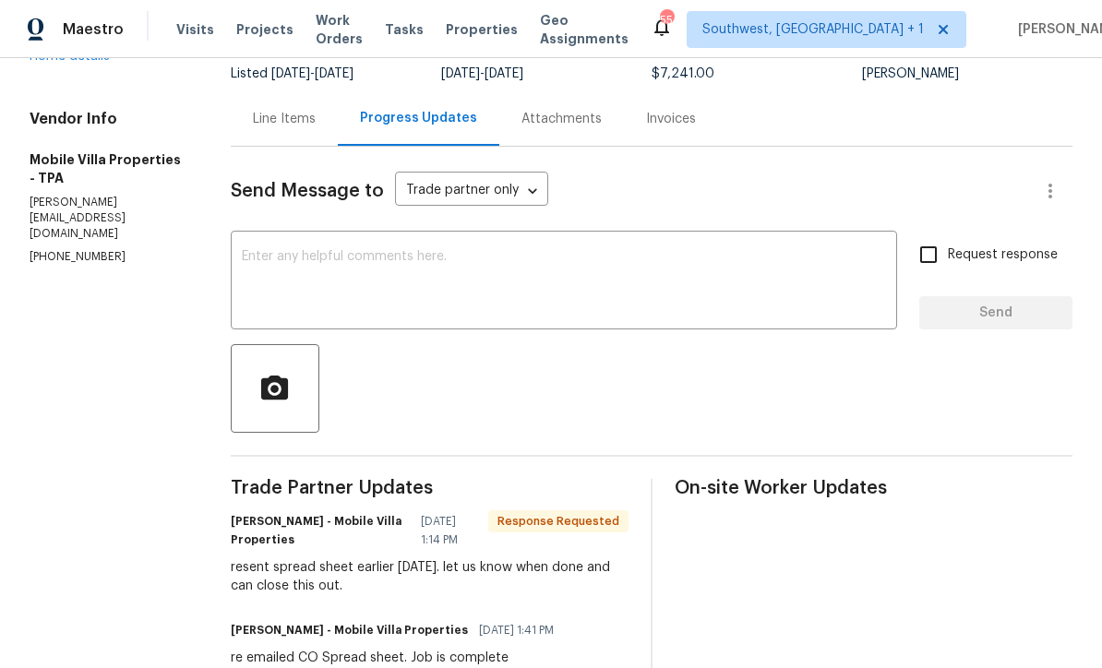
click at [271, 253] on textarea at bounding box center [564, 282] width 644 height 65
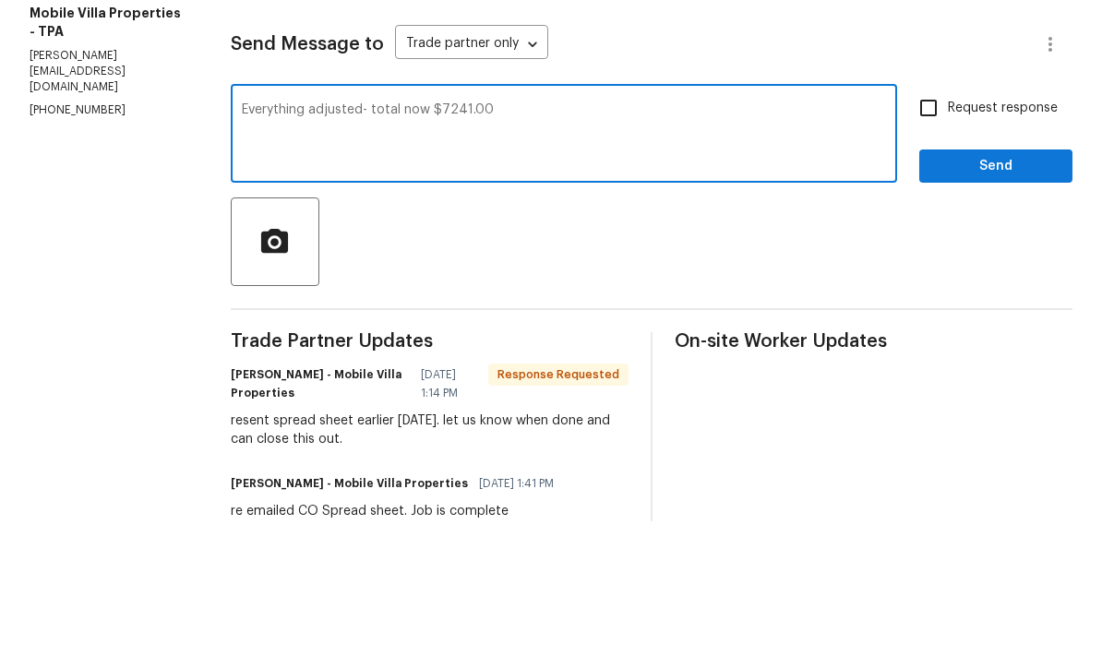
type textarea "Everything adjusted- total now $7241.00"
click at [925, 235] on input "Request response" at bounding box center [928, 254] width 39 height 39
checkbox input "true"
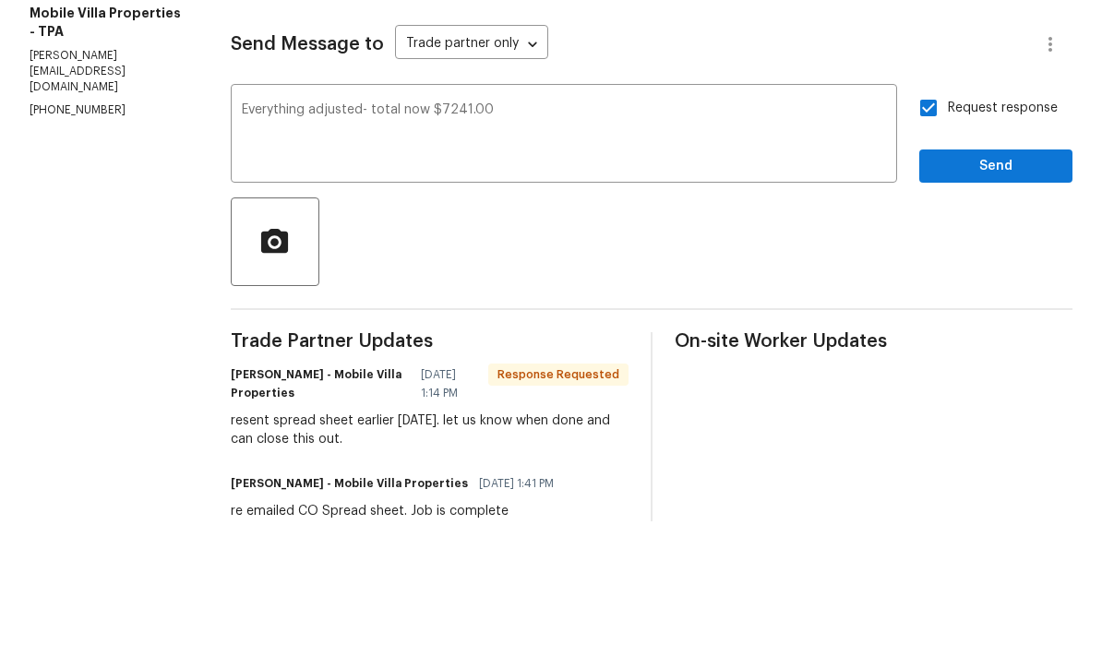
scroll to position [61, 0]
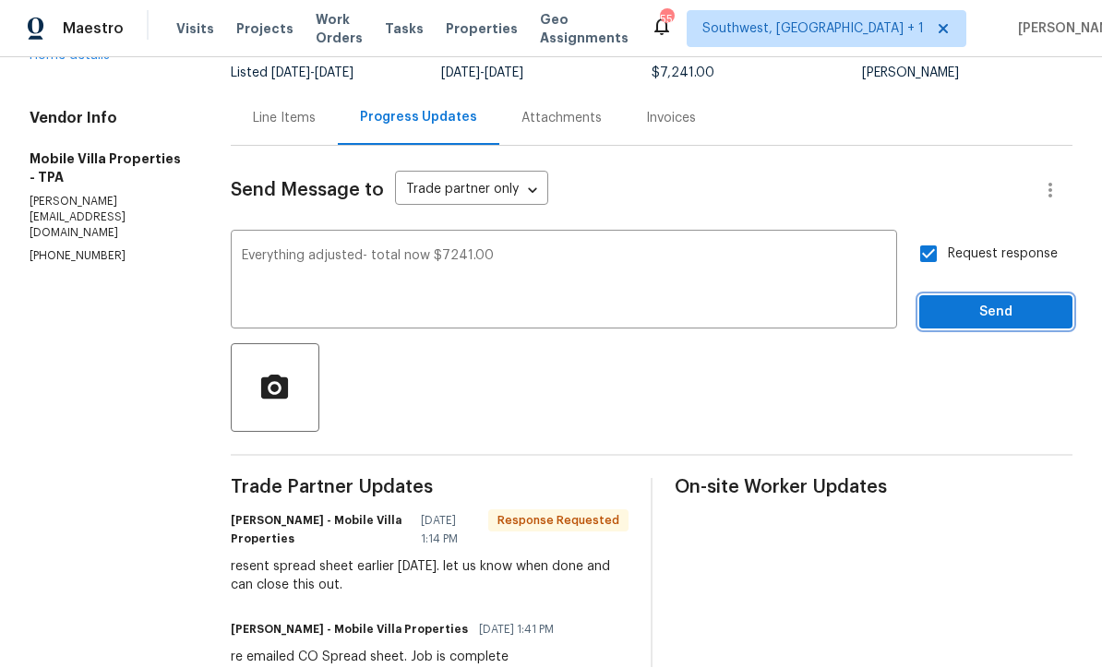
click at [1013, 302] on span "Send" at bounding box center [996, 313] width 124 height 23
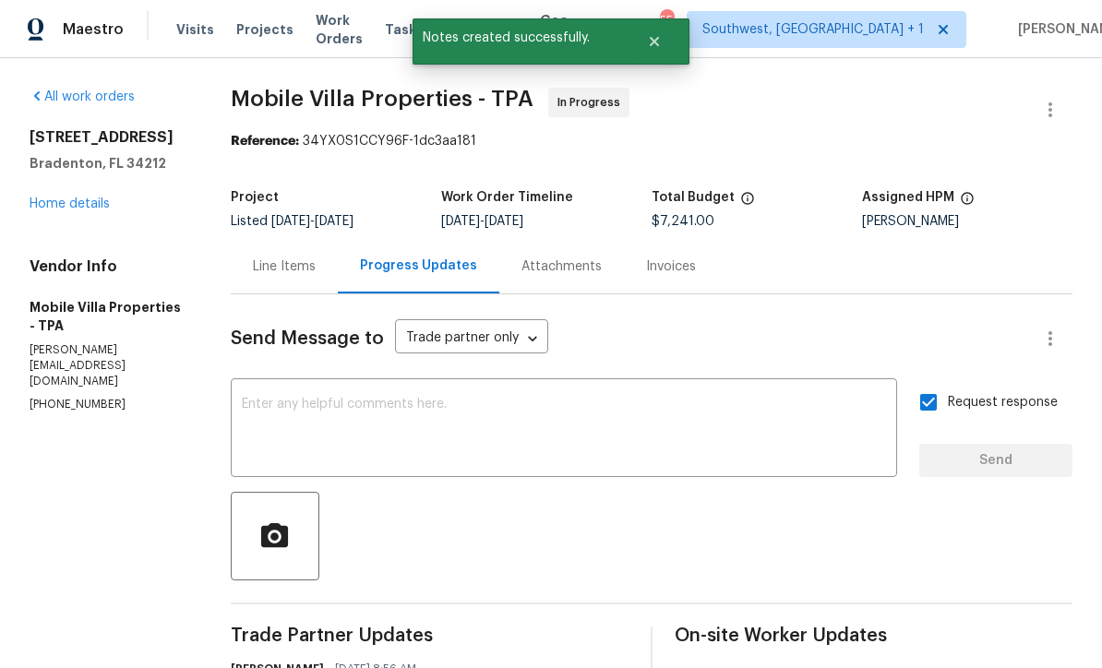
scroll to position [0, 0]
click at [61, 198] on link "Home details" at bounding box center [70, 204] width 80 height 13
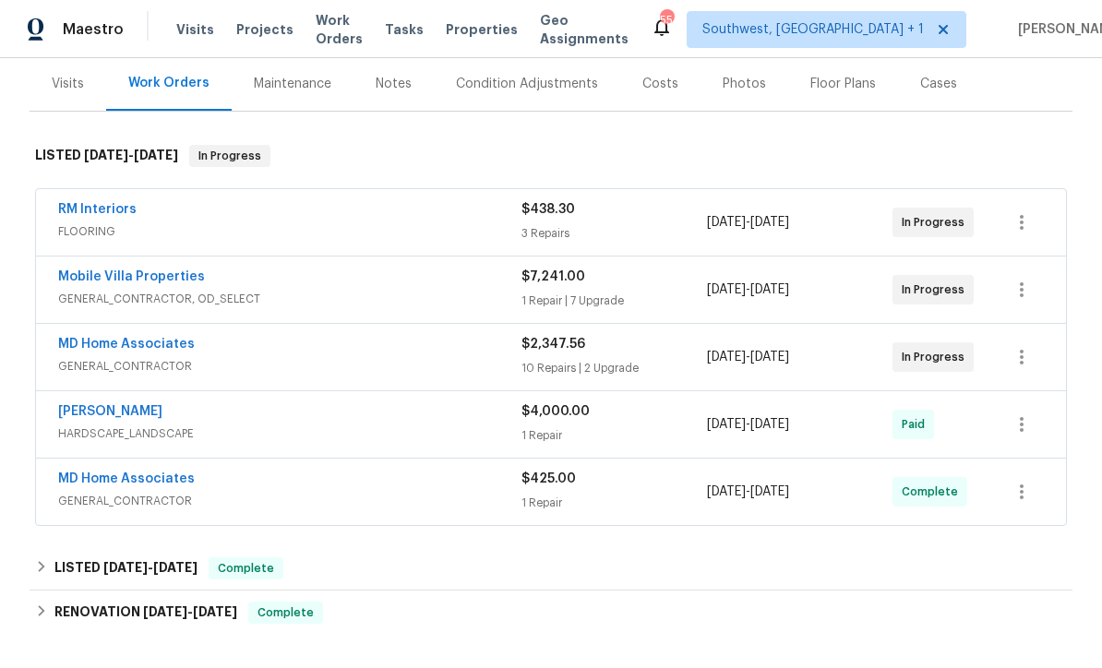
scroll to position [217, 0]
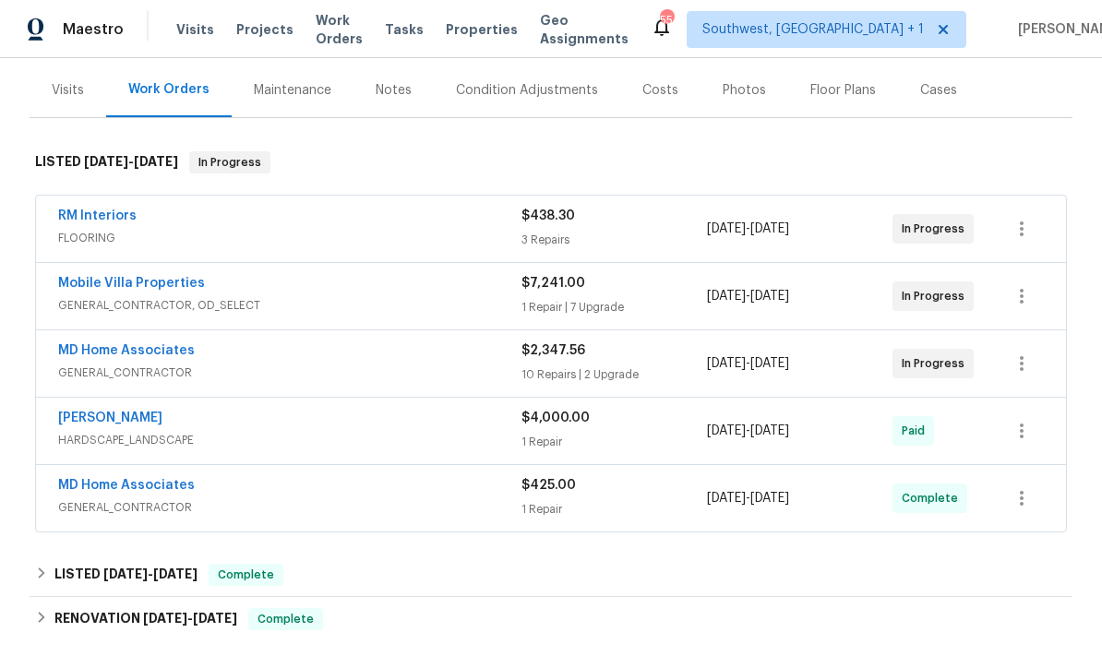
click at [64, 207] on div "RM Interiors" at bounding box center [289, 218] width 463 height 22
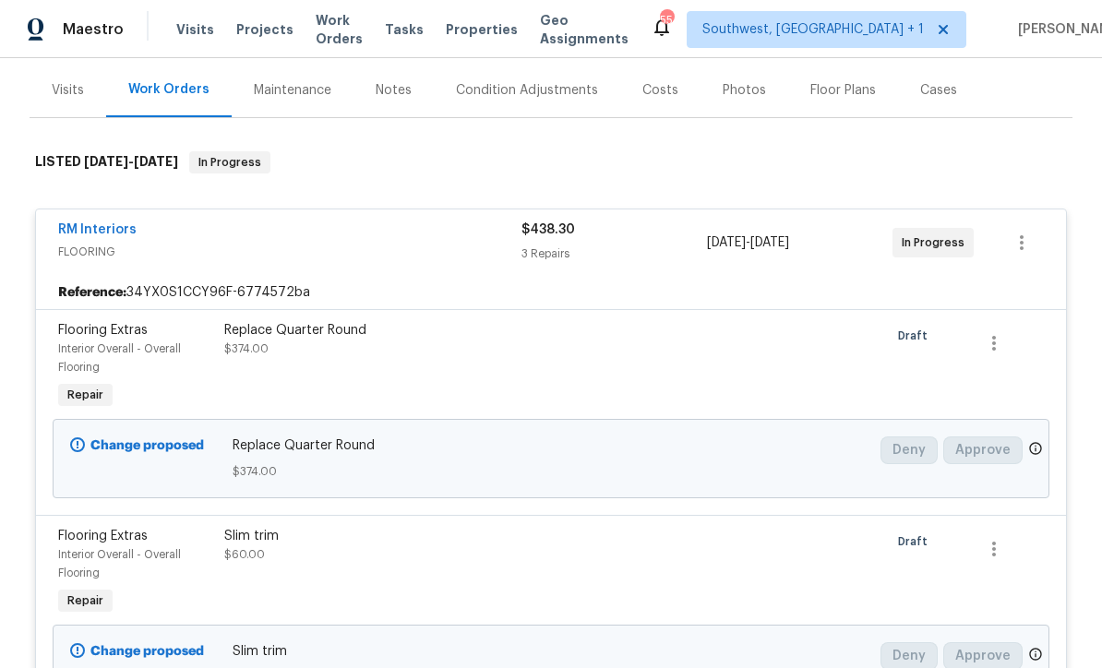
click at [273, 78] on div "Maintenance" at bounding box center [293, 90] width 122 height 54
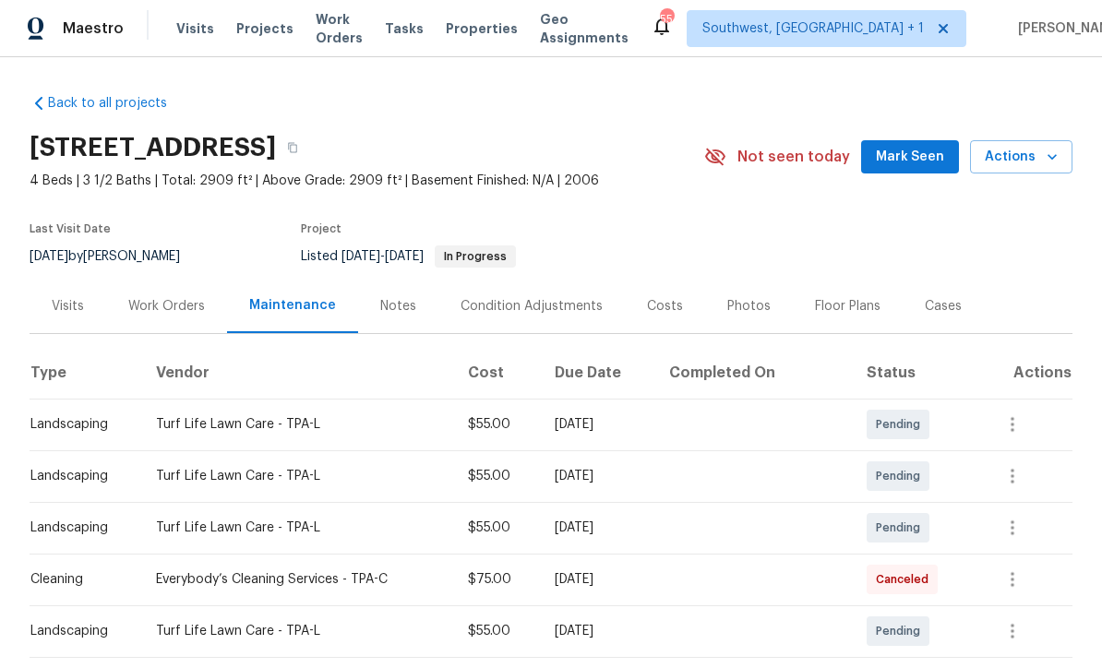
scroll to position [1, 0]
click at [149, 311] on div "Work Orders" at bounding box center [166, 307] width 77 height 18
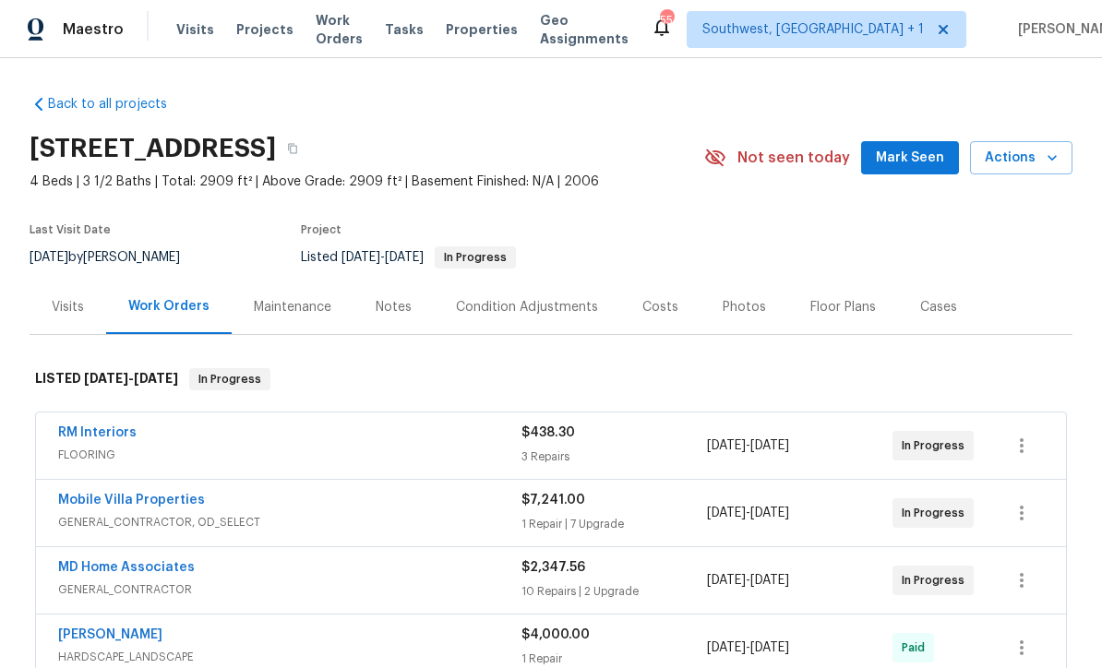
click at [740, 318] on div "Photos" at bounding box center [745, 307] width 88 height 54
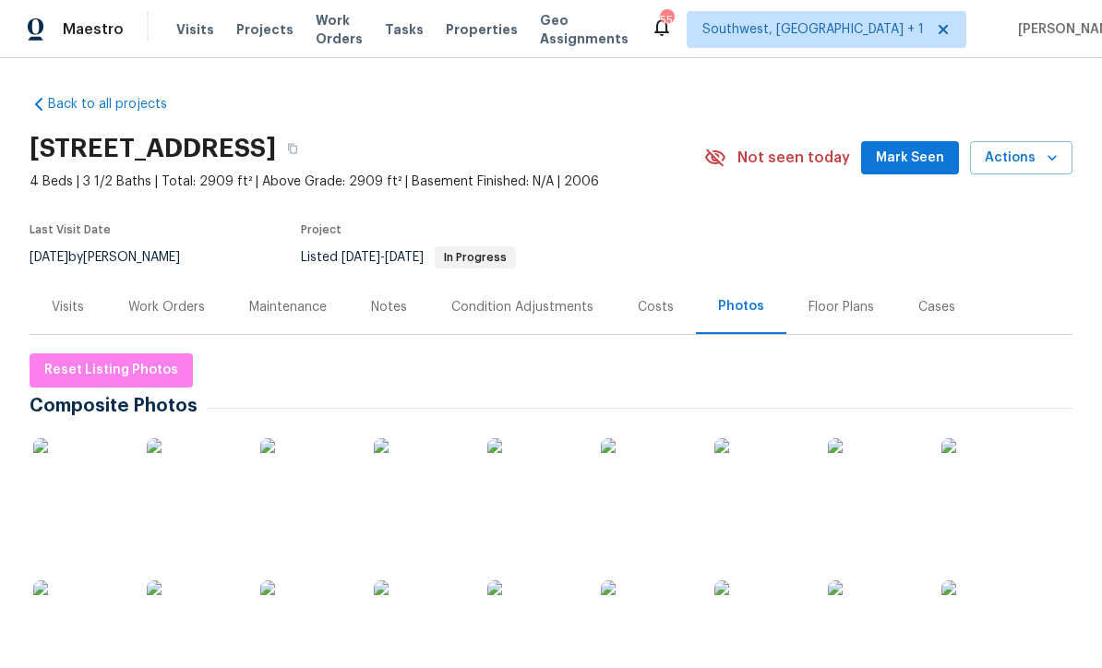
click at [662, 310] on div "Costs" at bounding box center [656, 307] width 36 height 18
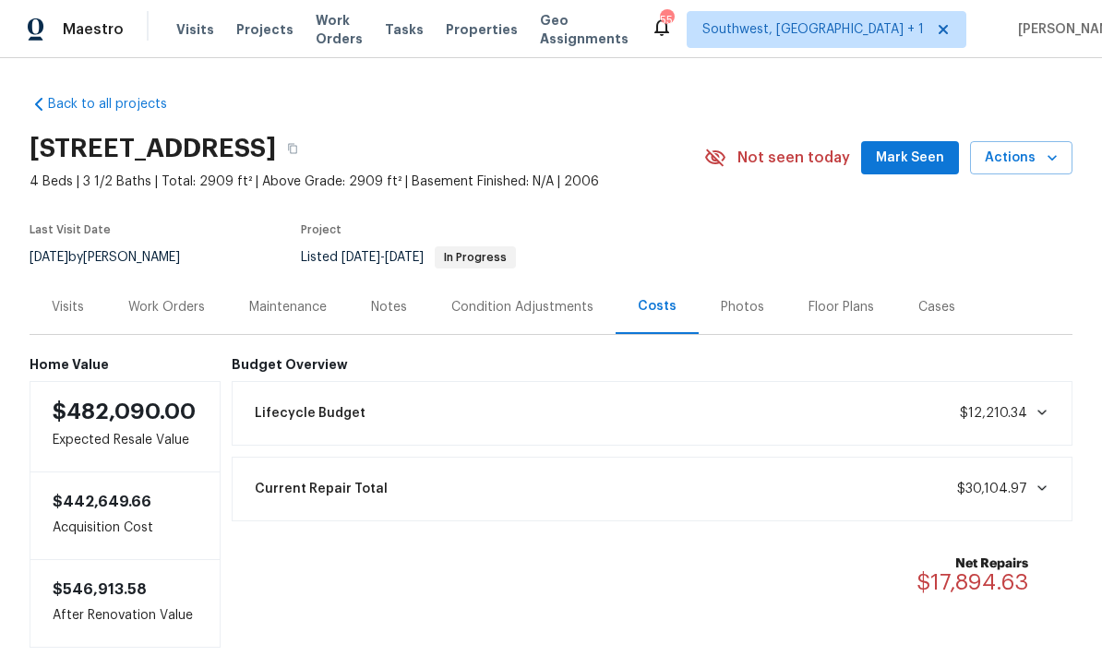
click at [160, 303] on div "Work Orders" at bounding box center [166, 307] width 77 height 18
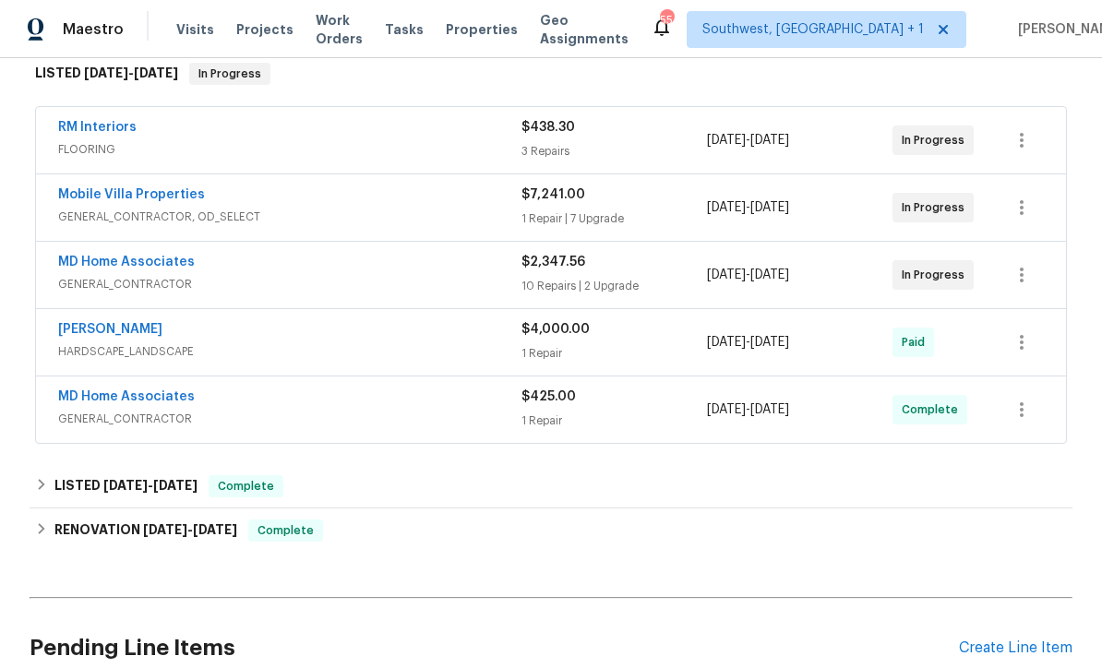
scroll to position [307, 0]
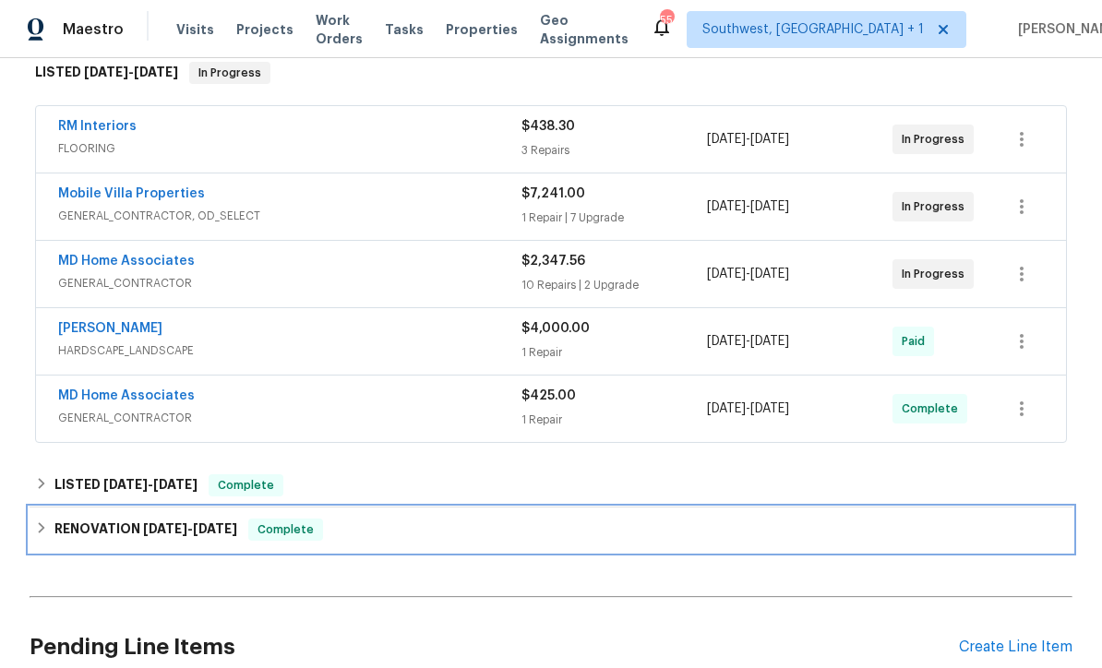
click at [755, 541] on div "RENOVATION [DATE] - [DATE] Complete" at bounding box center [551, 530] width 1043 height 44
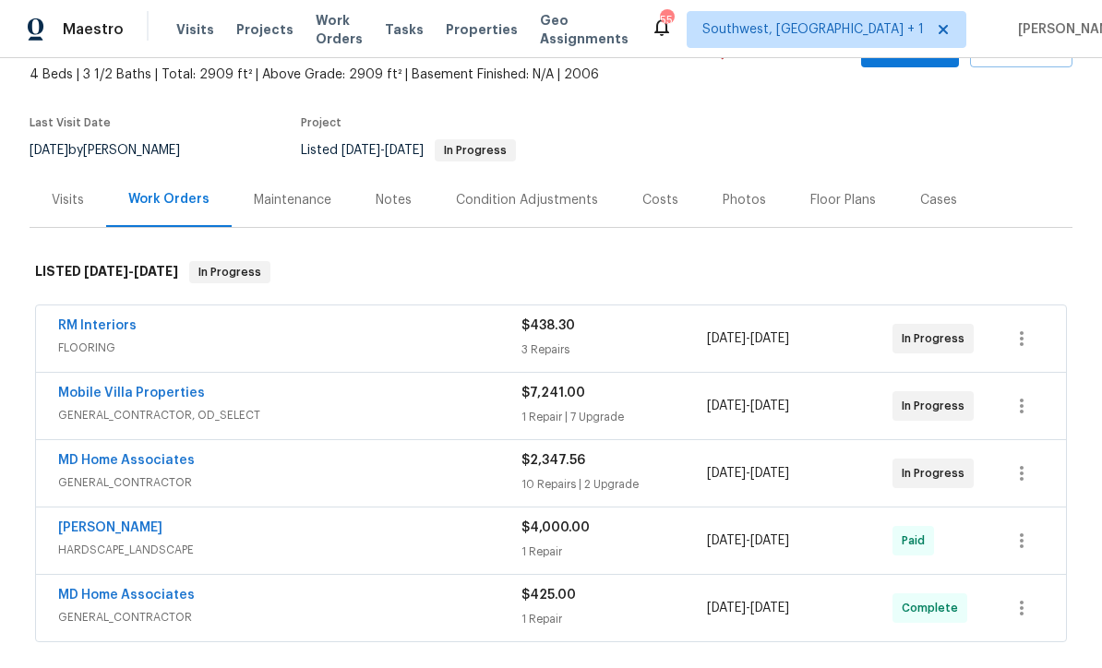
scroll to position [71, 0]
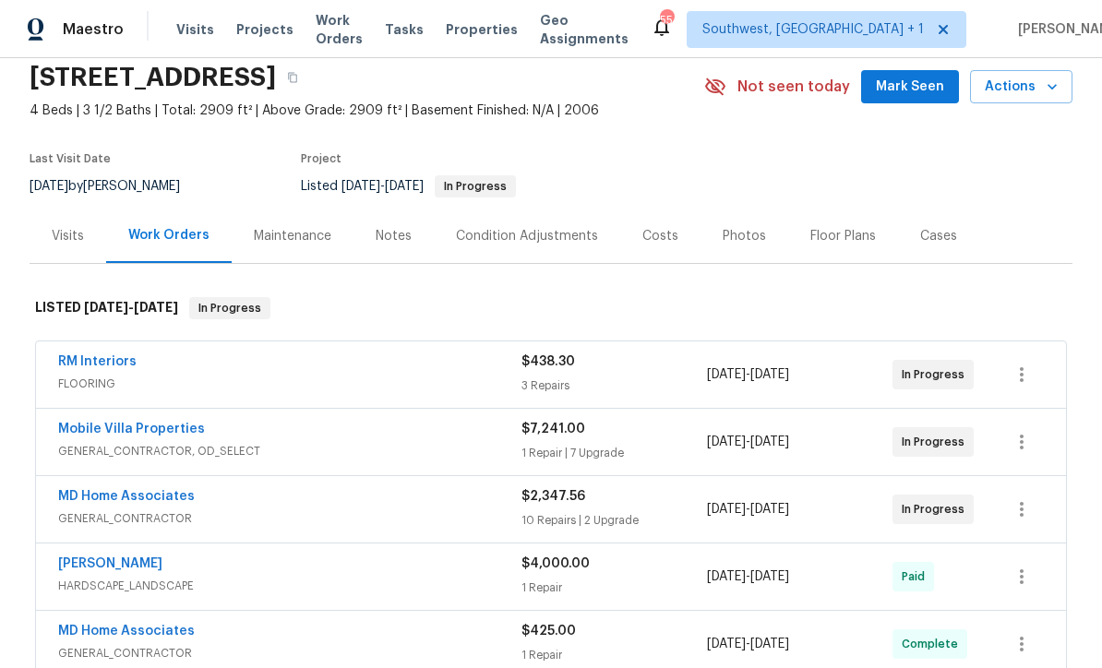
click at [188, 31] on span "Visits" at bounding box center [195, 29] width 38 height 18
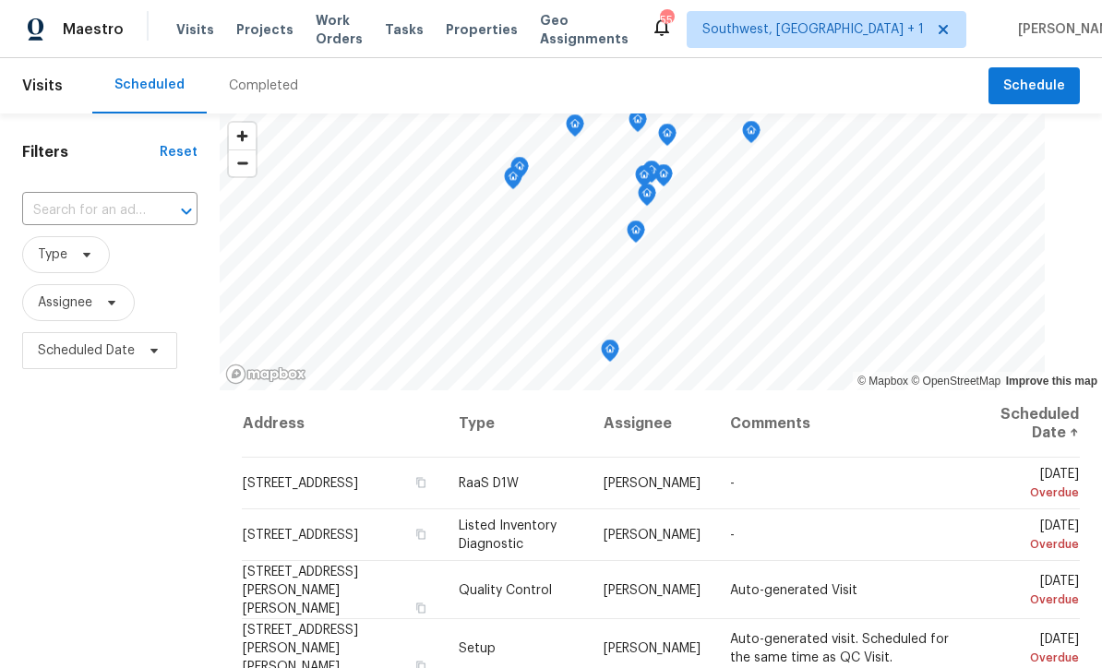
click at [116, 217] on input "text" at bounding box center [84, 211] width 124 height 29
type input "366 Vitorio"
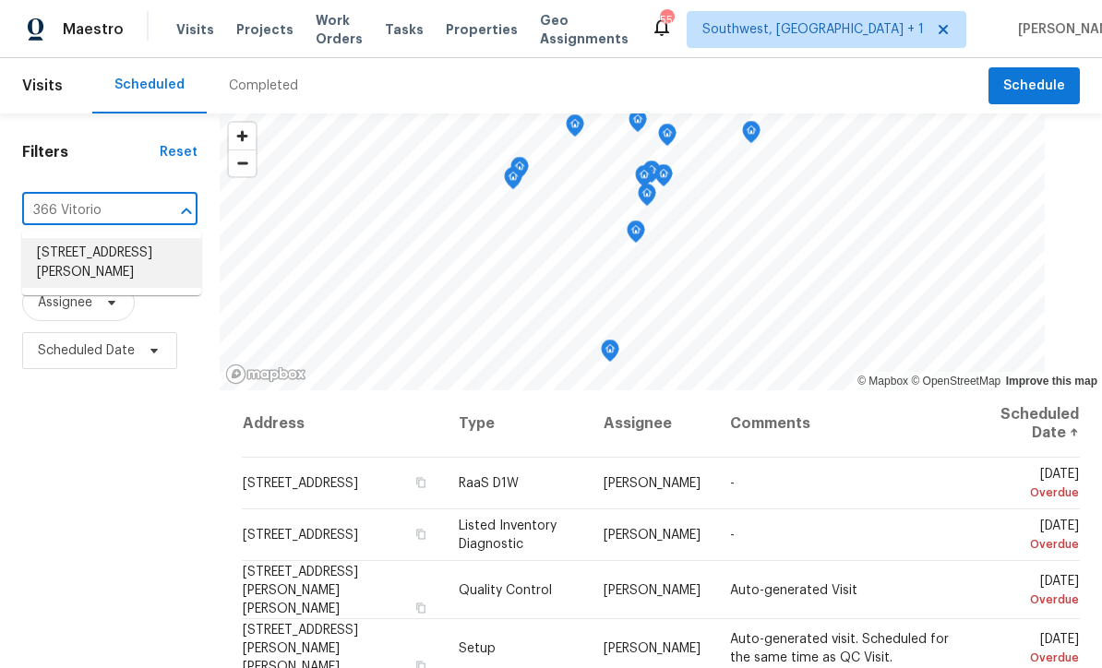
click at [123, 267] on li "[STREET_ADDRESS][PERSON_NAME]" at bounding box center [111, 263] width 179 height 50
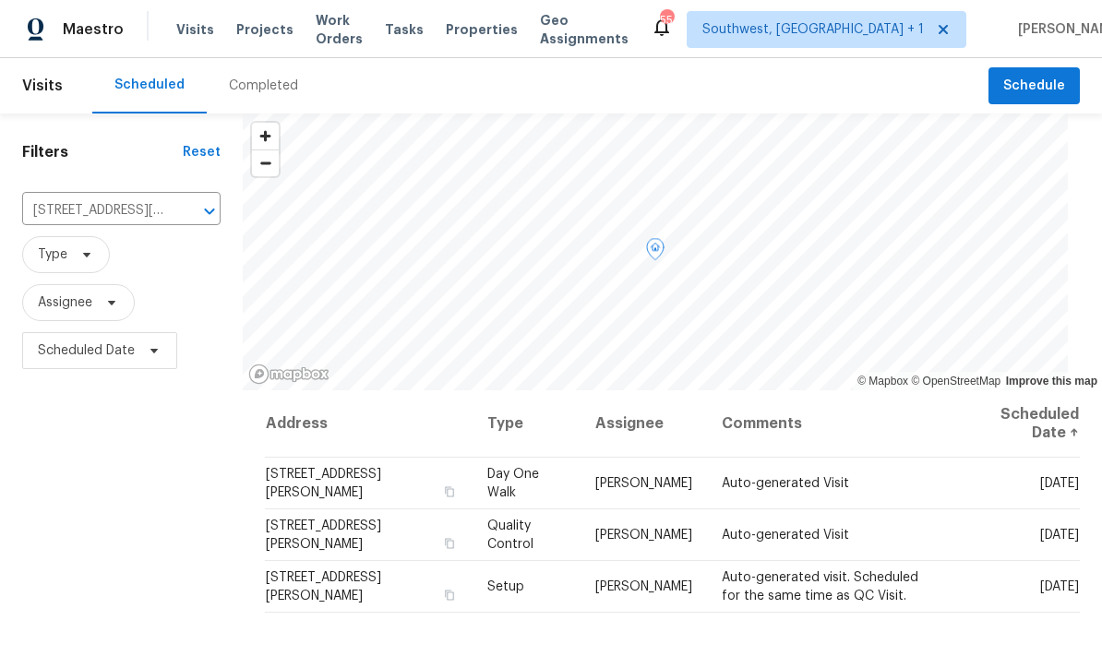
click at [0, 0] on icon at bounding box center [0, 0] width 0 height 0
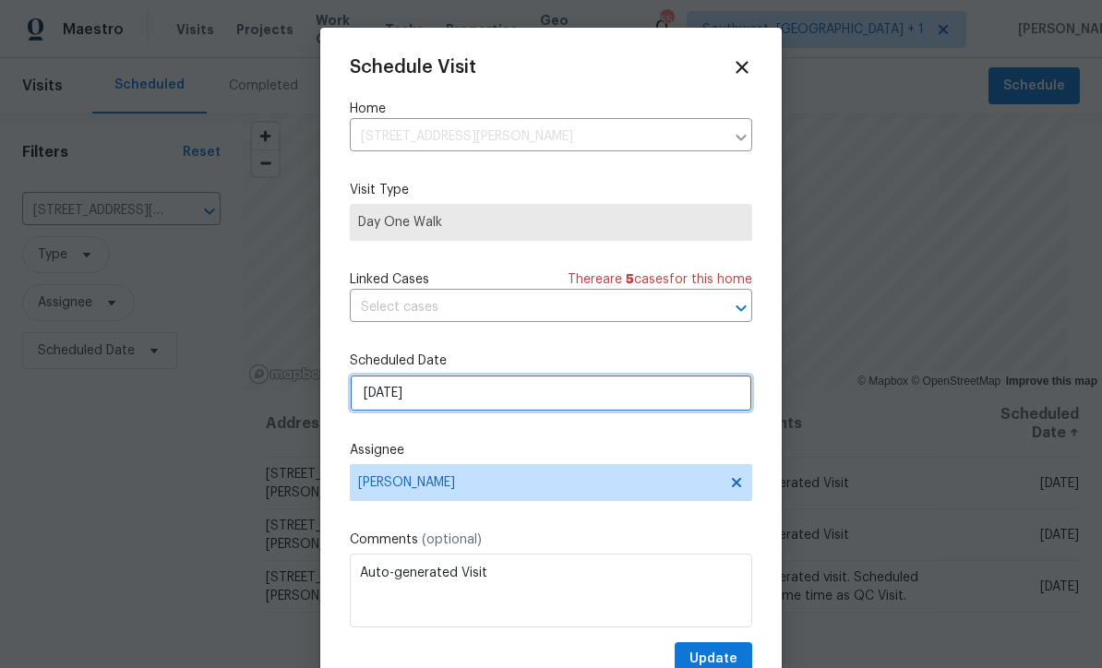
click at [469, 411] on input "9/4/2025" at bounding box center [551, 393] width 403 height 37
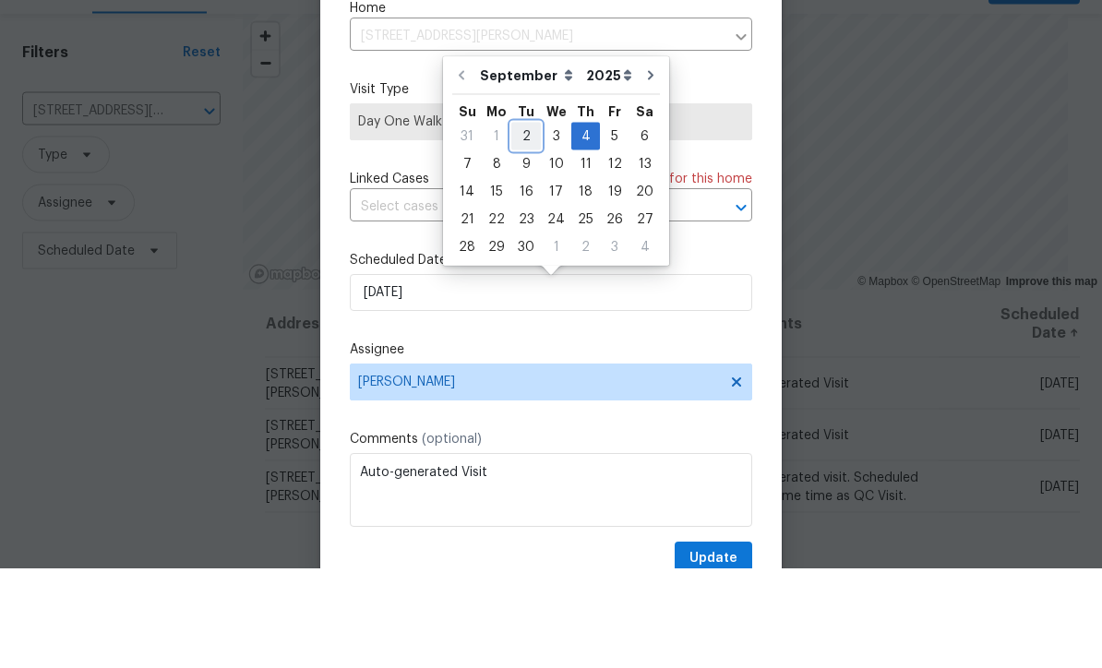
click at [521, 223] on div "2" at bounding box center [526, 236] width 30 height 26
type input "9/2/2025"
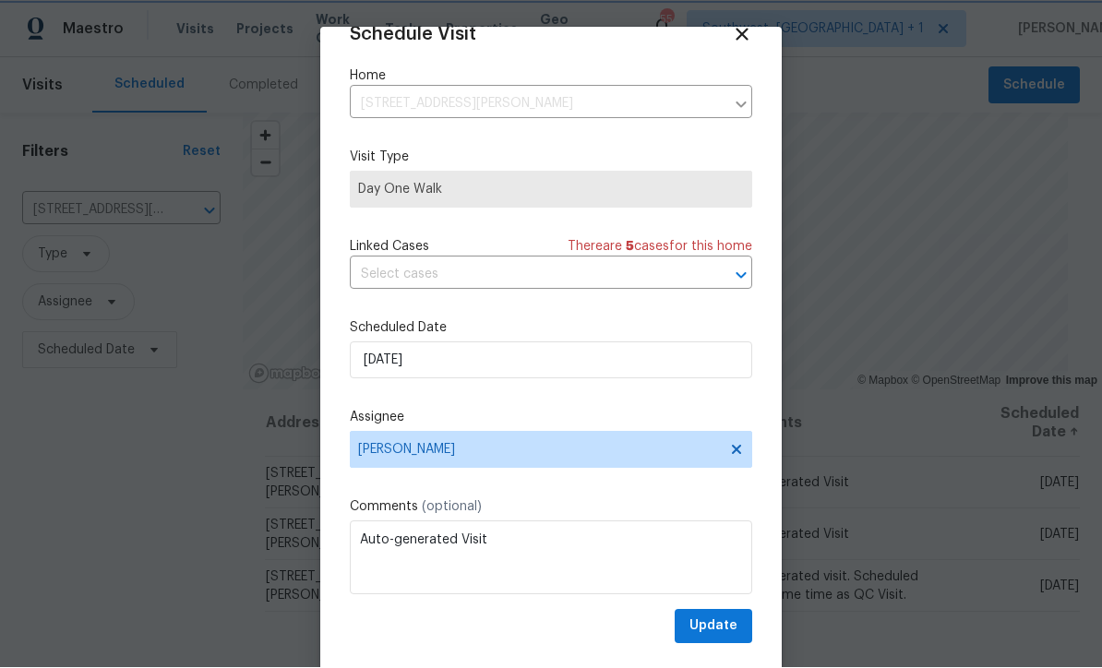
scroll to position [36, 0]
click at [724, 632] on span "Update" at bounding box center [714, 627] width 48 height 23
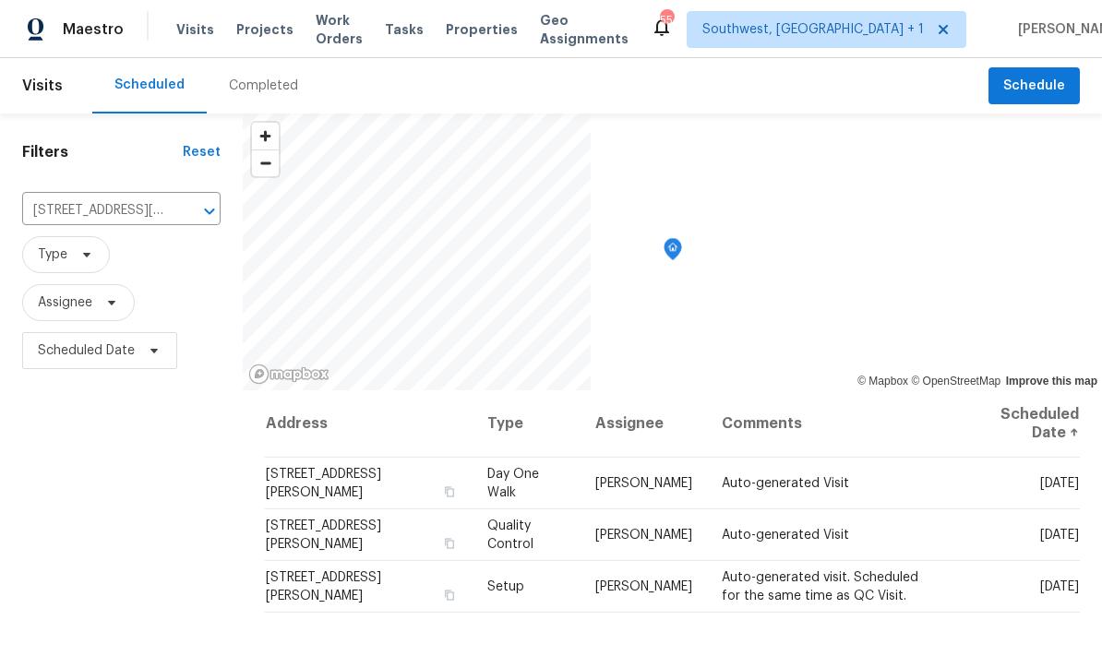
scroll to position [0, 0]
click at [252, 32] on span "Projects" at bounding box center [264, 29] width 57 height 18
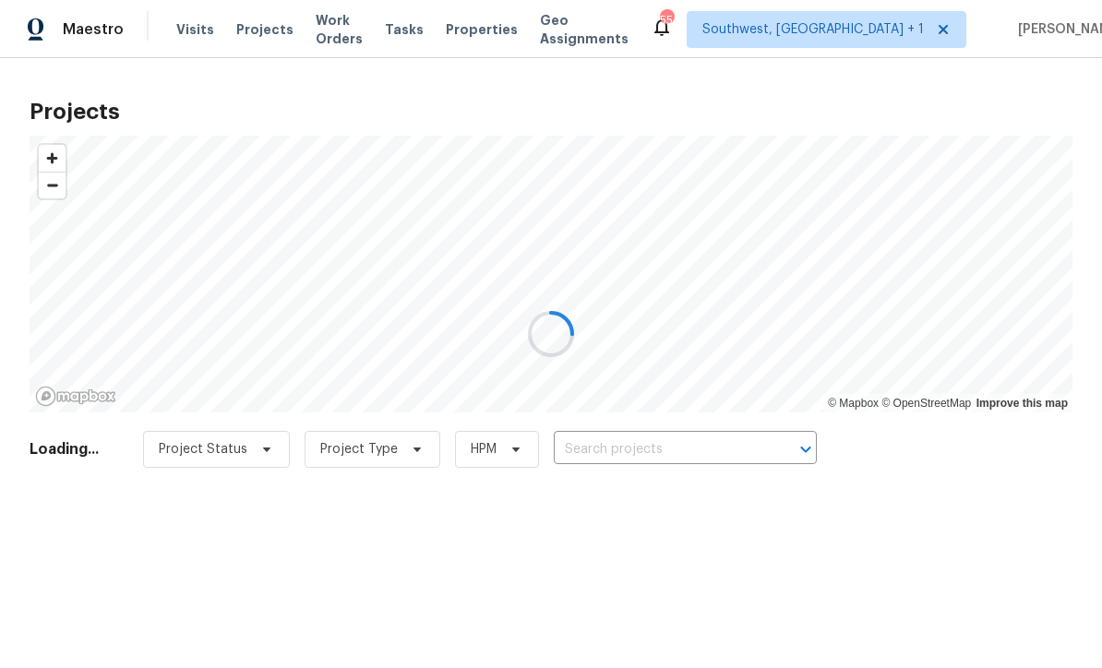
click at [657, 444] on div at bounding box center [551, 334] width 1102 height 668
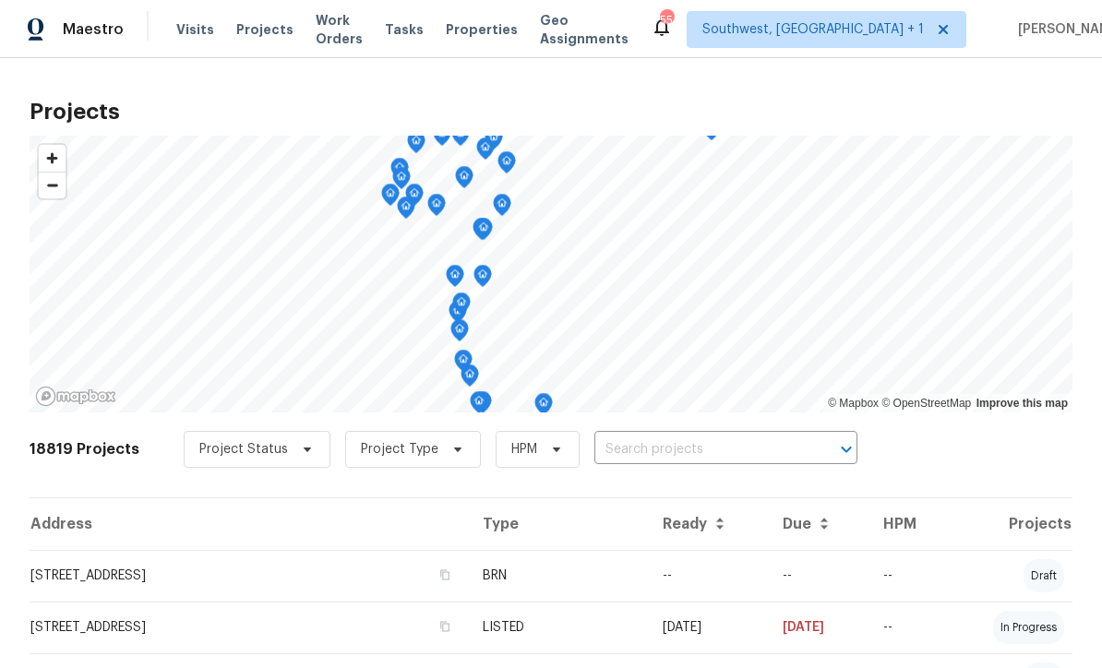
click at [657, 459] on input "text" at bounding box center [700, 450] width 211 height 29
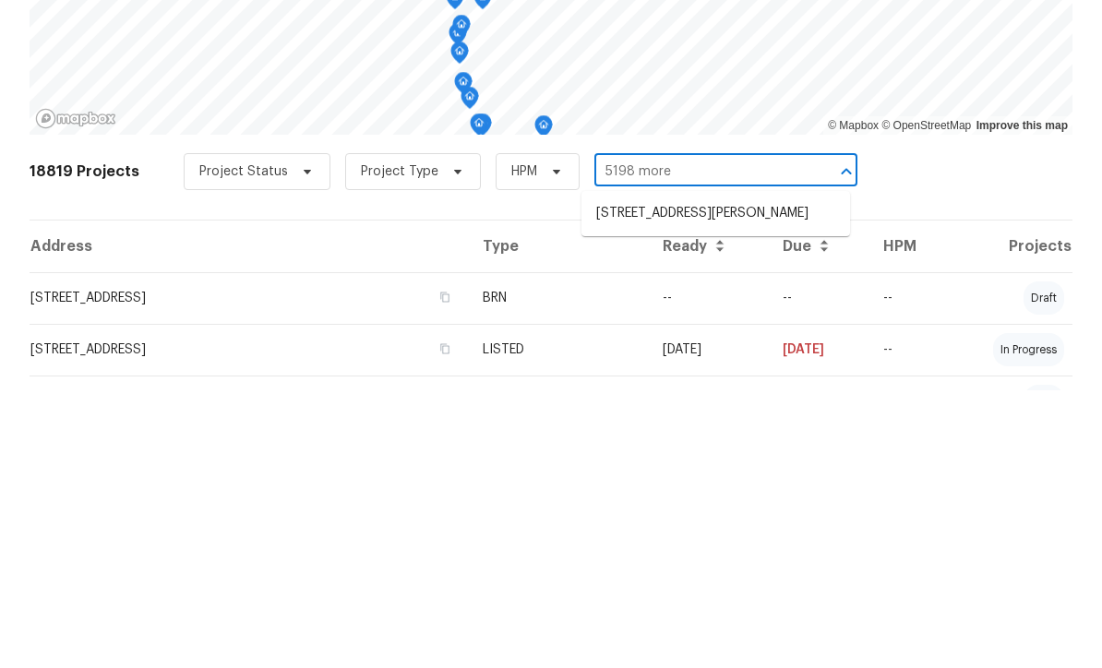
scroll to position [61, 0]
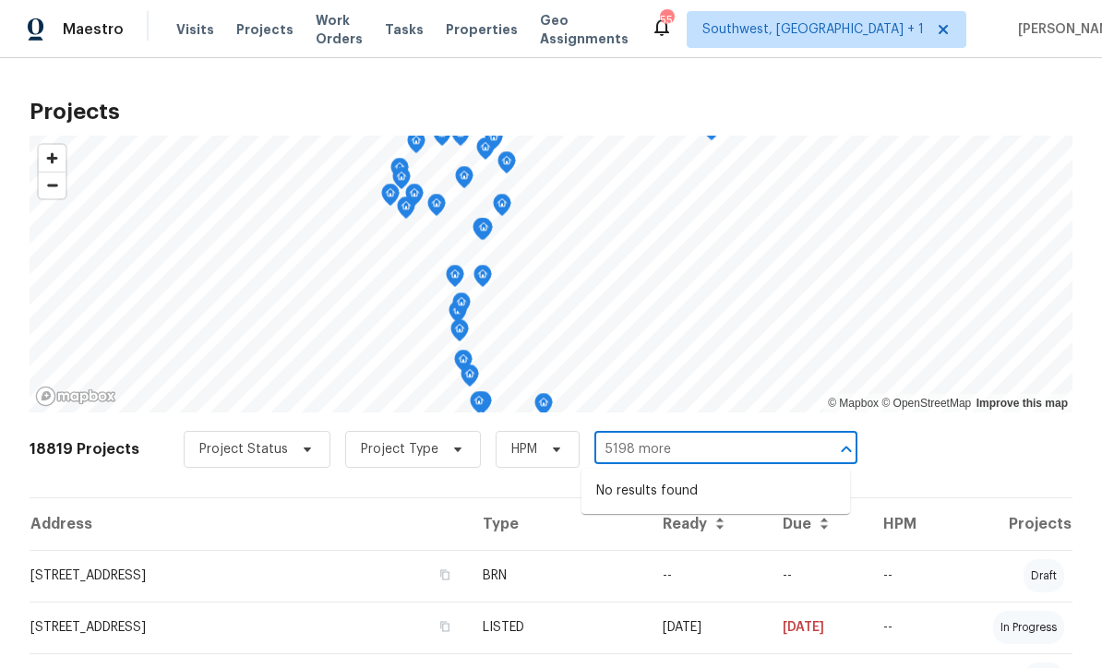
click at [706, 436] on input "5198 more" at bounding box center [700, 450] width 211 height 29
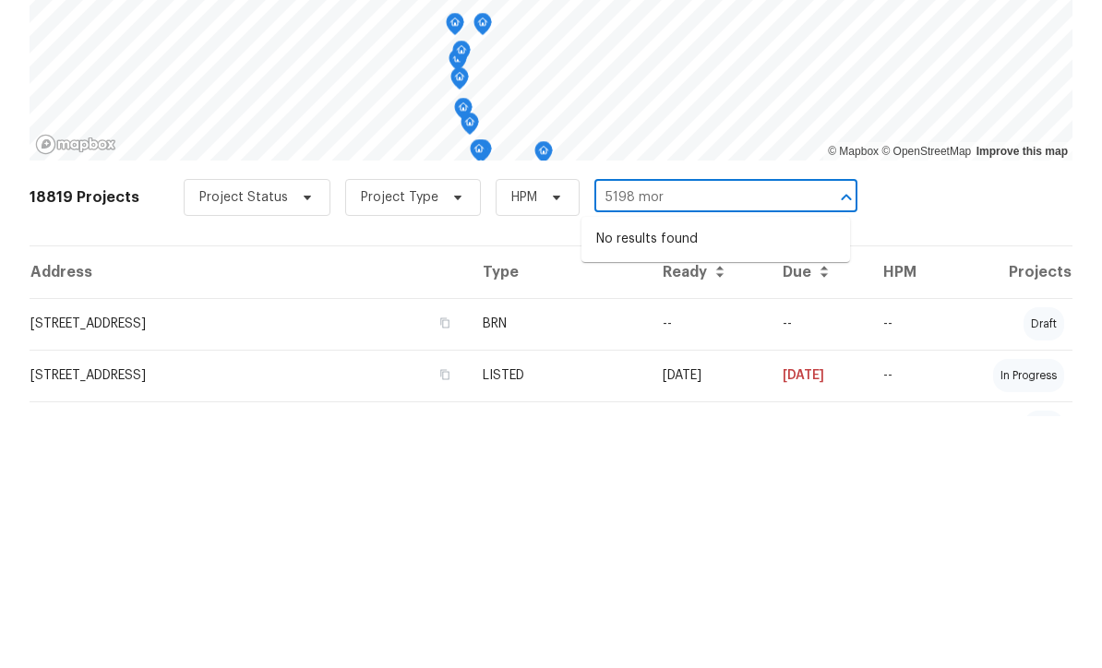
type input "5198 mo"
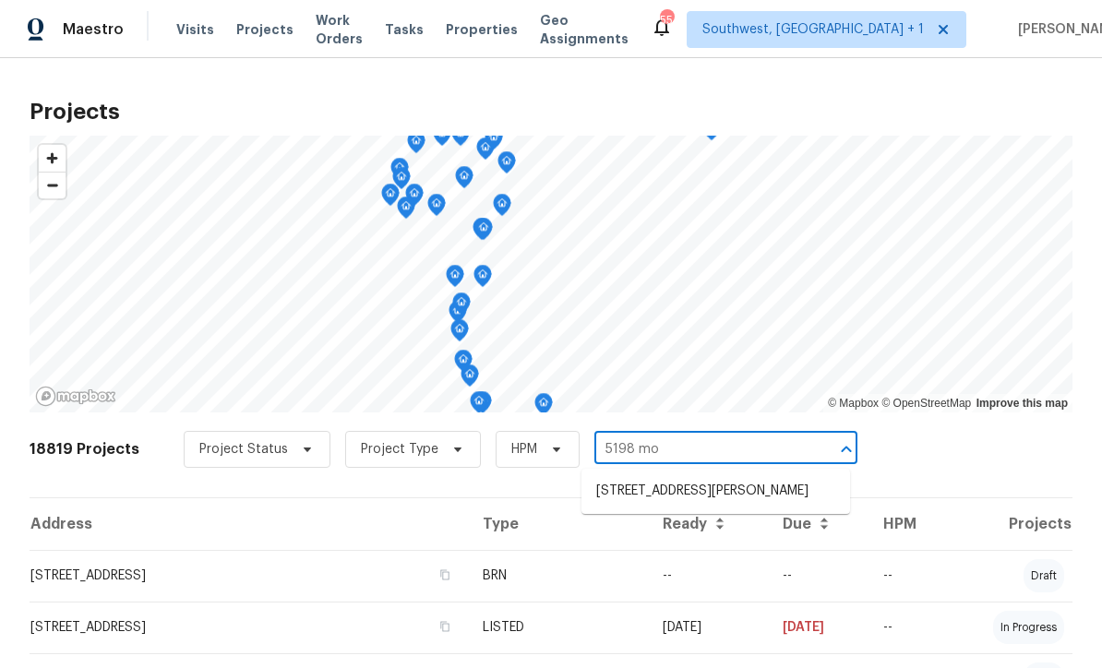
click at [707, 476] on li "[STREET_ADDRESS][PERSON_NAME]" at bounding box center [716, 491] width 269 height 30
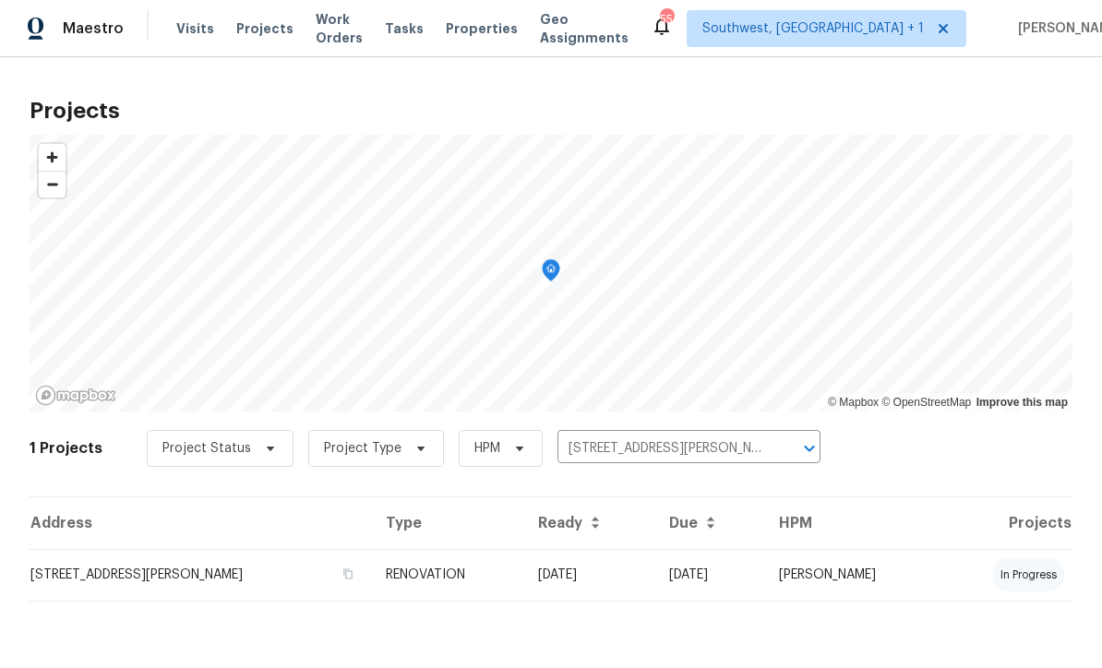
click at [523, 595] on td "RENOVATION" at bounding box center [447, 576] width 152 height 52
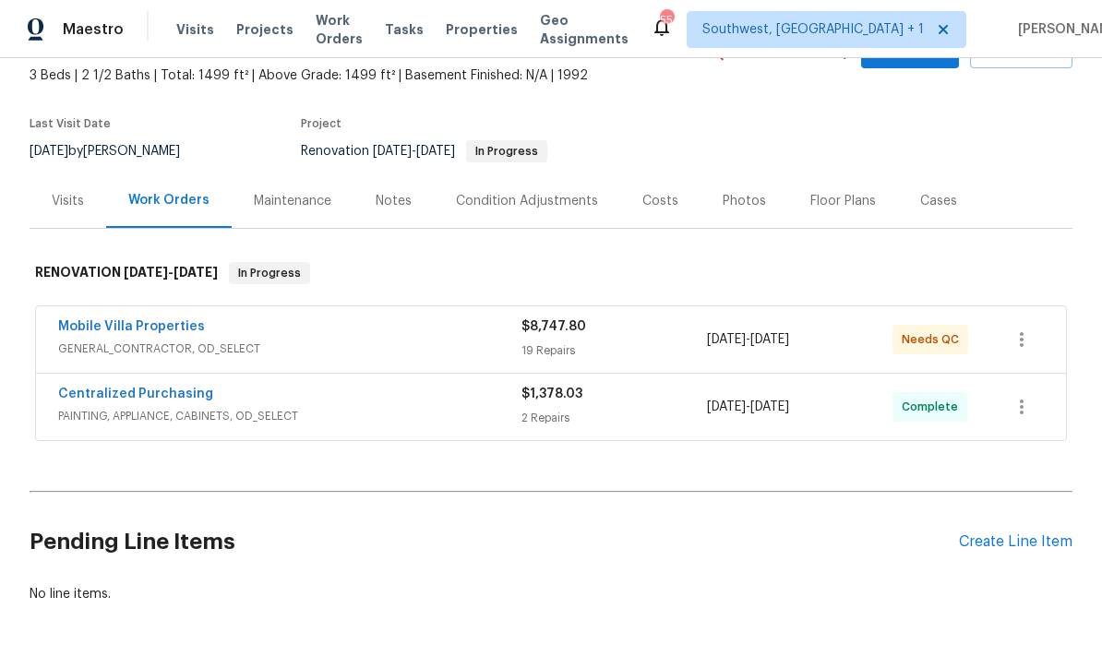
scroll to position [105, 0]
click at [152, 331] on link "Mobile Villa Properties" at bounding box center [131, 327] width 147 height 13
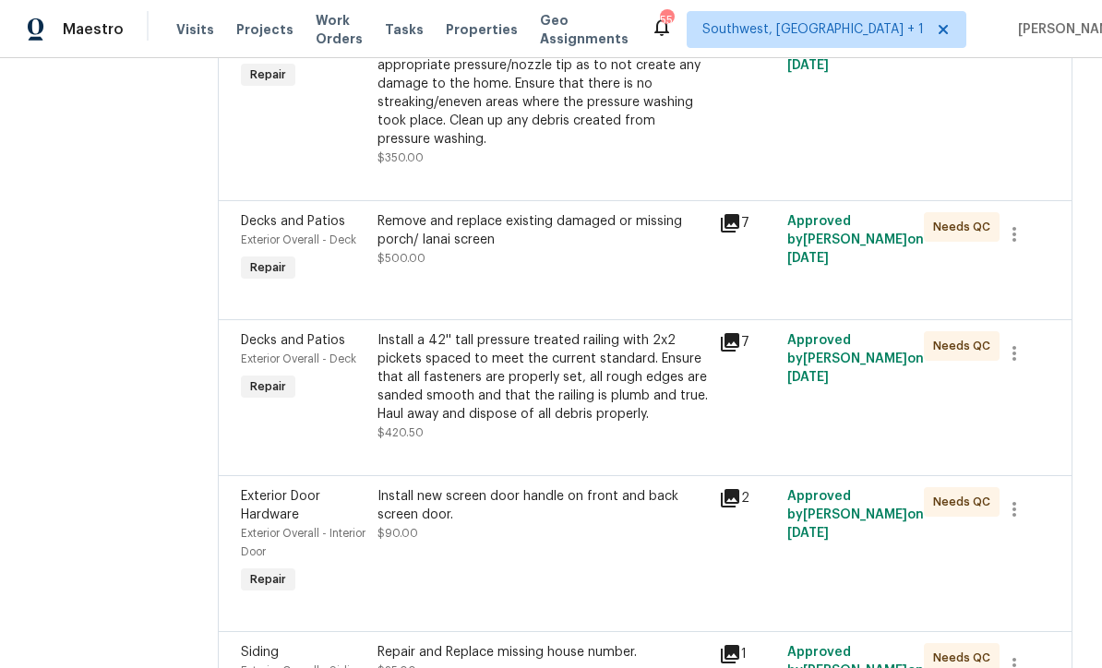
scroll to position [506, 0]
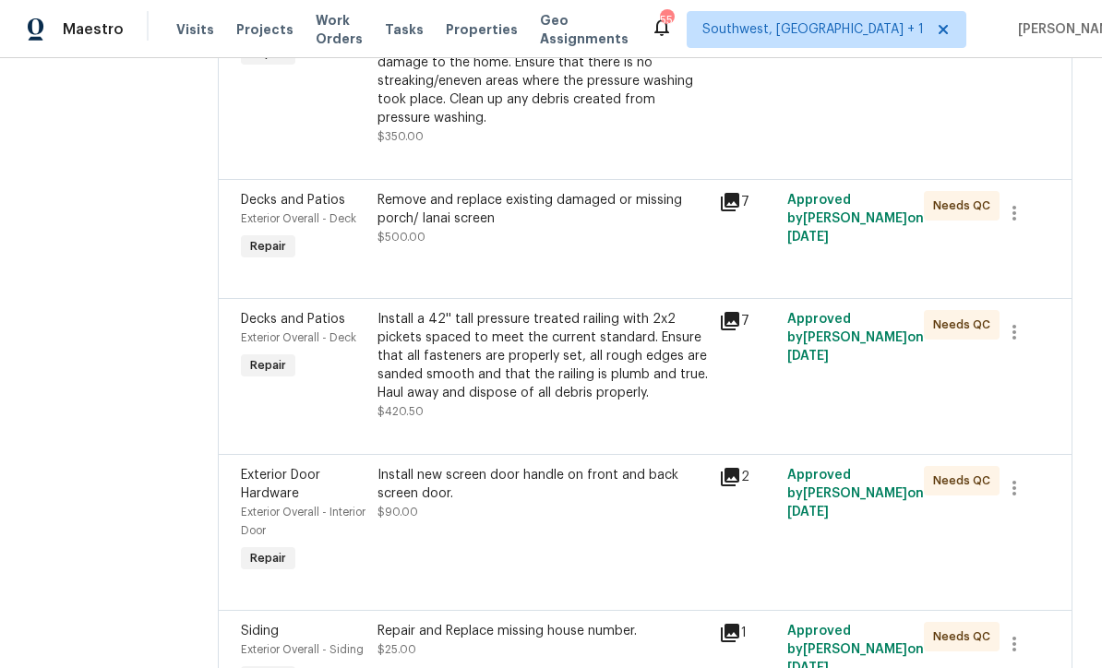
click at [562, 232] on div "Remove and replace existing damaged or missing porch/ lanai screen $500.00" at bounding box center [543, 228] width 342 height 85
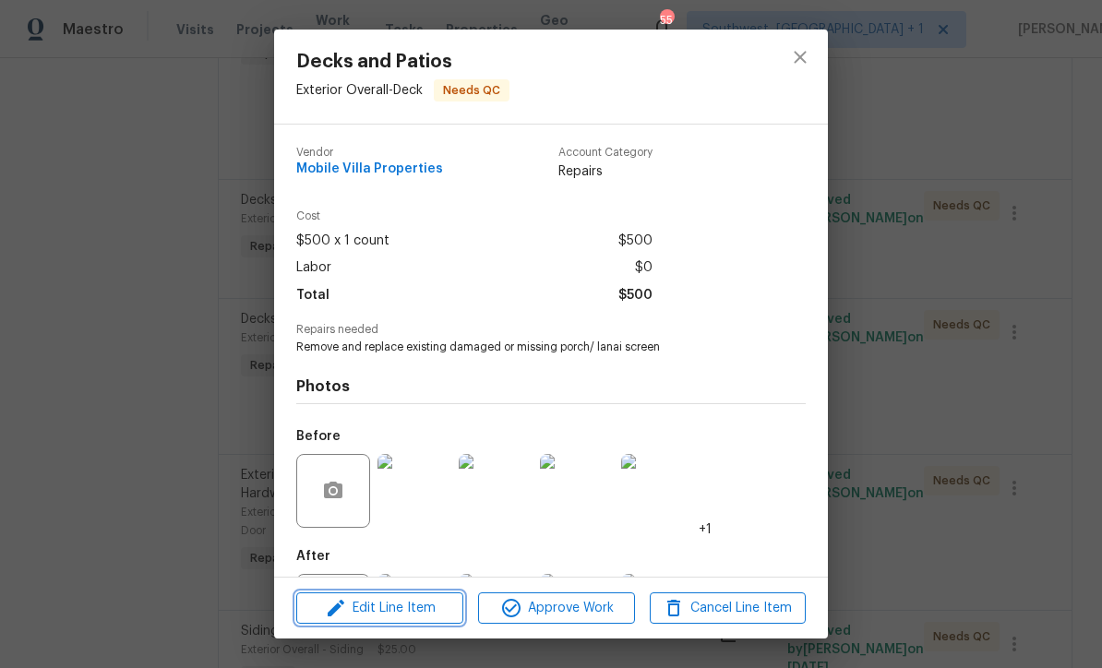
click at [414, 620] on span "Edit Line Item" at bounding box center [380, 608] width 156 height 23
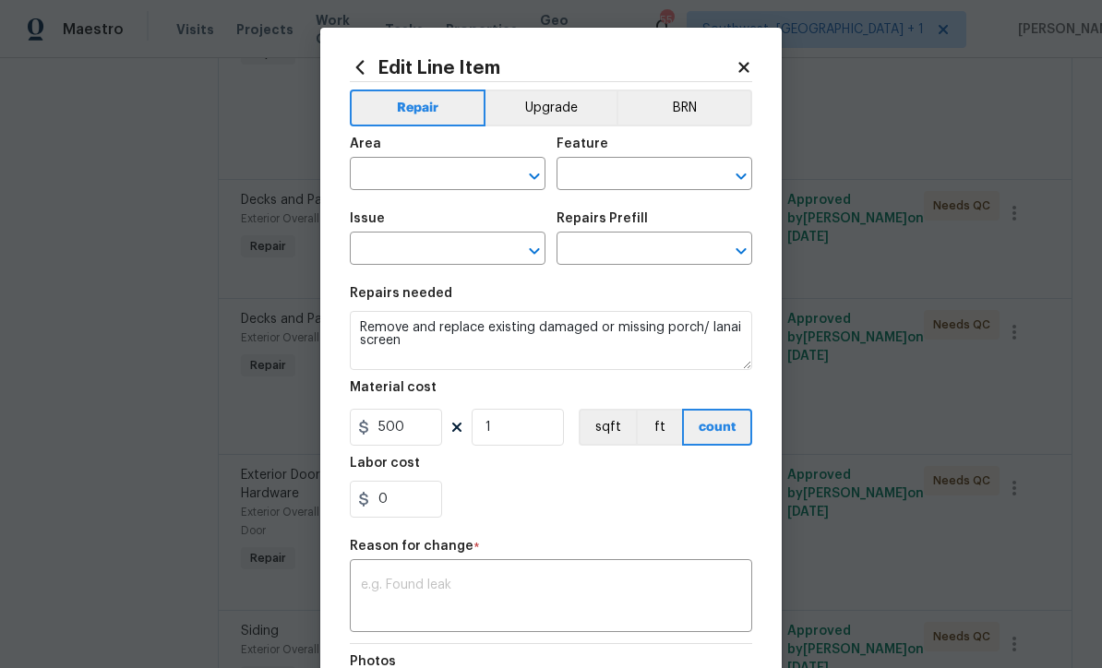
type input "Exterior Overall"
type input "Deck"
type input "Decks and Patios"
type input "Porch Screen $65.00"
click at [431, 439] on input "500" at bounding box center [396, 427] width 92 height 37
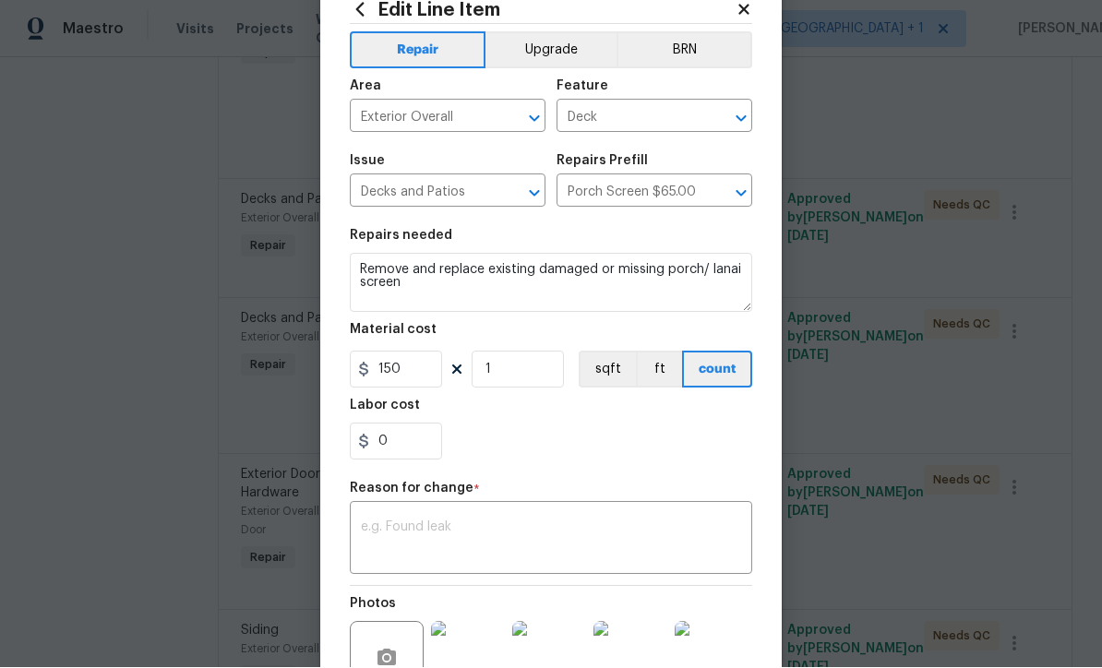
scroll to position [129, 0]
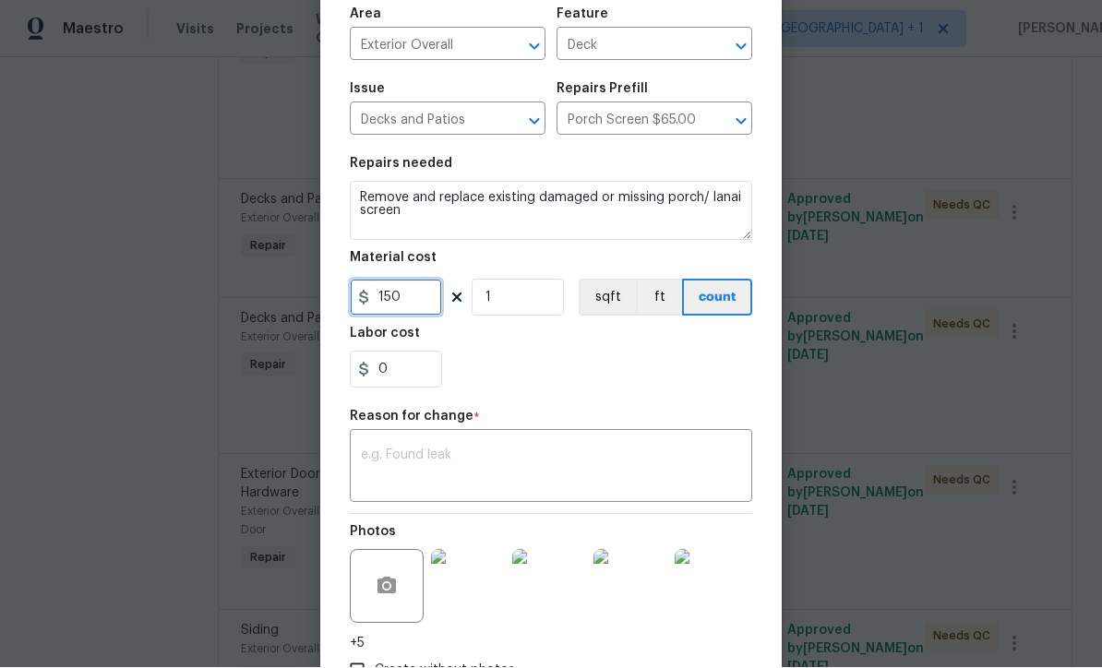
type input "150"
click at [385, 468] on textarea at bounding box center [551, 469] width 380 height 39
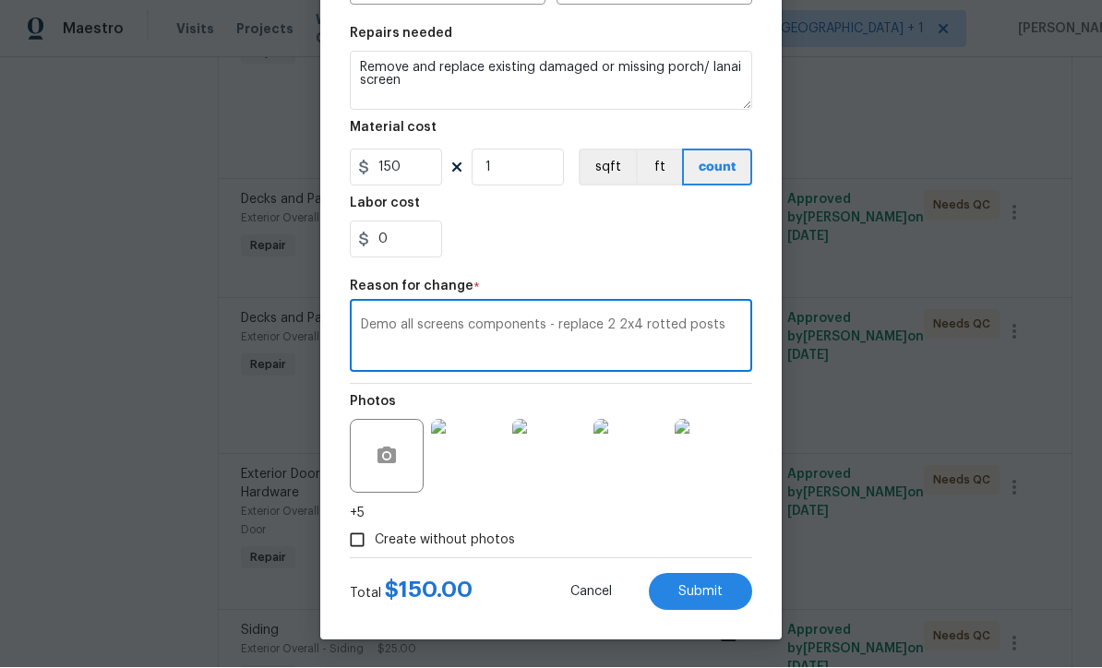
scroll to position [263, 0]
type textarea "Demo all screens components - replace 2 2x4 rotted posts"
click at [700, 595] on span "Submit" at bounding box center [701, 593] width 44 height 14
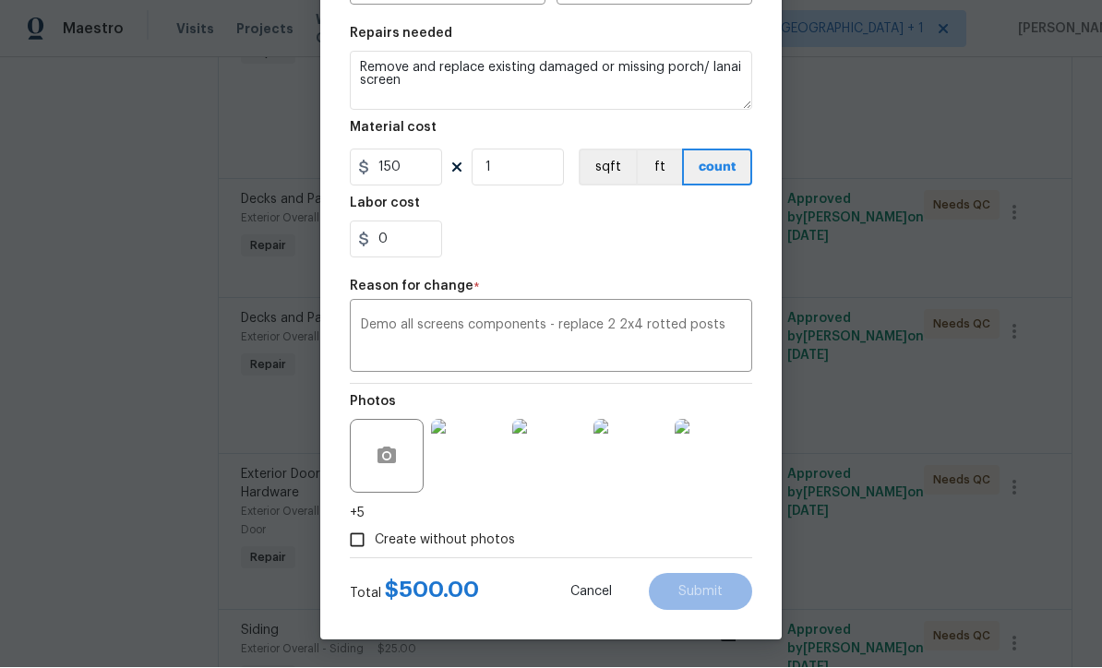
type input "500"
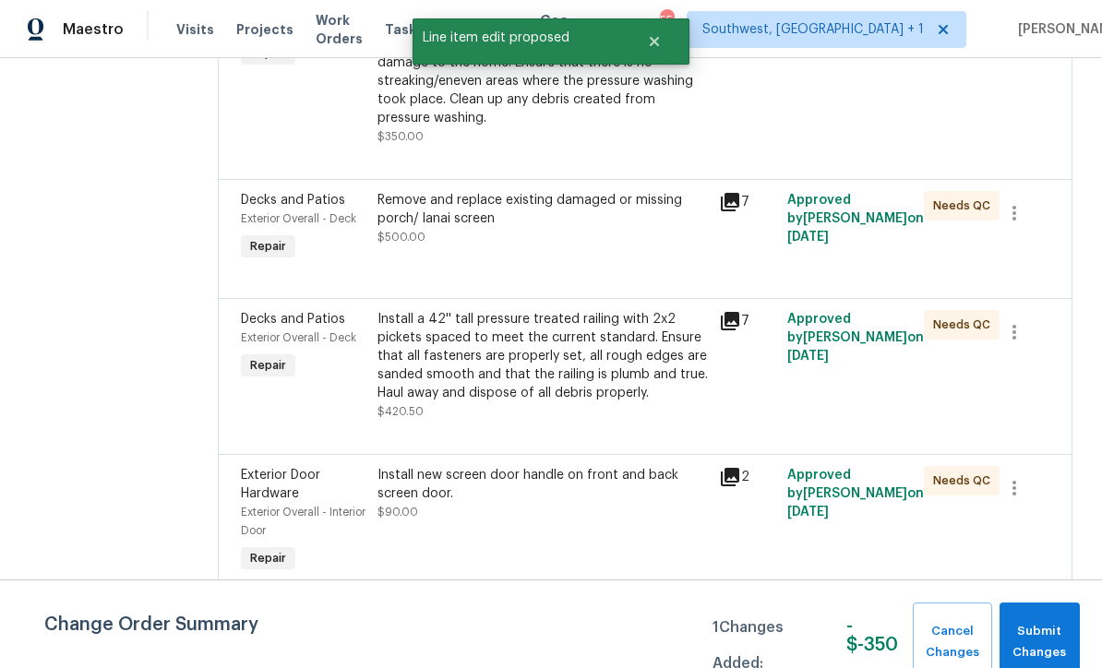
scroll to position [0, 0]
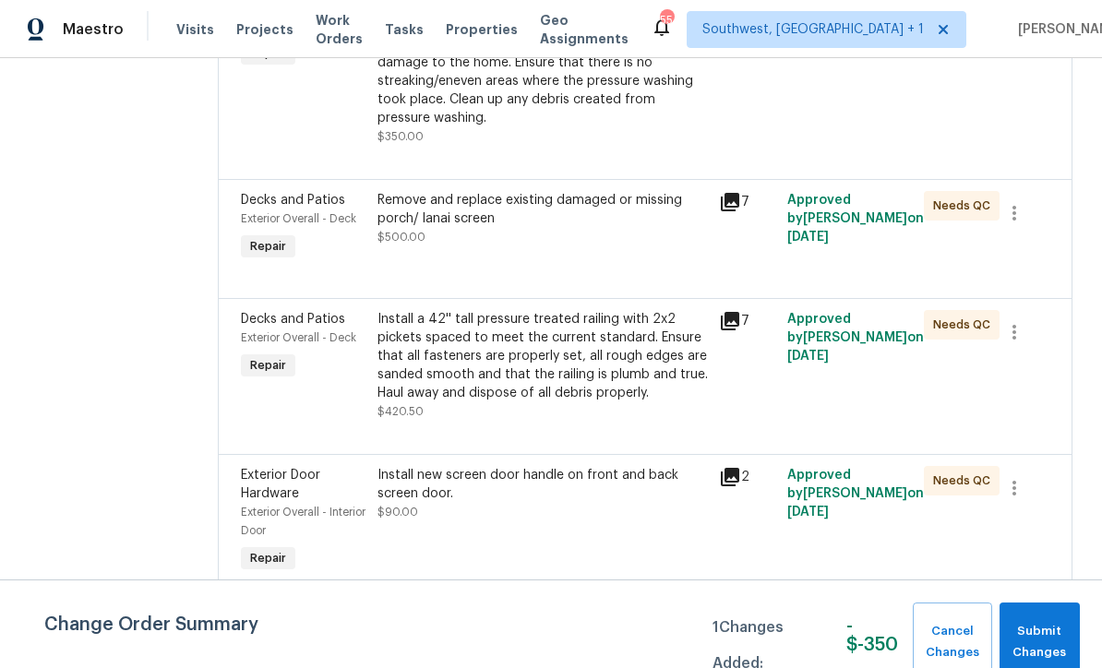
click at [512, 310] on div "Install a 42'' tall pressure treated railing with 2x2 pickets spaced to meet th…" at bounding box center [543, 356] width 331 height 92
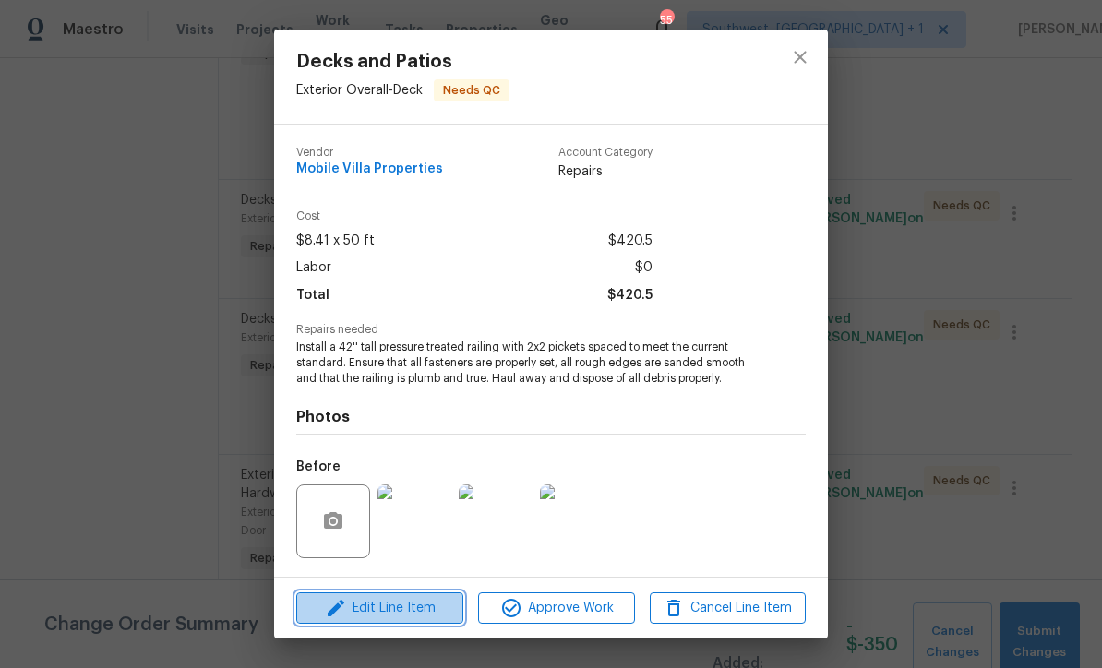
click at [427, 615] on span "Edit Line Item" at bounding box center [380, 608] width 156 height 23
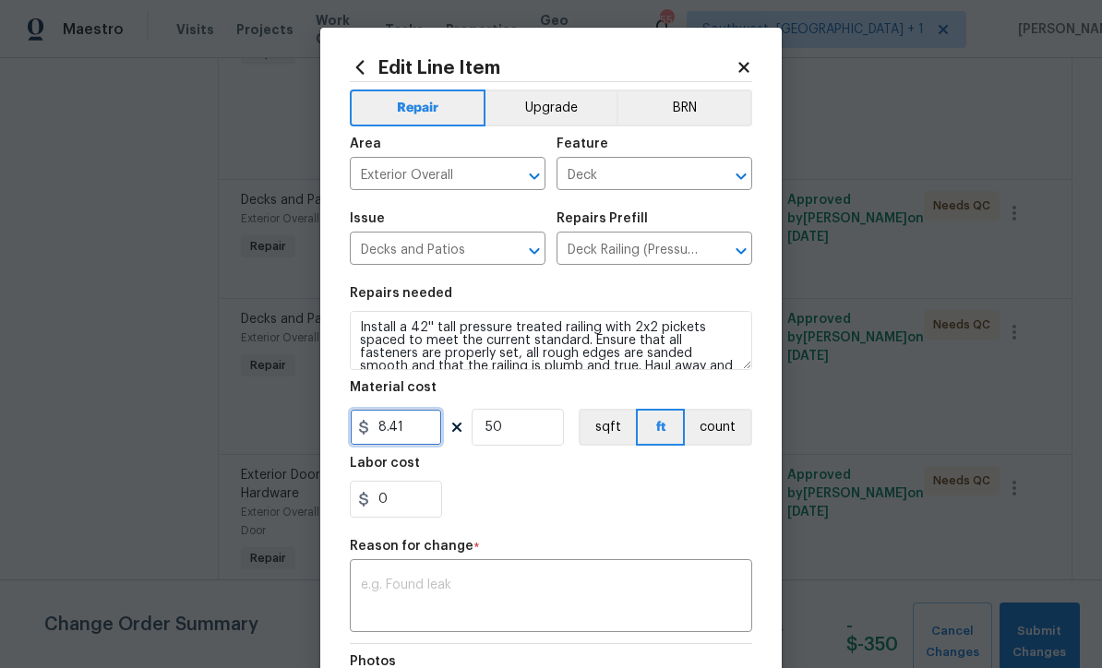
click at [434, 436] on input "8.41" at bounding box center [396, 427] width 92 height 37
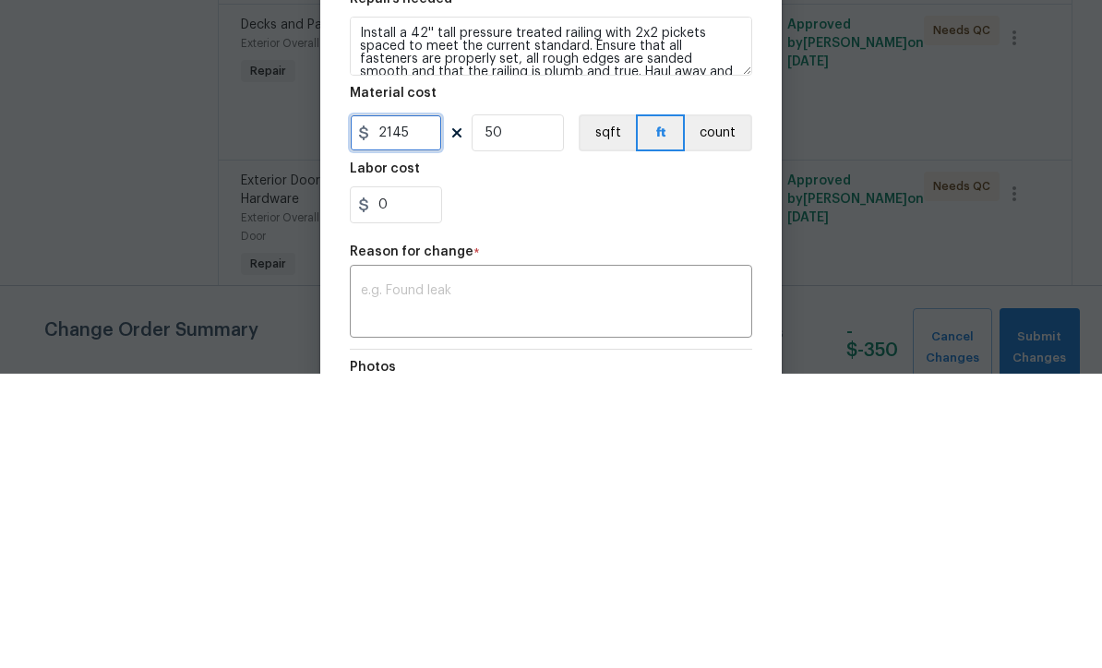
type input "2145"
click at [540, 409] on input "50" at bounding box center [518, 427] width 92 height 37
type input "1"
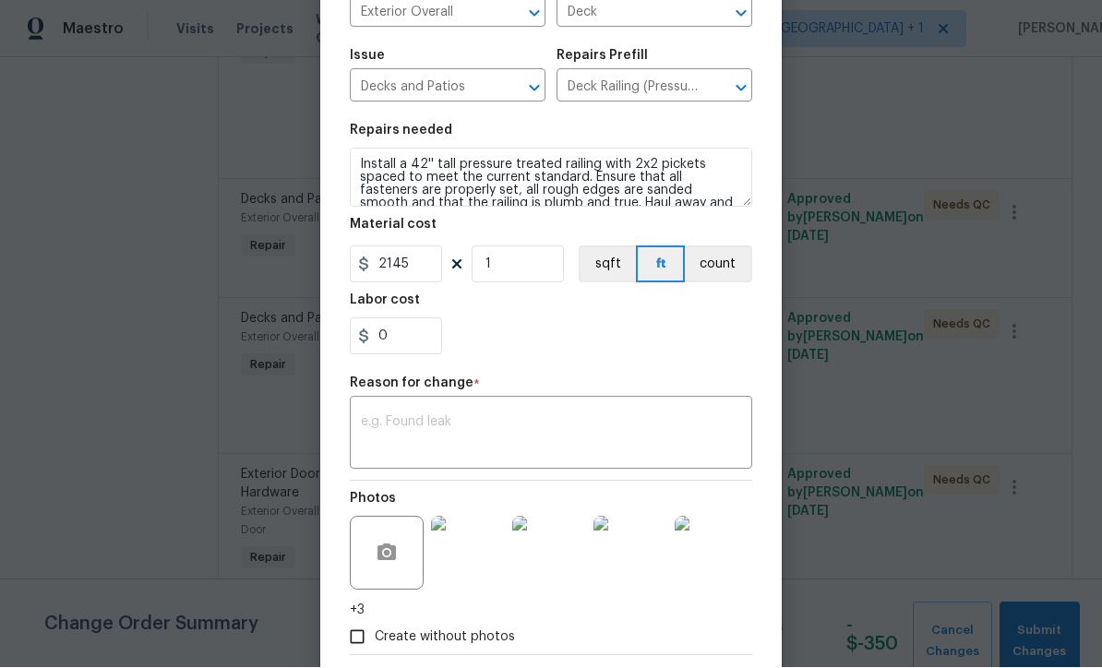
scroll to position [162, 0]
click at [523, 442] on textarea at bounding box center [551, 436] width 380 height 39
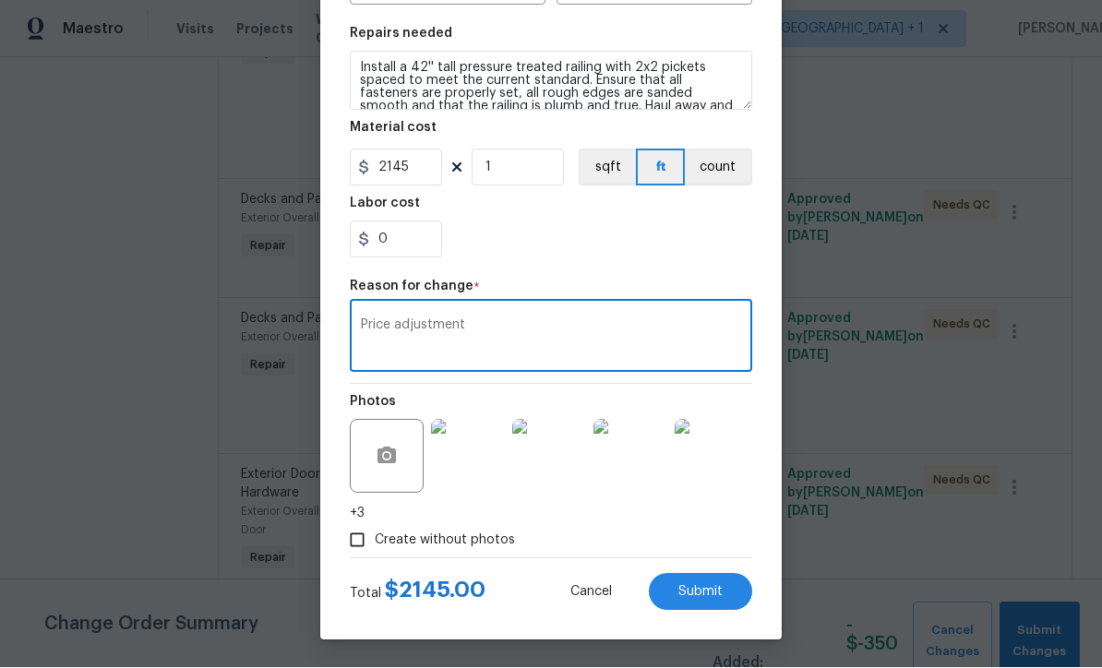
scroll to position [263, 0]
type textarea "Price adjustment"
click at [705, 593] on span "Submit" at bounding box center [701, 593] width 44 height 14
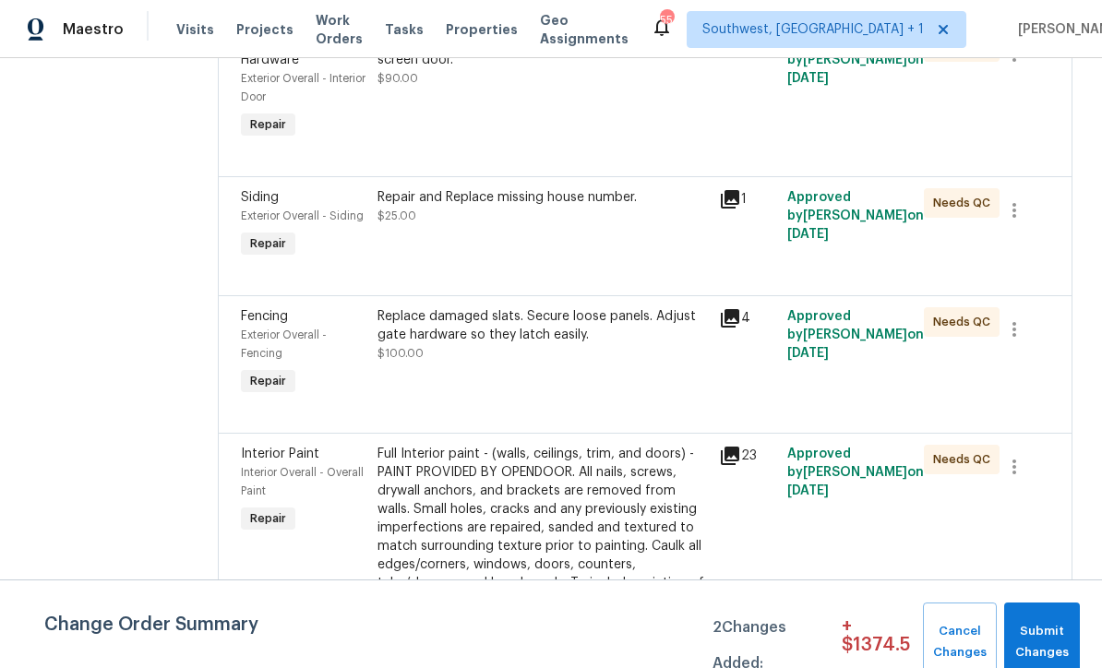
scroll to position [938, 0]
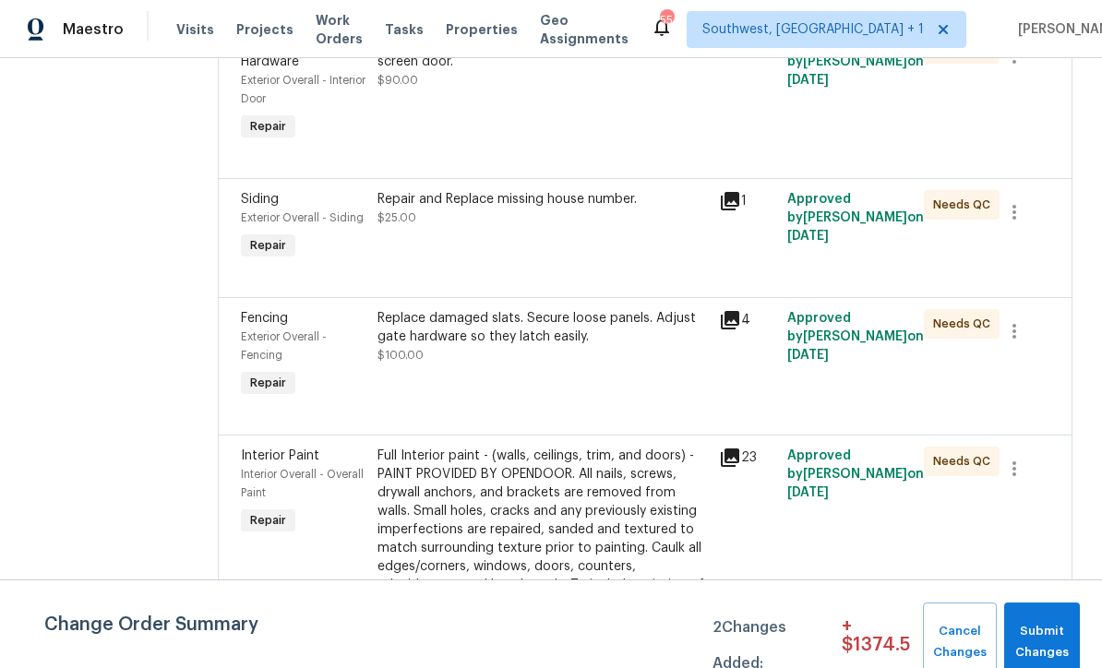
click at [568, 309] on div "Replace damaged slats. Secure loose panels. Adjust gate hardware so they latch …" at bounding box center [543, 336] width 331 height 55
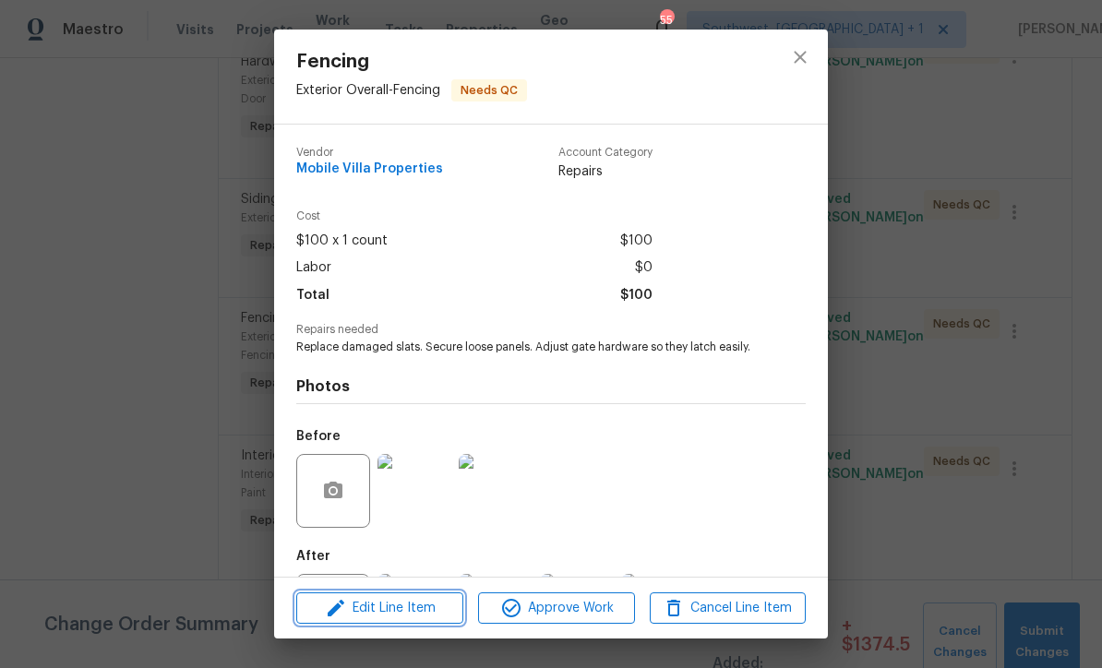
click at [421, 618] on span "Edit Line Item" at bounding box center [380, 608] width 156 height 23
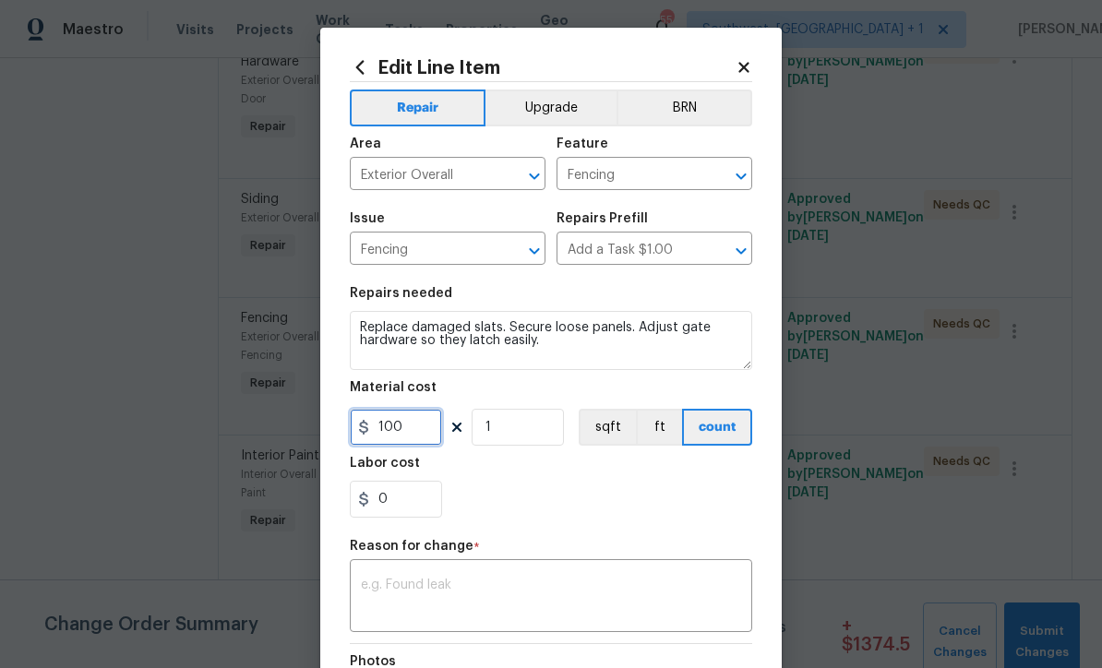
click at [431, 438] on input "100" at bounding box center [396, 427] width 92 height 37
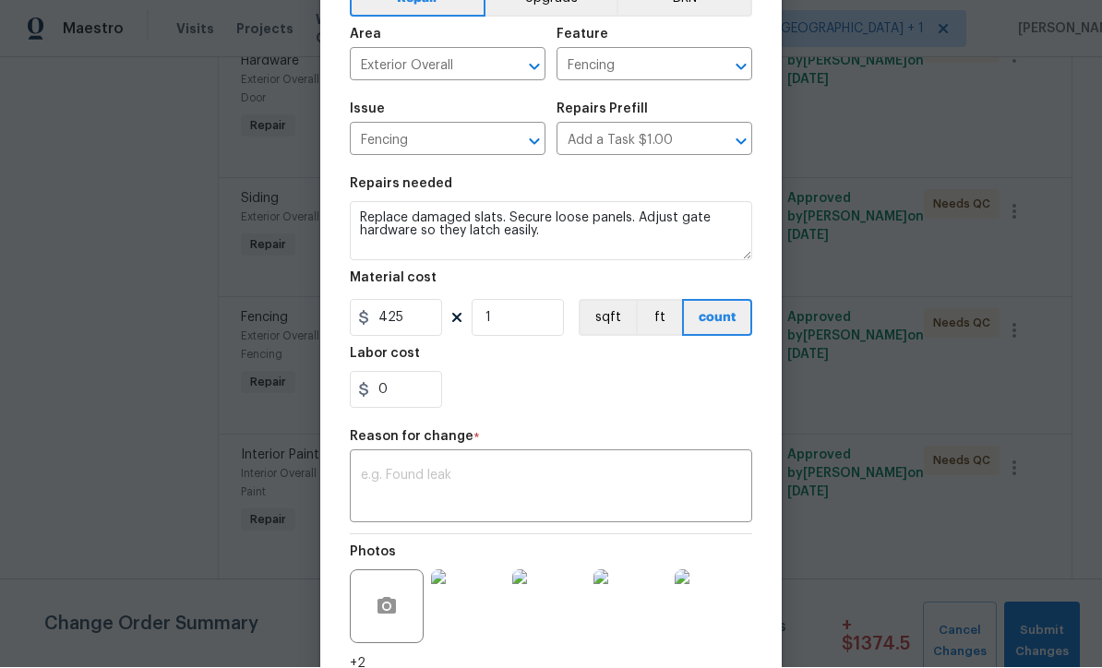
scroll to position [111, 0]
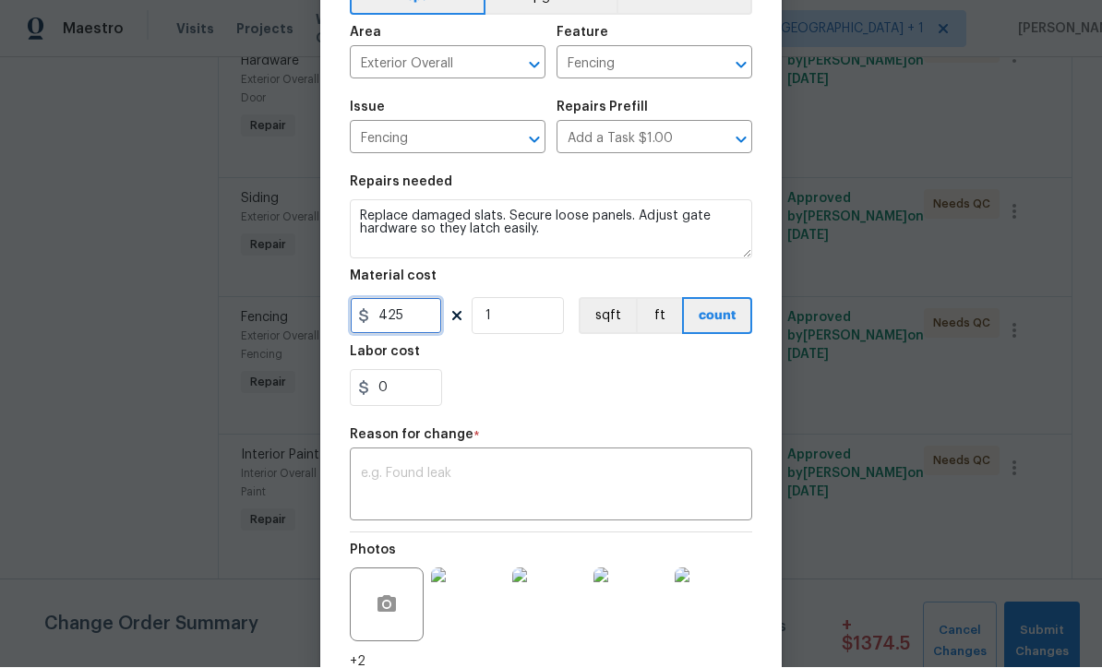
type input "425"
click at [589, 521] on div "x ​" at bounding box center [551, 487] width 403 height 68
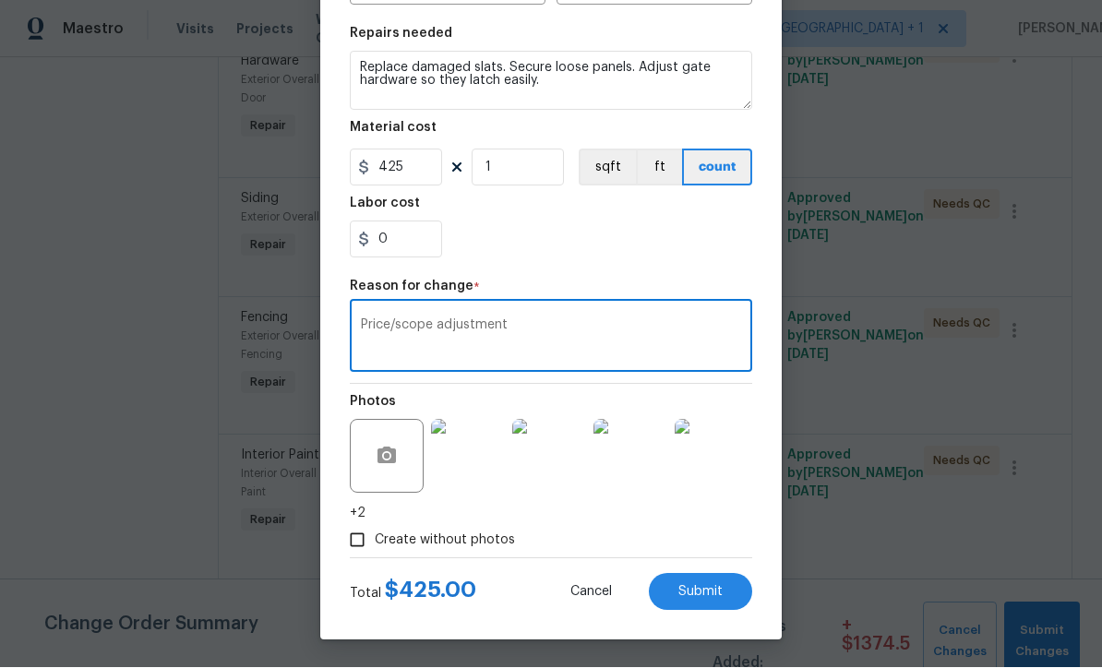
scroll to position [263, 0]
type textarea "Price/scope adjustment"
click at [705, 601] on button "Submit" at bounding box center [700, 592] width 103 height 37
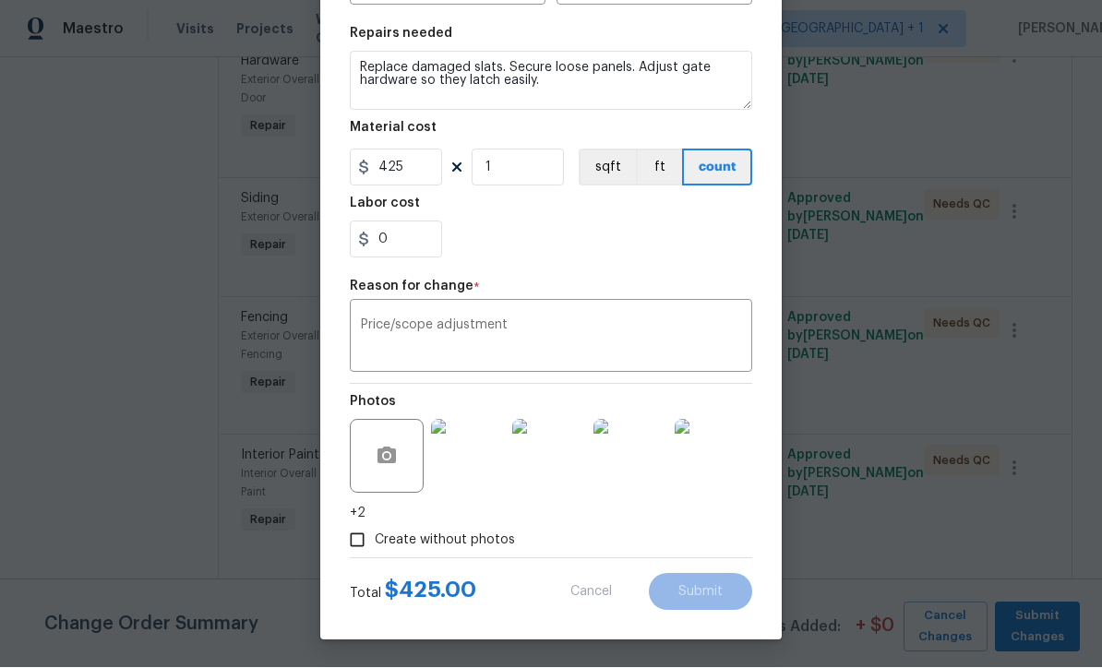
type input "100"
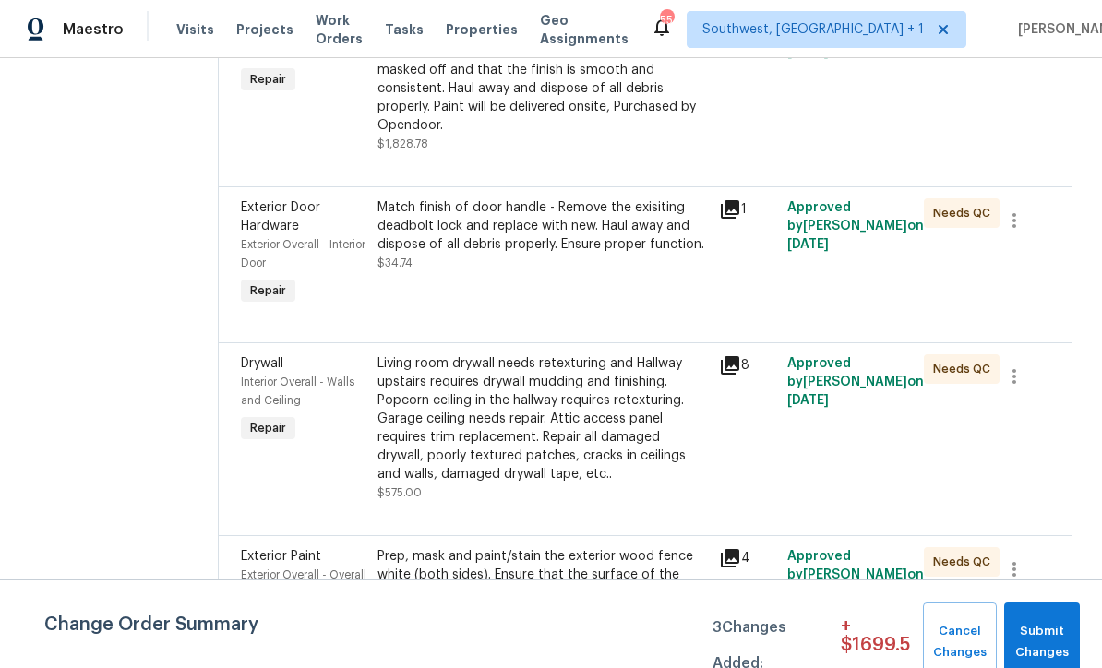
scroll to position [1682, 0]
click at [516, 355] on div "Living room drywall needs retexturing and Hallway upstairs requires drywall mud…" at bounding box center [543, 419] width 331 height 129
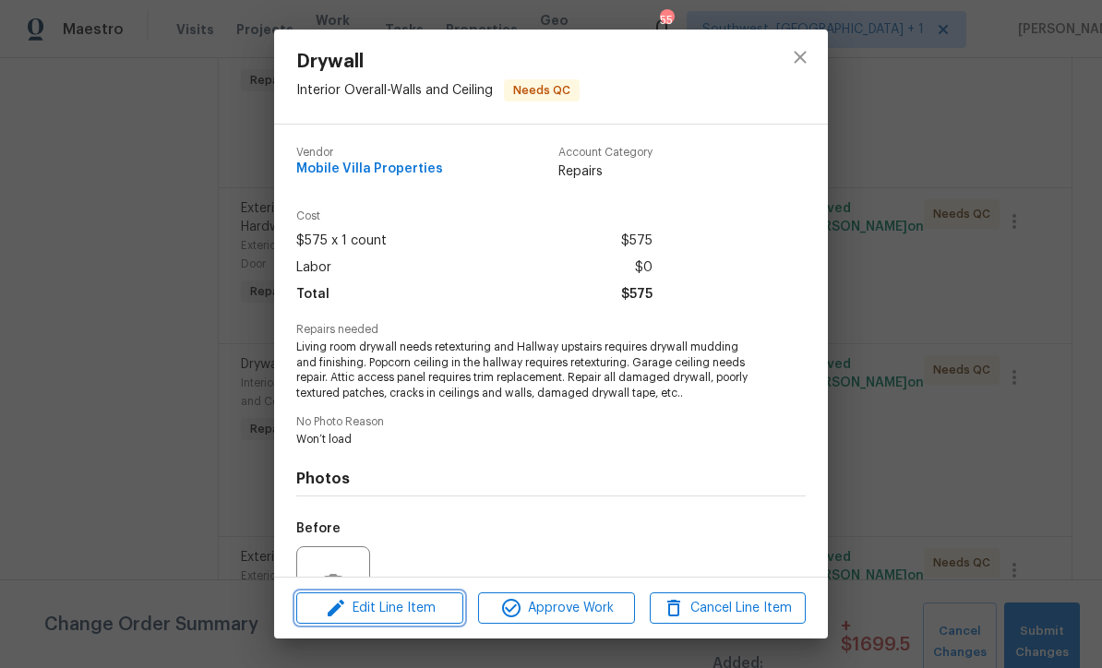
click at [403, 608] on span "Edit Line Item" at bounding box center [380, 608] width 156 height 23
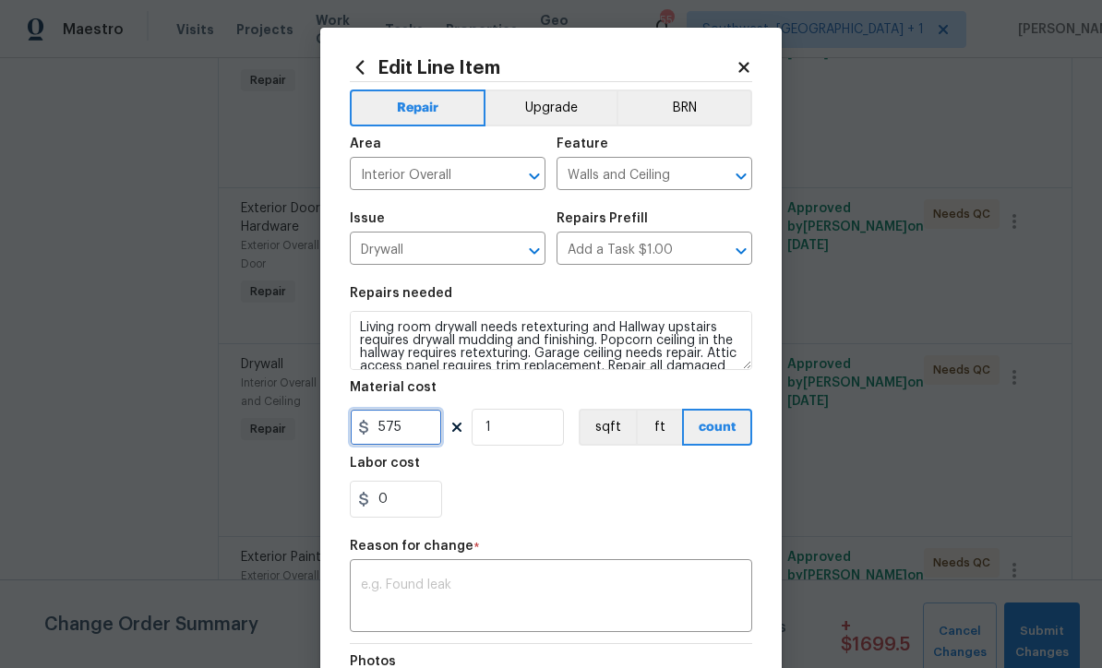
click at [427, 439] on input "575" at bounding box center [396, 427] width 92 height 37
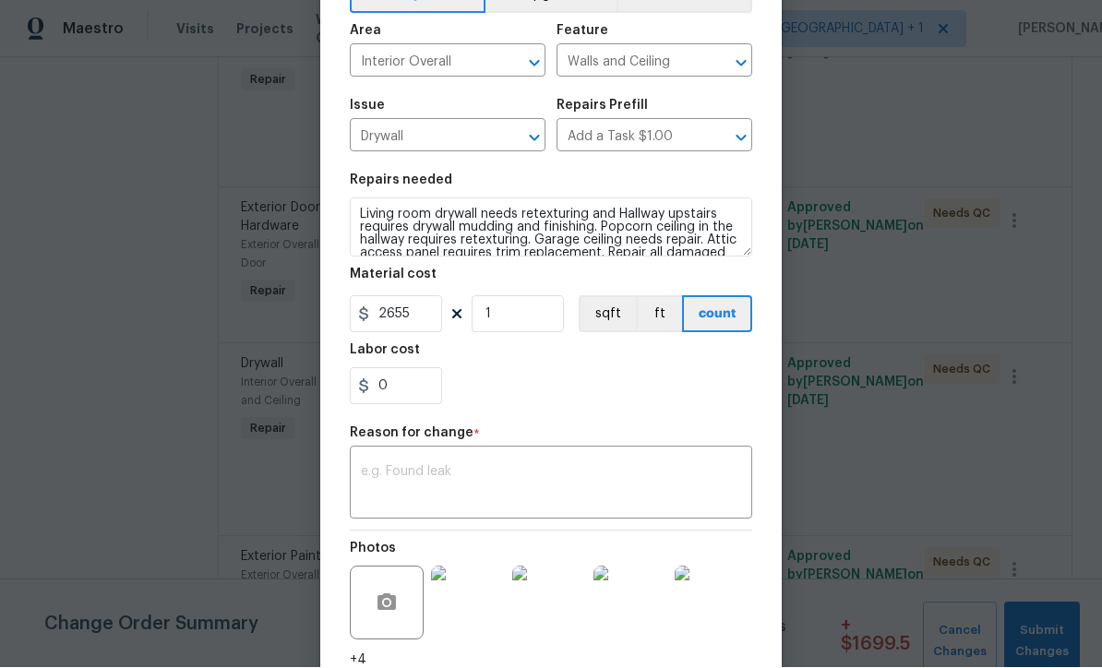
scroll to position [135, 0]
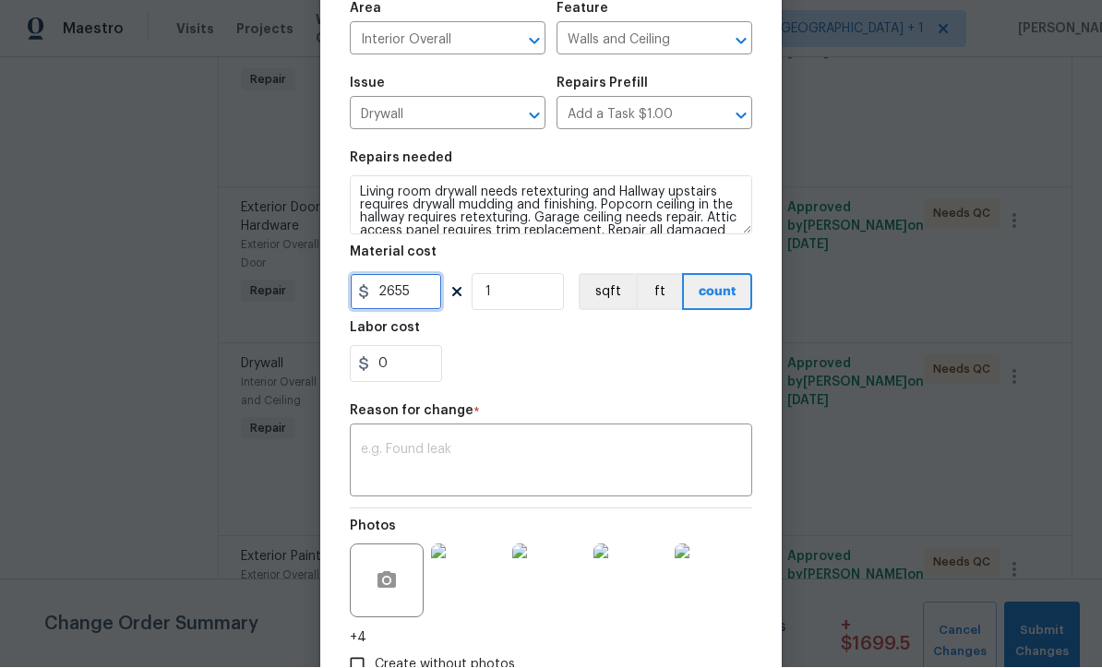
type input "2655"
click at [592, 475] on textarea at bounding box center [551, 463] width 380 height 39
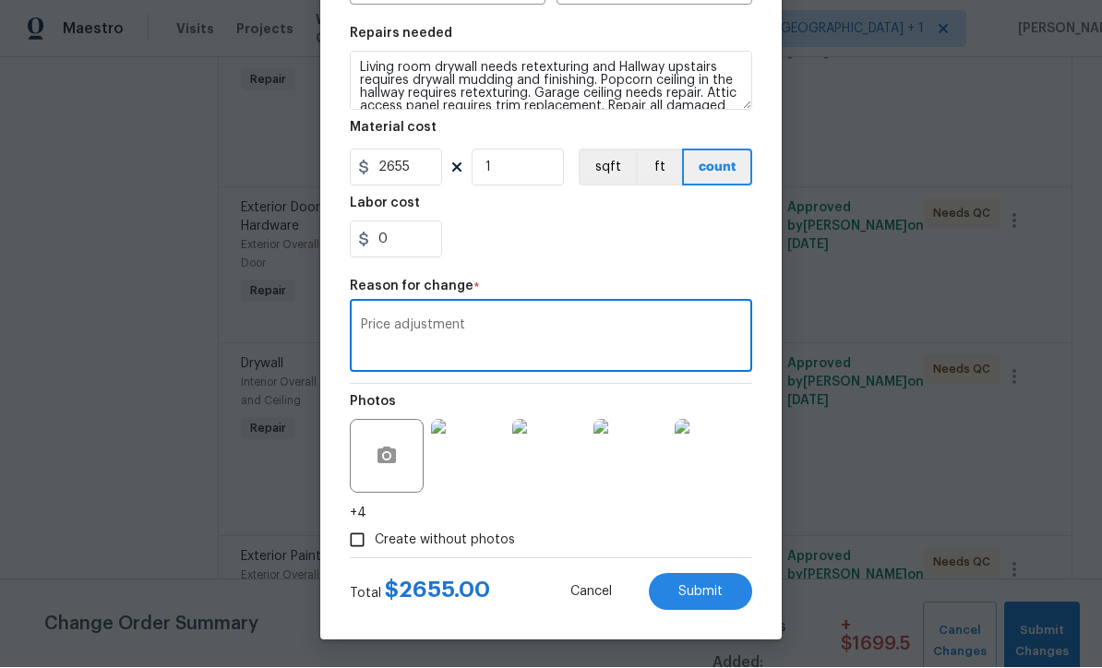
scroll to position [263, 0]
type textarea "Price adjustment"
click at [708, 595] on span "Submit" at bounding box center [701, 593] width 44 height 14
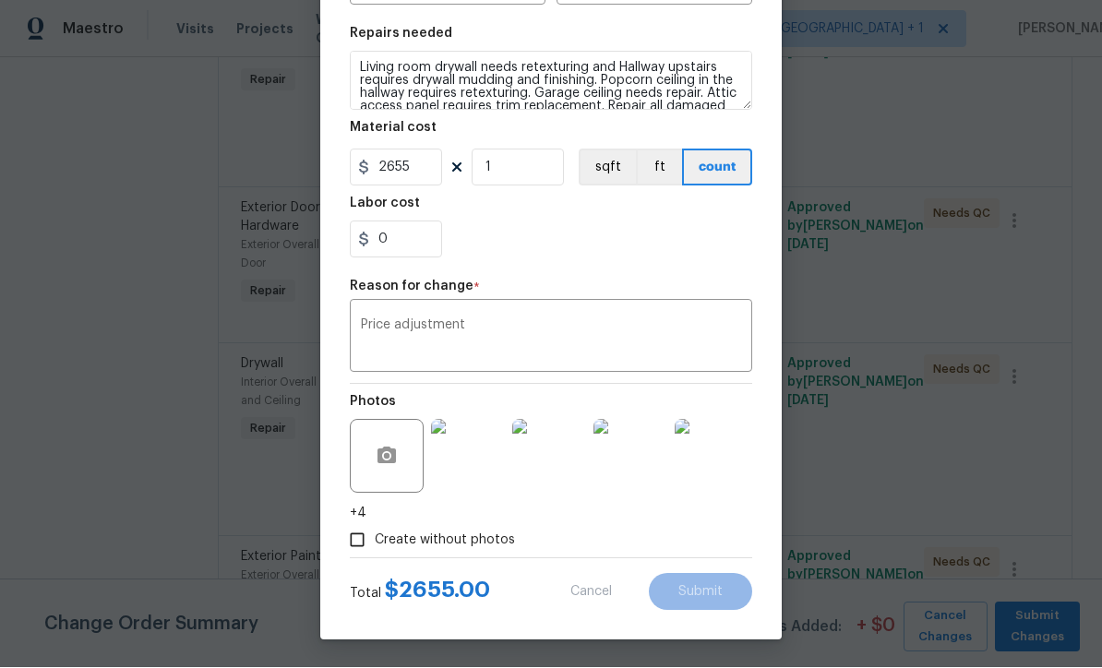
type input "575"
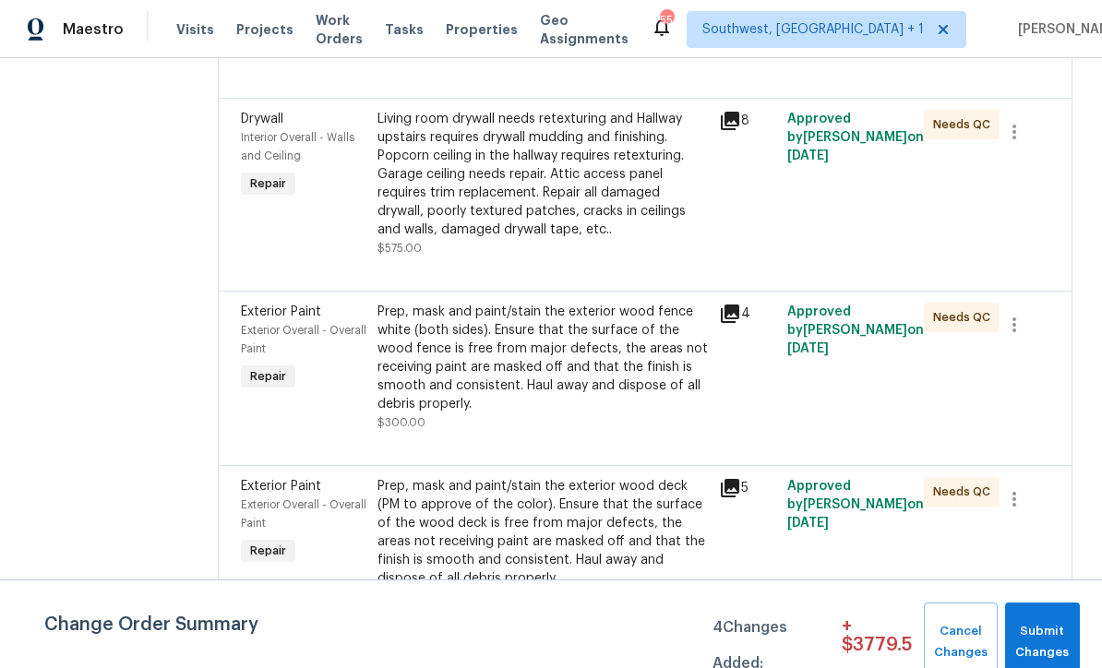
scroll to position [1927, 0]
click at [556, 304] on div "Prep, mask and paint/stain the exterior wood fence white (both sides). Ensure t…" at bounding box center [543, 359] width 331 height 111
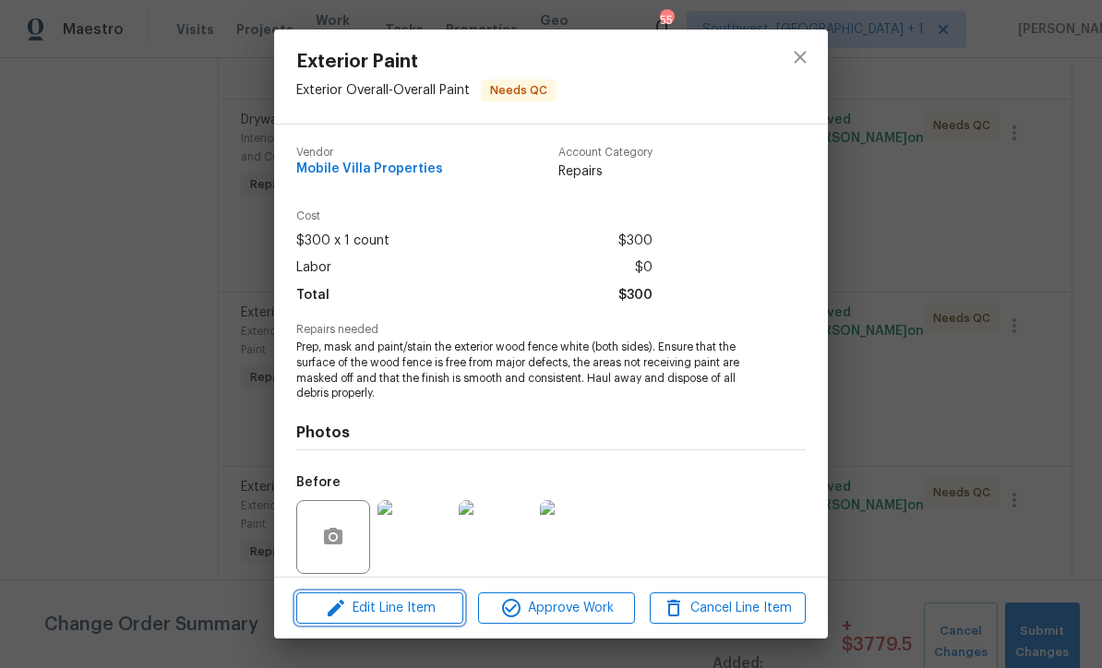
click at [428, 622] on button "Edit Line Item" at bounding box center [379, 609] width 167 height 32
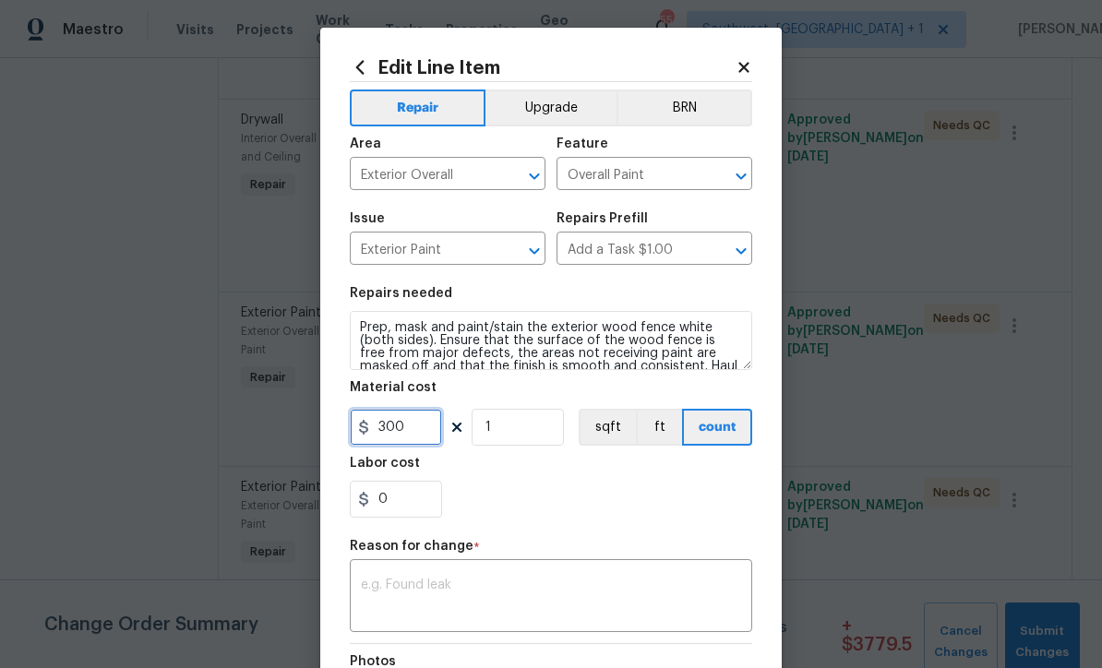
click at [435, 443] on input "300" at bounding box center [396, 427] width 92 height 37
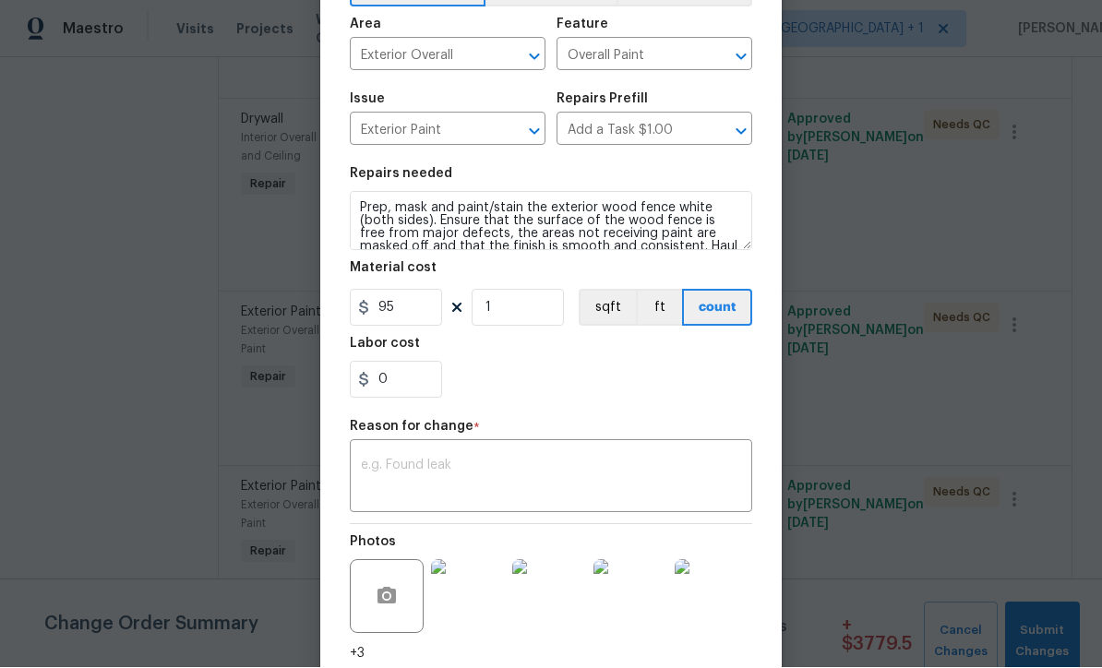
scroll to position [134, 0]
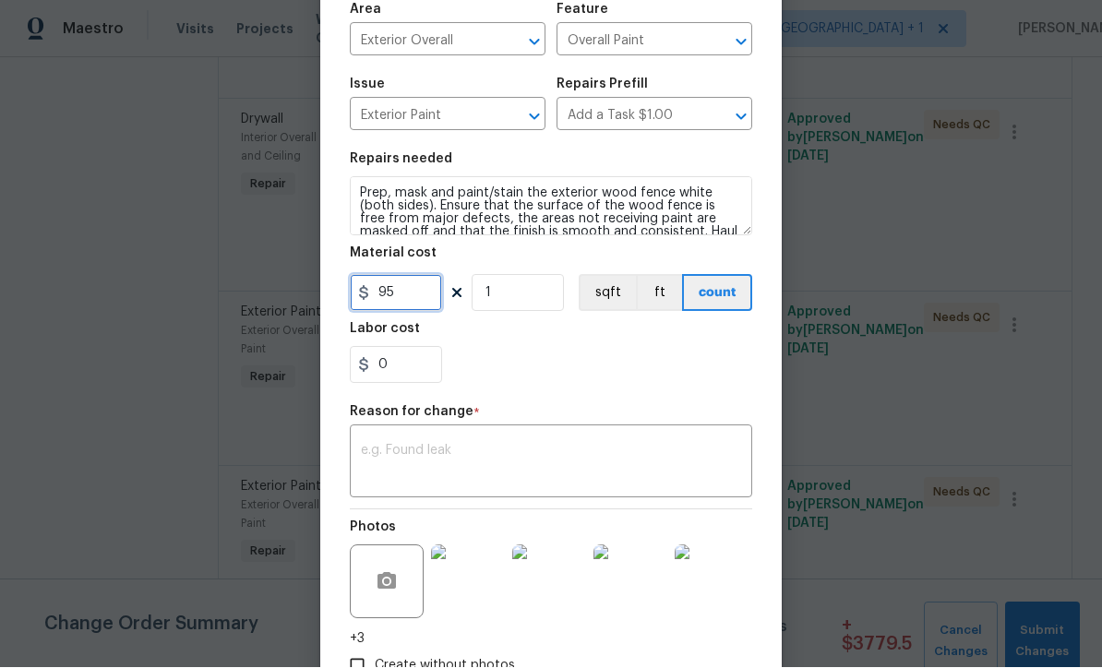
type input "95"
click at [591, 482] on textarea at bounding box center [551, 464] width 380 height 39
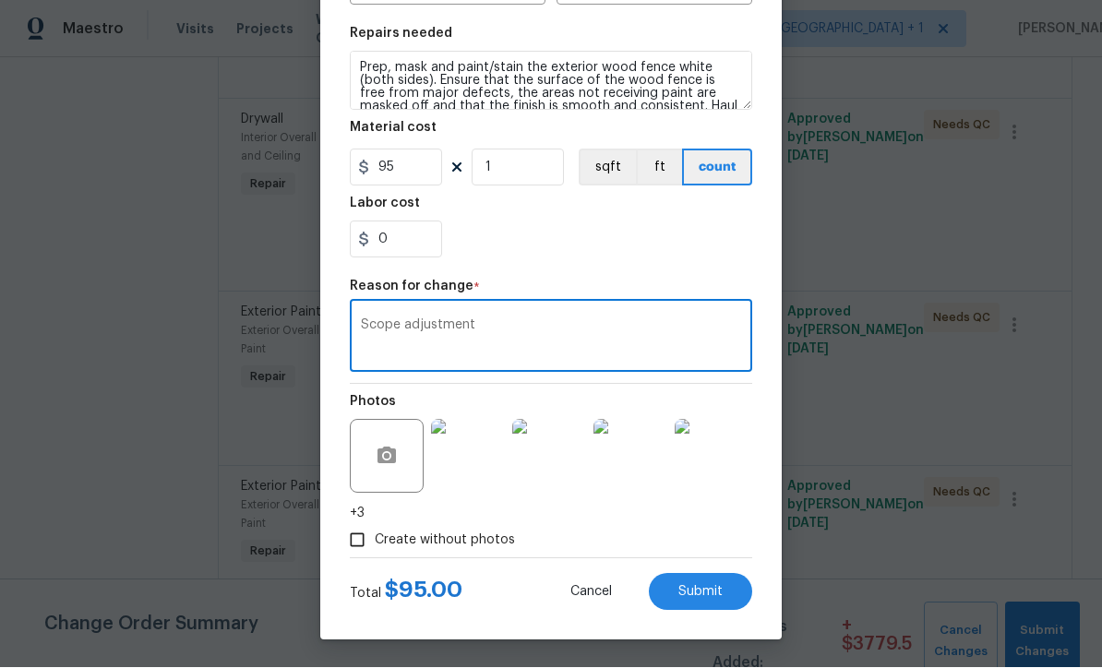
scroll to position [263, 0]
type textarea "Scope adjustment"
click at [700, 600] on button "Submit" at bounding box center [700, 592] width 103 height 37
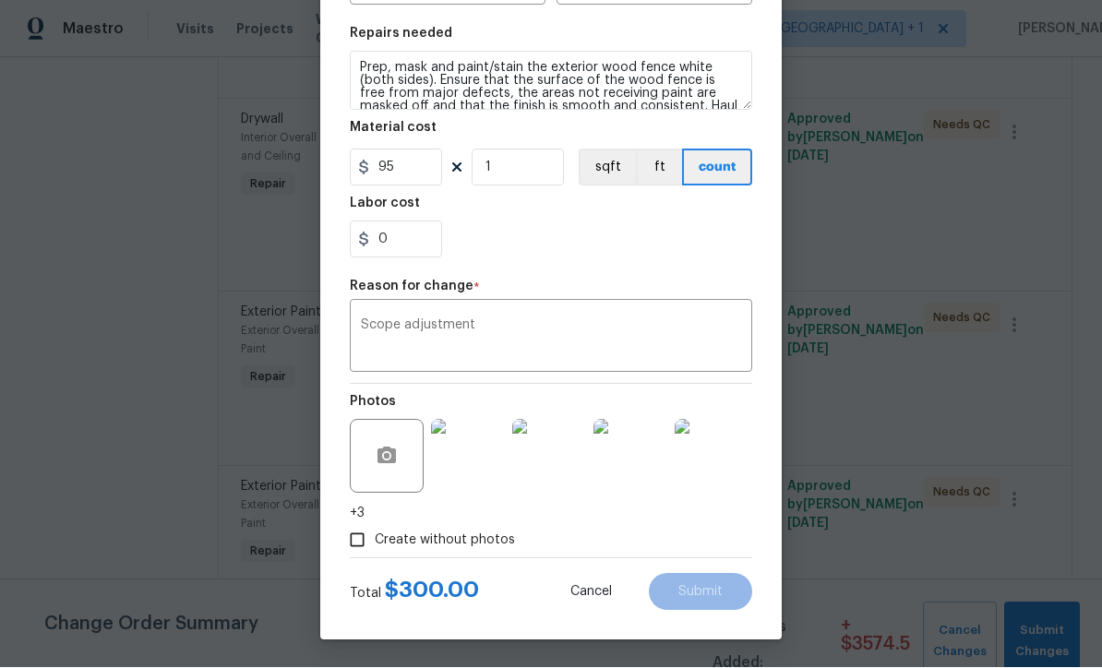
type input "300"
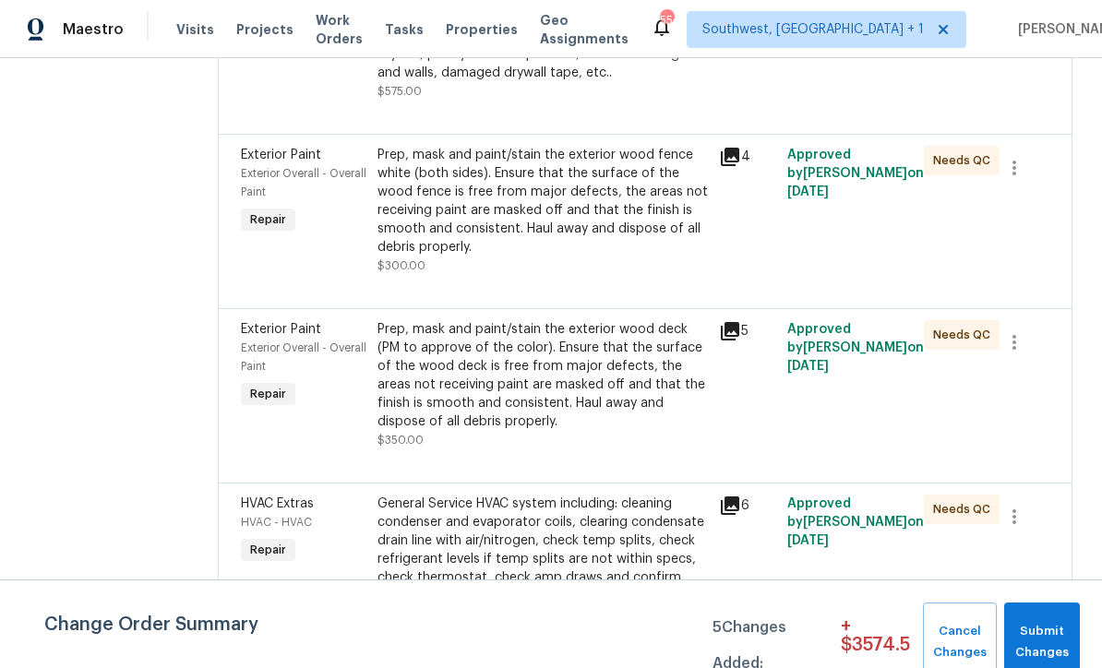
scroll to position [2093, 0]
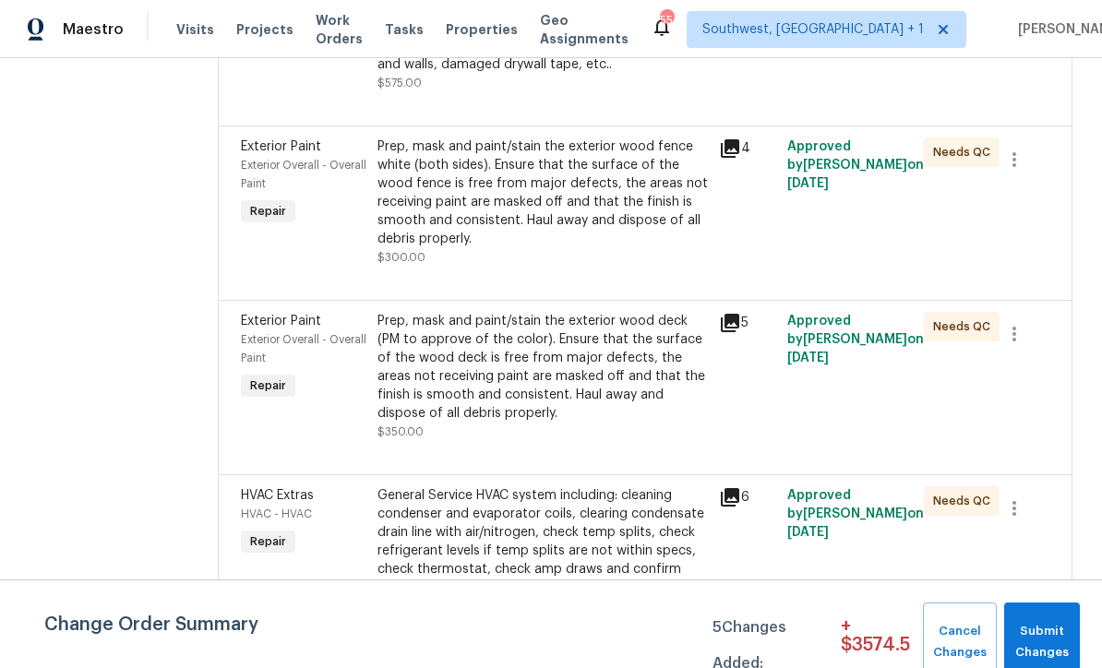
click at [614, 487] on div "General Service HVAC system including: cleaning condenser and evaporator coils,…" at bounding box center [543, 561] width 331 height 148
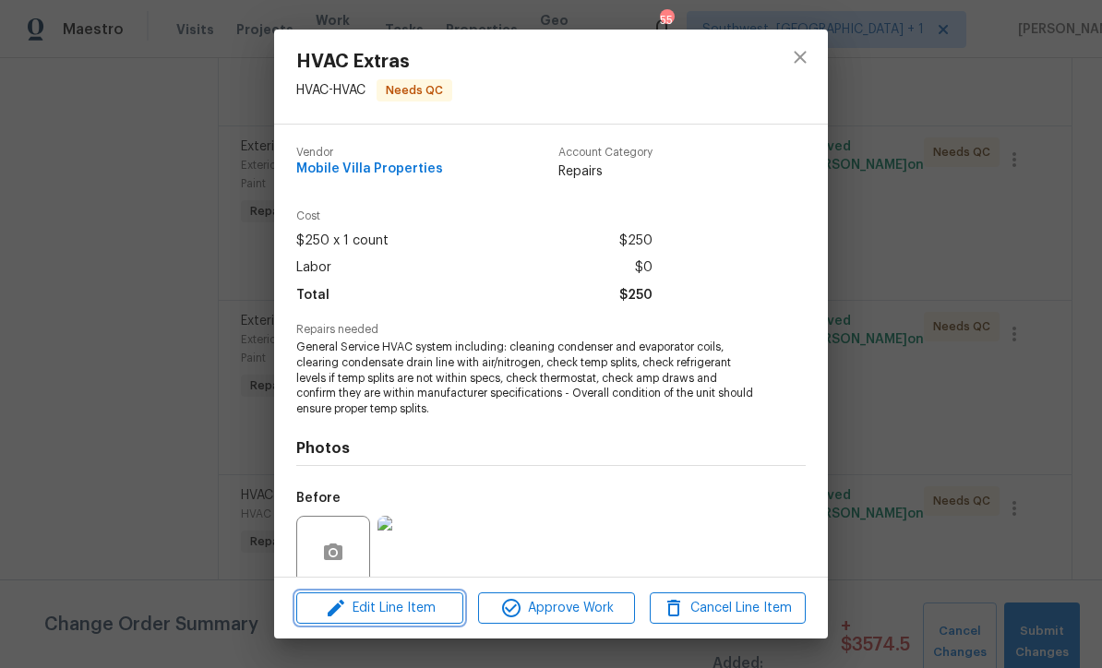
click at [431, 619] on span "Edit Line Item" at bounding box center [380, 608] width 156 height 23
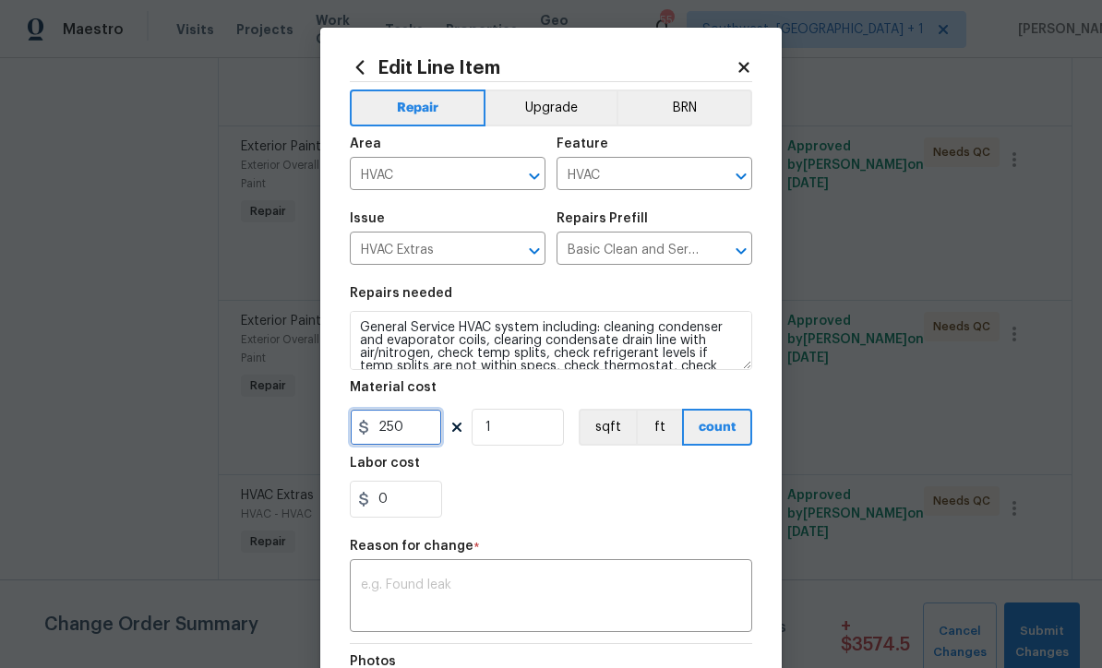
click at [439, 440] on input "250" at bounding box center [396, 427] width 92 height 37
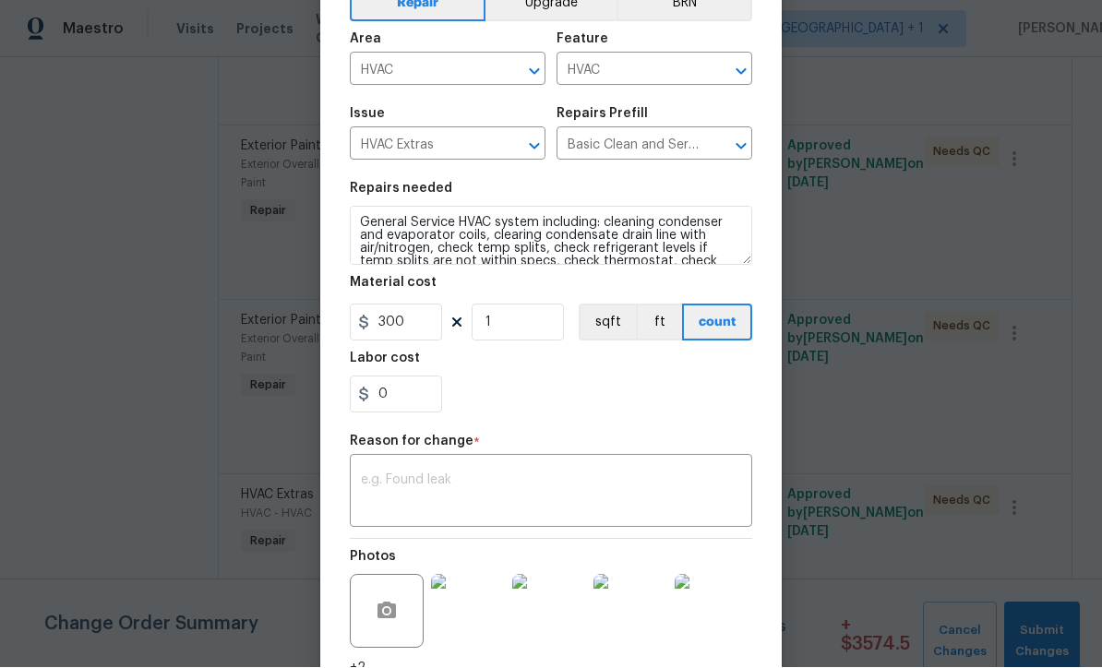
scroll to position [124, 0]
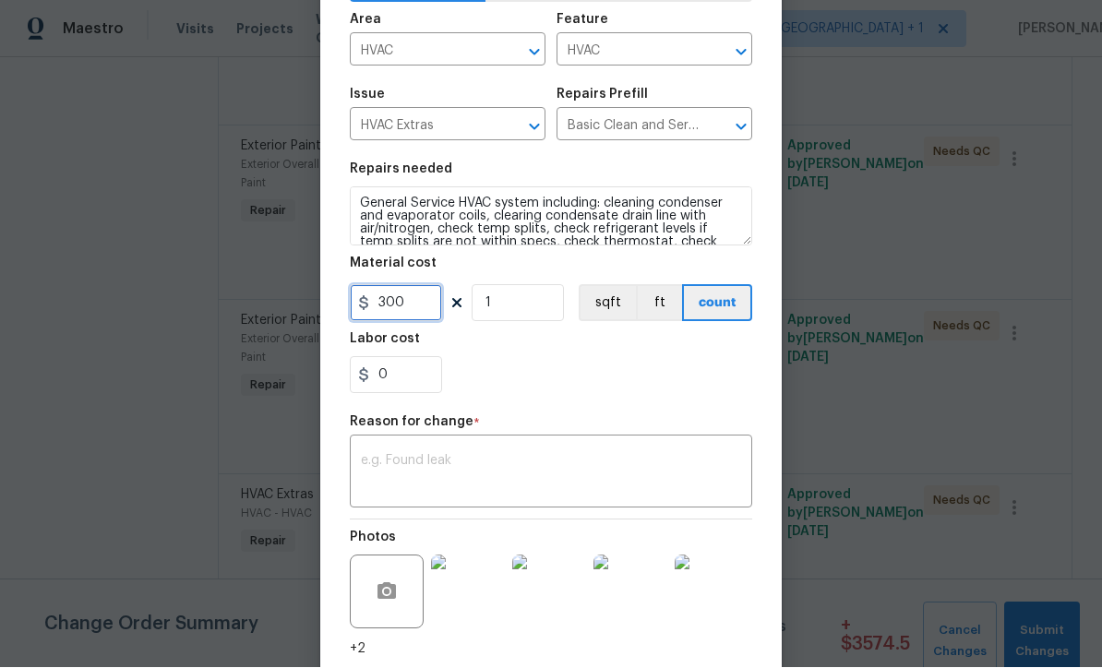
type input "300"
click at [573, 496] on figure "Reason for change * x ​" at bounding box center [551, 462] width 403 height 92
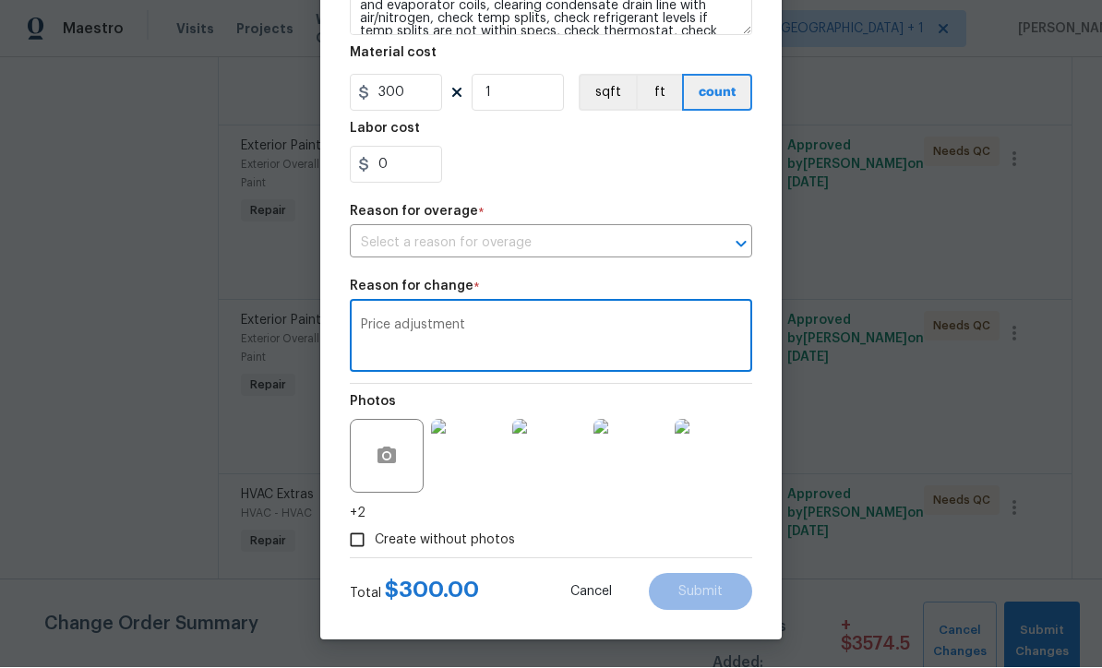
scroll to position [340, 0]
type textarea "Price adjustment"
click at [530, 248] on input "text" at bounding box center [525, 244] width 351 height 29
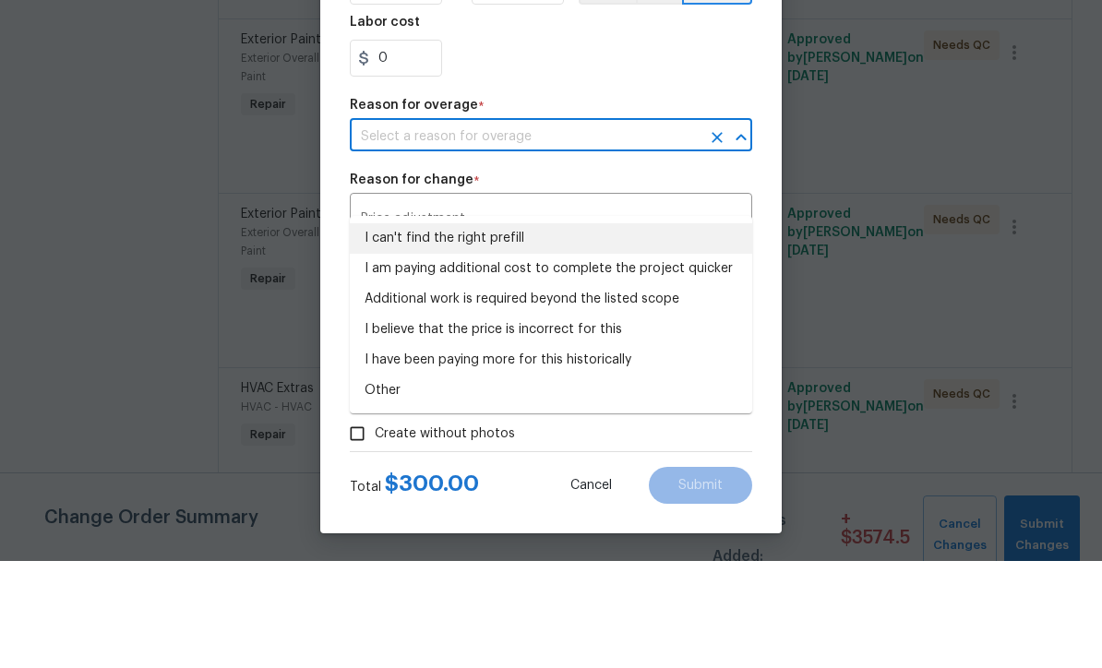
click at [487, 331] on li "I can't find the right prefill" at bounding box center [551, 346] width 403 height 30
type input "I can't find the right prefill"
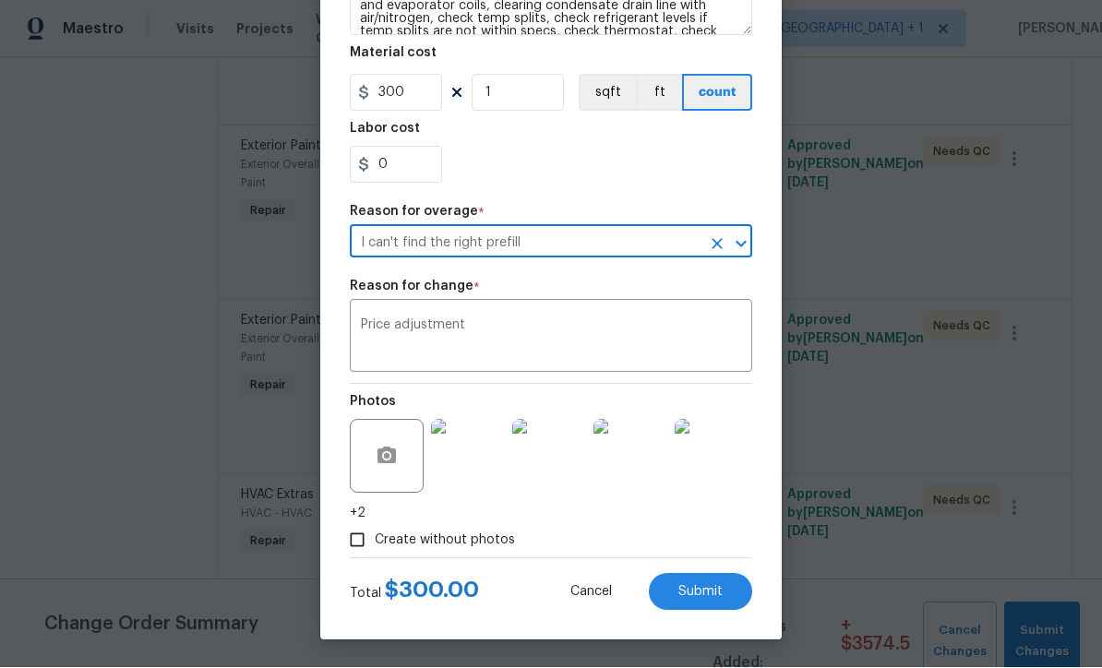
click at [701, 597] on span "Submit" at bounding box center [701, 593] width 44 height 14
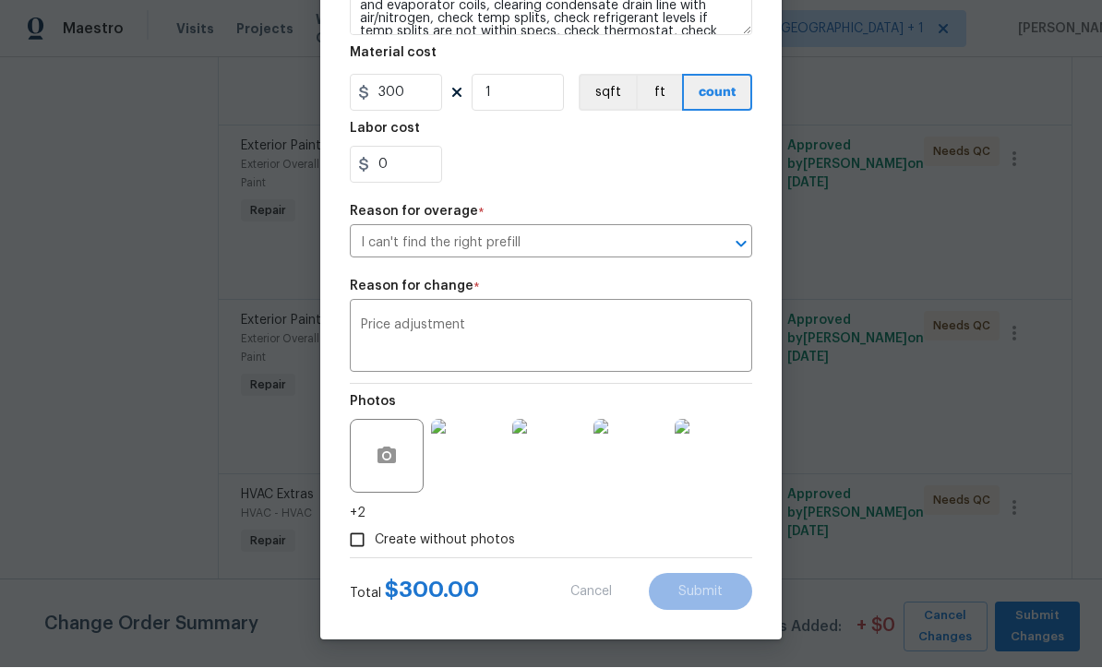
type input "250"
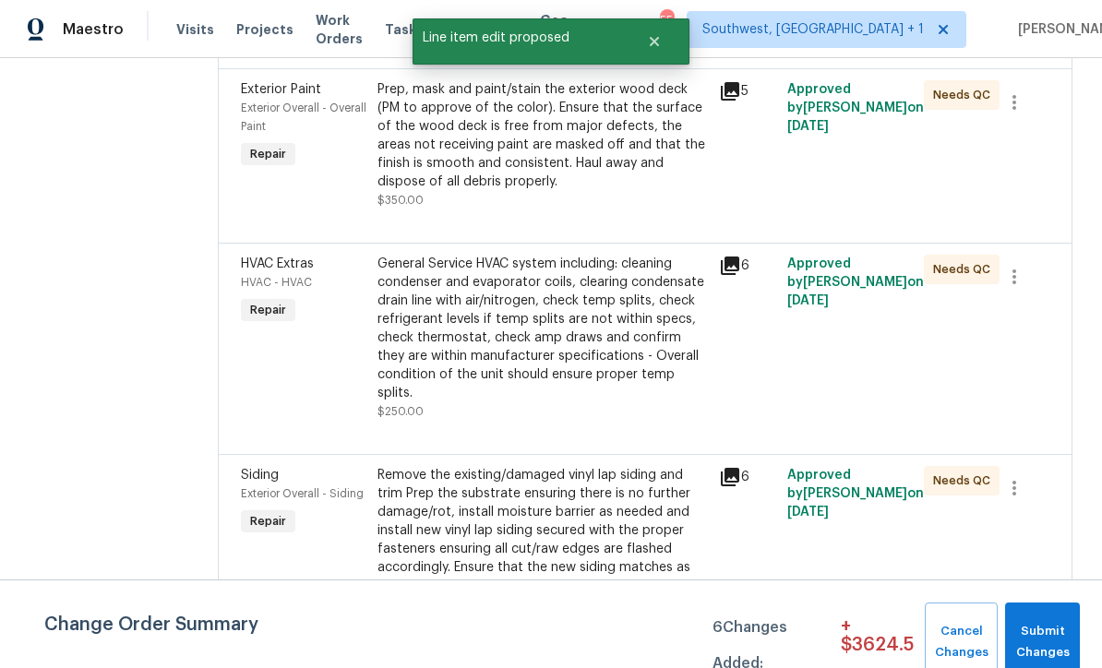
scroll to position [2326, 0]
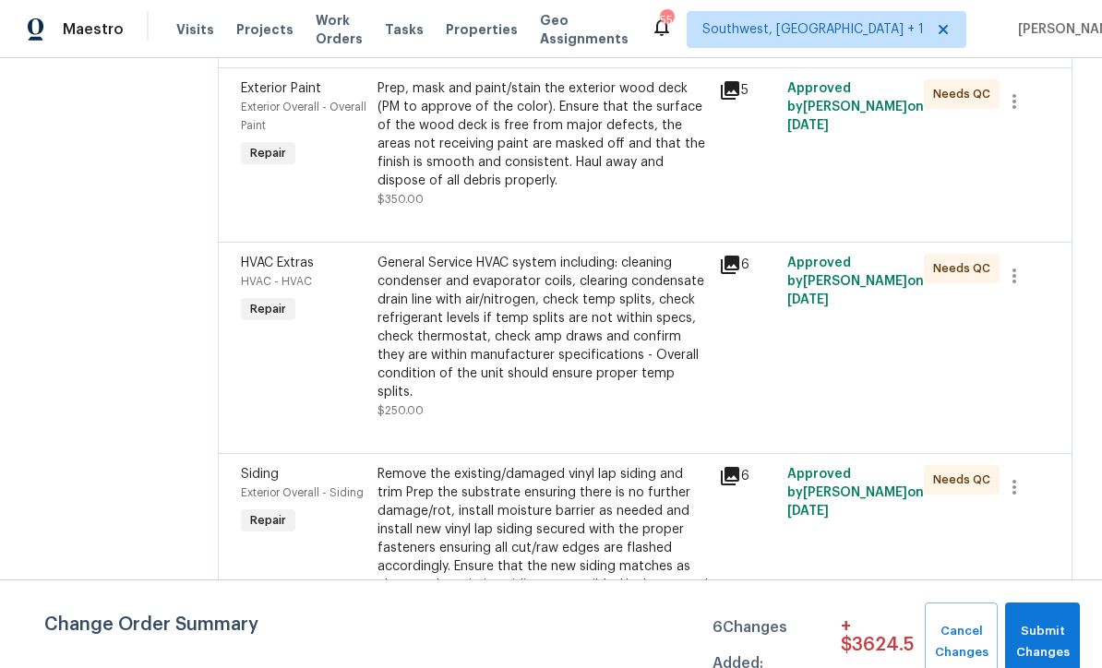
click at [545, 465] on div "Remove the existing/damaged vinyl lap siding and trim Prep the substrate ensuri…" at bounding box center [543, 539] width 331 height 148
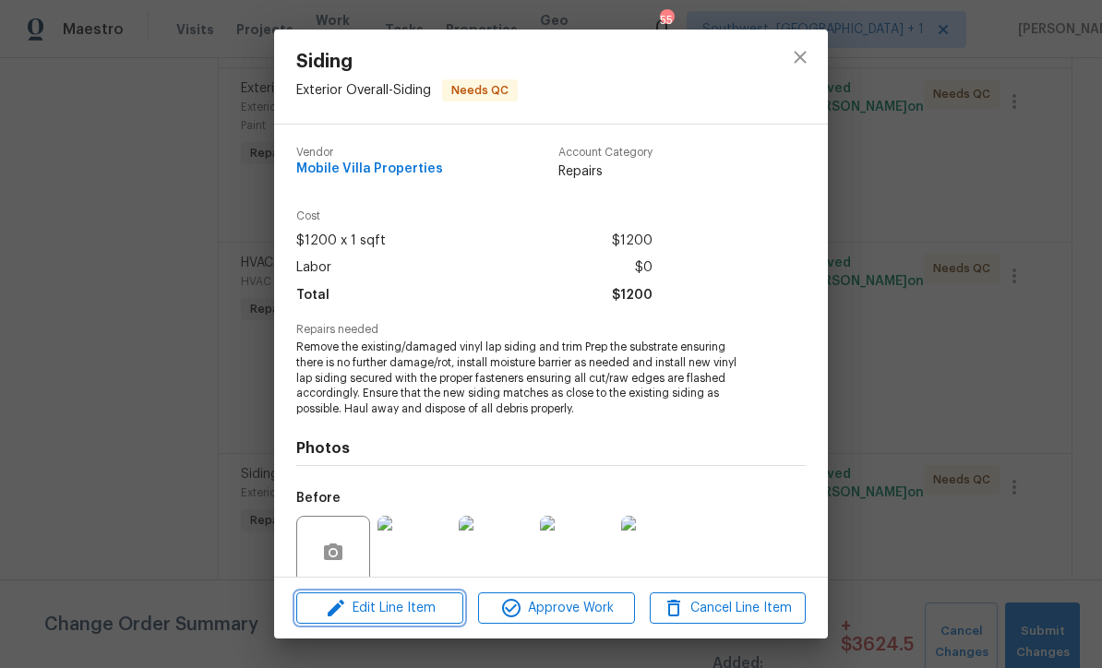
click at [414, 610] on span "Edit Line Item" at bounding box center [380, 608] width 156 height 23
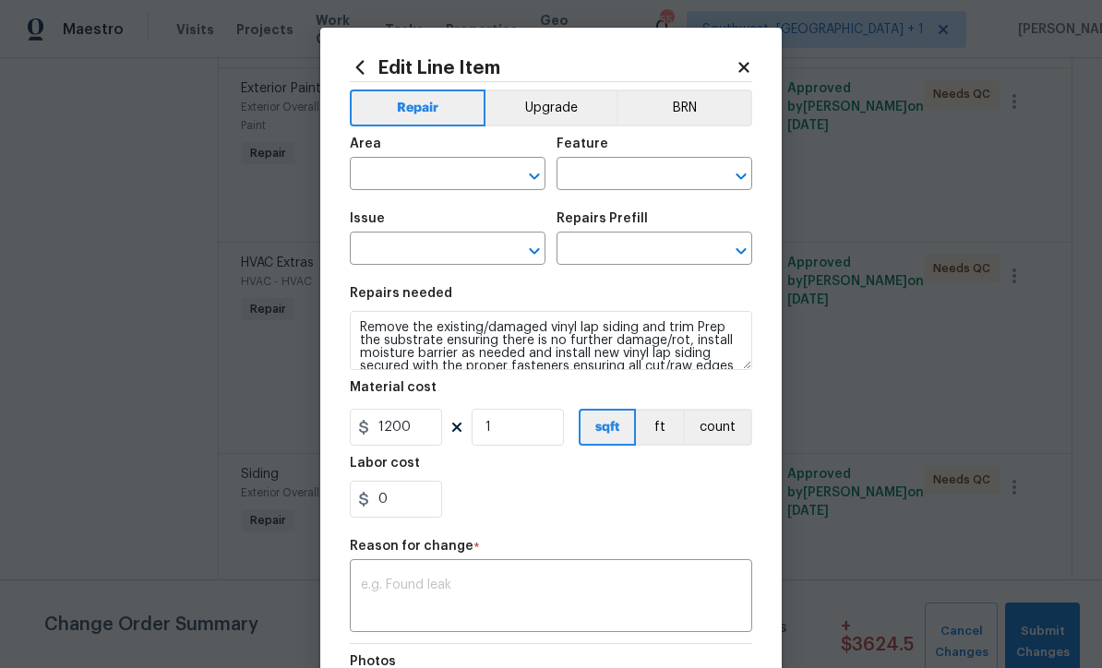
type input "Exterior Overall"
type input "Siding"
type input "Replace Vinyl Lap Siding $2.35"
click at [431, 435] on input "1200" at bounding box center [396, 427] width 92 height 37
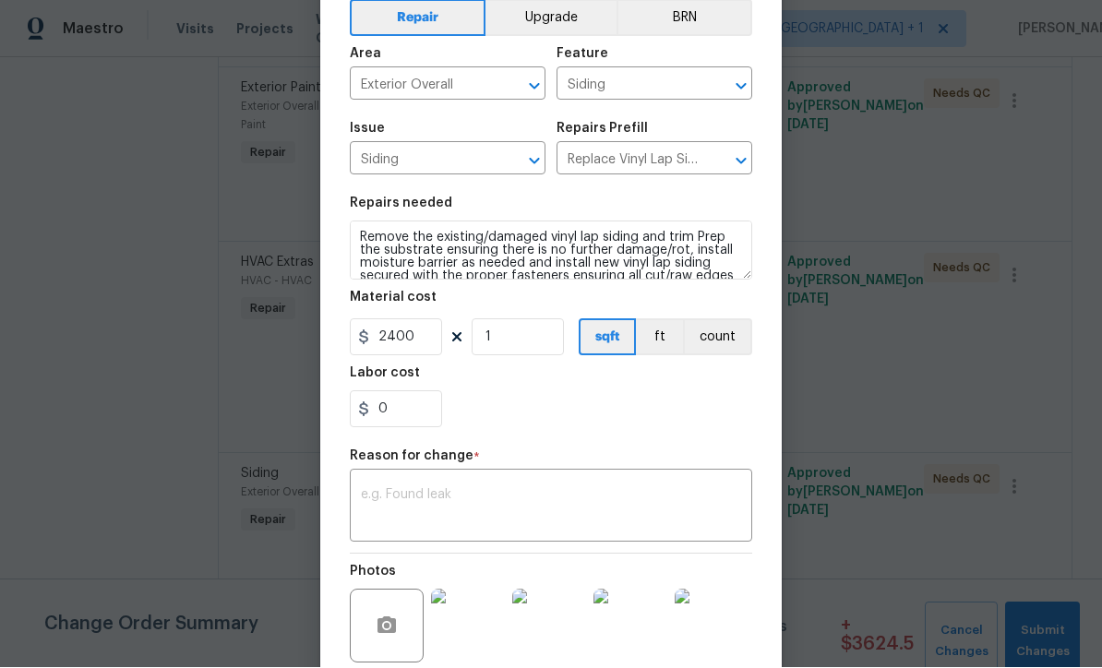
scroll to position [115, 0]
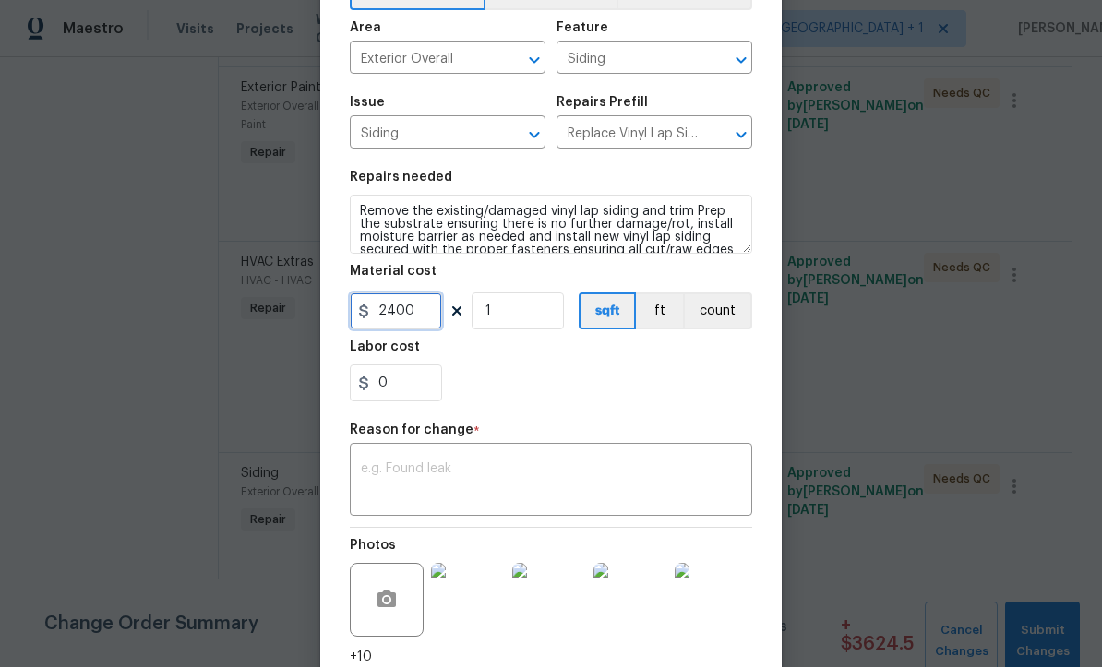
type input "2400"
click at [581, 500] on textarea at bounding box center [551, 482] width 380 height 39
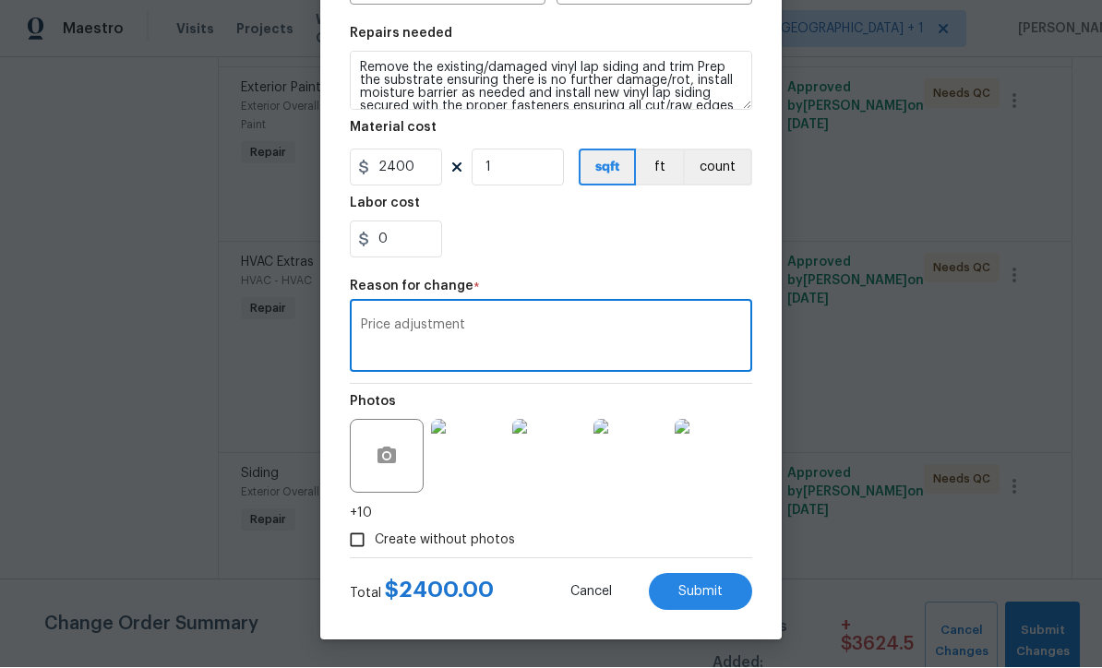
scroll to position [263, 0]
type textarea "Price adjustment"
click at [706, 603] on button "Submit" at bounding box center [700, 592] width 103 height 37
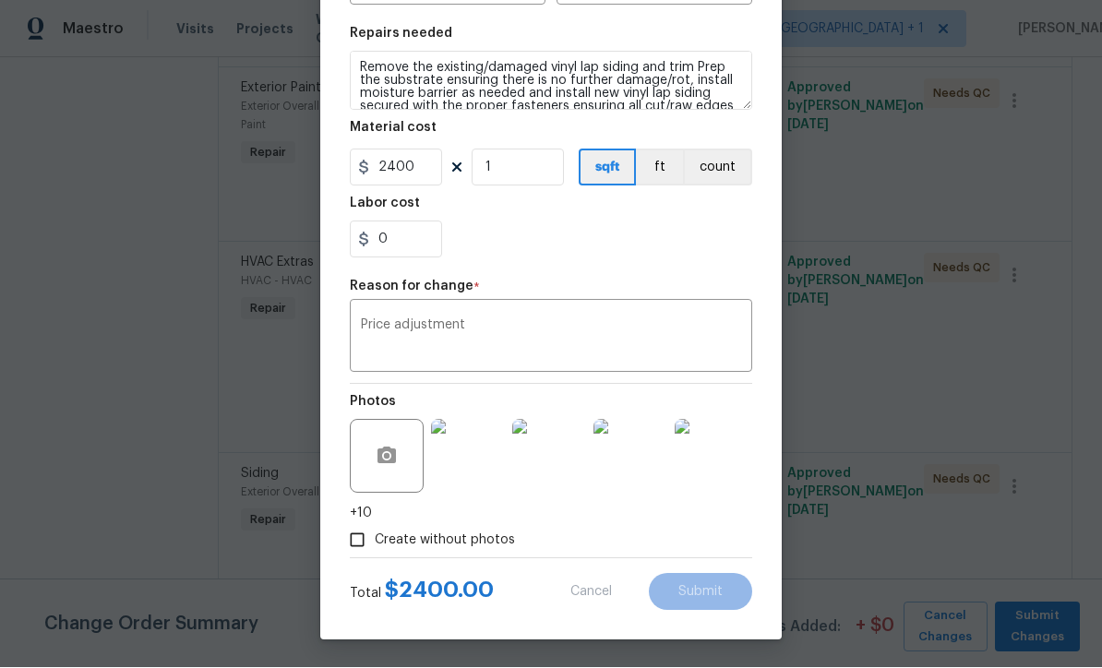
type input "1200"
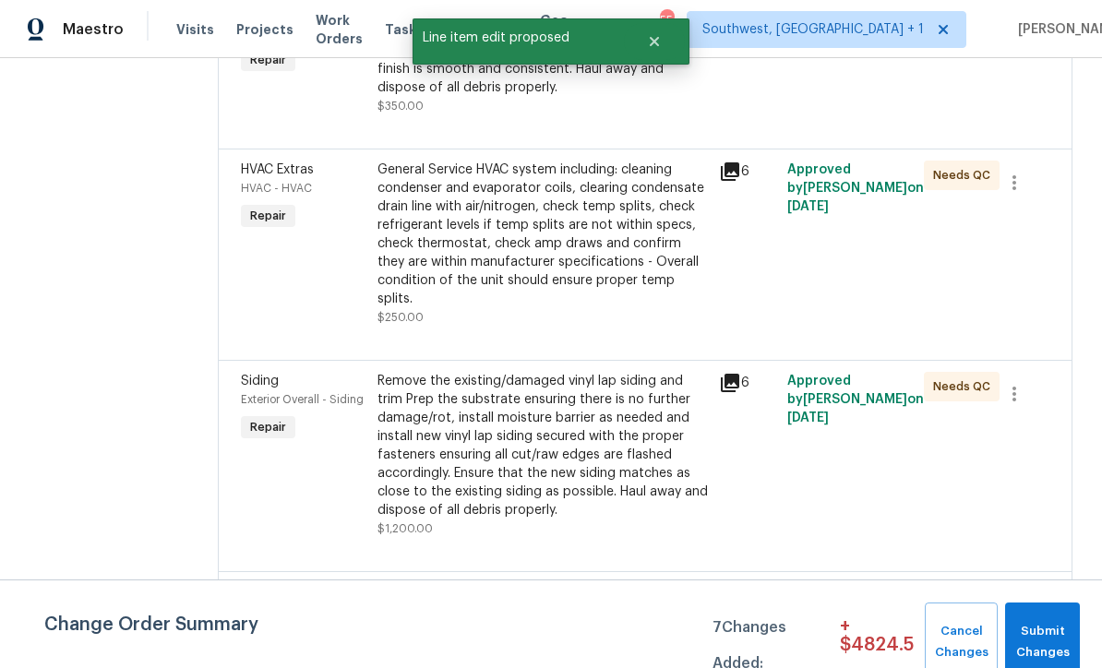
scroll to position [2421, 0]
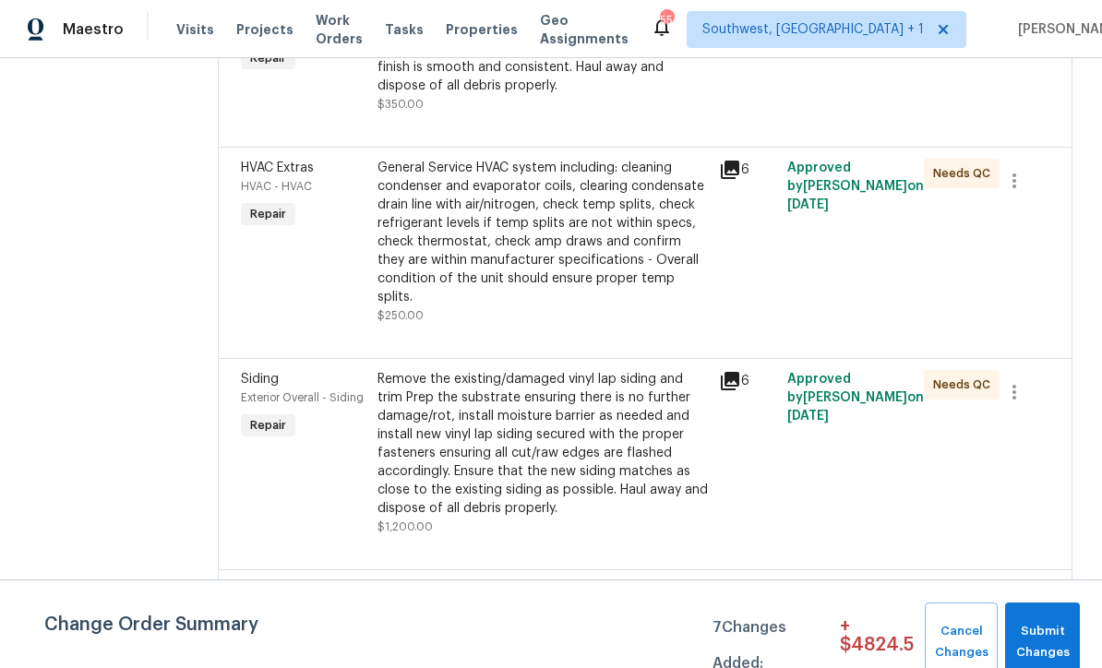
click at [547, 576] on div "Remove, haul off, and properly dispose of any debris left by seller to offsite …" at bounding box center [543, 637] width 342 height 122
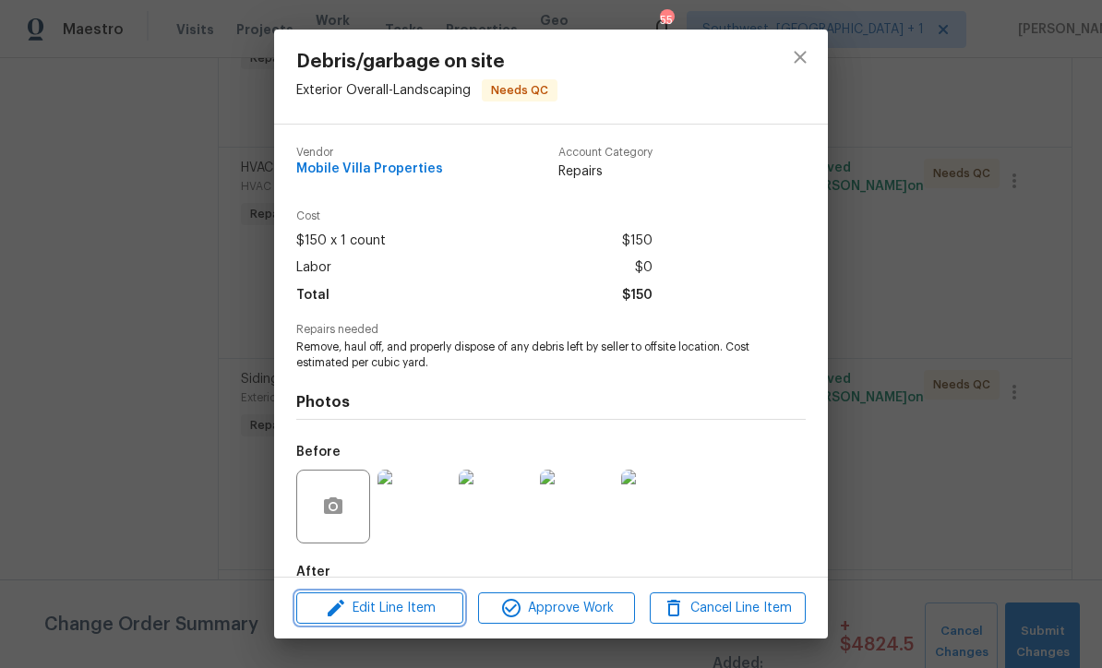
click at [423, 616] on span "Edit Line Item" at bounding box center [380, 608] width 156 height 23
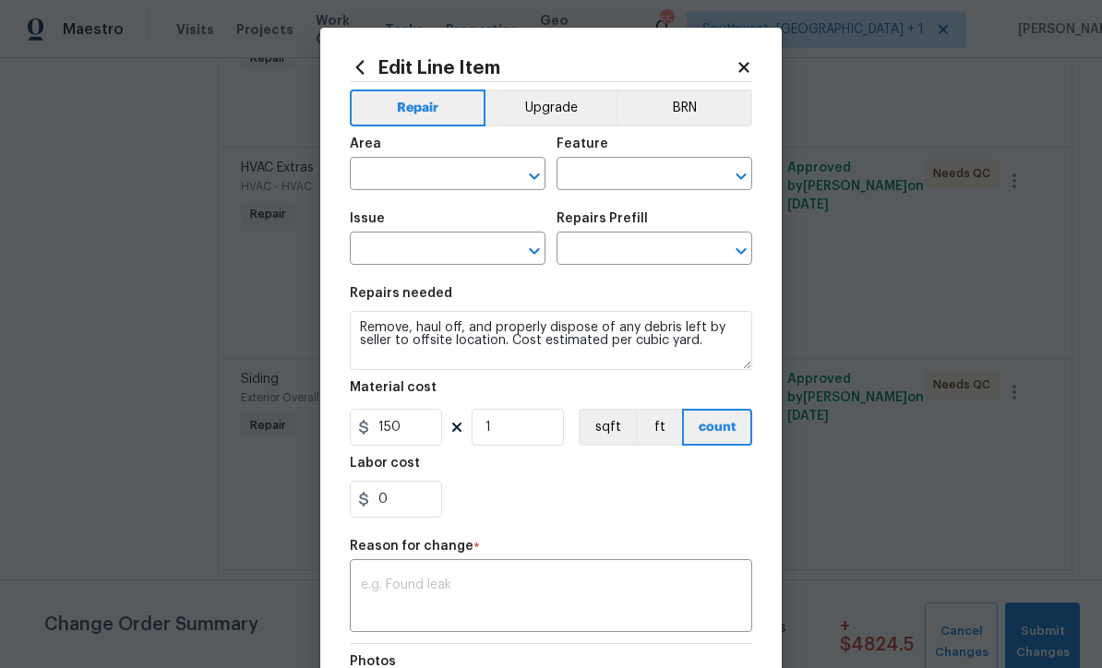
type input "Exterior Overall"
type input "Landscaping"
type input "Debris/garbage on site"
type input "Remove debris/garbage $50.00"
click at [429, 441] on input "150" at bounding box center [396, 427] width 92 height 37
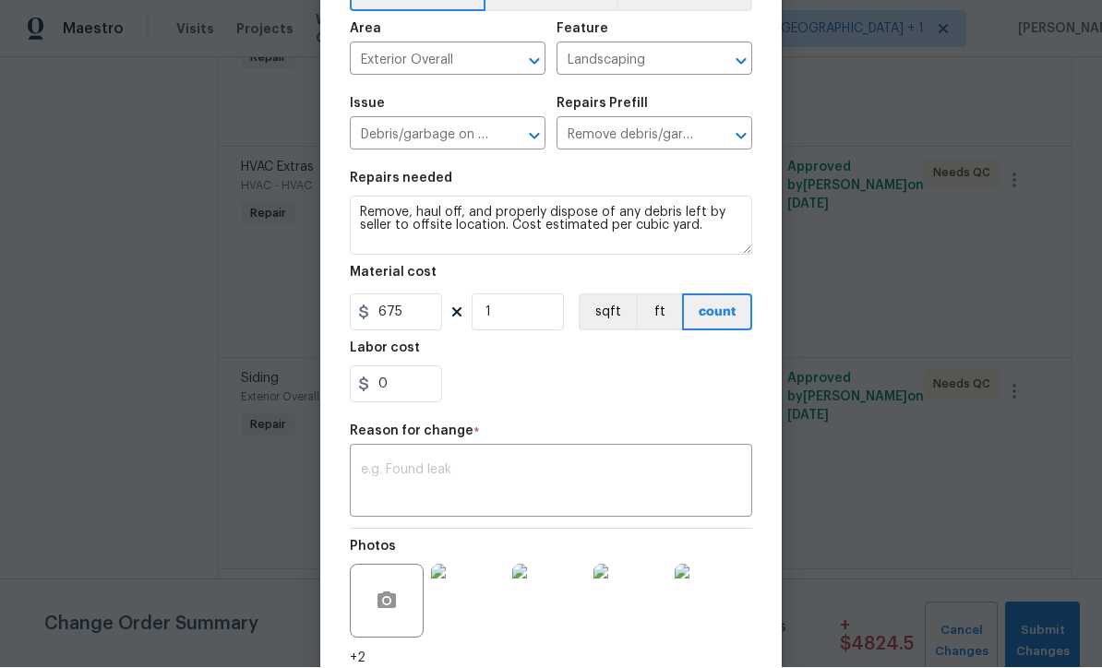
scroll to position [147, 0]
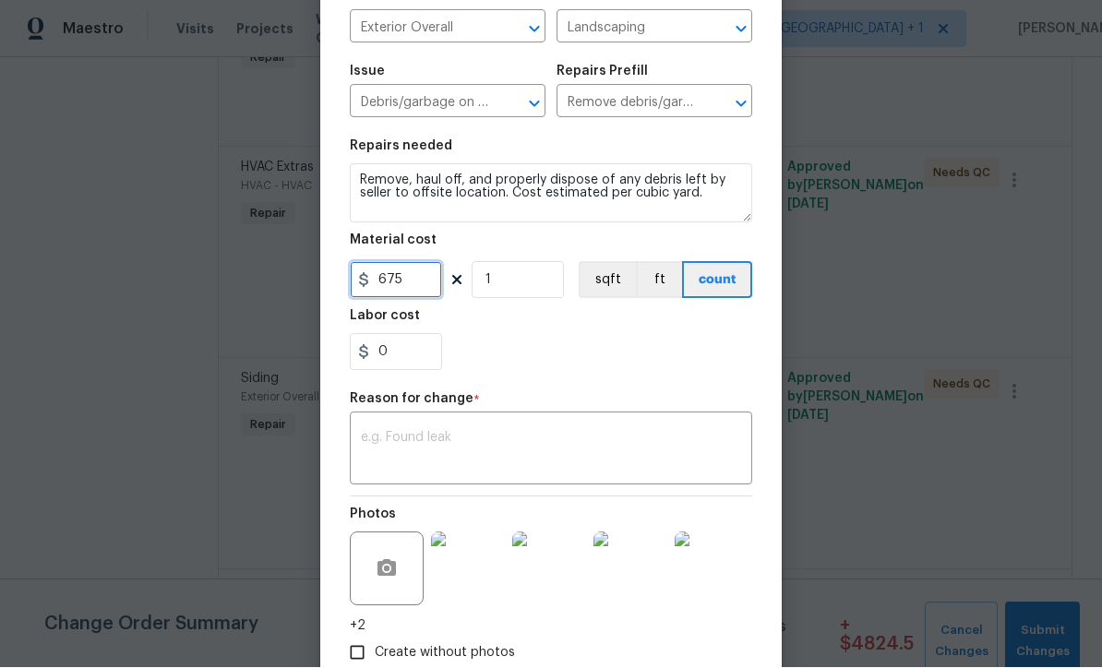
type input "675"
click at [545, 461] on textarea at bounding box center [551, 451] width 380 height 39
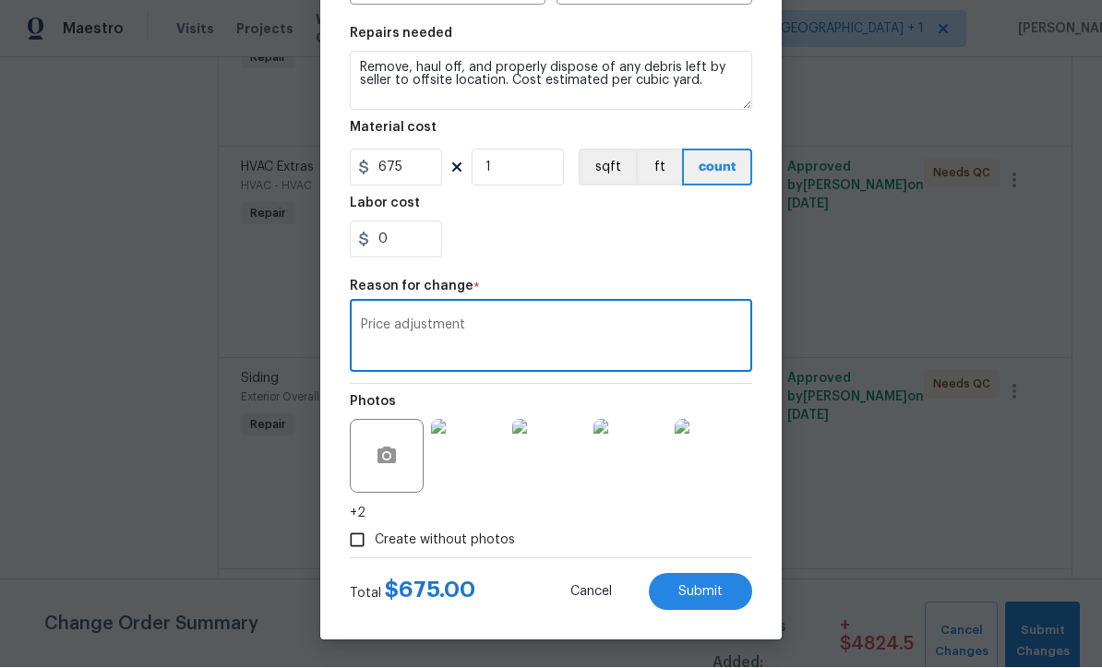
scroll to position [263, 0]
type textarea "Price adjustment"
click at [696, 598] on span "Submit" at bounding box center [701, 593] width 44 height 14
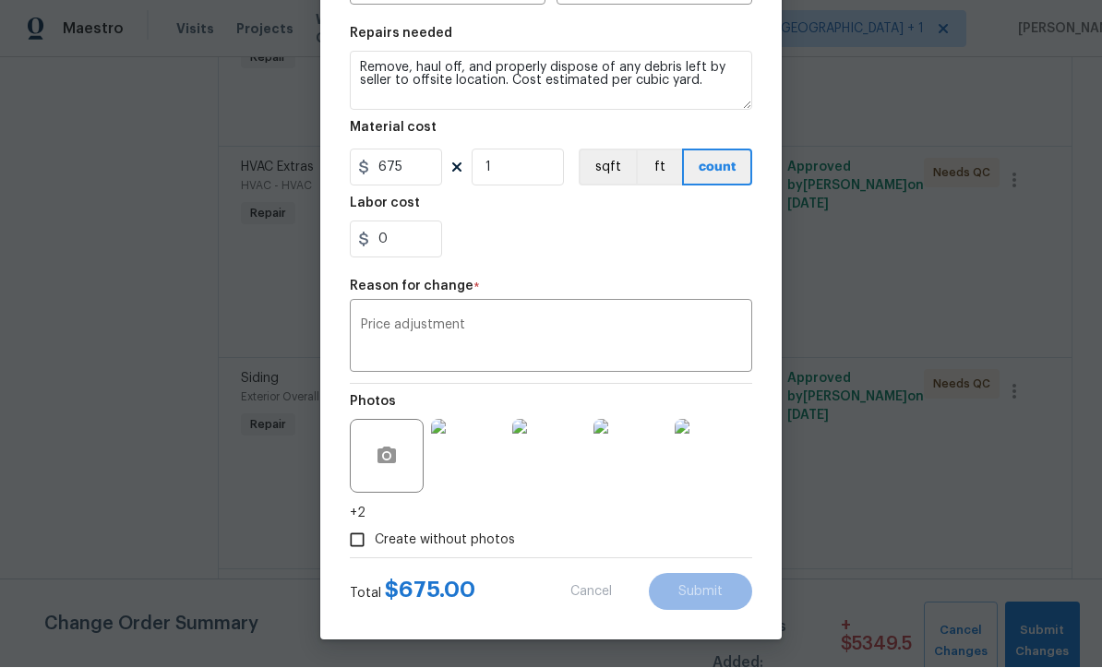
type input "150"
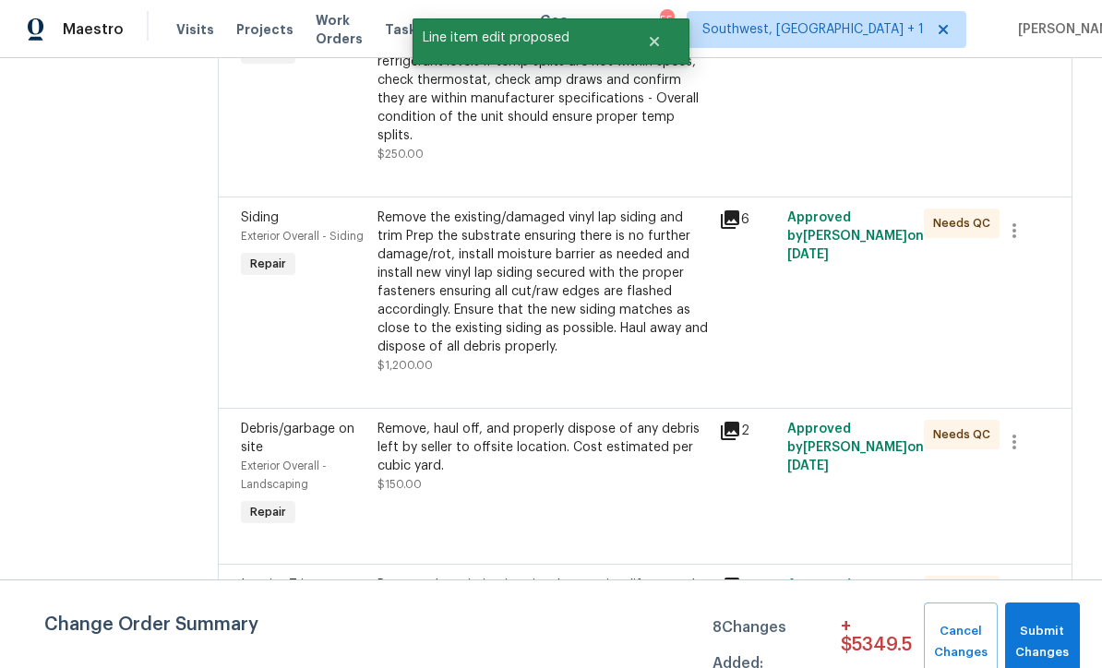
scroll to position [2636, 0]
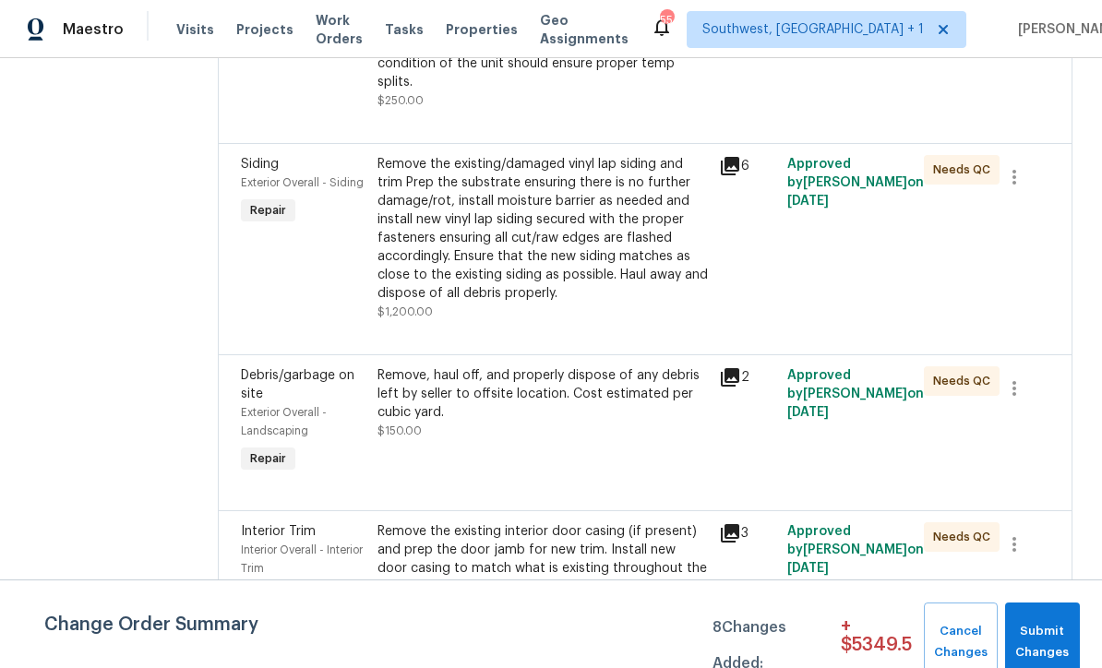
click at [540, 523] on div "Remove the existing interior door casing (if present) and prep the door jamb fo…" at bounding box center [543, 578] width 331 height 111
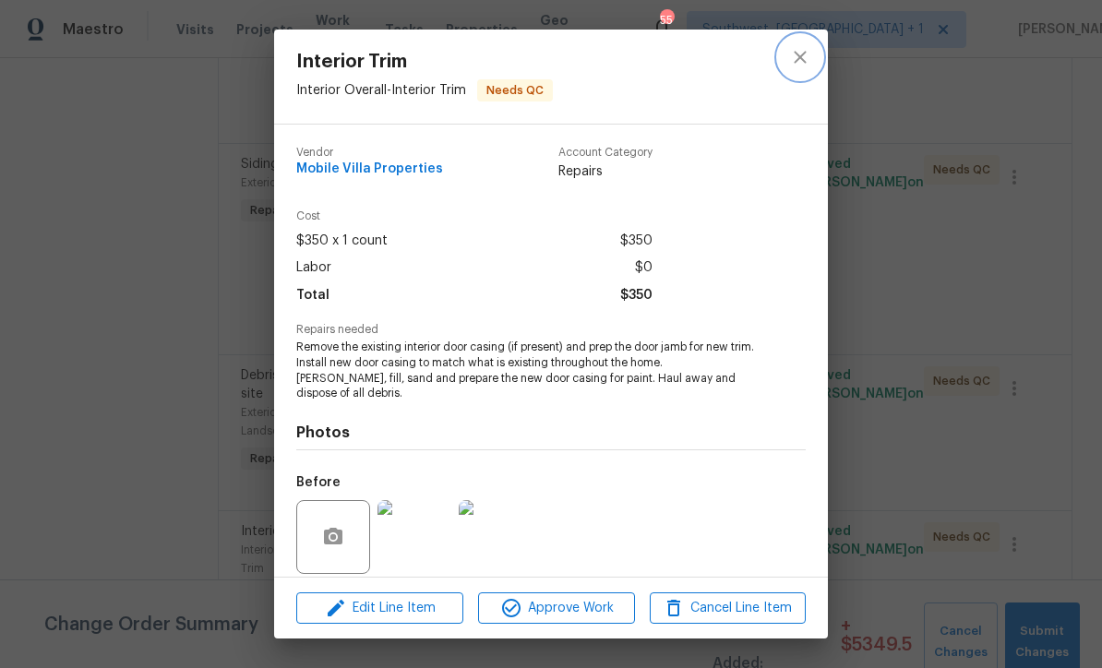
click at [802, 66] on icon "close" at bounding box center [800, 57] width 22 height 22
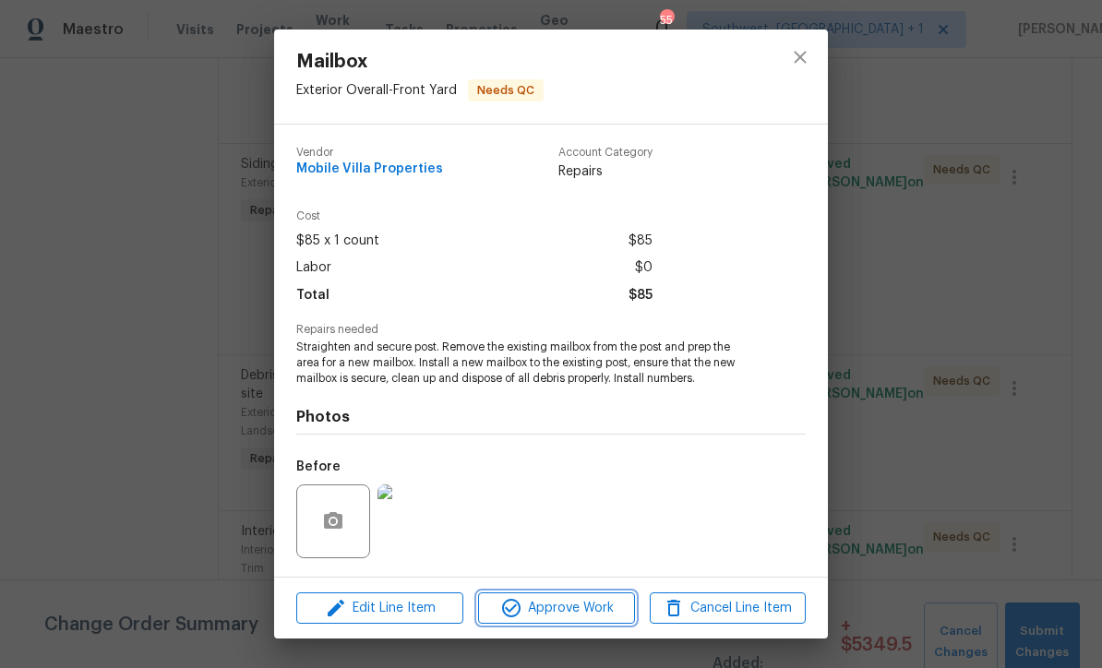
click at [573, 613] on span "Approve Work" at bounding box center [556, 608] width 145 height 23
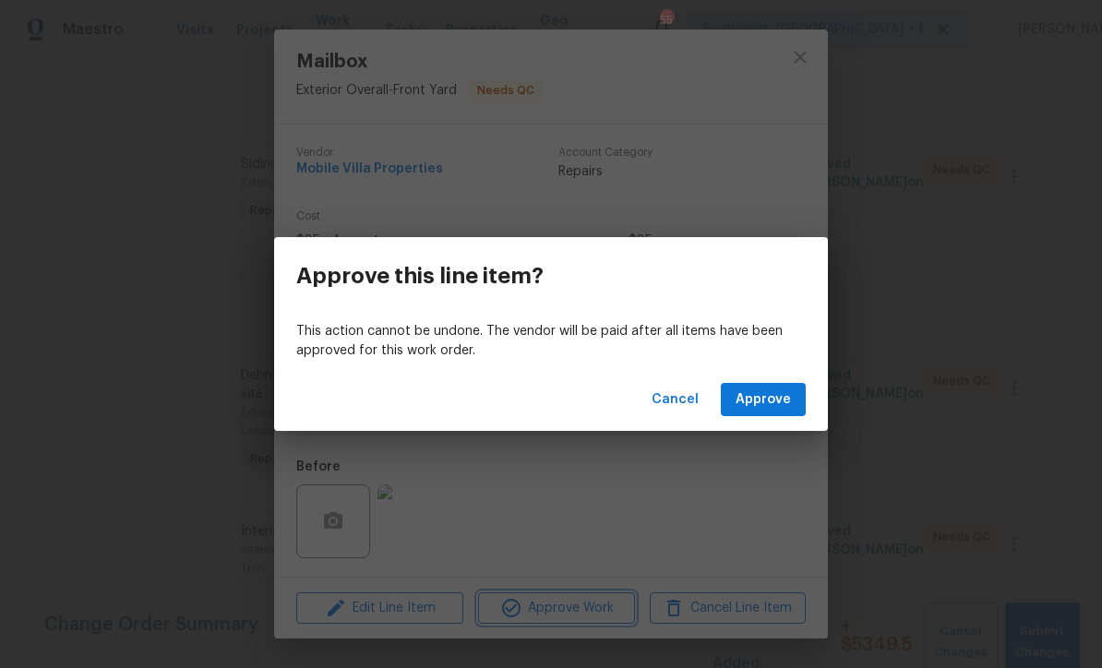
click at [807, 52] on div "Approve this line item? This action cannot be undone. The vendor will be paid a…" at bounding box center [551, 334] width 1102 height 668
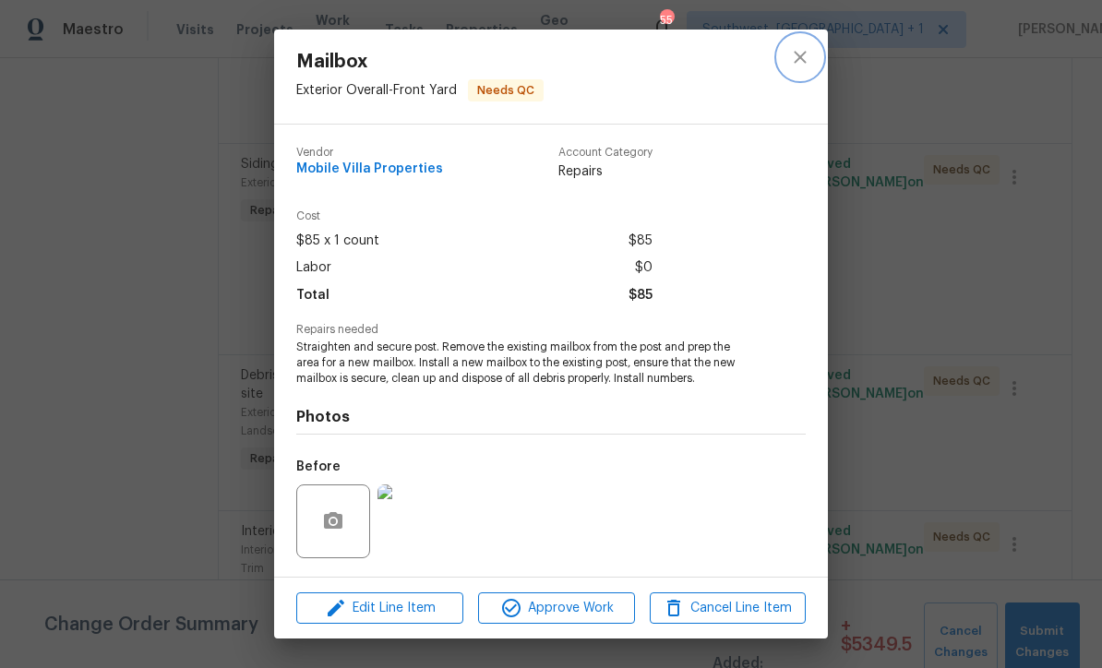
click at [804, 57] on icon "close" at bounding box center [800, 57] width 22 height 22
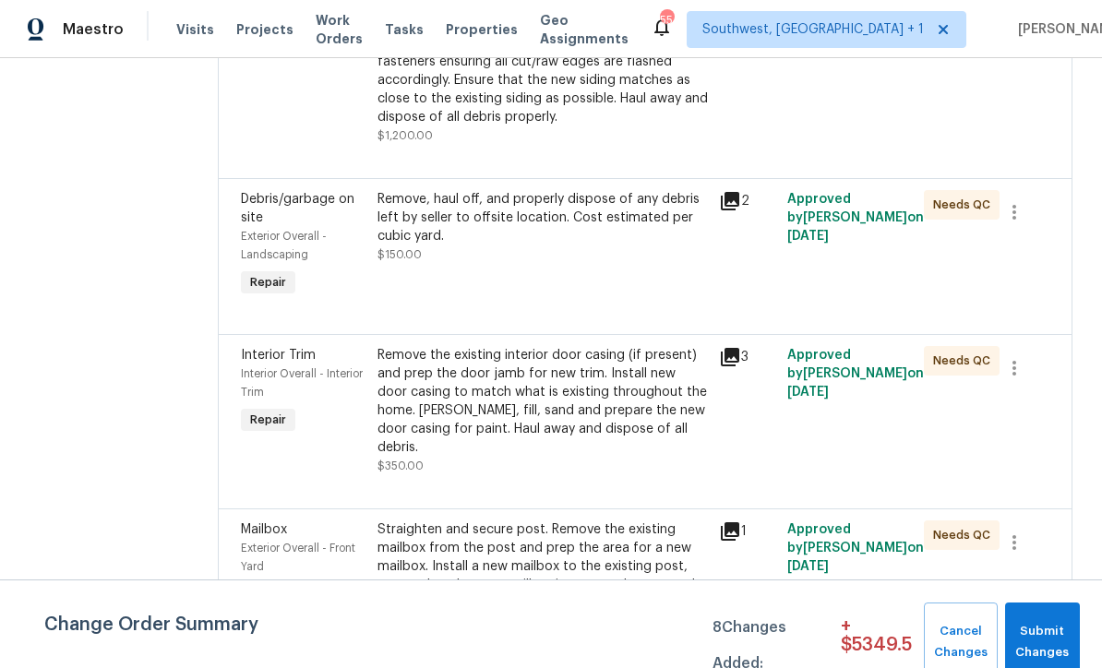
scroll to position [2811, 0]
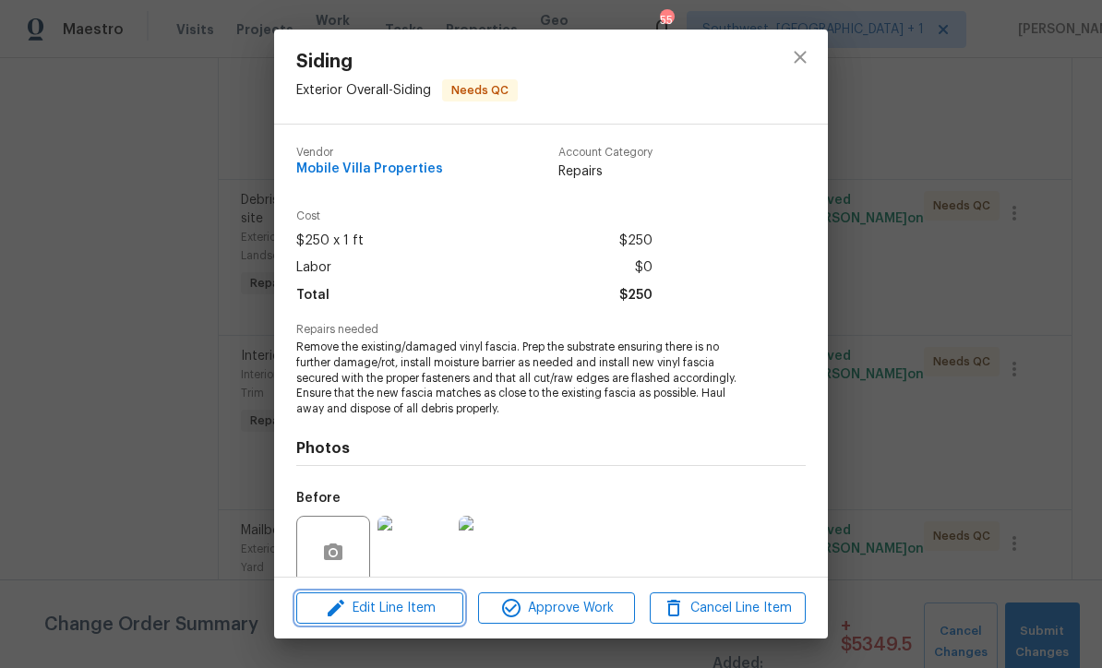
click at [427, 612] on span "Edit Line Item" at bounding box center [380, 608] width 156 height 23
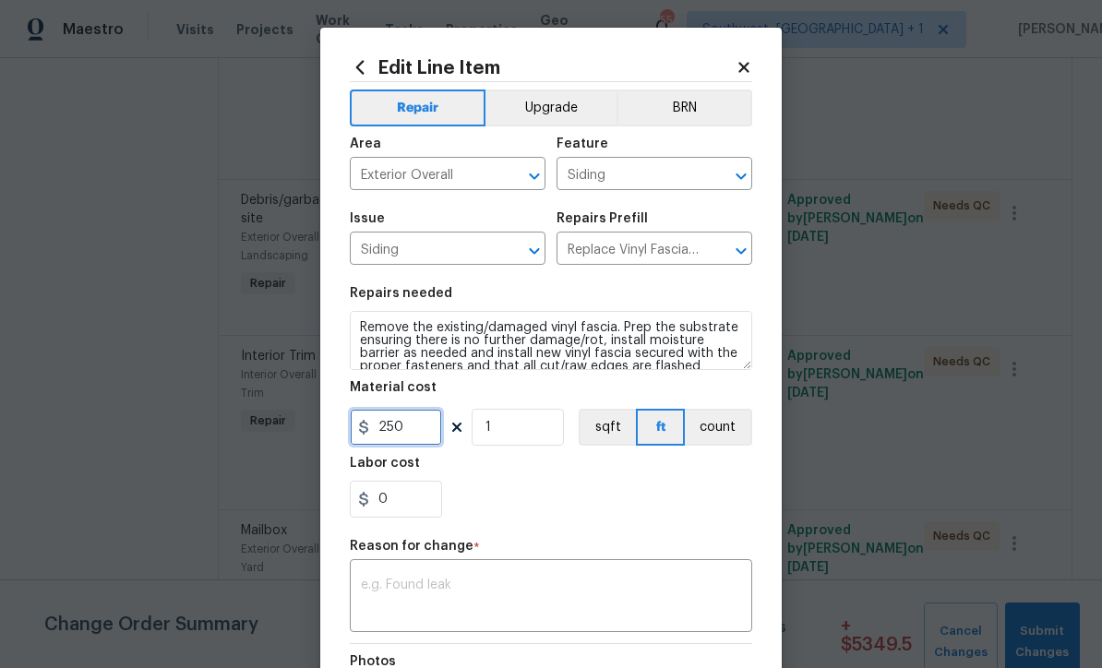
click at [429, 434] on input "250" at bounding box center [396, 427] width 92 height 37
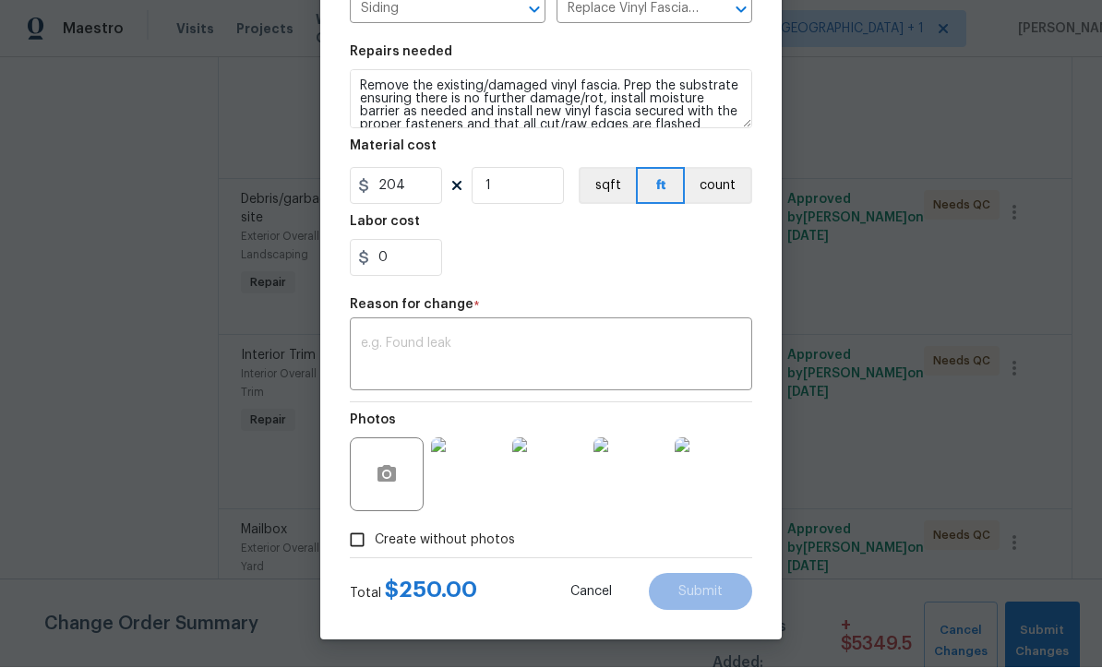
scroll to position [245, 0]
type input "204"
click at [509, 367] on textarea at bounding box center [551, 357] width 380 height 39
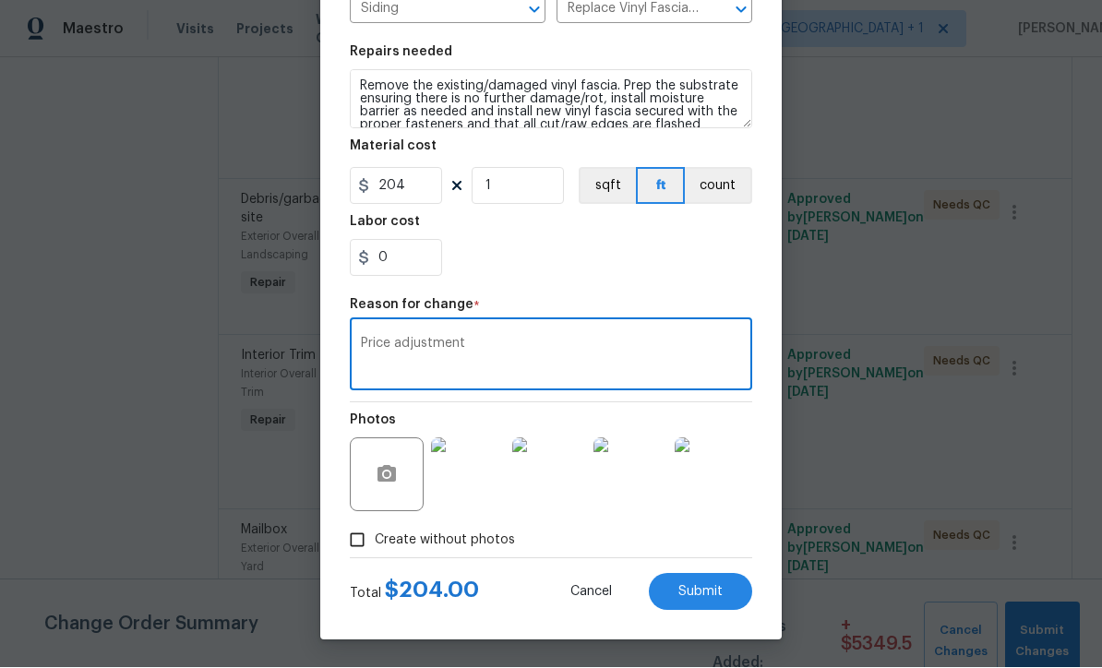
type textarea "Price adjustment"
click at [700, 597] on span "Submit" at bounding box center [701, 593] width 44 height 14
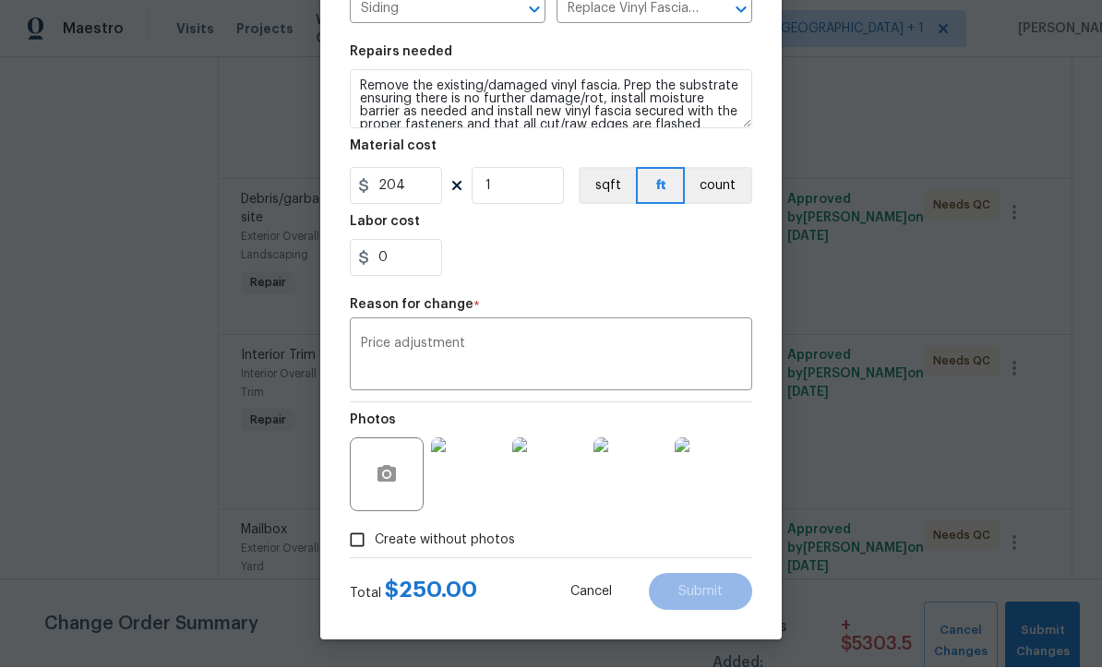
type input "250"
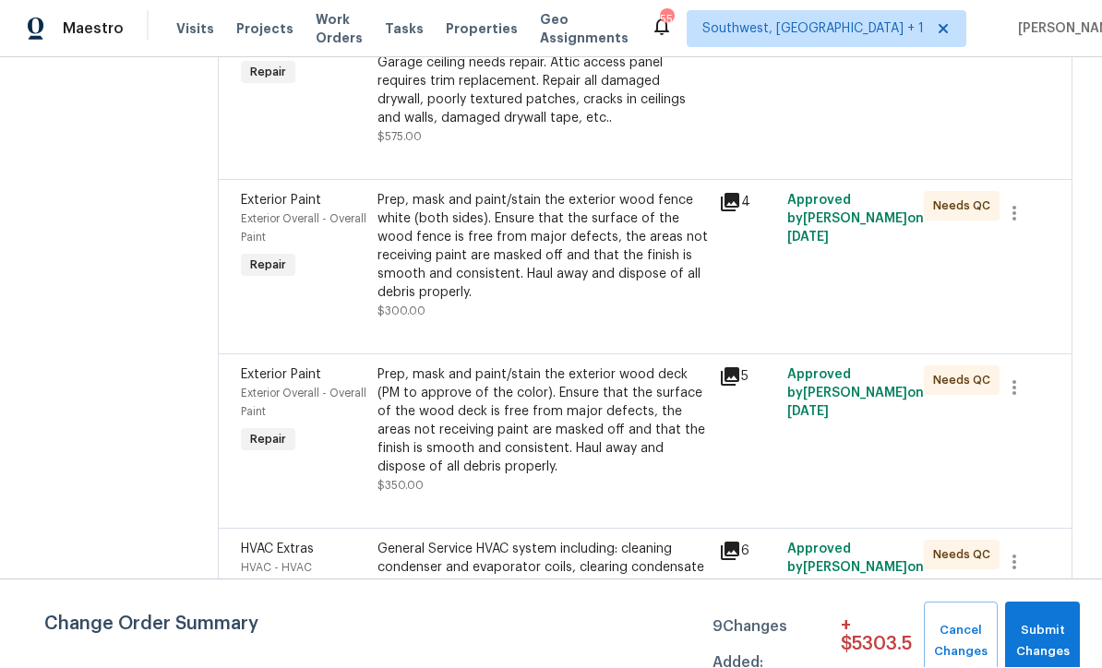
scroll to position [2038, 0]
click at [500, 367] on div "Prep, mask and paint/stain the exterior wood deck (PM to approve of the color).…" at bounding box center [543, 422] width 331 height 111
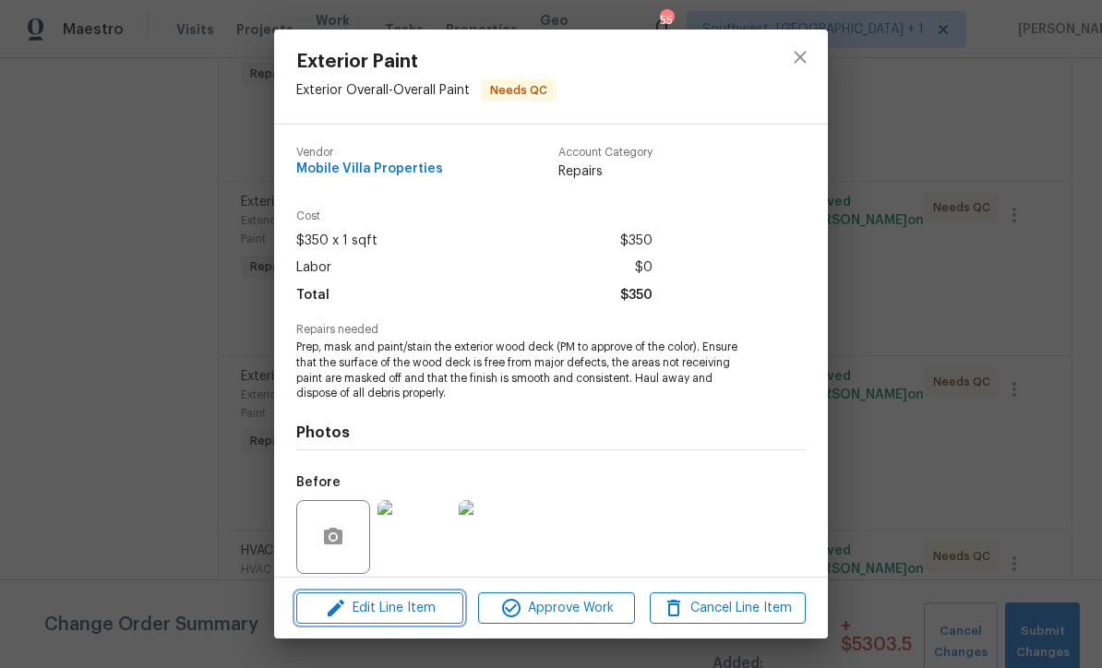
click at [429, 617] on span "Edit Line Item" at bounding box center [380, 608] width 156 height 23
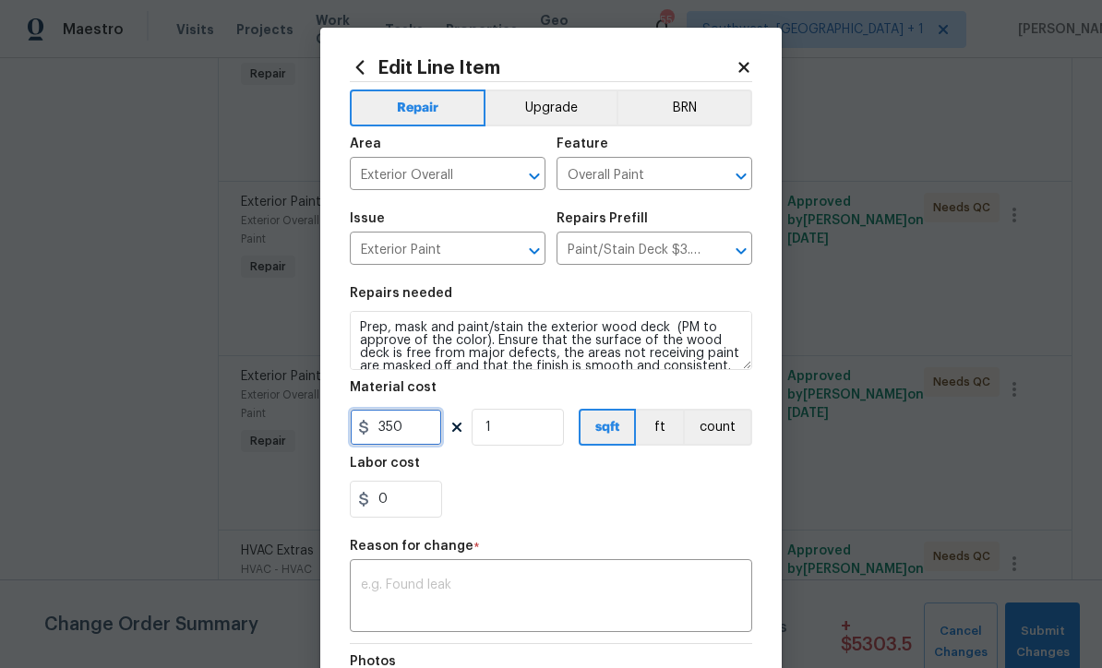
click at [440, 430] on input "350" at bounding box center [396, 427] width 92 height 37
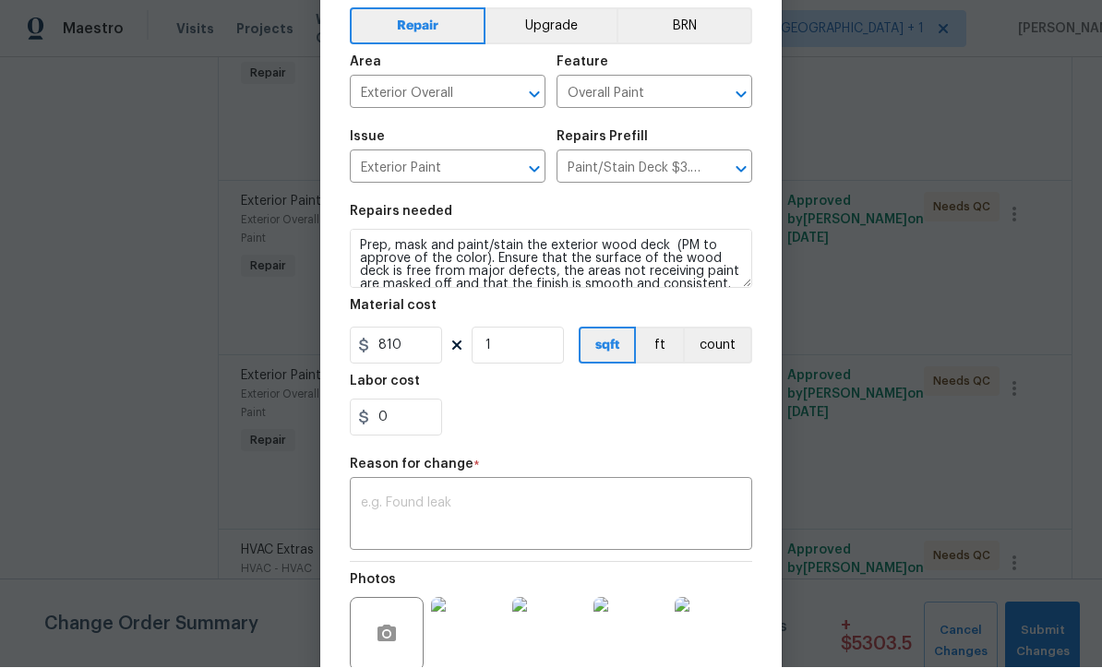
scroll to position [107, 0]
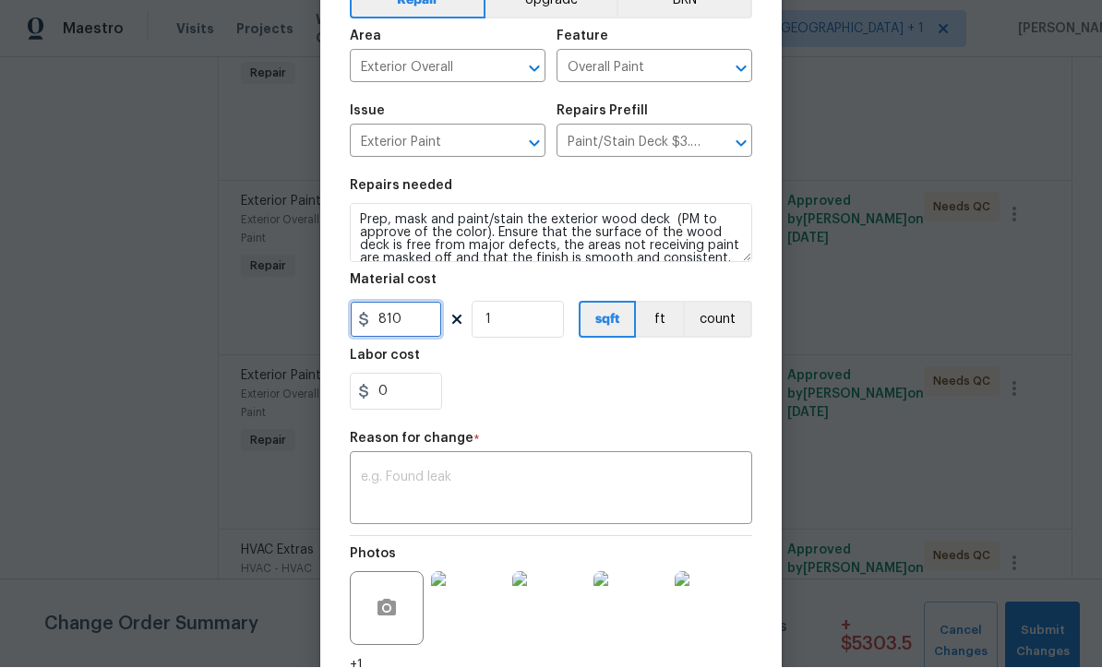
type input "810"
click at [576, 507] on textarea at bounding box center [551, 491] width 380 height 39
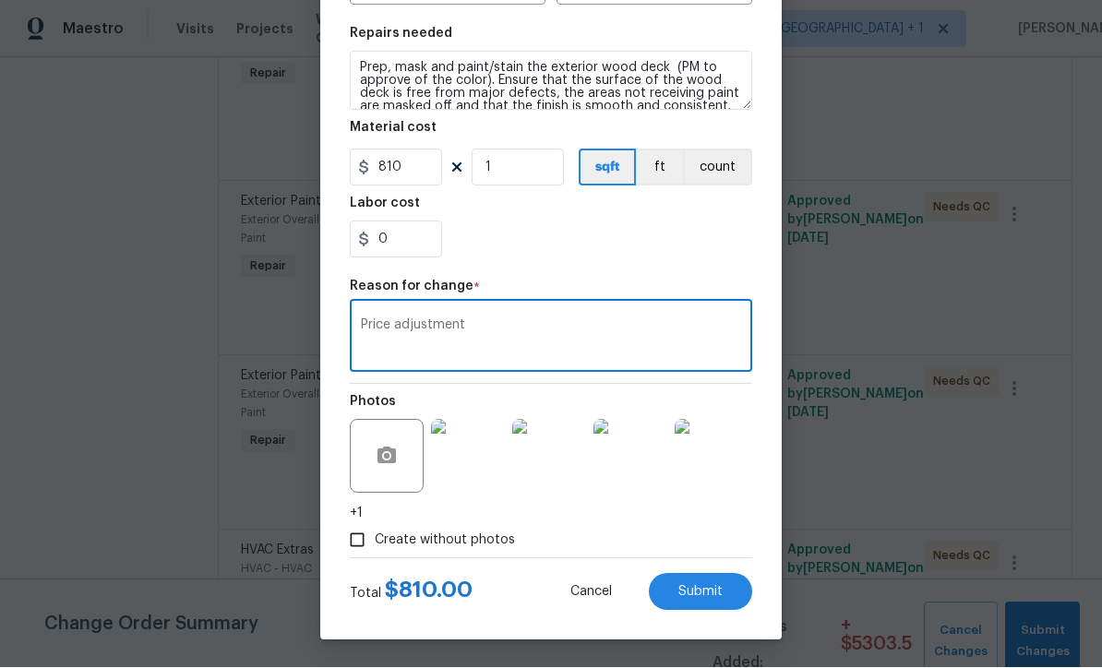
scroll to position [263, 0]
type textarea "Price adjustment"
click at [708, 600] on button "Submit" at bounding box center [700, 592] width 103 height 37
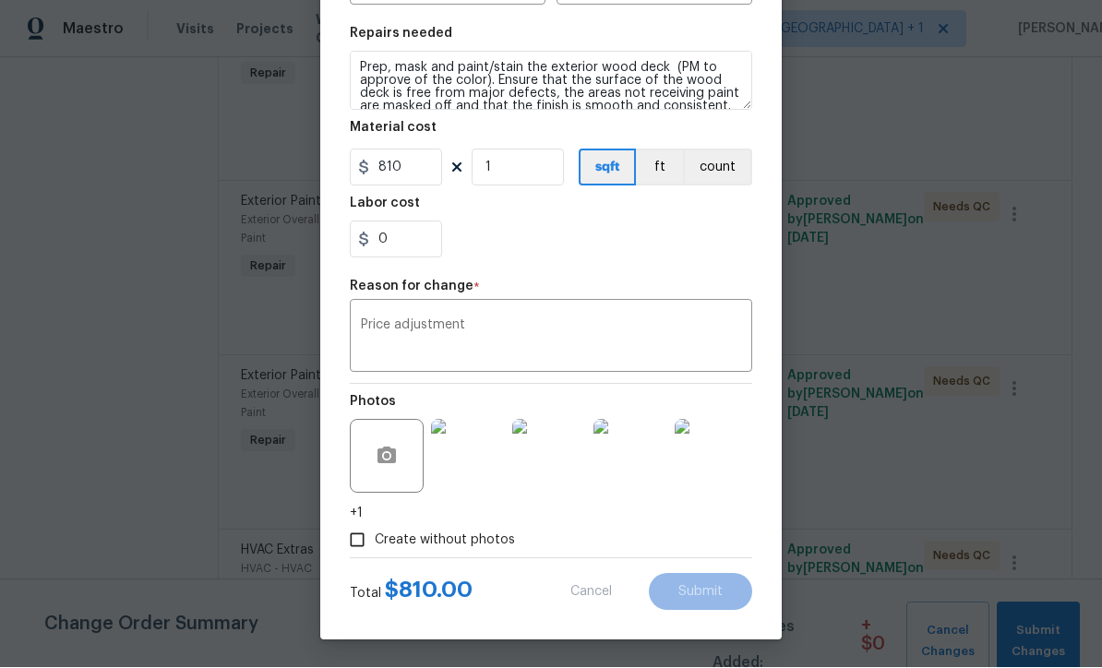
type input "350"
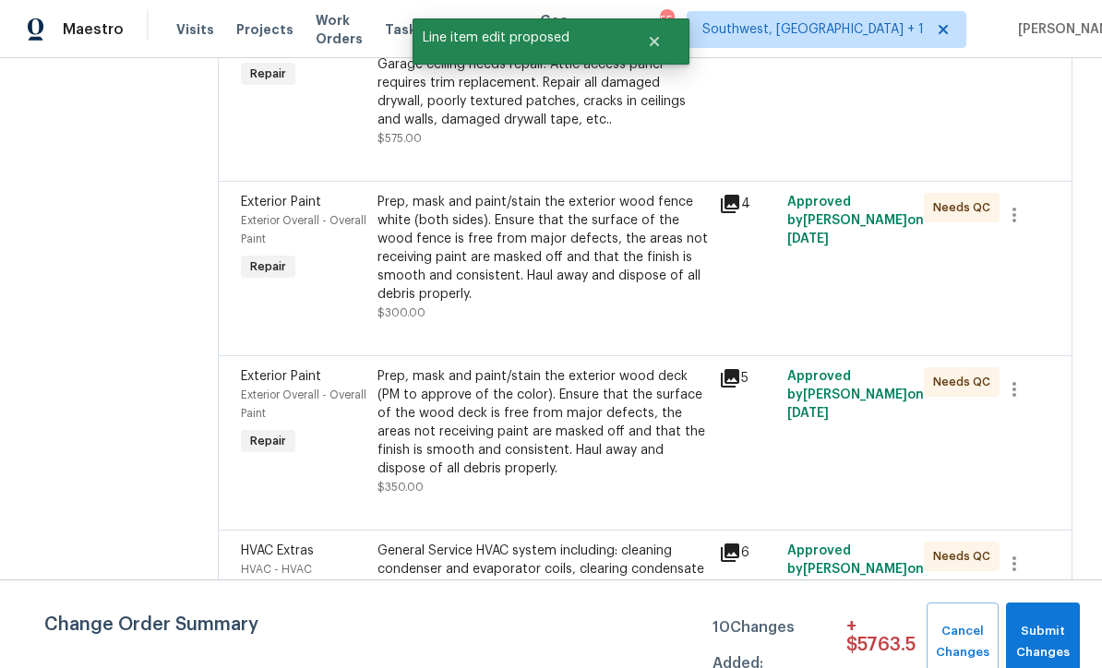
scroll to position [0, 0]
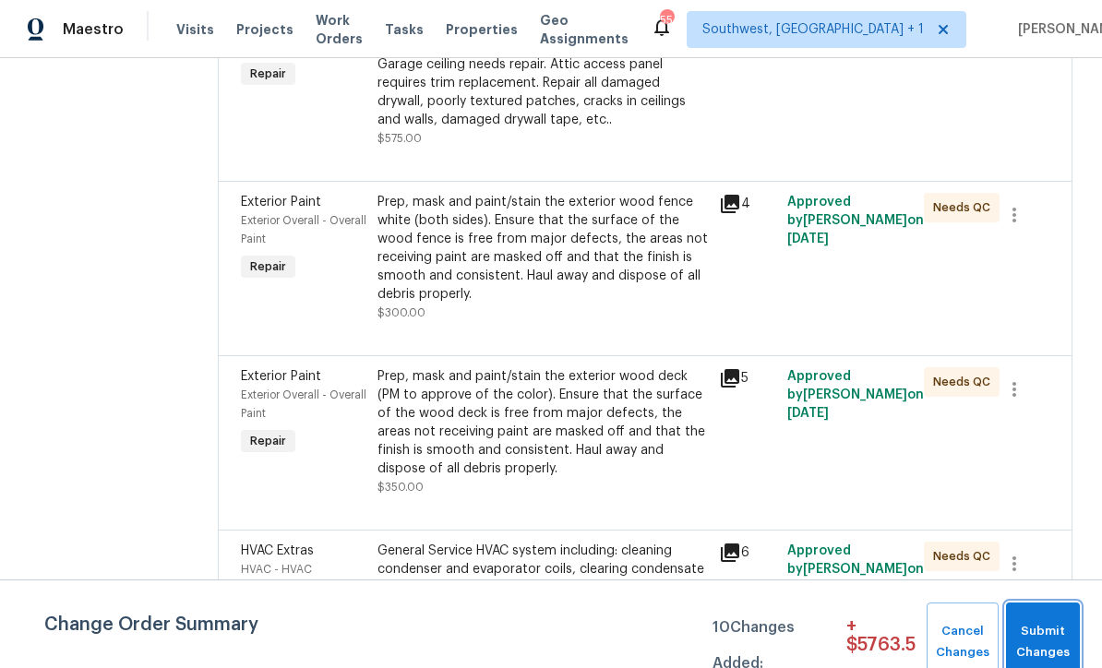
click at [1053, 628] on span "Submit Changes" at bounding box center [1043, 642] width 55 height 42
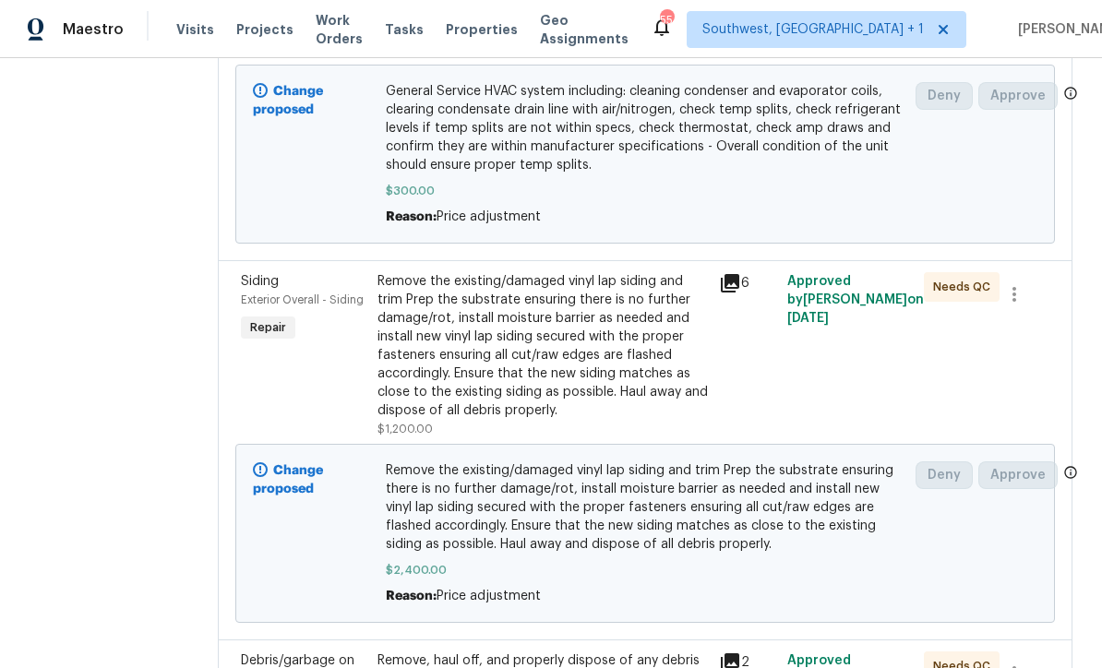
scroll to position [1714, 0]
click at [560, 273] on div "Remove the existing/damaged vinyl lap siding and trim Prep the substrate ensuri…" at bounding box center [543, 347] width 331 height 148
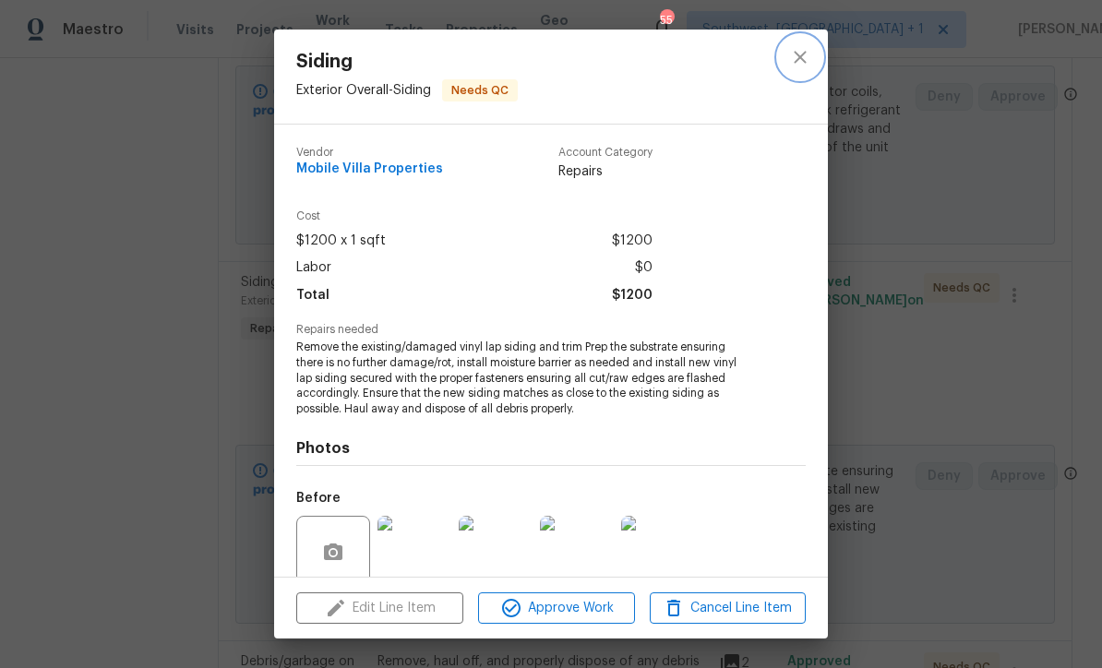
click at [807, 59] on icon "close" at bounding box center [800, 57] width 22 height 22
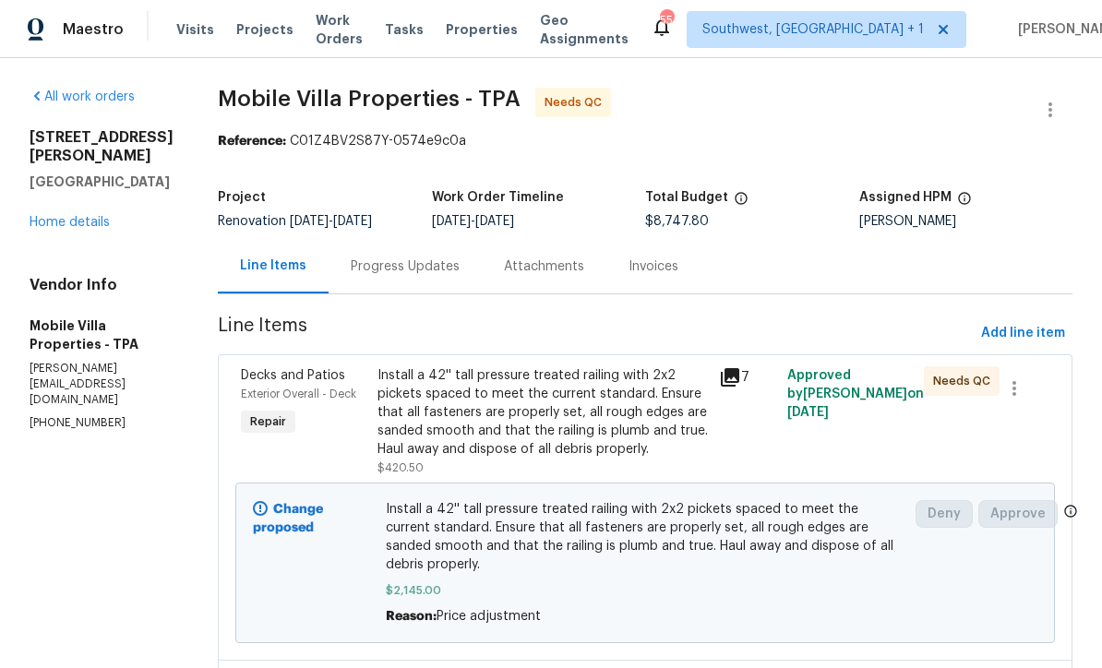
scroll to position [0, 0]
click at [45, 229] on link "Home details" at bounding box center [70, 222] width 80 height 13
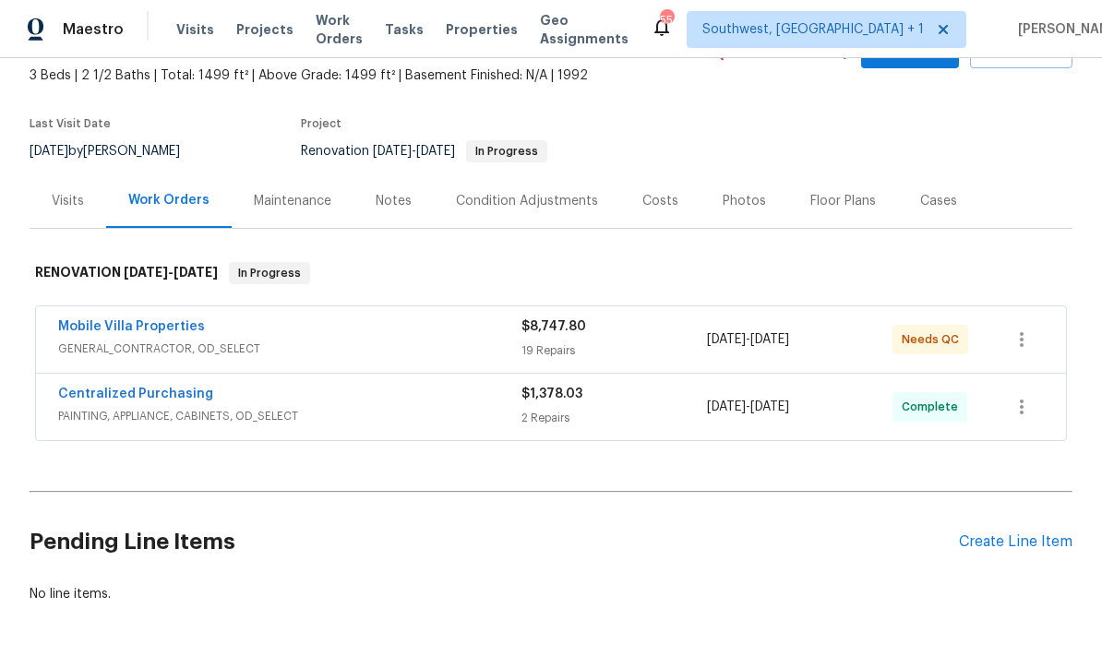
scroll to position [105, 0]
click at [1004, 549] on div "Create Line Item" at bounding box center [1016, 544] width 114 height 18
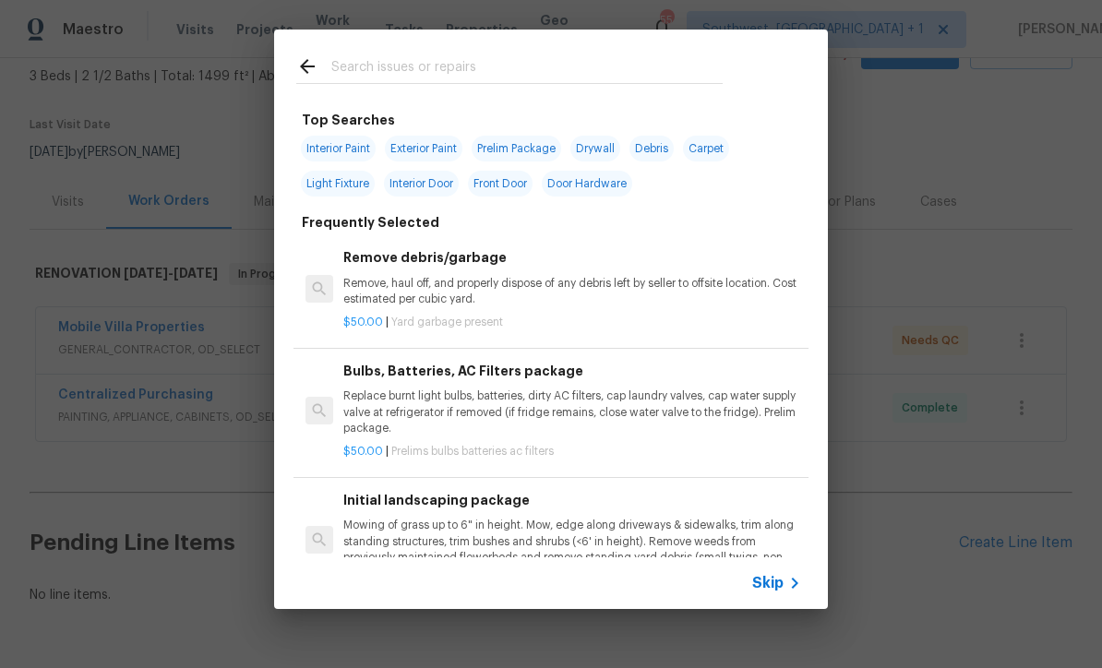
click at [776, 588] on span "Skip" at bounding box center [767, 583] width 31 height 18
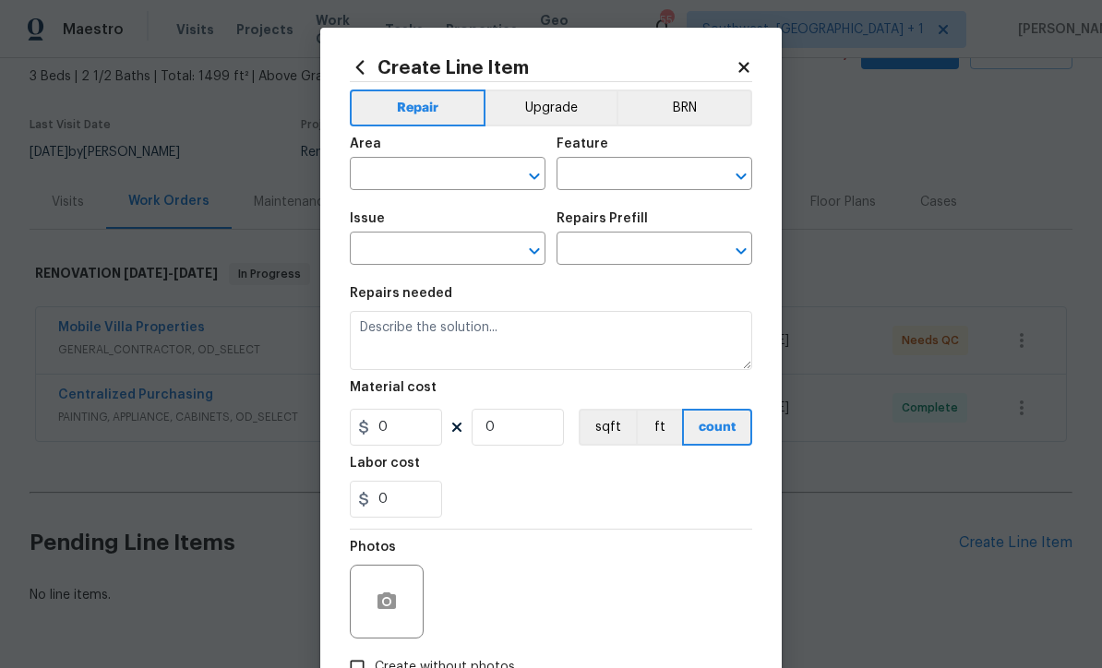
click at [440, 165] on input "text" at bounding box center [422, 176] width 144 height 29
click at [463, 251] on li "Exterior Overall" at bounding box center [448, 249] width 196 height 30
type input "Exterior Overall"
click at [646, 182] on input "text" at bounding box center [629, 176] width 144 height 29
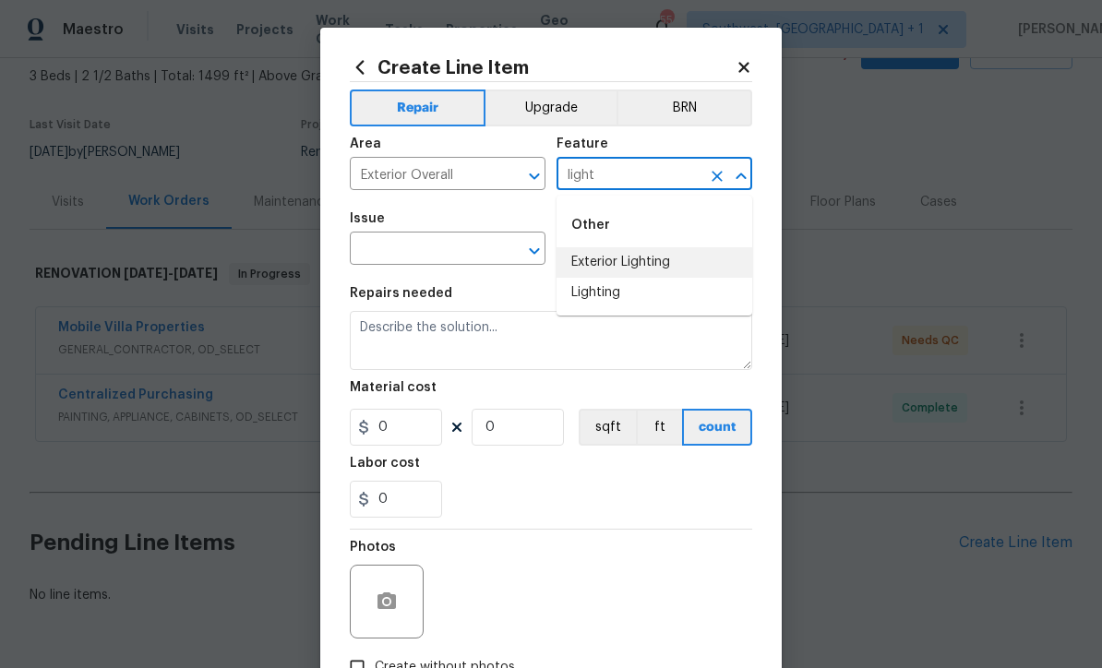
click at [655, 261] on li "Exterior Lighting" at bounding box center [655, 262] width 196 height 30
type input "Exterior Lighting"
click at [486, 259] on input "text" at bounding box center [422, 250] width 144 height 29
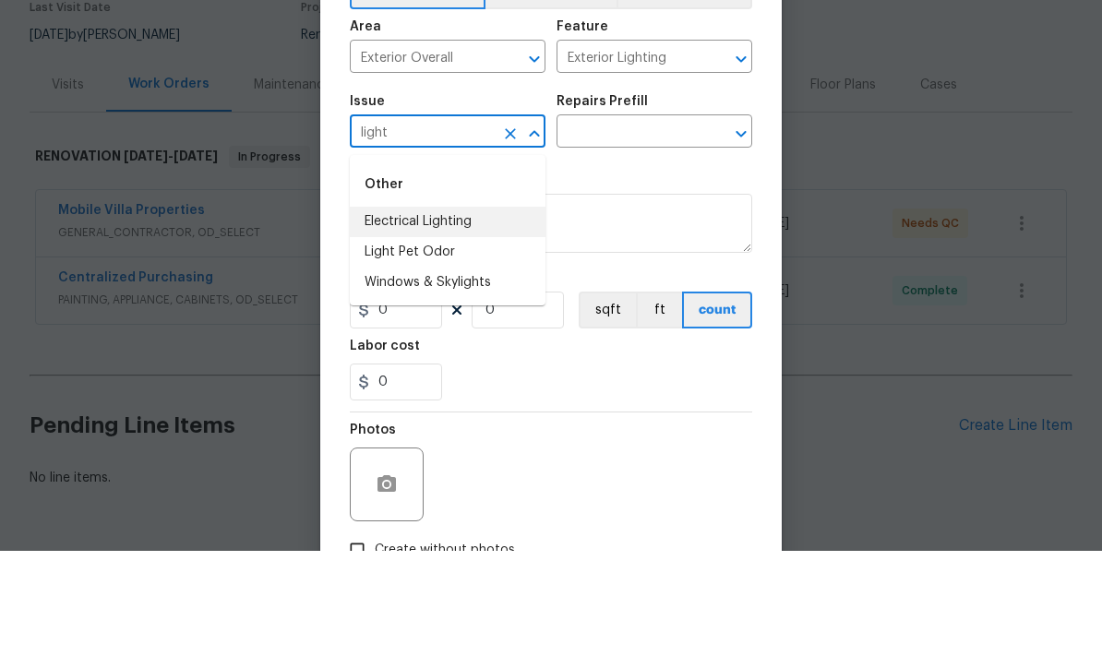
click at [466, 324] on li "Electrical Lighting" at bounding box center [448, 339] width 196 height 30
type input "Electrical Lighting"
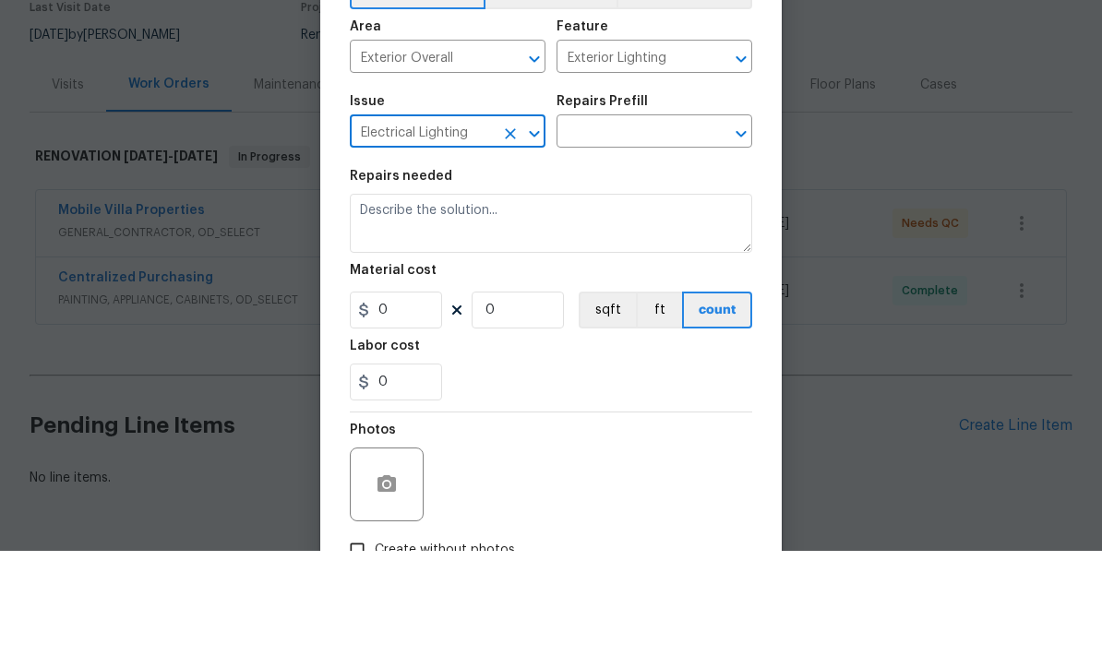
click at [666, 236] on input "text" at bounding box center [629, 250] width 144 height 29
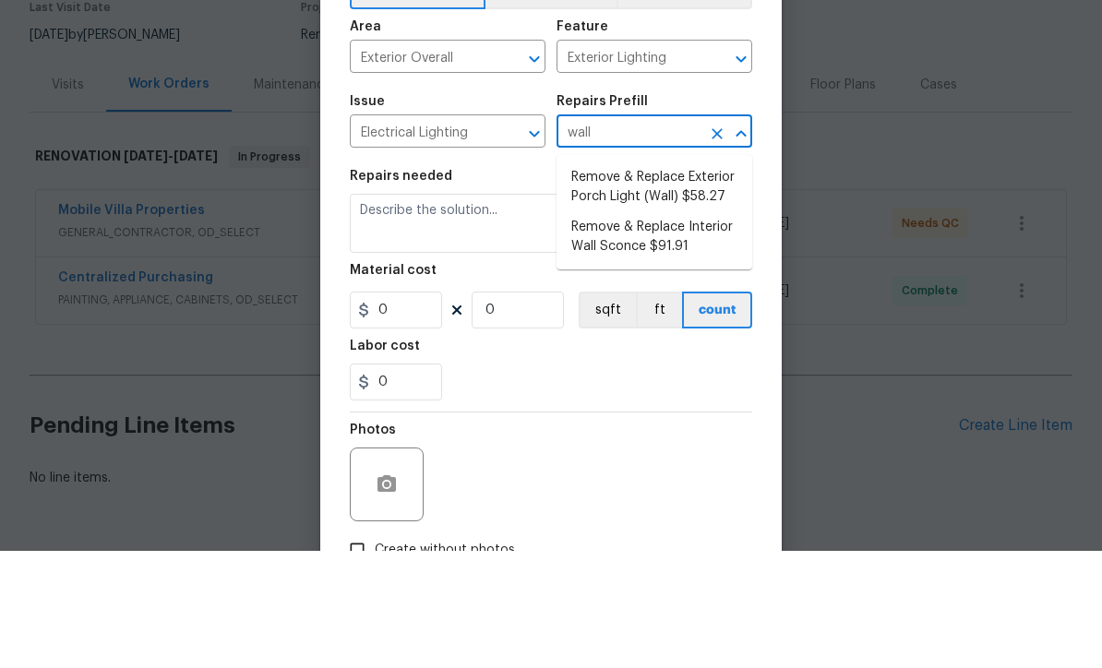
click at [702, 280] on li "Remove & Replace Exterior Porch Light (Wall) $58.27" at bounding box center [655, 305] width 196 height 50
type input "Remove & Replace Exterior Porch Light (Wall) $58.27"
type textarea "Remove and replace the existing exterior porch wall light with new. Ensure that…"
type input "1"
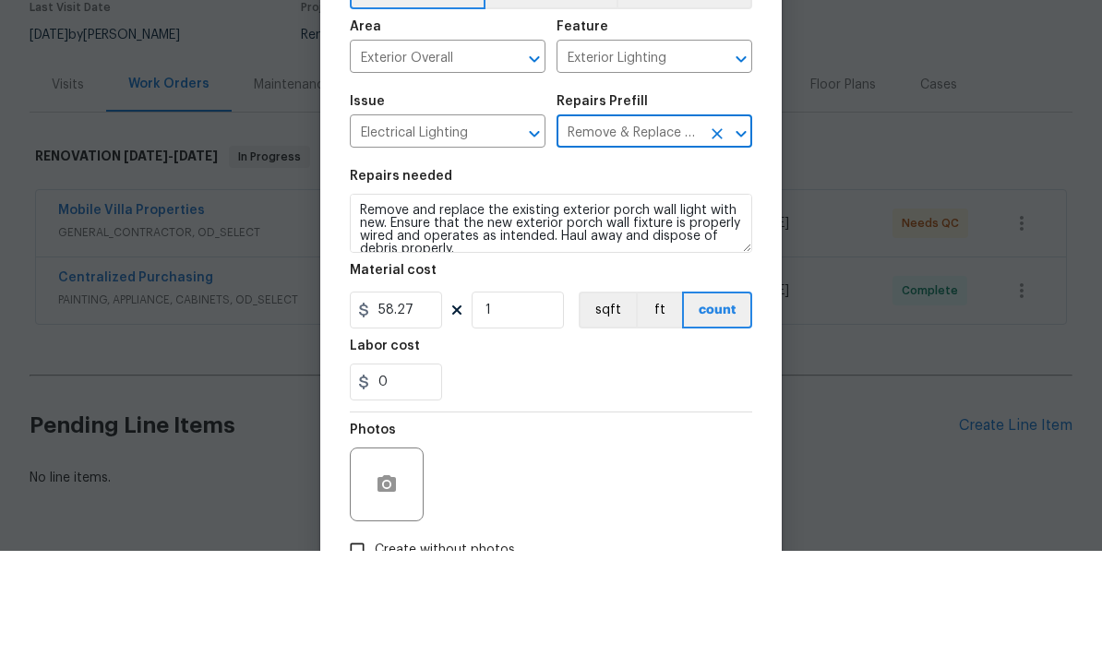
scroll to position [61, 0]
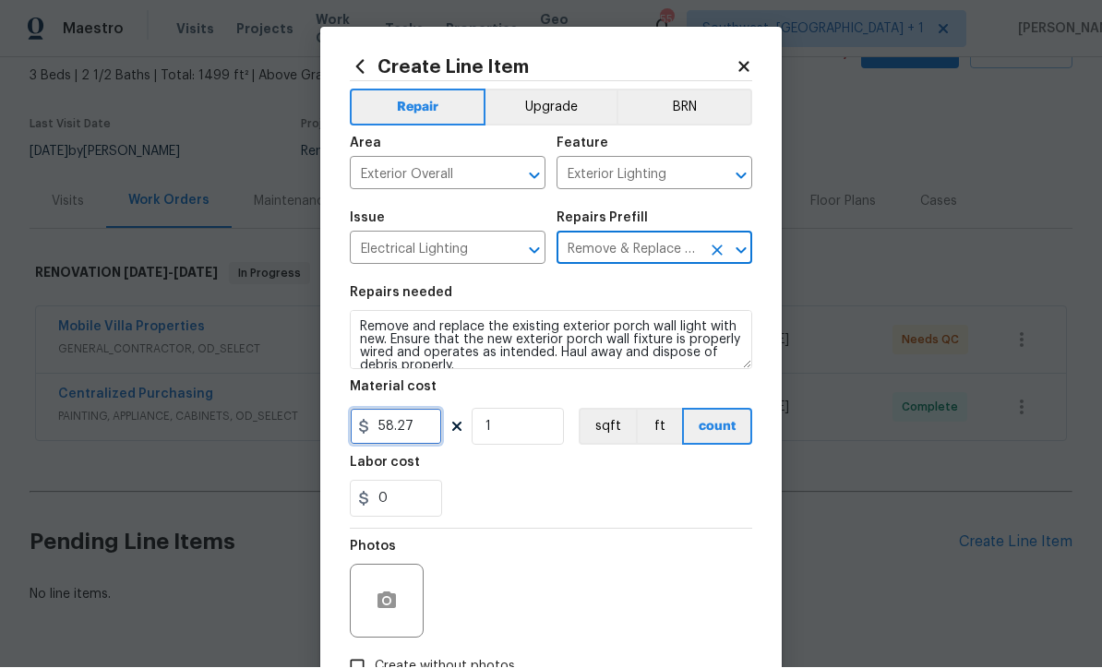
click at [427, 435] on input "58.27" at bounding box center [396, 427] width 92 height 37
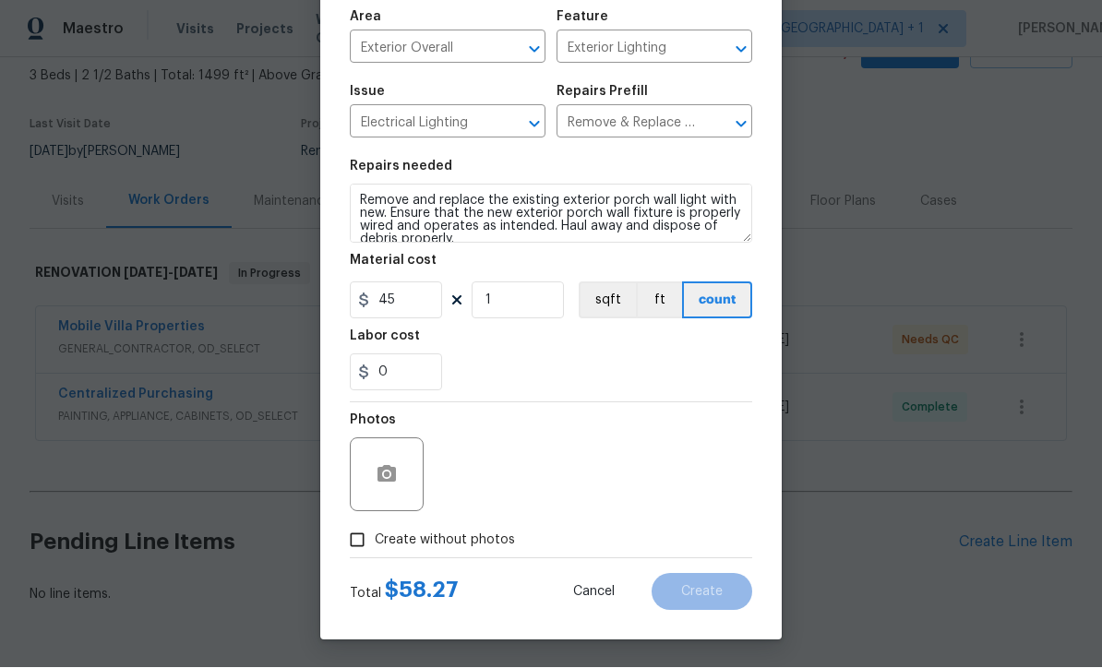
scroll to position [130, 0]
type input "45"
click at [545, 297] on input "1" at bounding box center [518, 301] width 92 height 37
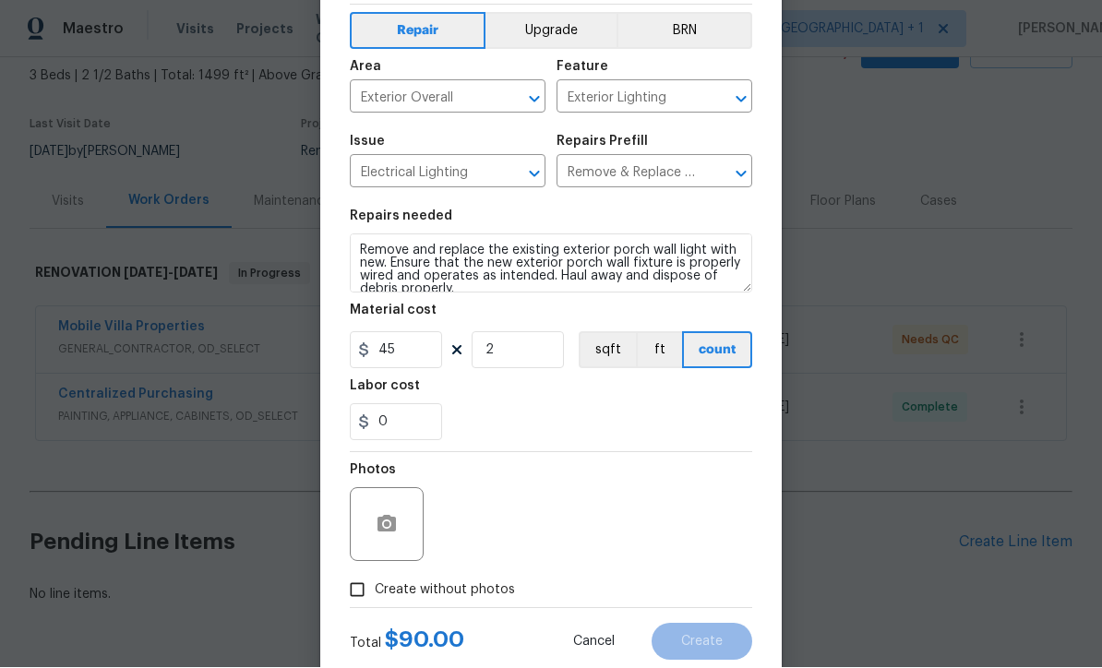
scroll to position [73, 0]
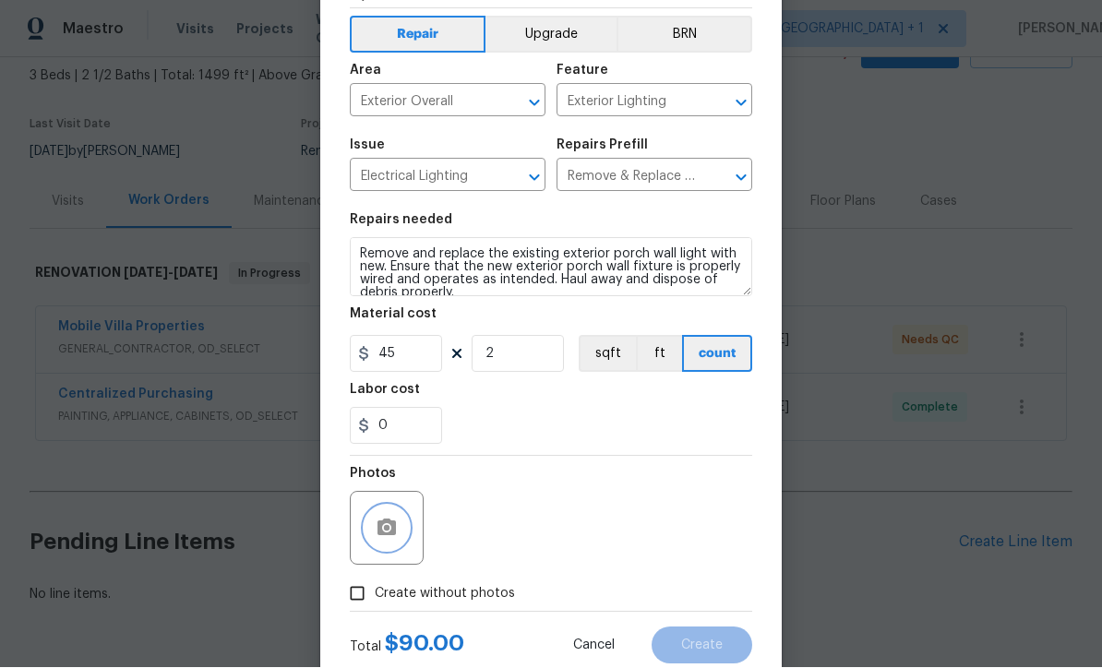
click at [382, 523] on icon "button" at bounding box center [387, 529] width 22 height 22
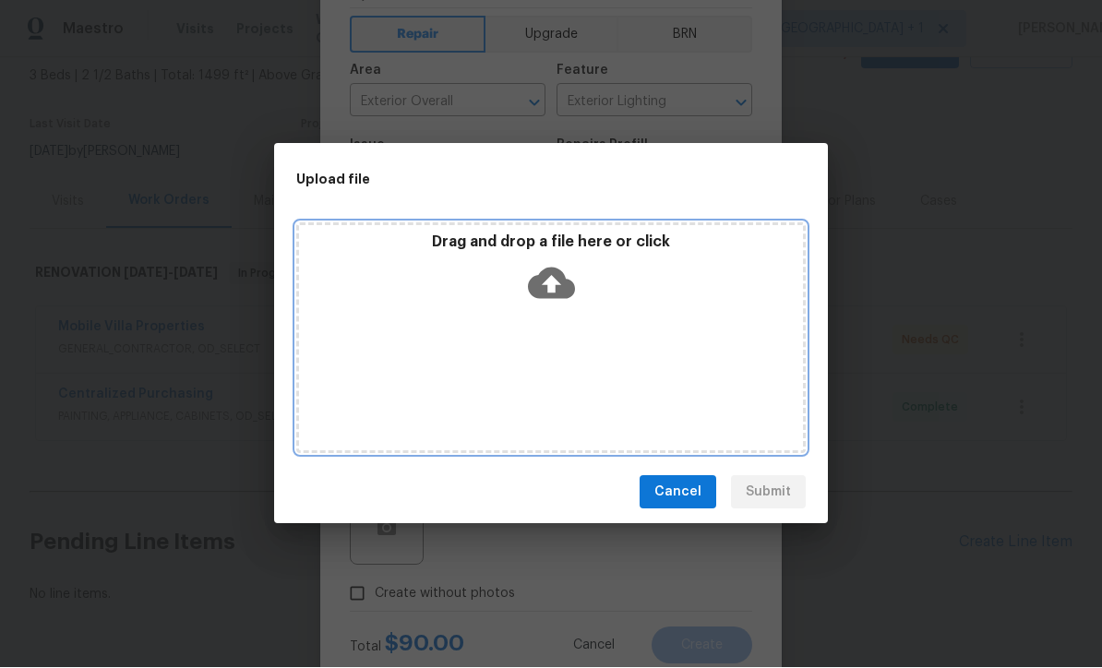
click at [560, 280] on icon at bounding box center [551, 284] width 47 height 31
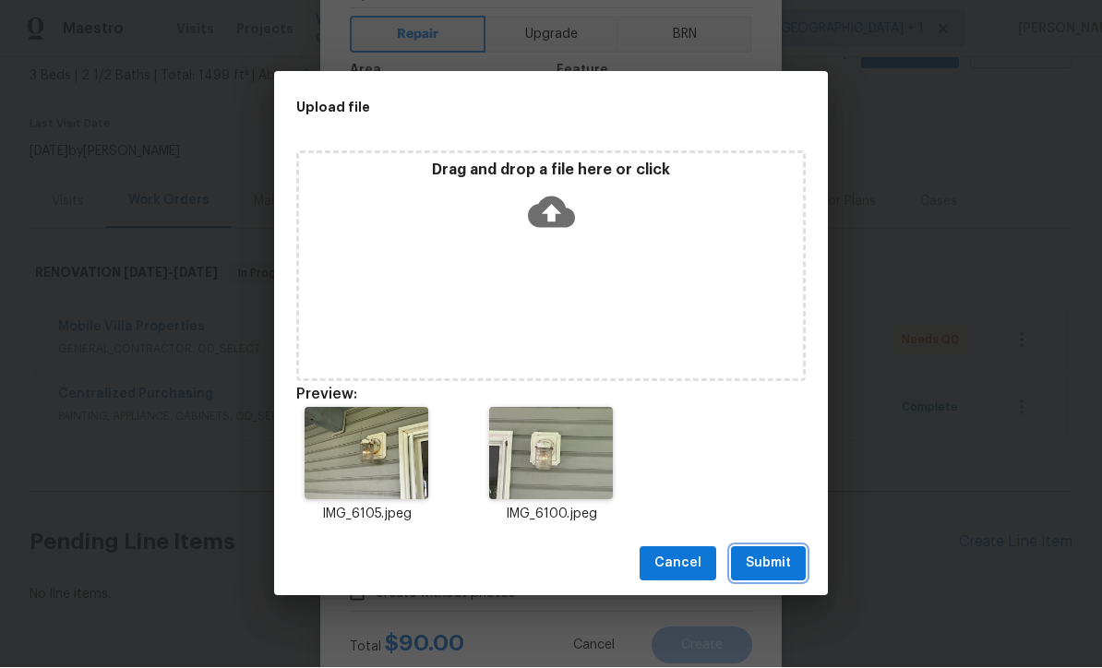
click at [767, 560] on span "Submit" at bounding box center [768, 564] width 45 height 23
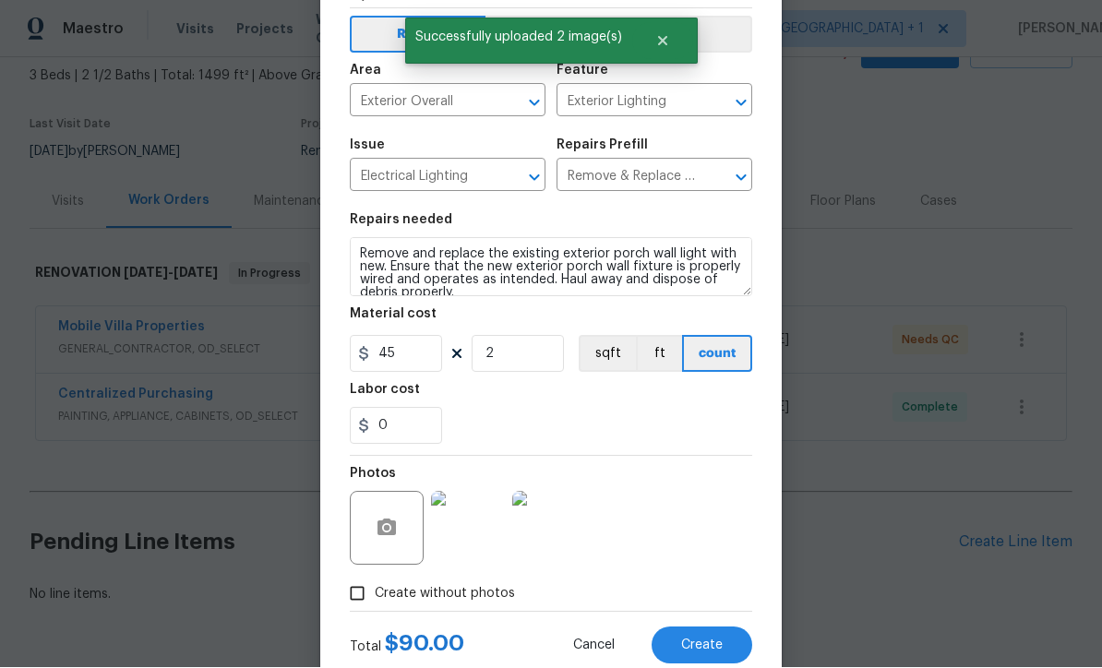
click at [713, 656] on button "Create" at bounding box center [702, 646] width 101 height 37
type input "0"
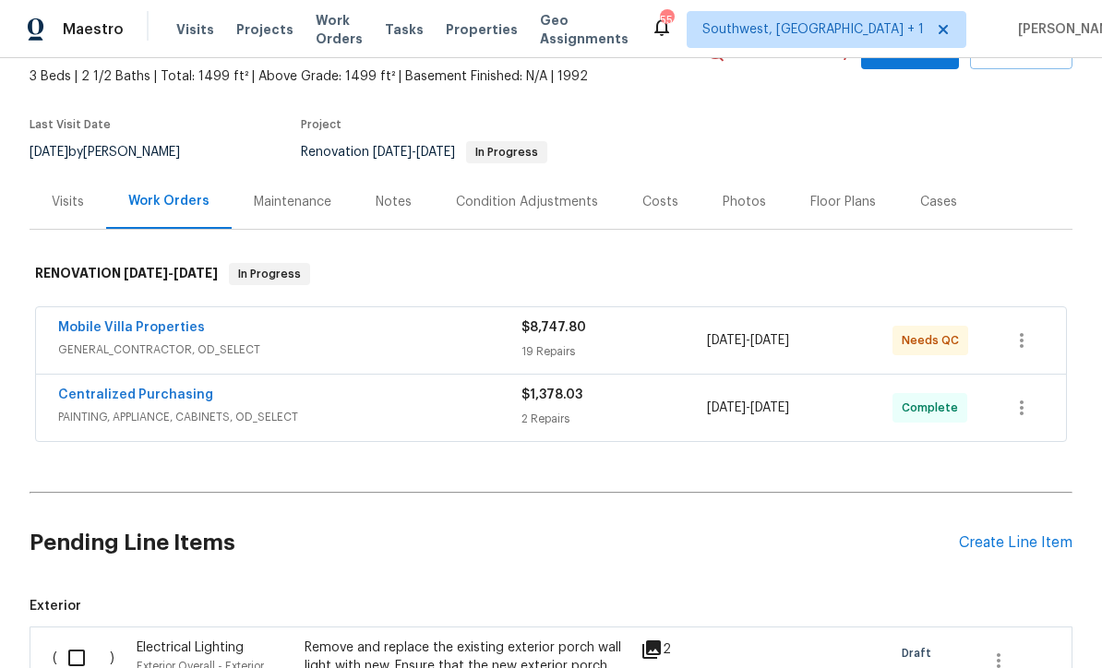
click at [999, 535] on div "Create Line Item" at bounding box center [1016, 544] width 114 height 18
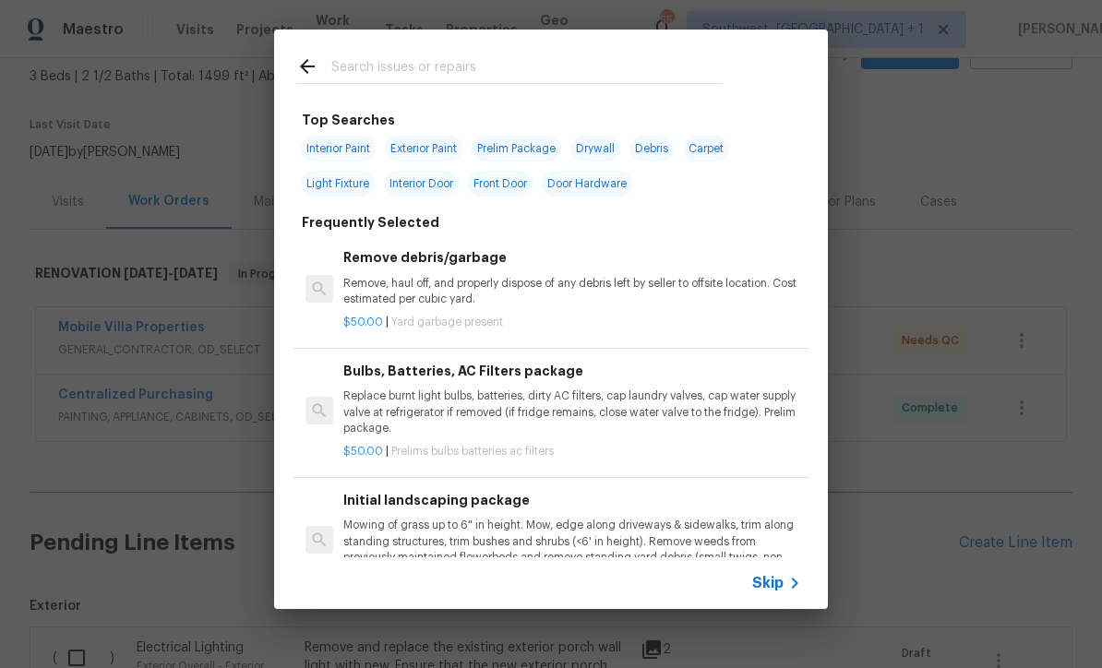
click at [777, 592] on span "Skip" at bounding box center [767, 583] width 31 height 18
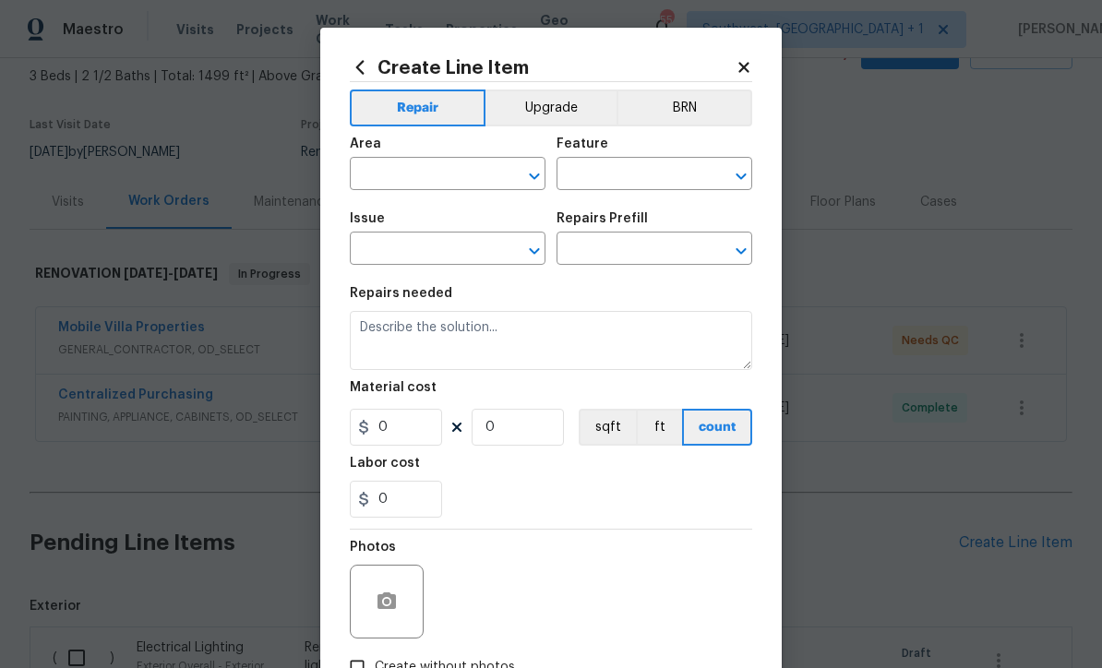
click at [567, 94] on button "Upgrade" at bounding box center [552, 108] width 132 height 37
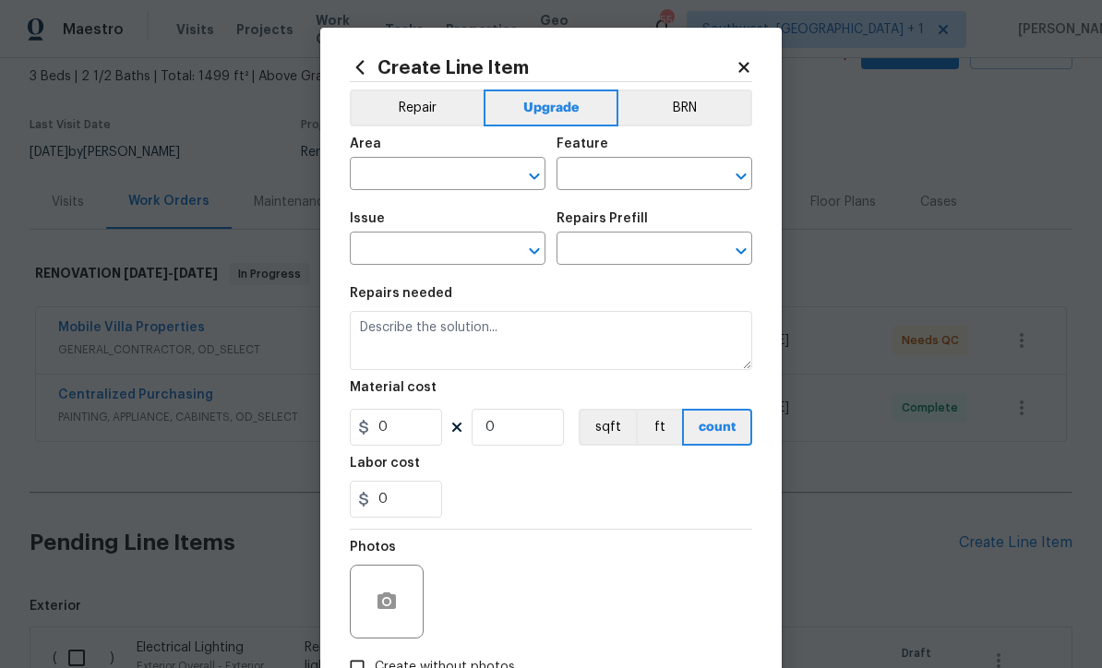
click at [425, 110] on button "Repair" at bounding box center [417, 108] width 134 height 37
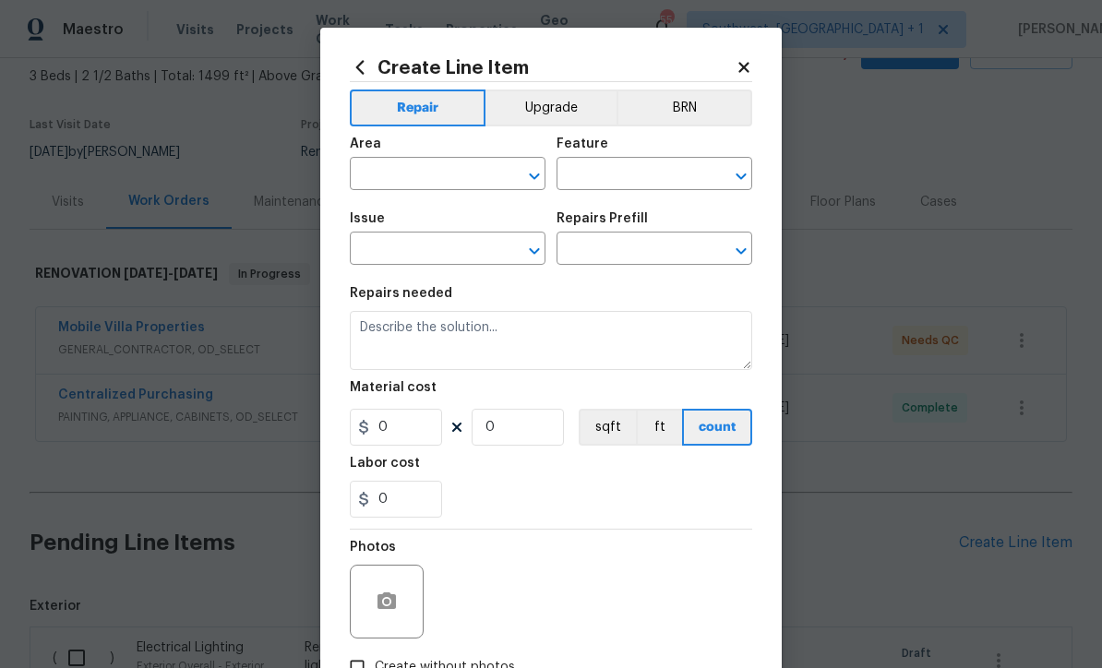
click at [439, 173] on input "text" at bounding box center [422, 176] width 144 height 29
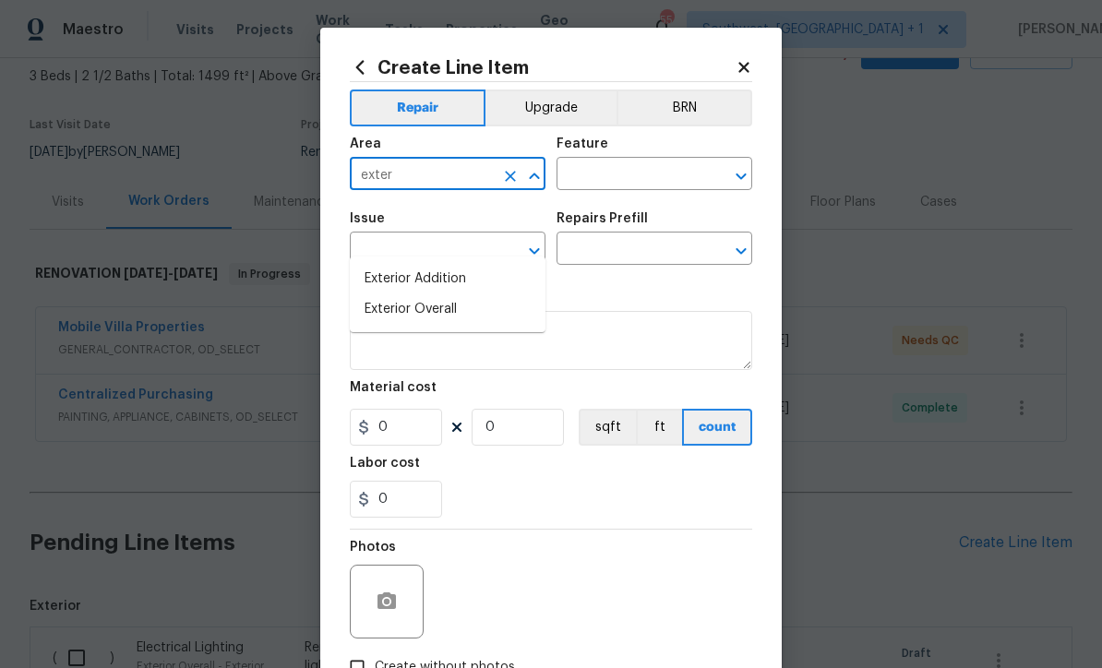
click at [447, 295] on li "Exterior Overall" at bounding box center [448, 310] width 196 height 30
type input "Exterior Overall"
click at [643, 172] on input "text" at bounding box center [629, 176] width 144 height 29
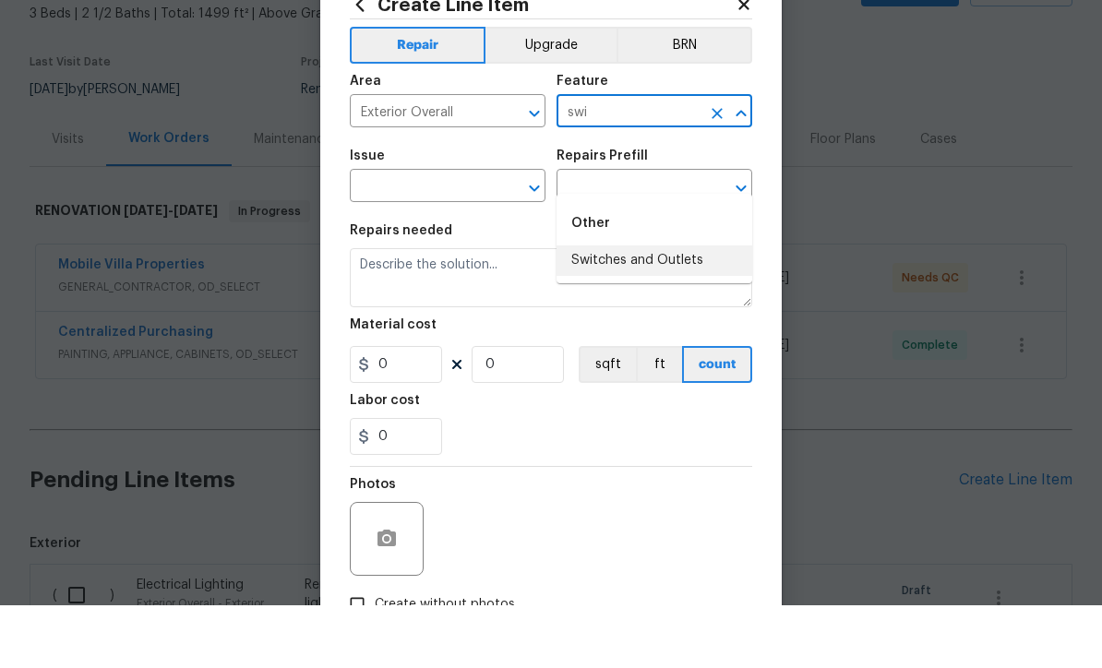
click at [664, 308] on li "Switches and Outlets" at bounding box center [655, 323] width 196 height 30
type input "Switches and Outlets"
click at [469, 236] on input "text" at bounding box center [422, 250] width 144 height 29
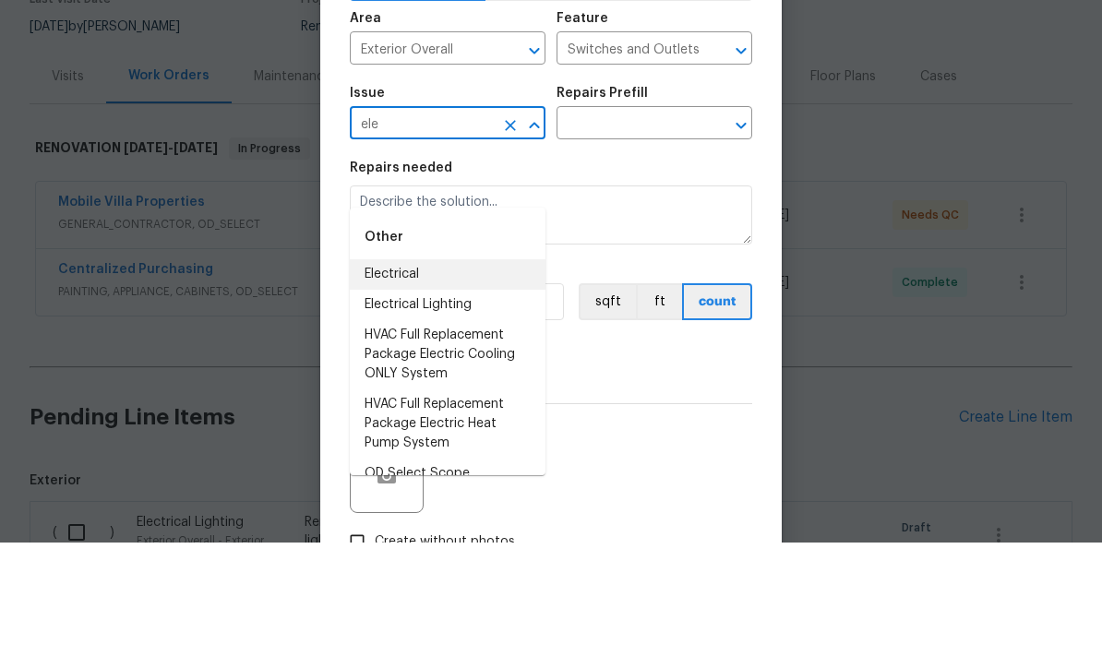
click at [426, 385] on li "Electrical" at bounding box center [448, 400] width 196 height 30
type input "Electrical"
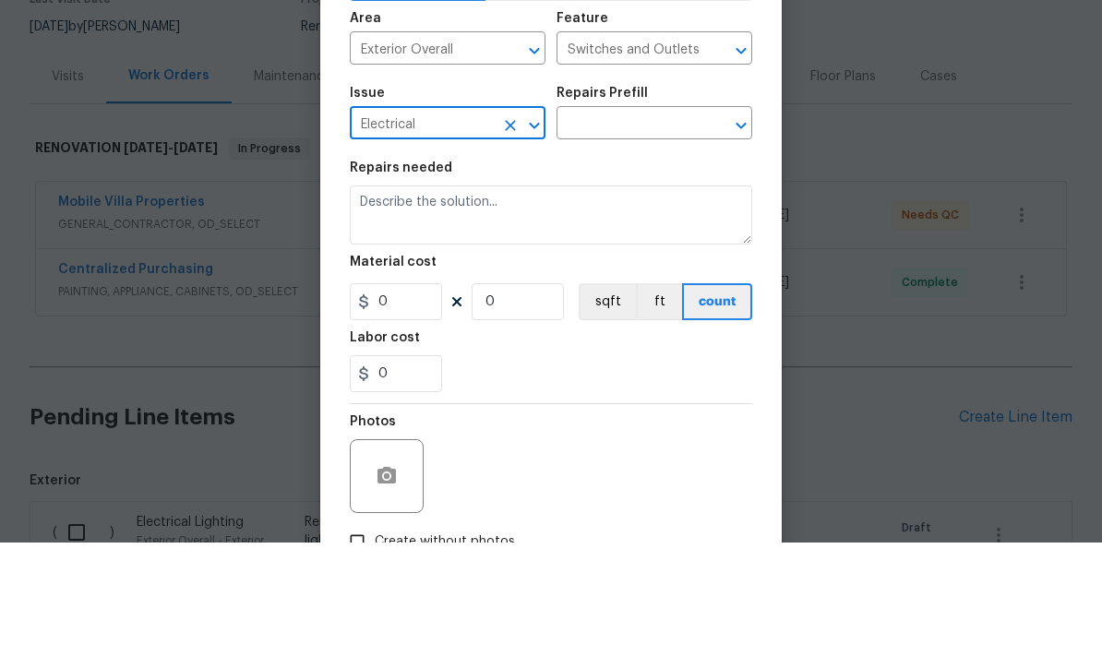
click at [638, 236] on input "text" at bounding box center [629, 250] width 144 height 29
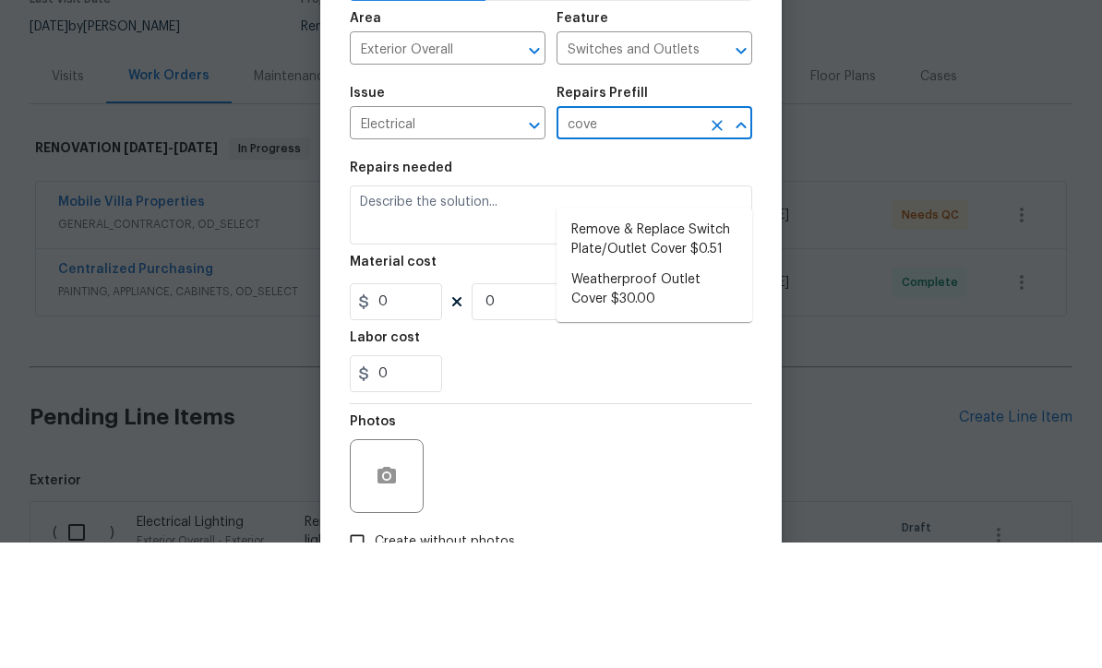
click at [677, 391] on li "Weatherproof Outlet Cover $30.00" at bounding box center [655, 416] width 196 height 50
type input "Weatherproof Outlet Cover $30.00"
type textarea "Install a weatherproof outlet cover on the exterior outlet(s) as directed by th…"
type input "1"
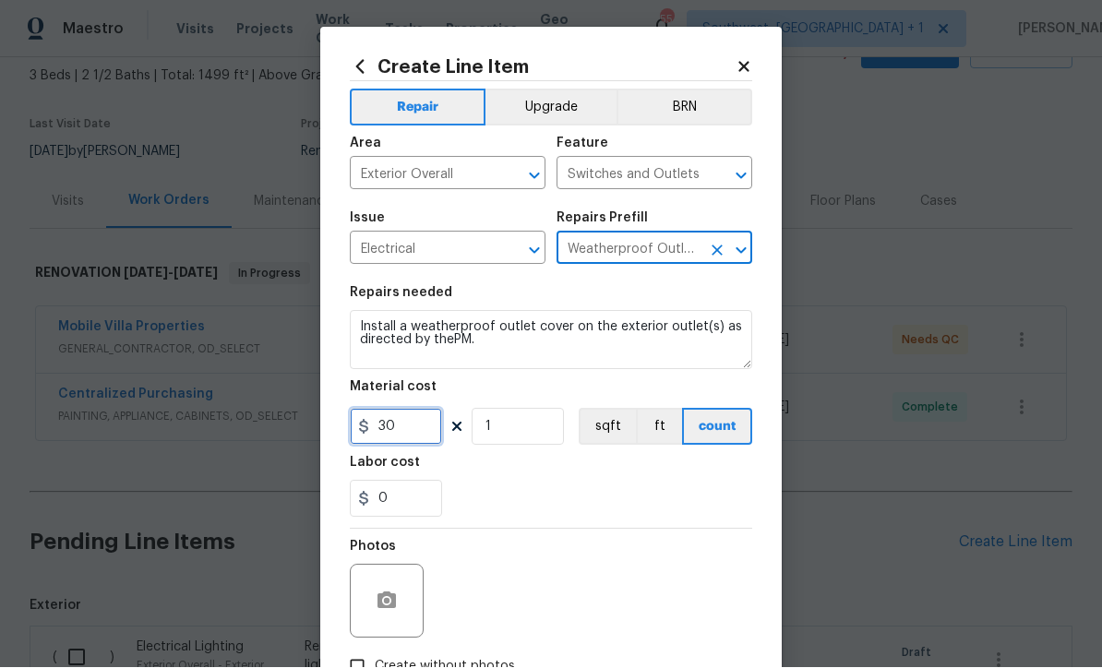
click at [431, 440] on input "30" at bounding box center [396, 427] width 92 height 37
type input "45"
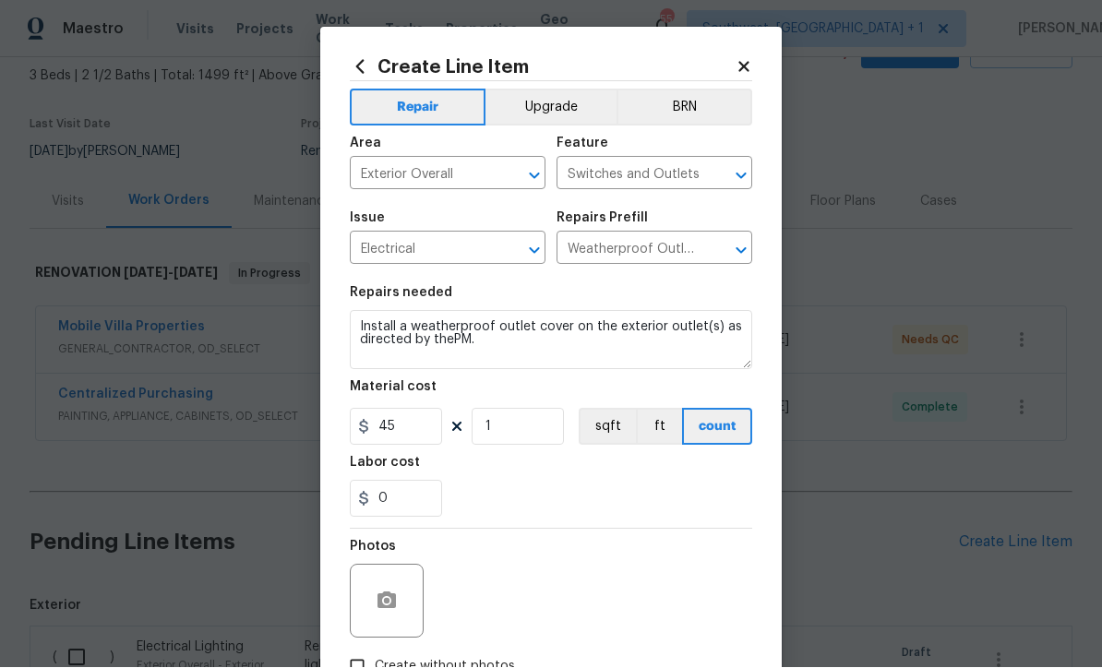
click at [361, 608] on div at bounding box center [387, 602] width 74 height 74
click at [393, 607] on icon "button" at bounding box center [387, 601] width 18 height 17
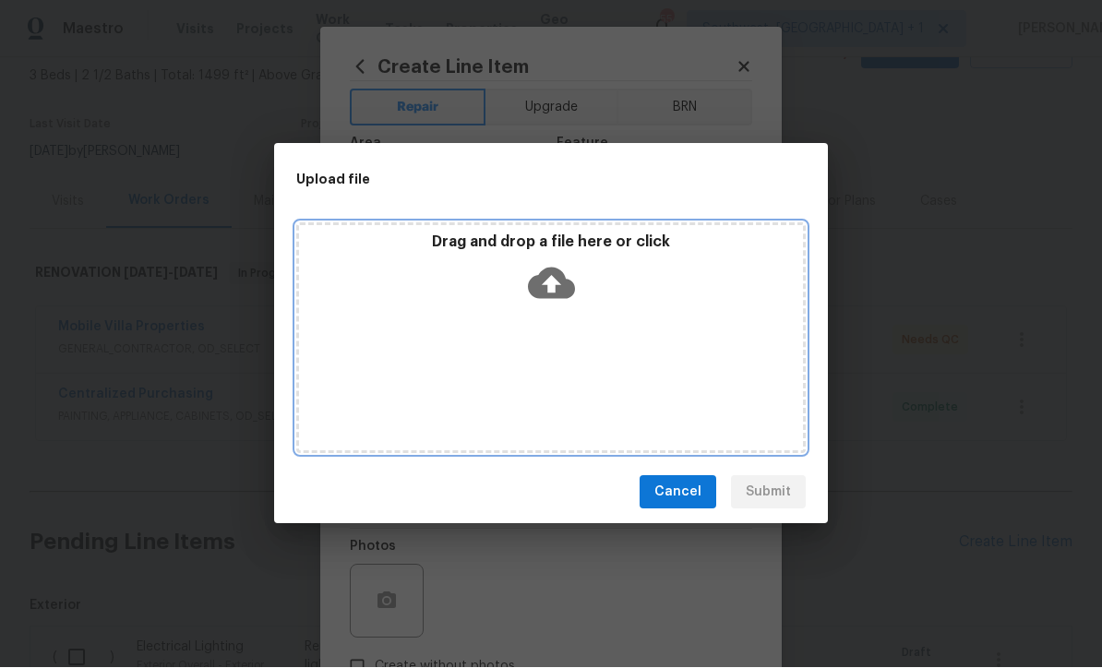
click at [552, 291] on icon at bounding box center [551, 283] width 47 height 47
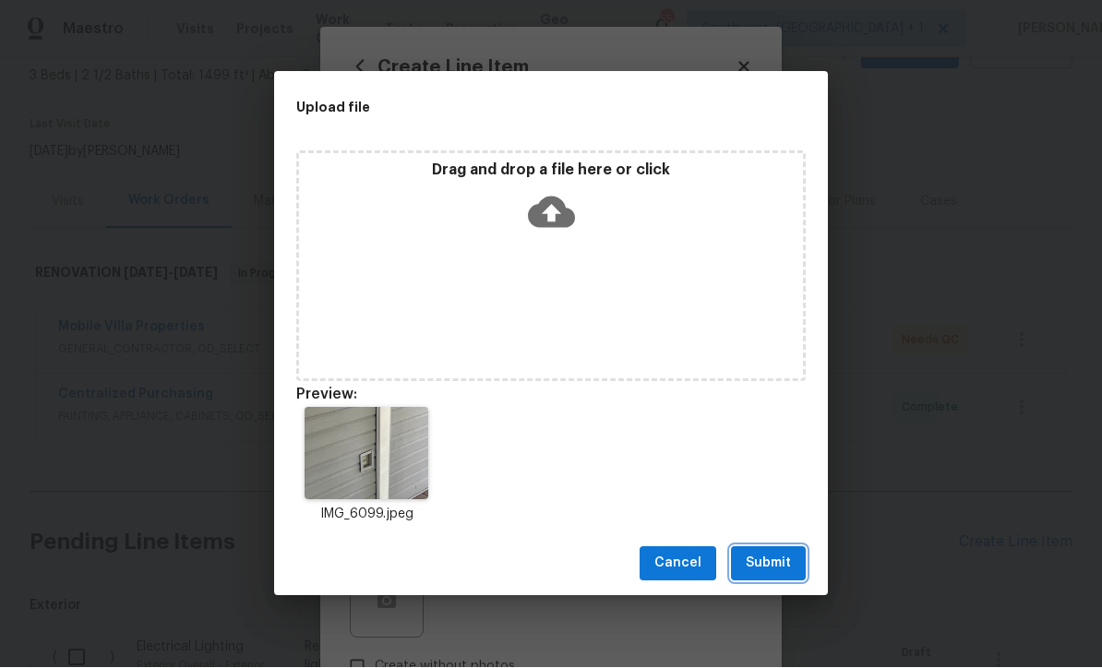
click at [777, 580] on button "Submit" at bounding box center [768, 565] width 75 height 34
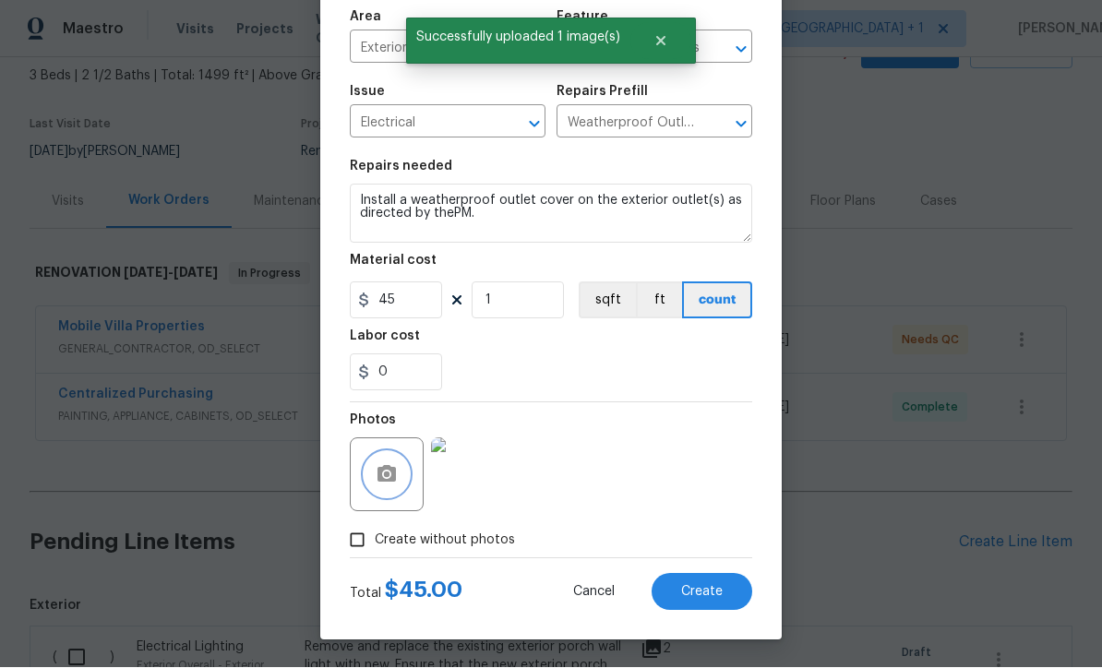
scroll to position [130, 0]
click at [710, 598] on span "Create" at bounding box center [702, 593] width 42 height 14
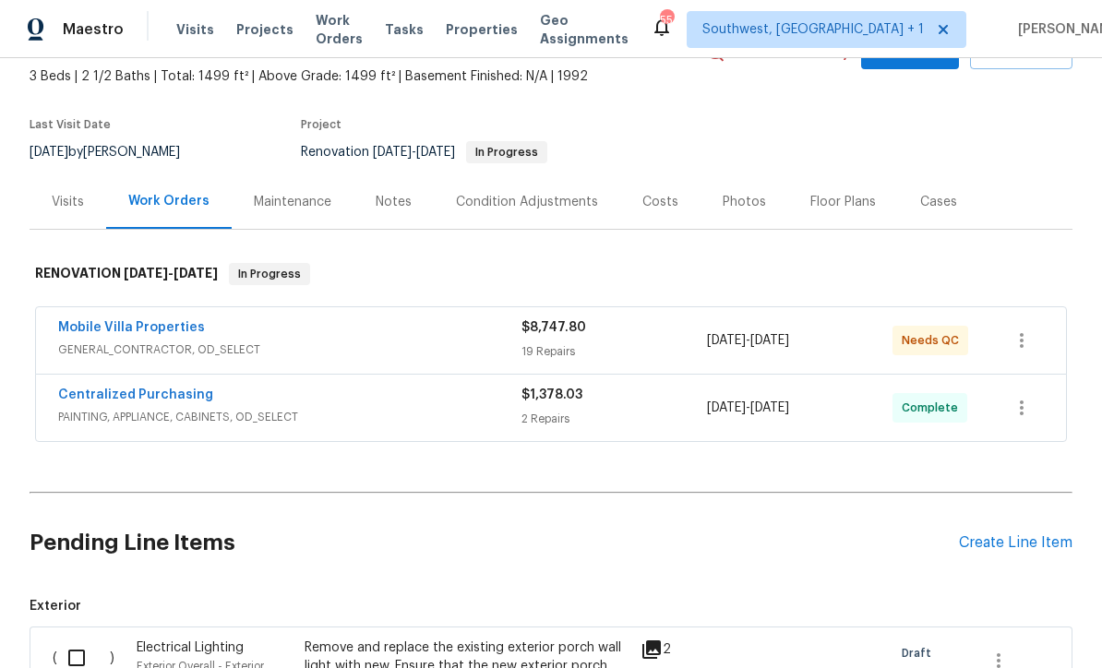
click at [807, 43] on section "[STREET_ADDRESS][PERSON_NAME] 3 Beds | 2 1/2 Baths | Total: 1499 ft² | Above Gr…" at bounding box center [551, 96] width 1043 height 155
click at [995, 535] on div "Create Line Item" at bounding box center [1016, 544] width 114 height 18
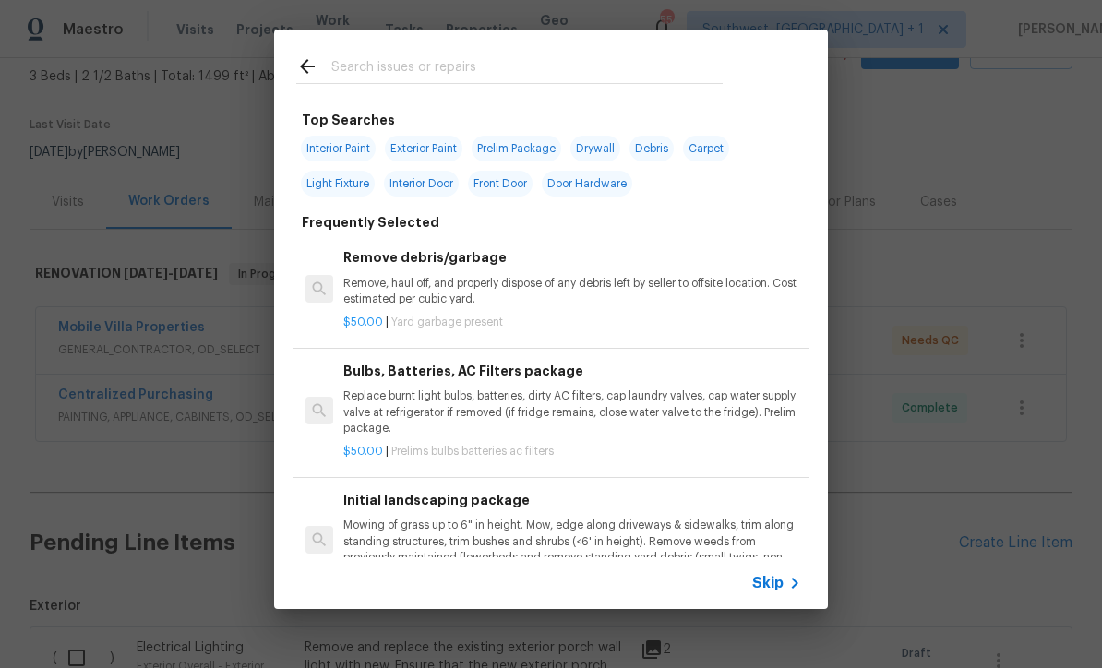
click at [491, 70] on input "text" at bounding box center [526, 69] width 391 height 28
type input "Exter"
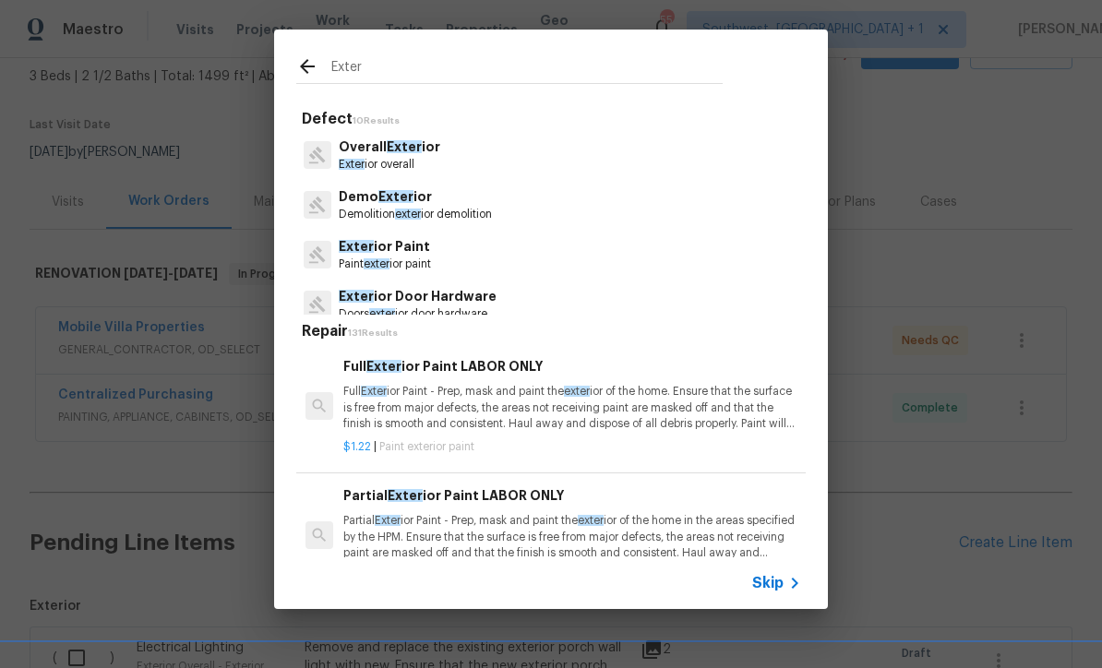
click at [788, 594] on icon at bounding box center [795, 583] width 22 height 22
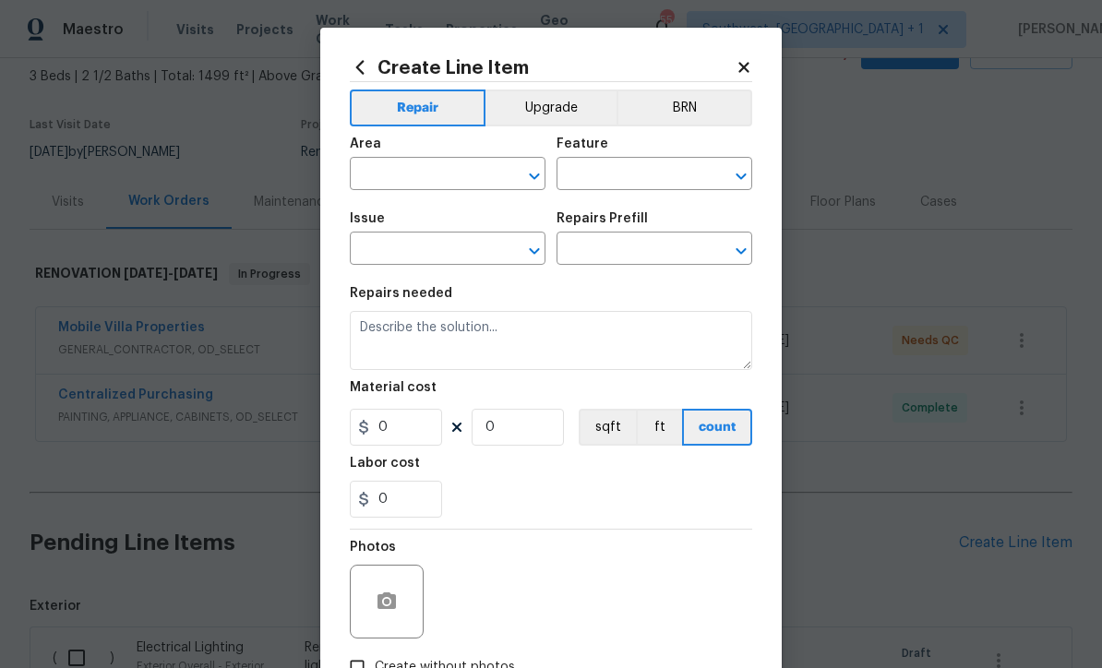
click at [425, 176] on input "text" at bounding box center [422, 176] width 144 height 29
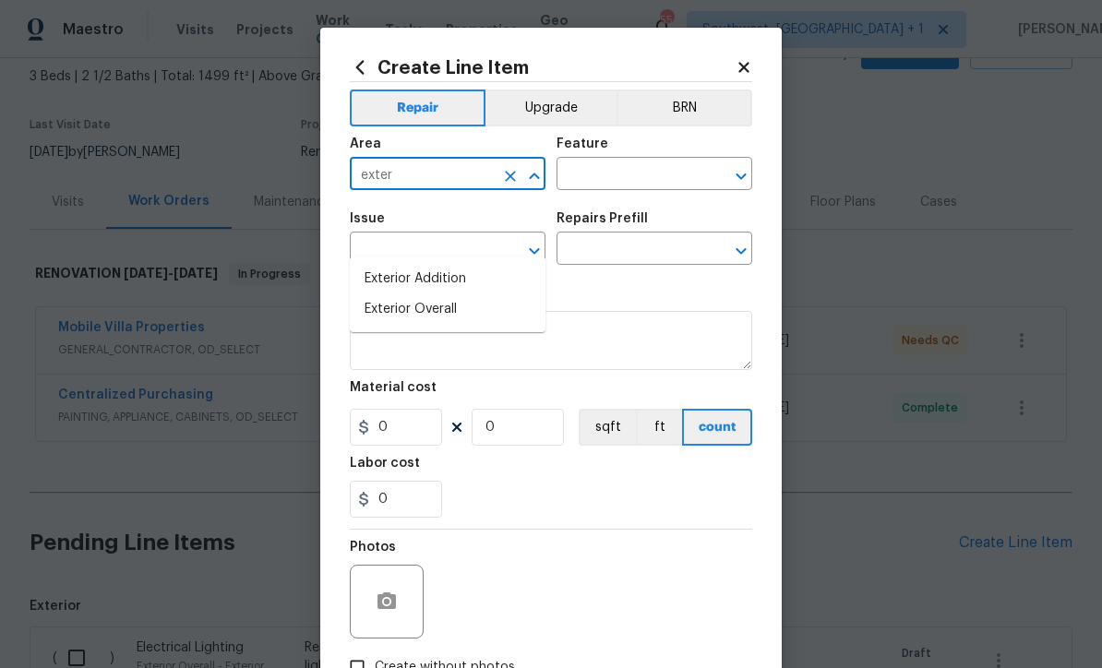
click at [458, 295] on li "Exterior Overall" at bounding box center [448, 310] width 196 height 30
type input "Exterior Overall"
click at [647, 175] on input "text" at bounding box center [629, 176] width 144 height 29
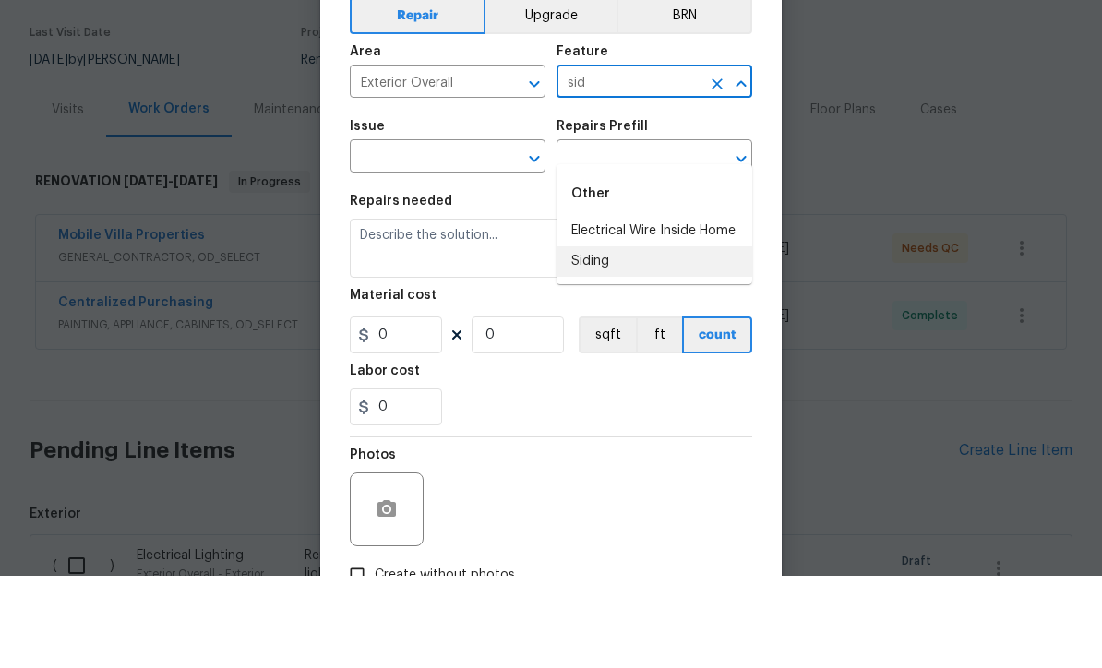
click at [622, 339] on li "Siding" at bounding box center [655, 354] width 196 height 30
type input "Siding"
click at [467, 236] on input "text" at bounding box center [422, 250] width 144 height 29
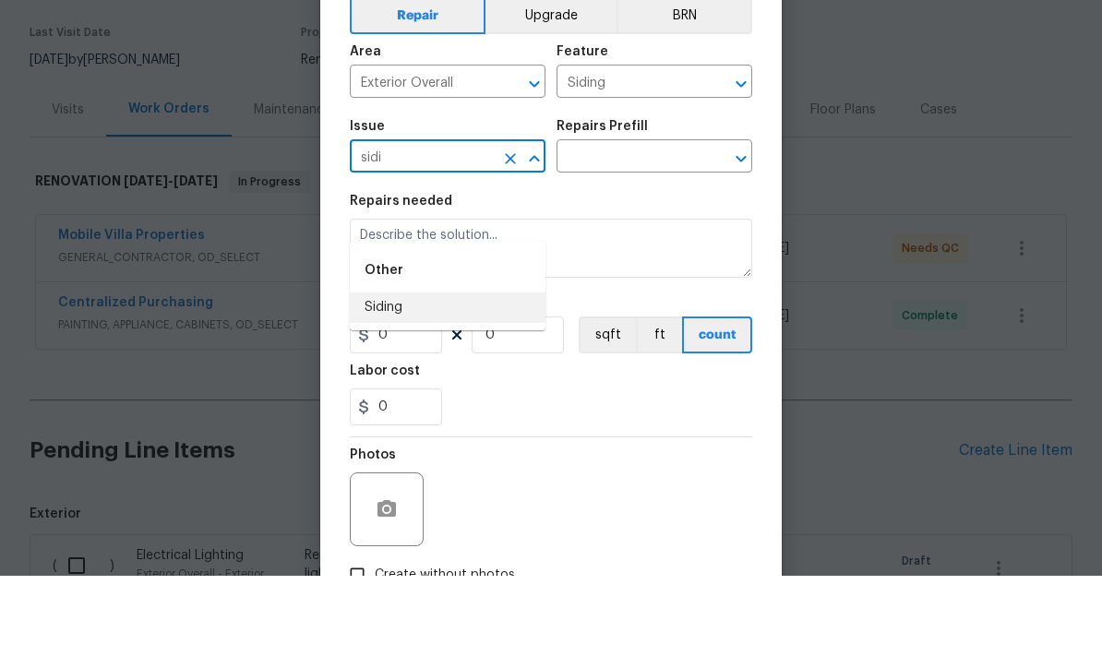
click at [438, 385] on li "Siding" at bounding box center [448, 400] width 196 height 30
type input "Siding"
click at [670, 236] on input "text" at bounding box center [629, 250] width 144 height 29
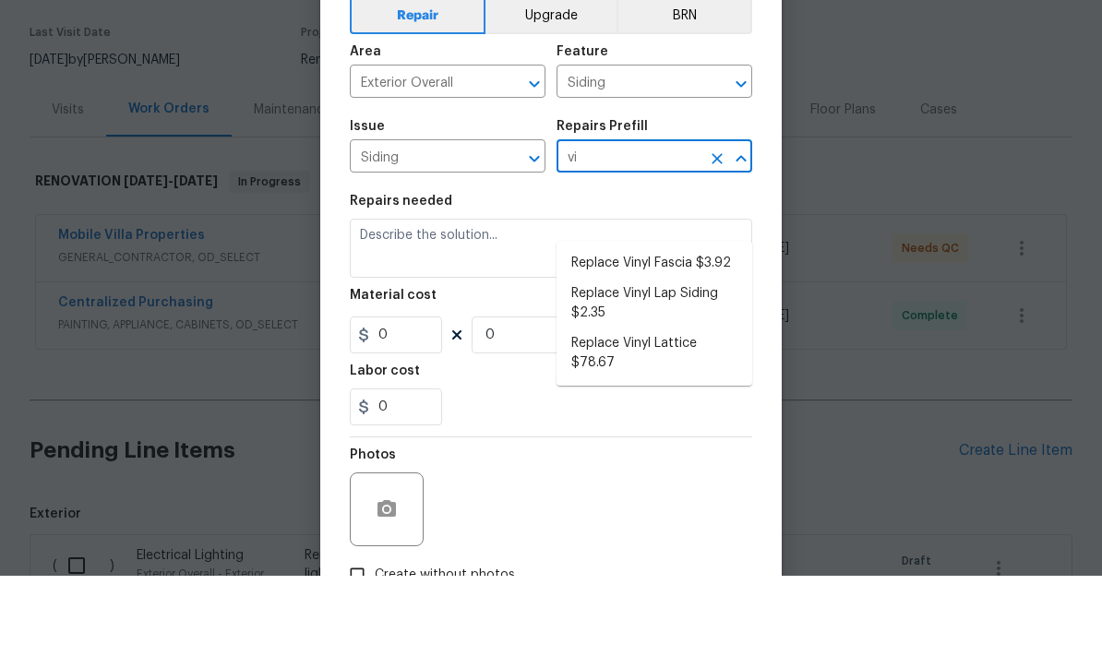
type input "vin"
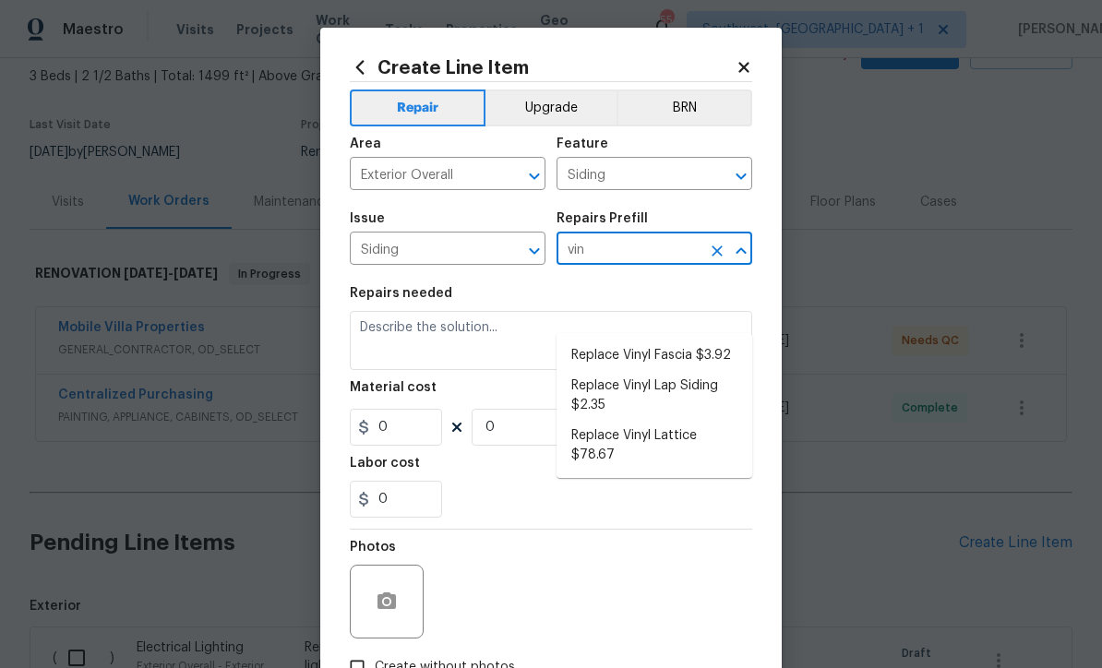
click at [650, 257] on input "vin" at bounding box center [629, 250] width 144 height 29
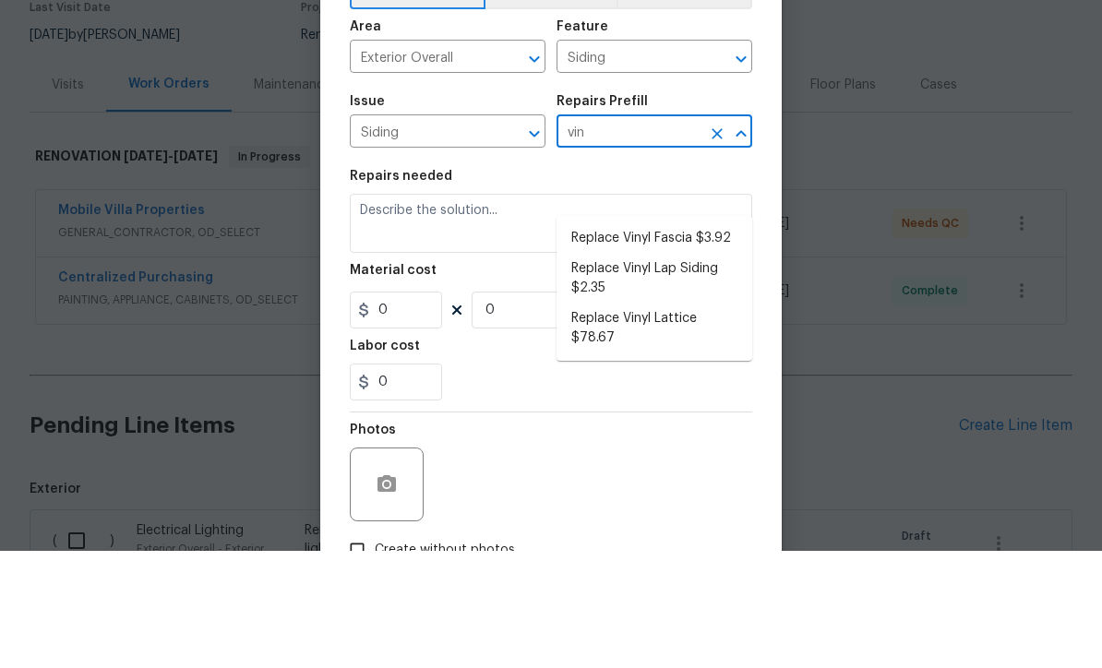
click at [721, 242] on icon "Clear" at bounding box center [717, 251] width 18 height 18
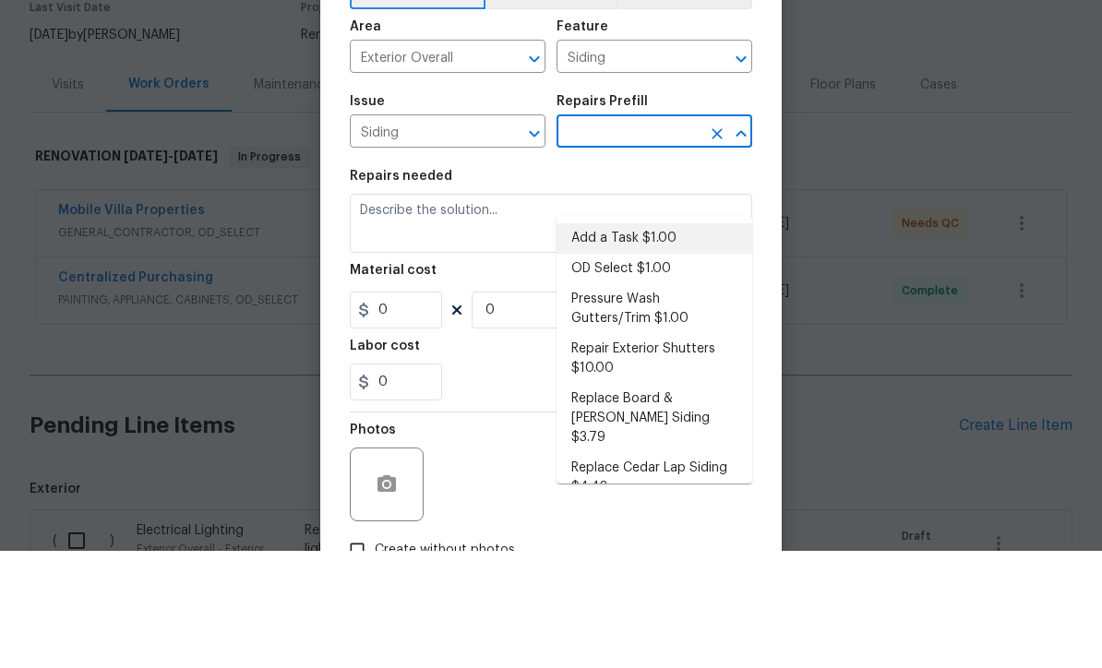
click at [652, 341] on li "Add a Task $1.00" at bounding box center [655, 356] width 196 height 30
type input "Add a Task $1.00"
type textarea "HPM to detail"
type input "1"
type input "Add a Task $1.00"
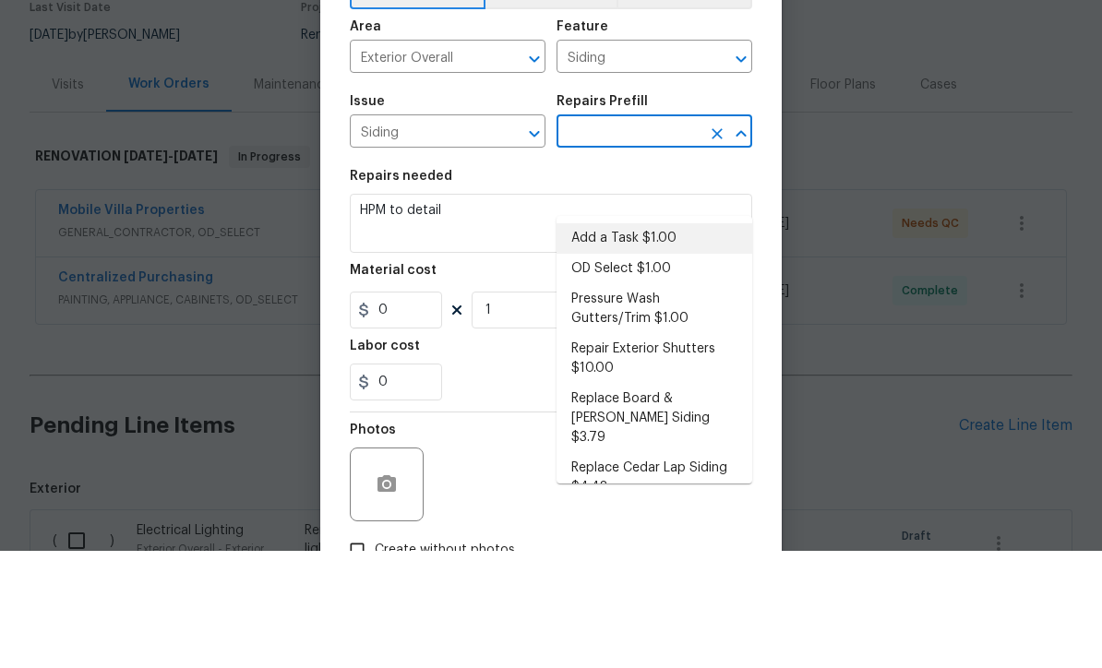
type input "1"
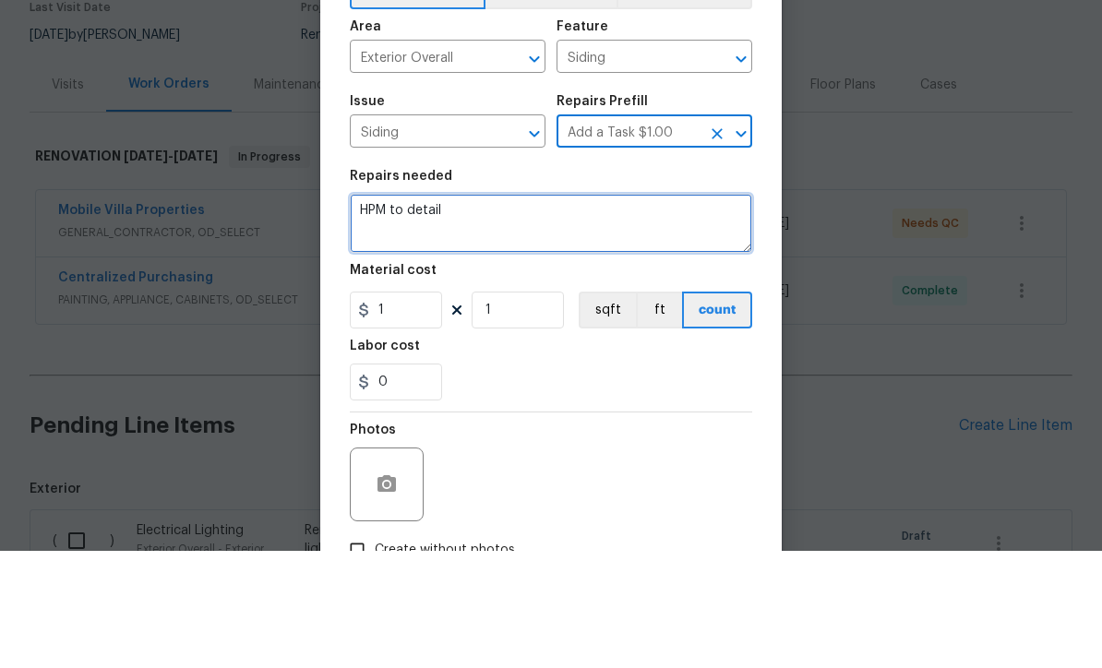
click at [551, 311] on textarea "HPM to detail" at bounding box center [551, 340] width 403 height 59
type textarea "H"
type textarea "R"
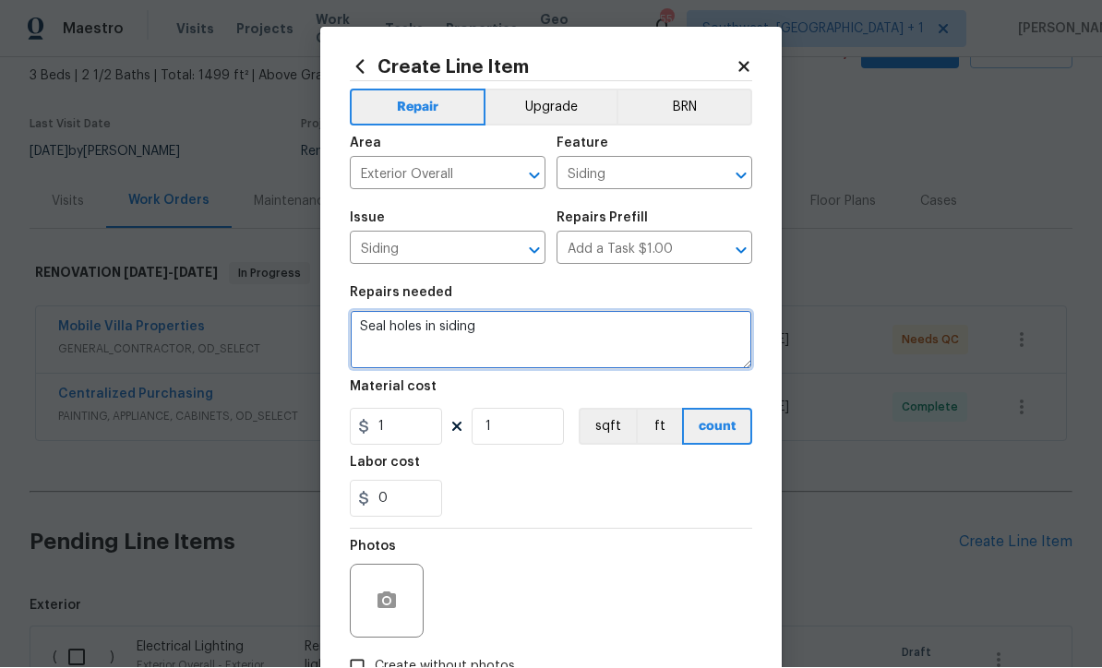
click at [582, 332] on textarea "Seal holes in siding" at bounding box center [551, 340] width 403 height 59
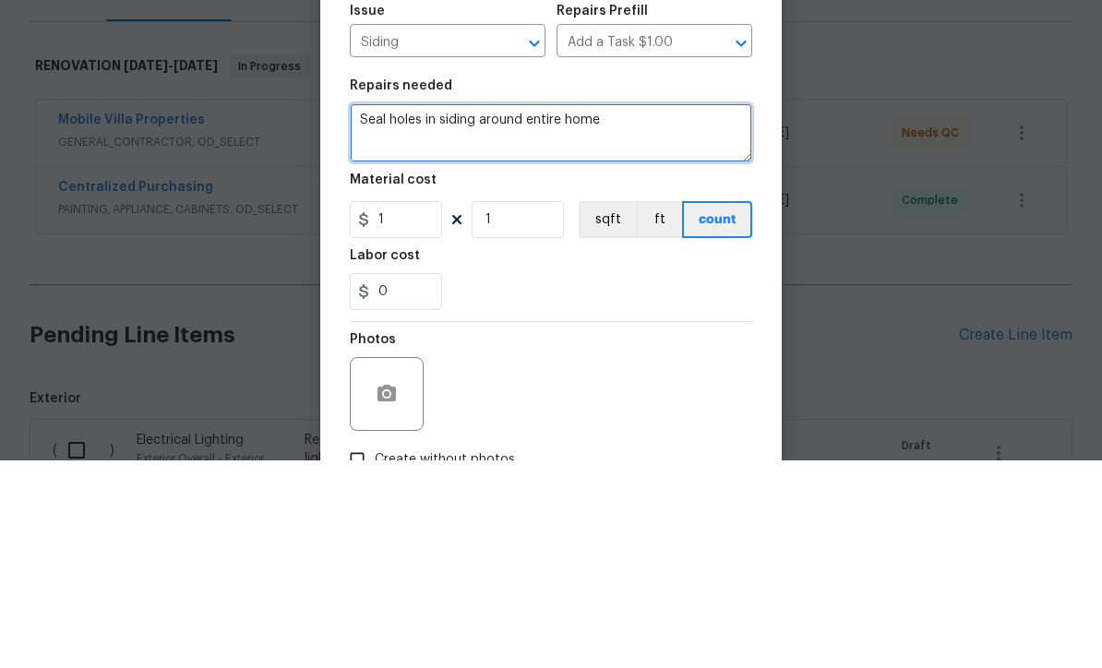
type textarea "Seal holes in siding around entire home"
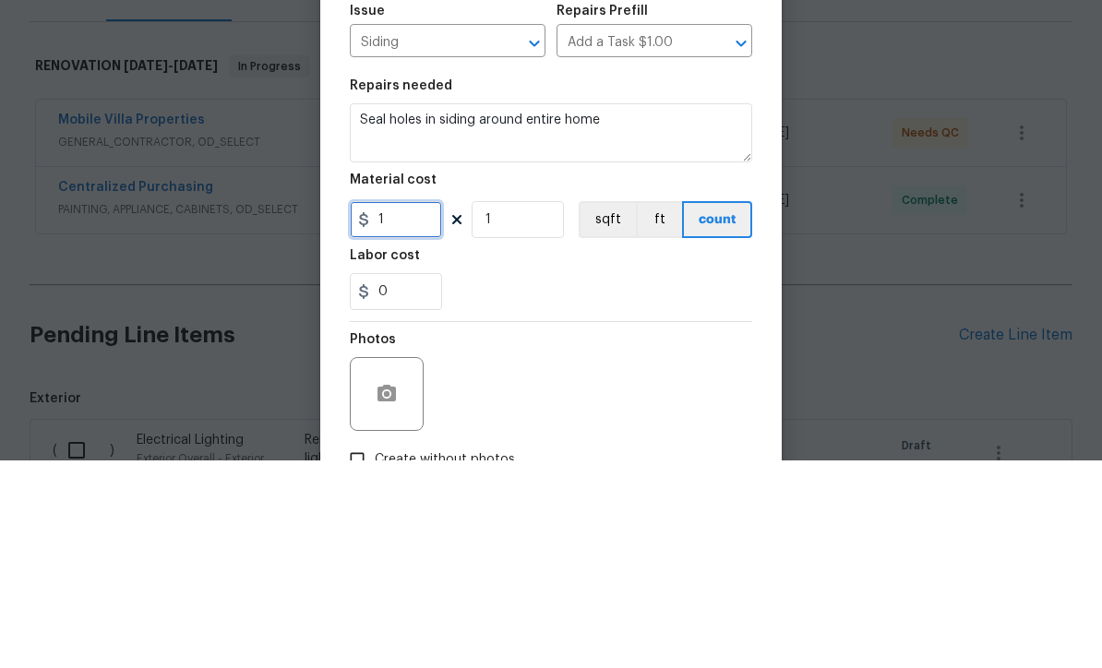
click at [428, 409] on input "1" at bounding box center [396, 427] width 92 height 37
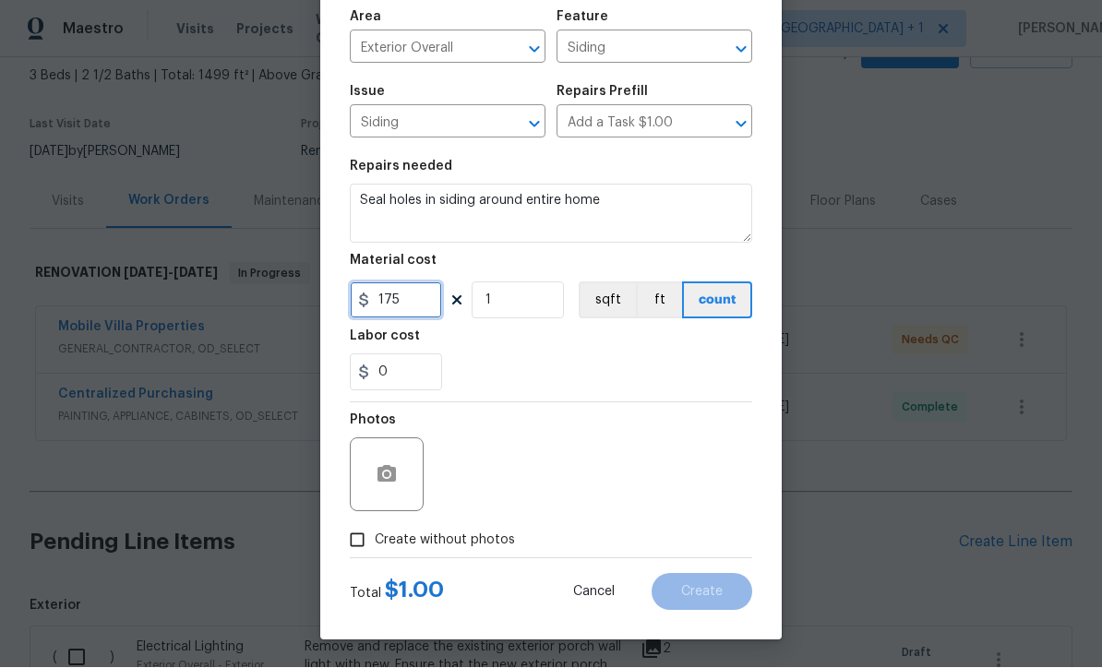
type input "175"
click at [345, 548] on input "Create without photos" at bounding box center [357, 540] width 35 height 35
checkbox input "true"
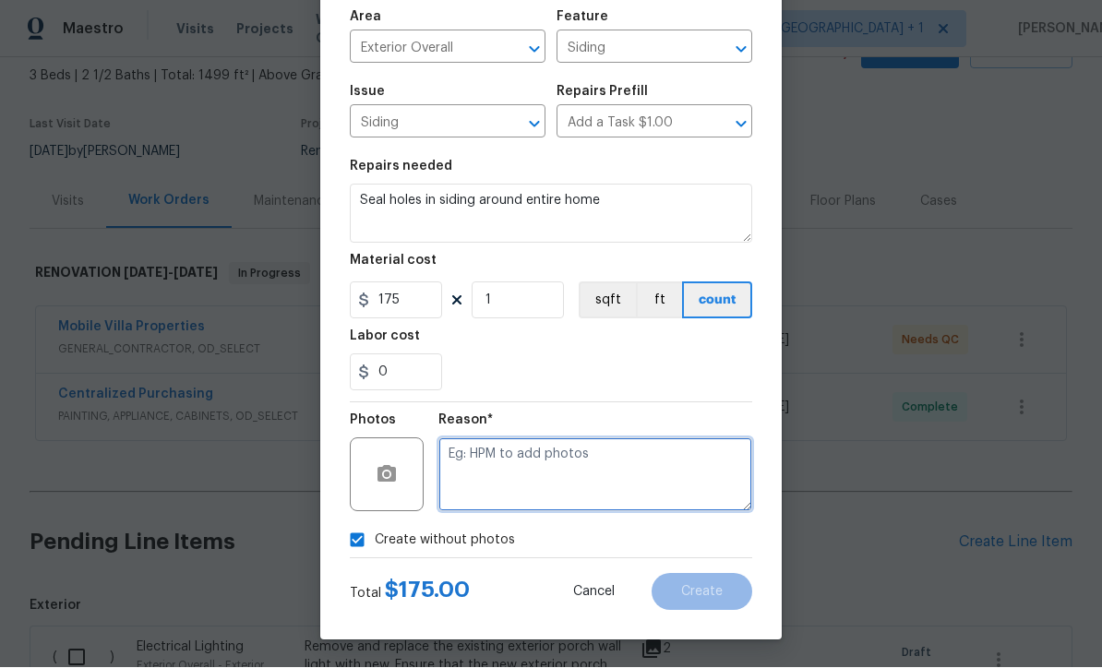
click at [612, 490] on textarea at bounding box center [596, 476] width 314 height 74
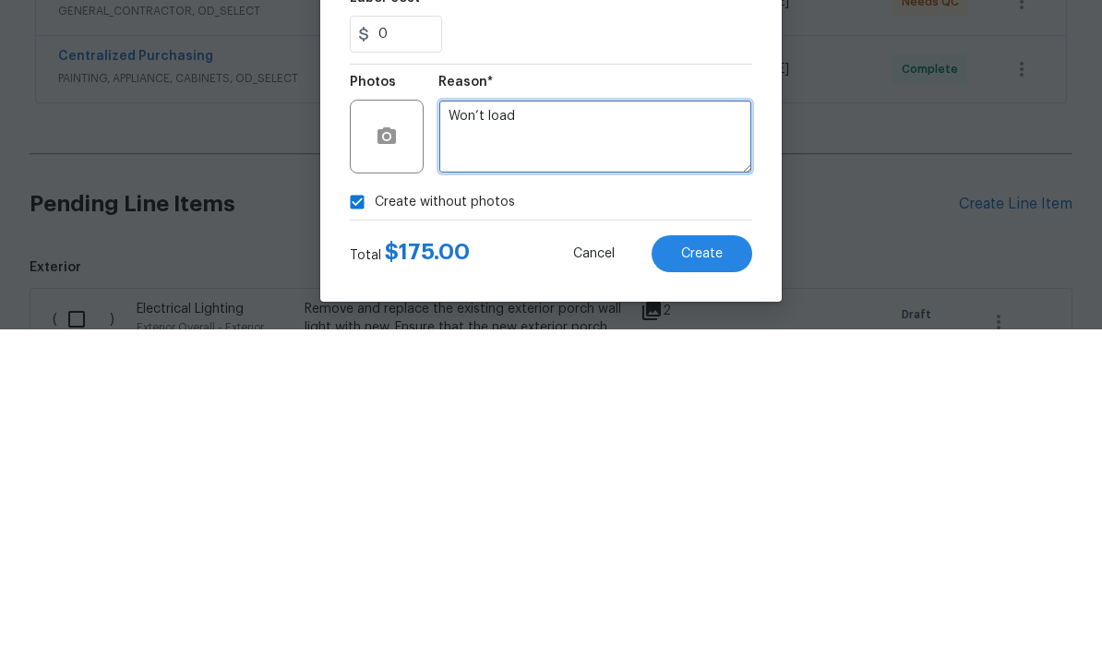
type textarea "Won’t load"
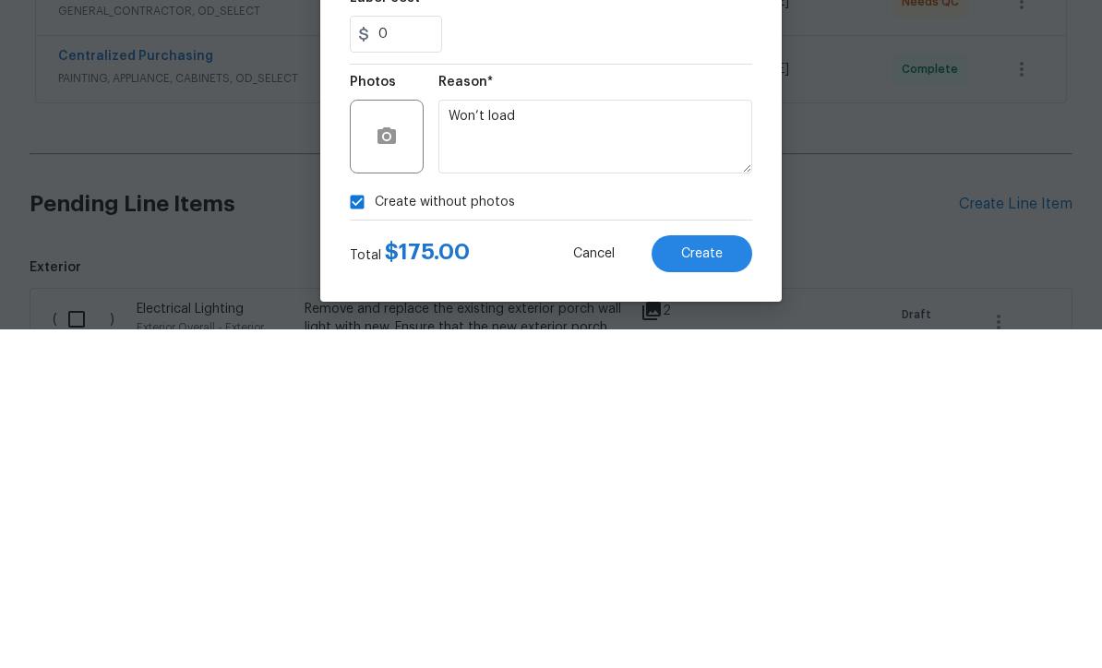
click at [703, 586] on span "Create" at bounding box center [702, 593] width 42 height 14
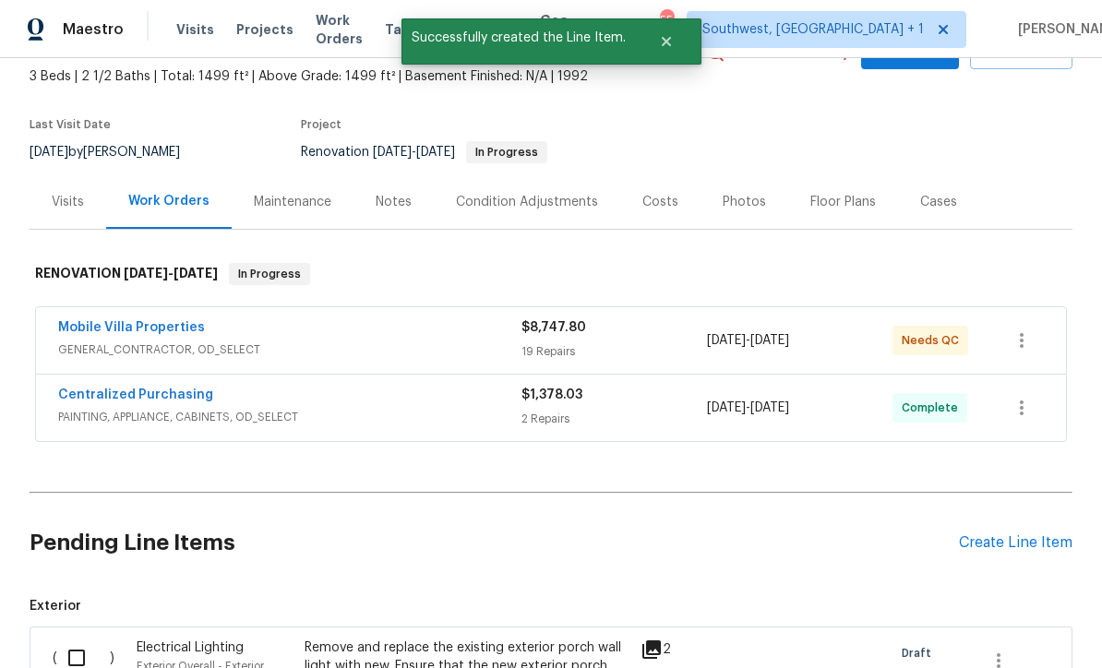
click at [1005, 535] on div "Create Line Item" at bounding box center [1016, 544] width 114 height 18
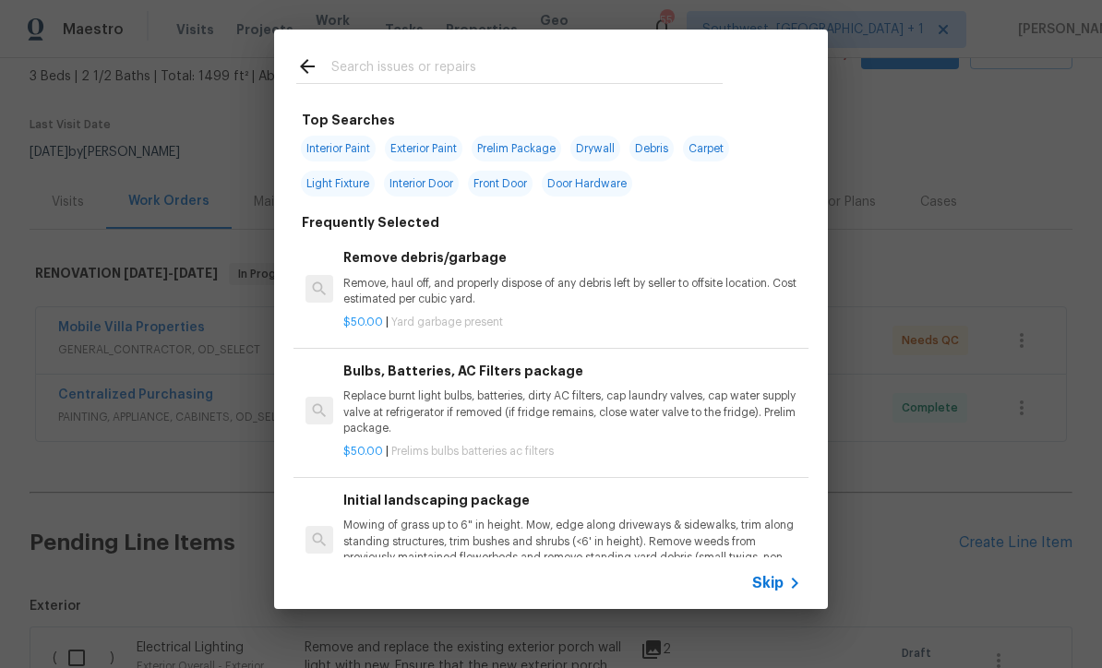
click at [776, 592] on span "Skip" at bounding box center [767, 583] width 31 height 18
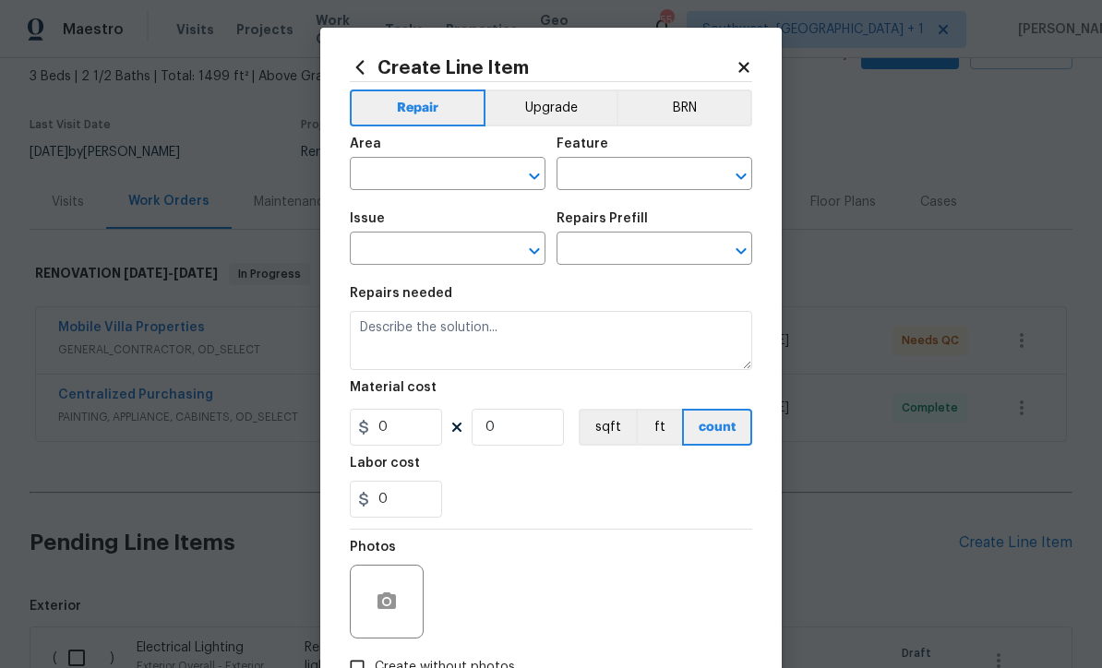
click at [403, 168] on input "text" at bounding box center [422, 176] width 144 height 29
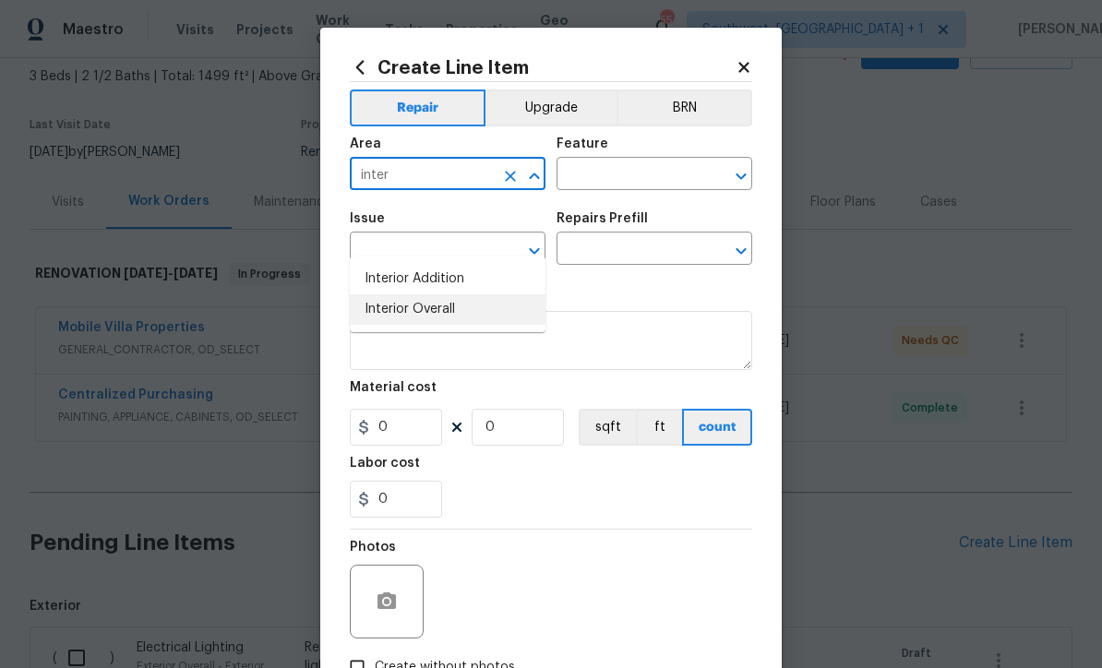
click at [447, 295] on li "Interior Overall" at bounding box center [448, 310] width 196 height 30
type input "Interior Overall"
click at [663, 174] on input "text" at bounding box center [629, 176] width 144 height 29
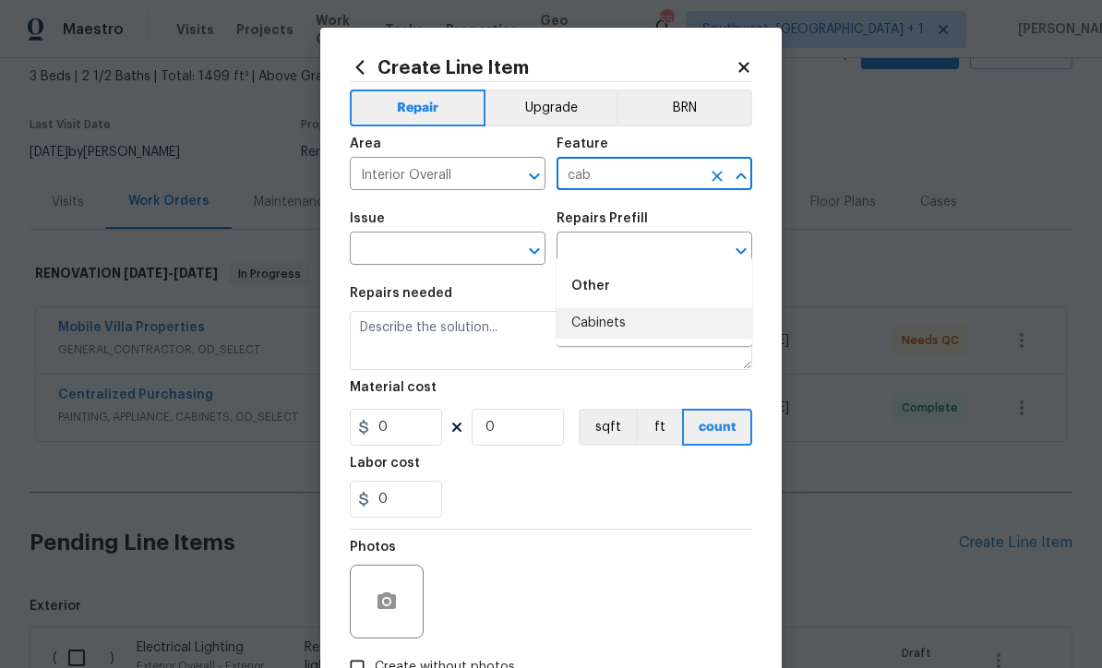
click at [632, 308] on li "Cabinets" at bounding box center [655, 323] width 196 height 30
type input "Cabinets"
click at [473, 254] on input "text" at bounding box center [422, 250] width 144 height 29
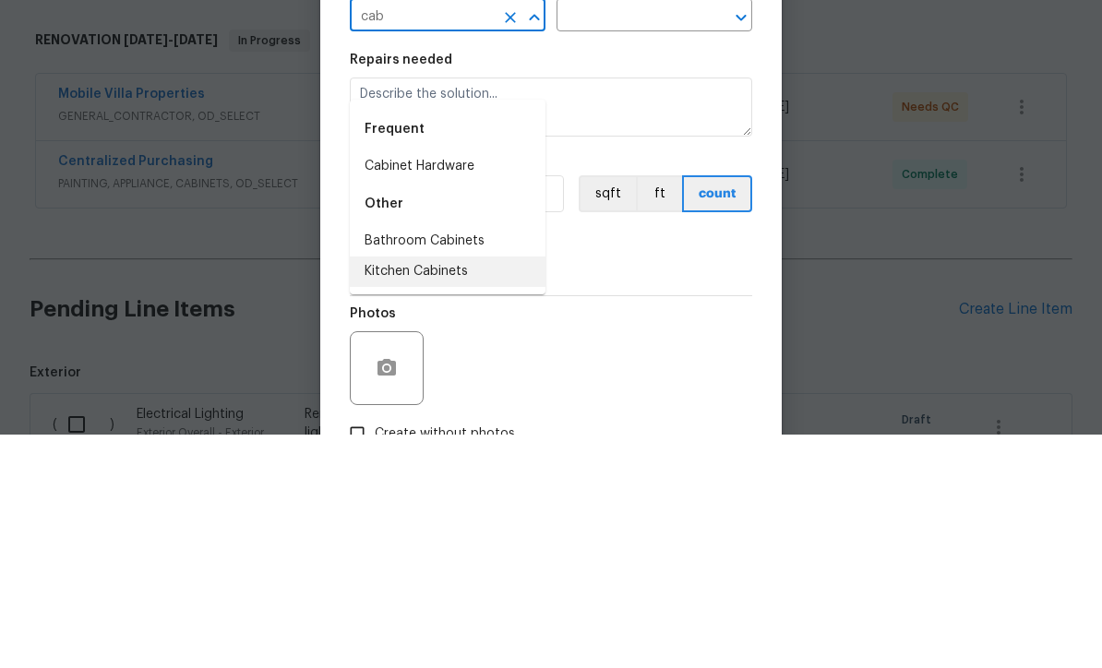
click at [463, 490] on li "Kitchen Cabinets" at bounding box center [448, 505] width 196 height 30
type input "Kitchen Cabinets"
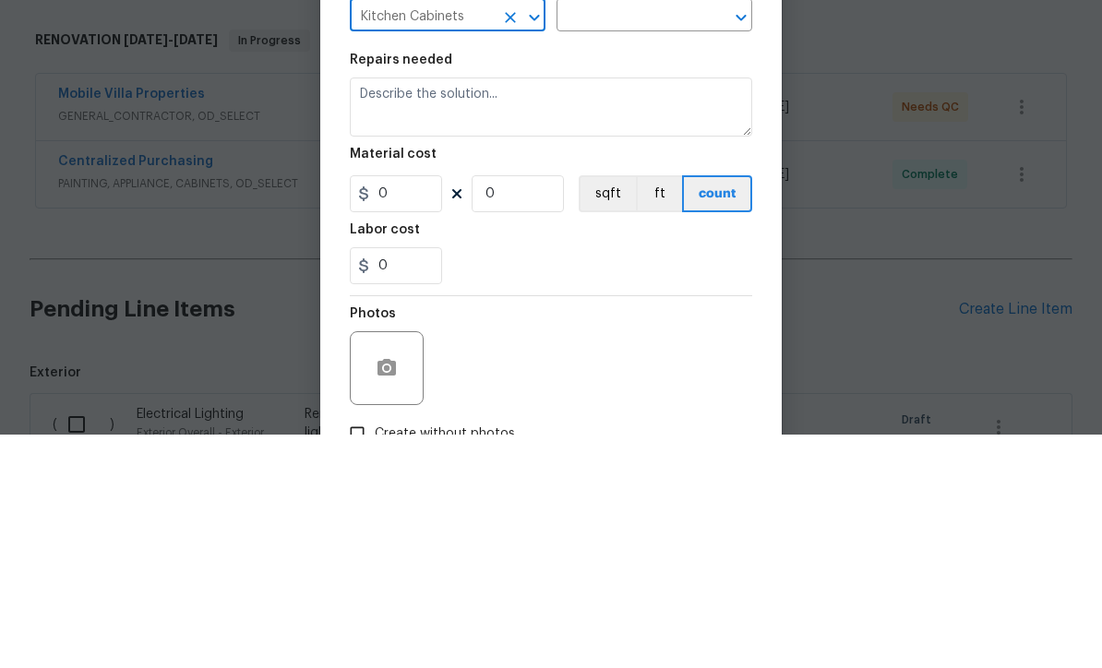
click at [666, 236] on input "text" at bounding box center [629, 250] width 144 height 29
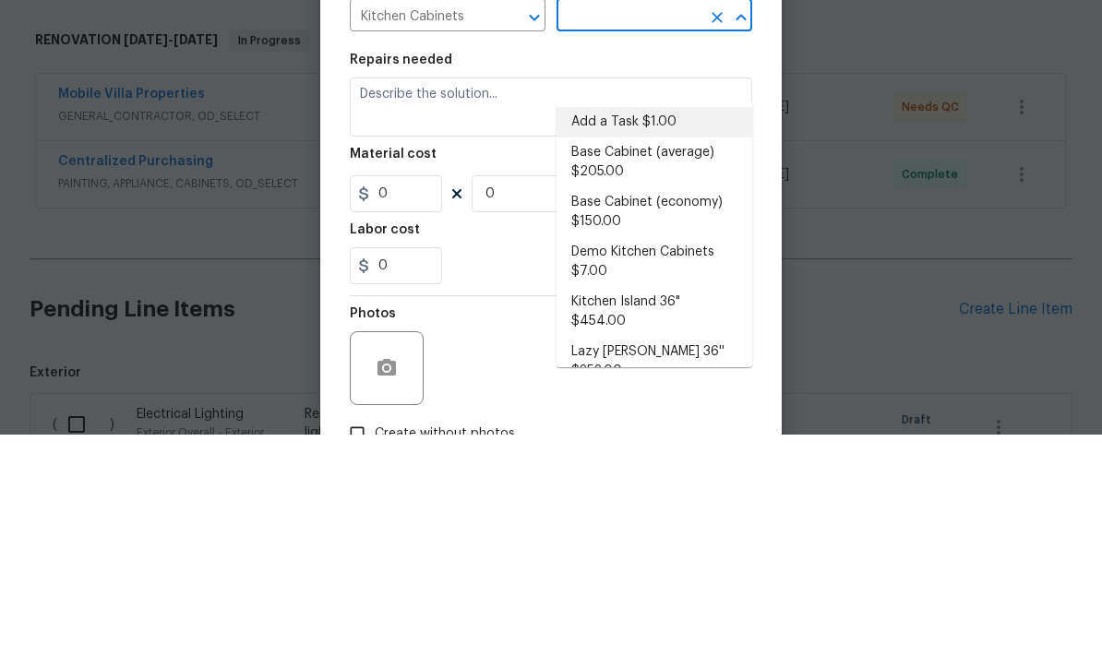
click at [656, 341] on li "Add a Task $1.00" at bounding box center [655, 356] width 196 height 30
type input "Add a Task $1.00"
type textarea "HPM to detail"
type input "1"
type input "Add a Task $1.00"
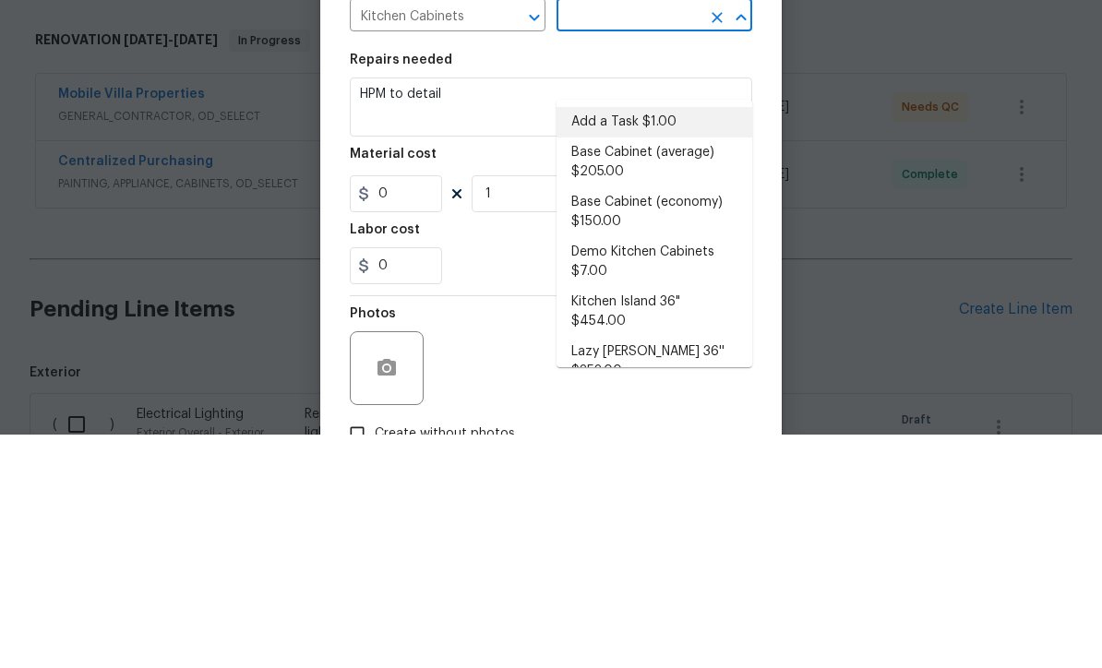
type input "1"
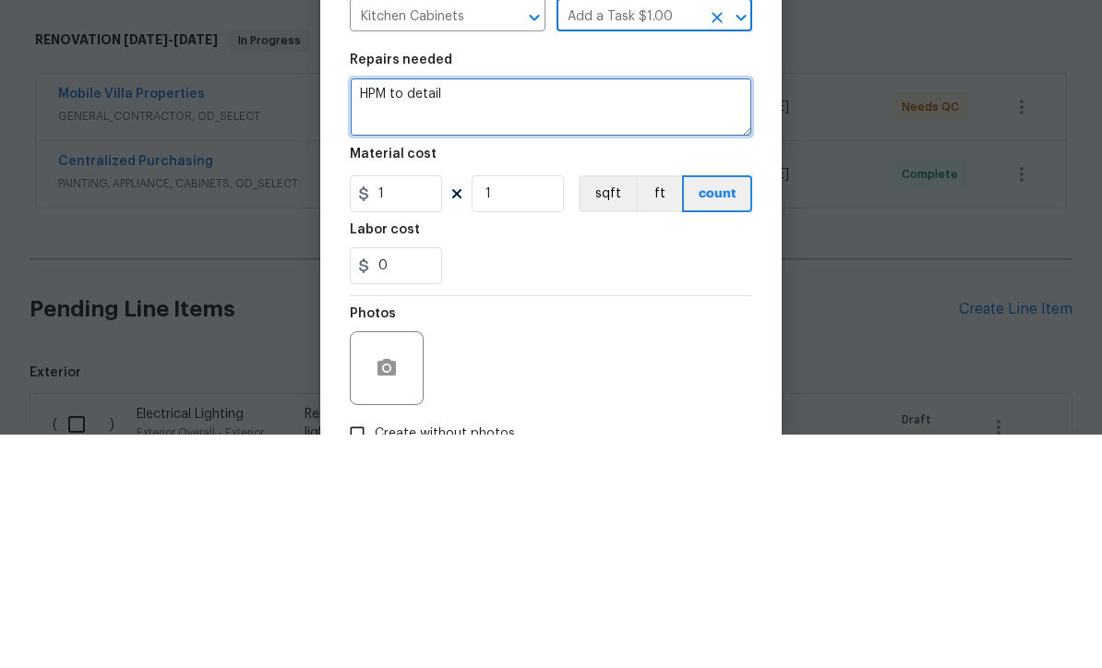
click at [564, 311] on textarea "HPM to detail" at bounding box center [551, 340] width 403 height 59
type textarea "H"
click at [423, 311] on textarea "Remove all child locks from" at bounding box center [551, 340] width 403 height 59
click at [582, 311] on textarea "Remove child locks from" at bounding box center [551, 340] width 403 height 59
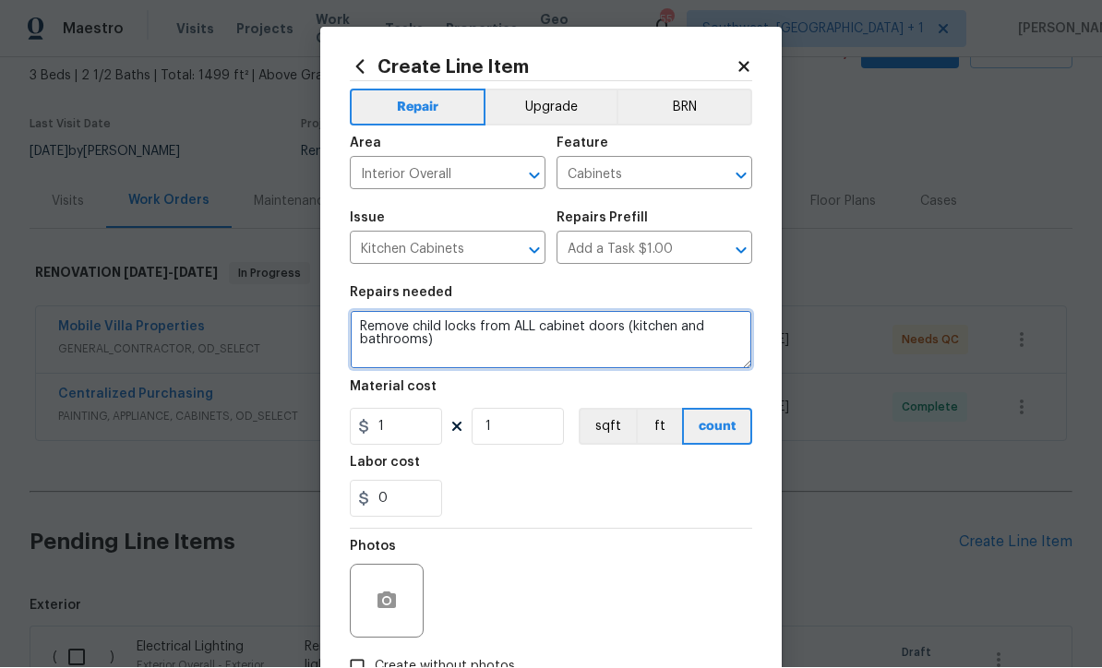
type textarea "Remove child locks from ALL cabinet doors (kitchen and bathrooms)"
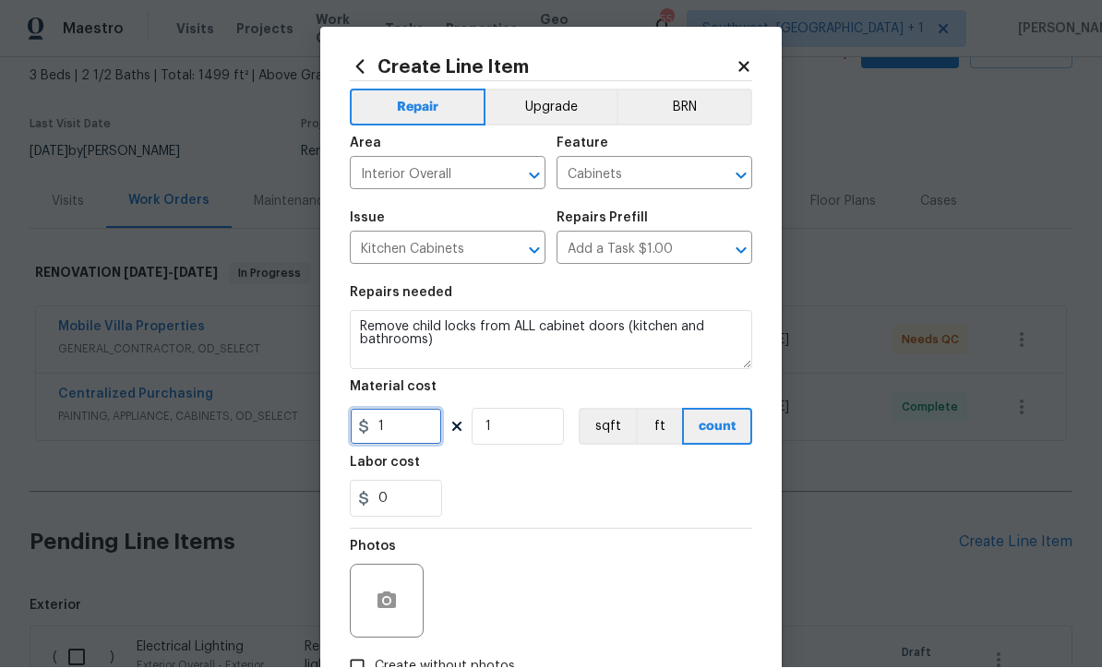
click at [423, 442] on input "1" at bounding box center [396, 427] width 92 height 37
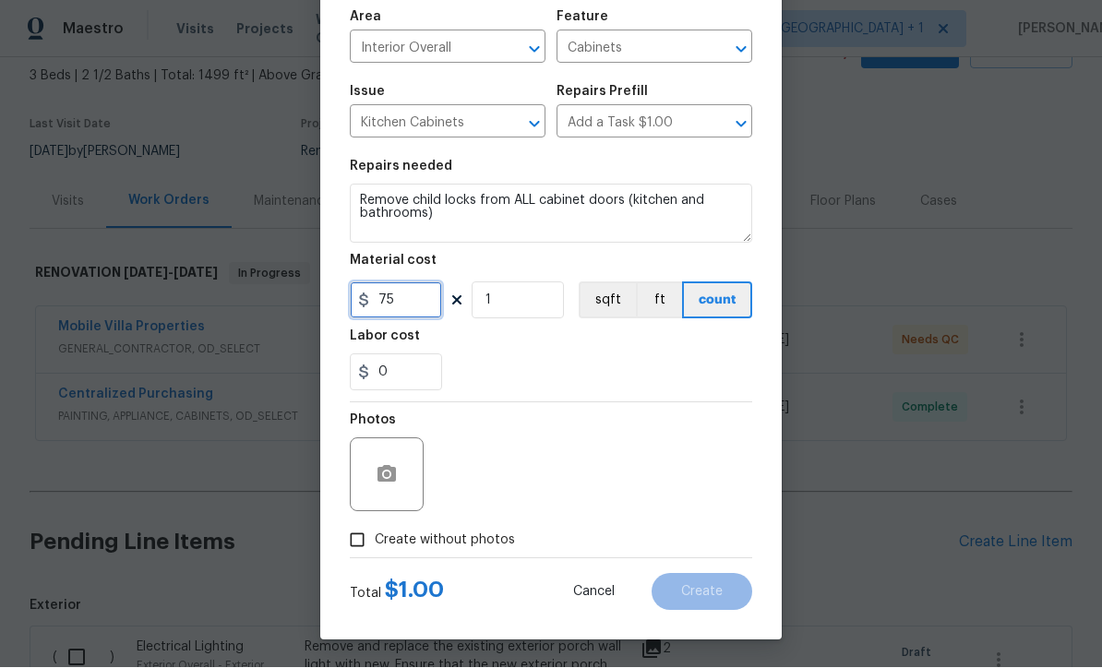
type input "75"
click at [379, 479] on icon "button" at bounding box center [387, 474] width 18 height 17
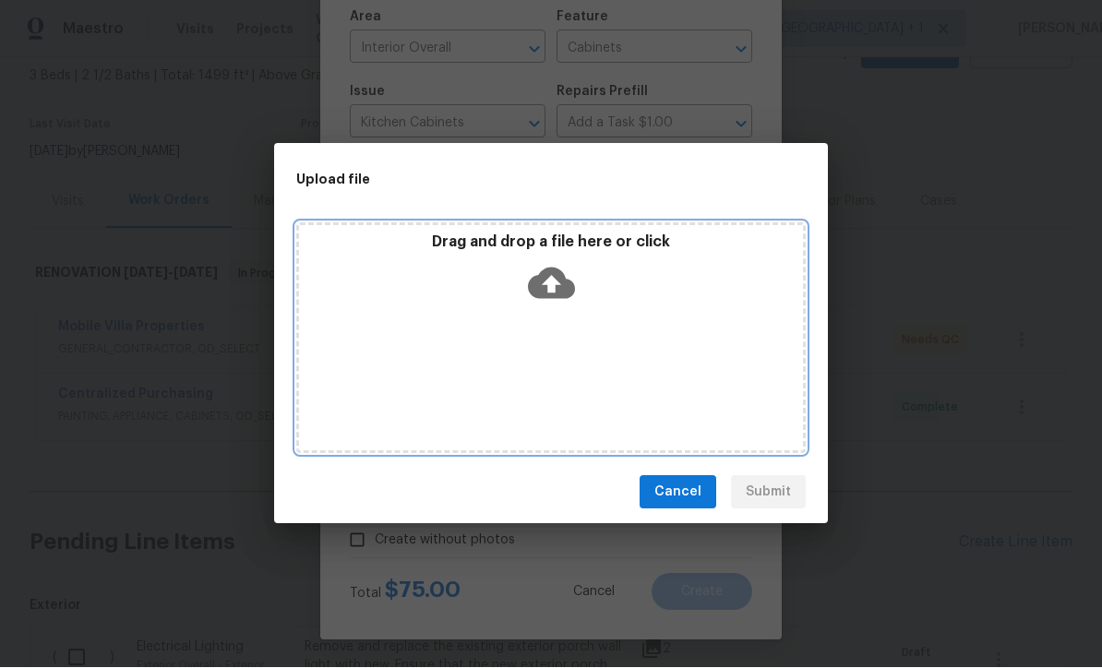
click at [556, 283] on icon at bounding box center [551, 283] width 47 height 47
